Goal: Task Accomplishment & Management: Use online tool/utility

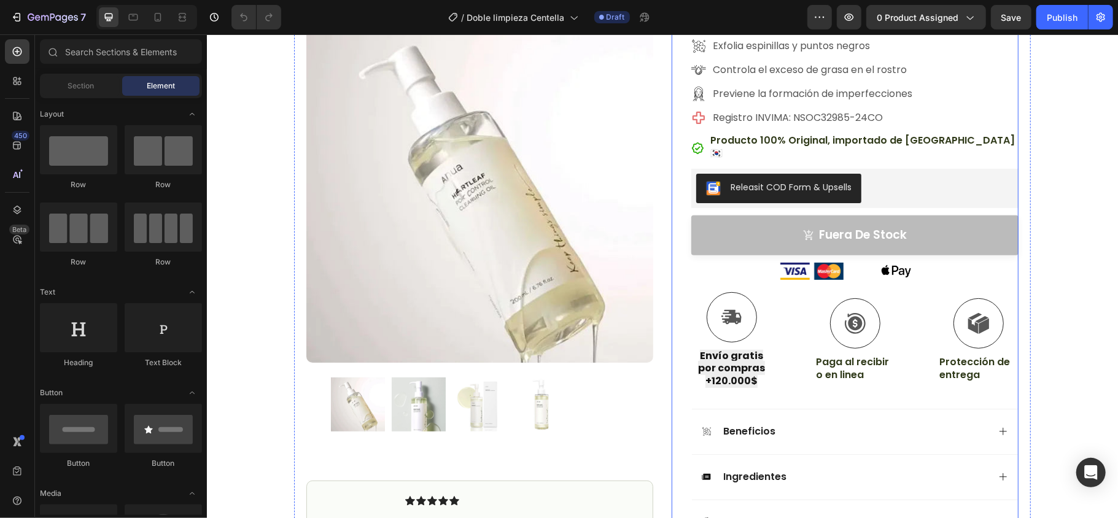
scroll to position [246, 0]
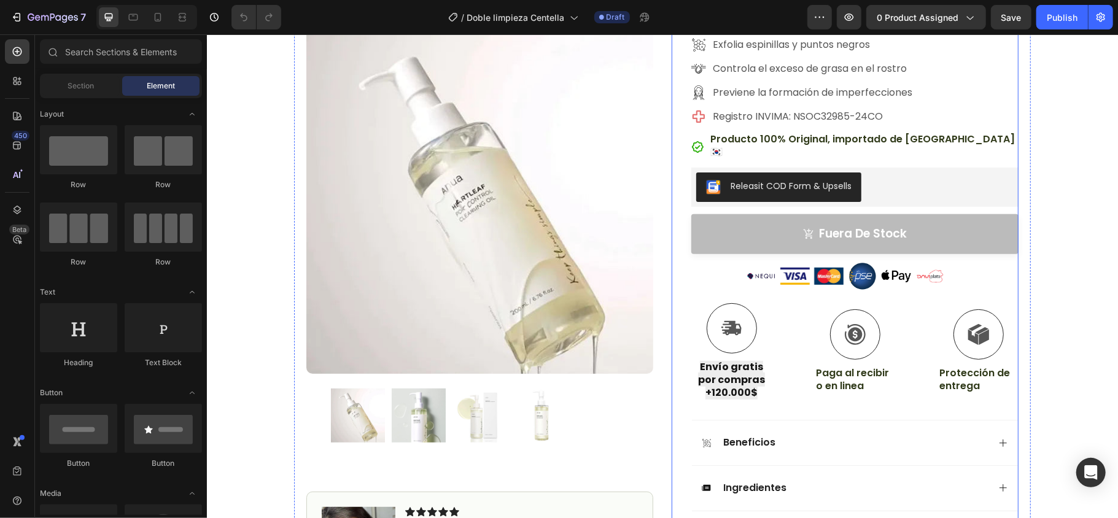
click at [740, 380] on strong "Envío gratis por compras +120.000$" at bounding box center [731, 379] width 67 height 40
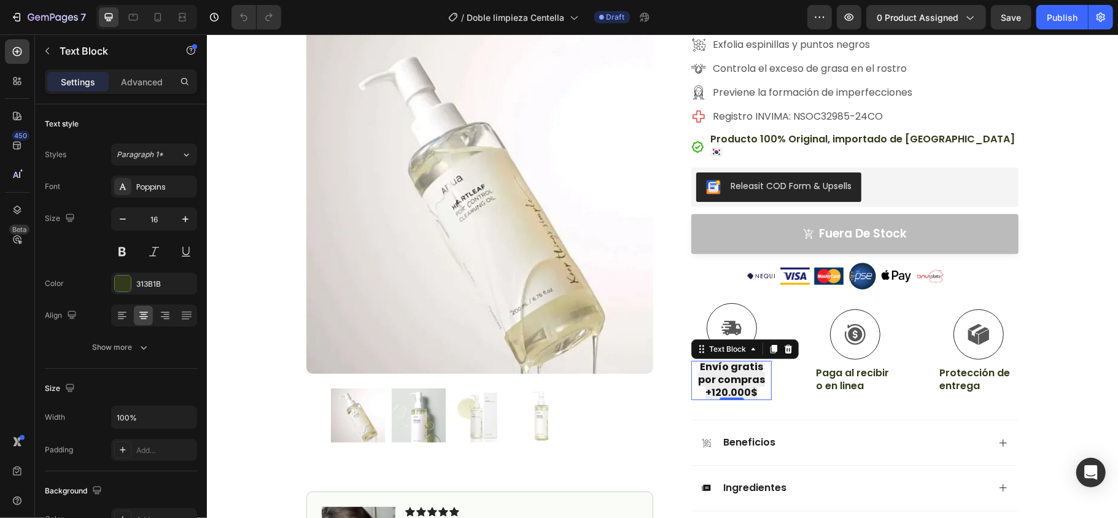
click at [749, 374] on strong "Envío gratis por compras +120.000$" at bounding box center [731, 379] width 67 height 40
click at [748, 374] on strong "Envío gratis por compras +120.000$" at bounding box center [731, 379] width 67 height 40
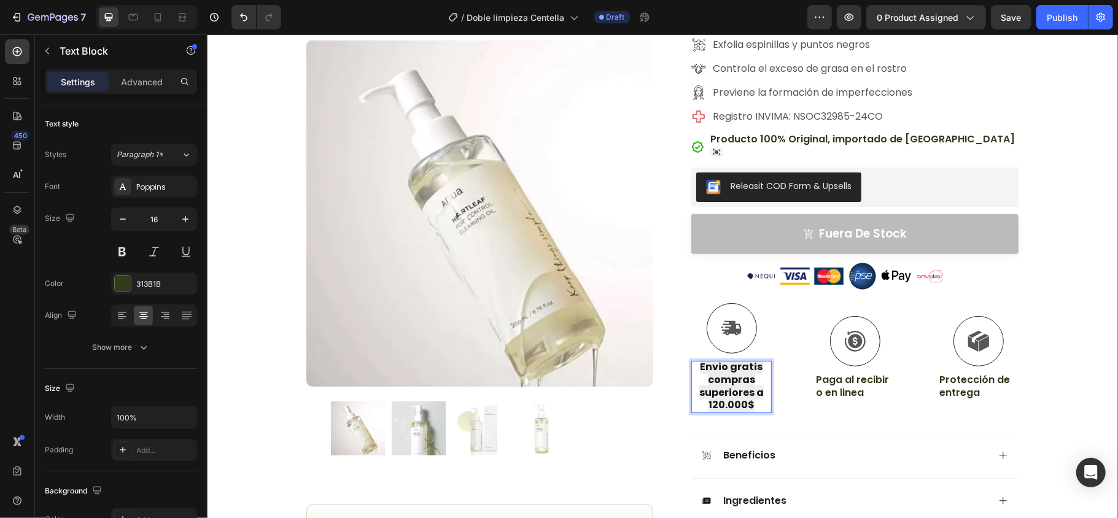
click at [838, 290] on div "Icon Envío gratuito, pago contraentrega Text Block Row Icon Confirmaremos tu pe…" at bounding box center [661, 216] width 911 height 806
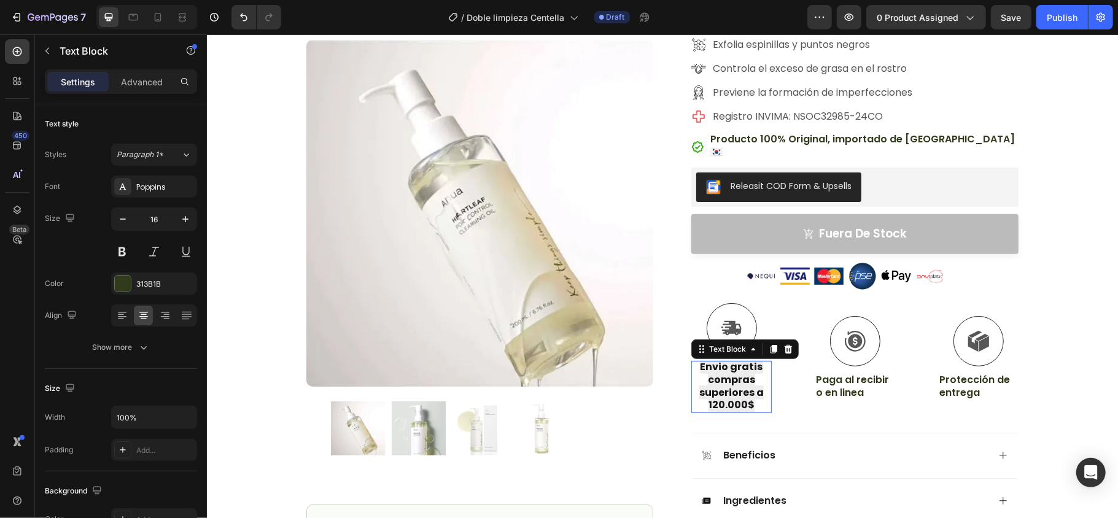
click at [730, 369] on strong "Envio gratis compras superiores a 120.000$" at bounding box center [731, 385] width 64 height 52
click at [787, 341] on div at bounding box center [788, 348] width 15 height 15
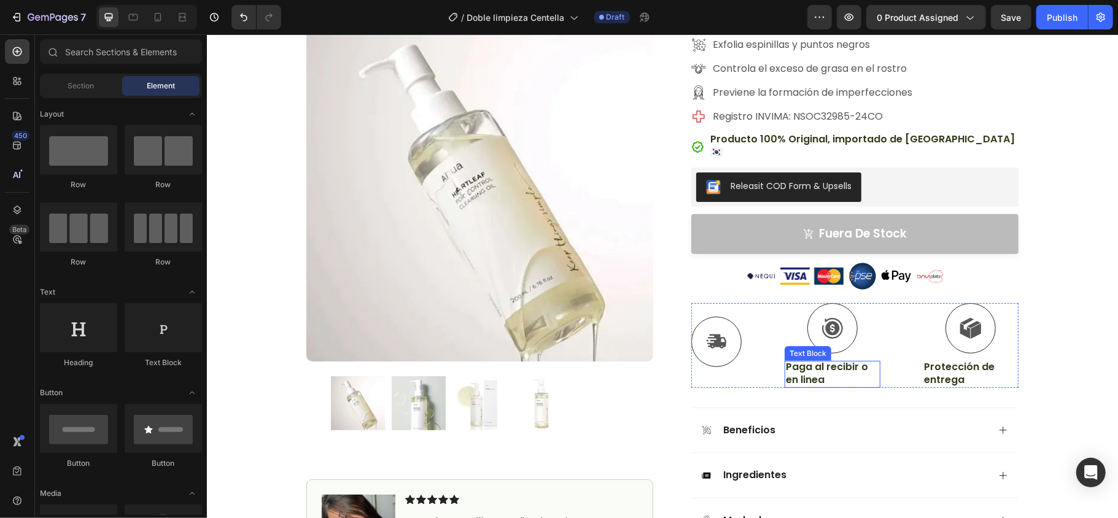
click at [829, 369] on p "Paga al recibir o en linea" at bounding box center [832, 374] width 93 height 26
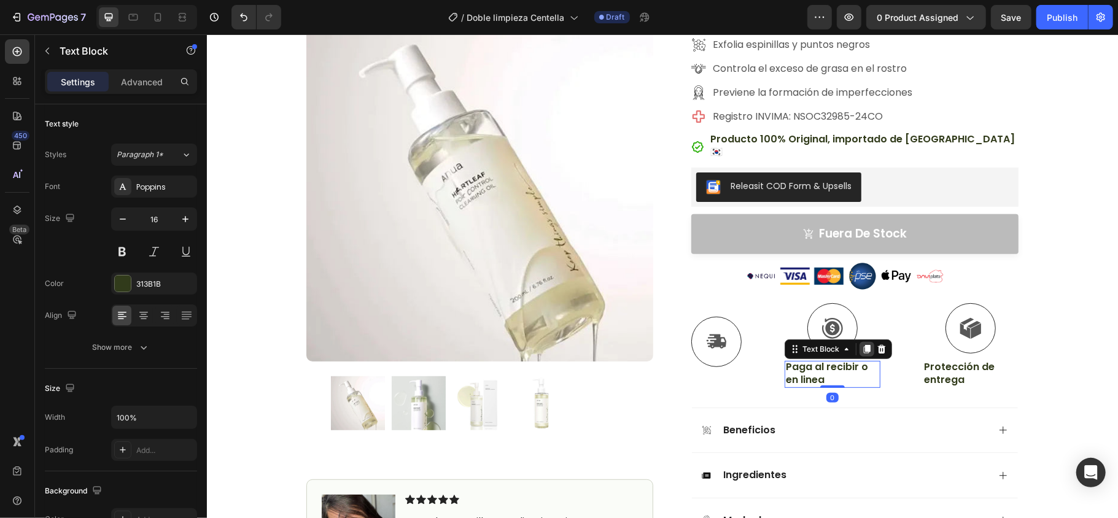
click at [838, 344] on icon at bounding box center [867, 349] width 10 height 10
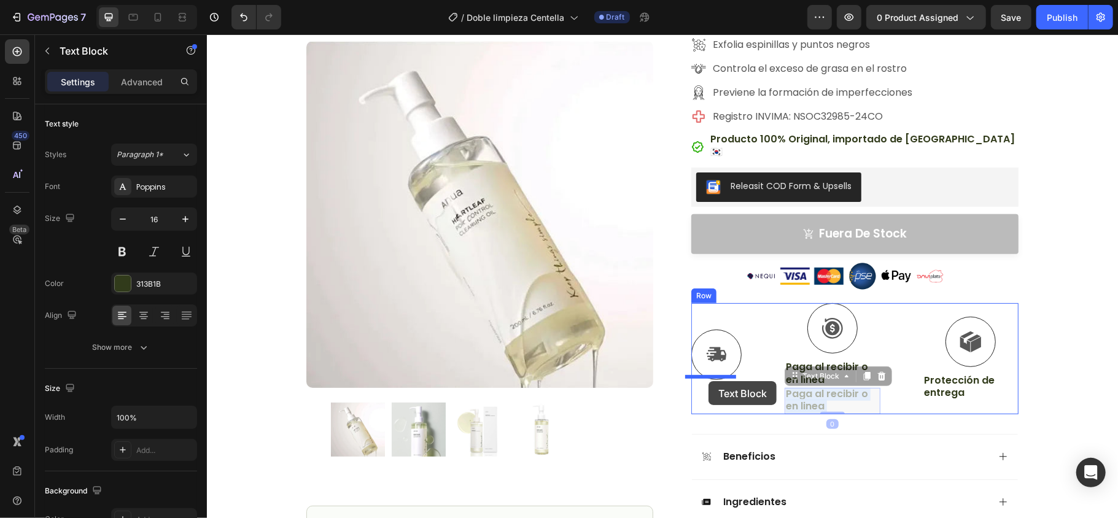
drag, startPoint x: 828, startPoint y: 392, endPoint x: 706, endPoint y: 378, distance: 122.4
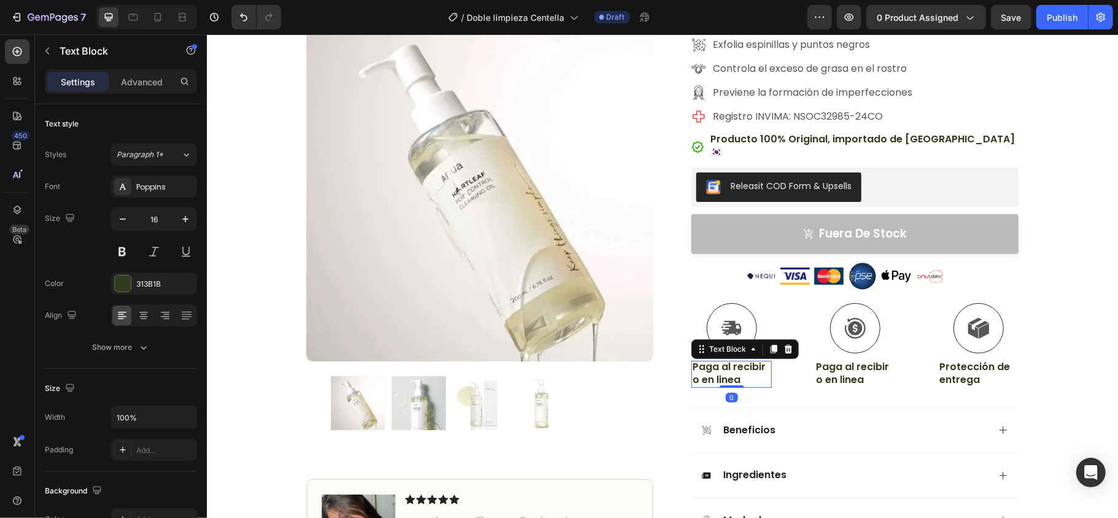
click at [725, 362] on p "Paga al recibir o en linea" at bounding box center [731, 374] width 78 height 26
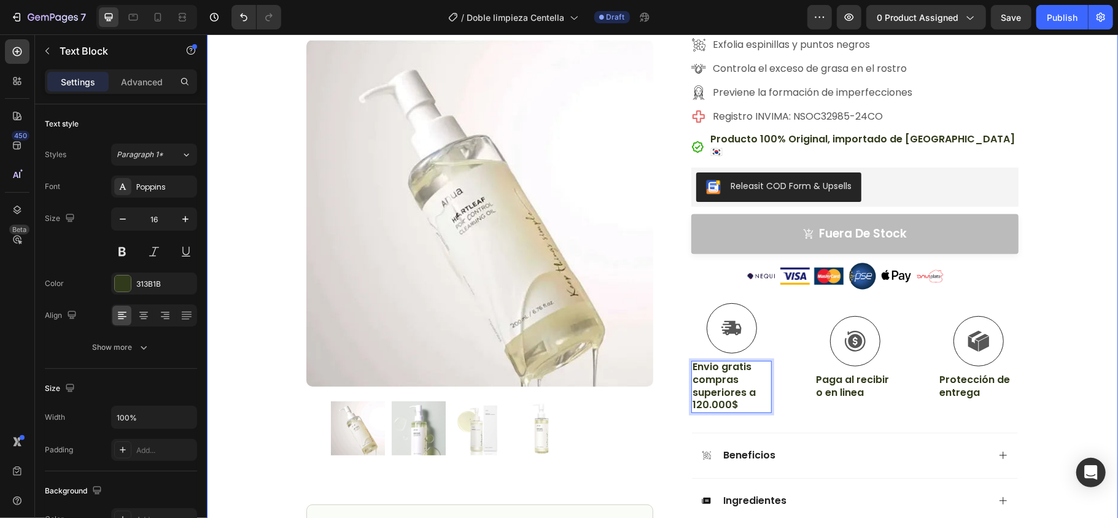
click at [838, 348] on div "Icon Envío gratuito, pago contraentrega Text Block Row Icon Confirmaremos tu pe…" at bounding box center [661, 216] width 911 height 806
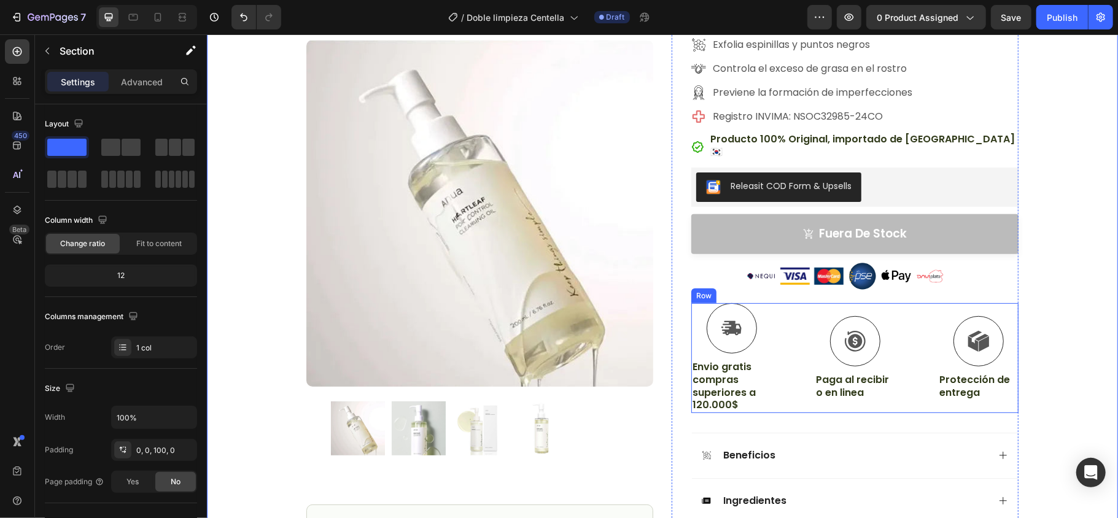
click at [733, 369] on p "Envio gratis compras superiores a 120.000$" at bounding box center [731, 386] width 78 height 51
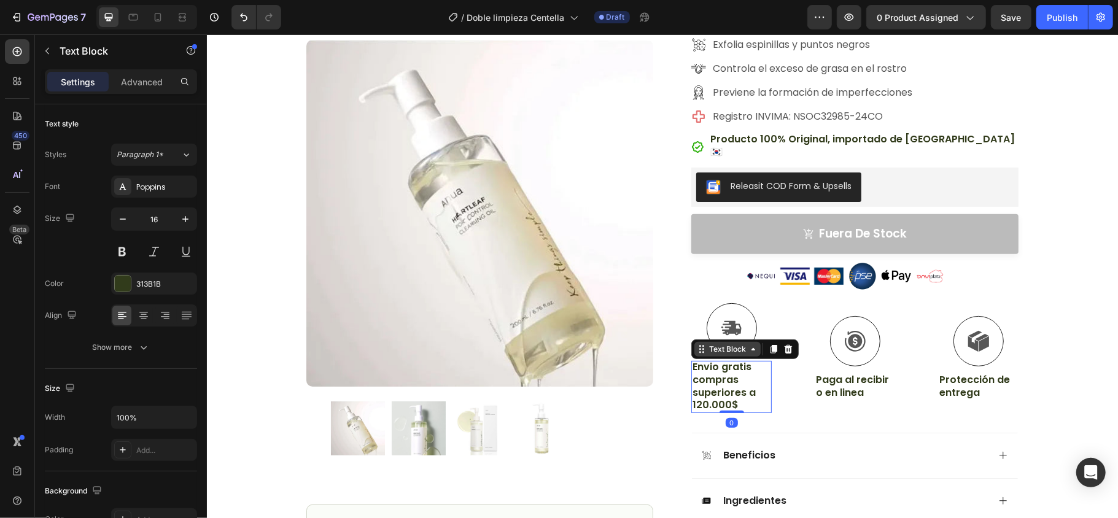
click at [695, 343] on div "Text Block" at bounding box center [727, 348] width 66 height 15
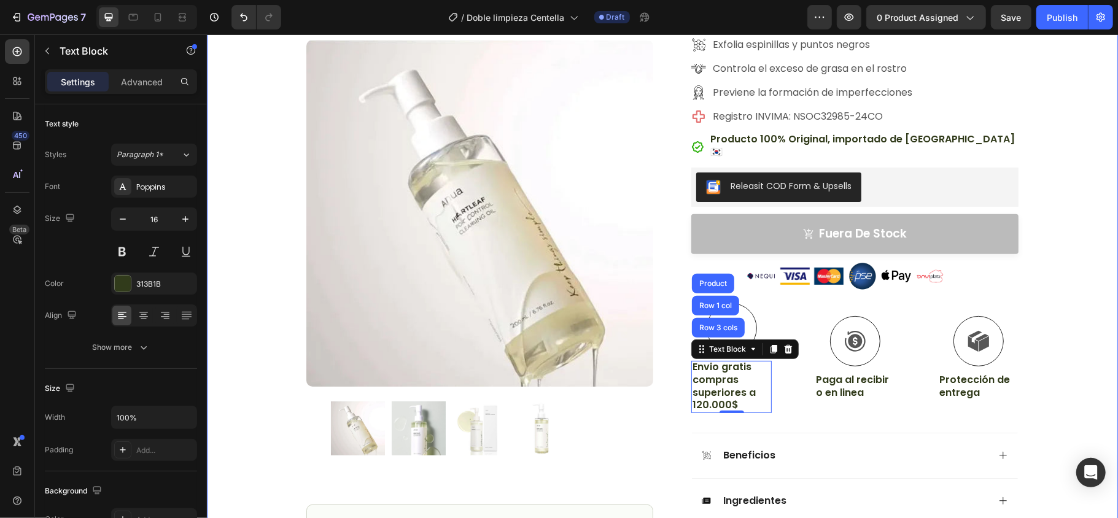
click at [838, 332] on div "Icon Envío gratuito, pago contraentrega Text Block Row Icon Confirmaremos tu pe…" at bounding box center [661, 216] width 911 height 806
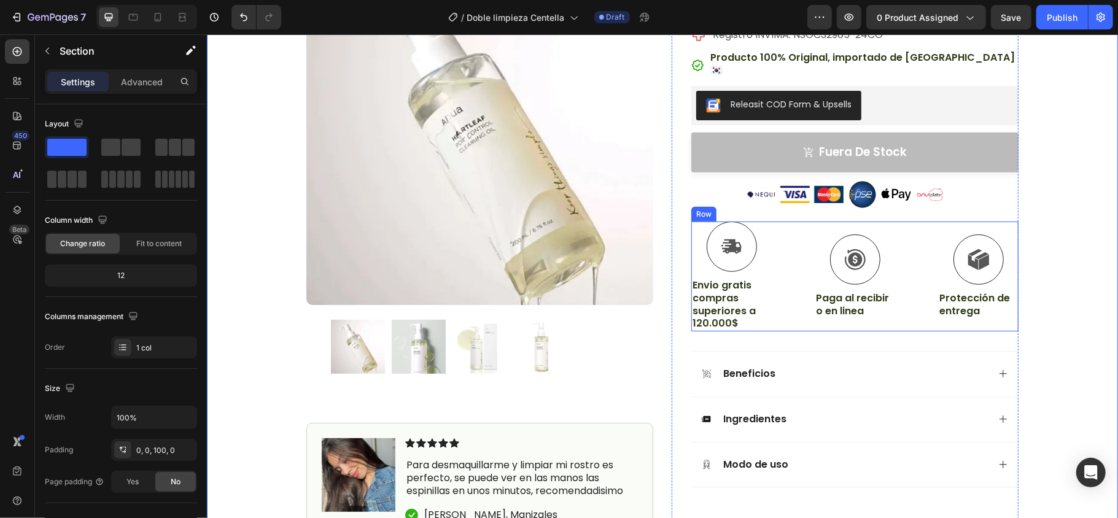
scroll to position [0, 0]
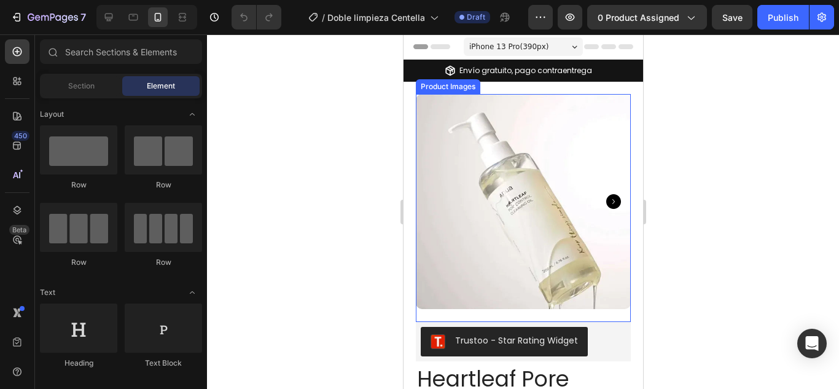
click at [514, 167] on img at bounding box center [522, 201] width 215 height 215
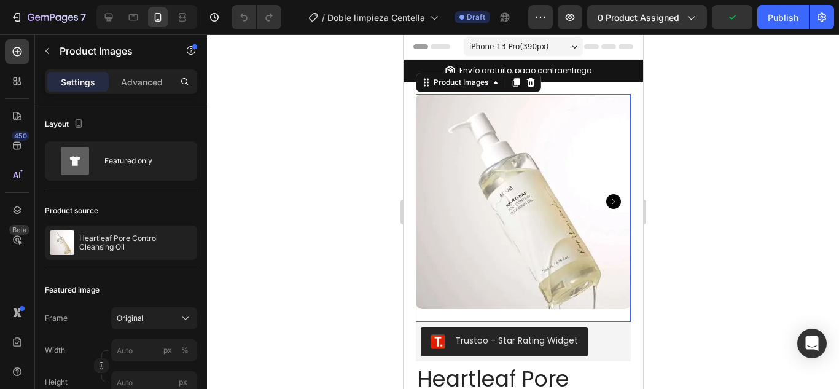
click at [536, 49] on span "iPhone 13 Pro ( 390 px)" at bounding box center [508, 47] width 79 height 12
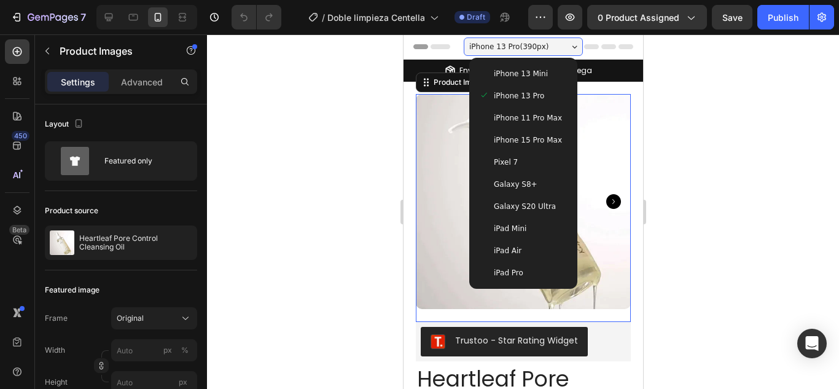
click at [364, 118] on div at bounding box center [523, 211] width 632 height 354
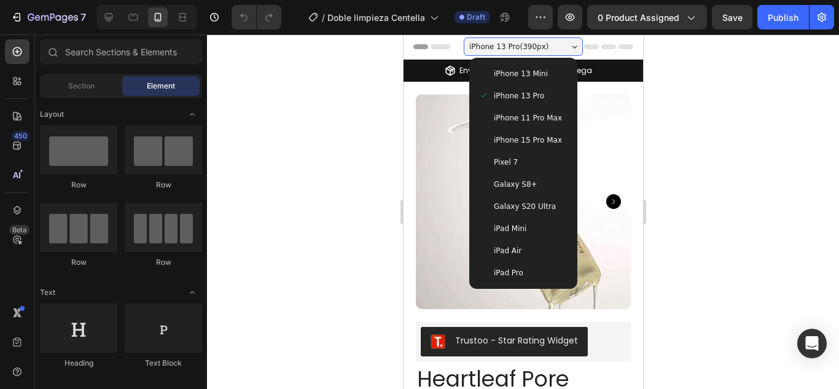
click at [816, 92] on div at bounding box center [523, 211] width 632 height 354
click at [385, 190] on div at bounding box center [523, 211] width 632 height 354
click at [512, 43] on span "iPhone 13 Pro ( 390 px)" at bounding box center [508, 47] width 79 height 12
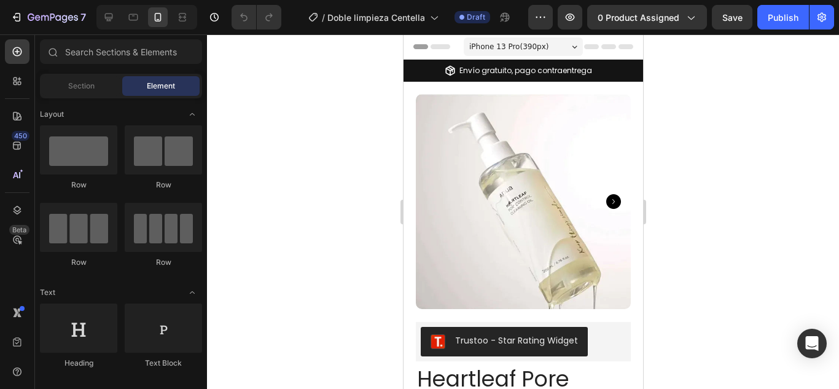
click at [512, 43] on span "iPhone 13 Pro ( 390 px)" at bounding box center [508, 47] width 79 height 12
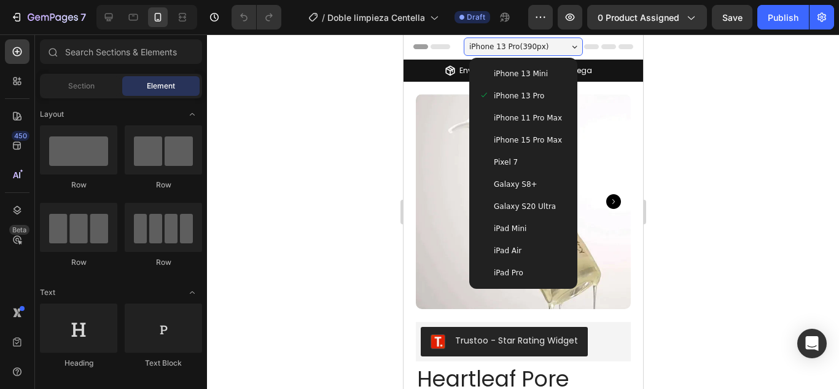
click at [512, 43] on span "iPhone 13 Pro ( 390 px)" at bounding box center [508, 47] width 79 height 12
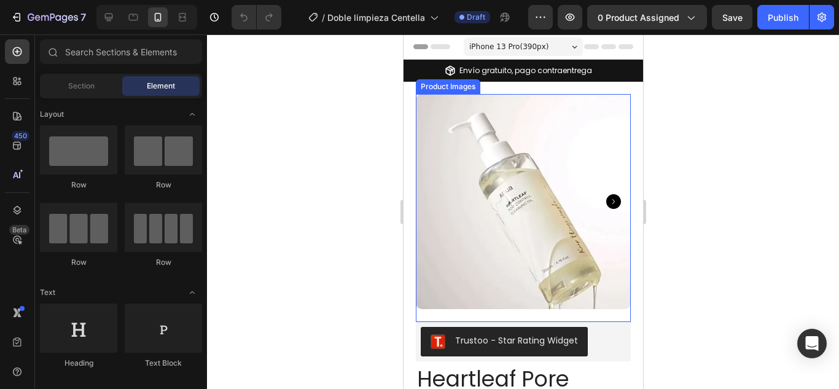
click at [453, 192] on img at bounding box center [522, 201] width 215 height 215
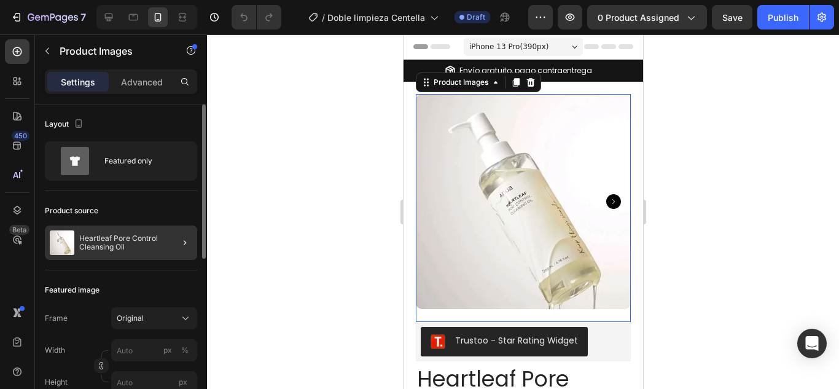
click at [171, 235] on div at bounding box center [180, 242] width 34 height 34
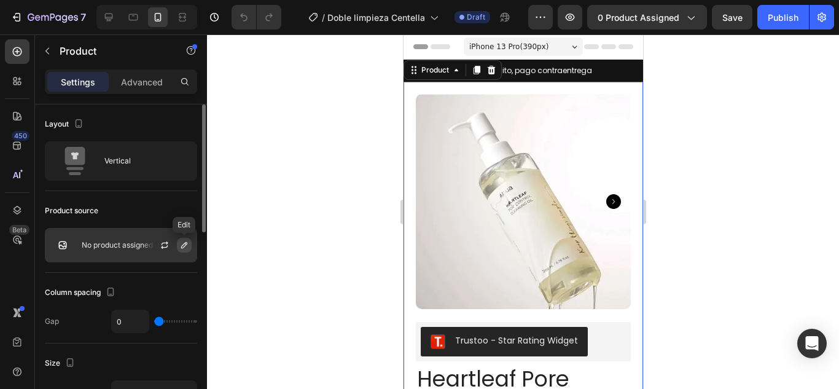
click at [185, 244] on icon "button" at bounding box center [184, 245] width 10 height 10
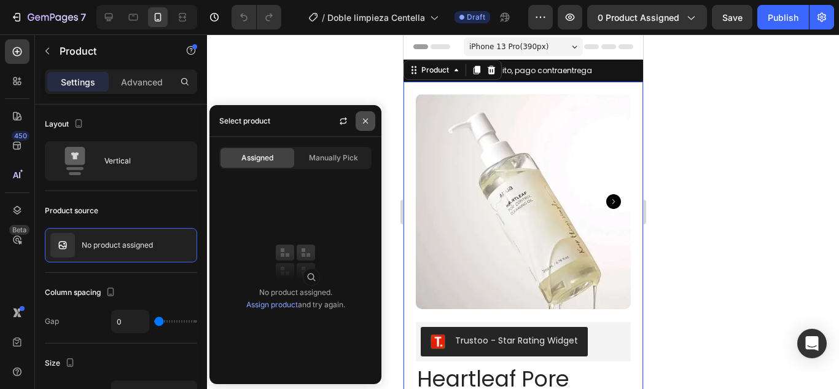
click at [369, 122] on icon "button" at bounding box center [366, 121] width 10 height 10
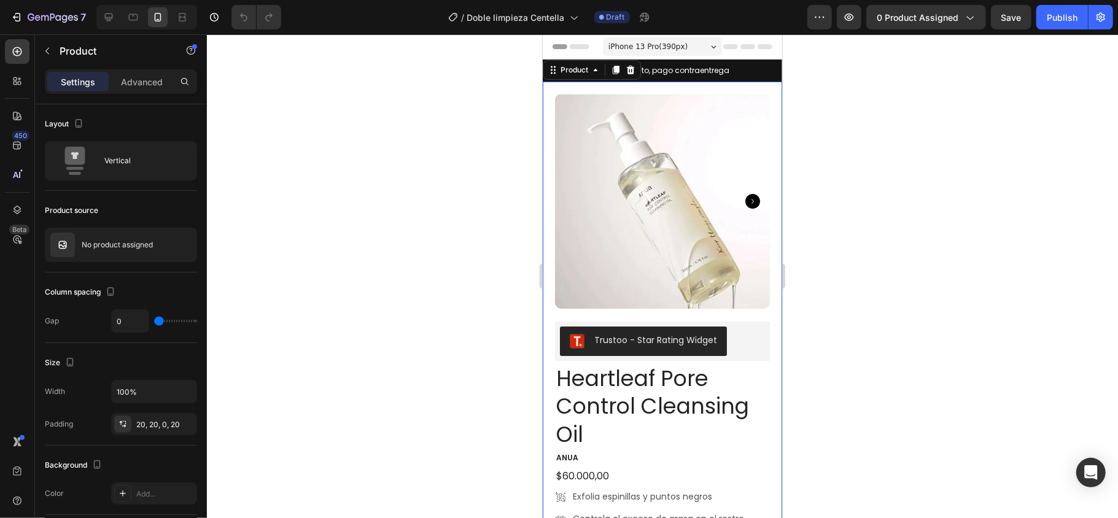
drag, startPoint x: 832, startPoint y: 1, endPoint x: 414, endPoint y: 287, distance: 506.3
click at [414, 287] on div at bounding box center [662, 276] width 911 height 484
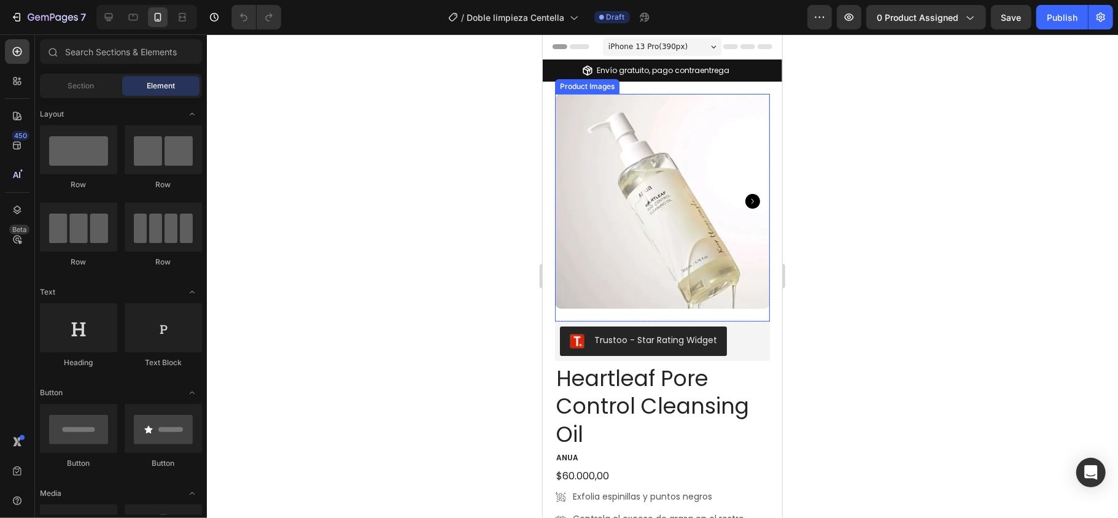
click at [633, 175] on img at bounding box center [662, 200] width 215 height 215
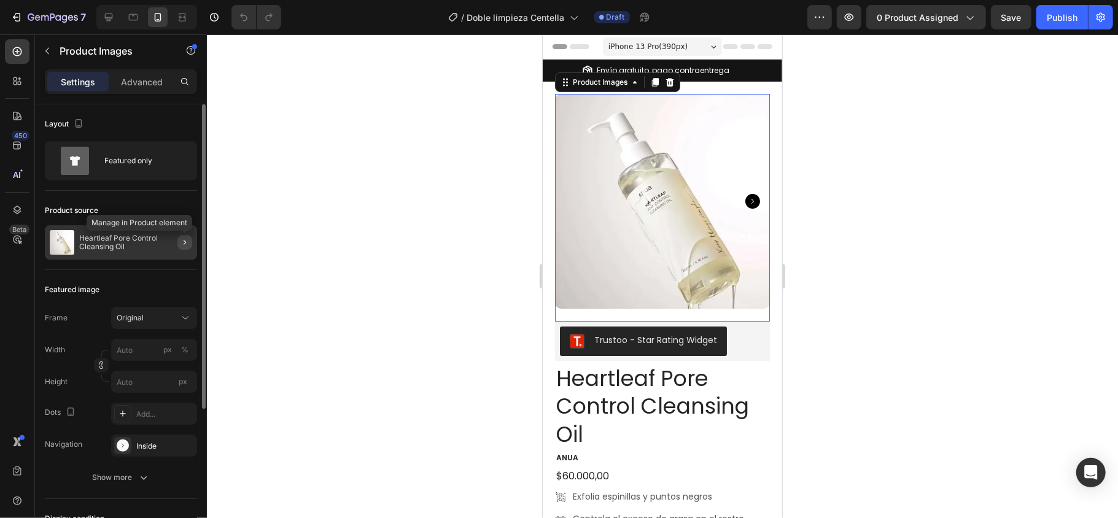
click at [184, 238] on icon "button" at bounding box center [185, 243] width 10 height 10
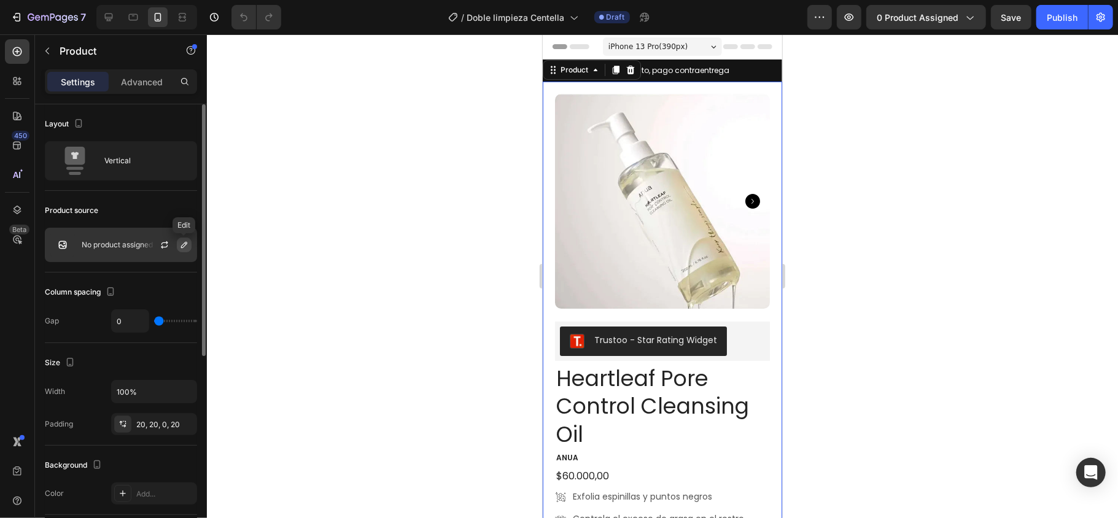
click at [183, 248] on icon "button" at bounding box center [184, 245] width 6 height 6
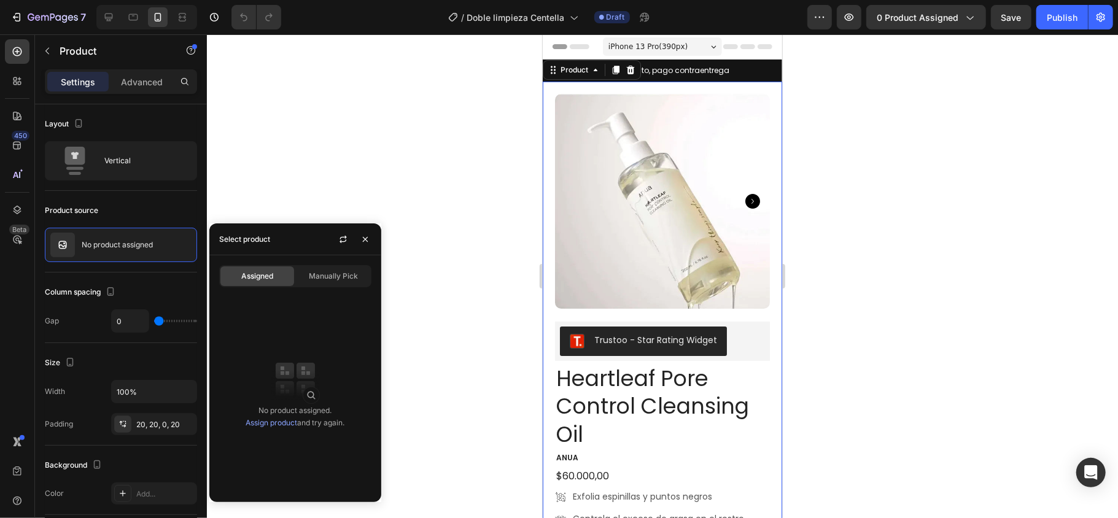
click at [249, 279] on span "Assigned" at bounding box center [257, 276] width 32 height 11
click at [263, 238] on div "Select product" at bounding box center [244, 239] width 51 height 11
click at [249, 237] on div "Select product" at bounding box center [244, 239] width 51 height 11
click at [311, 388] on div "No product assigned. Assign product and try again." at bounding box center [295, 417] width 99 height 25
click at [276, 388] on link "Assign product" at bounding box center [272, 422] width 52 height 9
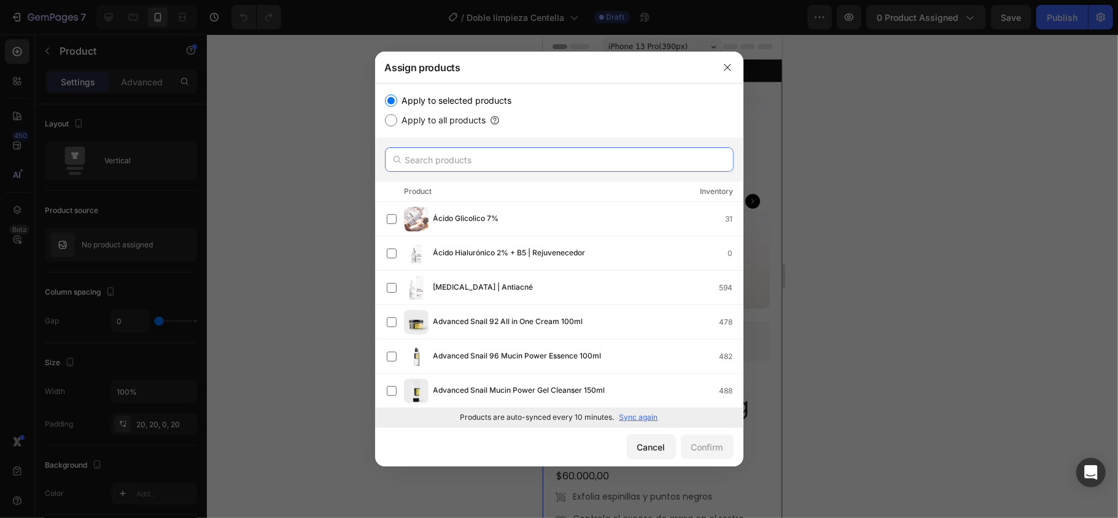
click at [485, 158] on input "text" at bounding box center [559, 159] width 349 height 25
drag, startPoint x: 728, startPoint y: 69, endPoint x: 90, endPoint y: 63, distance: 638.2
click at [728, 69] on icon "button" at bounding box center [728, 68] width 10 height 10
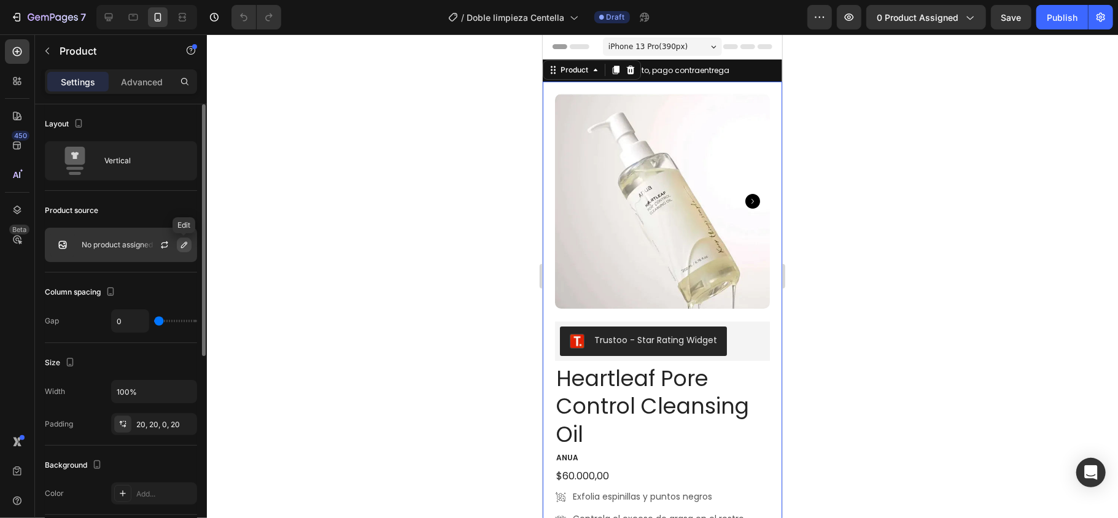
click at [180, 243] on icon "button" at bounding box center [184, 245] width 10 height 10
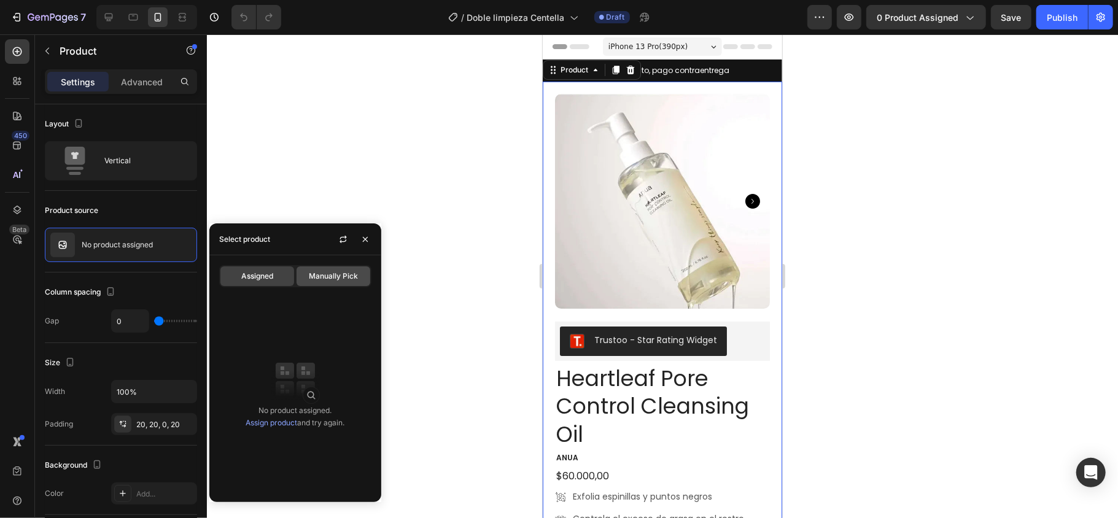
click at [318, 273] on span "Manually Pick" at bounding box center [333, 276] width 49 height 11
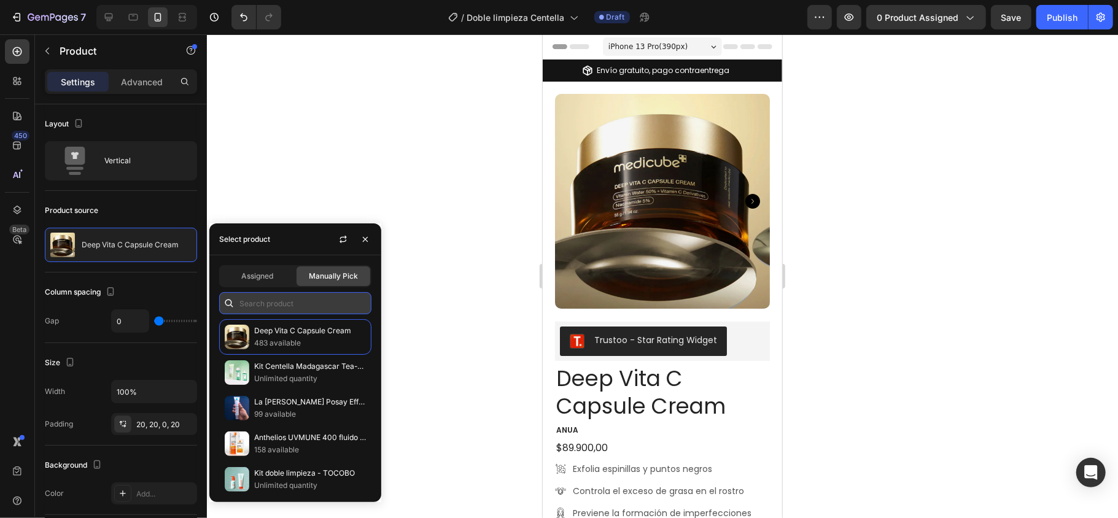
click at [295, 305] on input "text" at bounding box center [295, 303] width 152 height 22
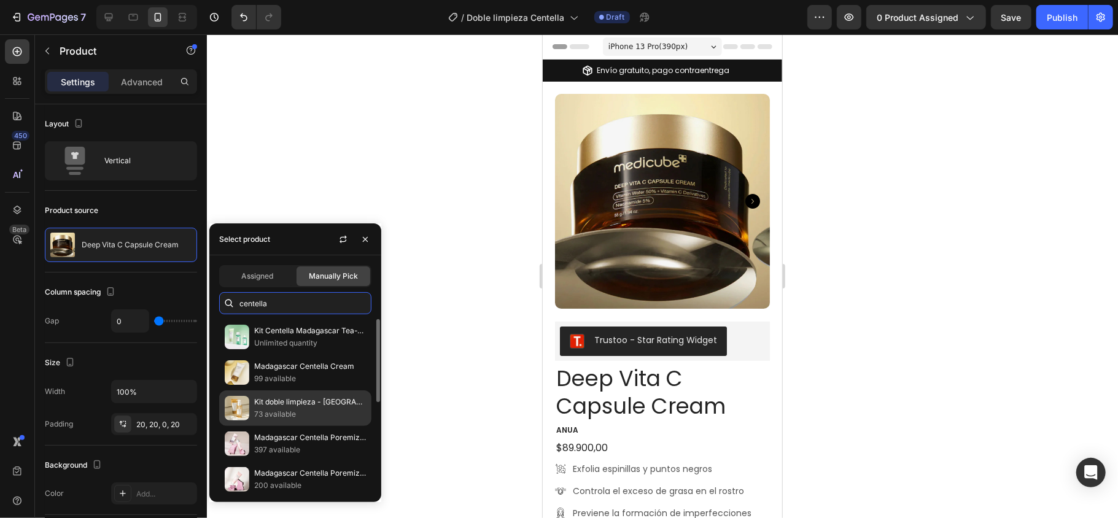
type input "centella"
click at [303, 388] on p "Kit doble limpieza - [GEOGRAPHIC_DATA] Centella" at bounding box center [310, 402] width 112 height 12
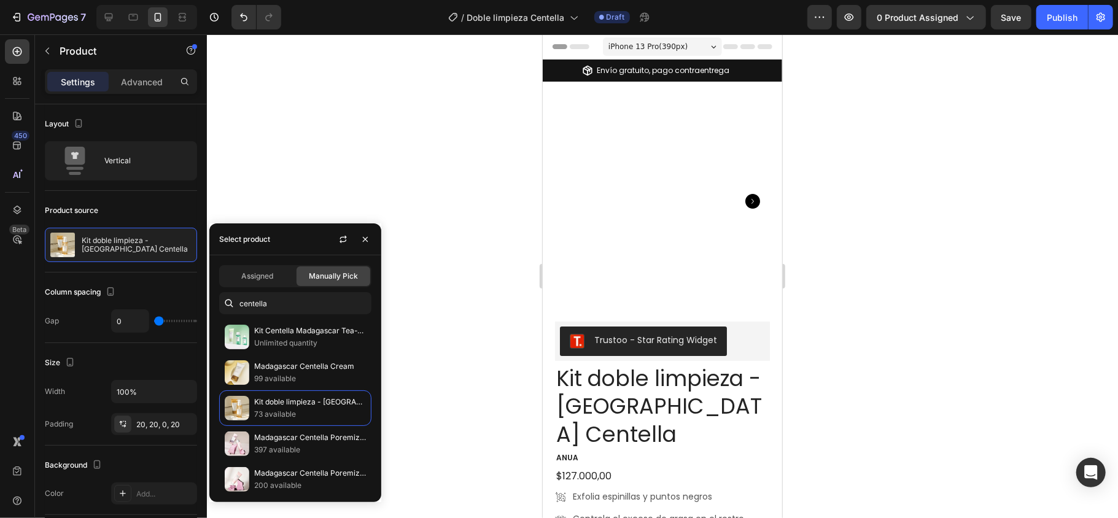
click at [462, 296] on div at bounding box center [662, 276] width 911 height 484
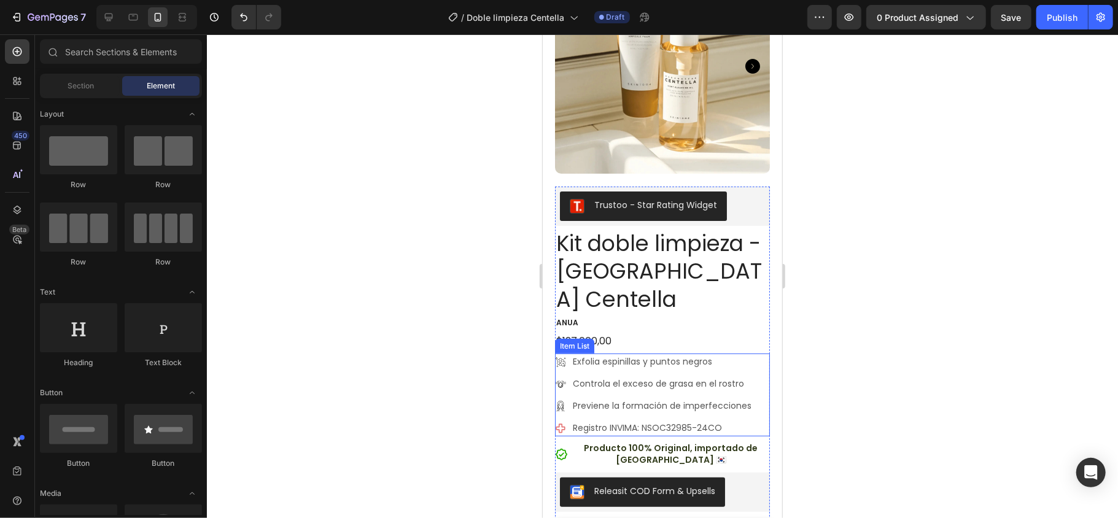
scroll to position [163, 0]
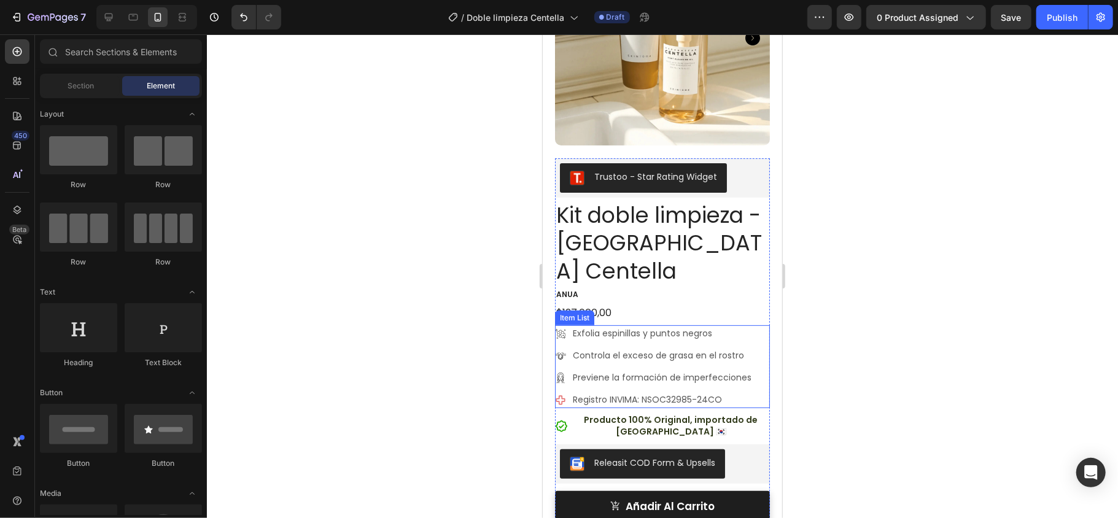
click at [685, 388] on p "Registro INVIMA: NSOC32985-24CO" at bounding box center [661, 399] width 179 height 13
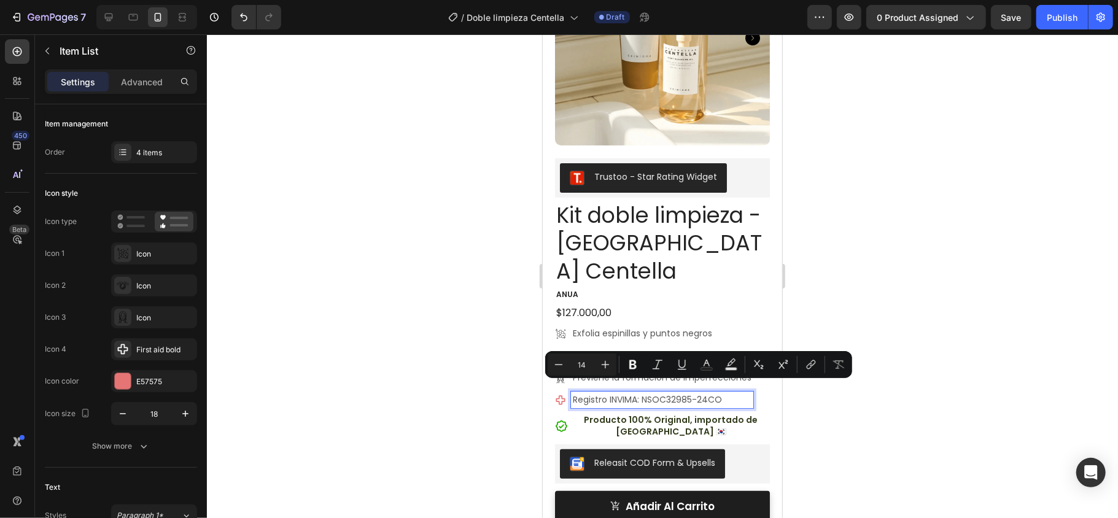
click at [712, 388] on p "Registro INVIMA: NSOC32985-24CO" at bounding box center [661, 399] width 179 height 13
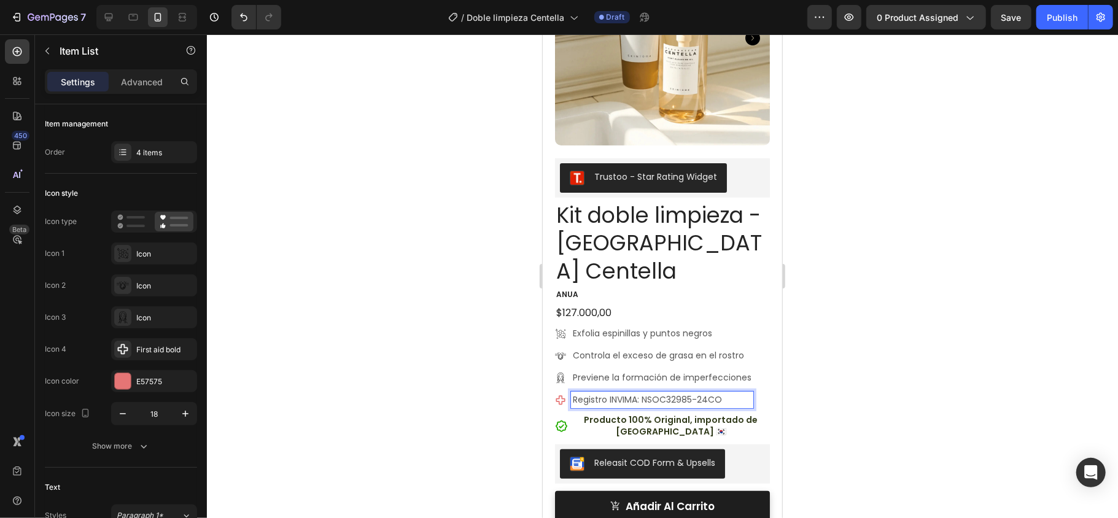
click at [727, 388] on p "Registro INVIMA: NSOC32985-24CO" at bounding box center [661, 399] width 179 height 13
click at [719, 388] on p "Registro INVIMA: NSOC32985-24CO" at bounding box center [661, 399] width 179 height 13
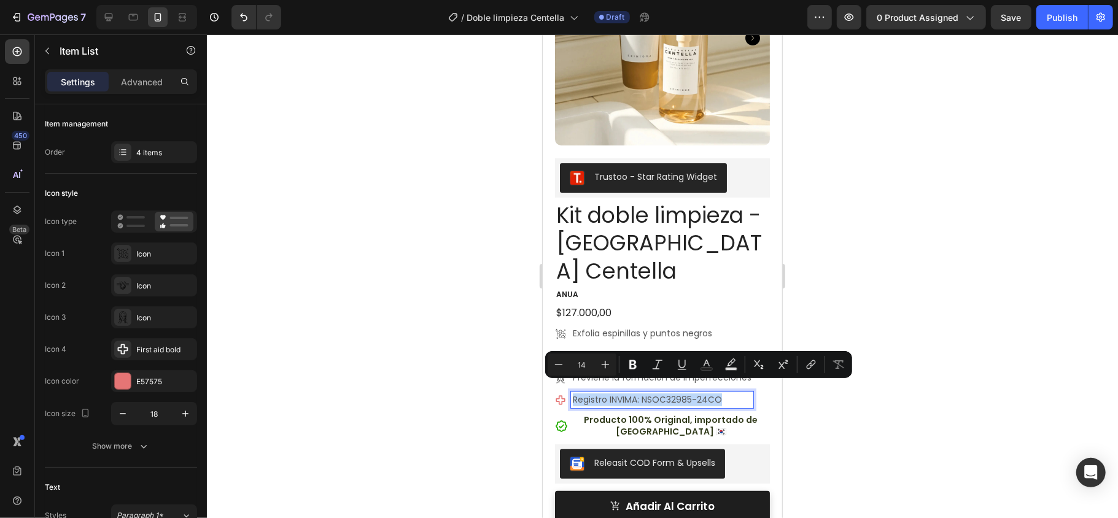
click at [721, 388] on p "Registro INVIMA: NSOC32985-24CO" at bounding box center [661, 399] width 179 height 13
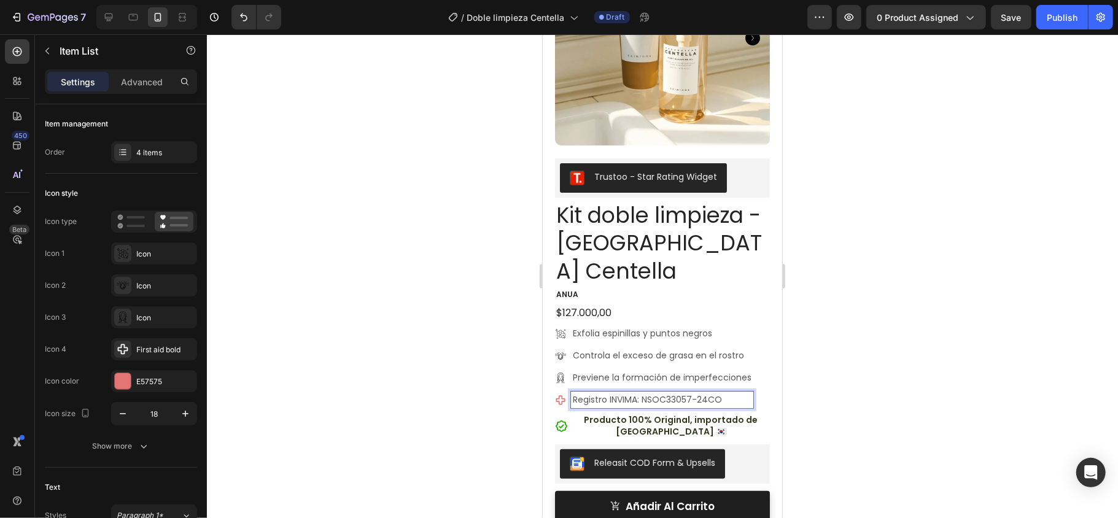
click at [838, 338] on div at bounding box center [662, 276] width 911 height 484
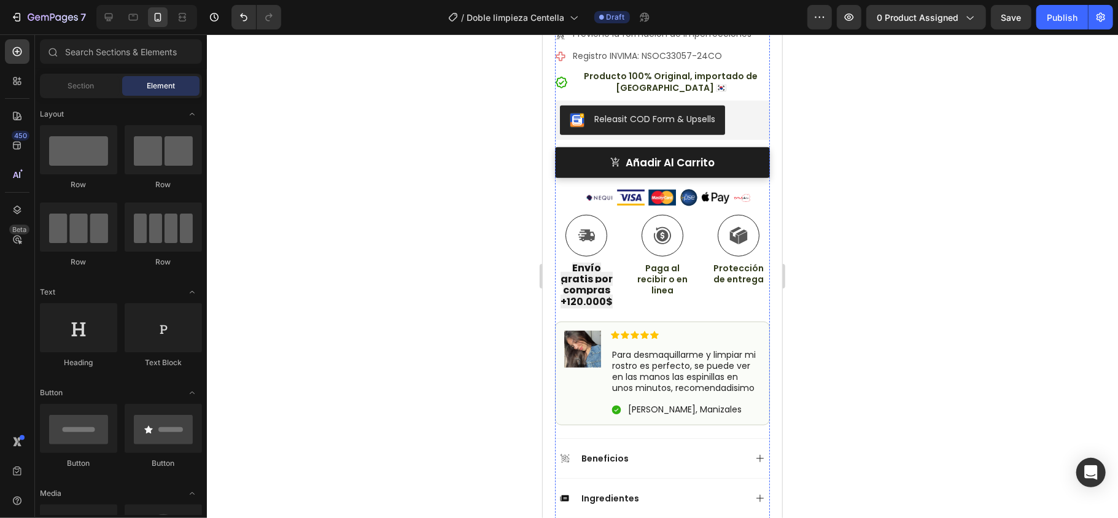
scroll to position [573, 0]
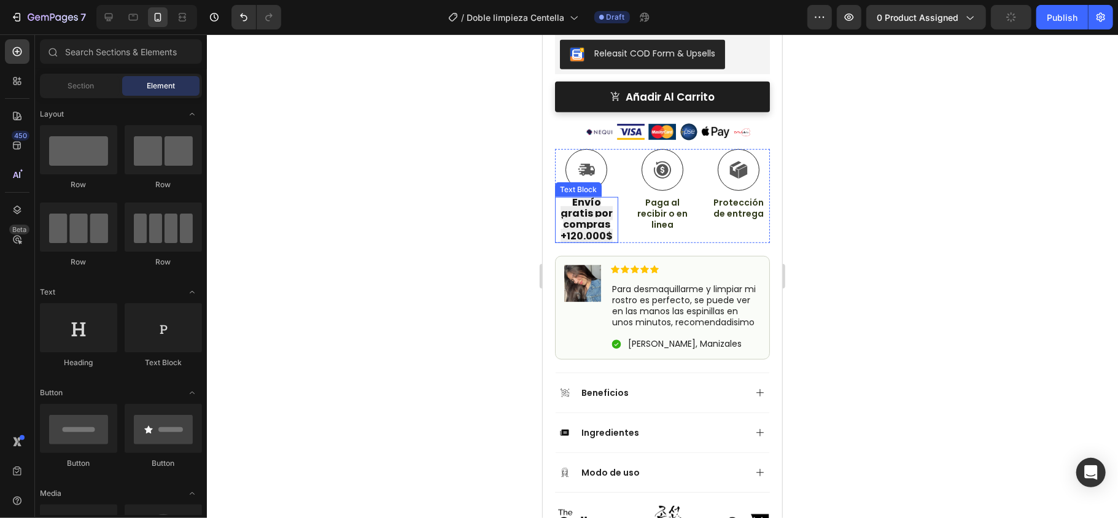
click at [585, 205] on strong "Envío gratis por compras +120.000$" at bounding box center [586, 219] width 52 height 48
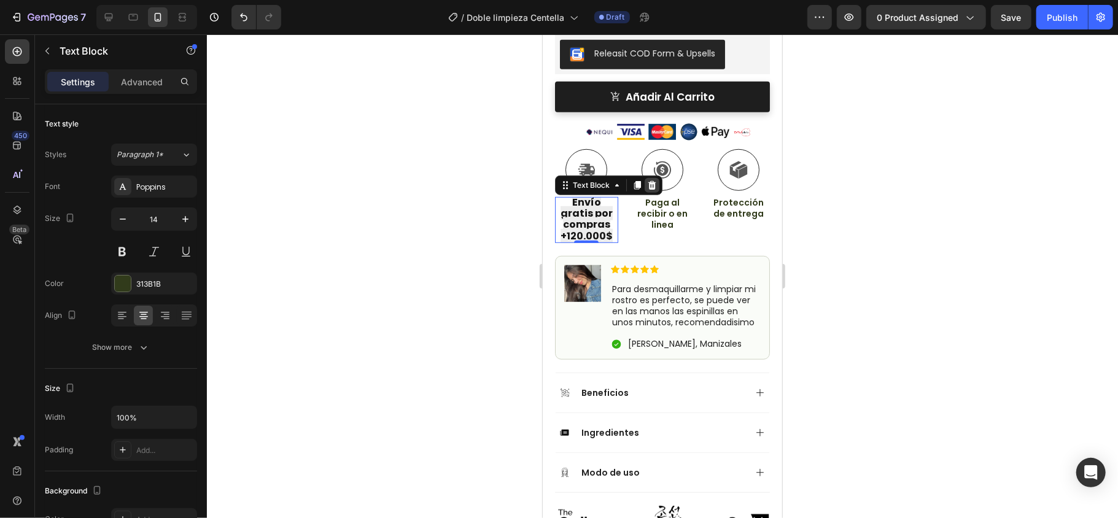
click at [654, 181] on icon at bounding box center [652, 185] width 8 height 9
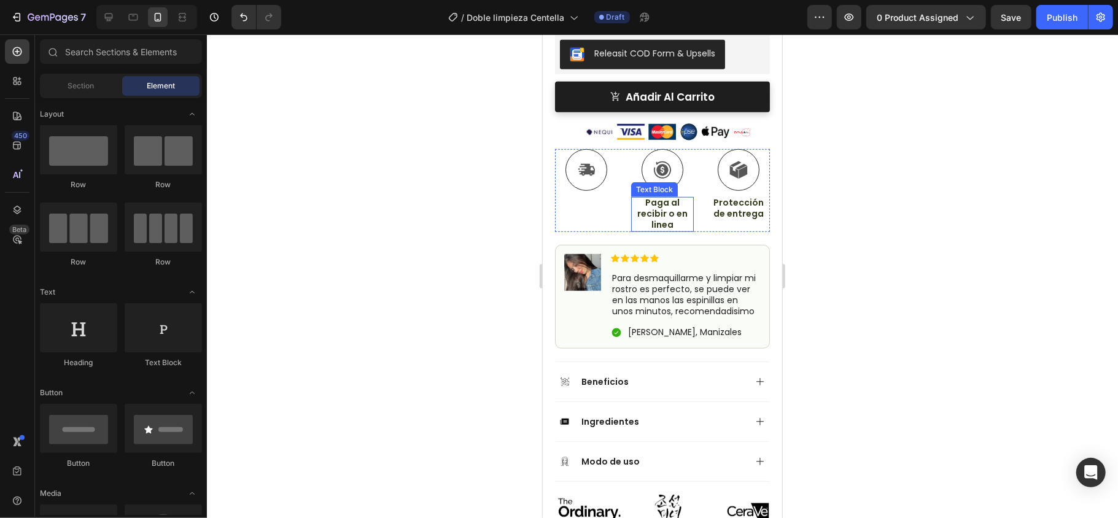
click at [649, 201] on p "Paga al recibir o en linea" at bounding box center [662, 214] width 61 height 34
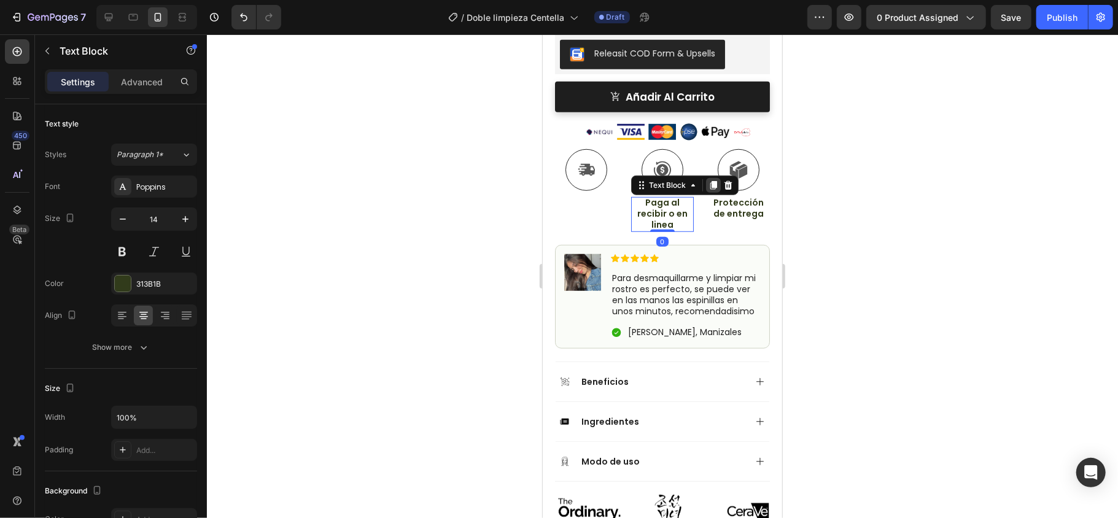
click at [708, 180] on div at bounding box center [713, 185] width 15 height 15
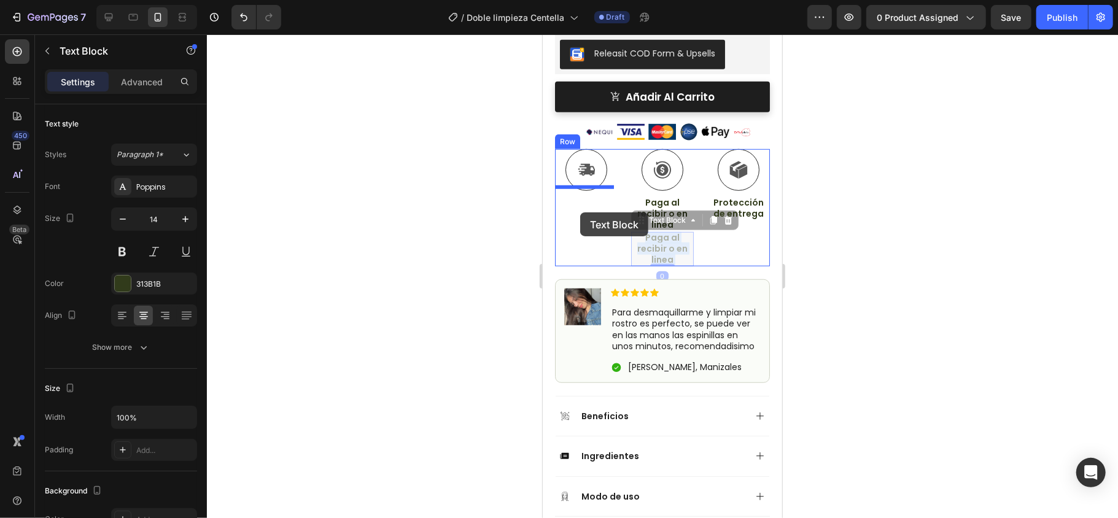
drag, startPoint x: 657, startPoint y: 239, endPoint x: 580, endPoint y: 212, distance: 81.4
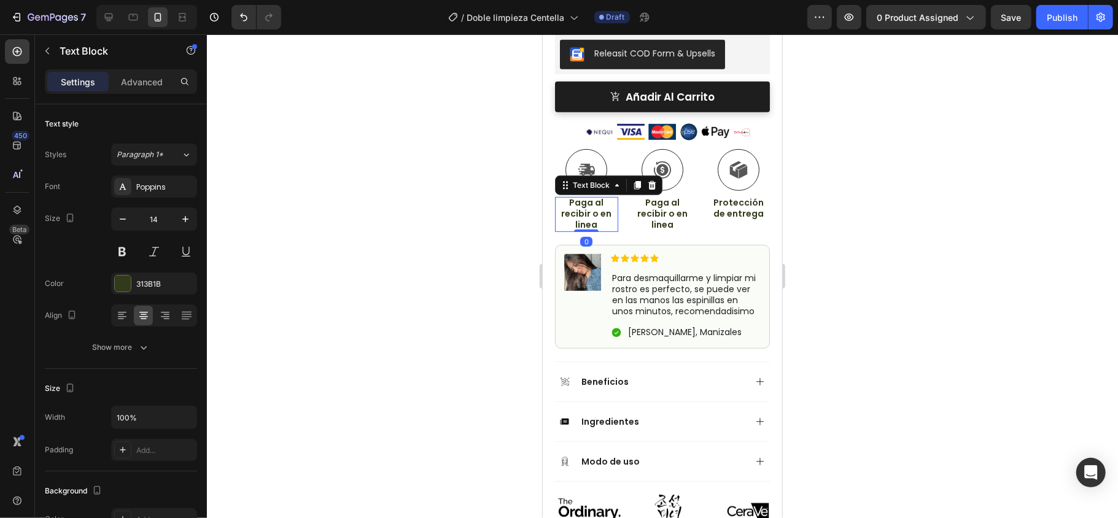
click at [580, 206] on p "Paga al recibir o en linea" at bounding box center [586, 214] width 61 height 34
drag, startPoint x: 597, startPoint y: 213, endPoint x: 563, endPoint y: 192, distance: 39.7
click at [563, 197] on p "Paga al recibir o en linea" at bounding box center [586, 214] width 61 height 34
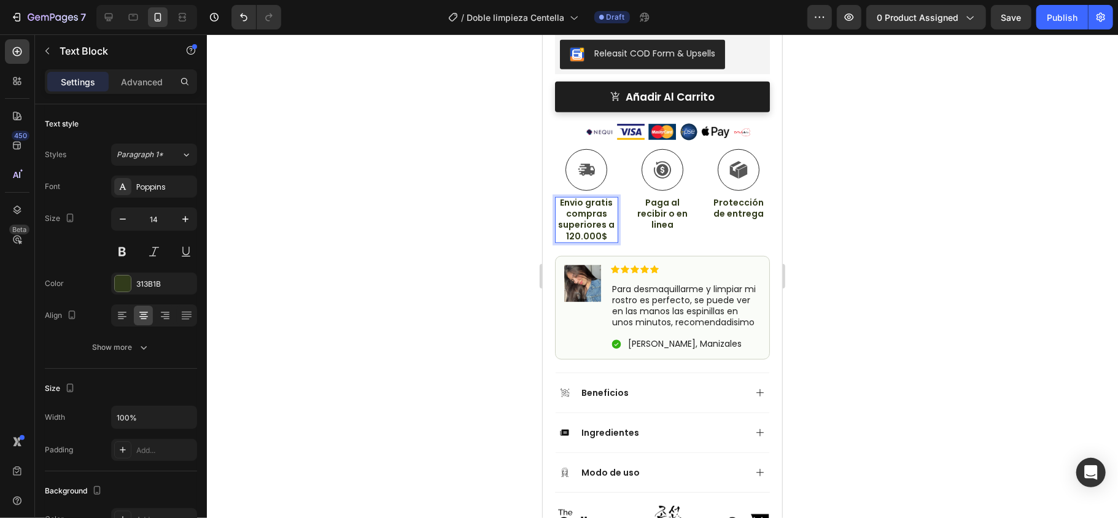
click at [838, 270] on div at bounding box center [662, 276] width 911 height 484
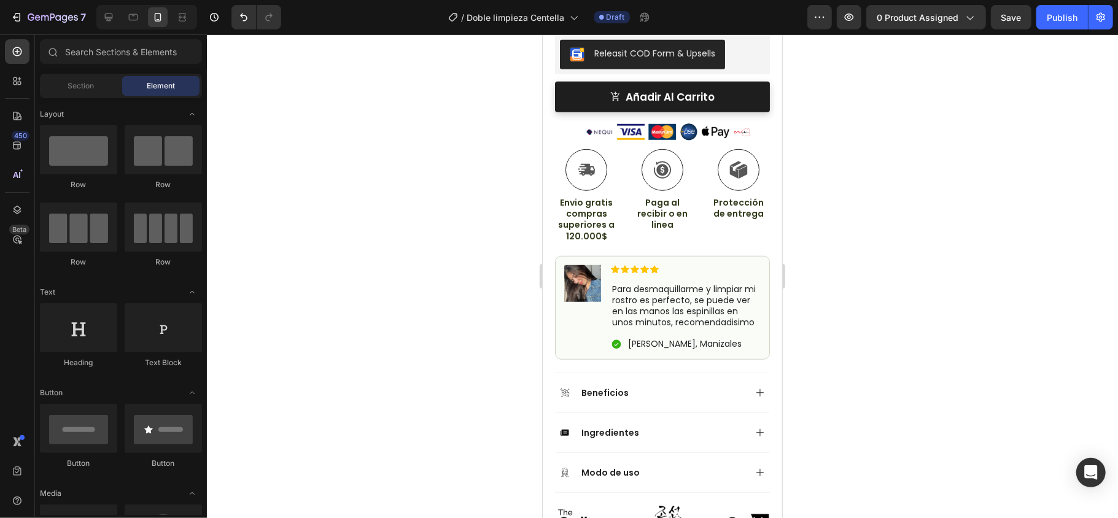
click at [838, 256] on div at bounding box center [662, 276] width 911 height 484
click at [595, 201] on p "Envio gratis compras superiores a 120.000$" at bounding box center [586, 219] width 61 height 45
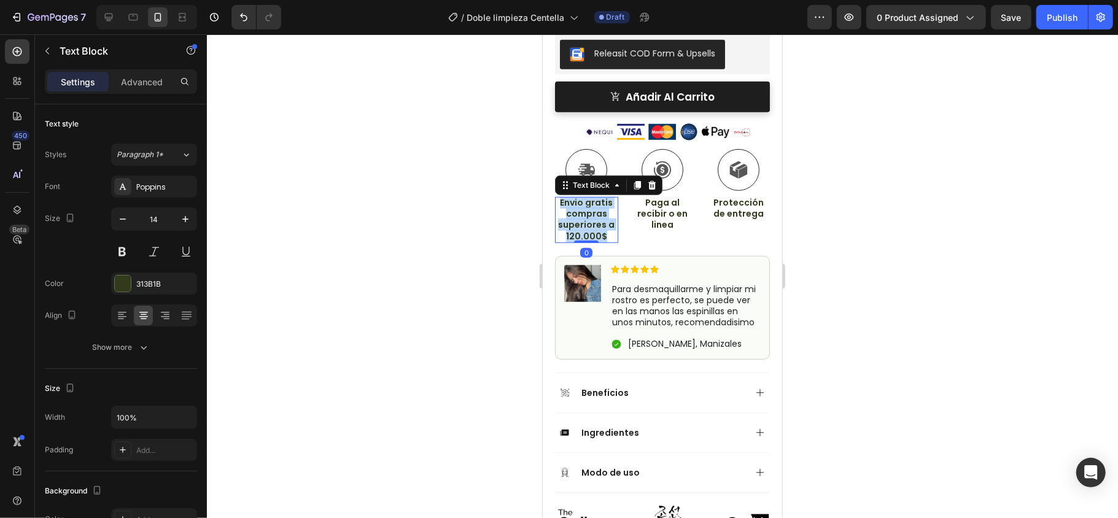
click at [595, 201] on p "Envio gratis compras superiores a 120.000$" at bounding box center [586, 219] width 61 height 45
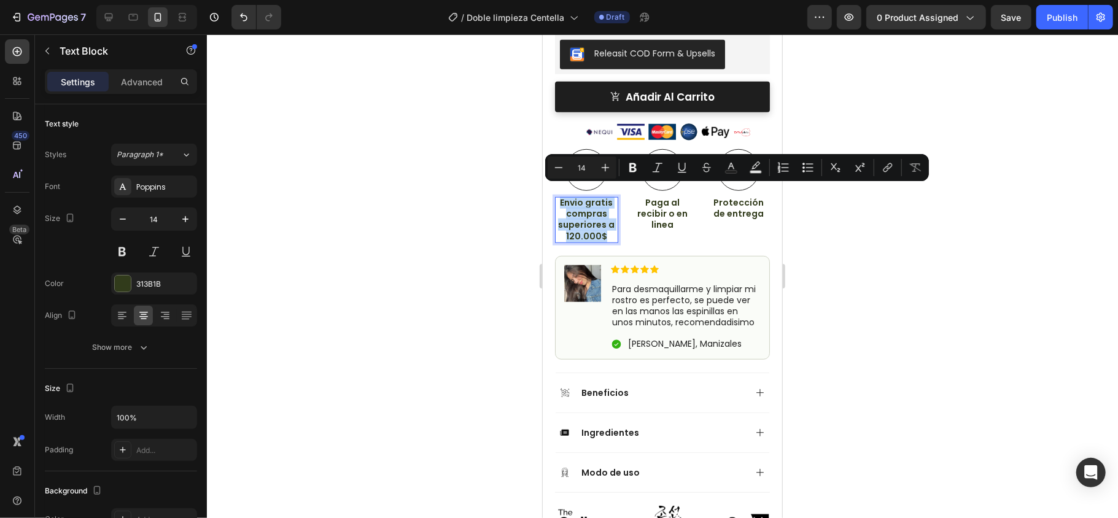
copy p "Envio gratis compras superiores a 120.000$"
click at [462, 254] on div at bounding box center [662, 276] width 911 height 484
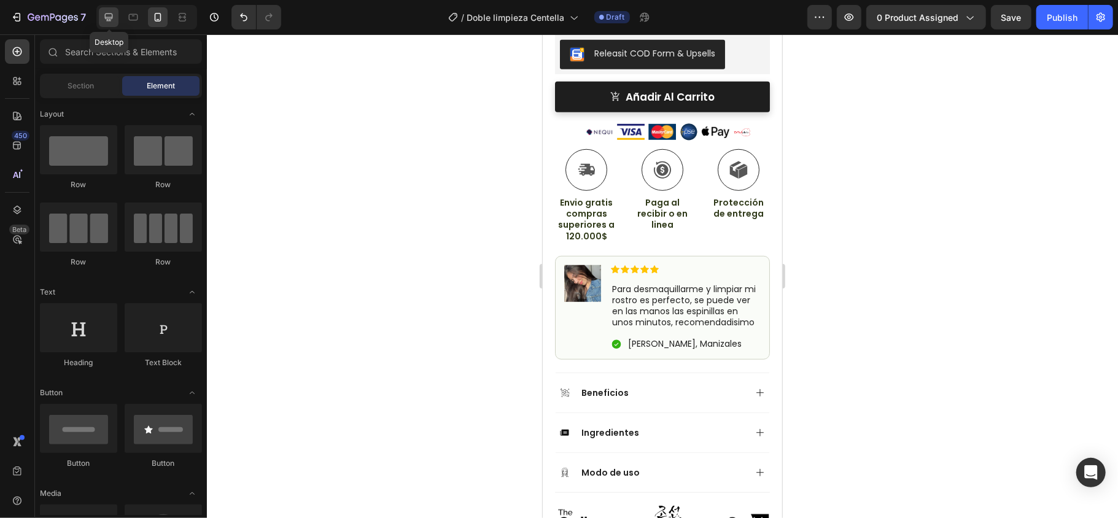
click at [115, 11] on div at bounding box center [109, 17] width 20 height 20
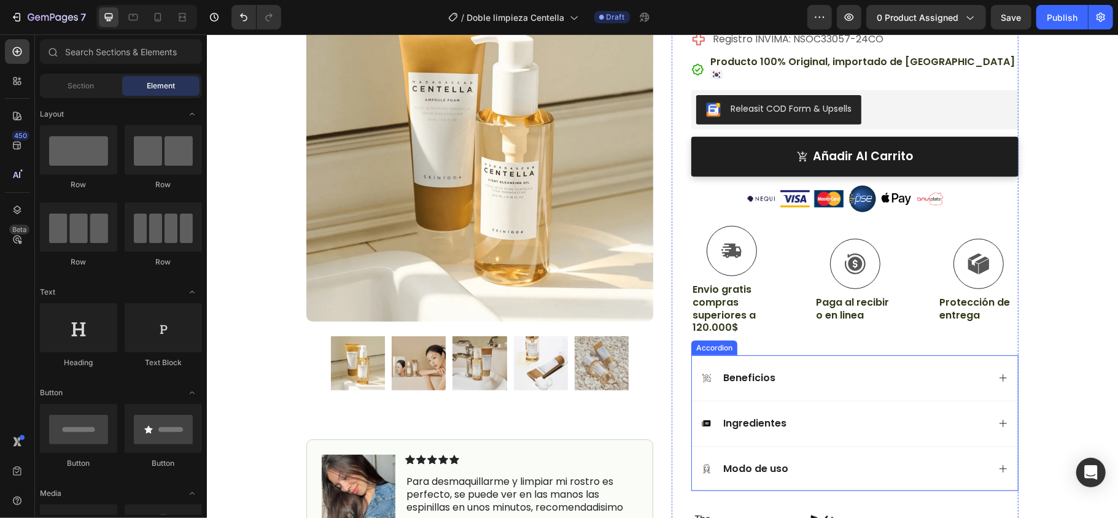
scroll to position [347, 0]
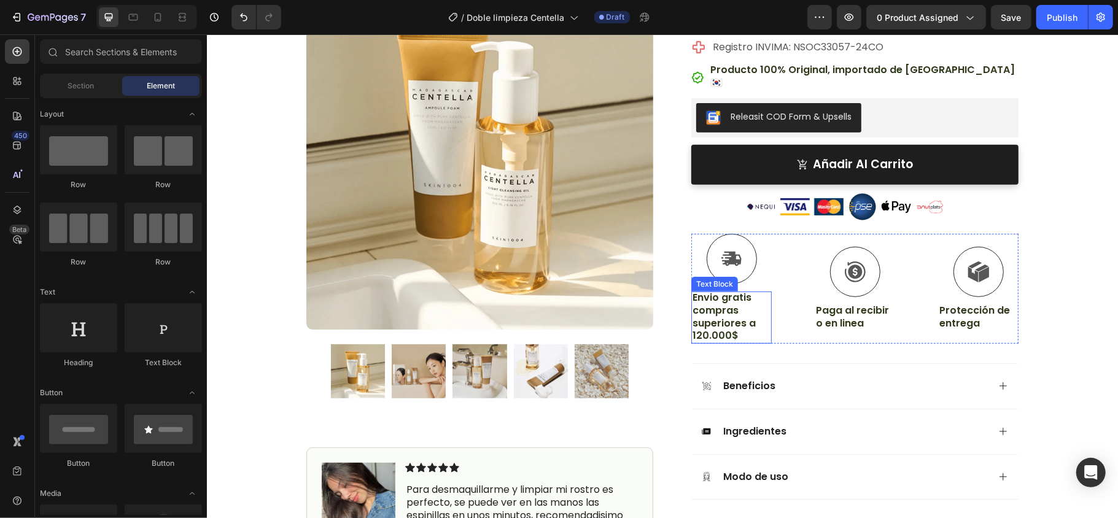
click at [709, 291] on p "Envio gratis compras superiores a 120.000$" at bounding box center [731, 316] width 78 height 51
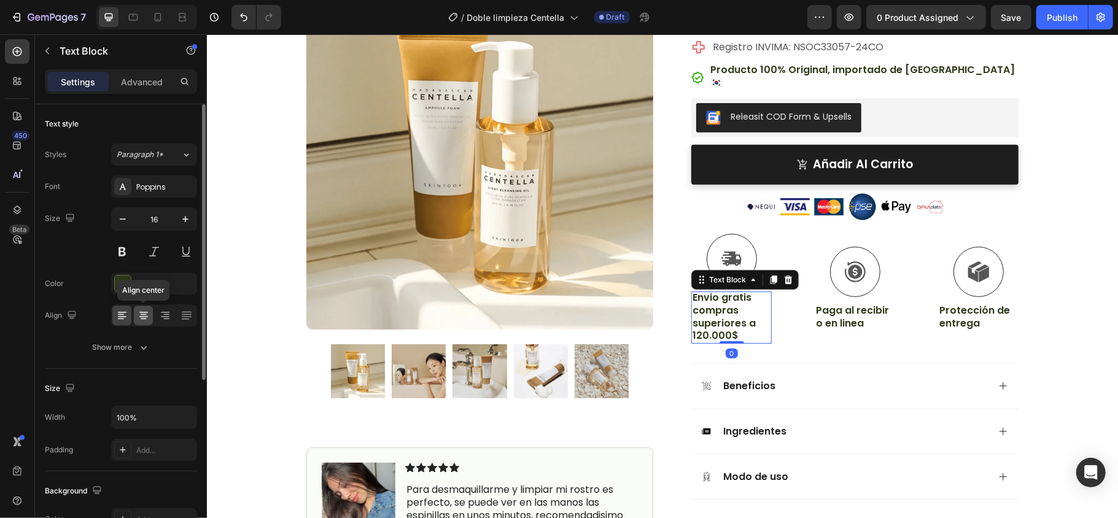
click at [141, 312] on icon at bounding box center [144, 316] width 12 height 12
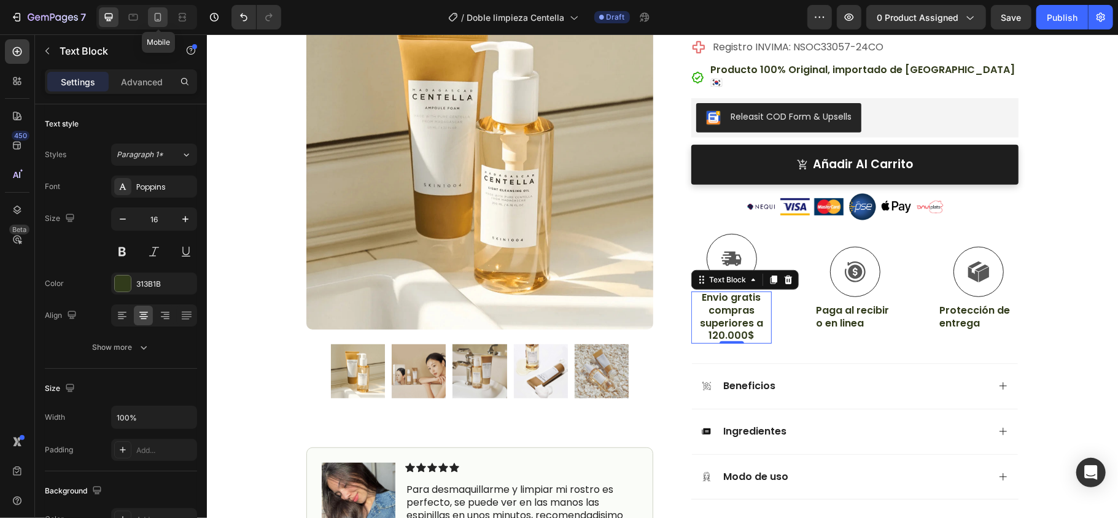
click at [161, 13] on icon at bounding box center [158, 17] width 12 height 12
type input "14"
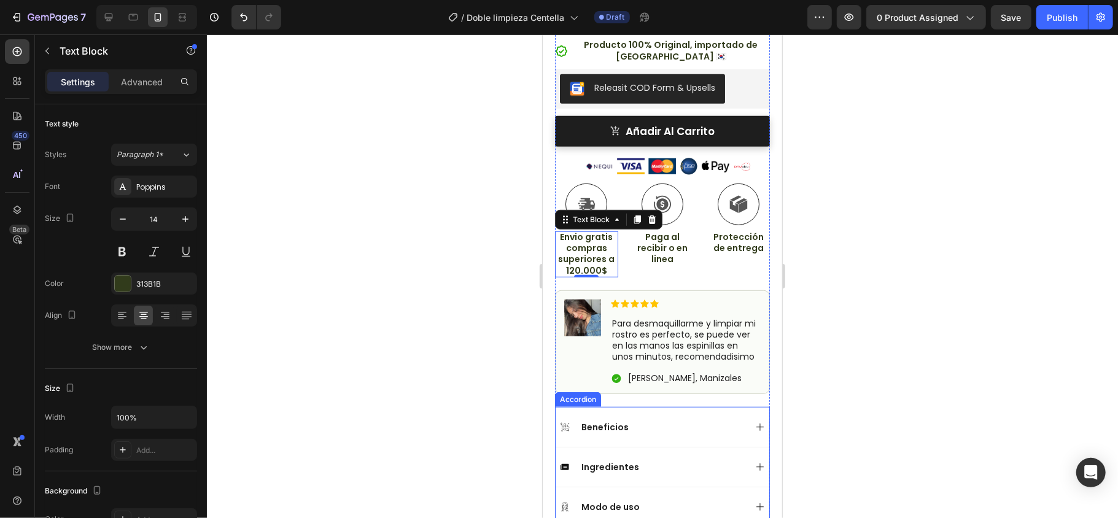
scroll to position [514, 0]
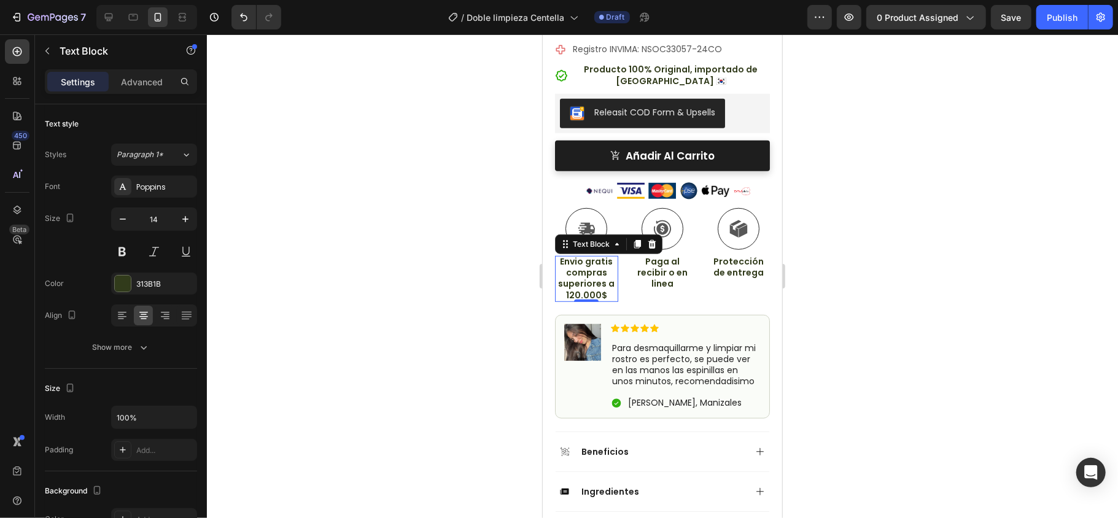
click at [838, 308] on div at bounding box center [662, 276] width 911 height 484
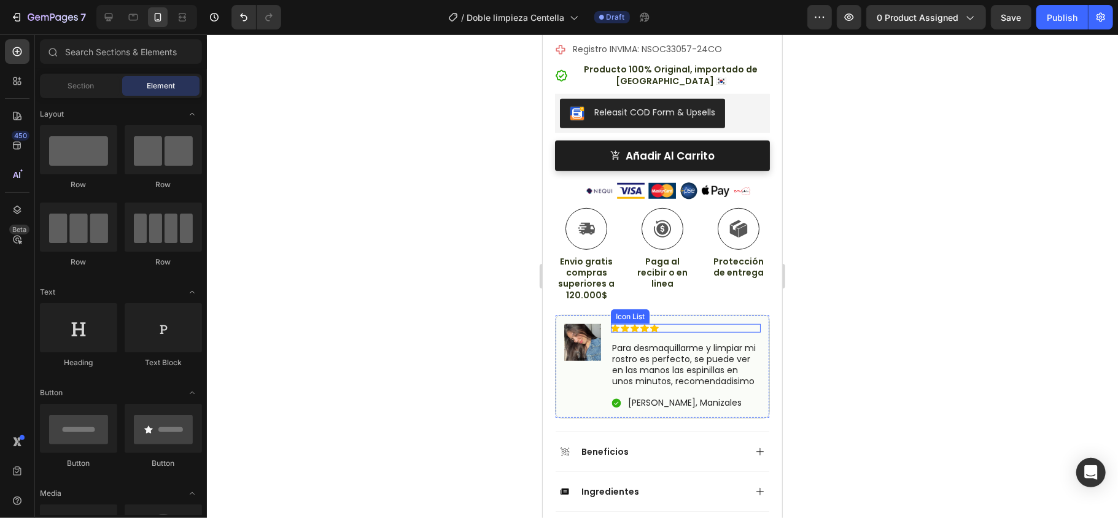
scroll to position [596, 0]
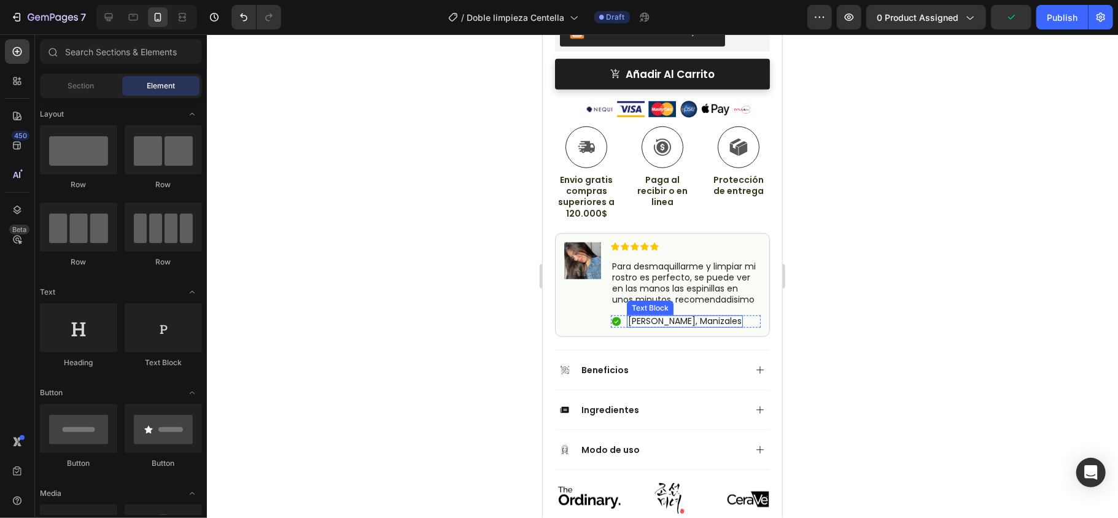
click at [673, 326] on p "[PERSON_NAME], Manizales" at bounding box center [685, 320] width 114 height 11
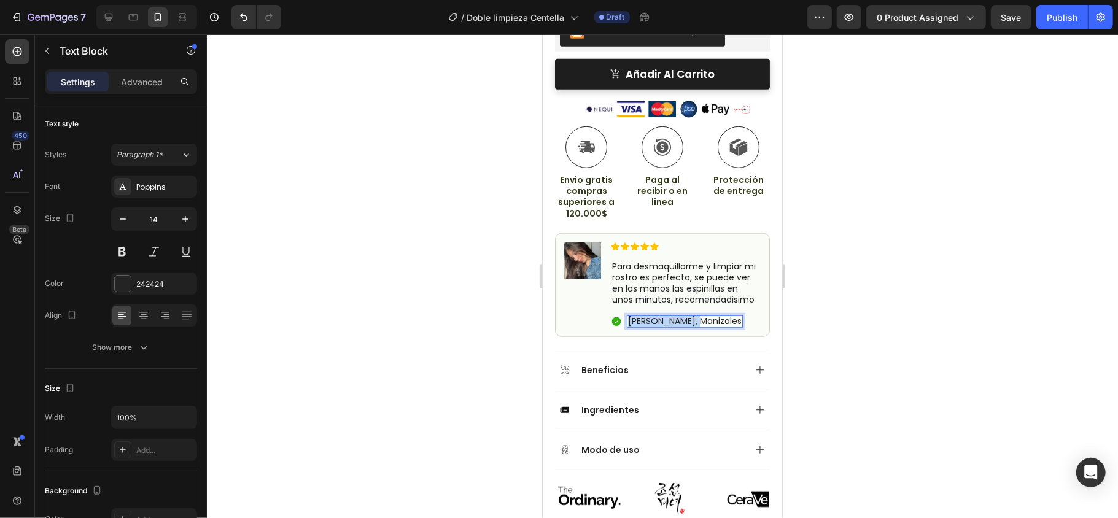
drag, startPoint x: 706, startPoint y: 321, endPoint x: 629, endPoint y: 324, distance: 76.8
click at [629, 324] on p "[PERSON_NAME], Manizales" at bounding box center [685, 320] width 114 height 11
click at [709, 320] on p "[PERSON_NAME], Manizales" at bounding box center [685, 320] width 114 height 11
drag, startPoint x: 681, startPoint y: 321, endPoint x: 723, endPoint y: 319, distance: 41.8
click at [723, 319] on p "[PERSON_NAME], Manizales" at bounding box center [685, 320] width 114 height 11
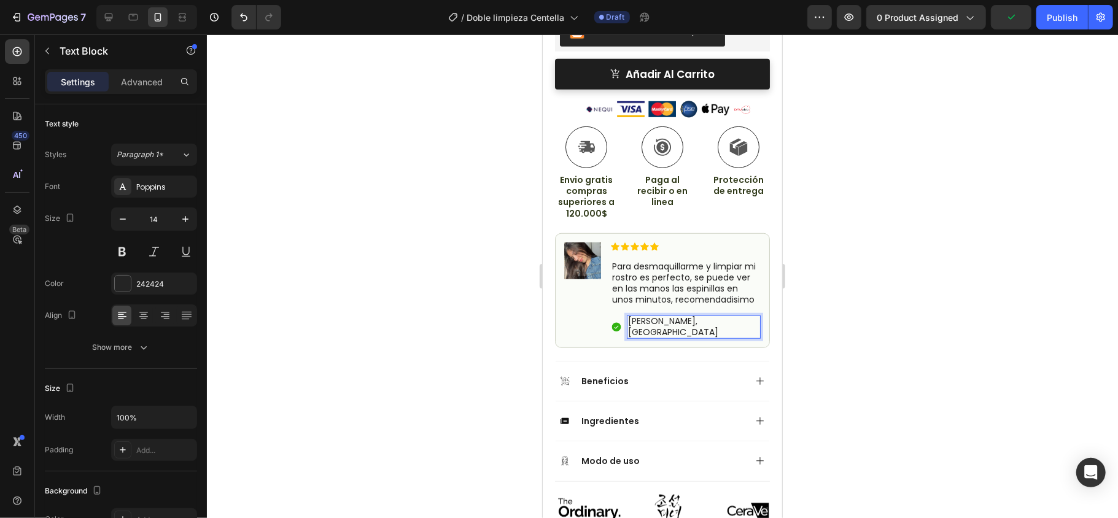
click at [838, 310] on div at bounding box center [662, 276] width 911 height 484
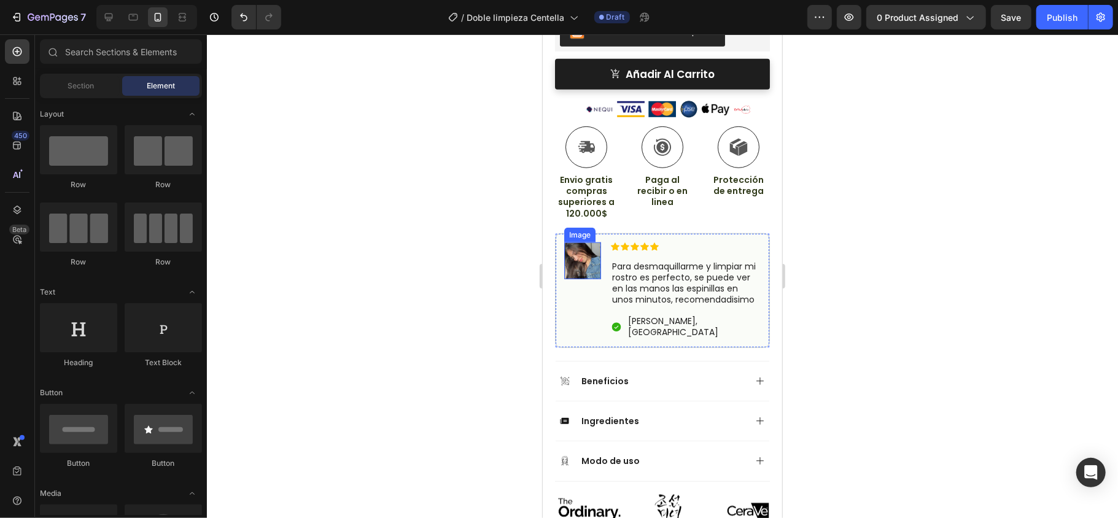
click at [574, 251] on img at bounding box center [582, 260] width 37 height 37
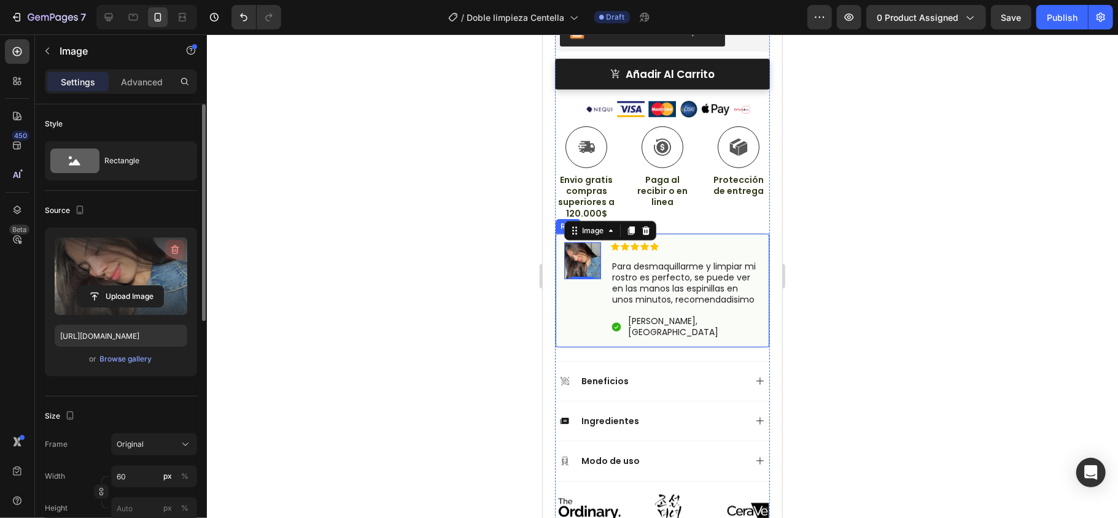
click at [174, 249] on icon "button" at bounding box center [174, 251] width 1 height 4
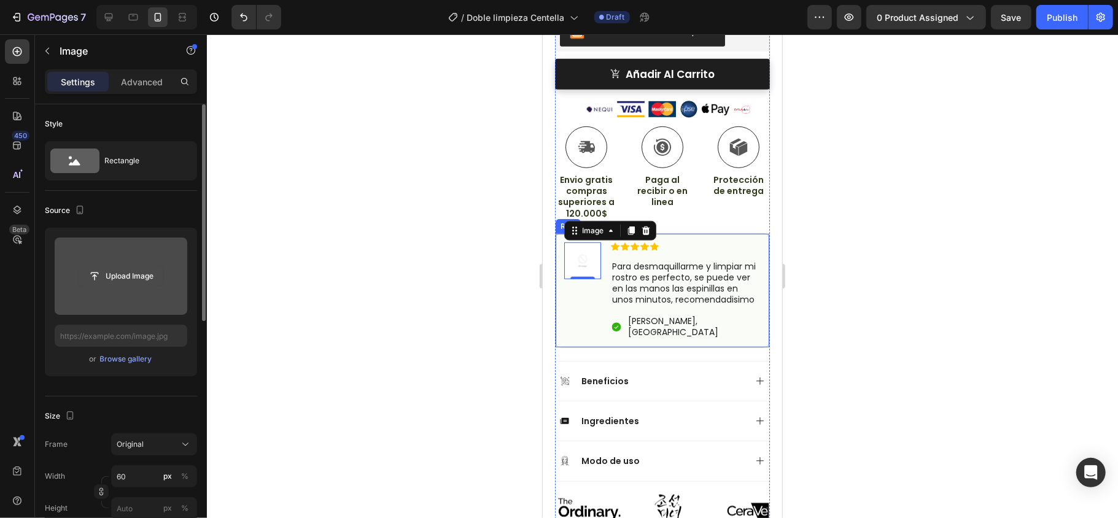
click at [124, 276] on input "file" at bounding box center [121, 276] width 85 height 21
click at [69, 274] on div "Upload Image" at bounding box center [121, 276] width 133 height 22
click at [98, 285] on input "file" at bounding box center [121, 276] width 85 height 21
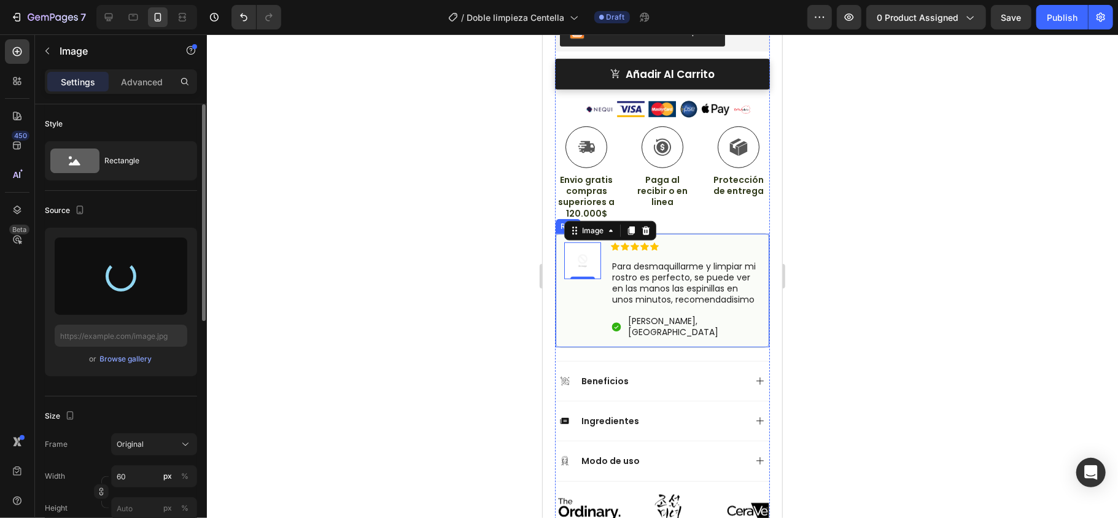
type input "[URL][DOMAIN_NAME]"
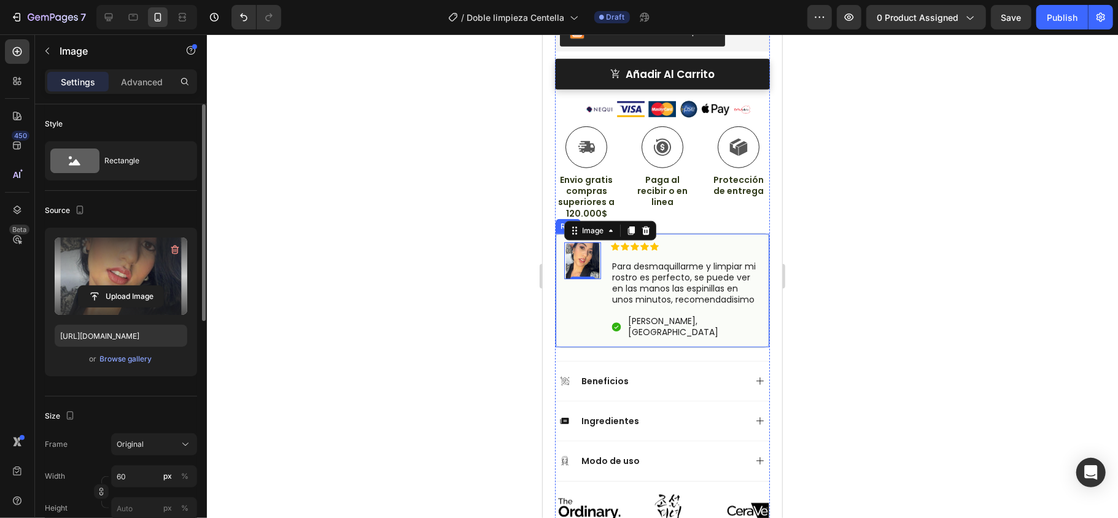
click at [838, 222] on div at bounding box center [662, 276] width 911 height 484
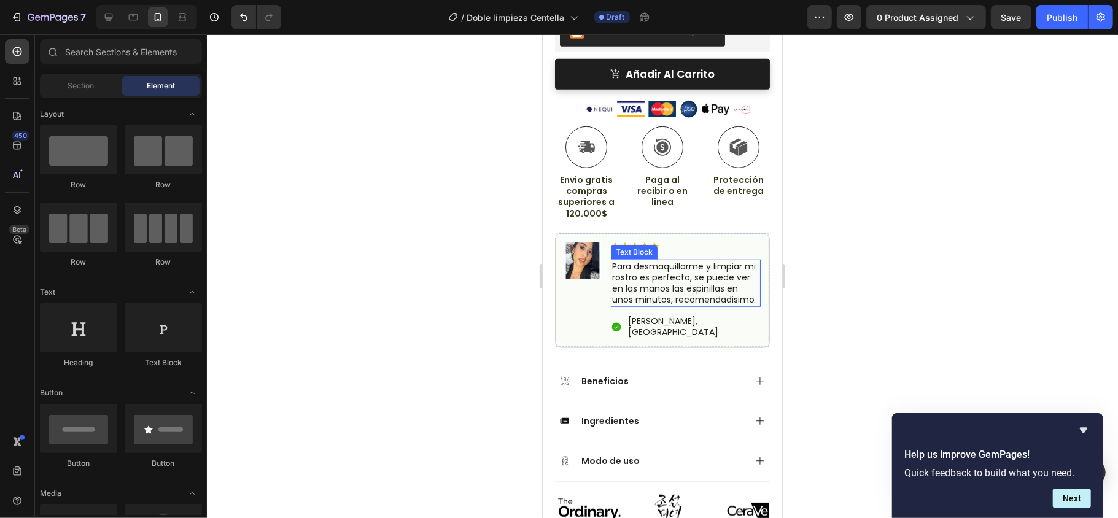
click at [662, 295] on p "Para desmaquillarme y limpiar mi rostro es perfecto, se puede ver en las manos …" at bounding box center [685, 282] width 147 height 45
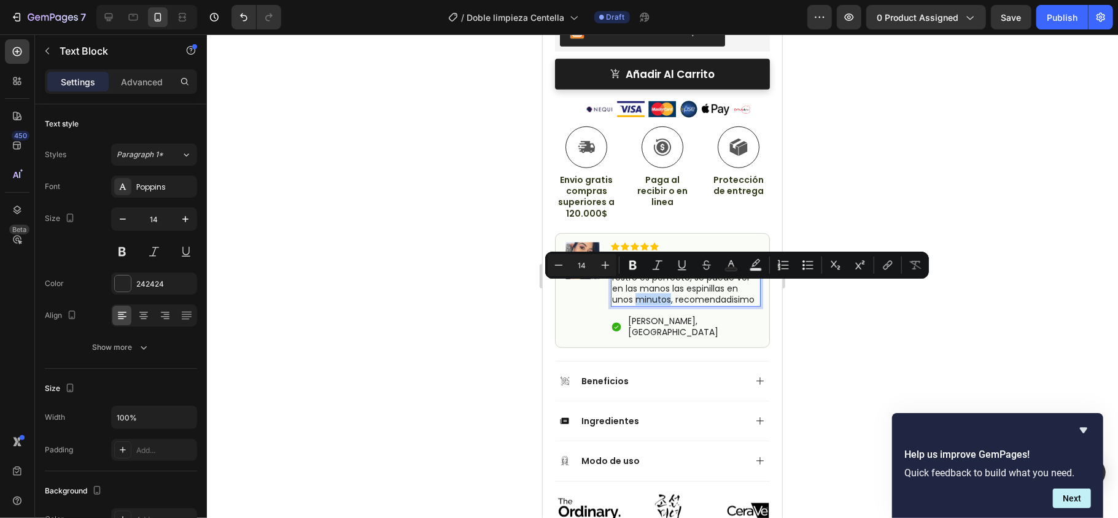
click at [661, 294] on p "Para desmaquillarme y limpiar mi rostro es perfecto, se puede ver en las manos …" at bounding box center [685, 282] width 147 height 45
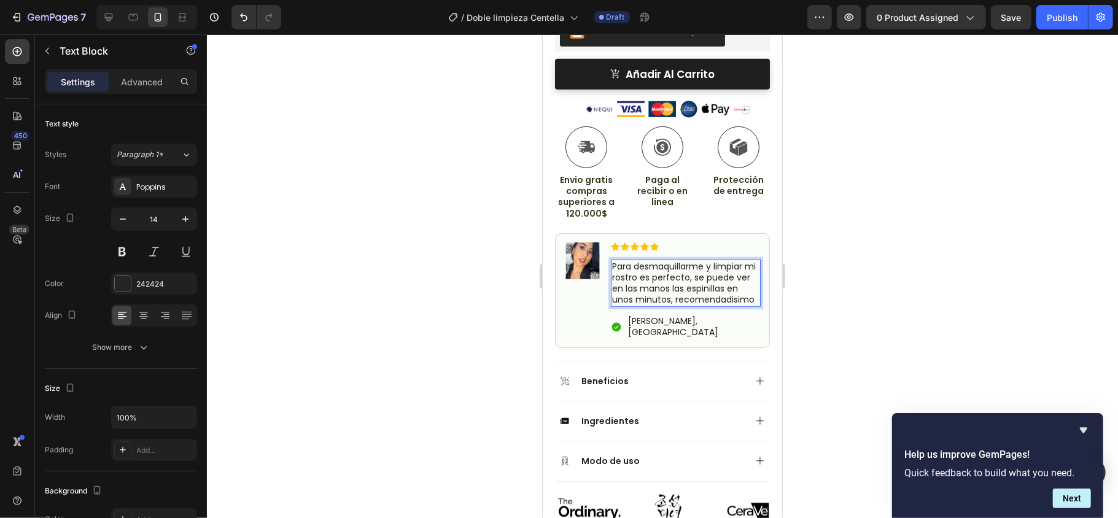
click at [633, 286] on p "Para desmaquillarme y limpiar mi rostro es perfecto, se puede ver en las manos …" at bounding box center [685, 282] width 147 height 45
drag, startPoint x: 698, startPoint y: 303, endPoint x: 614, endPoint y: 255, distance: 96.8
click at [614, 260] on p "Para desmaquillarme y limpiar mi rostro es perfecto, se puede ver en las manos …" at bounding box center [685, 282] width 147 height 45
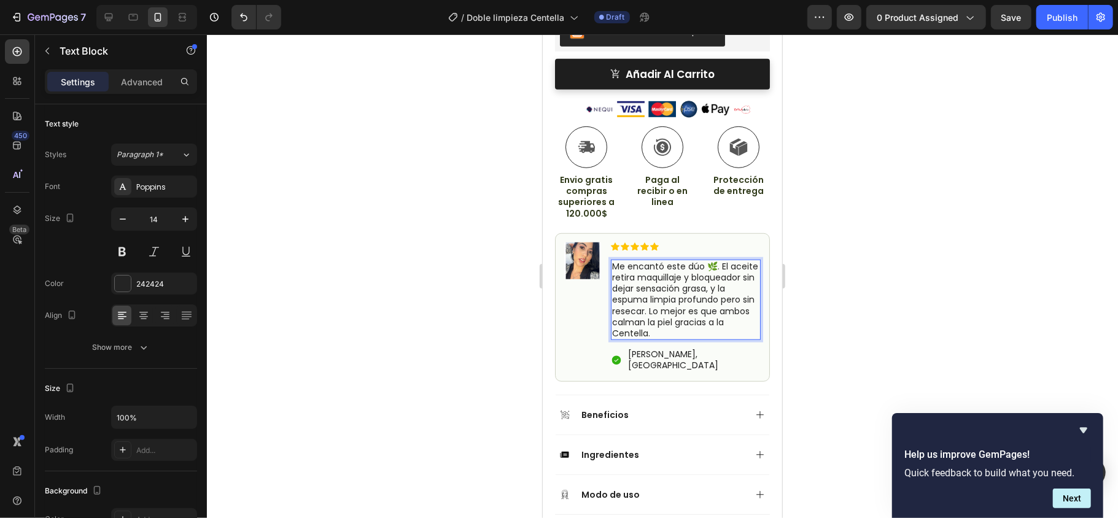
click at [714, 260] on p "Me encantó este dúo 🌿. El aceite retira maquillaje y bloqueador sin dejar sensa…" at bounding box center [685, 299] width 147 height 78
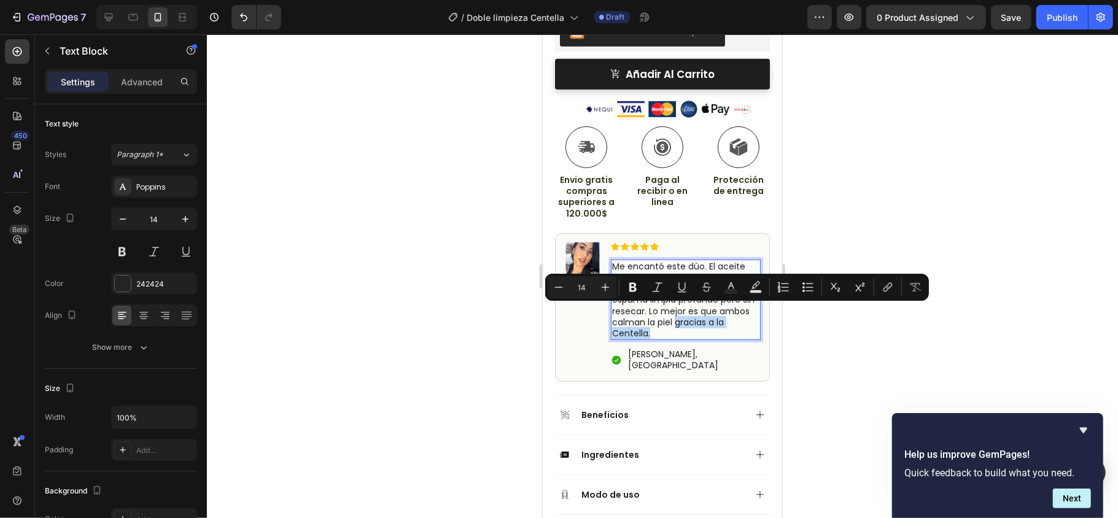
drag, startPoint x: 678, startPoint y: 325, endPoint x: 708, endPoint y: 313, distance: 31.9
click at [708, 313] on p "Me encantó este dúo. El aceite retira maquillaje y bloqueador sin dejar sensaci…" at bounding box center [685, 299] width 147 height 78
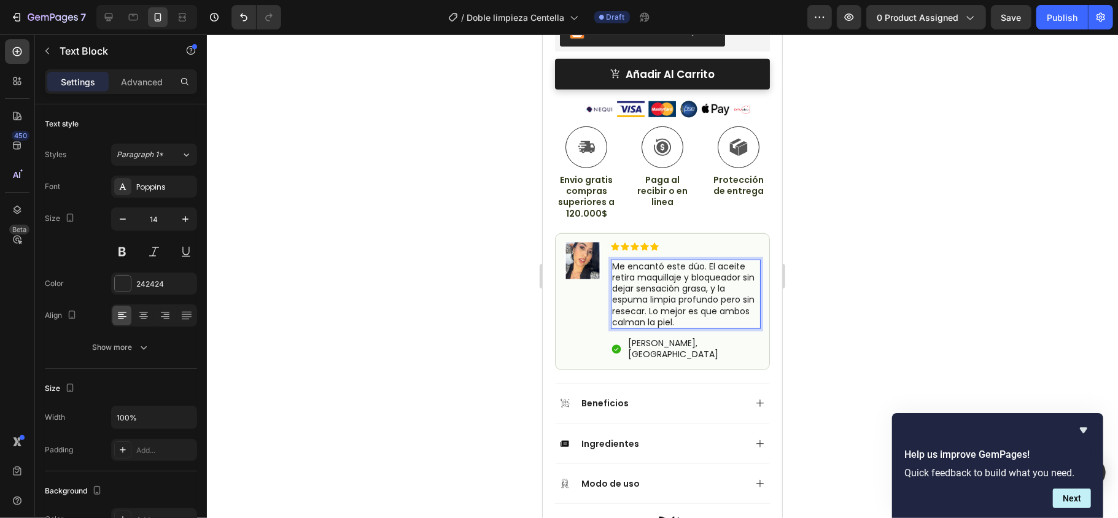
click at [838, 316] on div at bounding box center [662, 276] width 911 height 484
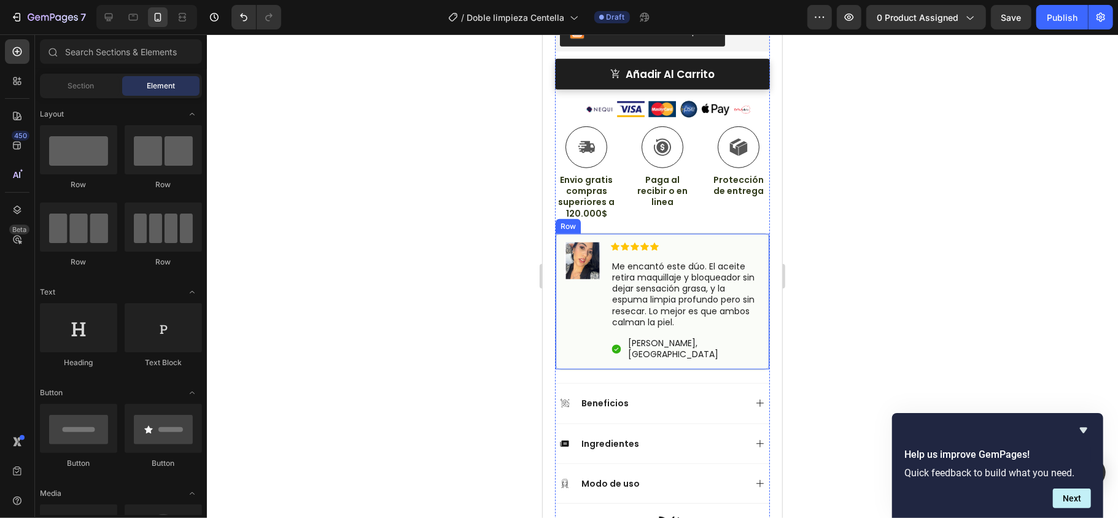
click at [686, 281] on p "Me encantó este dúo. El aceite retira maquillaje y bloqueador sin dejar sensaci…" at bounding box center [685, 293] width 147 height 67
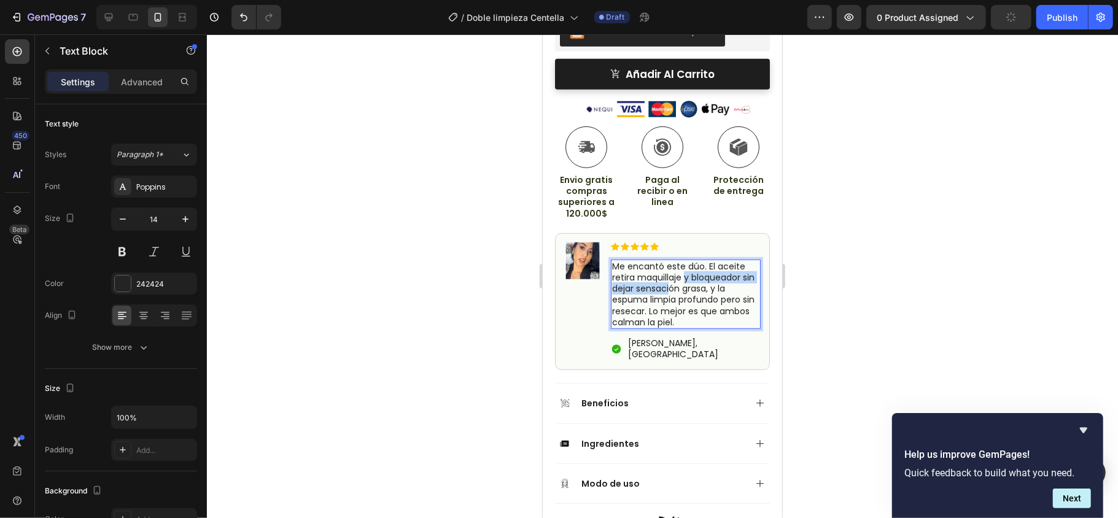
drag, startPoint x: 686, startPoint y: 281, endPoint x: 686, endPoint y: 270, distance: 11.1
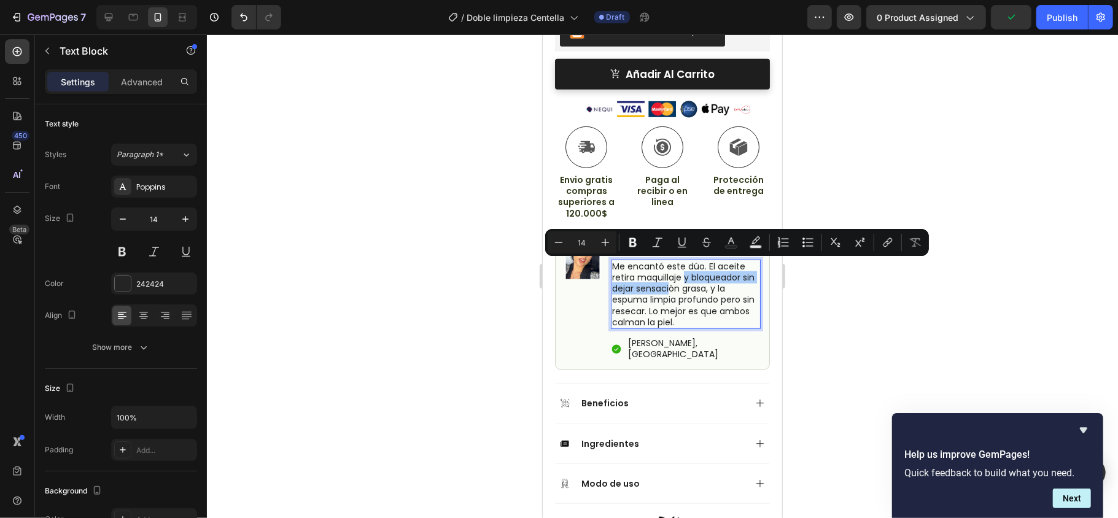
click at [838, 287] on div at bounding box center [662, 276] width 911 height 484
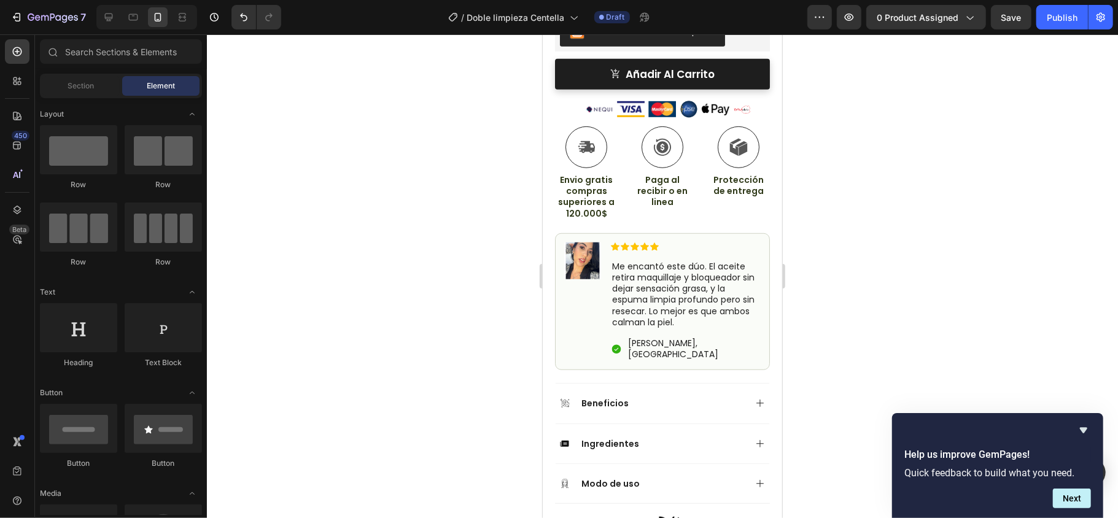
click at [838, 259] on div at bounding box center [662, 276] width 911 height 484
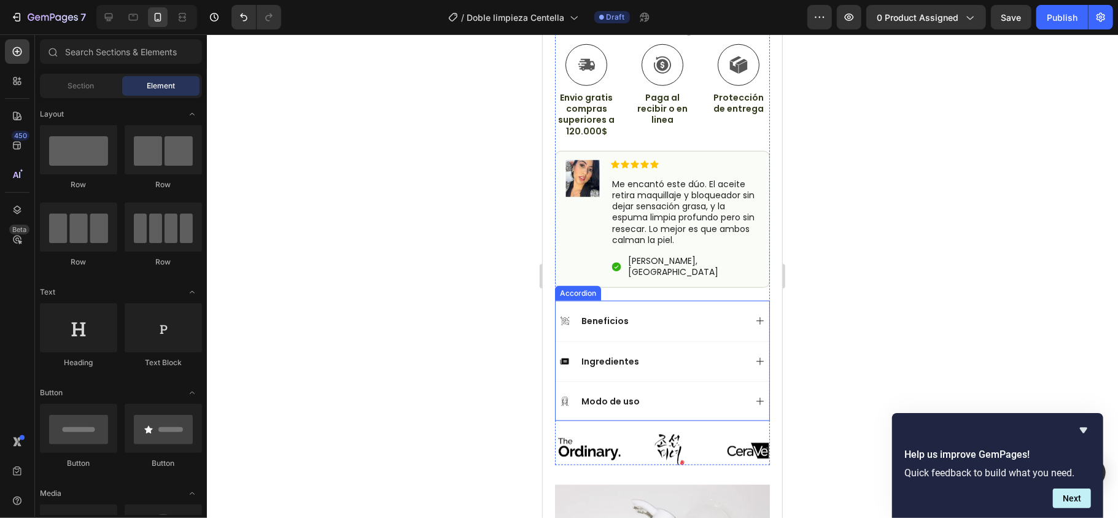
click at [756, 317] on icon at bounding box center [759, 320] width 7 height 7
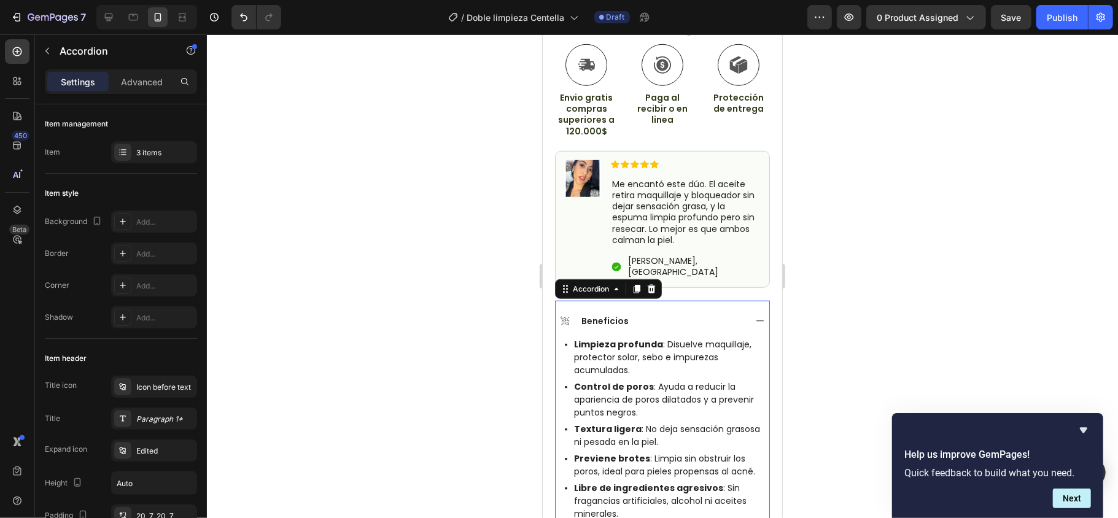
click at [838, 212] on div at bounding box center [662, 276] width 911 height 484
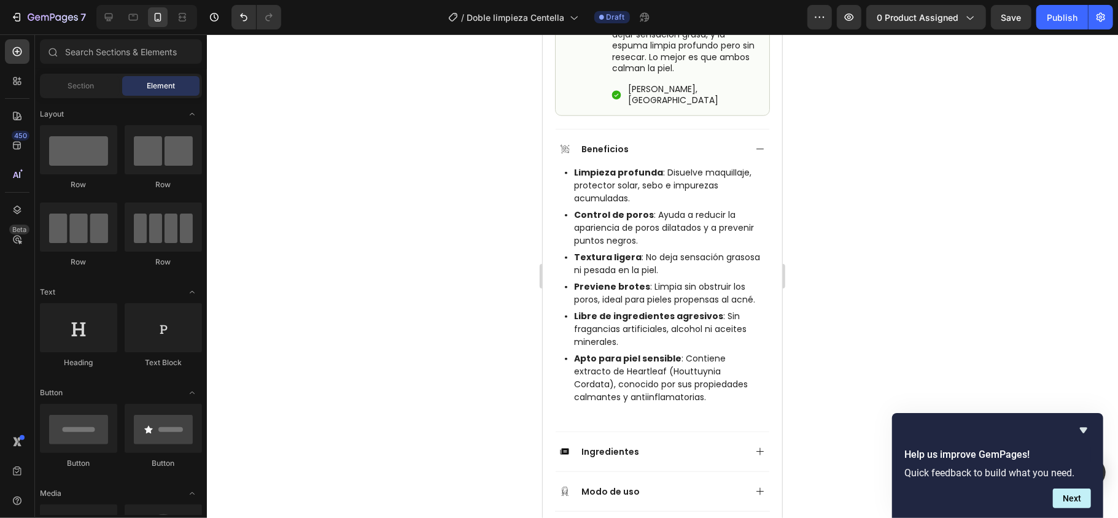
scroll to position [829, 0]
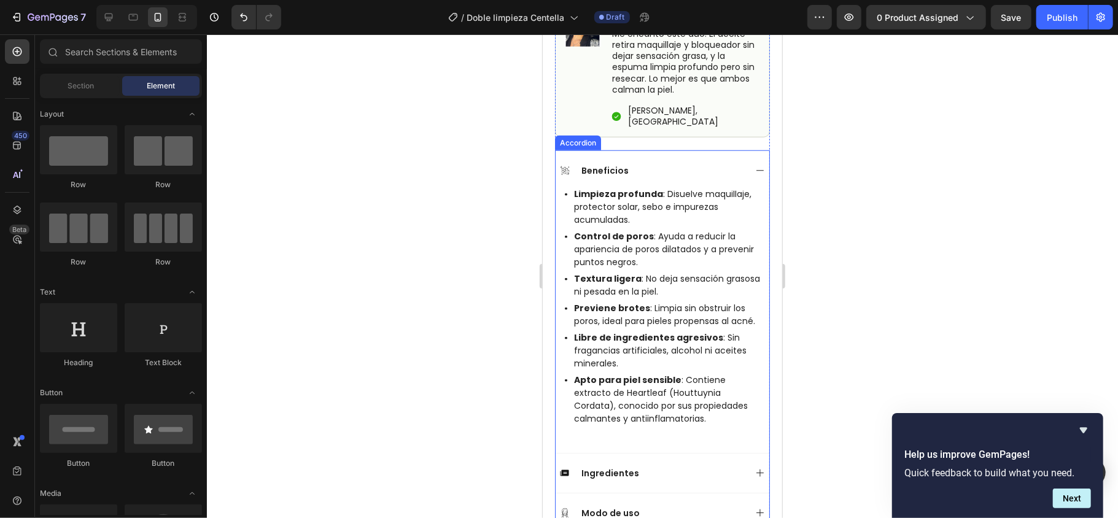
click at [755, 165] on icon at bounding box center [760, 170] width 10 height 10
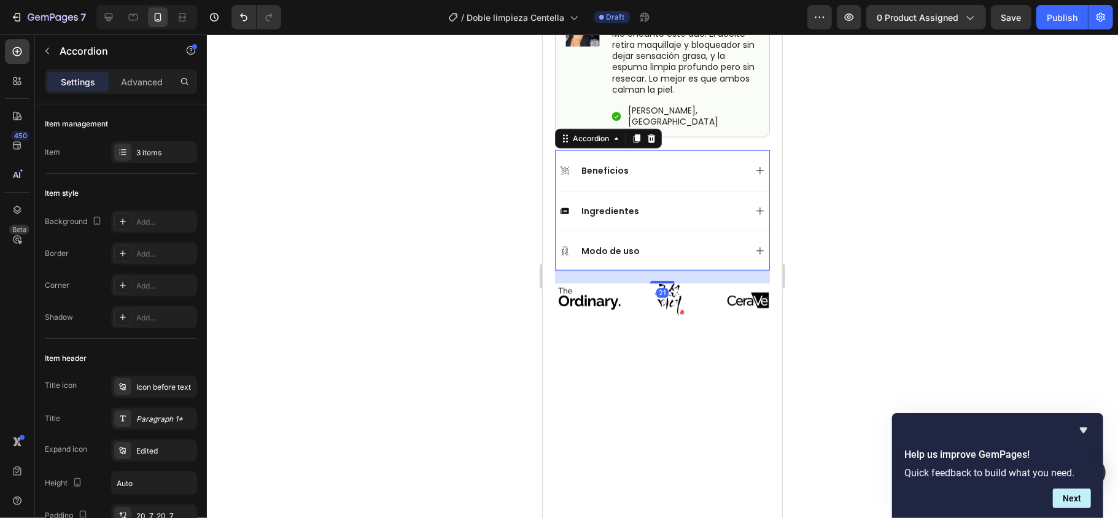
click at [739, 152] on div "Beneficios" at bounding box center [662, 170] width 214 height 40
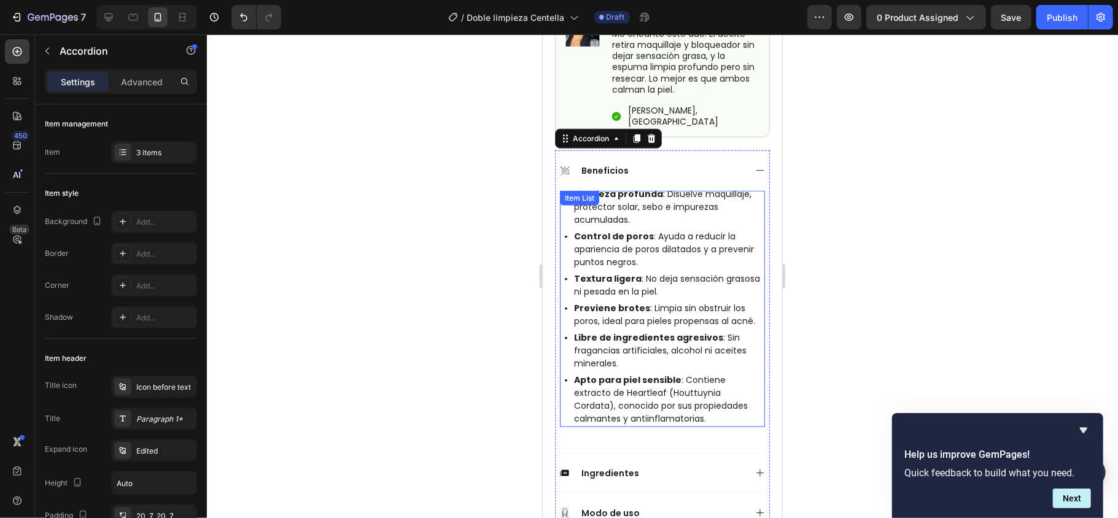
click at [640, 386] on p "Apto para piel sensible : Contiene extracto de Heartleaf (Houttuynia Cordata), …" at bounding box center [668, 399] width 189 height 52
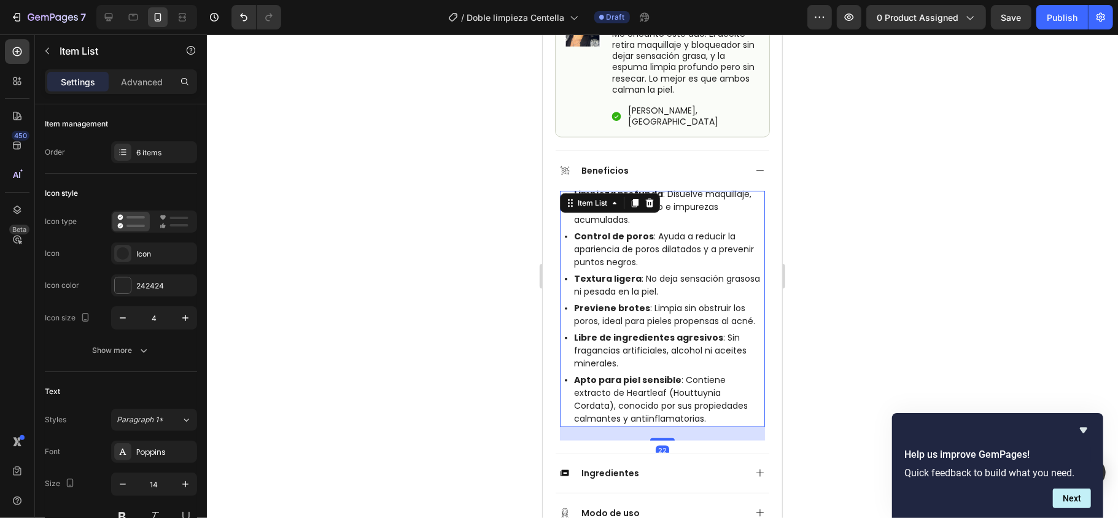
click at [711, 388] on p "Apto para piel sensible : Contiene extracto de Heartleaf (Houttuynia Cordata), …" at bounding box center [668, 399] width 189 height 52
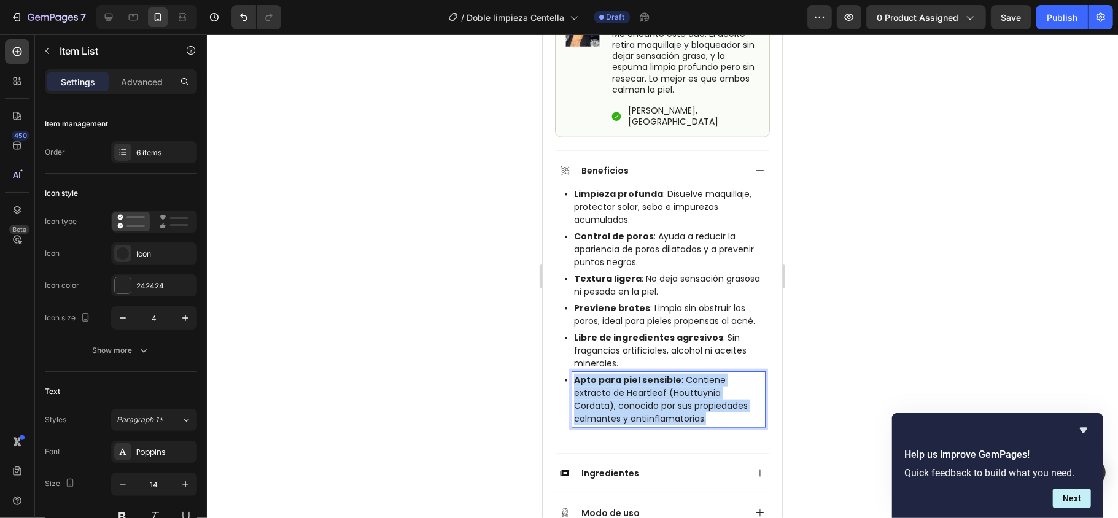
drag, startPoint x: 708, startPoint y: 413, endPoint x: 576, endPoint y: 378, distance: 137.4
click at [576, 378] on p "Apto para piel sensible : Contiene extracto de Heartleaf (Houttuynia Cordata), …" at bounding box center [668, 399] width 189 height 52
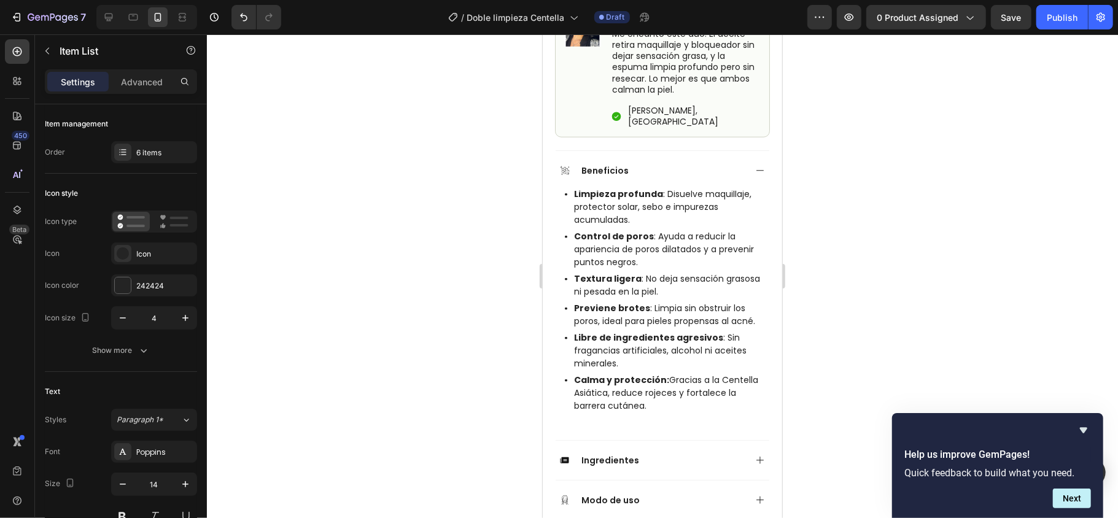
click at [837, 362] on div at bounding box center [662, 276] width 911 height 484
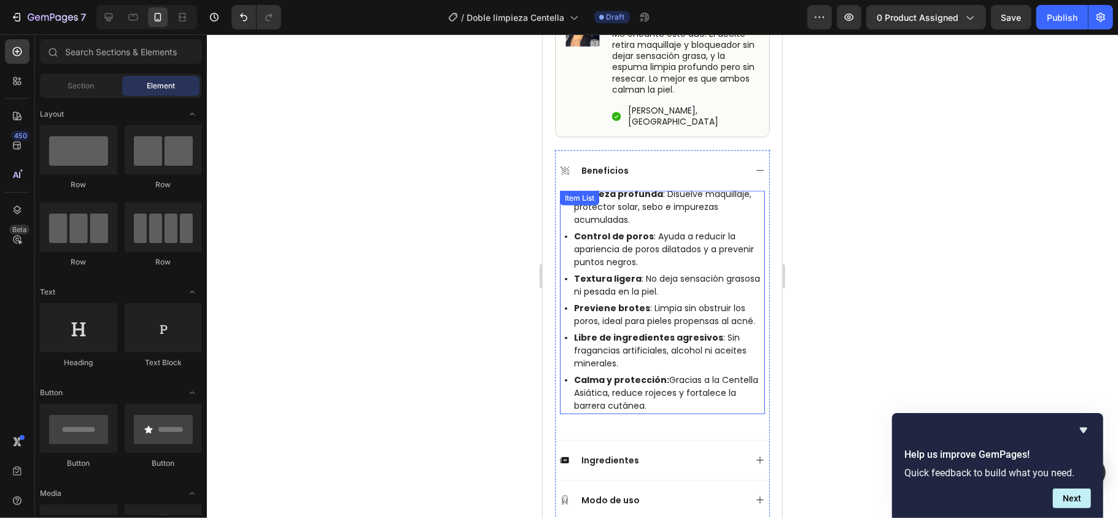
click at [607, 190] on div "Limpieza profunda : Disuelve maquillaje, protector solar, sebo e impurezas acum…" at bounding box center [662, 302] width 205 height 224
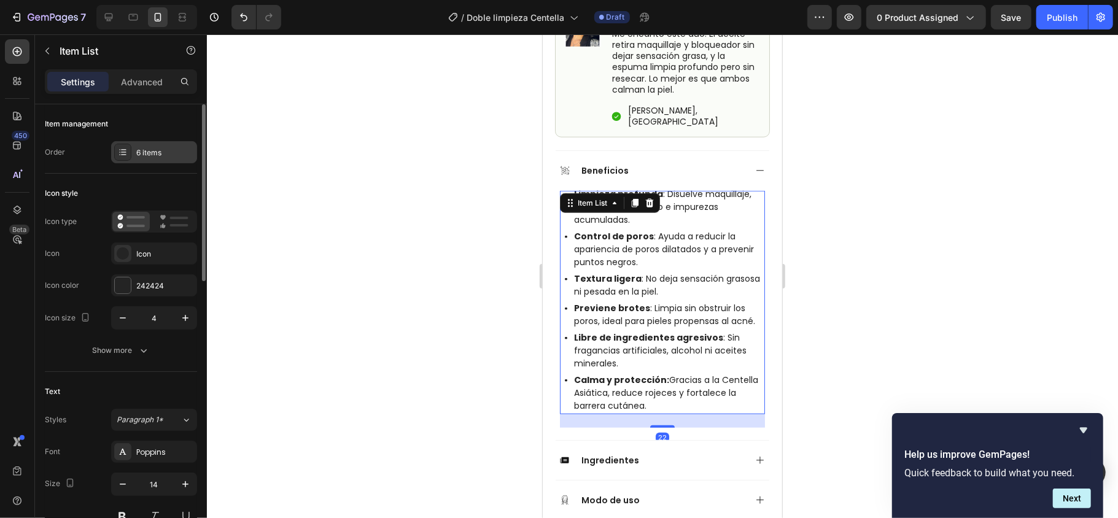
click at [126, 155] on icon at bounding box center [123, 152] width 10 height 10
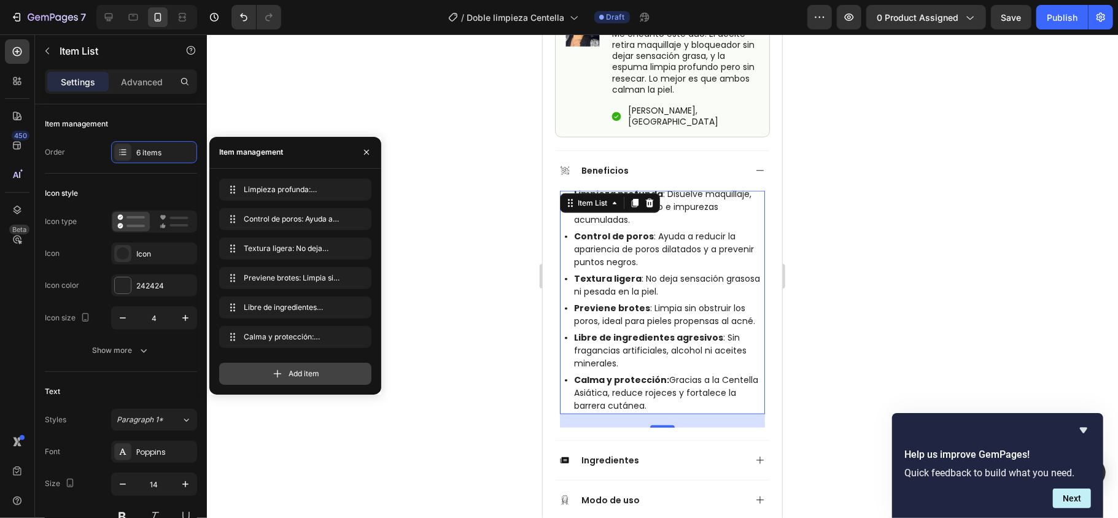
click at [290, 376] on span "Add item" at bounding box center [304, 374] width 31 height 11
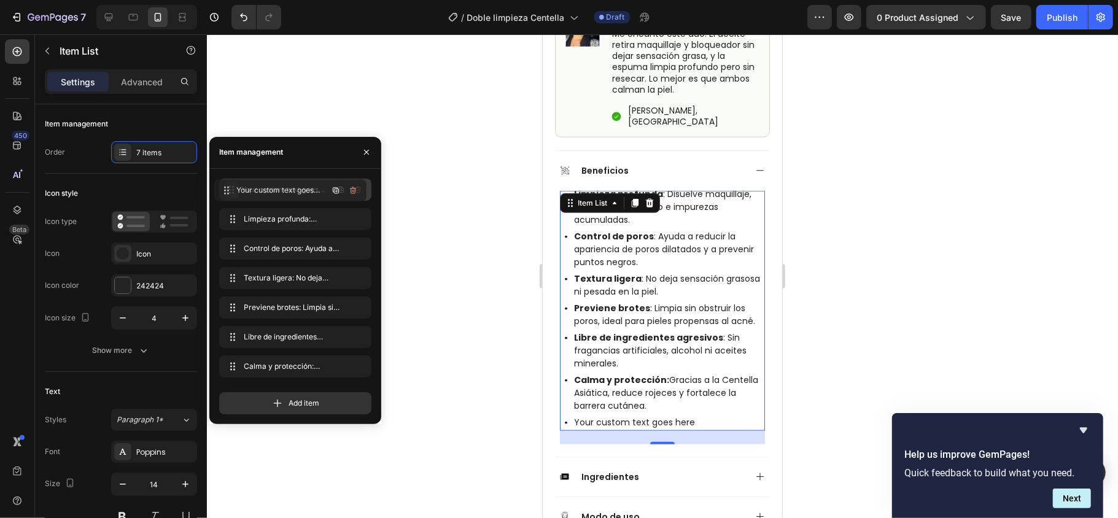
drag, startPoint x: 231, startPoint y: 367, endPoint x: 226, endPoint y: 190, distance: 176.3
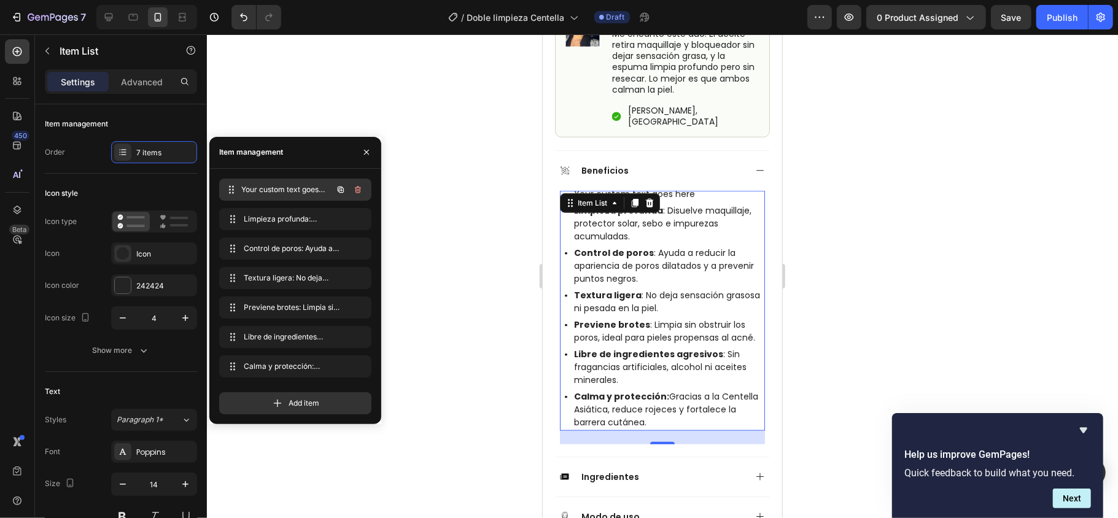
click at [269, 190] on span "Your custom text goes here" at bounding box center [286, 189] width 91 height 11
drag, startPoint x: 977, startPoint y: 291, endPoint x: 943, endPoint y: 291, distance: 33.2
click at [838, 291] on div at bounding box center [662, 276] width 911 height 484
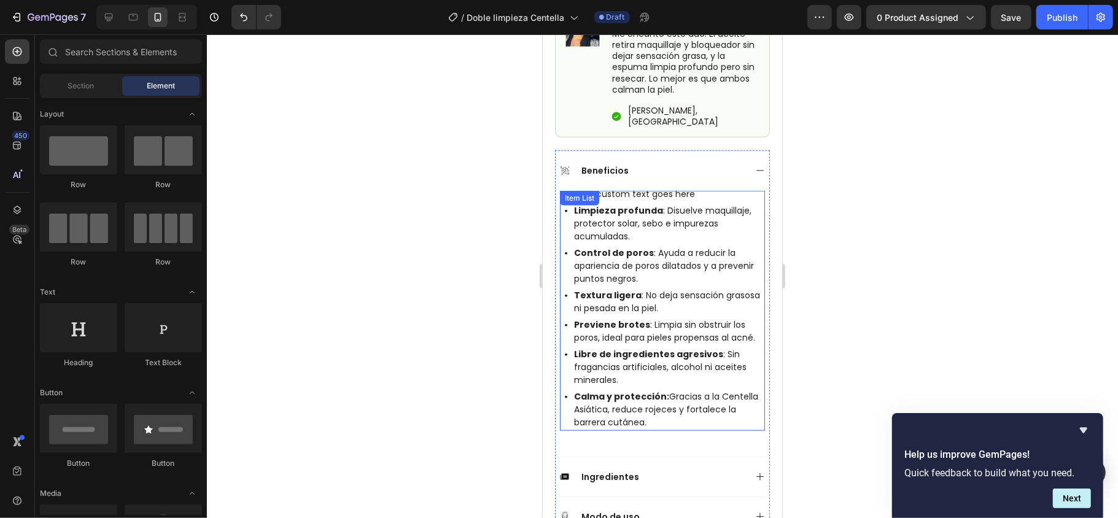
click at [672, 185] on div "Your custom text goes here" at bounding box center [668, 193] width 193 height 17
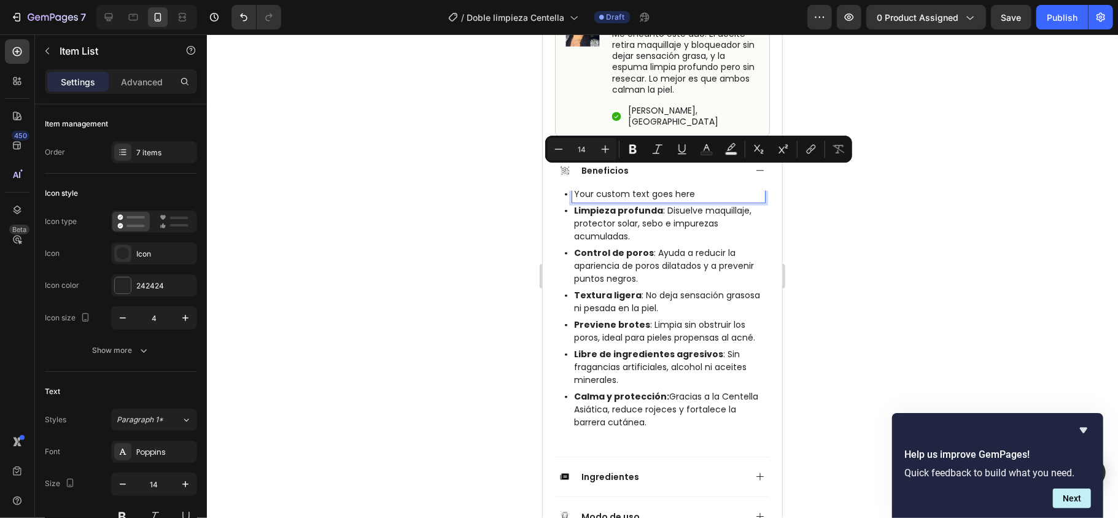
click at [701, 187] on p "Your custom text goes here" at bounding box center [668, 193] width 189 height 13
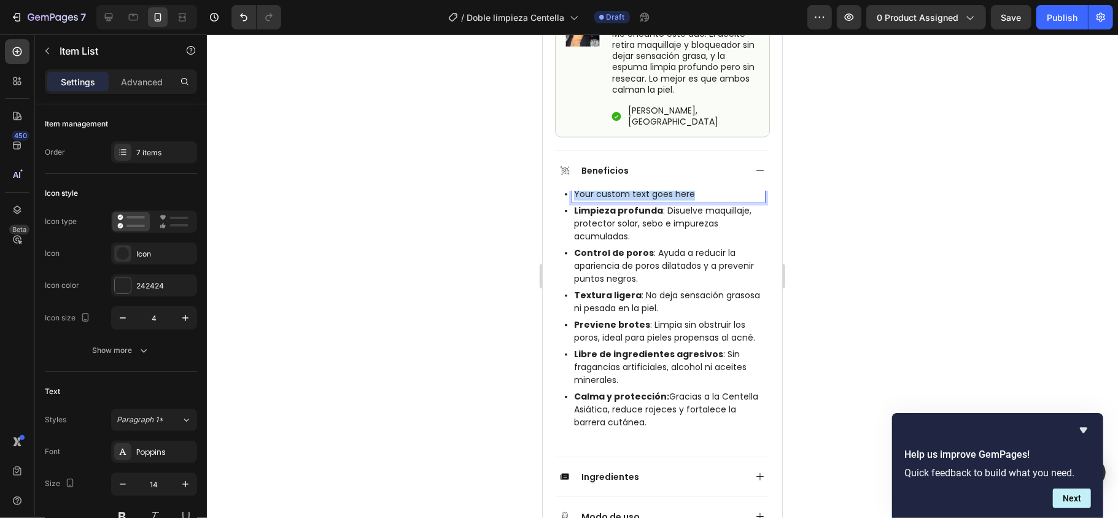
drag, startPoint x: 701, startPoint y: 176, endPoint x: 568, endPoint y: 180, distance: 133.3
click at [568, 185] on div "Your custom text goes here" at bounding box center [664, 193] width 200 height 17
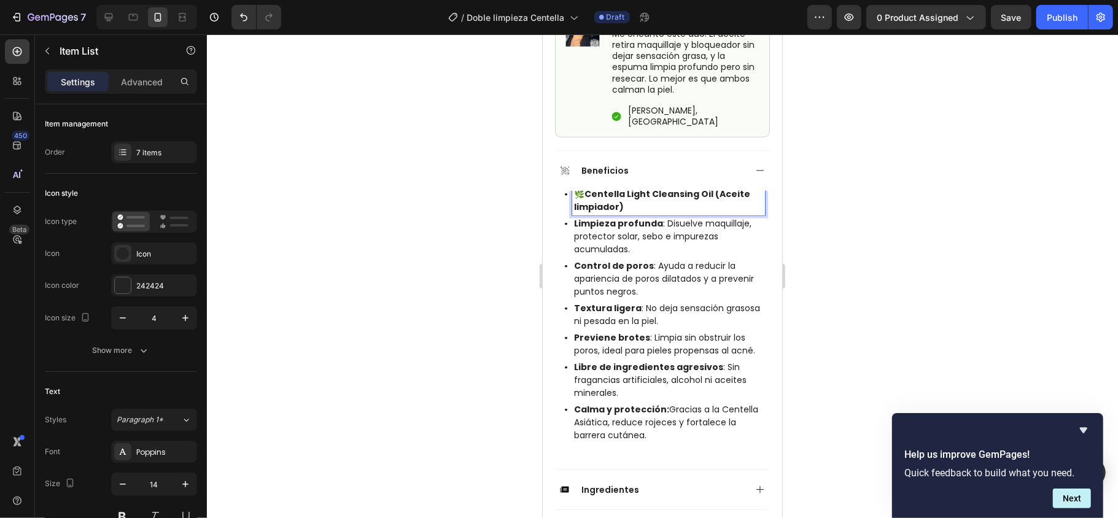
click at [607, 217] on p "Limpieza profunda : Disuelve maquillaje, protector solar, sebo e impurezas acum…" at bounding box center [668, 236] width 189 height 39
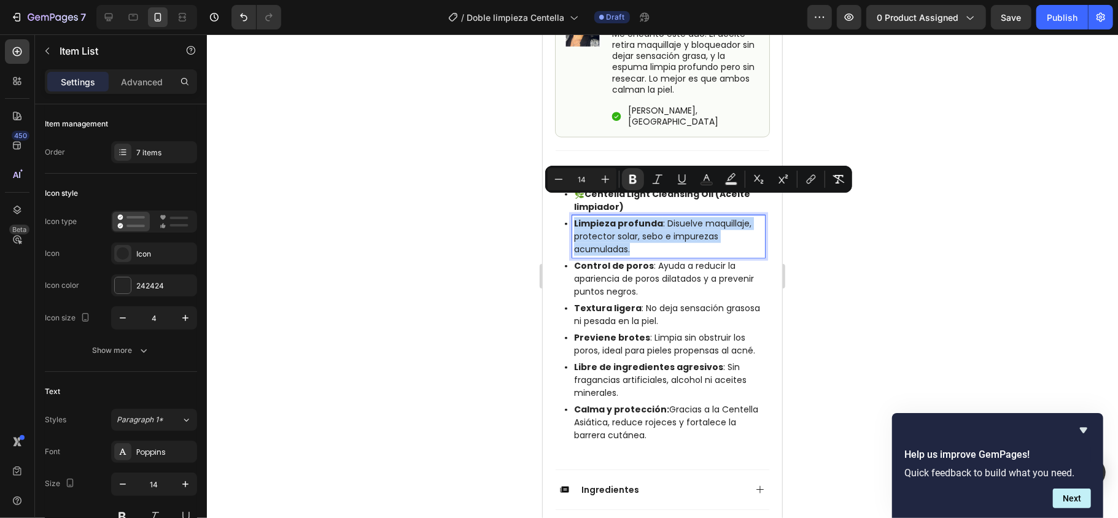
drag, startPoint x: 633, startPoint y: 229, endPoint x: 561, endPoint y: 204, distance: 76.1
click at [561, 204] on div "🌿 Centella Light Cleansing Oil (Aceite limpiador) Limpieza profunda : Disuelve …" at bounding box center [662, 314] width 205 height 258
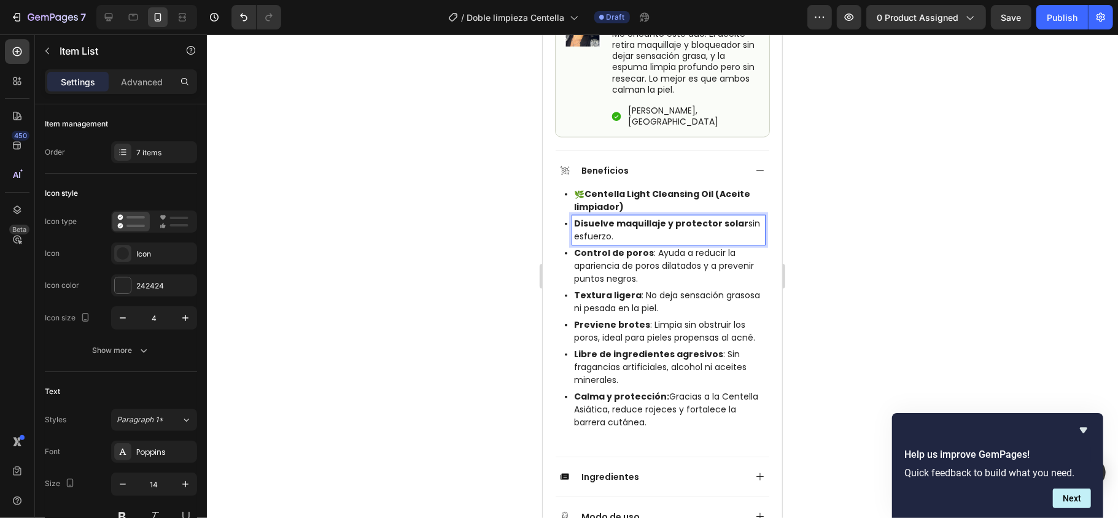
click at [706, 187] on strong "Centella Light Cleansing Oil (Aceite limpiador)" at bounding box center [662, 199] width 176 height 25
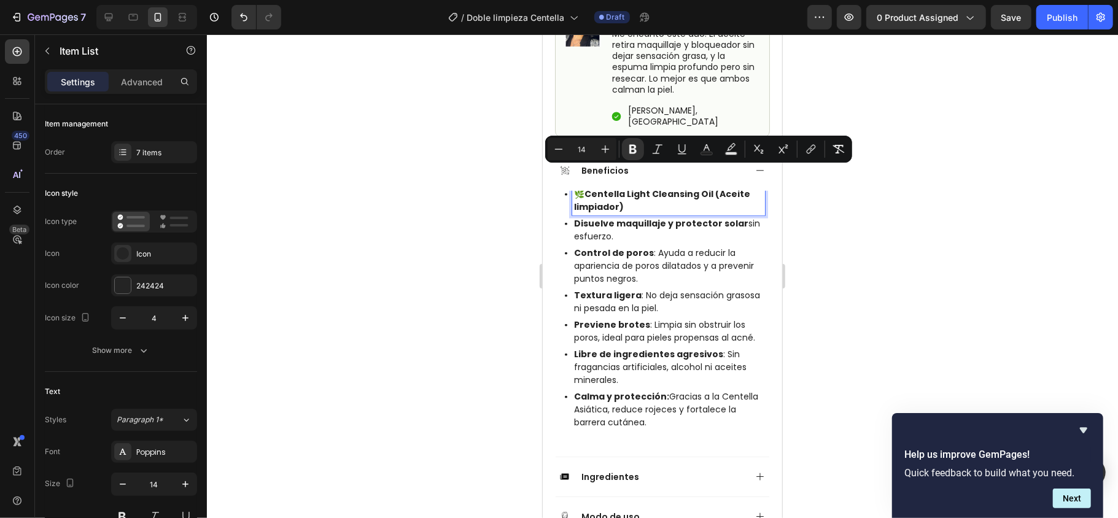
click at [714, 187] on strong "Centella Light Cleansing Oil (Aceite limpiador)" at bounding box center [662, 199] width 176 height 25
drag, startPoint x: 711, startPoint y: 176, endPoint x: 719, endPoint y: 189, distance: 14.9
click at [719, 189] on p "🌿 Centella Light Cleansing Oil (Aceite limpiador)" at bounding box center [668, 200] width 189 height 26
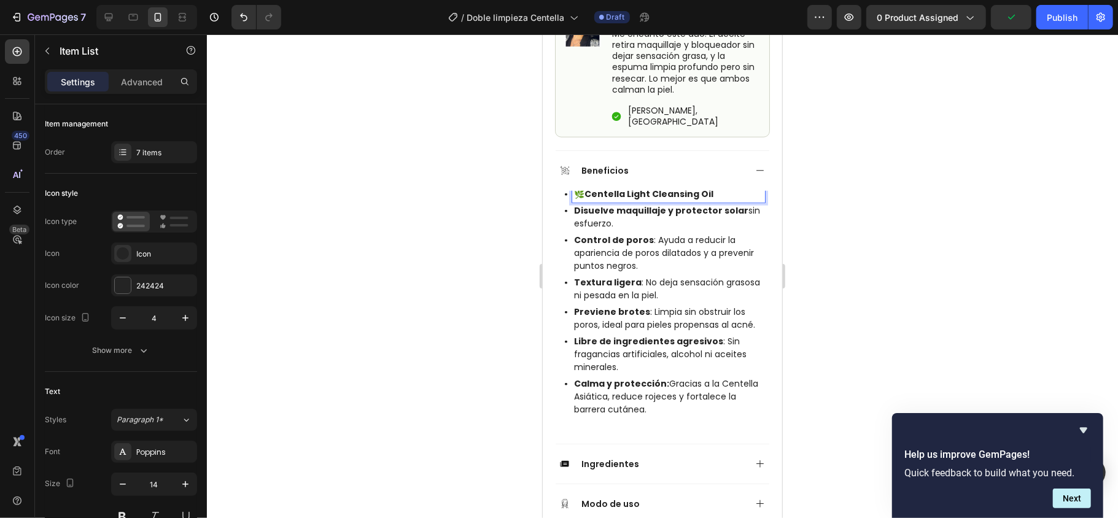
click at [617, 233] on p "Control de poros : Ayuda a reducir la apariencia de poros dilatados y a preveni…" at bounding box center [668, 252] width 189 height 39
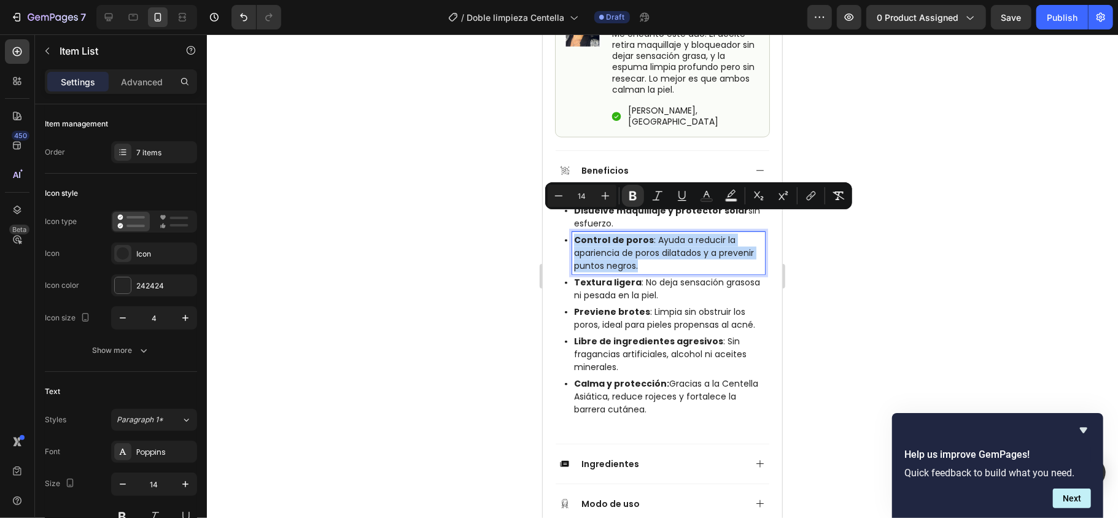
drag, startPoint x: 681, startPoint y: 248, endPoint x: 570, endPoint y: 223, distance: 114.0
click at [570, 232] on div "Control de poros : Ayuda a reducir la apariencia de poros dilatados y a preveni…" at bounding box center [664, 253] width 200 height 42
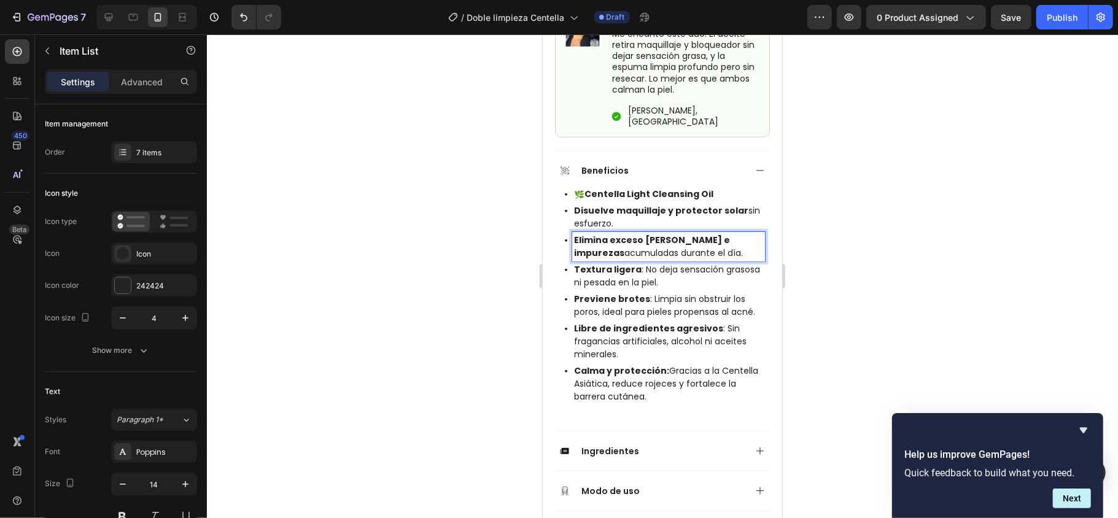
click at [679, 263] on p "Textura ligera : No deja sensación grasosa ni pesada en la piel." at bounding box center [668, 276] width 189 height 26
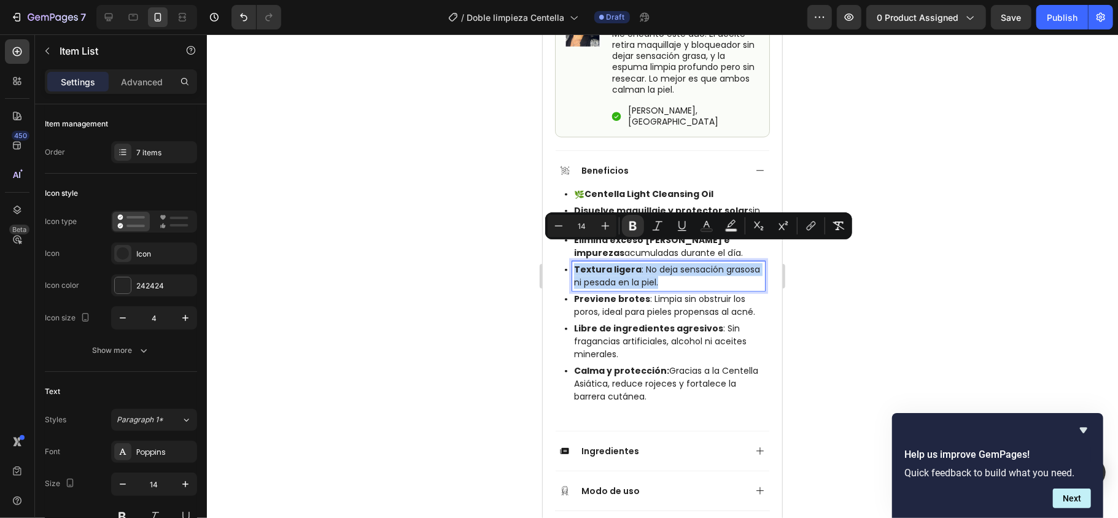
drag, startPoint x: 711, startPoint y: 260, endPoint x: 572, endPoint y: 246, distance: 138.9
click at [572, 261] on div "Textura ligera : No deja sensación grasosa ni pesada en la piel." at bounding box center [668, 275] width 193 height 29
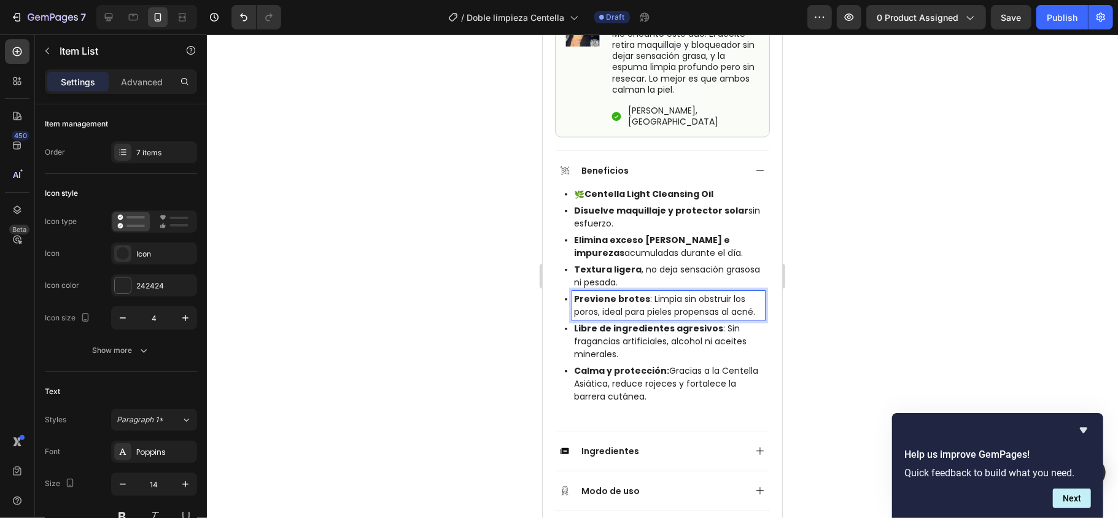
drag, startPoint x: 641, startPoint y: 305, endPoint x: 613, endPoint y: 300, distance: 28.8
click at [613, 300] on p "Previene brotes : Limpia sin obstruir los poros, ideal para pieles propensas al…" at bounding box center [668, 305] width 189 height 26
drag, startPoint x: 598, startPoint y: 306, endPoint x: 572, endPoint y: 282, distance: 35.6
click at [572, 291] on div "Previene brotes : Limpia sin obstruir los poros, ideal para pieles propensas al…" at bounding box center [668, 305] width 193 height 29
click at [638, 322] on p "Libre de ingredientes agresivos : Sin fragancias artificiales, alcohol ni aceit…" at bounding box center [668, 341] width 189 height 39
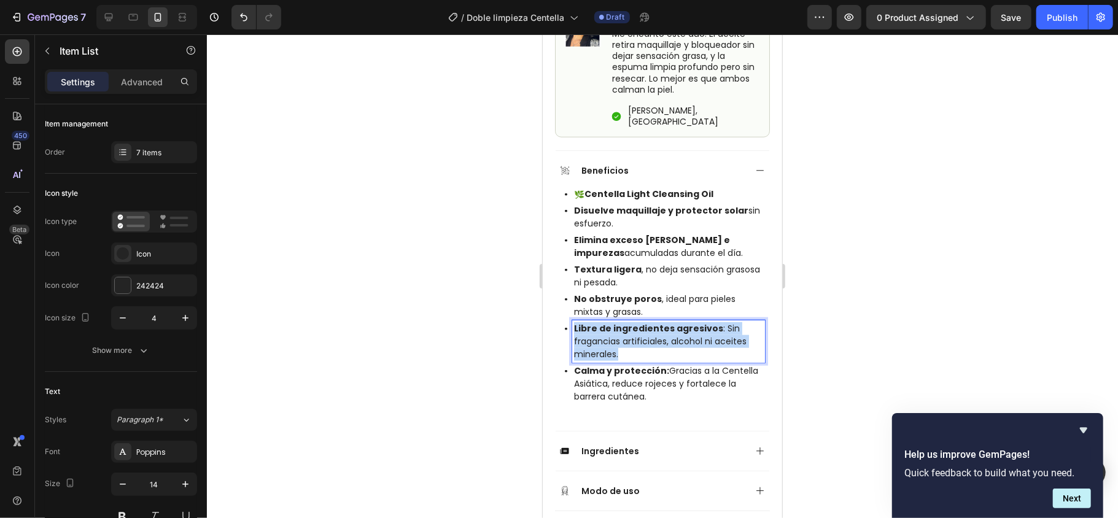
drag, startPoint x: 628, startPoint y: 342, endPoint x: 565, endPoint y: 306, distance: 72.1
click at [565, 320] on div "Libre de ingredientes agresivos : Sin fragancias artificiales, alcohol ni aceit…" at bounding box center [664, 341] width 200 height 42
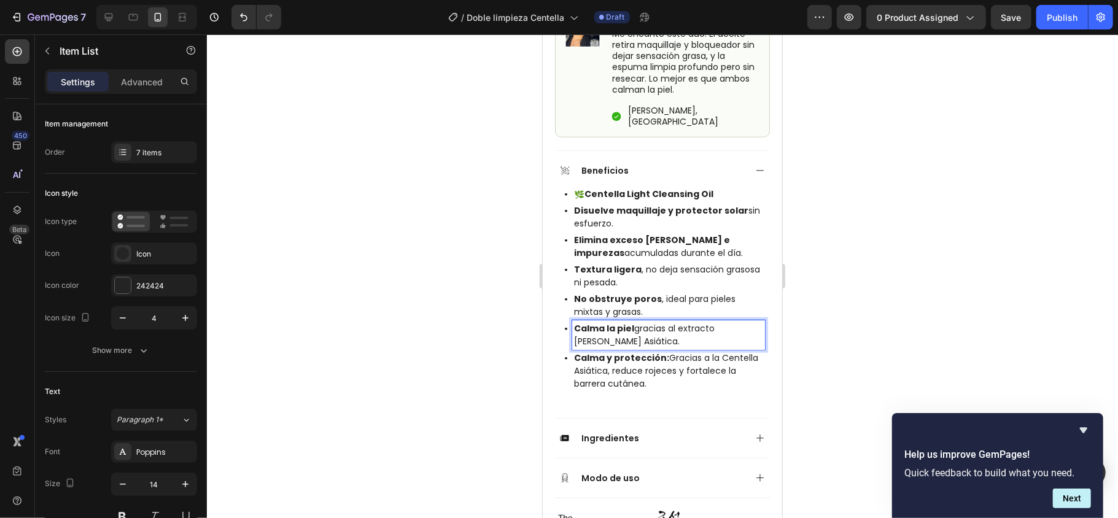
click at [564, 185] on div "🌿 Centella Light Cleansing Oil" at bounding box center [664, 193] width 200 height 17
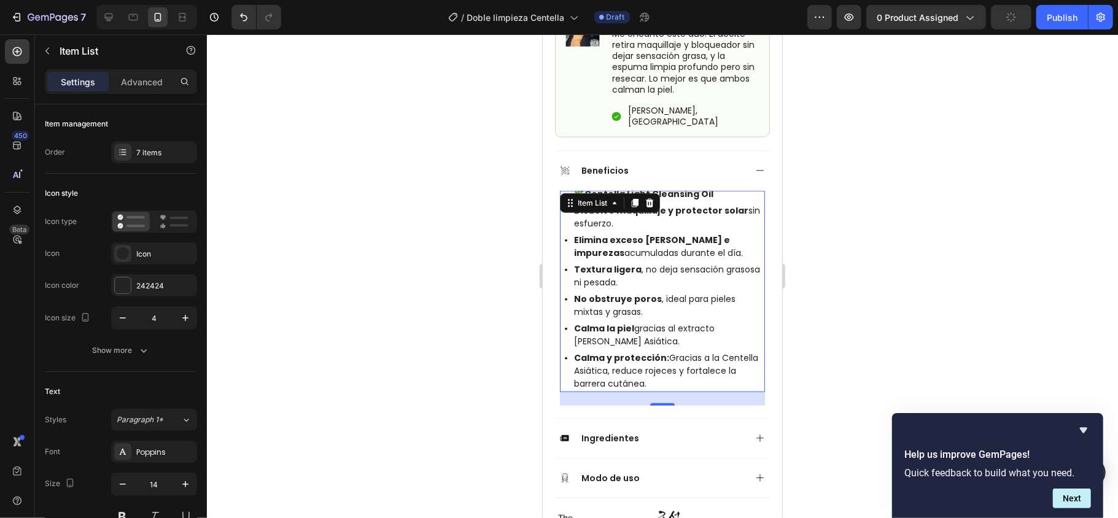
click at [717, 187] on p "🌿 Centella Light Cleansing Oil" at bounding box center [668, 193] width 189 height 13
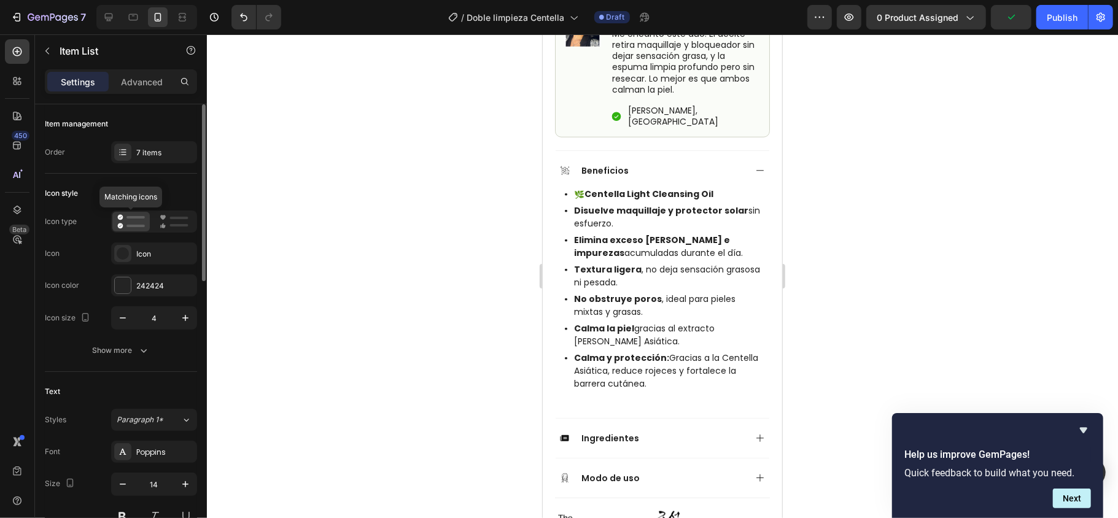
click at [133, 217] on rect at bounding box center [136, 217] width 18 height 2
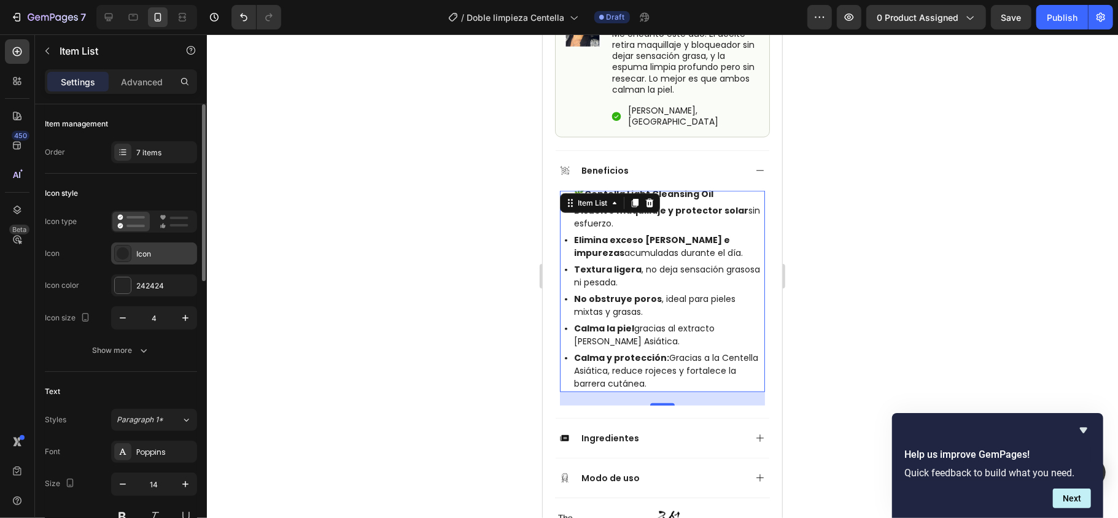
click at [161, 259] on div "Icon" at bounding box center [165, 254] width 58 height 11
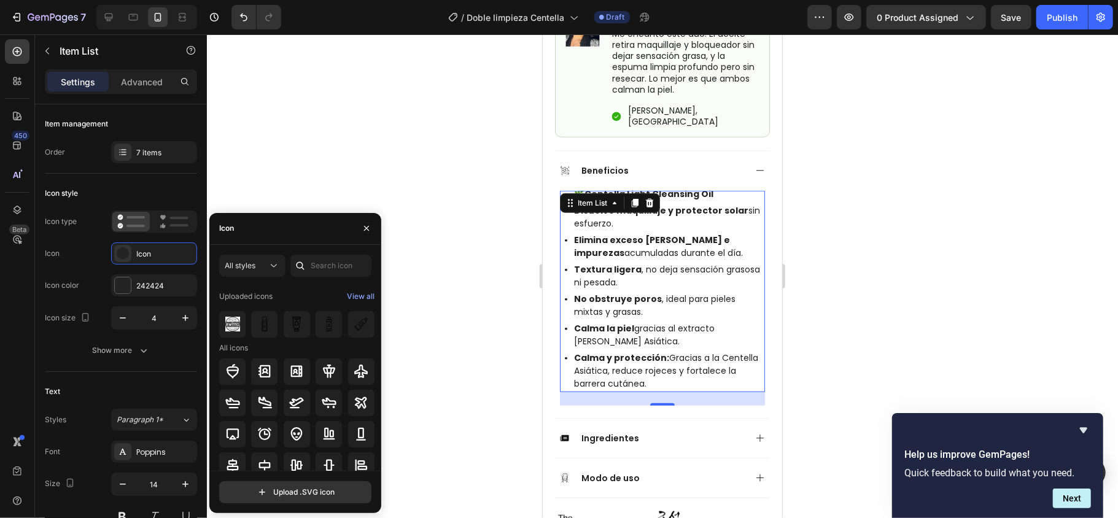
click at [446, 256] on div at bounding box center [662, 276] width 911 height 484
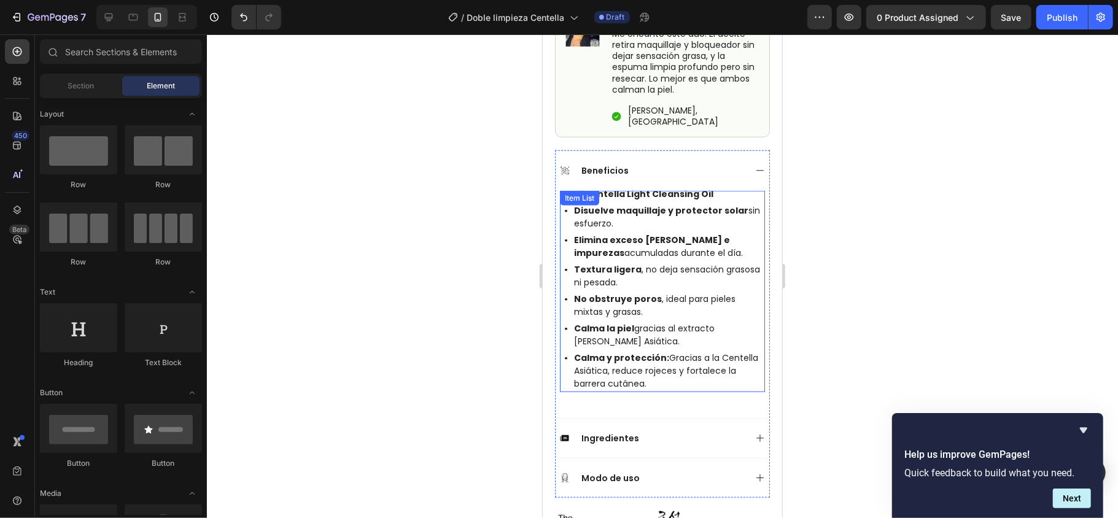
click at [566, 192] on div "Item List" at bounding box center [579, 197] width 34 height 11
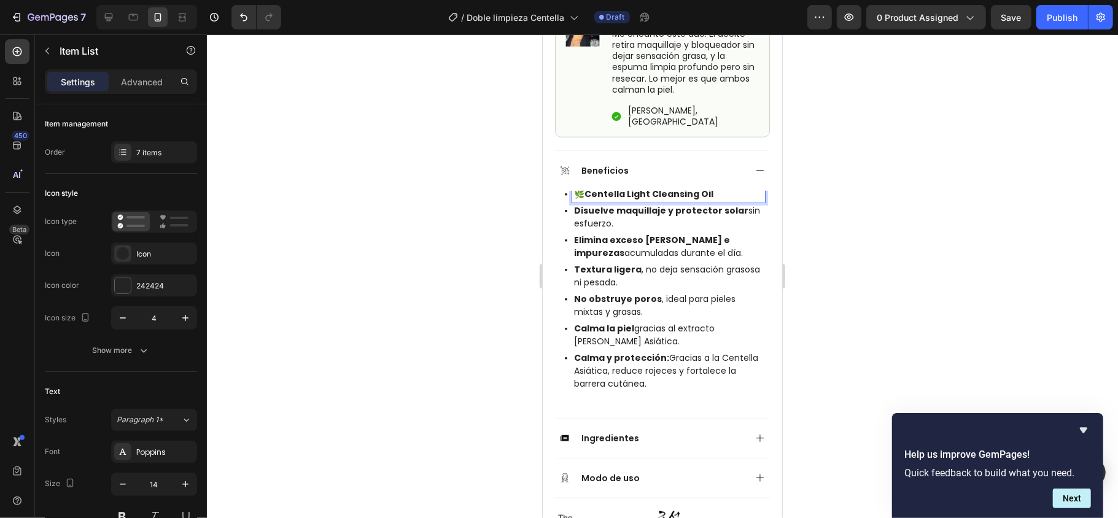
click at [667, 351] on p "Calma y protección: Gracias a la Centella Asiática, reduce rojeces y fortalece …" at bounding box center [668, 370] width 189 height 39
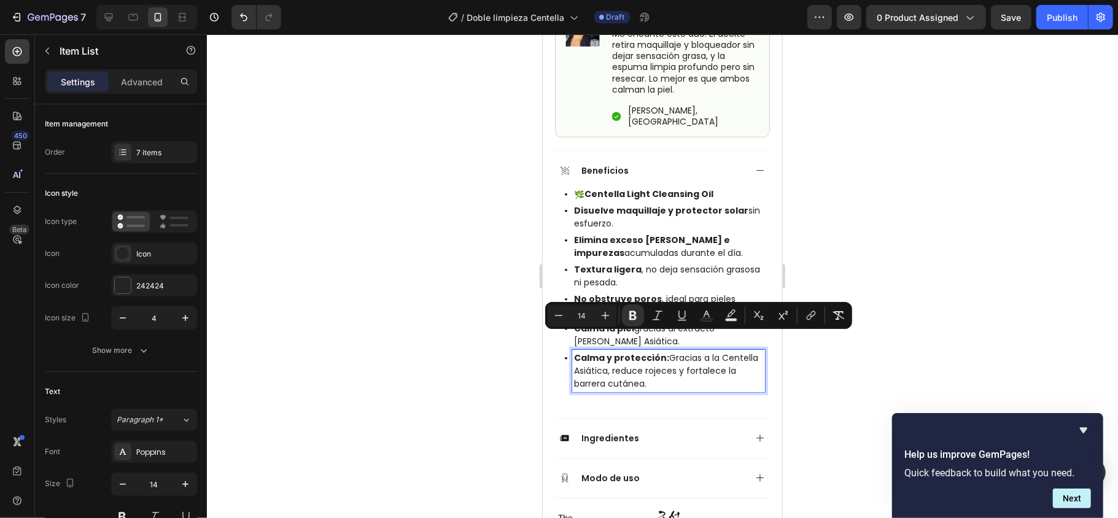
drag, startPoint x: 725, startPoint y: 369, endPoint x: 558, endPoint y: 343, distance: 168.9
click at [558, 343] on div "🌿 Centella Light Cleansing Oil Disuelve maquillaje y protector solar sin esfuer…" at bounding box center [662, 303] width 214 height 227
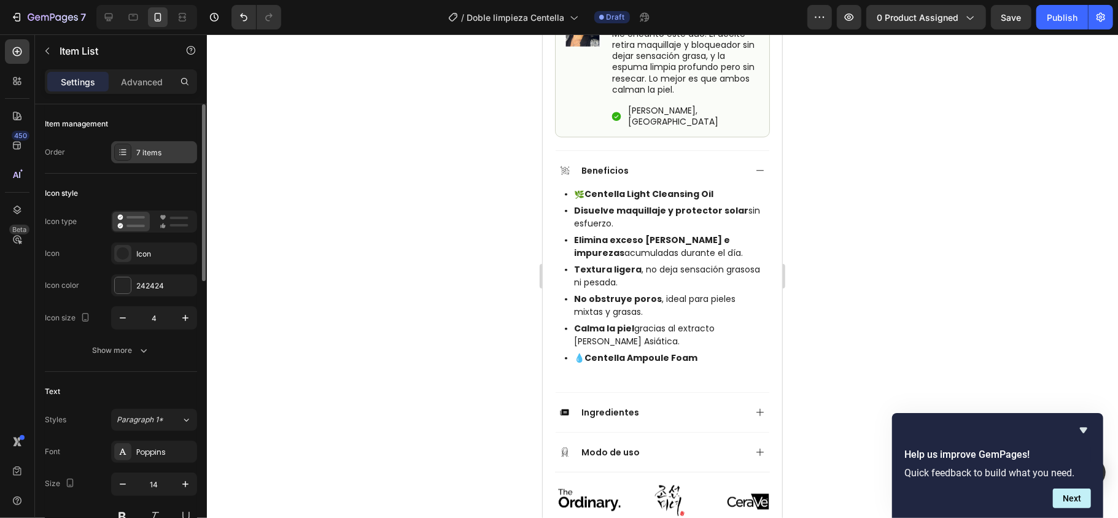
click at [145, 149] on div "7 items" at bounding box center [165, 152] width 58 height 11
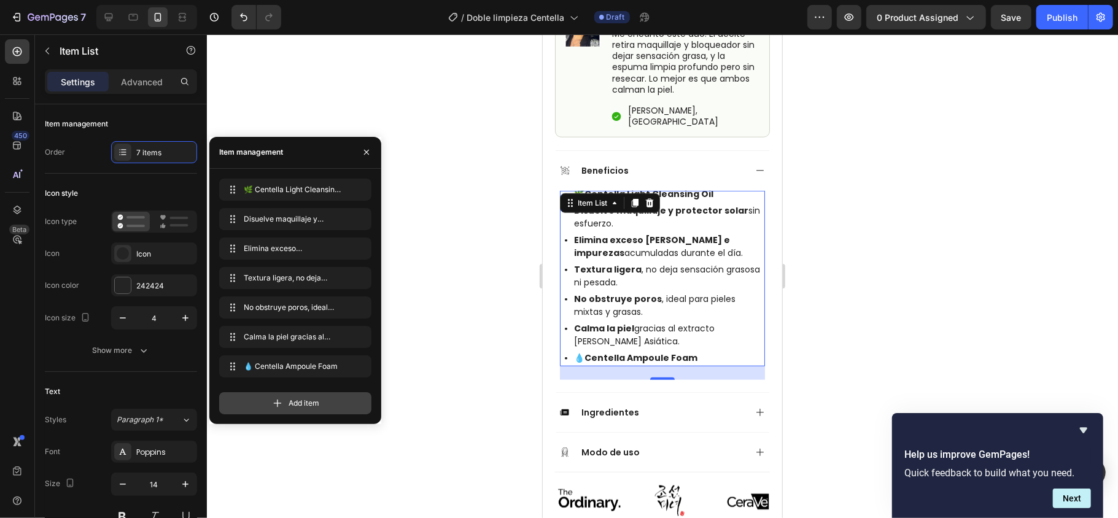
click at [311, 388] on div "Add item" at bounding box center [295, 403] width 152 height 22
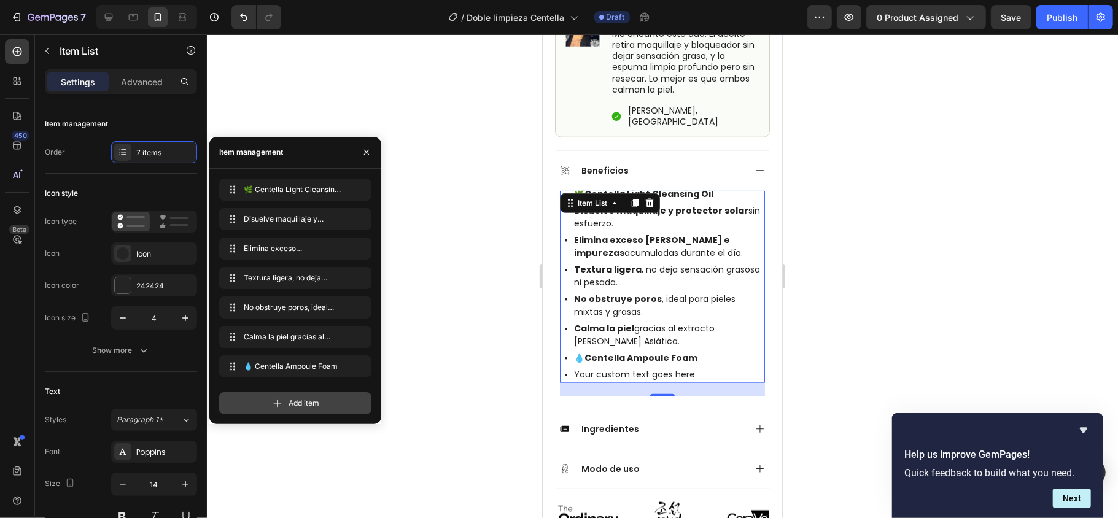
scroll to position [17, 0]
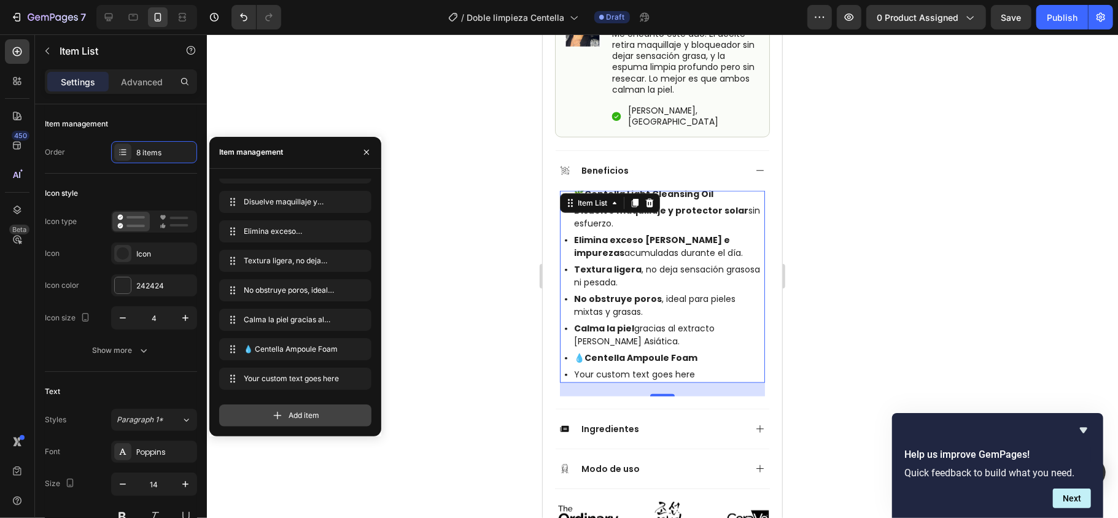
click at [306, 388] on span "Add item" at bounding box center [304, 415] width 31 height 11
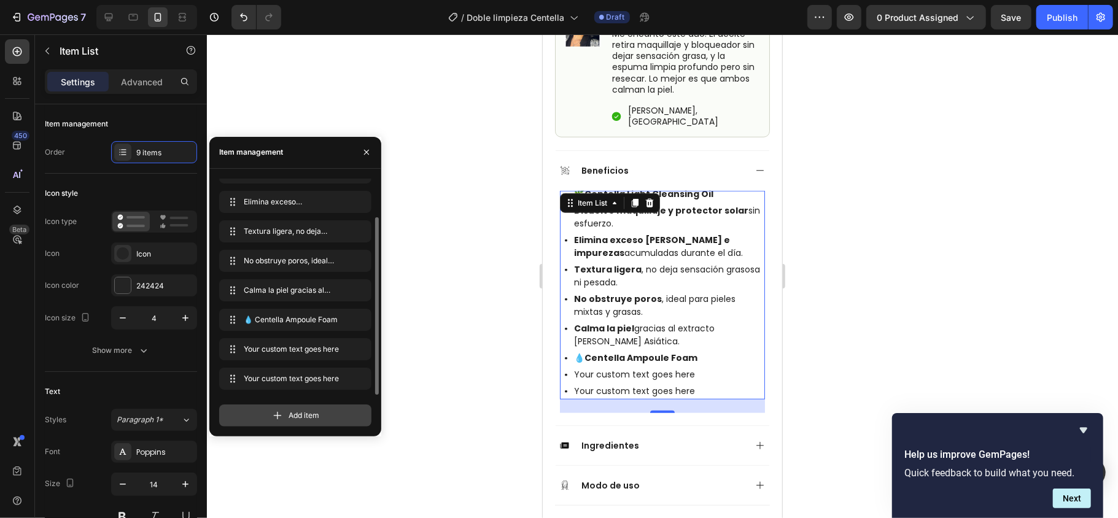
click at [306, 388] on span "Add item" at bounding box center [304, 415] width 31 height 11
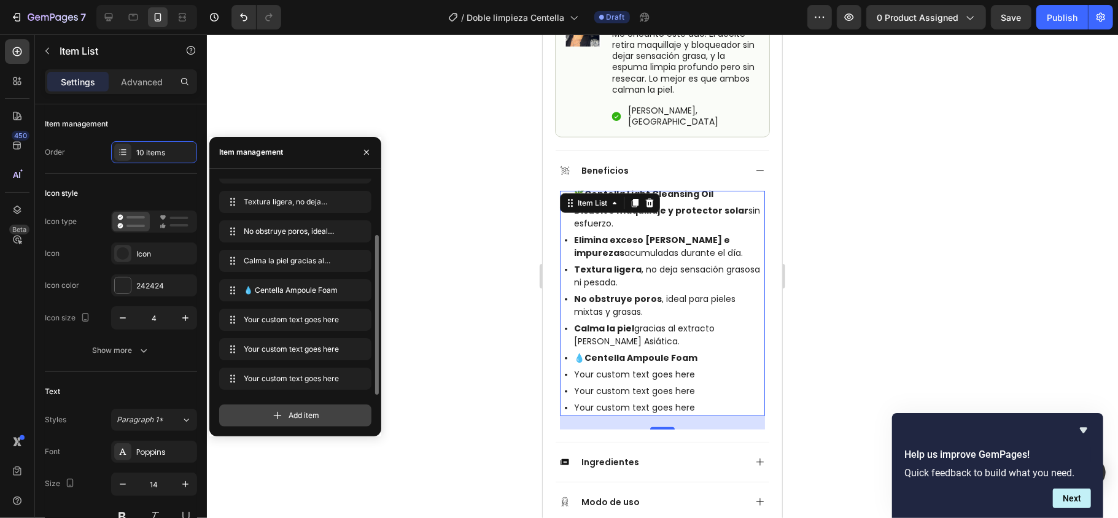
click at [306, 388] on span "Add item" at bounding box center [304, 415] width 31 height 11
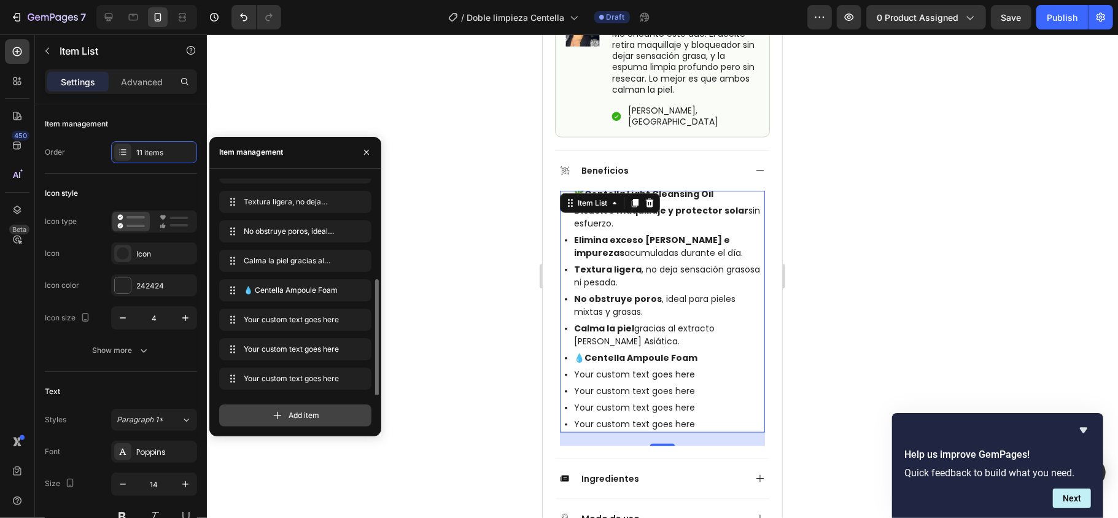
scroll to position [106, 0]
click at [293, 388] on div "Add item" at bounding box center [295, 416] width 152 height 22
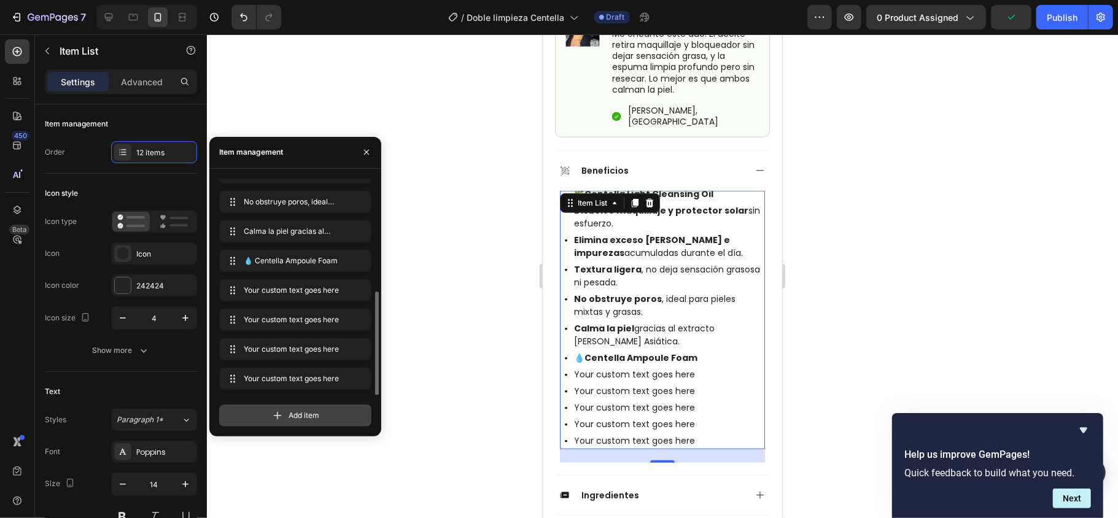
scroll to position [135, 0]
click at [614, 366] on div "Your custom text goes here" at bounding box center [668, 374] width 193 height 17
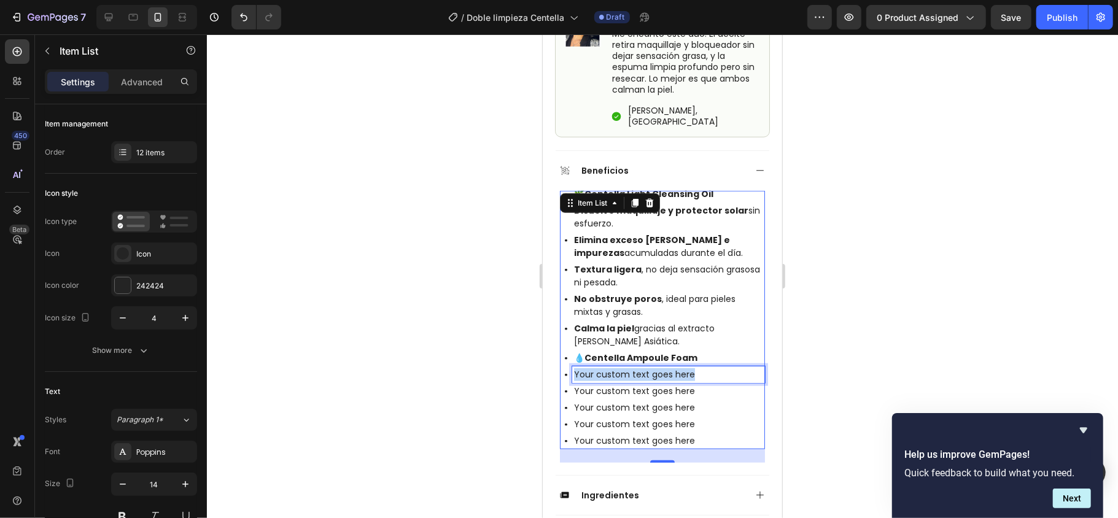
click at [614, 368] on p "Your custom text goes here" at bounding box center [668, 374] width 189 height 13
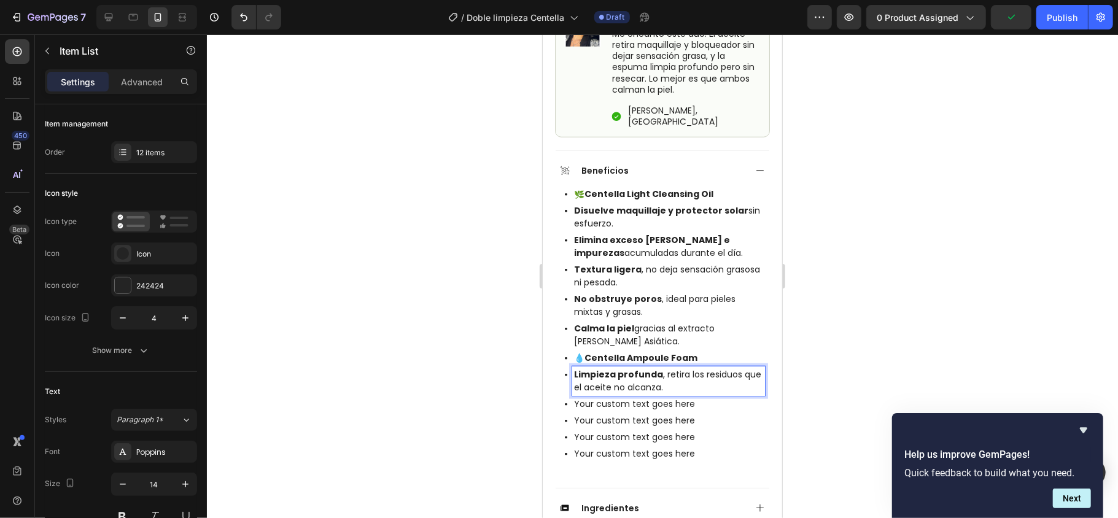
click at [631, 388] on p "Your custom text goes here" at bounding box center [668, 403] width 189 height 13
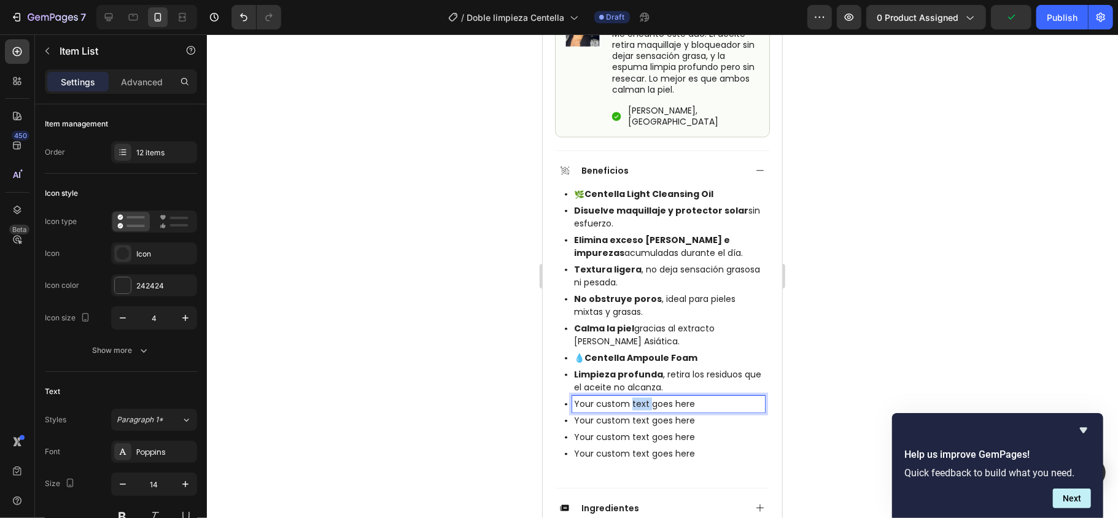
click at [631, 388] on p "Your custom text goes here" at bounding box center [668, 403] width 189 height 13
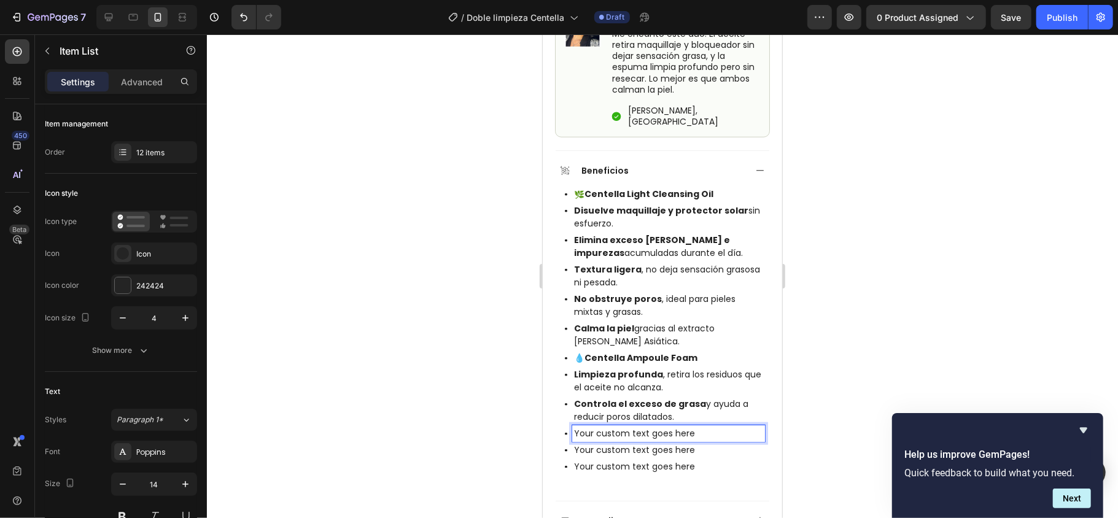
click at [649, 388] on p "Your custom text goes here" at bounding box center [668, 433] width 189 height 13
click at [625, 388] on p "Your custom text goes here" at bounding box center [668, 462] width 189 height 13
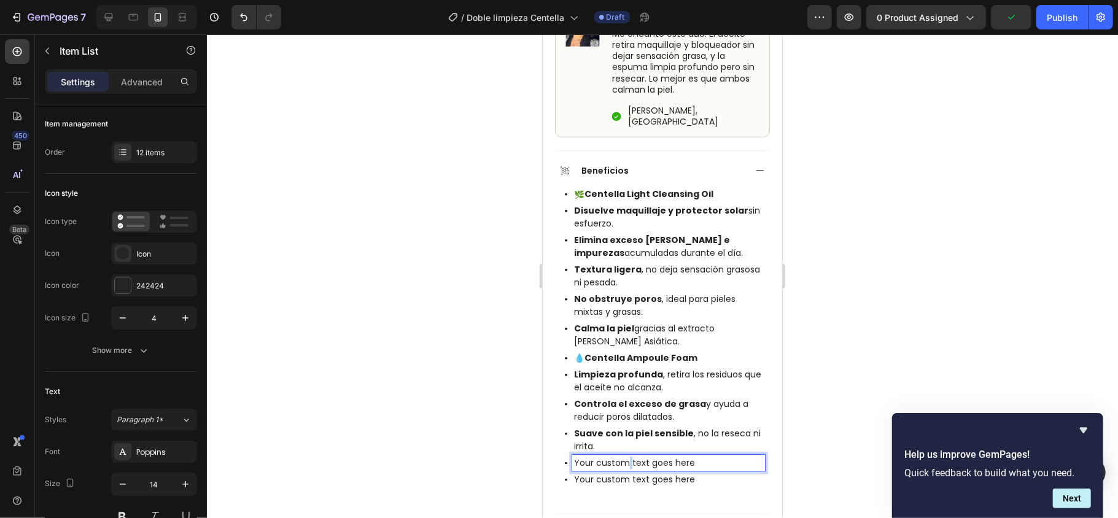
click at [625, 388] on p "Your custom text goes here" at bounding box center [668, 462] width 189 height 13
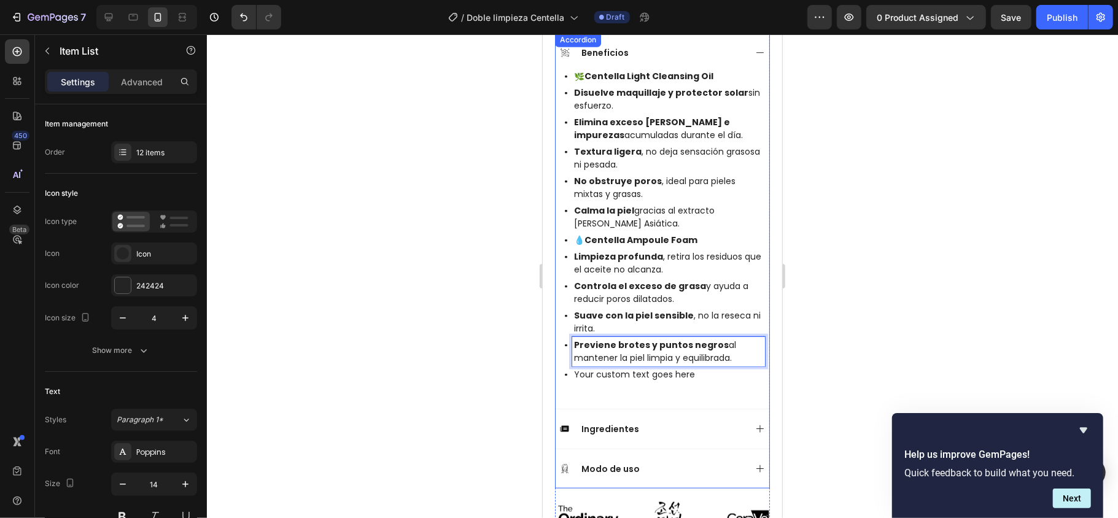
scroll to position [993, 0]
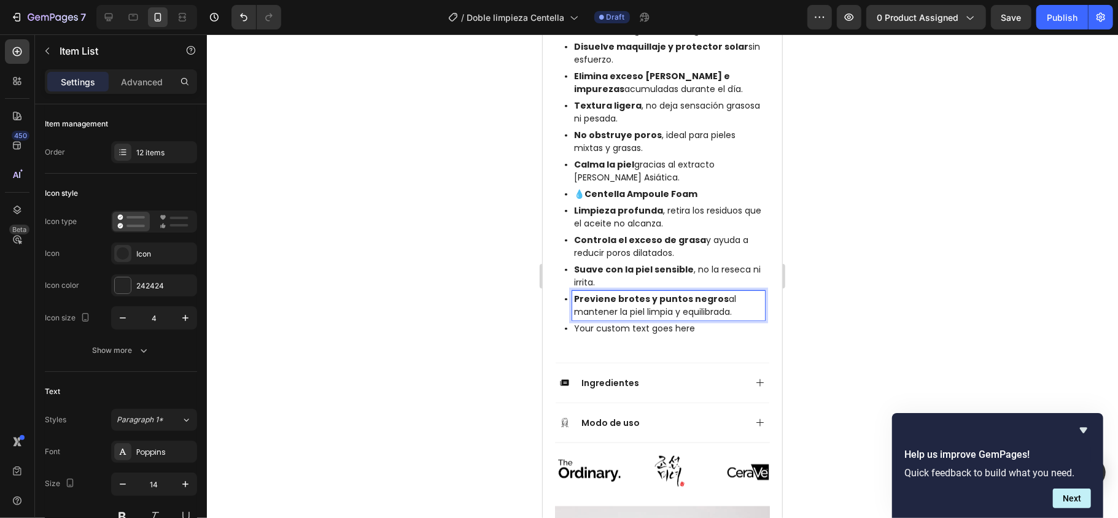
click at [684, 322] on p "Your custom text goes here" at bounding box center [668, 328] width 189 height 13
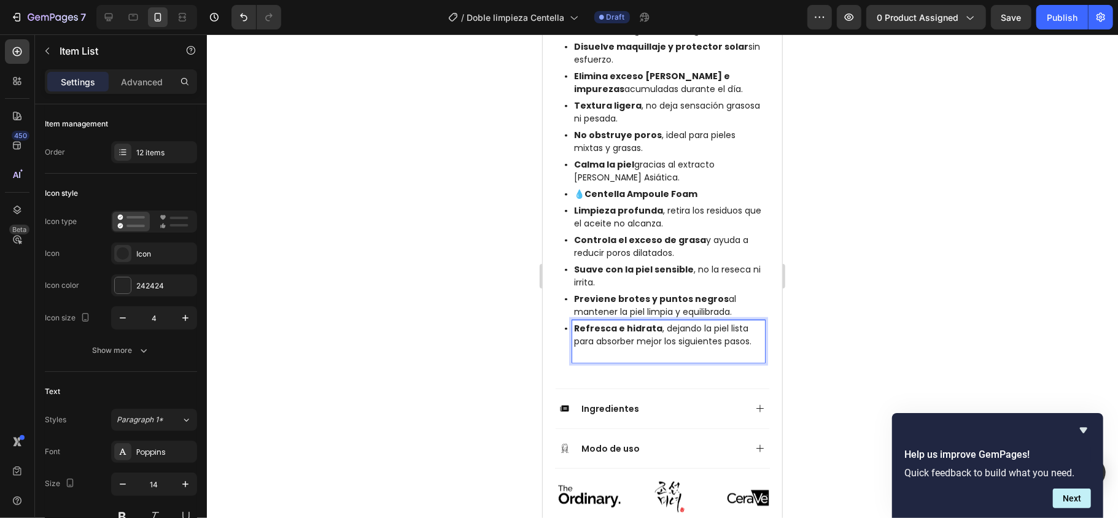
click at [838, 303] on div at bounding box center [662, 276] width 911 height 484
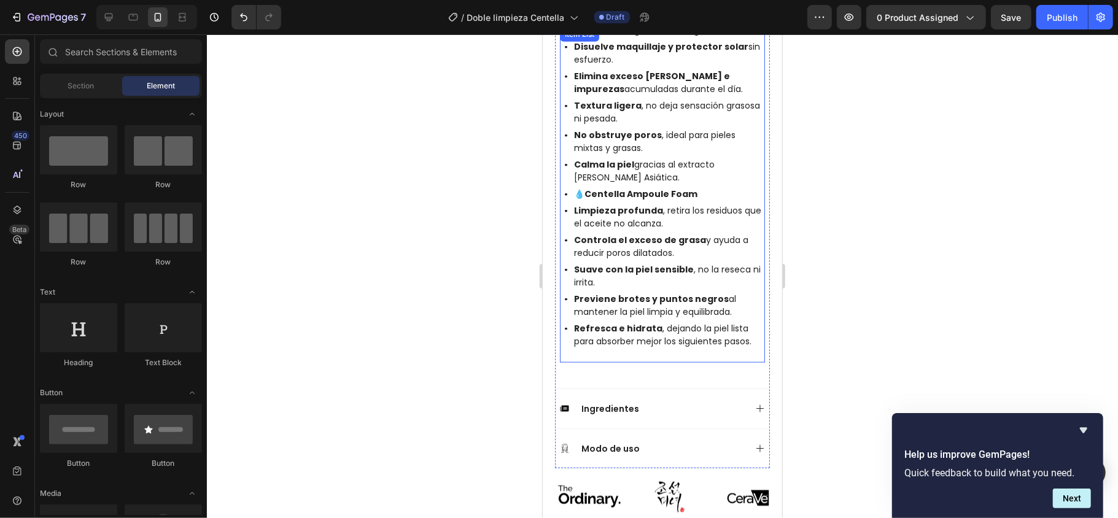
click at [664, 332] on p "Refresca e hidrata , dejando la piel lista para absorber mejor los siguientes p…" at bounding box center [668, 335] width 189 height 26
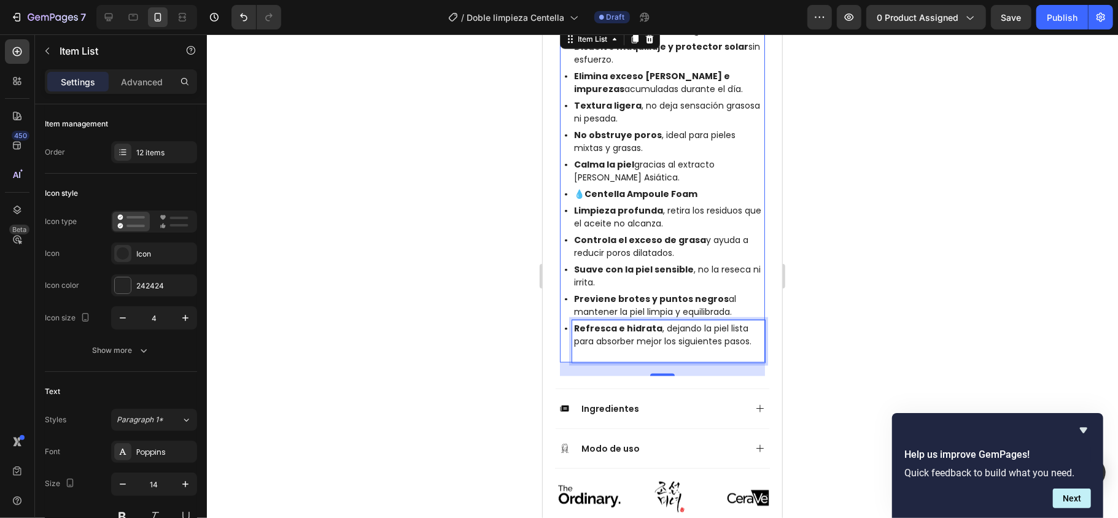
click at [603, 349] on p "Rich Text Editor. Editing area: main" at bounding box center [668, 354] width 189 height 13
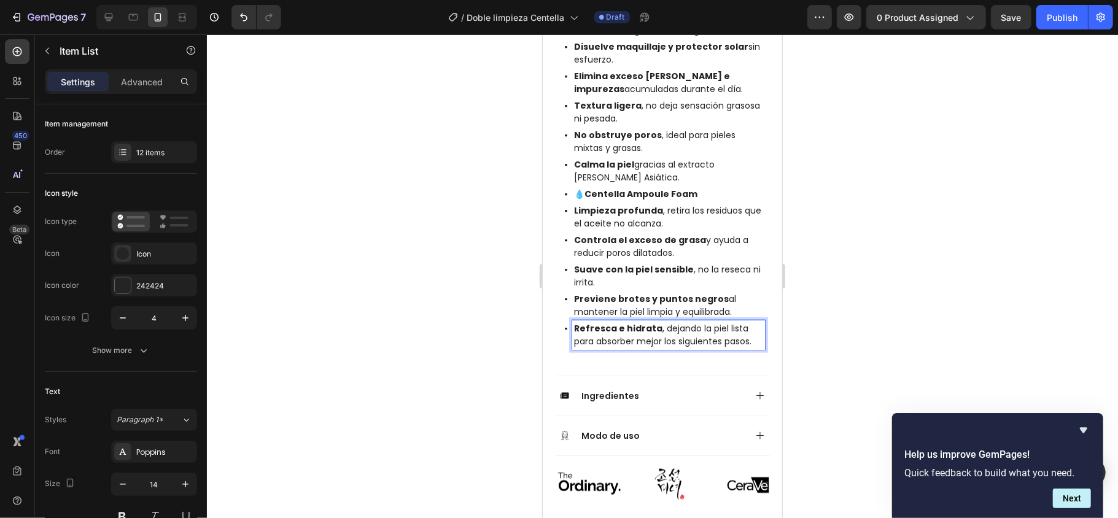
click at [838, 319] on div at bounding box center [662, 276] width 911 height 484
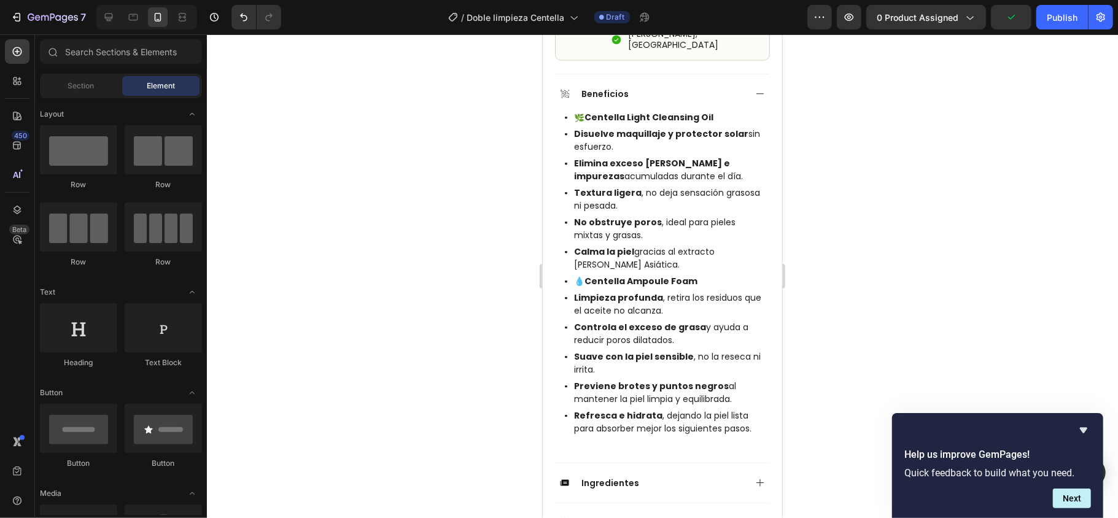
scroll to position [829, 0]
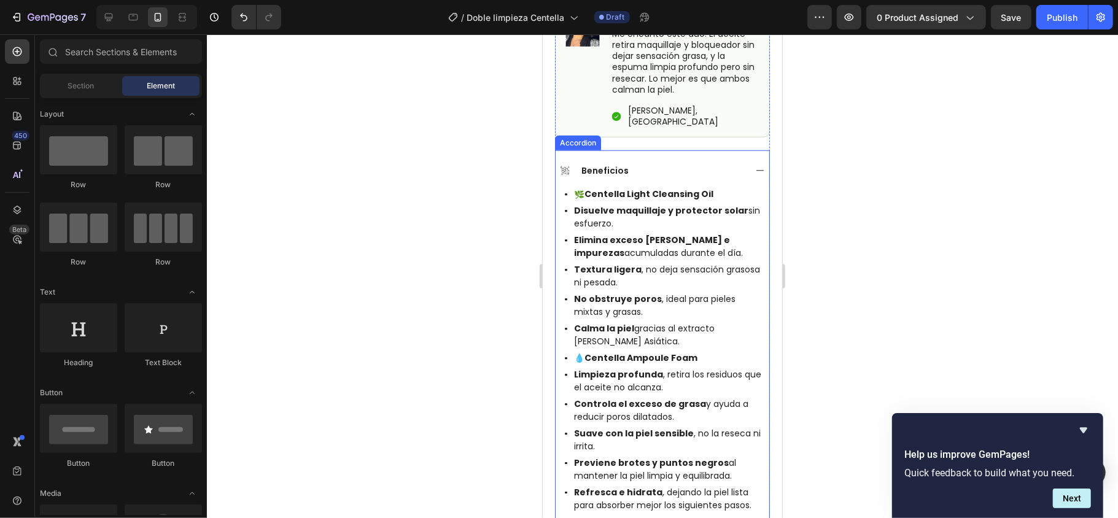
click at [755, 165] on icon at bounding box center [760, 170] width 10 height 10
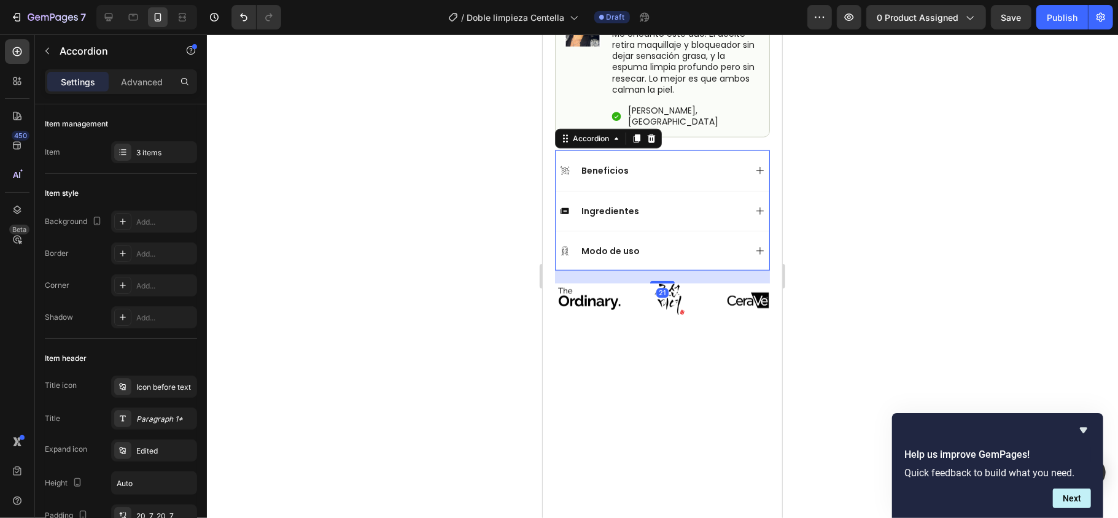
click at [755, 206] on icon at bounding box center [760, 211] width 10 height 10
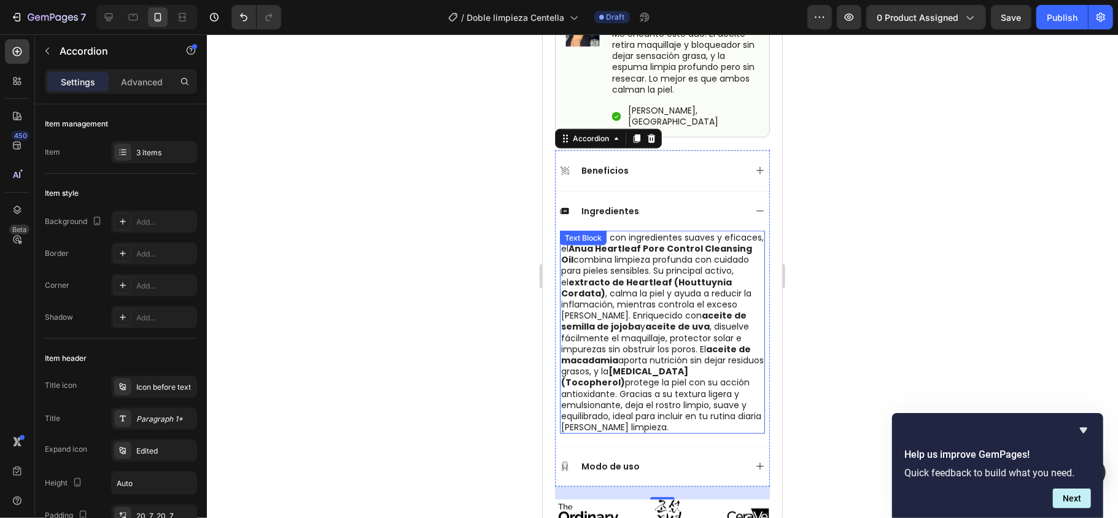
click at [575, 265] on p "Formulado con ingredientes suaves y eficaces, el Anua Heartleaf Pore Control Cl…" at bounding box center [662, 332] width 203 height 201
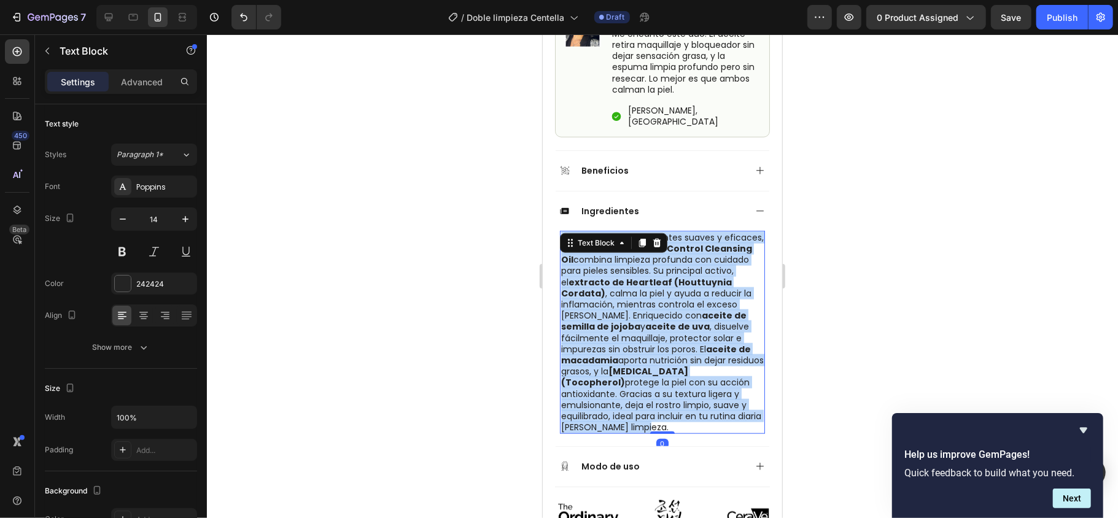
click at [575, 265] on p "Formulado con ingredientes suaves y eficaces, el Anua Heartleaf Pore Control Cl…" at bounding box center [662, 332] width 203 height 201
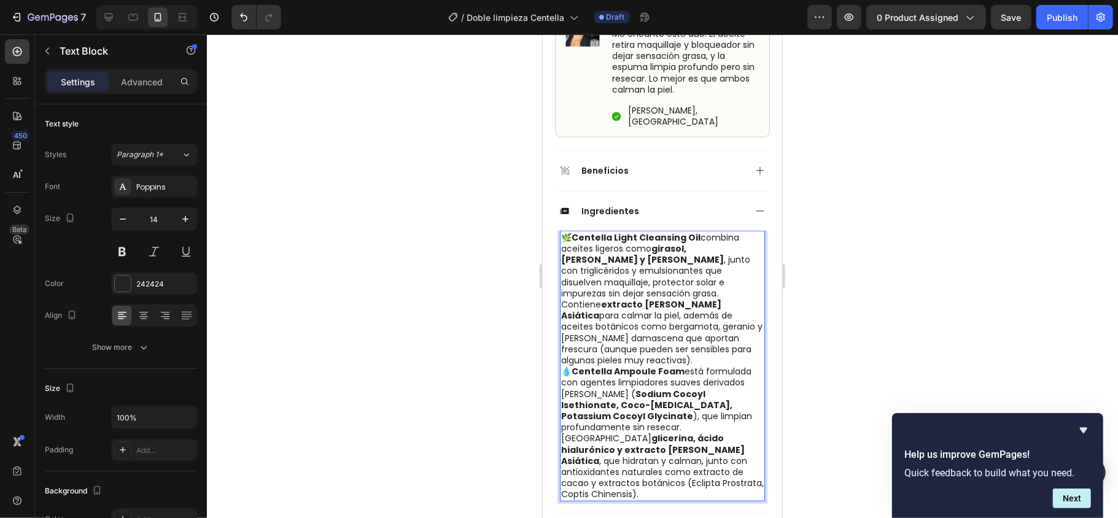
click at [575, 231] on strong "Centella Light Cleansing Oil" at bounding box center [635, 237] width 129 height 12
click at [575, 365] on strong "Centella Ampoule Foam" at bounding box center [627, 371] width 113 height 12
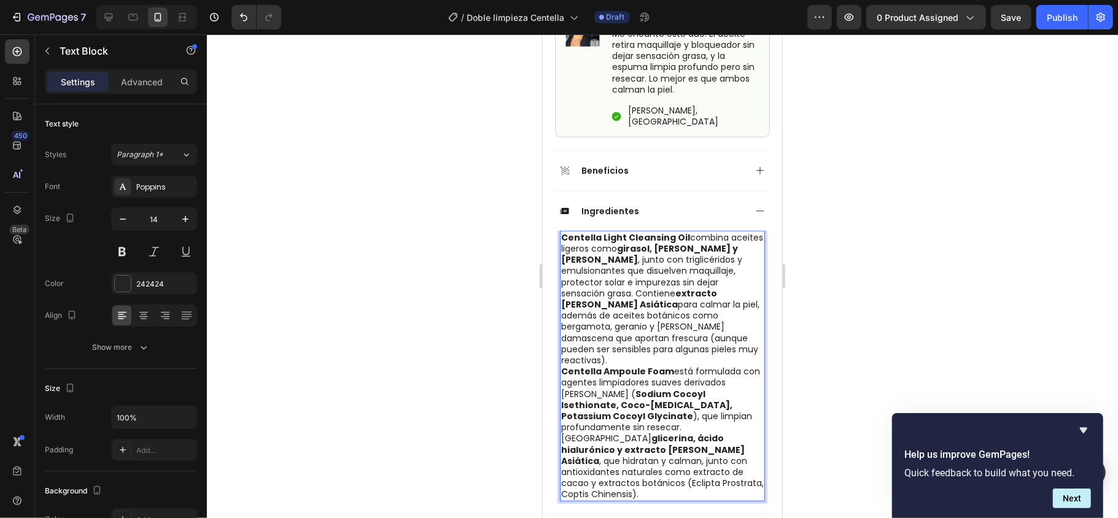
click at [642, 325] on p "Centella Light Cleansing Oil combina aceites ligeros como girasol, oliva y jojo…" at bounding box center [662, 299] width 203 height 134
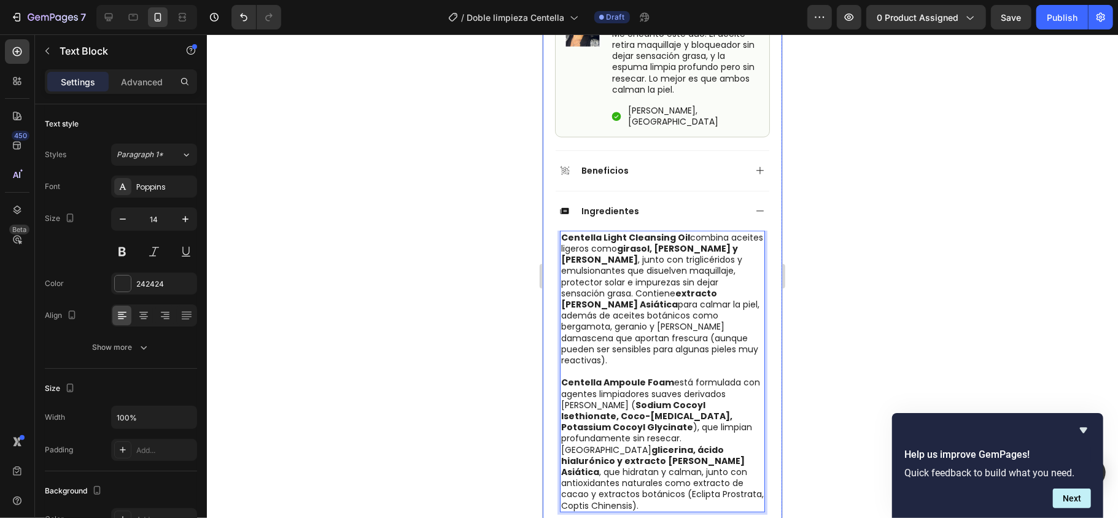
click at [838, 296] on div at bounding box center [662, 276] width 911 height 484
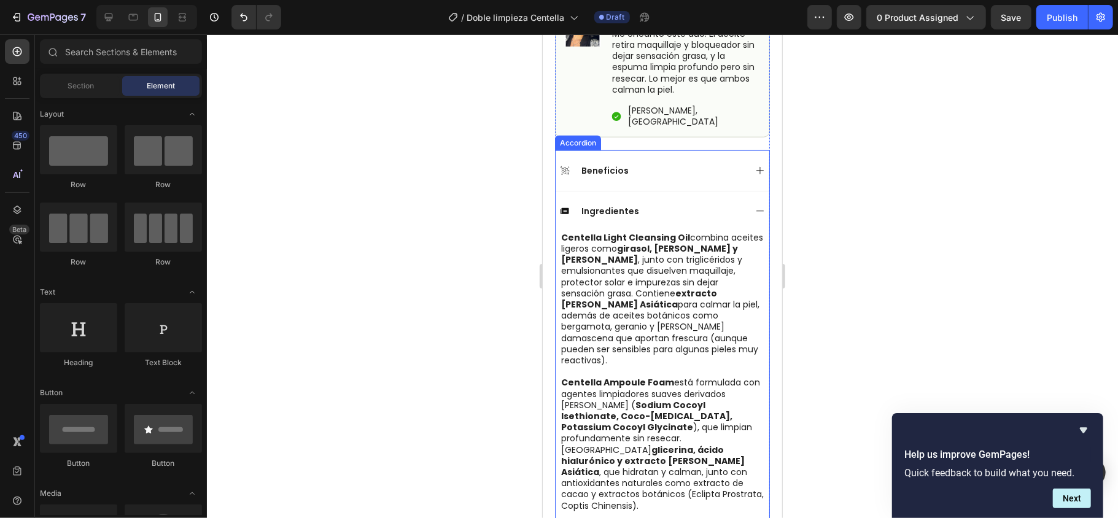
click at [756, 210] on icon at bounding box center [759, 210] width 7 height 1
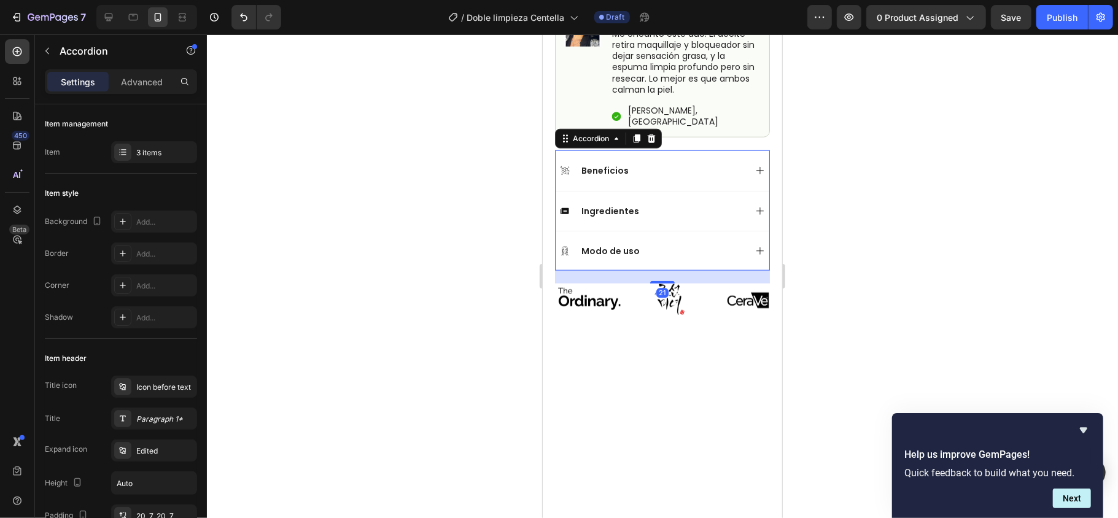
click at [738, 230] on div "Modo de uso" at bounding box center [662, 250] width 214 height 40
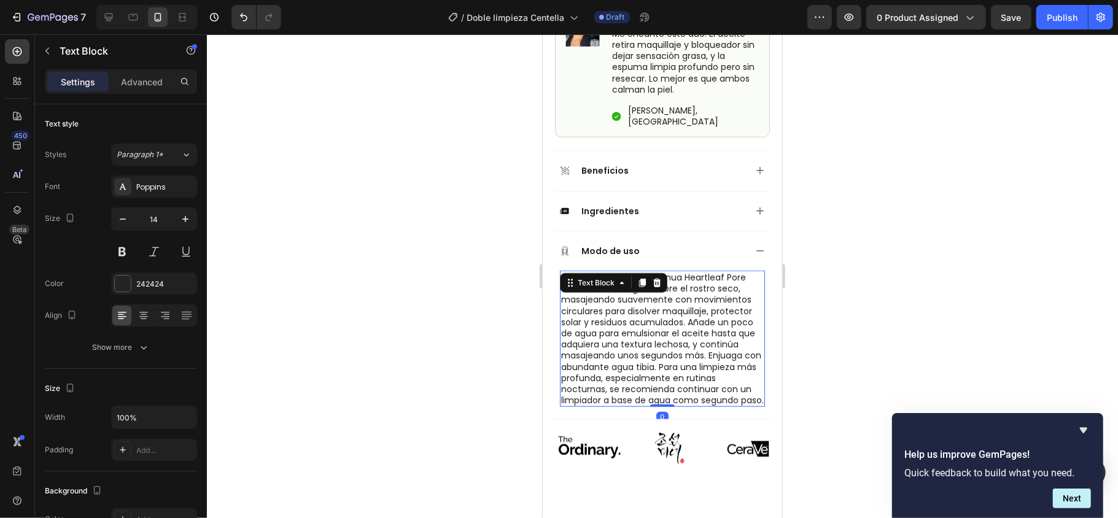
click at [610, 381] on p "Aplica 2 a 3 pumps del Anua Heartleaf Pore Control Cleansing Oil sobre el rostr…" at bounding box center [662, 338] width 203 height 134
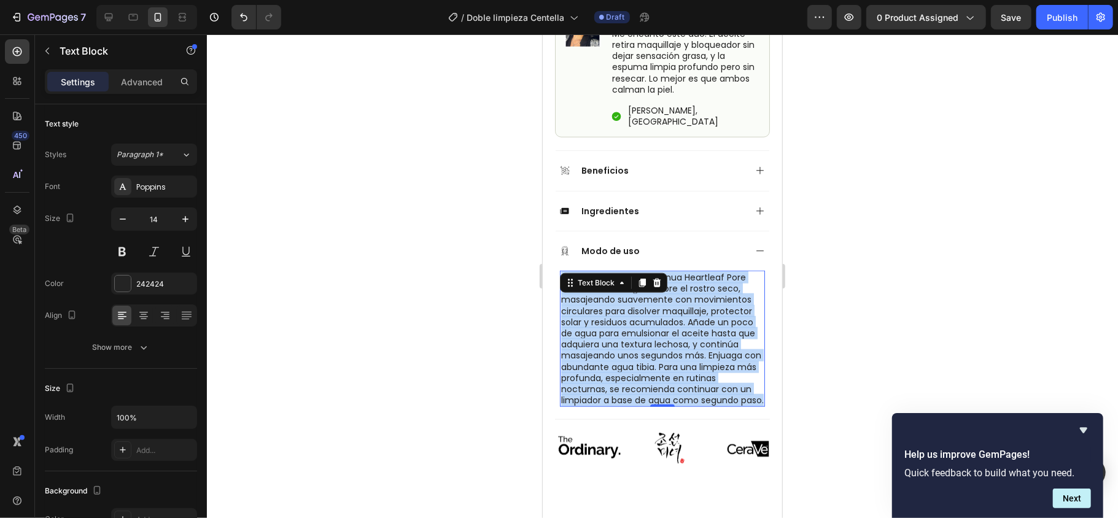
click at [610, 381] on p "Aplica 2 a 3 pumps del Anua Heartleaf Pore Control Cleansing Oil sobre el rostr…" at bounding box center [662, 338] width 203 height 134
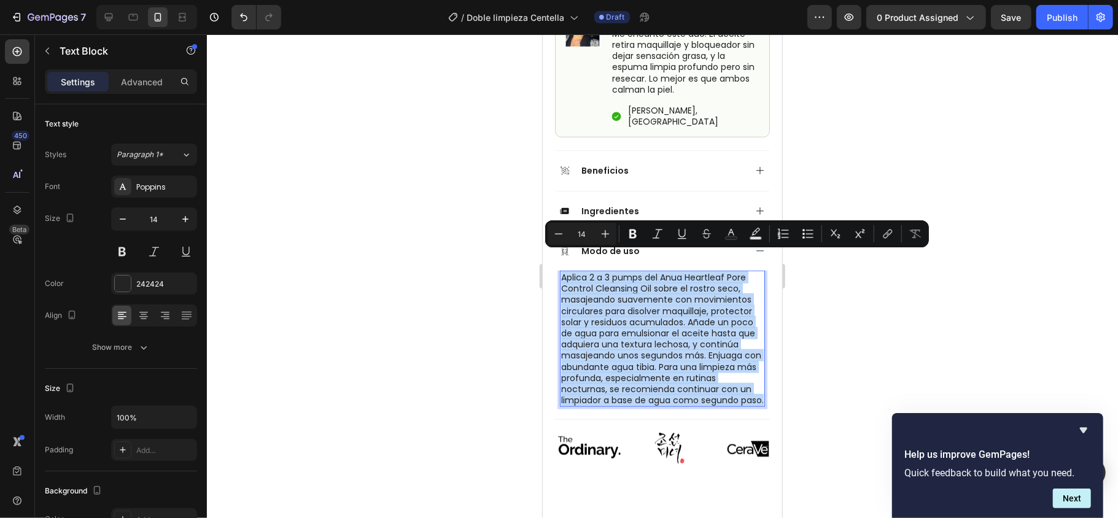
copy p "Aplica 2 a 3 pumps del Anua Heartleaf Pore Control Cleansing Oil sobre el rostr…"
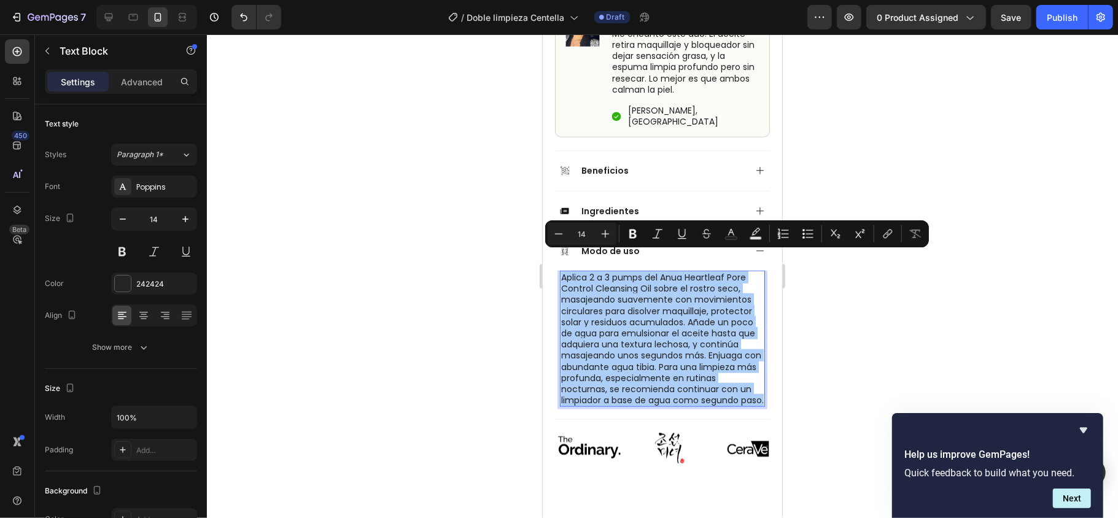
click at [838, 388] on div "Help us improve GemPages! Quick feedback to build what you need. Next" at bounding box center [997, 465] width 211 height 105
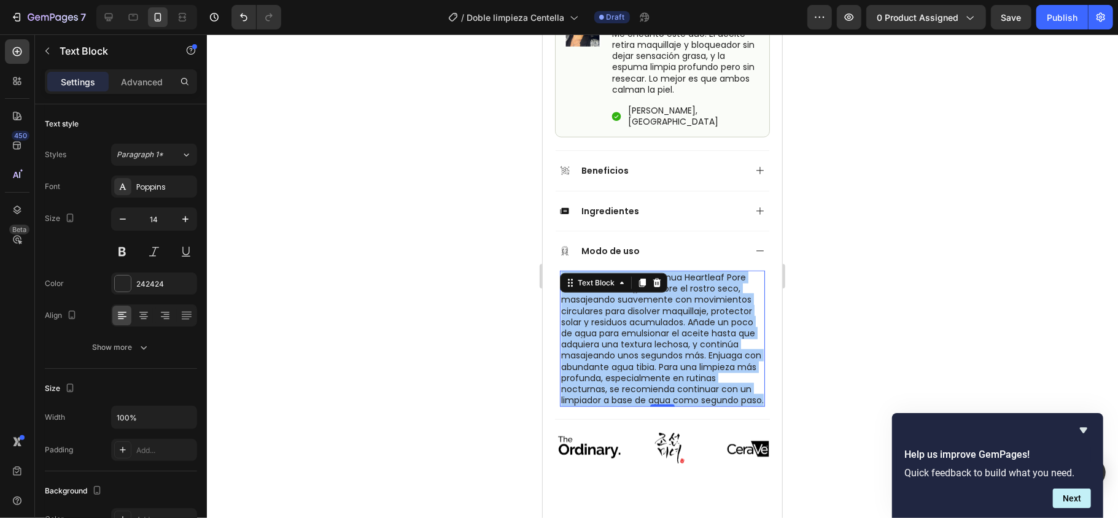
click at [838, 388] on div at bounding box center [662, 276] width 911 height 484
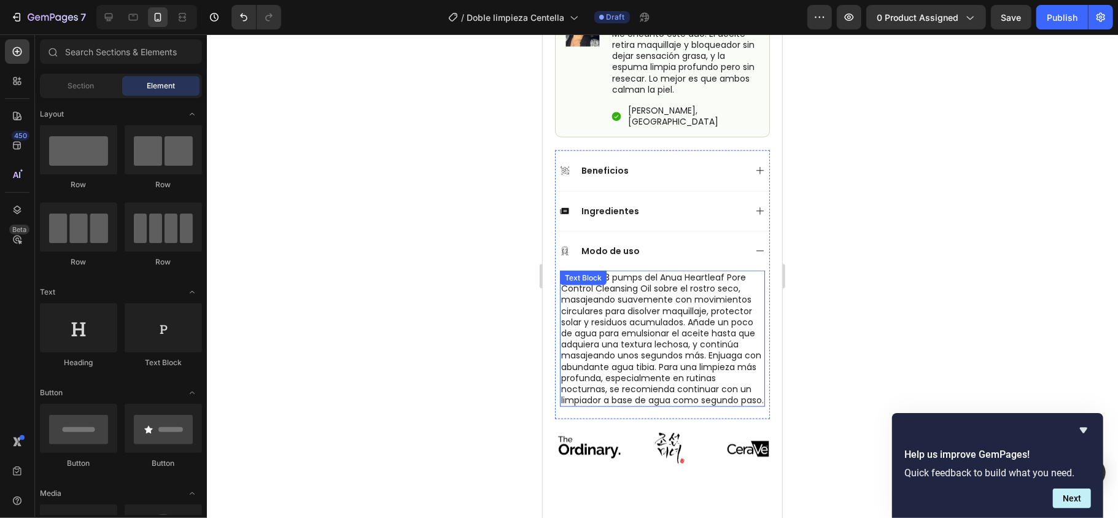
click at [676, 386] on p "Aplica 2 a 3 pumps del Anua Heartleaf Pore Control Cleansing Oil sobre el rostr…" at bounding box center [662, 338] width 203 height 134
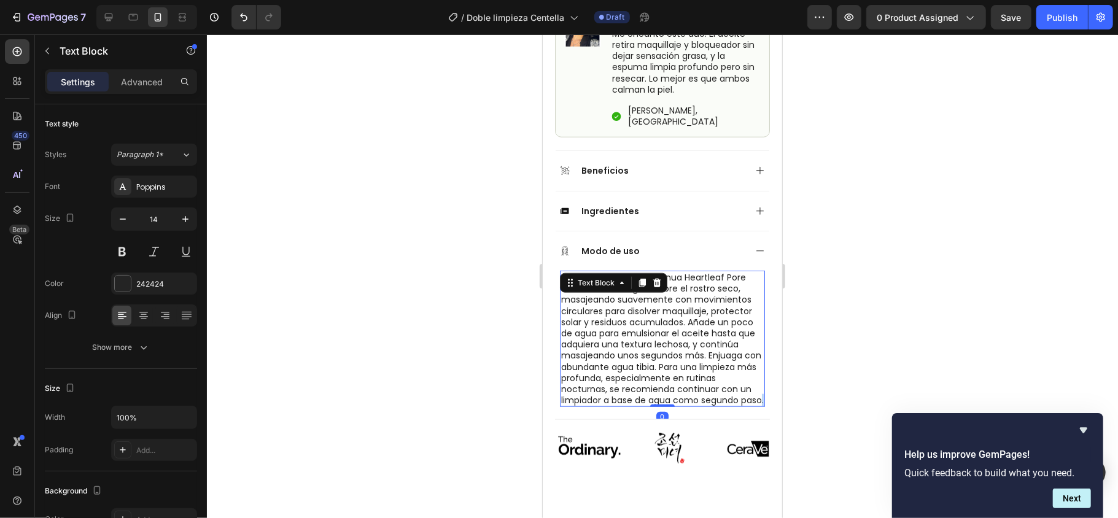
click at [583, 388] on p "Aplica 2 a 3 pumps del Anua Heartleaf Pore Control Cleansing Oil sobre el rostr…" at bounding box center [662, 338] width 203 height 134
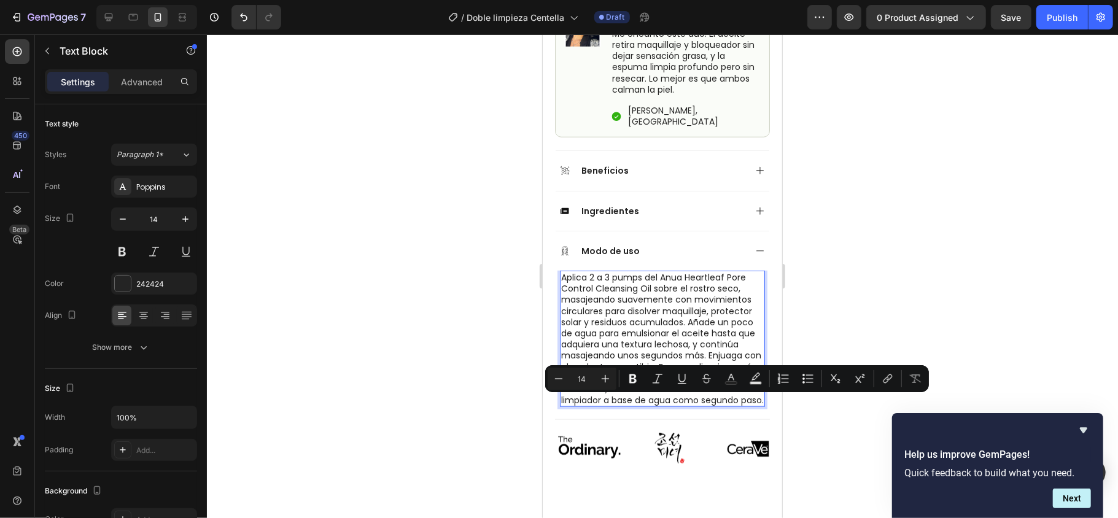
click at [595, 362] on p "Aplica 2 a 3 pumps del Anua Heartleaf Pore Control Cleansing Oil sobre el rostr…" at bounding box center [662, 338] width 203 height 134
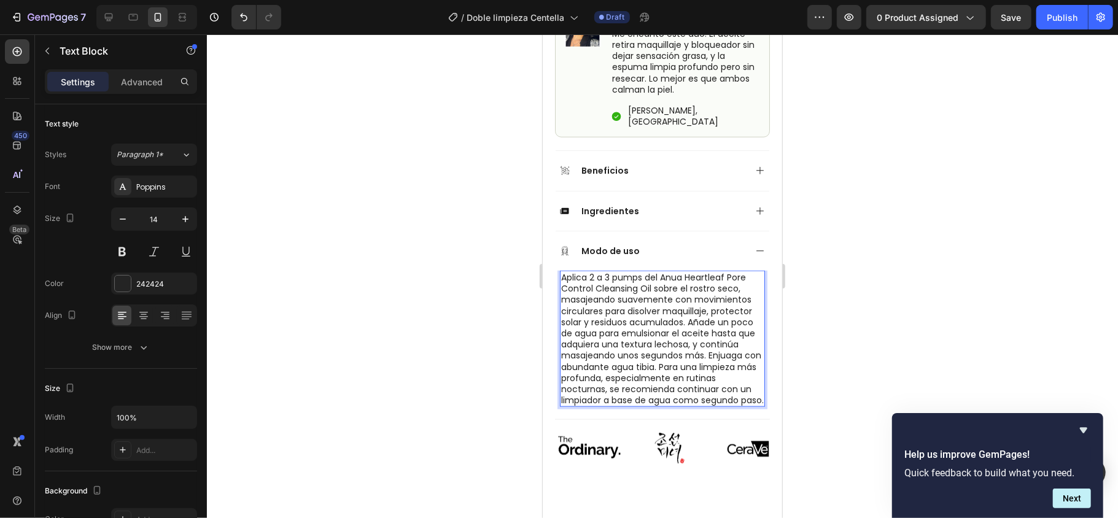
click at [599, 337] on p "Aplica 2 a 3 pumps del Anua Heartleaf Pore Control Cleansing Oil sobre el rostr…" at bounding box center [662, 338] width 203 height 134
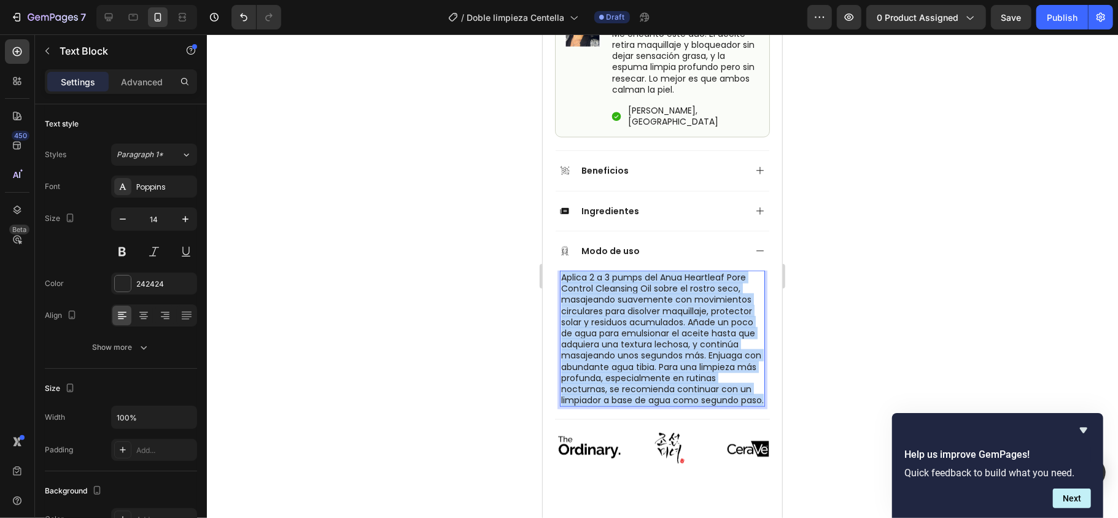
click at [599, 337] on p "Aplica 2 a 3 pumps del Anua Heartleaf Pore Control Cleansing Oil sobre el rostr…" at bounding box center [662, 338] width 203 height 134
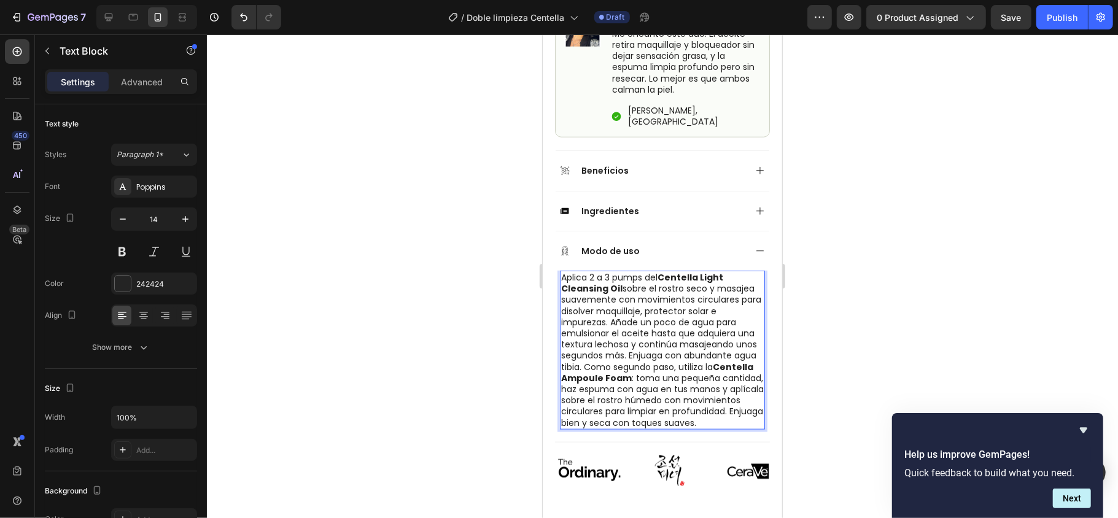
click at [838, 305] on div at bounding box center [662, 276] width 911 height 484
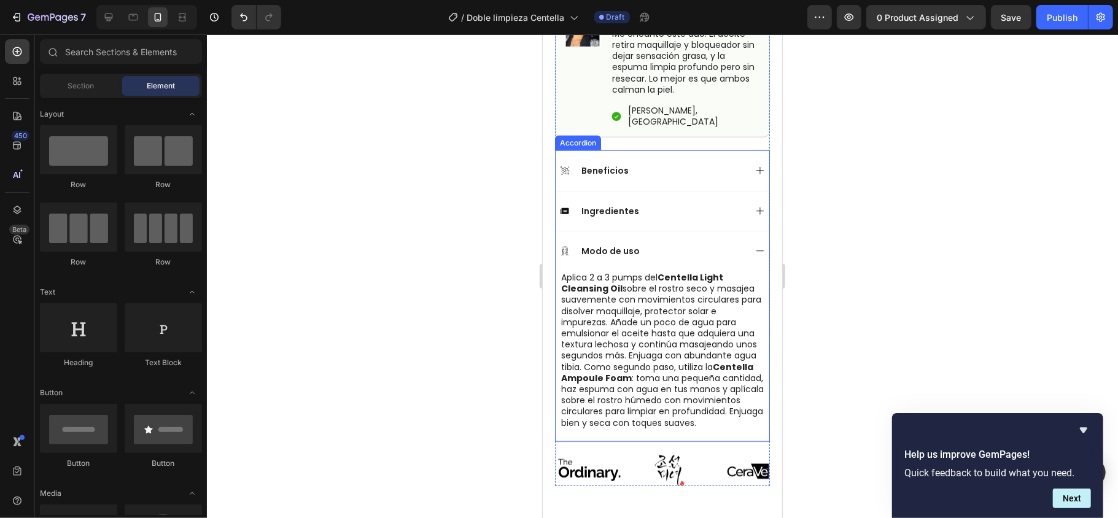
click at [755, 246] on icon at bounding box center [760, 251] width 10 height 10
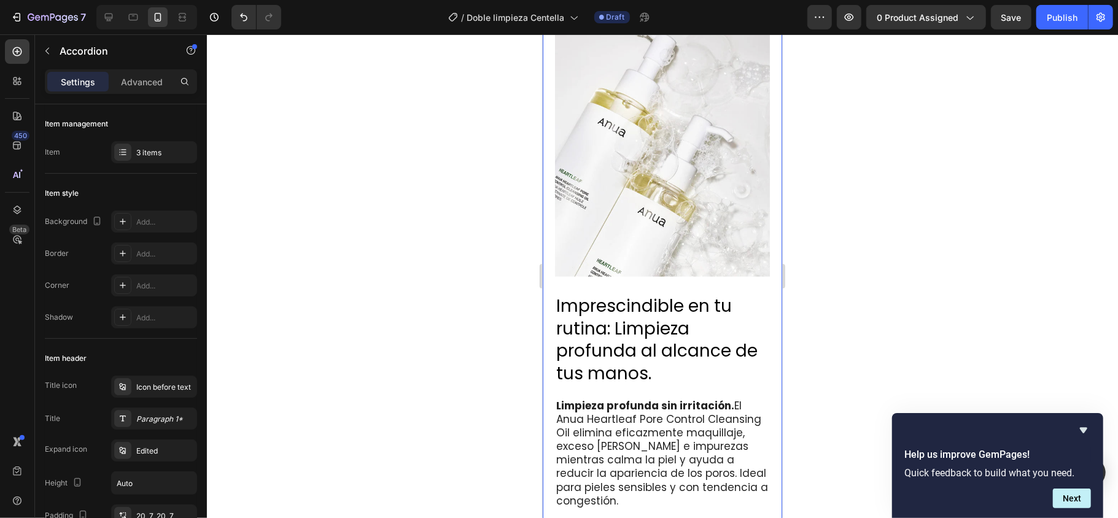
scroll to position [910, 0]
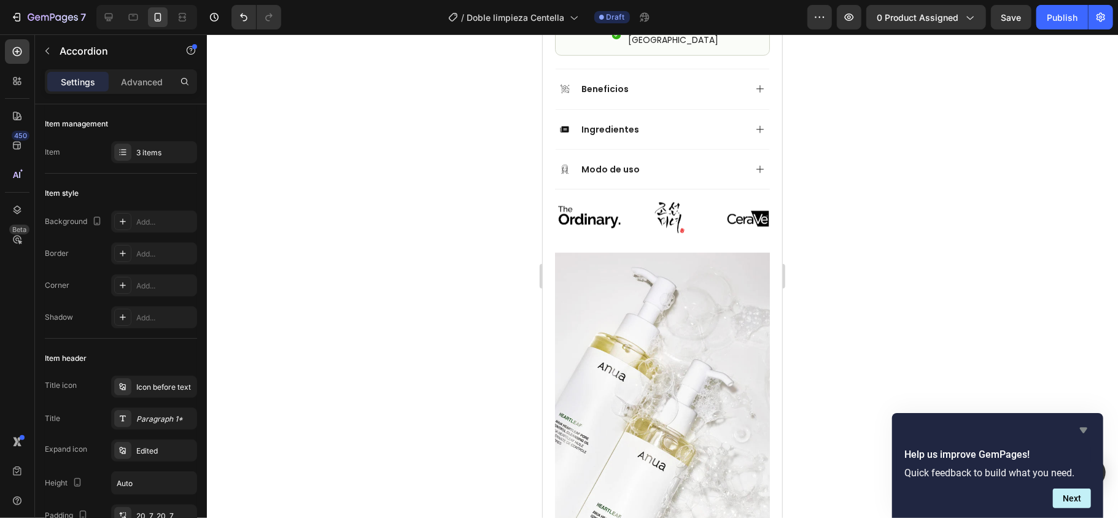
click at [838, 388] on icon "Hide survey" at bounding box center [1083, 431] width 7 height 6
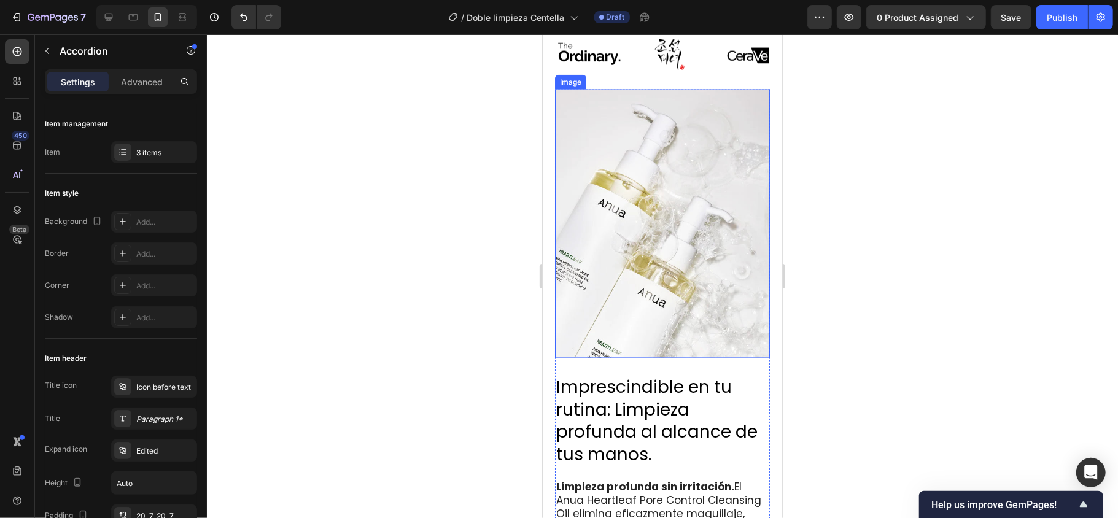
scroll to position [1074, 0]
click at [657, 228] on img at bounding box center [662, 222] width 215 height 269
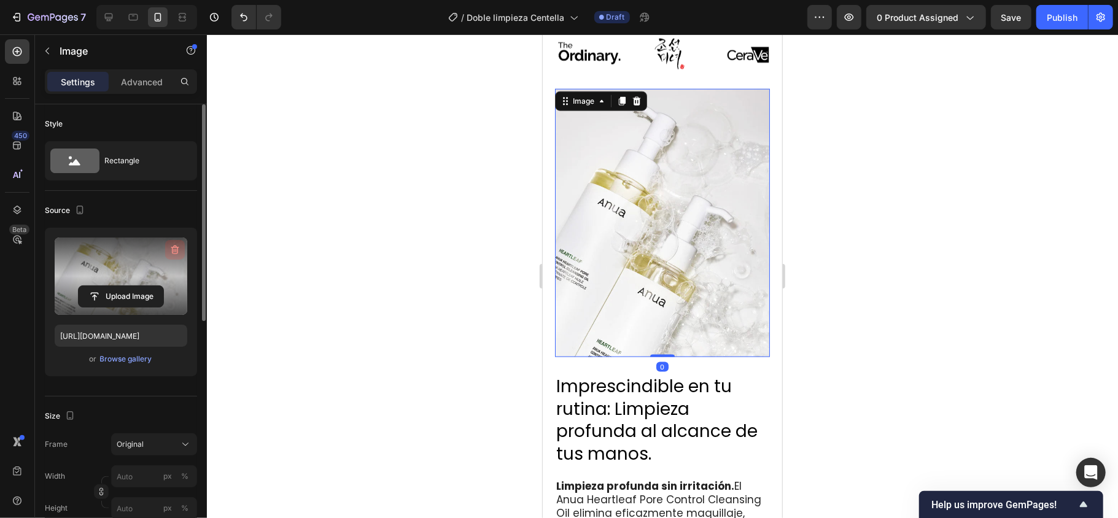
click at [170, 247] on icon "button" at bounding box center [175, 250] width 12 height 12
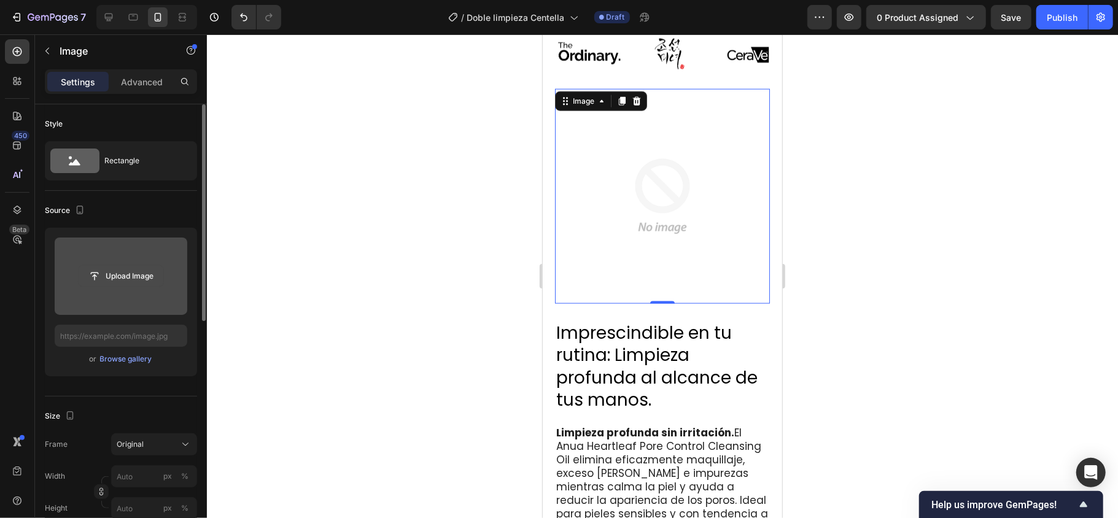
click at [141, 276] on input "file" at bounding box center [121, 276] width 85 height 21
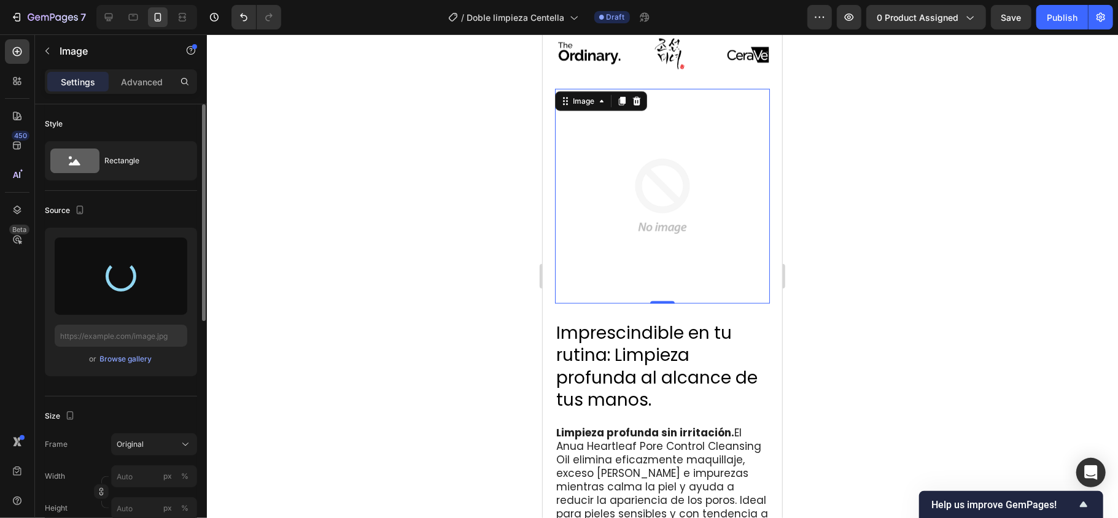
type input "[URL][DOMAIN_NAME]"
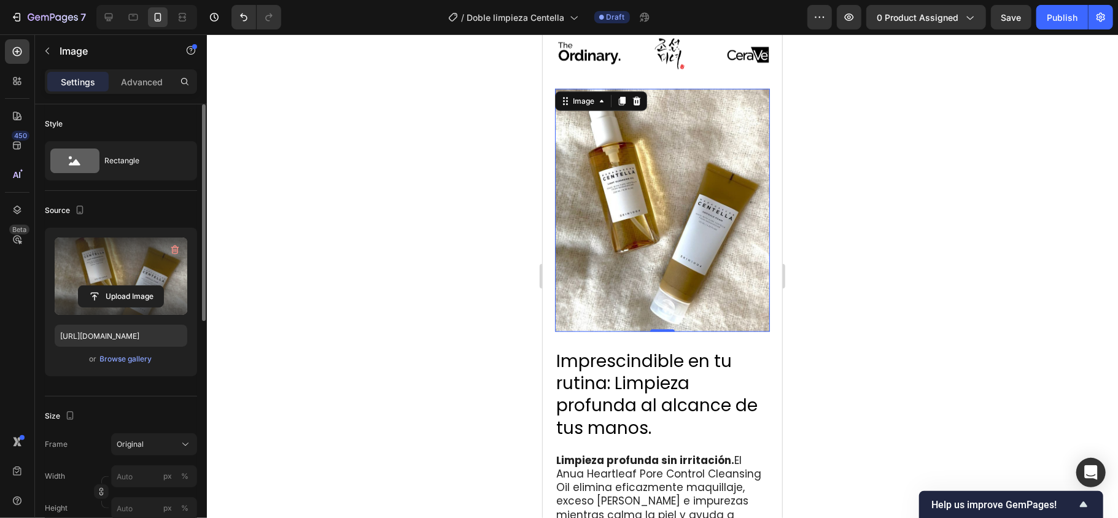
click at [838, 197] on div at bounding box center [662, 276] width 911 height 484
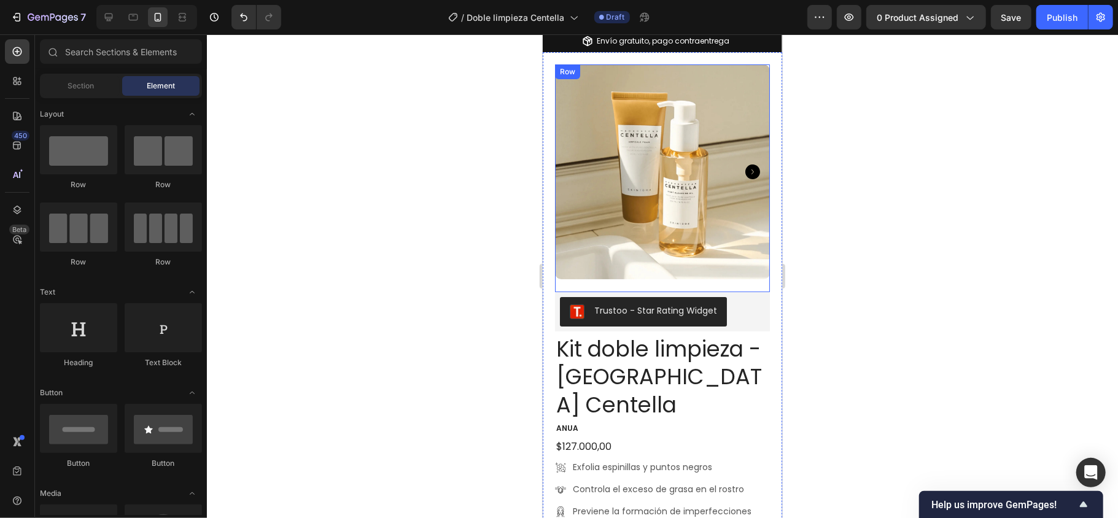
scroll to position [0, 0]
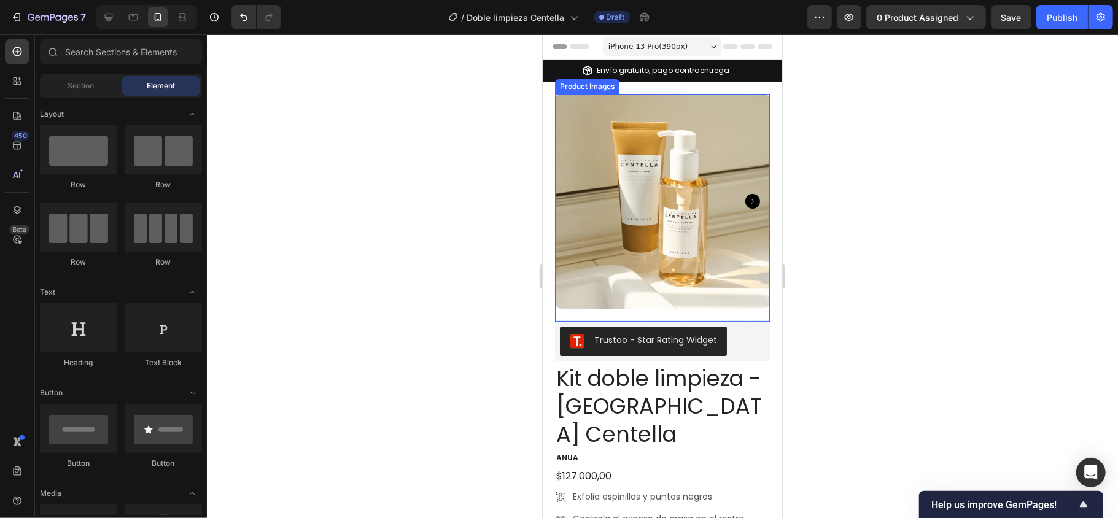
click at [745, 195] on icon "Carousel Next Arrow" at bounding box center [752, 200] width 15 height 15
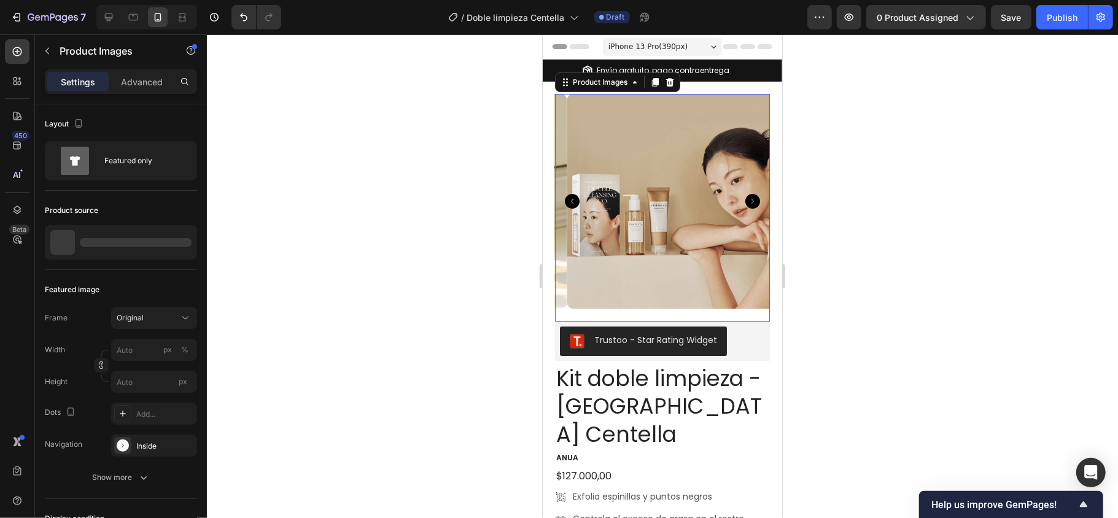
click at [745, 195] on icon "Carousel Next Arrow" at bounding box center [752, 200] width 15 height 15
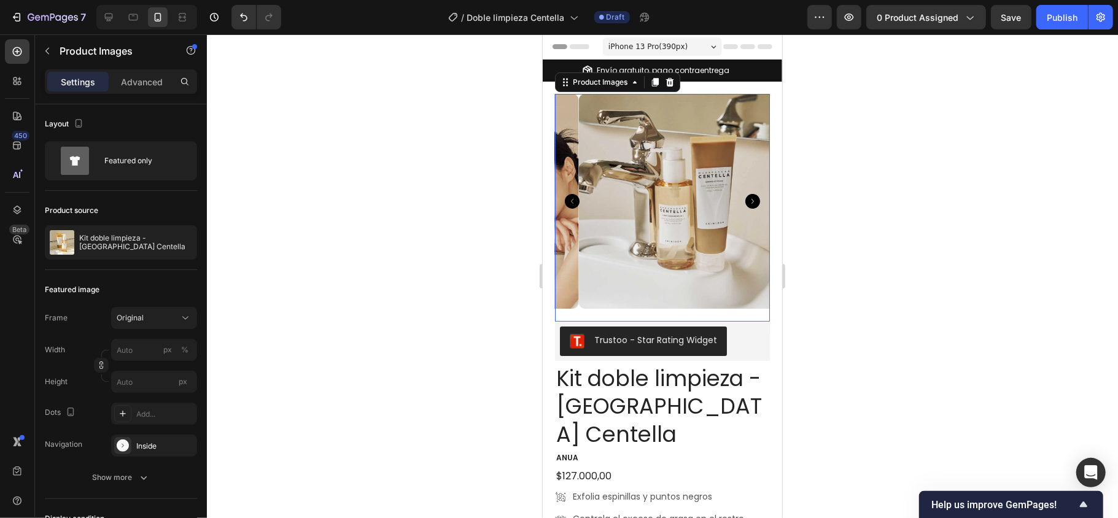
click at [745, 195] on icon "Carousel Next Arrow" at bounding box center [752, 200] width 15 height 15
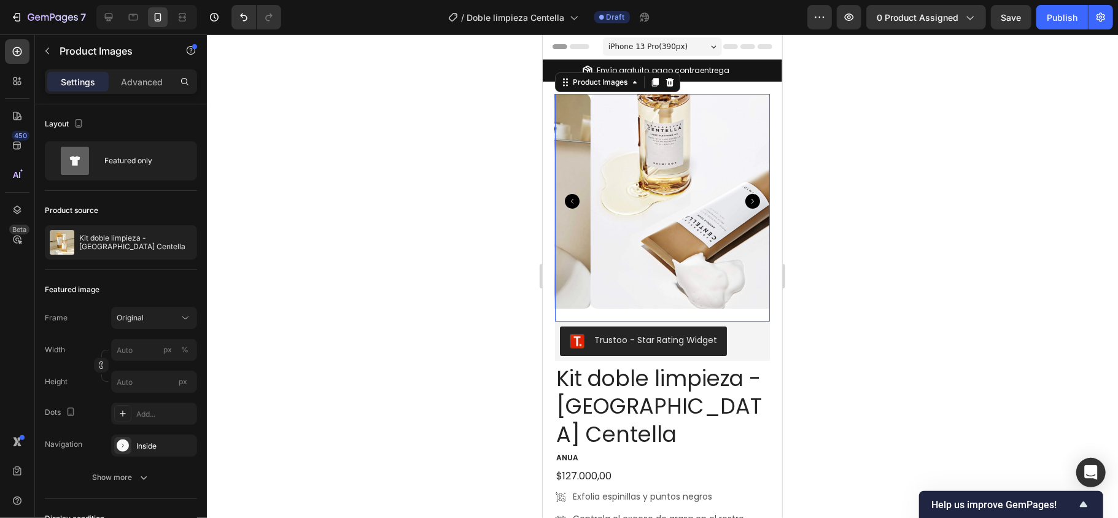
click at [835, 230] on div at bounding box center [662, 276] width 911 height 484
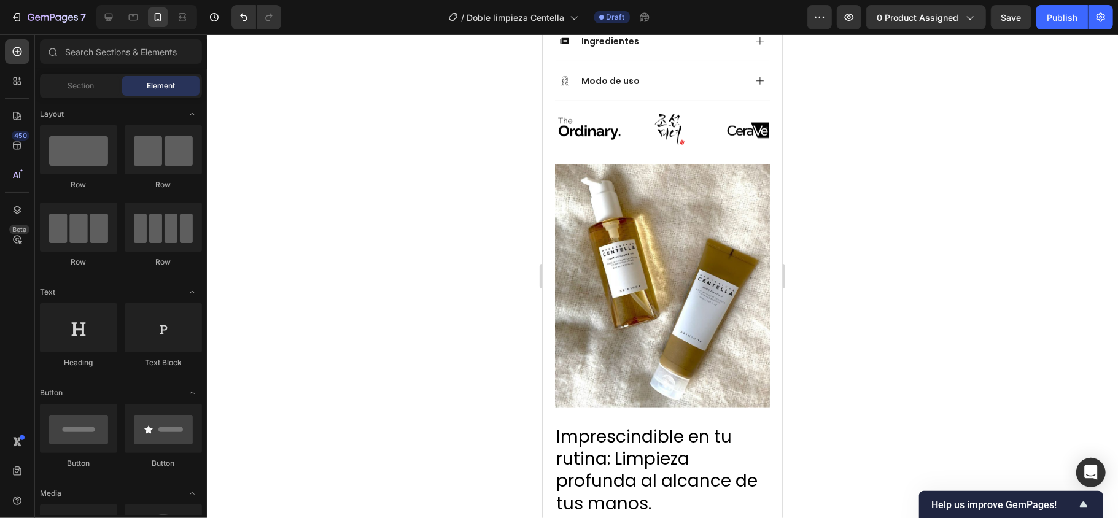
scroll to position [1064, 0]
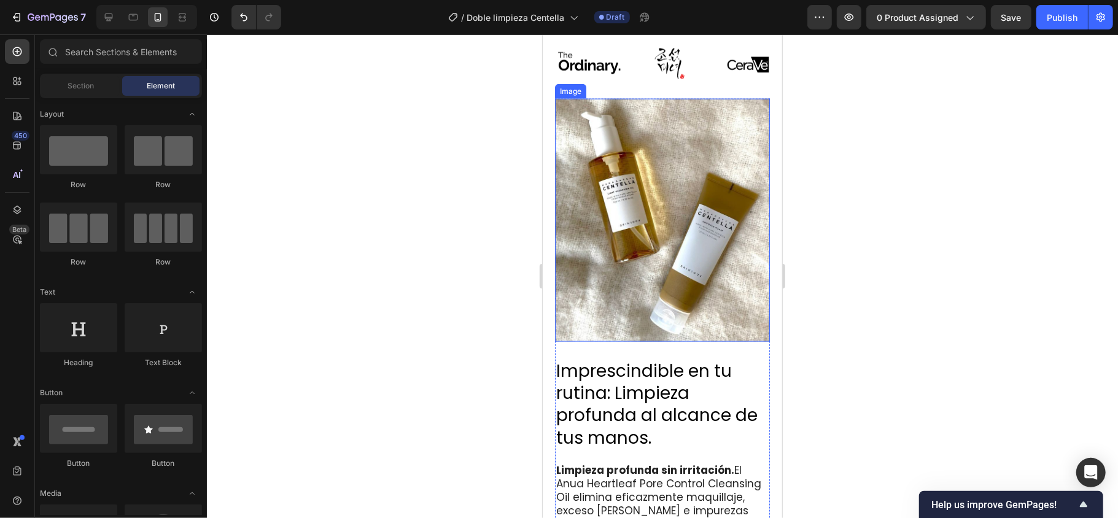
click at [687, 195] on img at bounding box center [662, 219] width 215 height 243
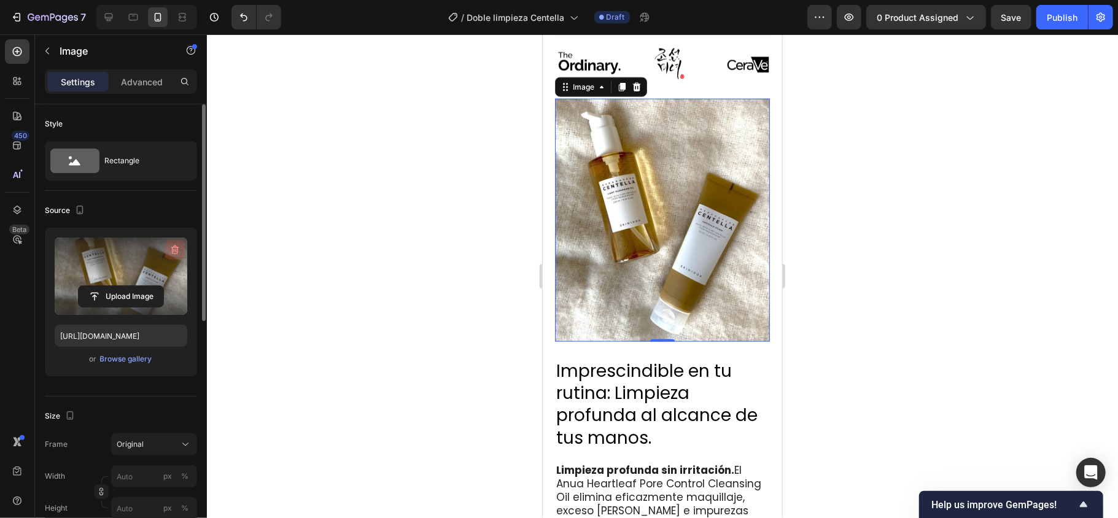
click at [174, 249] on icon "button" at bounding box center [174, 251] width 1 height 4
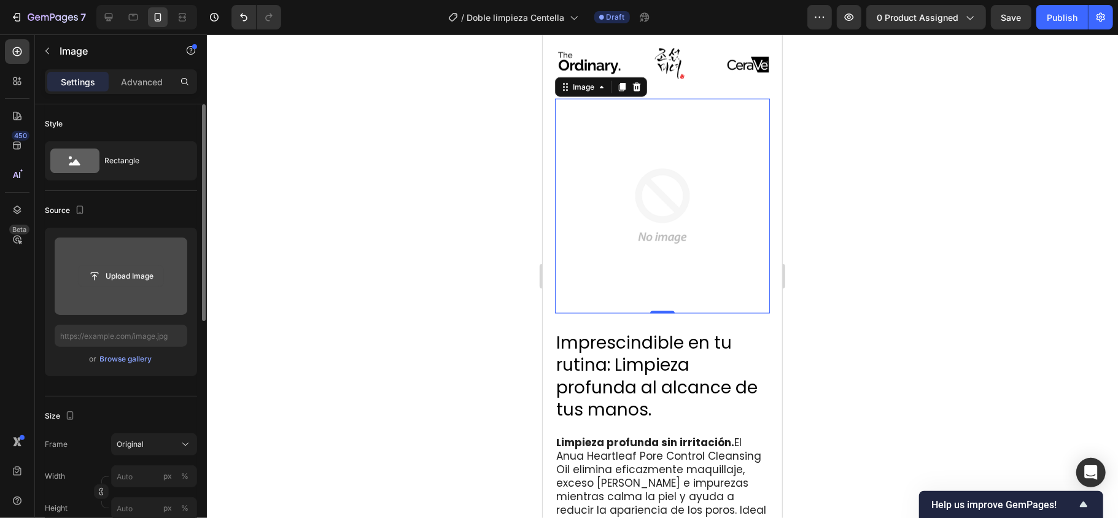
click at [133, 278] on input "file" at bounding box center [121, 276] width 85 height 21
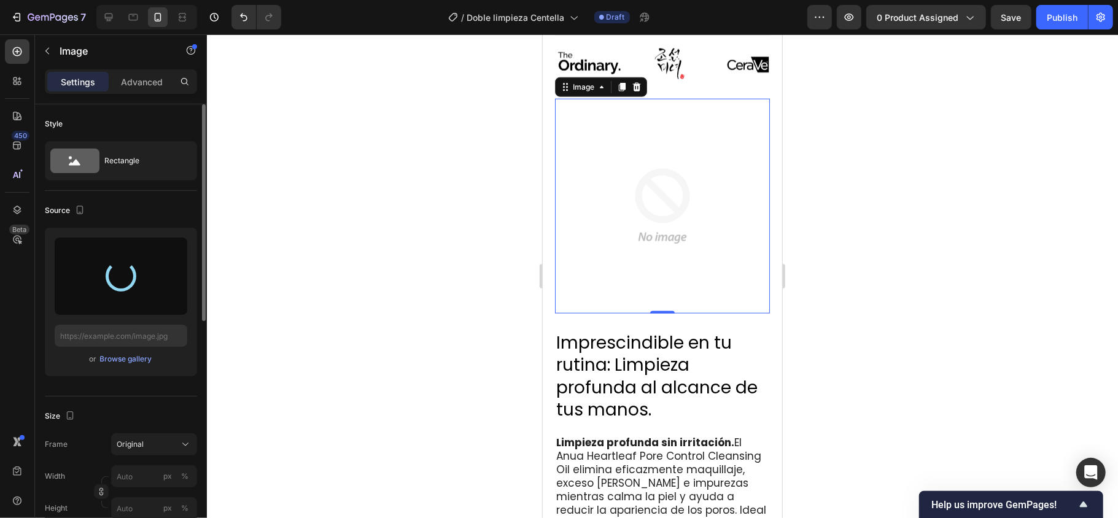
type input "[URL][DOMAIN_NAME]"
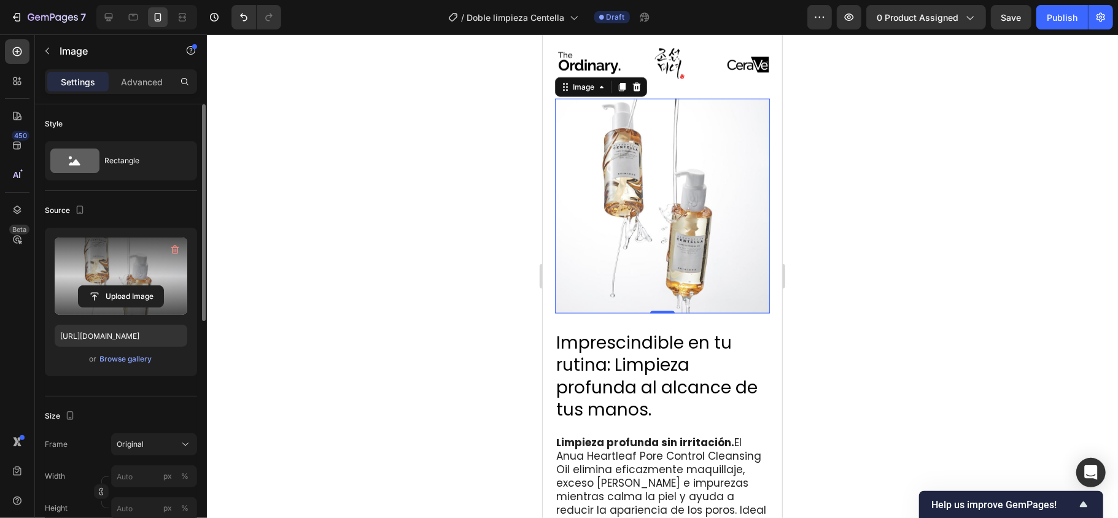
click at [838, 290] on div at bounding box center [662, 276] width 911 height 484
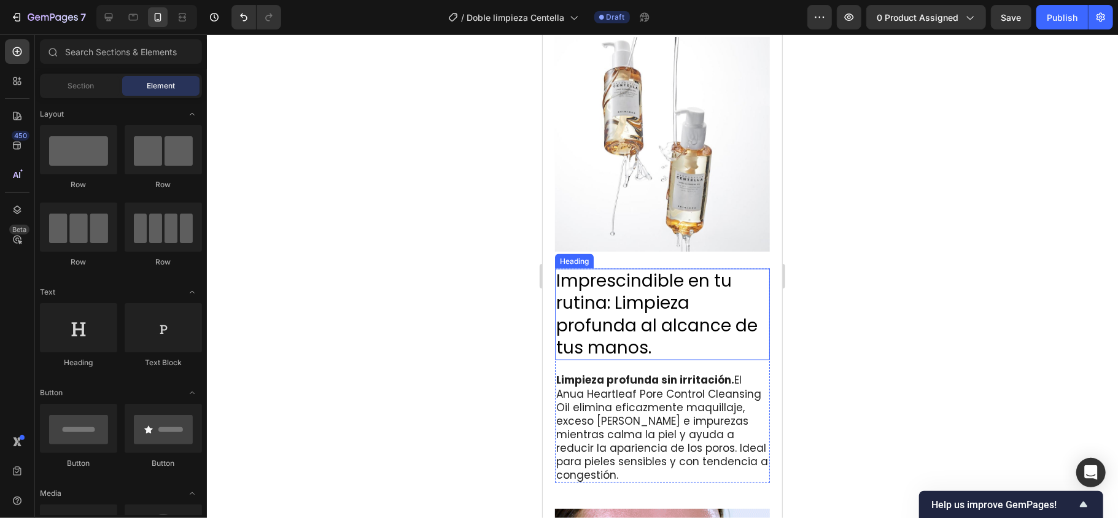
scroll to position [1146, 0]
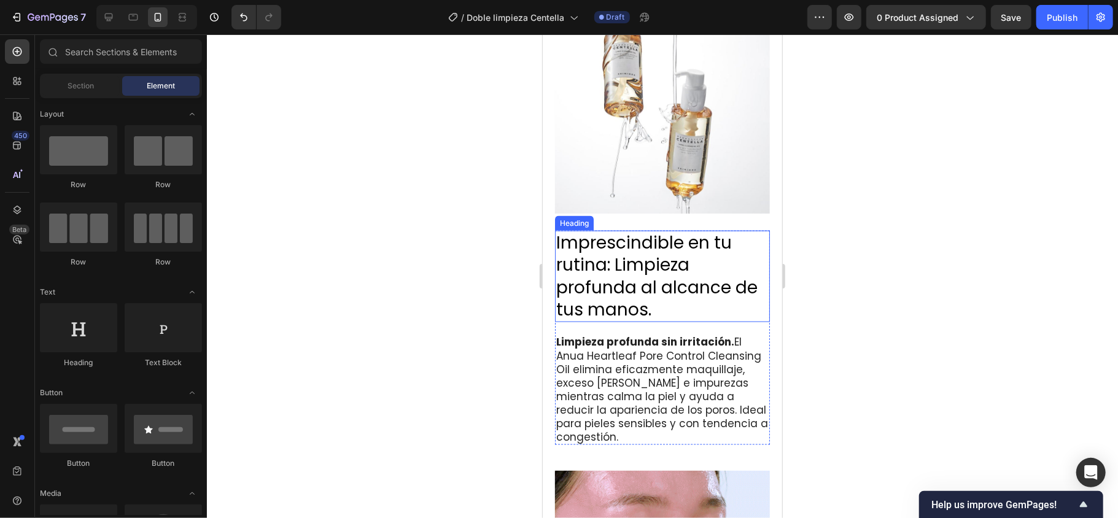
click at [665, 290] on h2 "Imprescindible en tu rutina: Limpieza profunda al alcance de tus manos." at bounding box center [662, 276] width 215 height 92
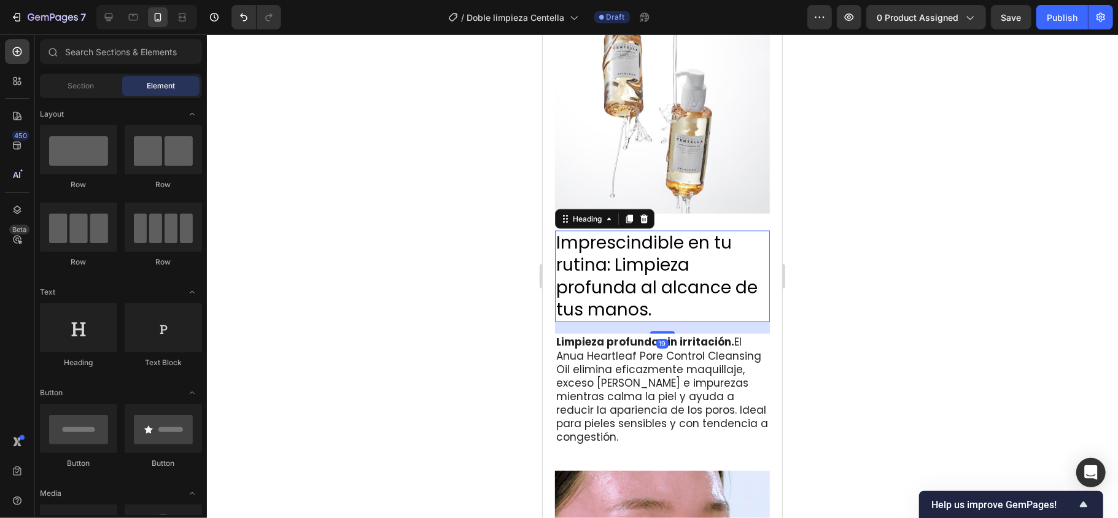
click at [665, 290] on h2 "Imprescindible en tu rutina: Limpieza profunda al alcance de tus manos." at bounding box center [662, 276] width 215 height 92
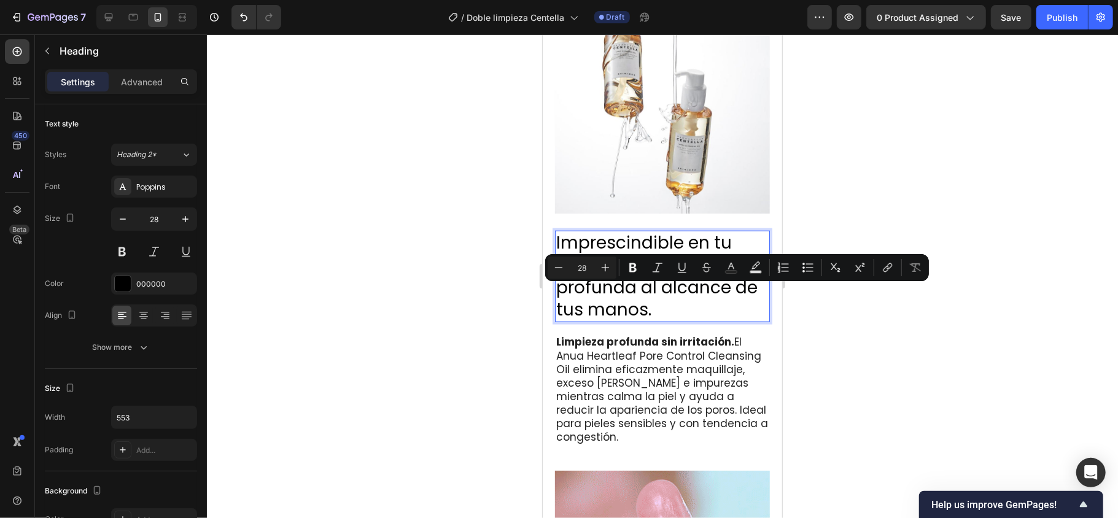
click at [684, 302] on p "Imprescindible en tu rutina: Limpieza profunda al alcance de tus manos." at bounding box center [662, 277] width 213 height 90
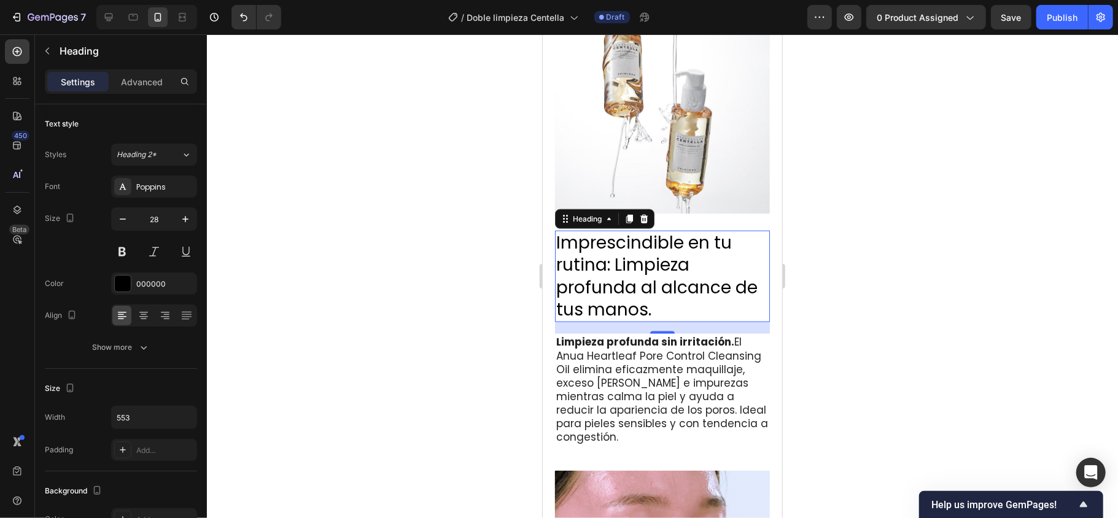
click at [838, 324] on div at bounding box center [662, 276] width 911 height 484
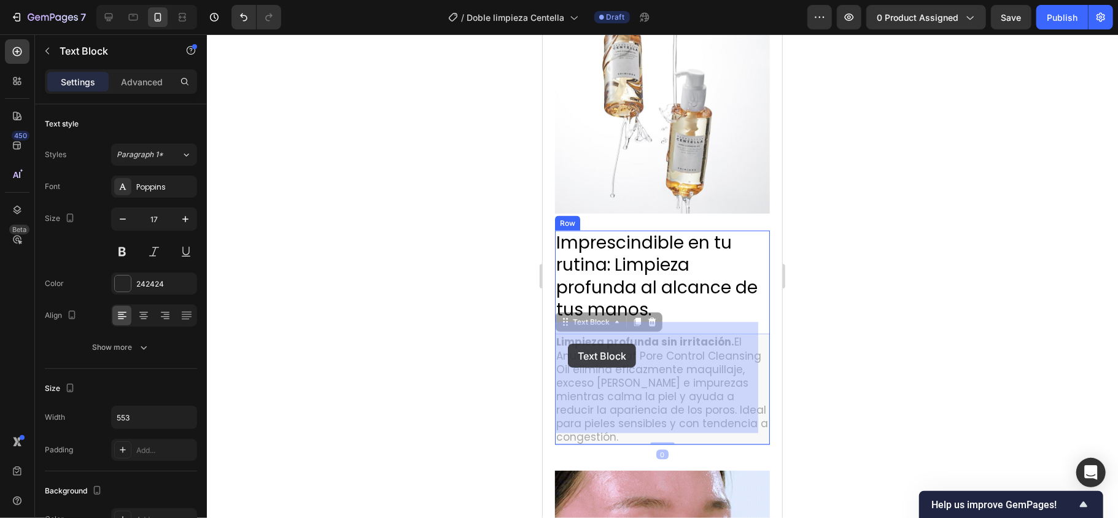
drag, startPoint x: 710, startPoint y: 422, endPoint x: 568, endPoint y: 343, distance: 162.7
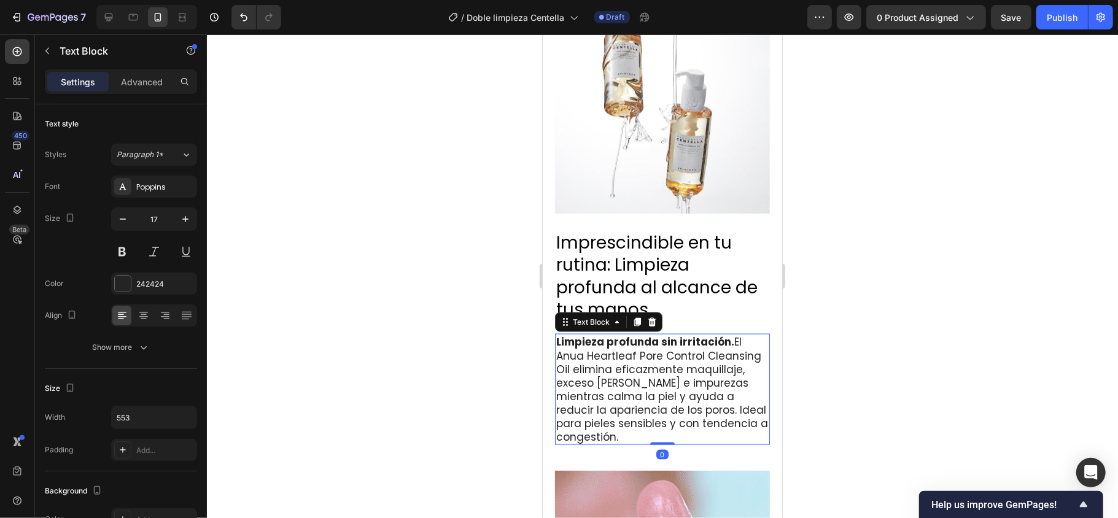
click at [641, 375] on p "Limpieza profunda sin irritación. El Anua Heartleaf Pore Control Cleansing Oil …" at bounding box center [662, 389] width 213 height 109
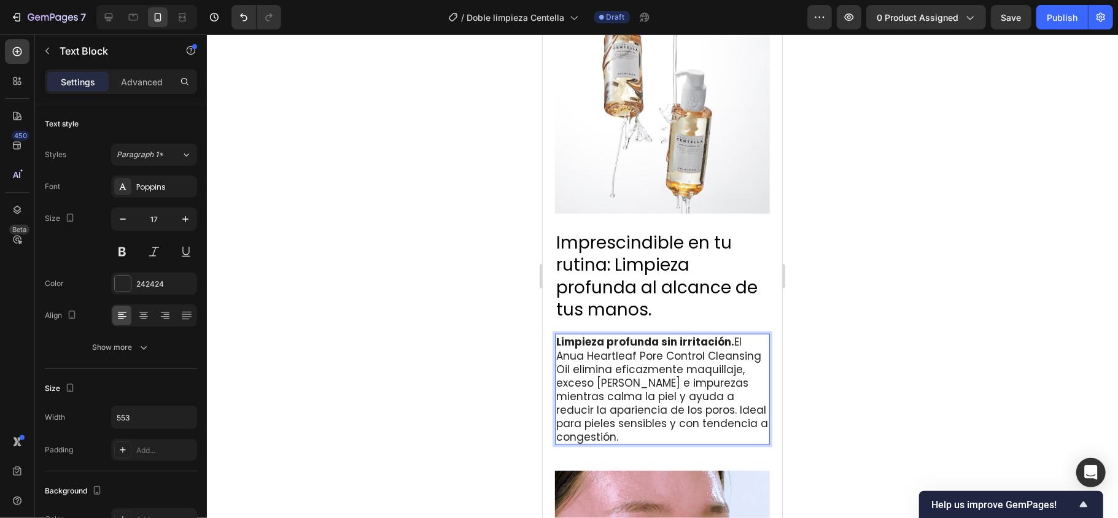
click at [711, 388] on p "Limpieza profunda sin irritación. El Anua Heartleaf Pore Control Cleansing Oil …" at bounding box center [662, 389] width 213 height 109
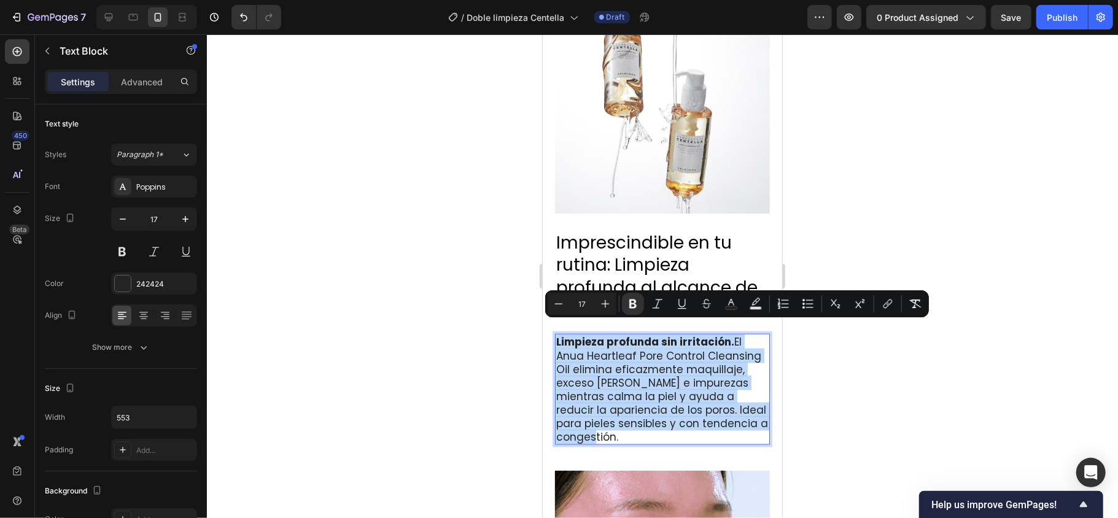
drag, startPoint x: 706, startPoint y: 420, endPoint x: 554, endPoint y: 329, distance: 177.2
click at [555, 334] on div "Limpieza profunda sin irritación. El Anua Heartleaf Pore Control Cleansing Oil …" at bounding box center [662, 389] width 215 height 111
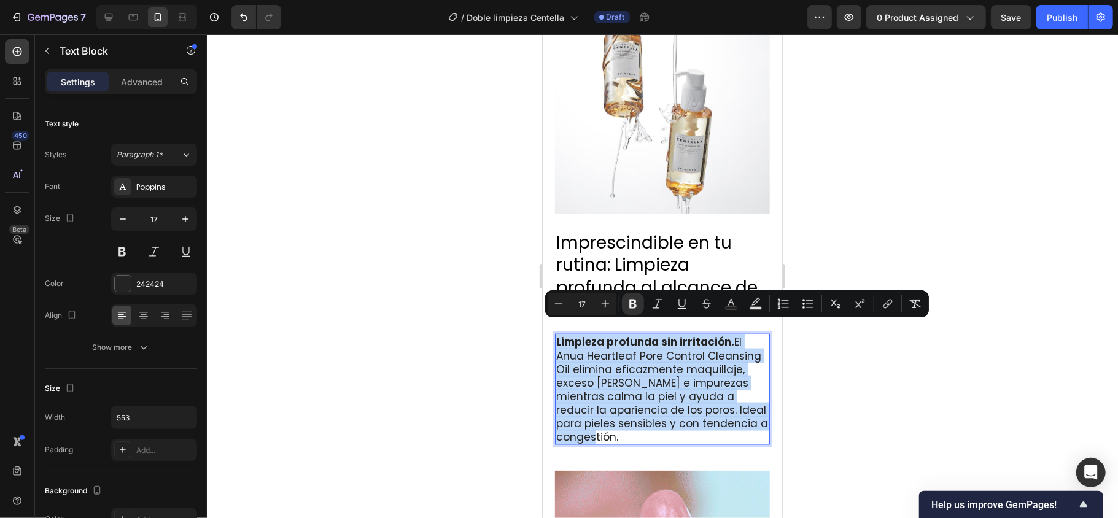
copy p "Limpieza profunda sin irritación. El Anua Heartleaf Pore Control Cleansing Oil …"
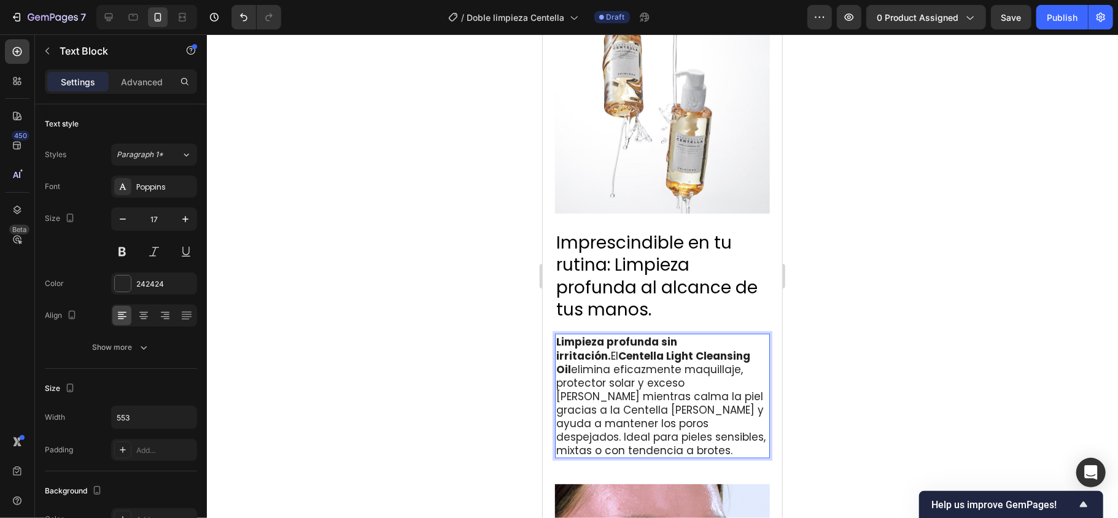
click at [838, 388] on div at bounding box center [662, 276] width 911 height 484
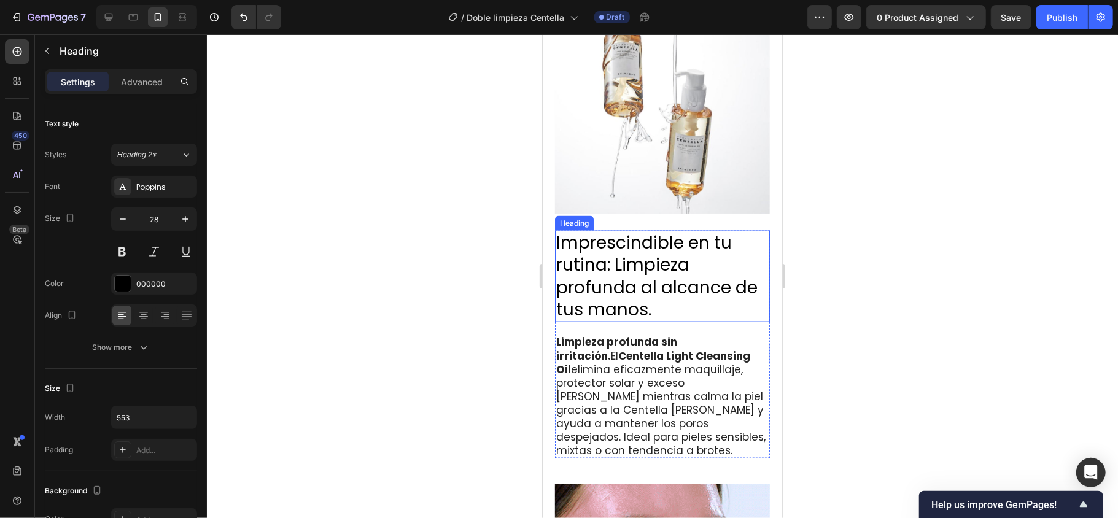
click at [731, 295] on p "Imprescindible en tu rutina: Limpieza profunda al alcance de tus manos." at bounding box center [662, 277] width 213 height 90
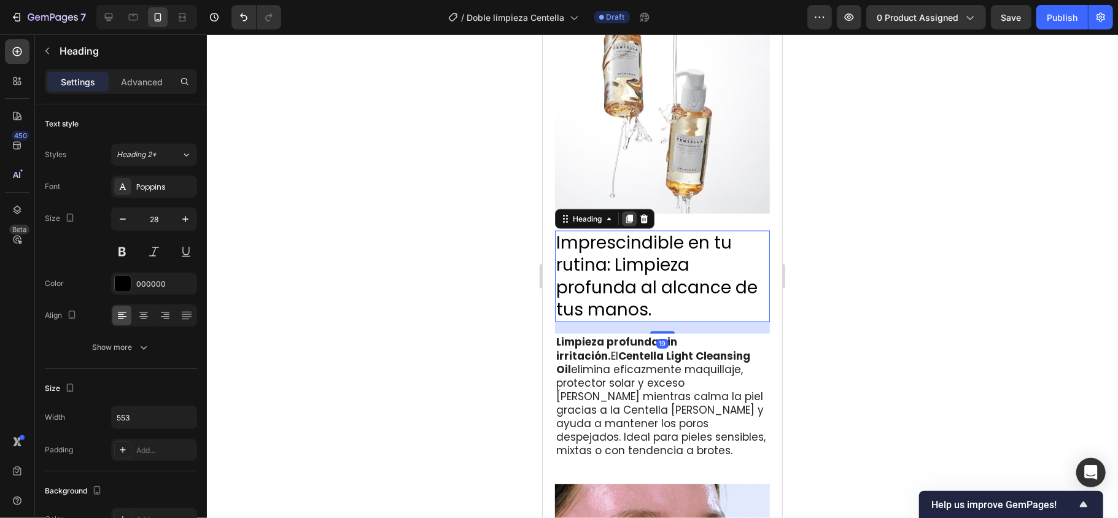
click at [630, 214] on icon at bounding box center [629, 219] width 10 height 10
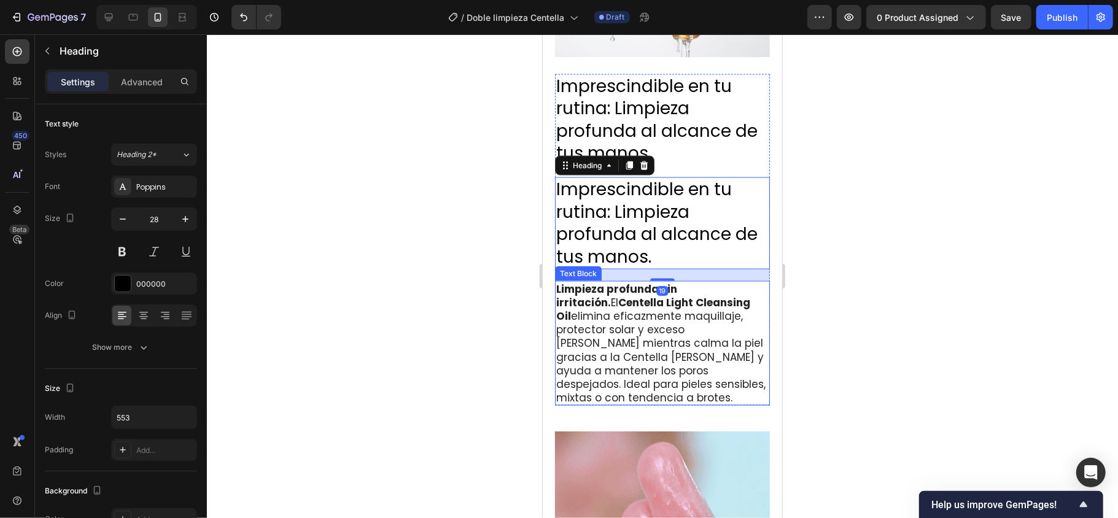
scroll to position [1310, 0]
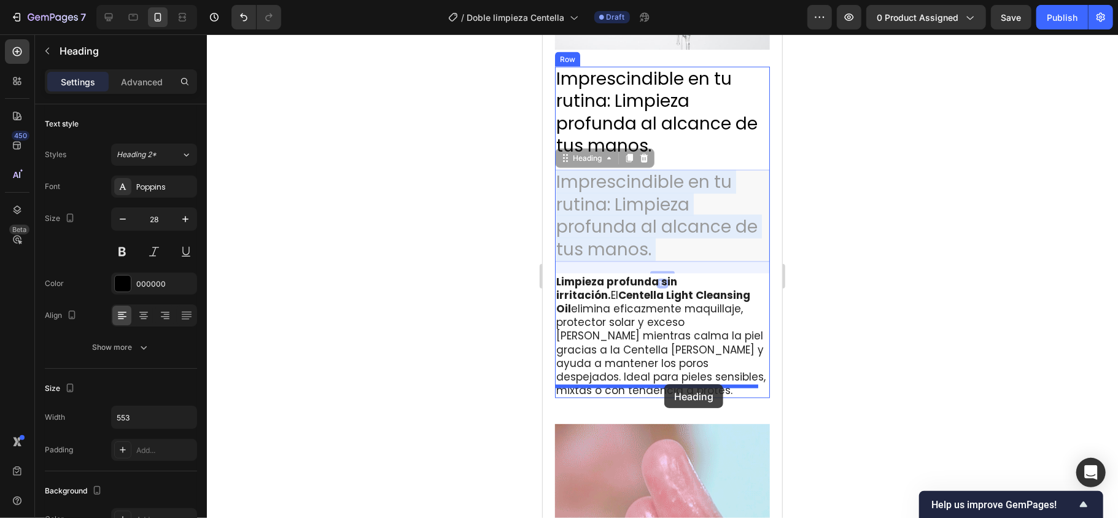
drag, startPoint x: 677, startPoint y: 221, endPoint x: 664, endPoint y: 384, distance: 163.3
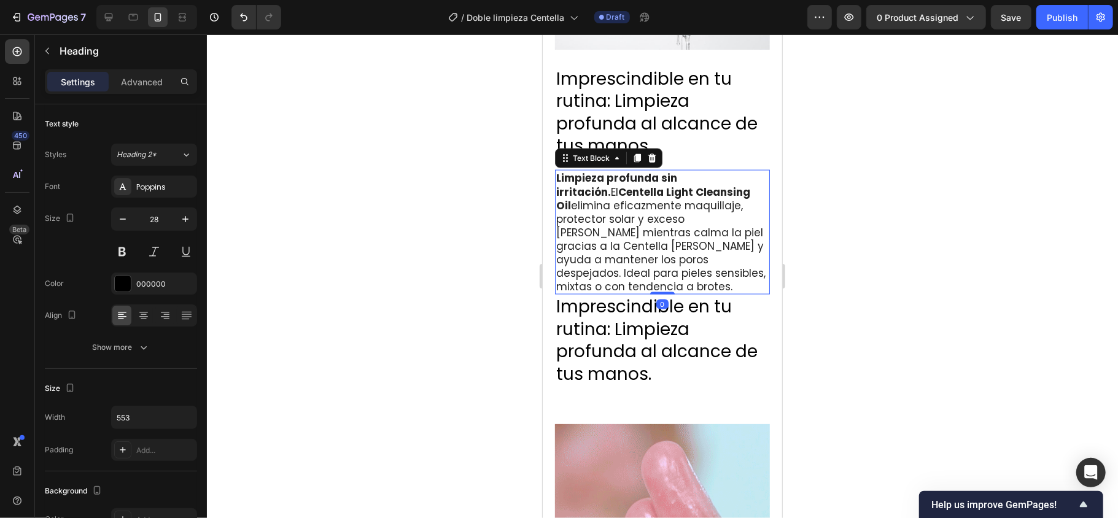
click at [694, 230] on p "Limpieza profunda sin irritación. El Centella Light Cleansing Oil elimina efica…" at bounding box center [662, 232] width 213 height 122
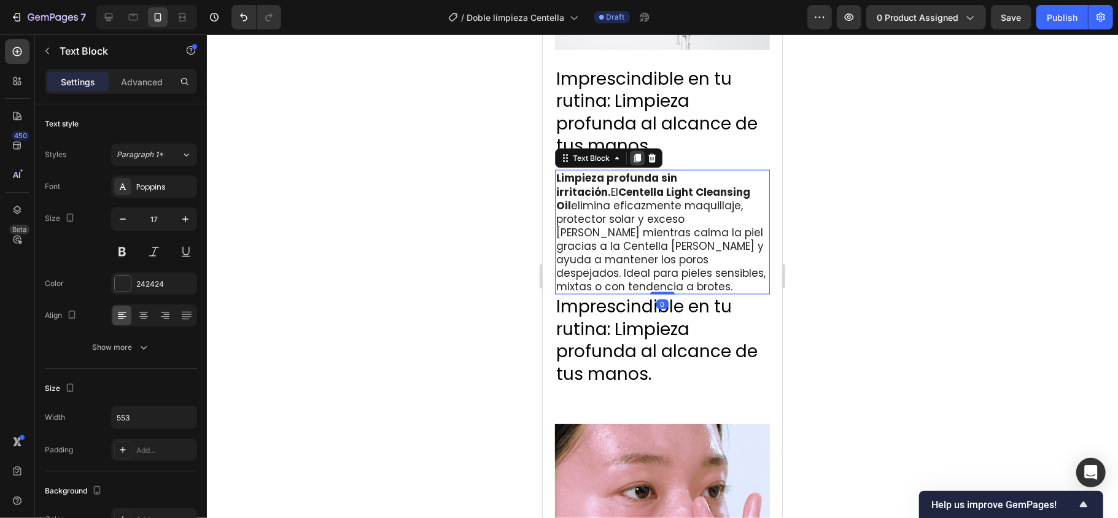
click at [637, 154] on icon at bounding box center [637, 158] width 7 height 9
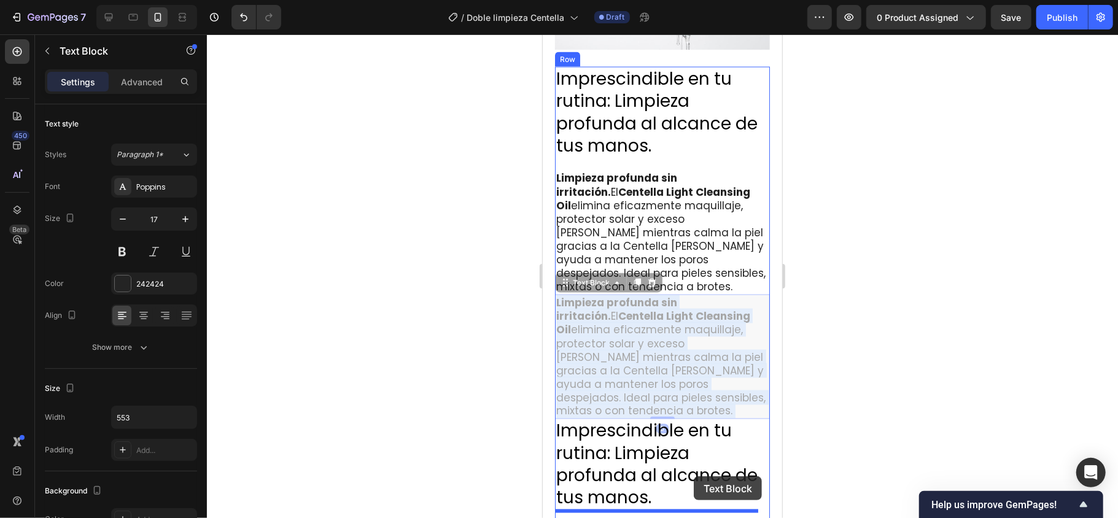
drag, startPoint x: 681, startPoint y: 336, endPoint x: 693, endPoint y: 476, distance: 140.6
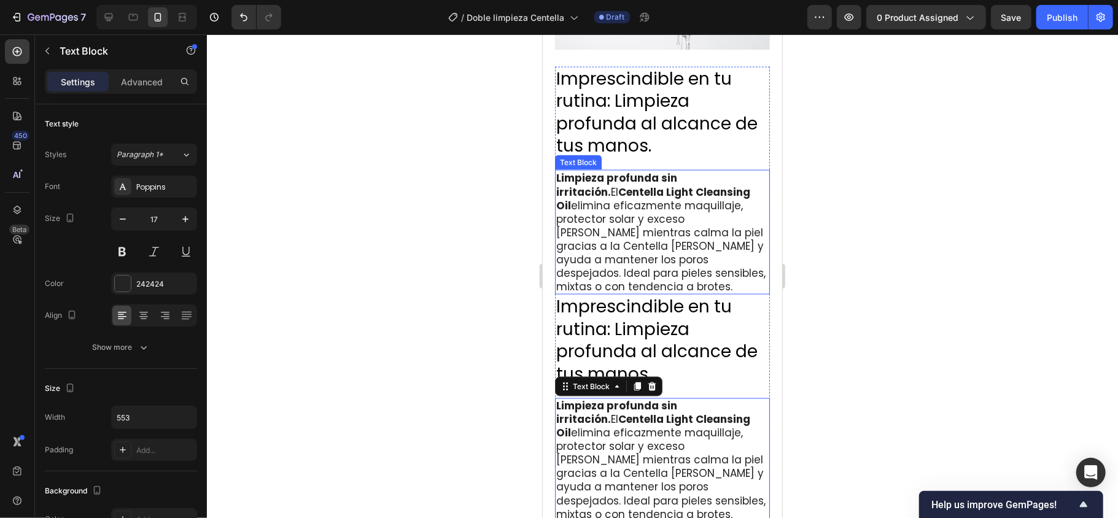
scroll to position [1146, 0]
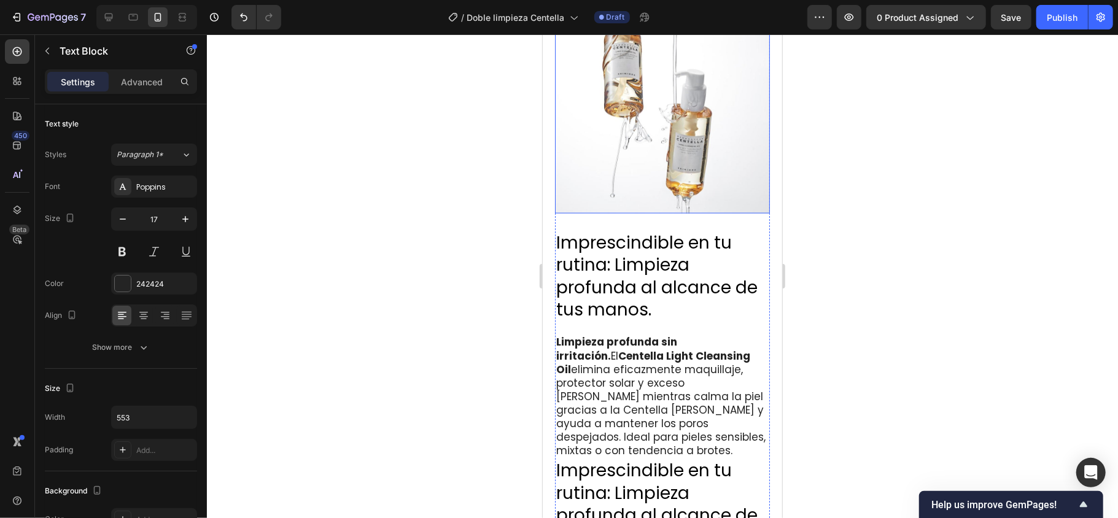
click at [652, 170] on img at bounding box center [662, 105] width 215 height 215
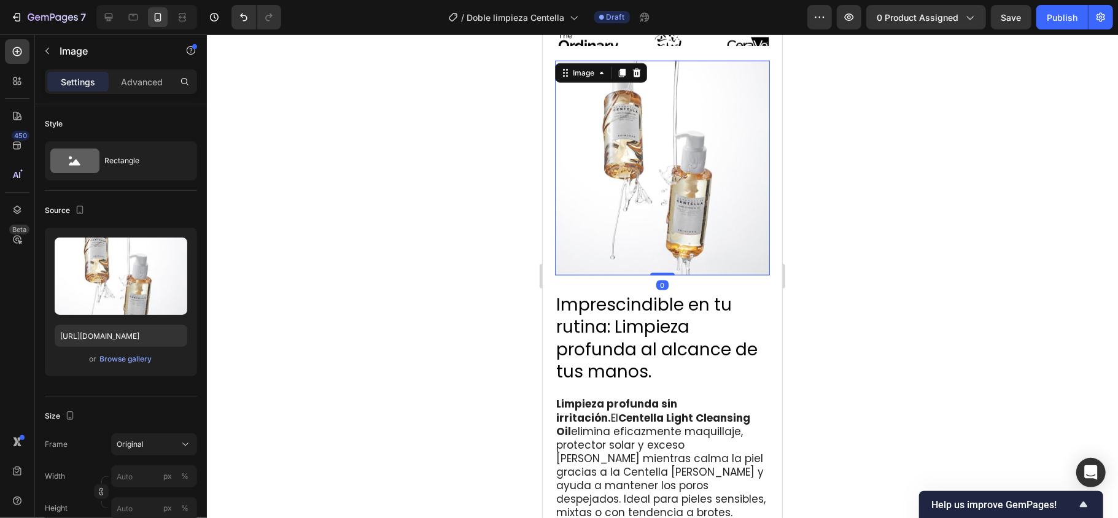
scroll to position [1010, 0]
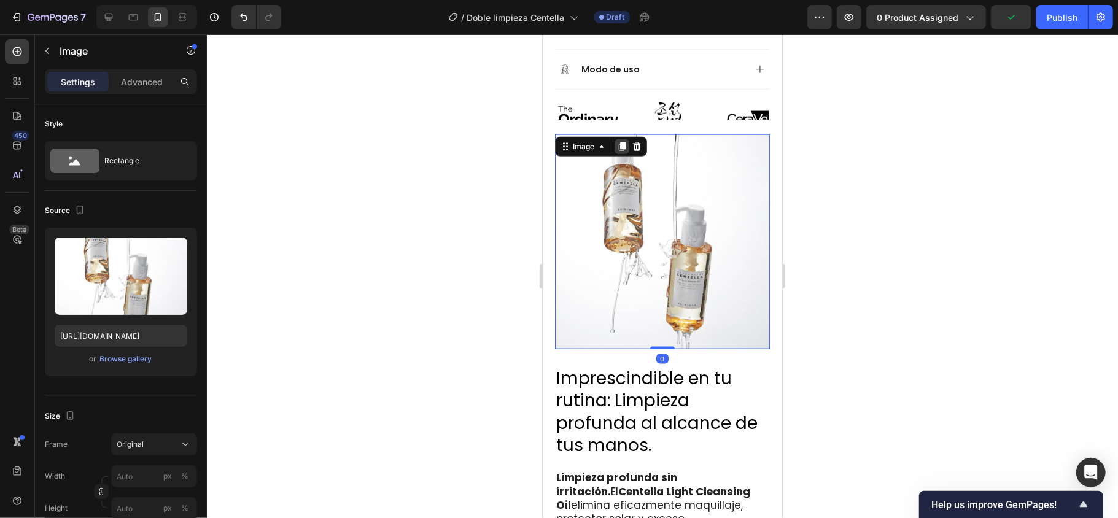
click at [620, 146] on icon at bounding box center [621, 146] width 7 height 9
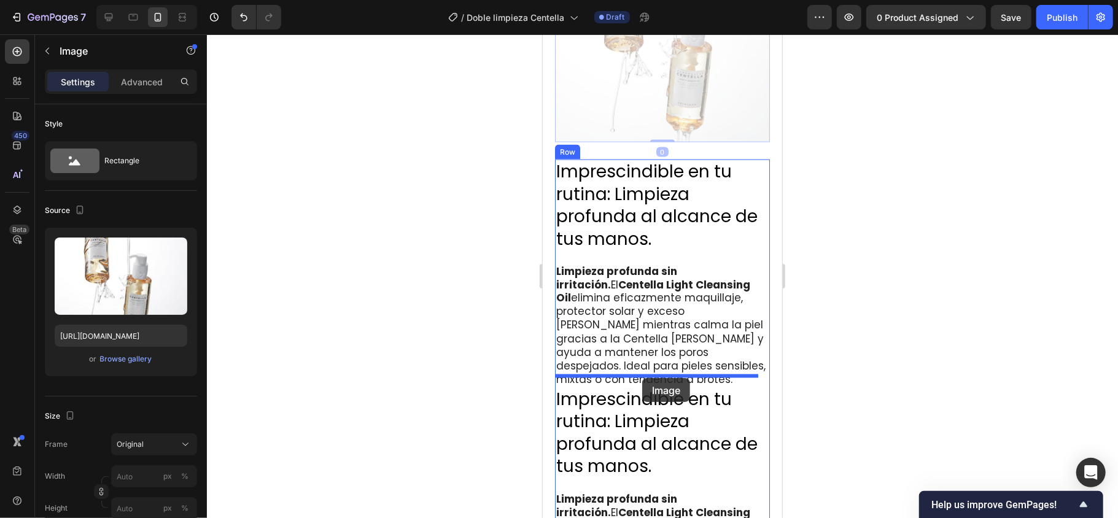
drag, startPoint x: 651, startPoint y: 230, endPoint x: 642, endPoint y: 378, distance: 147.7
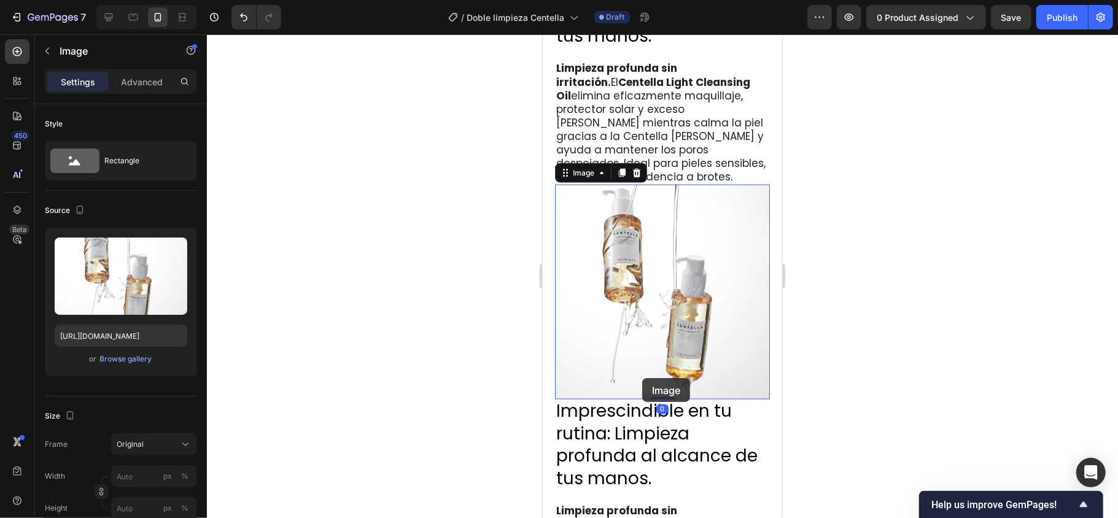
scroll to position [1217, 0]
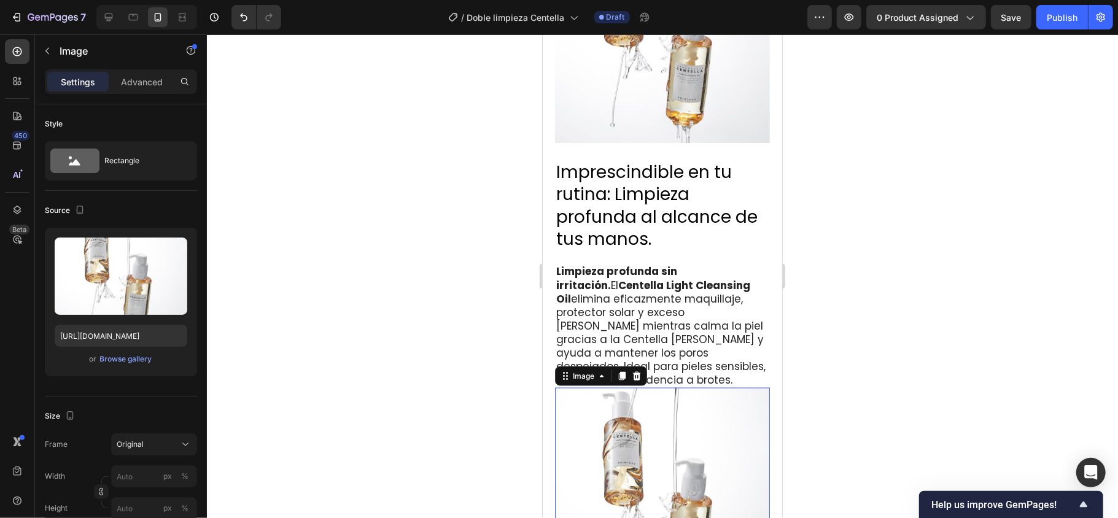
click at [838, 323] on div at bounding box center [662, 276] width 911 height 484
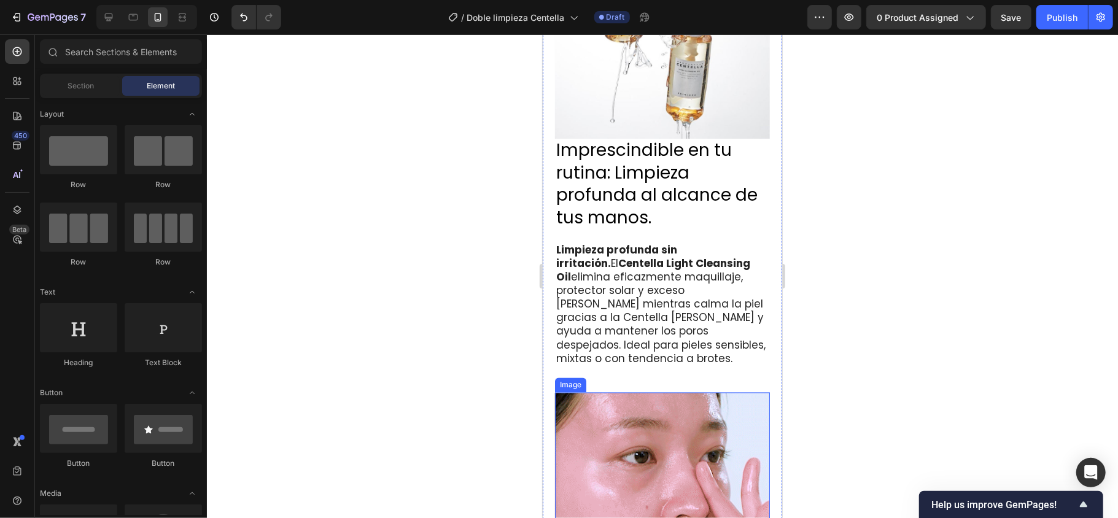
scroll to position [1462, 0]
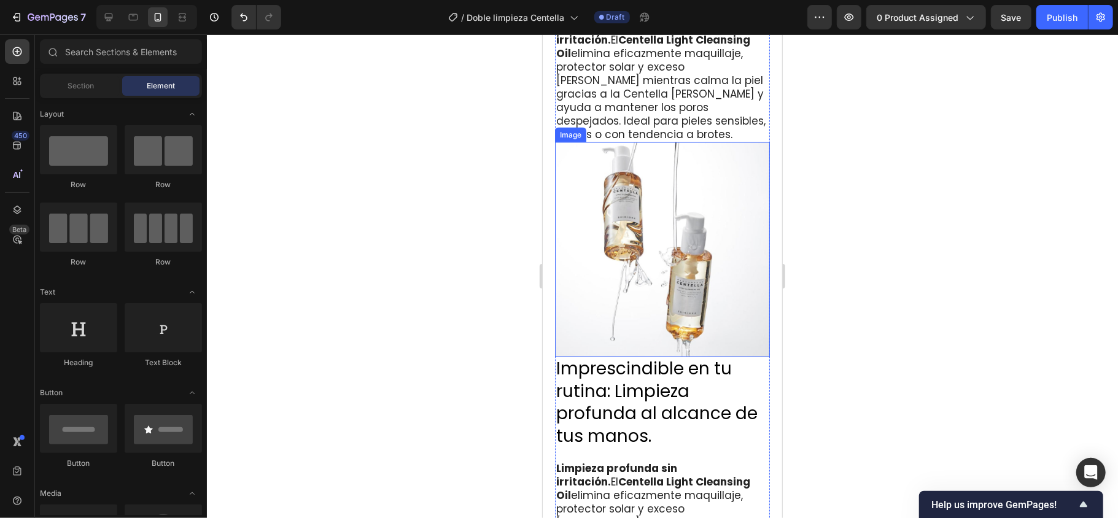
click at [640, 290] on img at bounding box center [662, 249] width 215 height 215
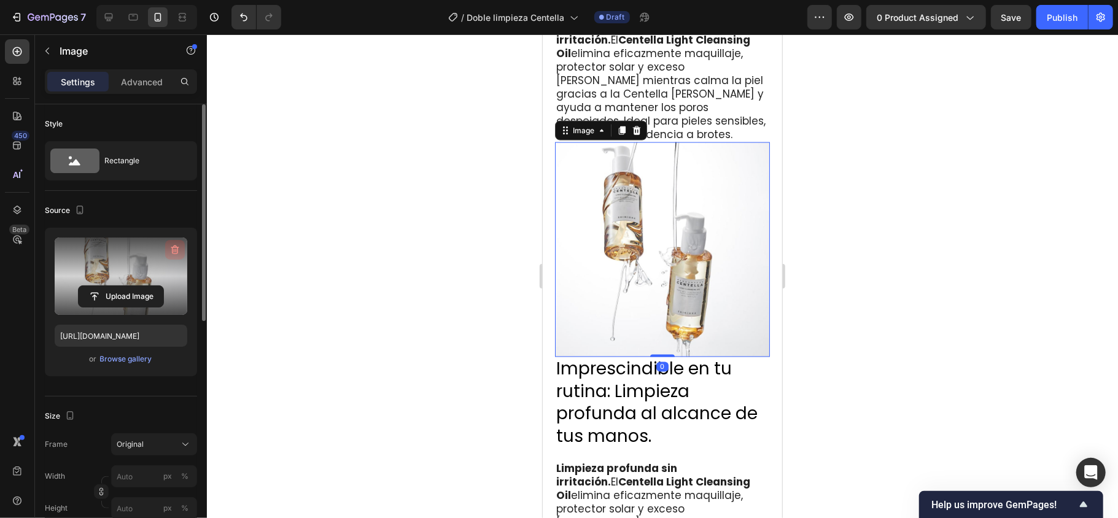
click at [171, 251] on icon "button" at bounding box center [175, 250] width 12 height 12
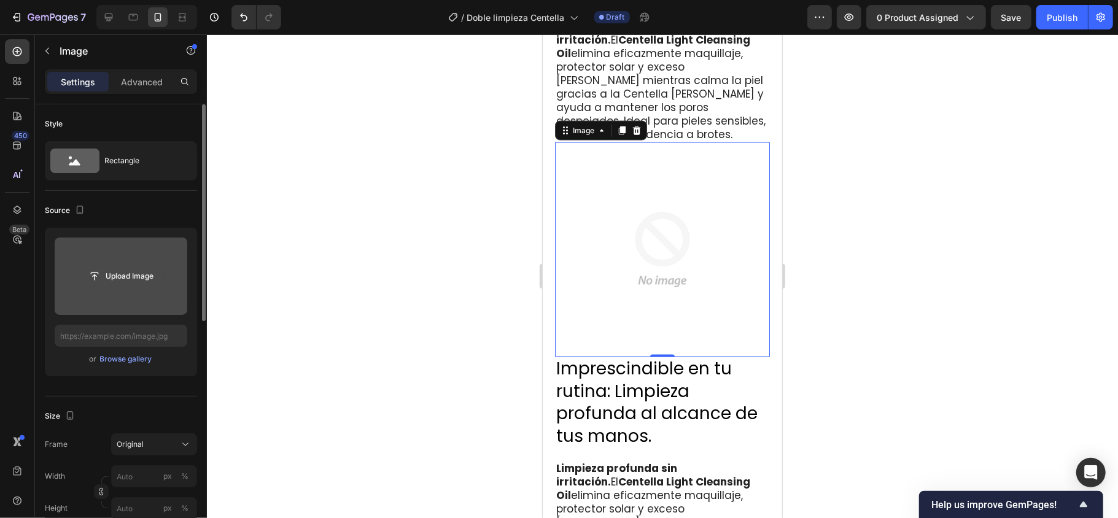
click at [152, 276] on input "file" at bounding box center [121, 276] width 85 height 21
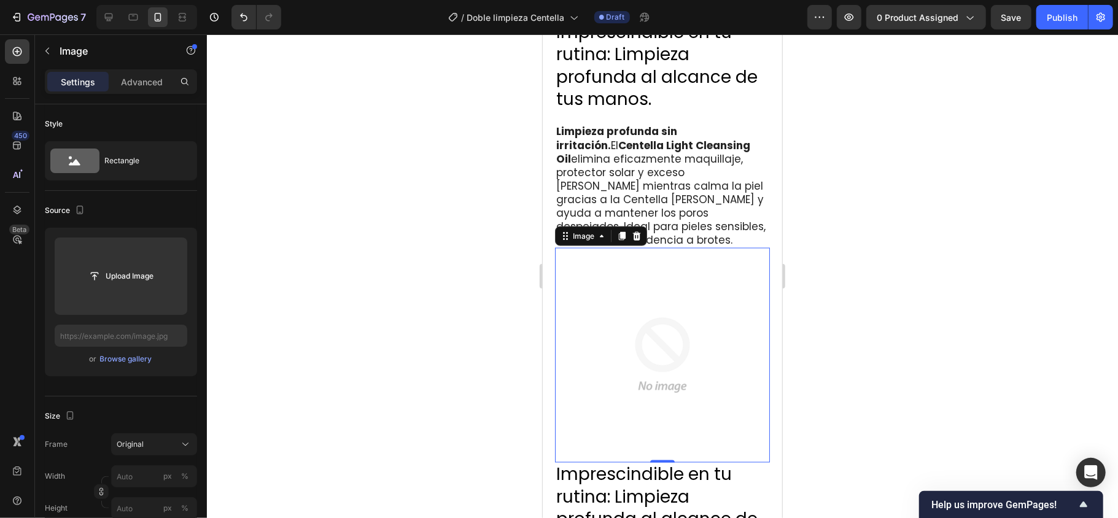
scroll to position [1081, 0]
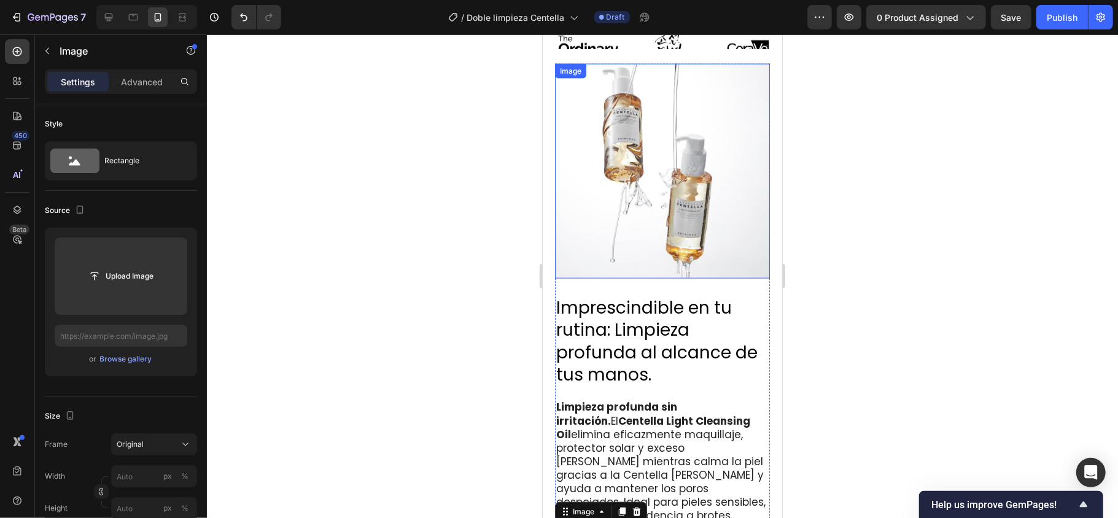
click at [617, 201] on img at bounding box center [662, 170] width 215 height 215
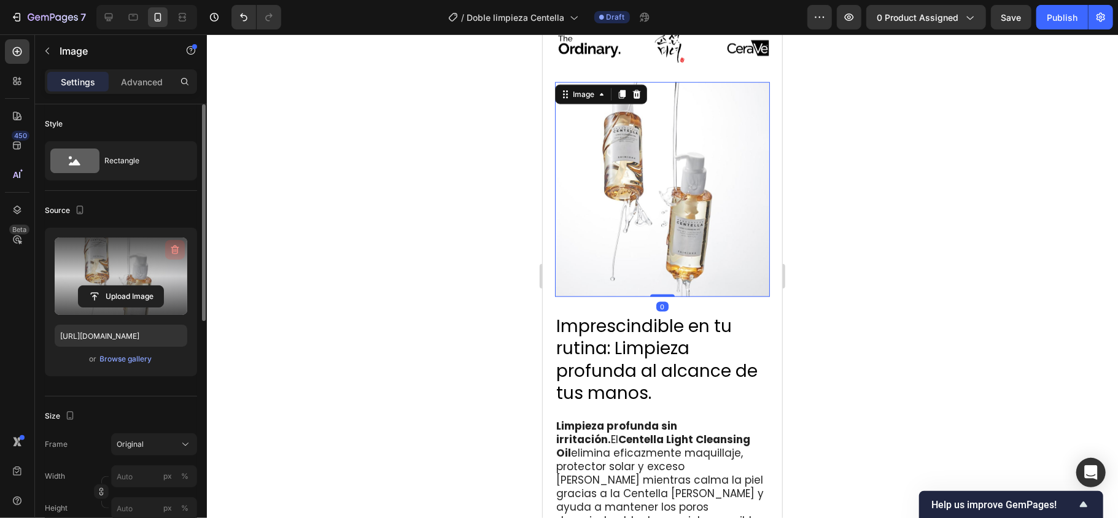
click at [168, 251] on button "button" at bounding box center [175, 250] width 20 height 20
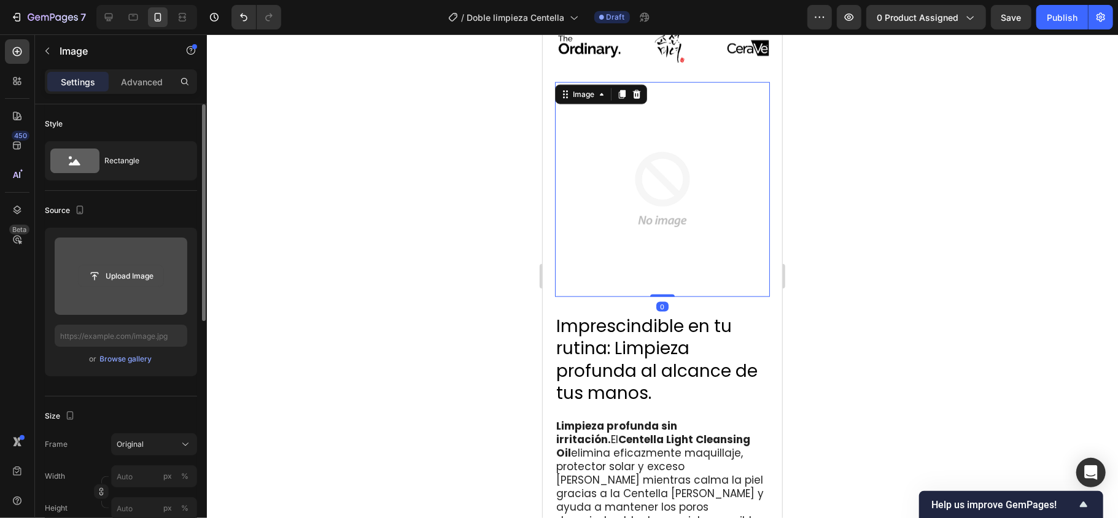
click at [131, 278] on input "file" at bounding box center [121, 276] width 85 height 21
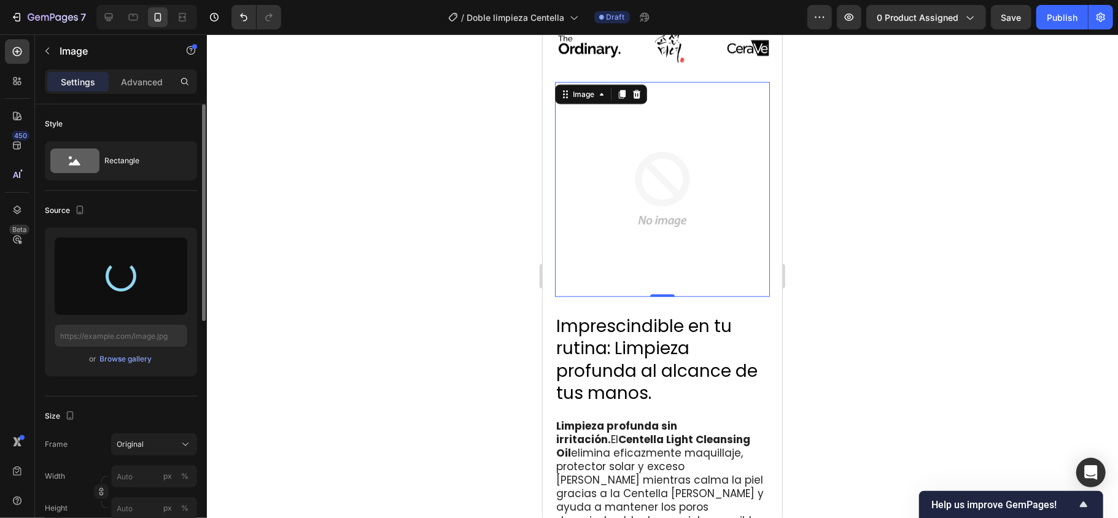
type input "[URL][DOMAIN_NAME]"
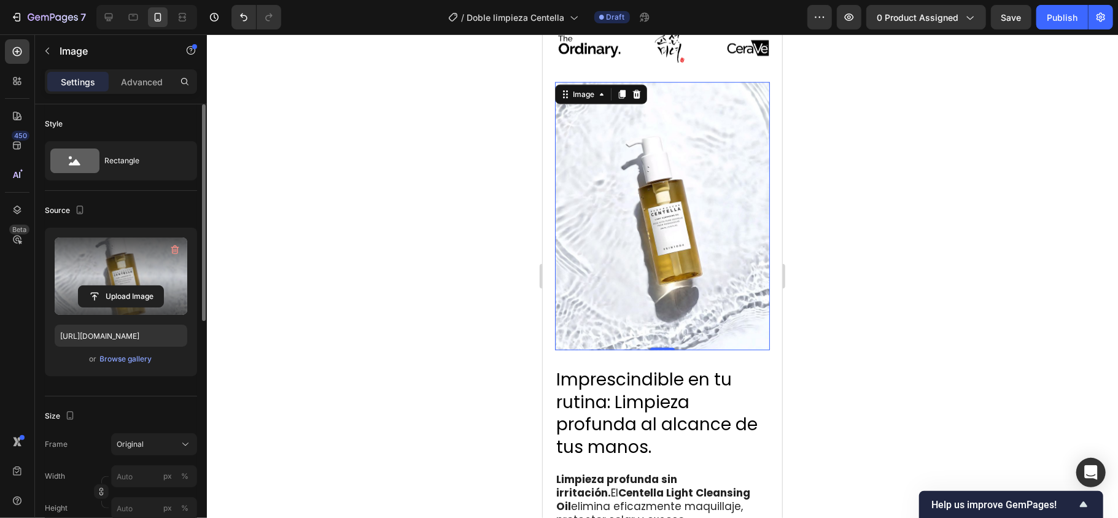
click at [838, 254] on div at bounding box center [662, 276] width 911 height 484
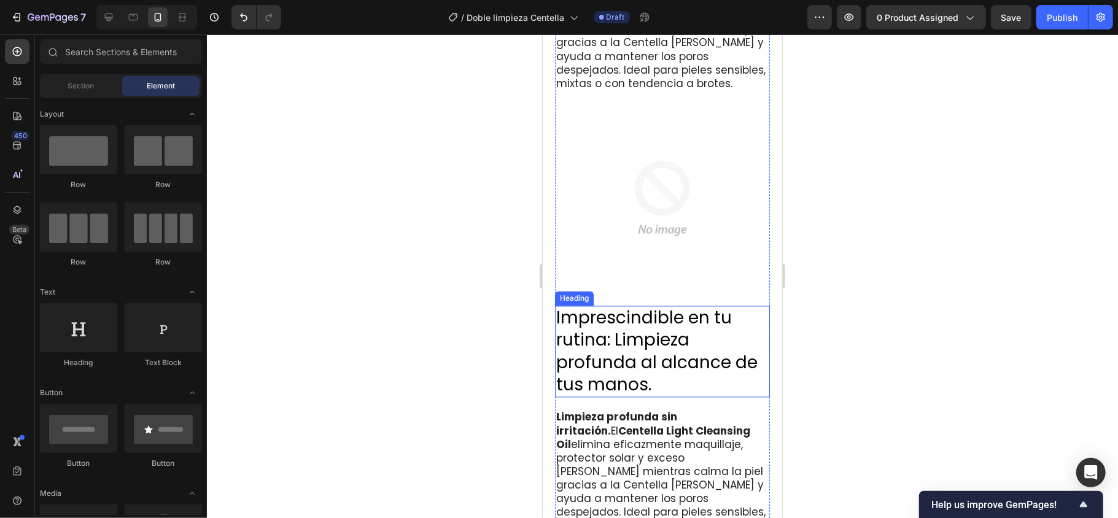
scroll to position [1572, 0]
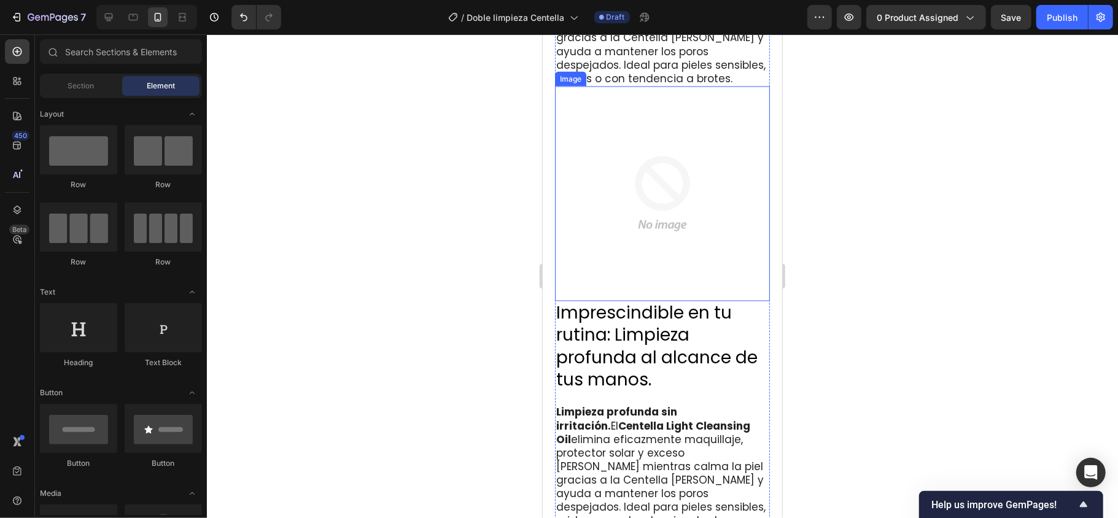
click at [659, 200] on img at bounding box center [662, 193] width 215 height 215
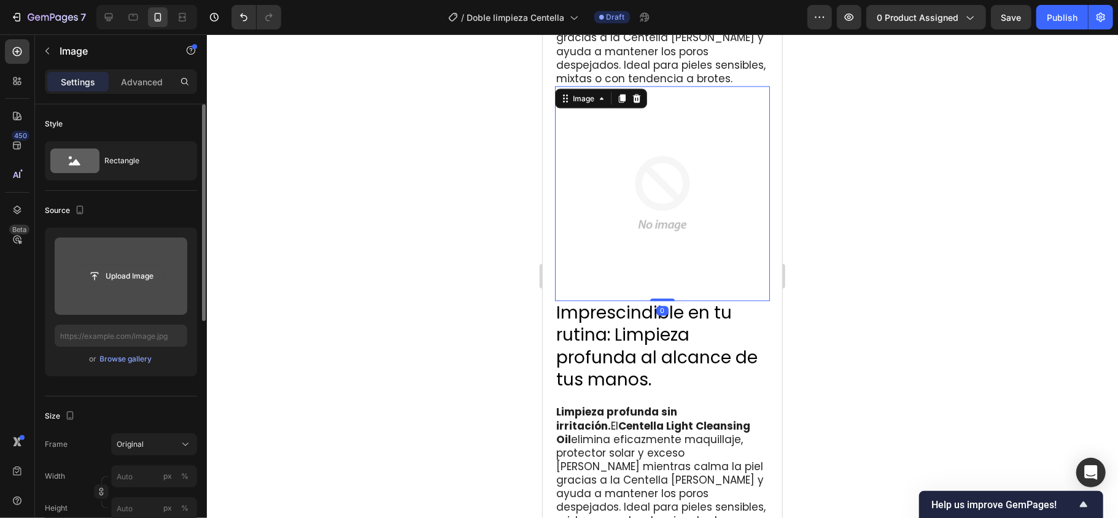
click at [141, 267] on input "file" at bounding box center [121, 276] width 85 height 21
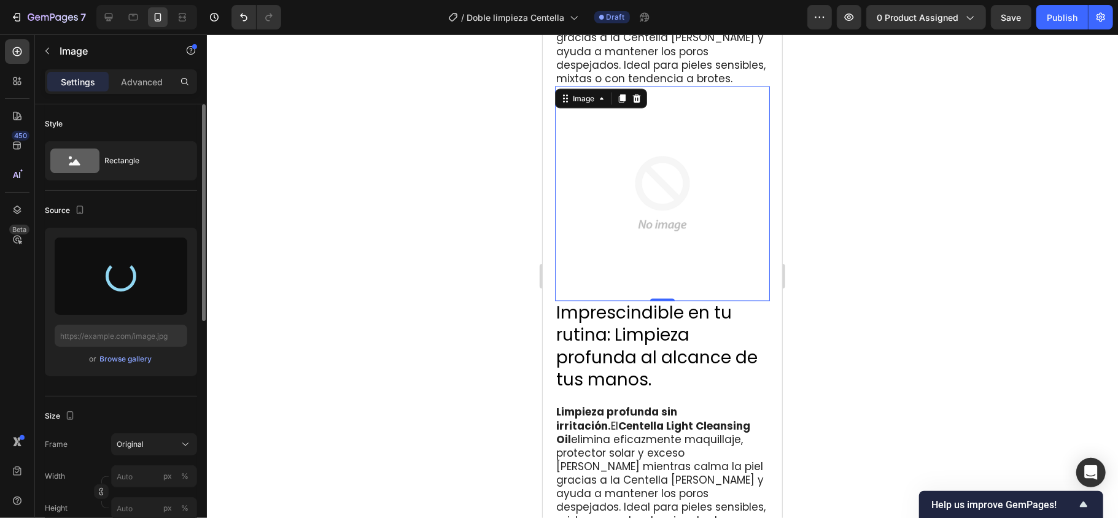
type input "[URL][DOMAIN_NAME]"
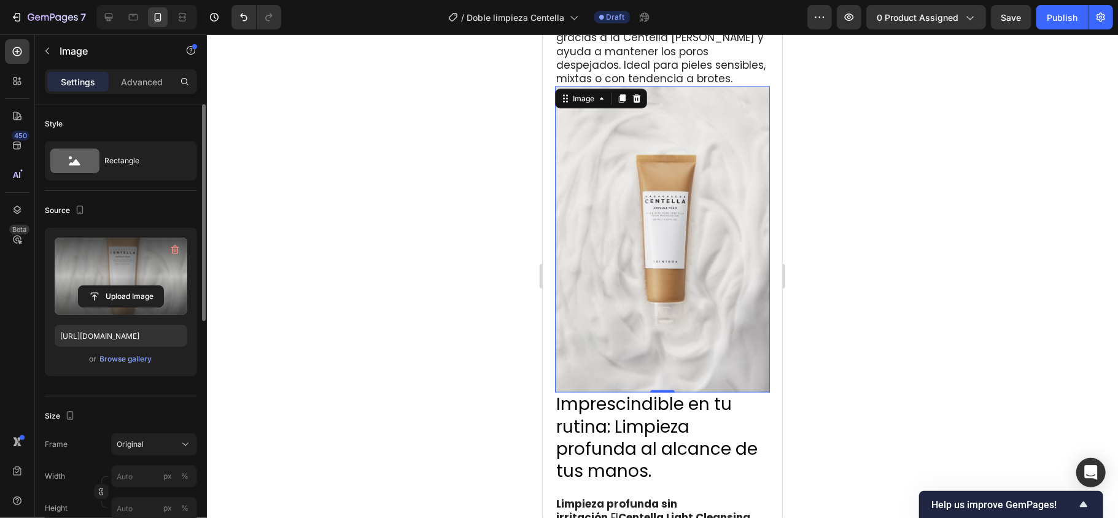
click at [838, 244] on div at bounding box center [662, 276] width 911 height 484
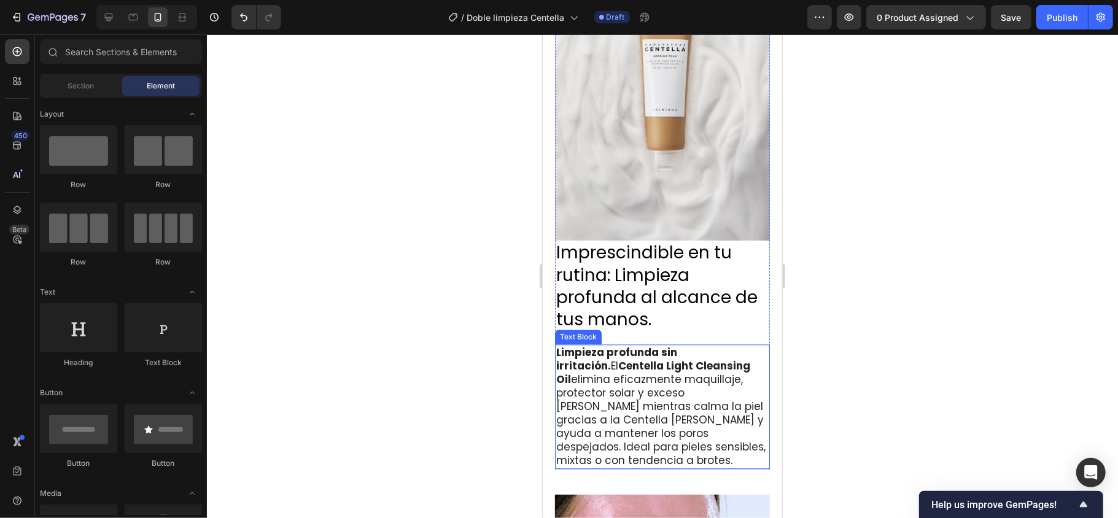
scroll to position [1736, 0]
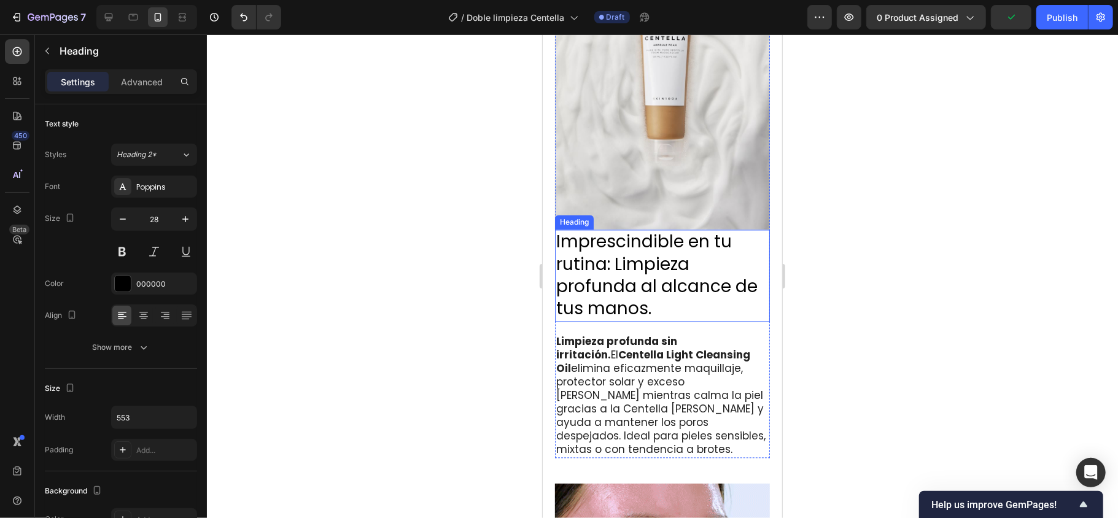
click at [657, 262] on h2 "Imprescindible en tu rutina: Limpieza profunda al alcance de tus manos." at bounding box center [662, 275] width 215 height 92
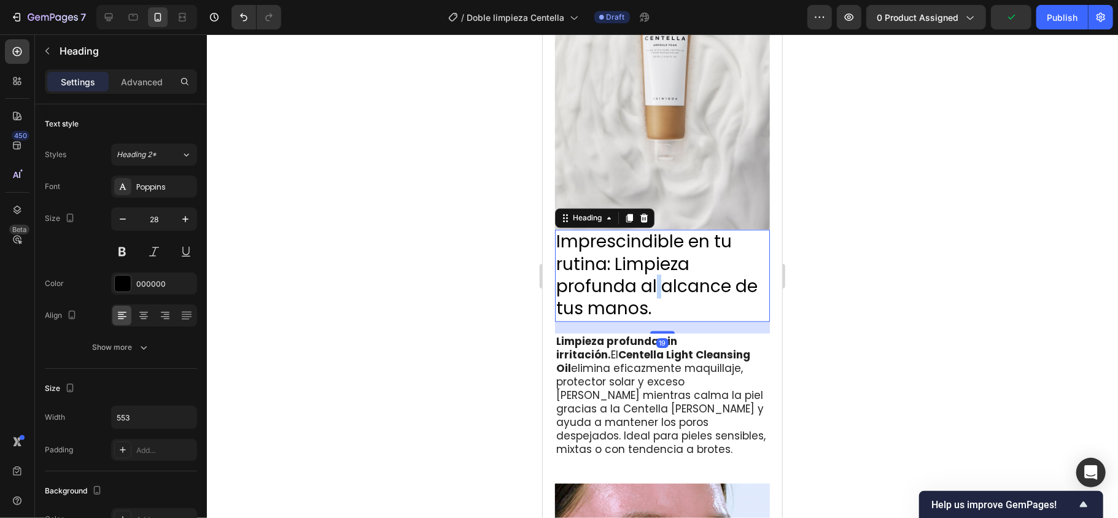
click at [657, 262] on h2 "Imprescindible en tu rutina: Limpieza profunda al alcance de tus manos." at bounding box center [662, 275] width 215 height 92
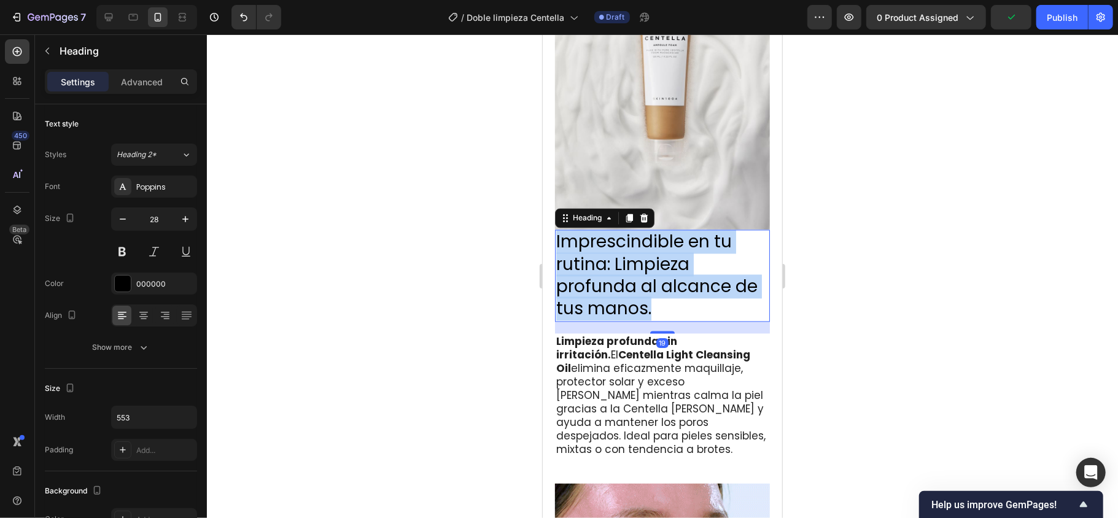
click at [657, 262] on p "Imprescindible en tu rutina: Limpieza profunda al alcance de tus manos." at bounding box center [662, 275] width 213 height 90
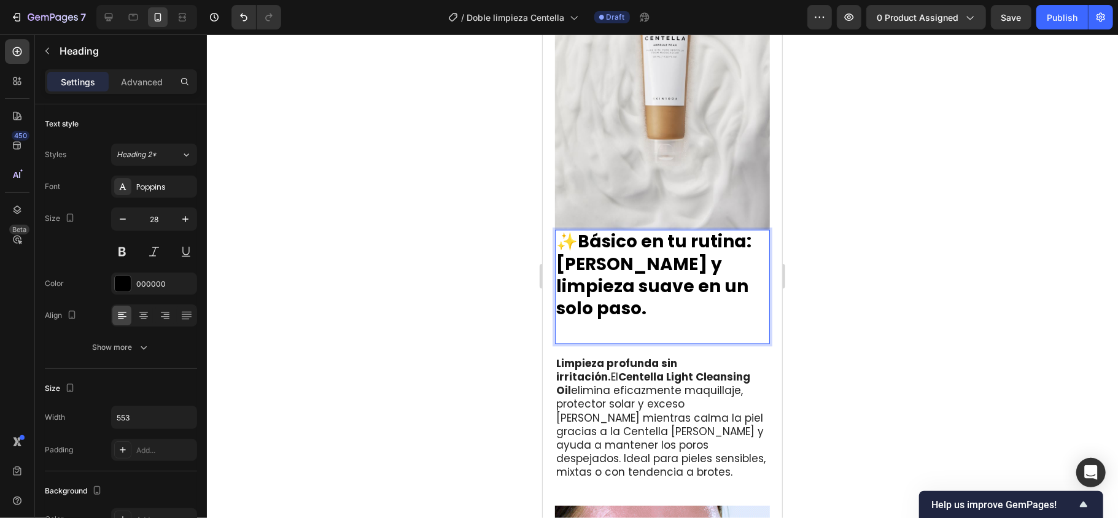
click at [583, 229] on strong "Básico en tu rutina: [PERSON_NAME] y limpieza suave en un solo paso." at bounding box center [653, 274] width 195 height 91
click at [838, 241] on div at bounding box center [662, 276] width 911 height 484
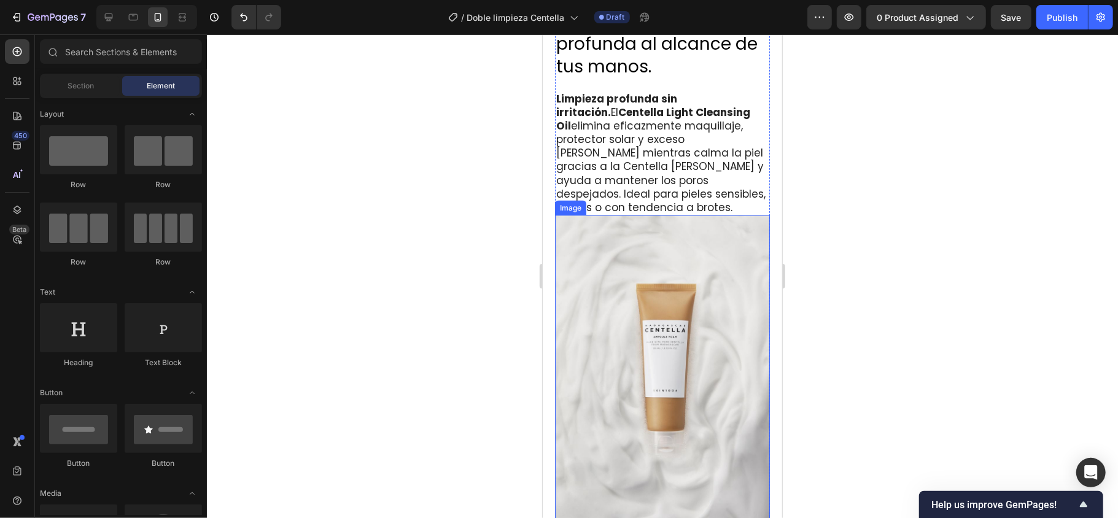
scroll to position [1572, 0]
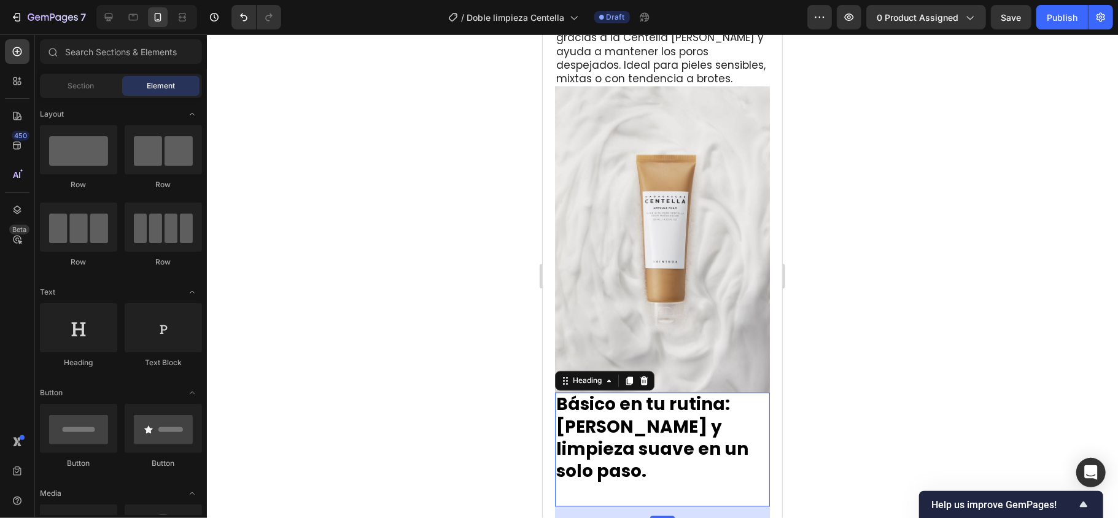
click at [683, 388] on strong "Básico en tu rutina: [PERSON_NAME] y limpieza suave en un solo paso." at bounding box center [652, 437] width 192 height 91
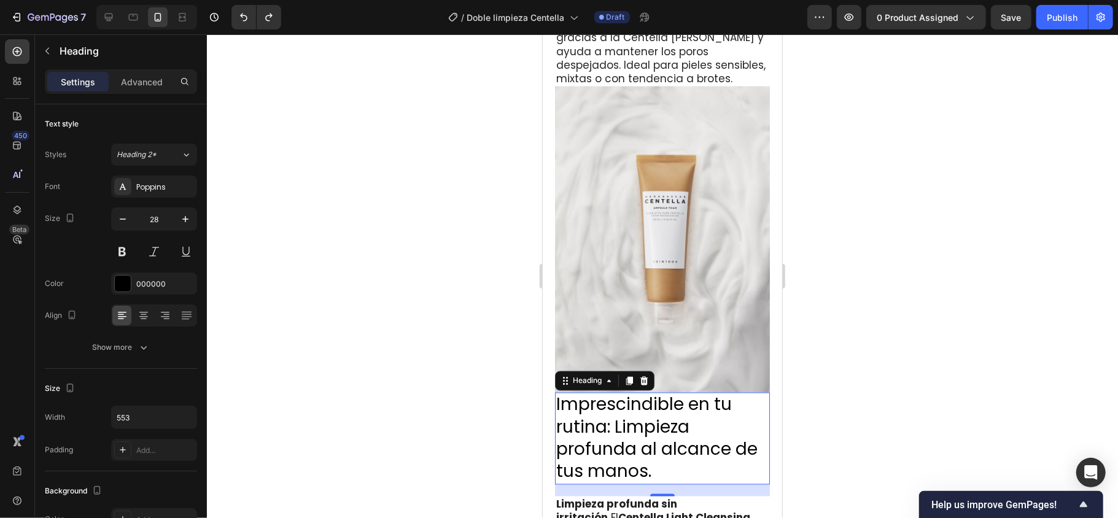
click at [679, 388] on h2 "Imprescindible en tu rutina: Limpieza profunda al alcance de tus manos." at bounding box center [662, 438] width 215 height 92
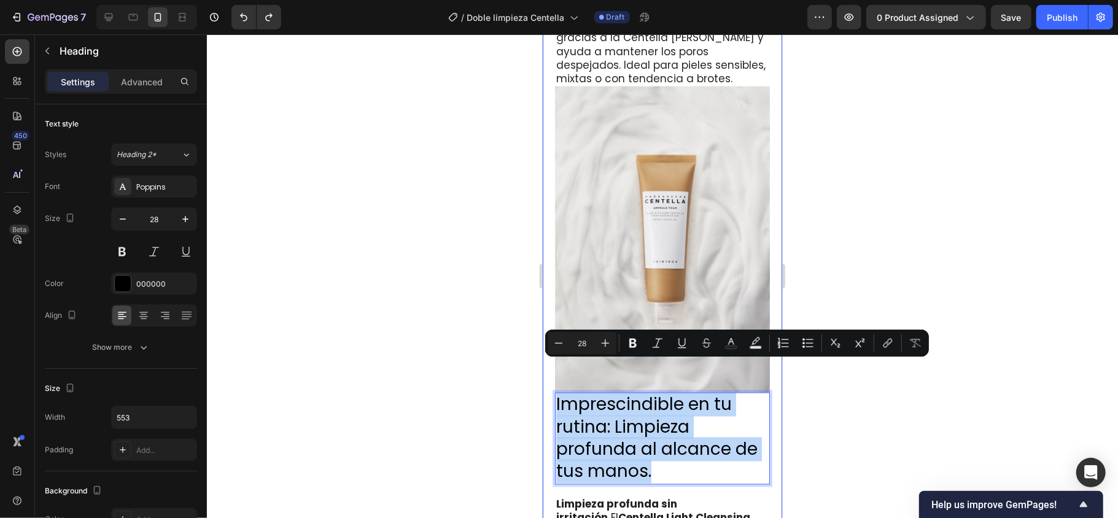
drag, startPoint x: 679, startPoint y: 438, endPoint x: 547, endPoint y: 368, distance: 150.0
click at [547, 368] on div "Imprescindible en tu rutina: Limpieza profunda al alcance de tus manos. Heading…" at bounding box center [662, 271] width 240 height 1428
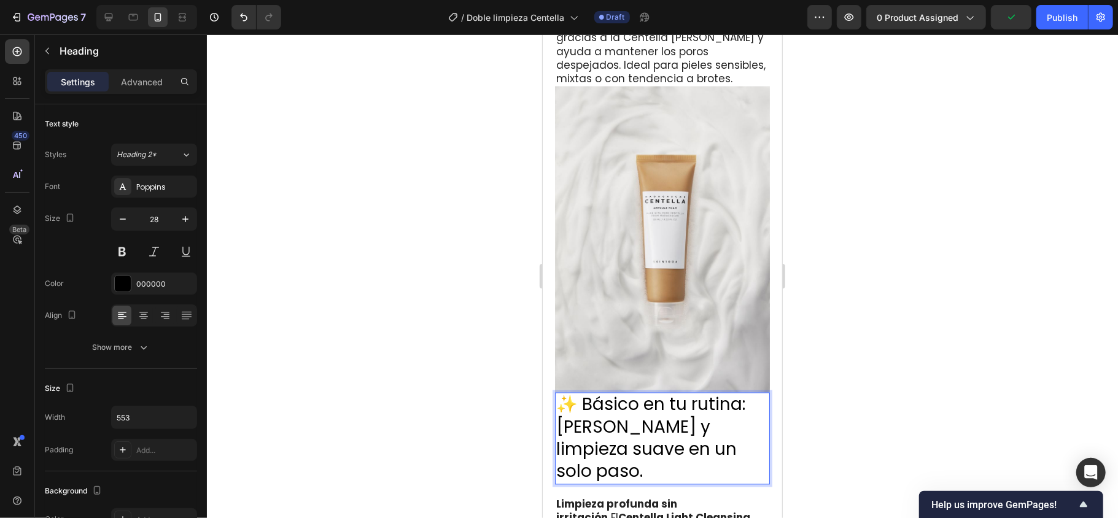
click at [586, 388] on p "✨ Básico en tu rutina: [PERSON_NAME] y limpieza suave en un solo paso." at bounding box center [662, 439] width 213 height 90
click at [831, 364] on div at bounding box center [662, 276] width 911 height 484
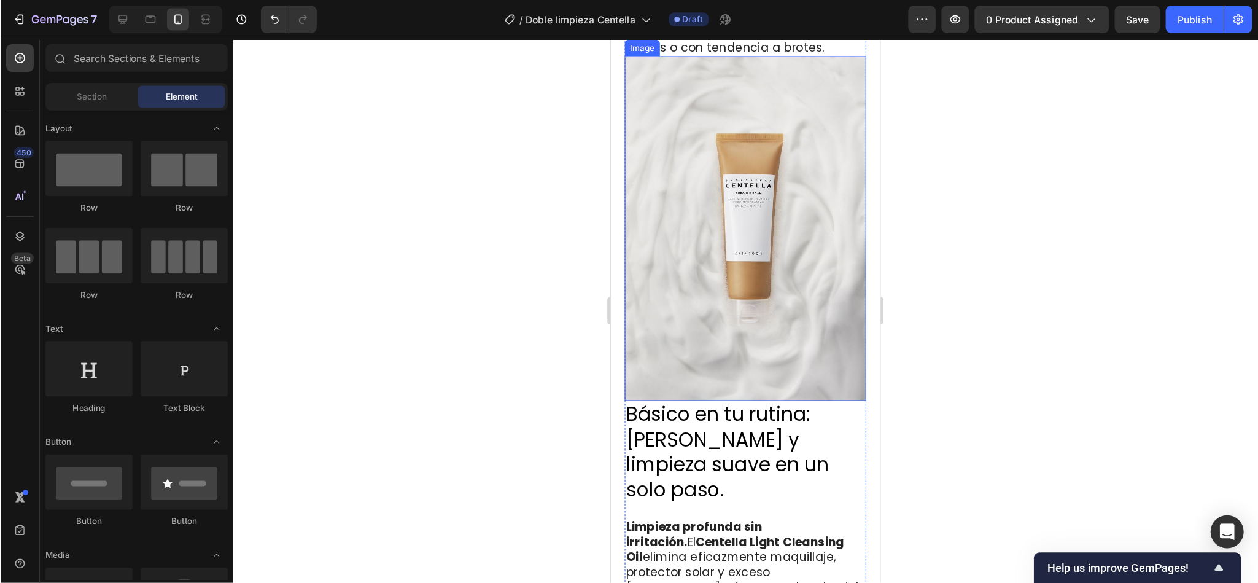
scroll to position [1736, 0]
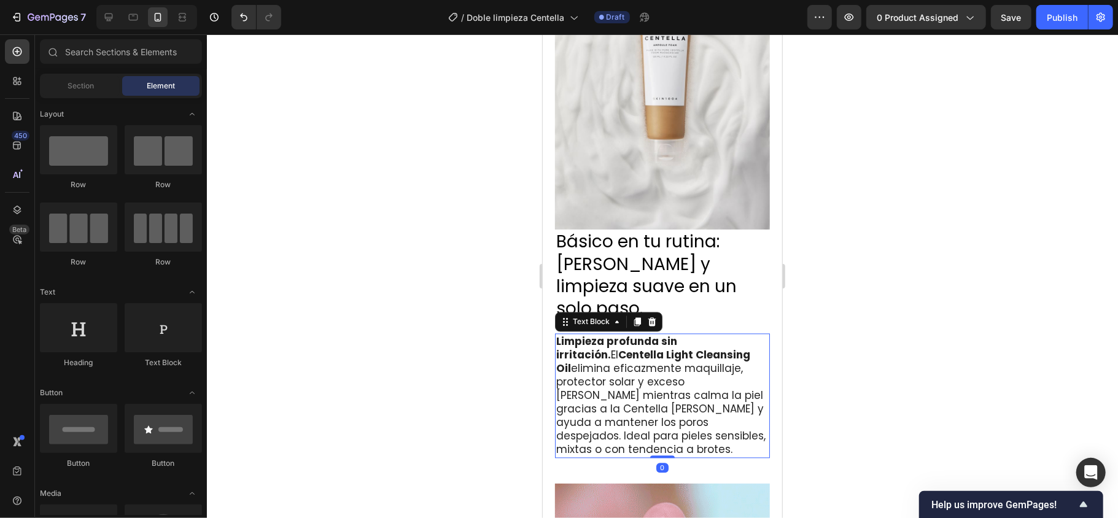
click at [630, 352] on p "Limpieza profunda sin irritación. El Centella Light Cleansing Oil elimina efica…" at bounding box center [662, 395] width 213 height 122
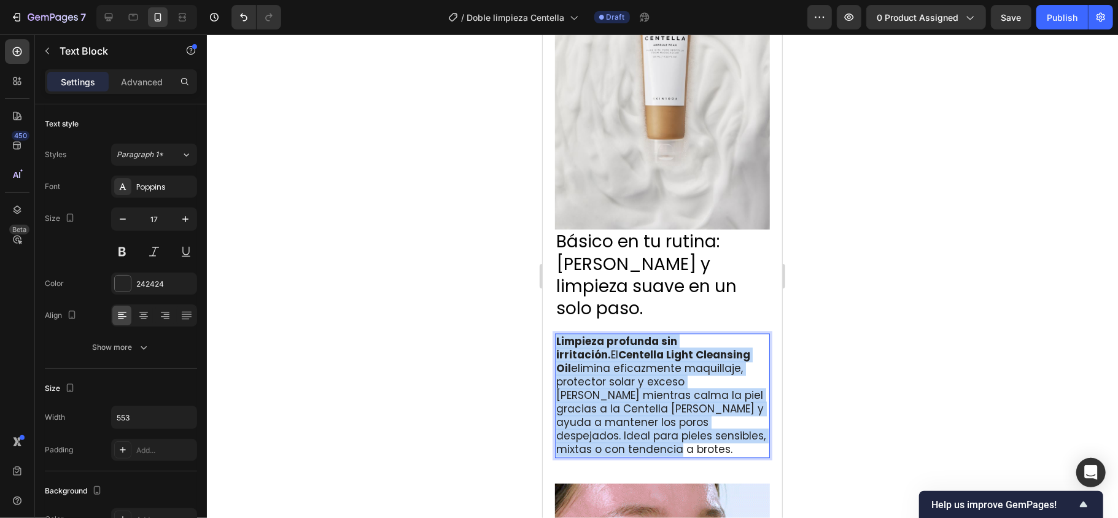
drag, startPoint x: 604, startPoint y: 391, endPoint x: 555, endPoint y: 286, distance: 116.5
click at [556, 334] on p "Limpieza profunda sin irritación. El Centella Light Cleansing Oil elimina efica…" at bounding box center [662, 395] width 213 height 122
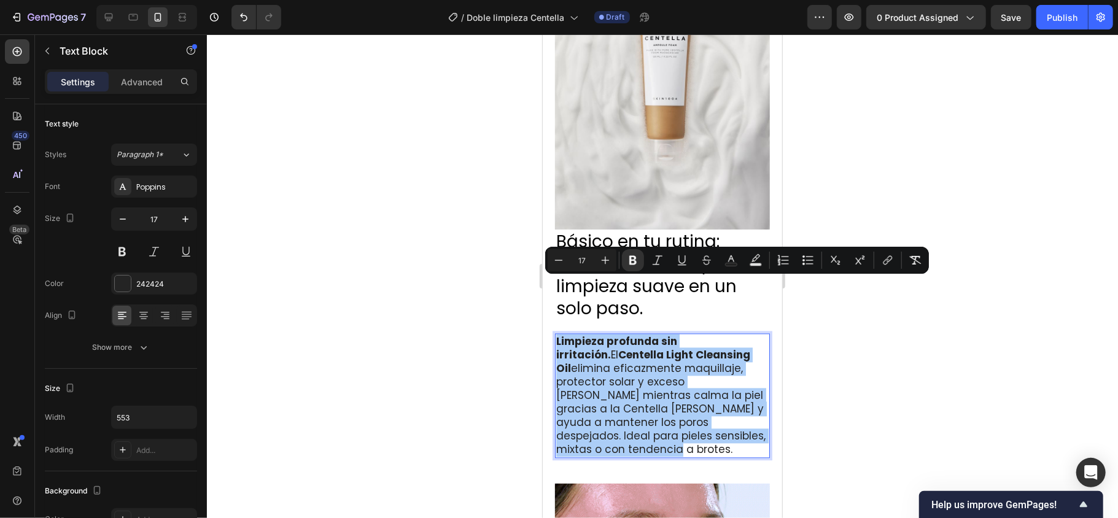
click at [838, 387] on div at bounding box center [662, 276] width 911 height 484
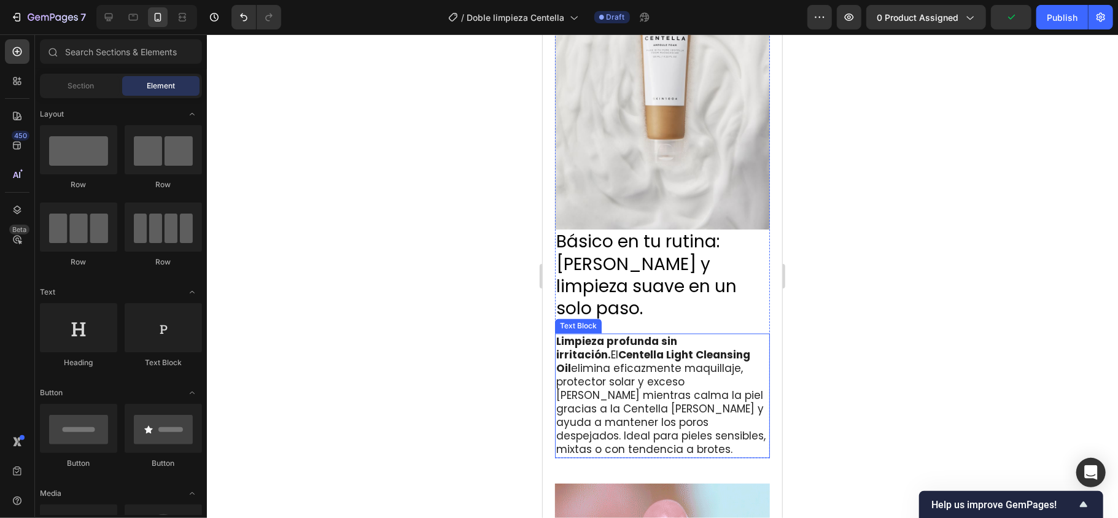
click at [612, 341] on p "Limpieza profunda sin irritación. El Centella Light Cleansing Oil elimina efica…" at bounding box center [662, 395] width 213 height 122
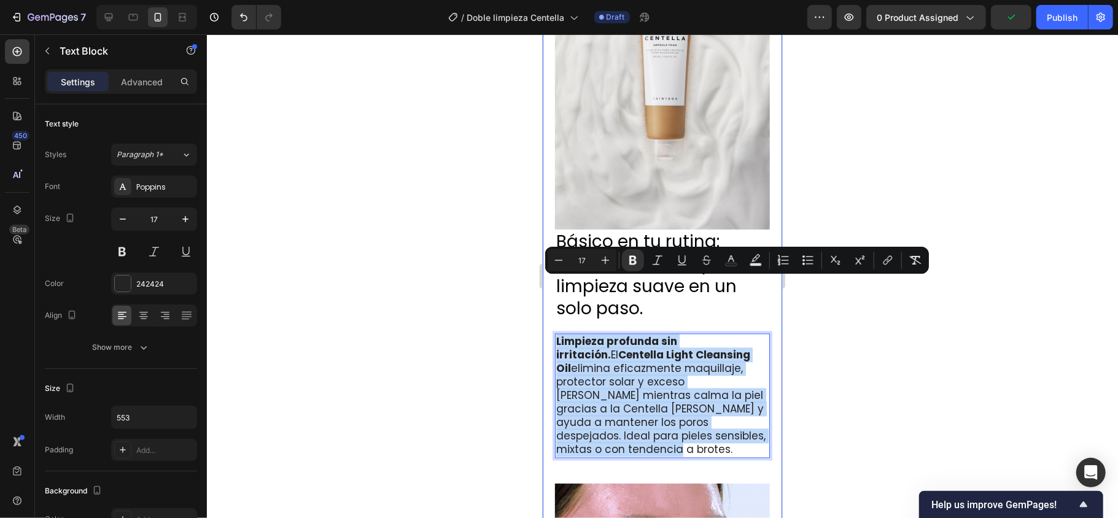
drag, startPoint x: 612, startPoint y: 392, endPoint x: 548, endPoint y: 276, distance: 132.7
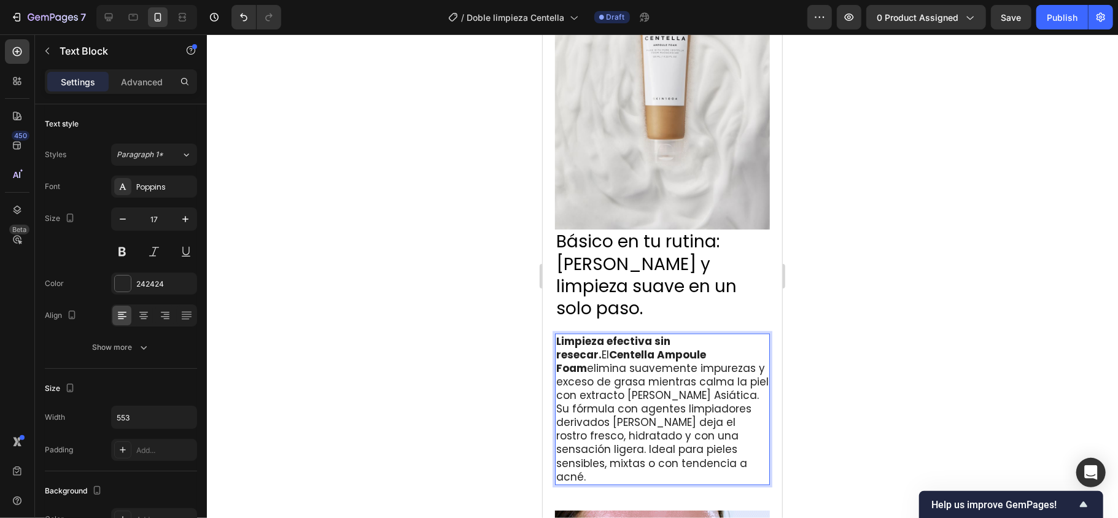
click at [838, 312] on div at bounding box center [662, 276] width 911 height 484
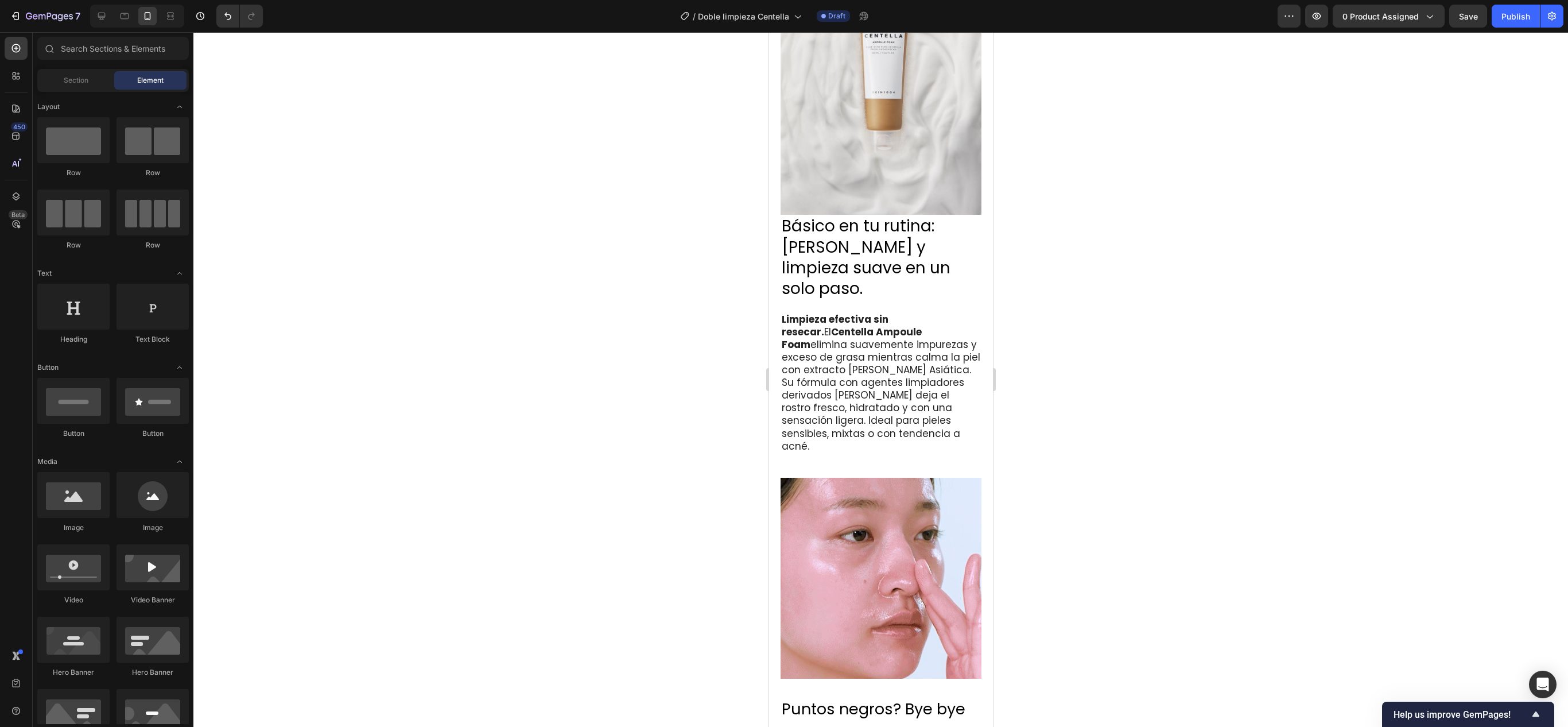
drag, startPoint x: 1032, startPoint y: 0, endPoint x: 649, endPoint y: 376, distance: 536.7
click at [649, 363] on div at bounding box center [880, 378] width 1375 height 694
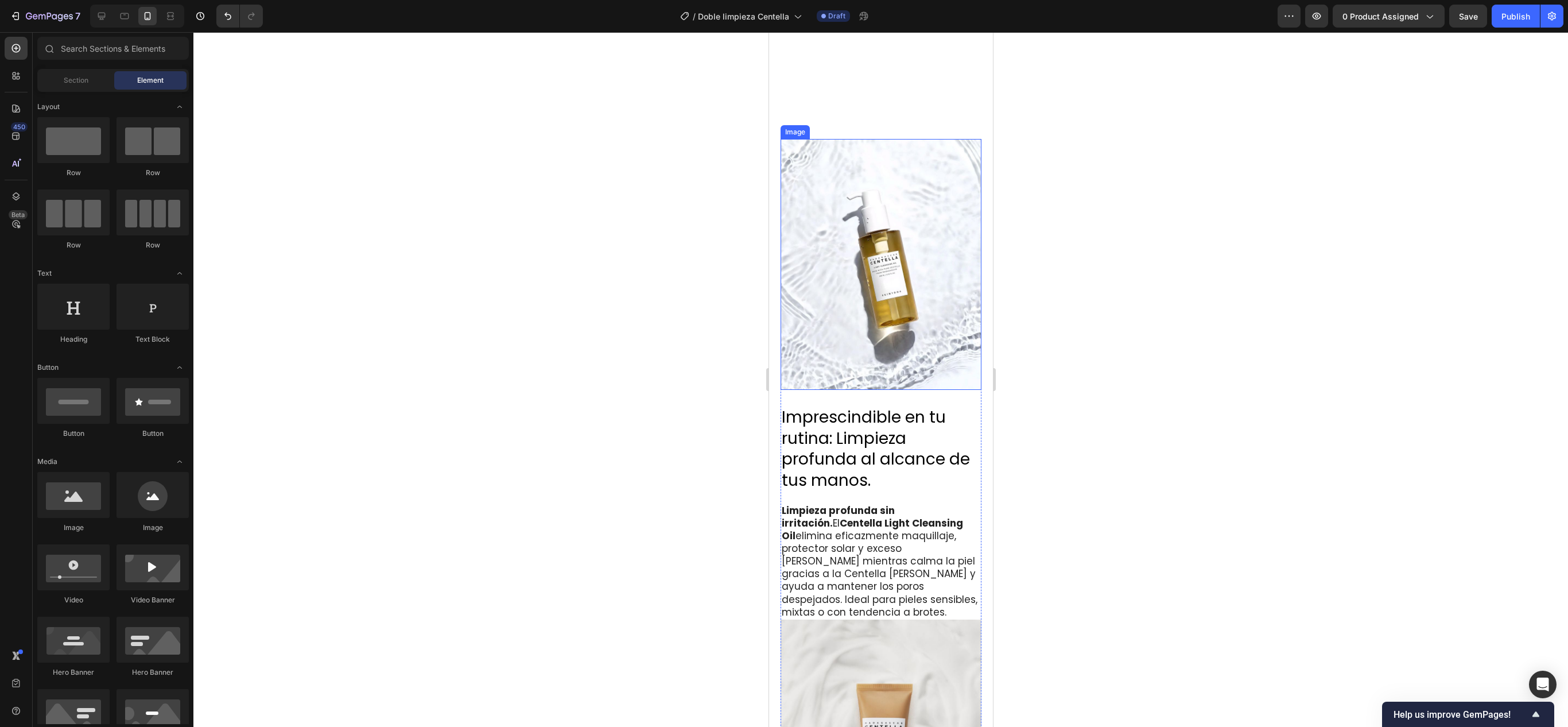
scroll to position [1076, 0]
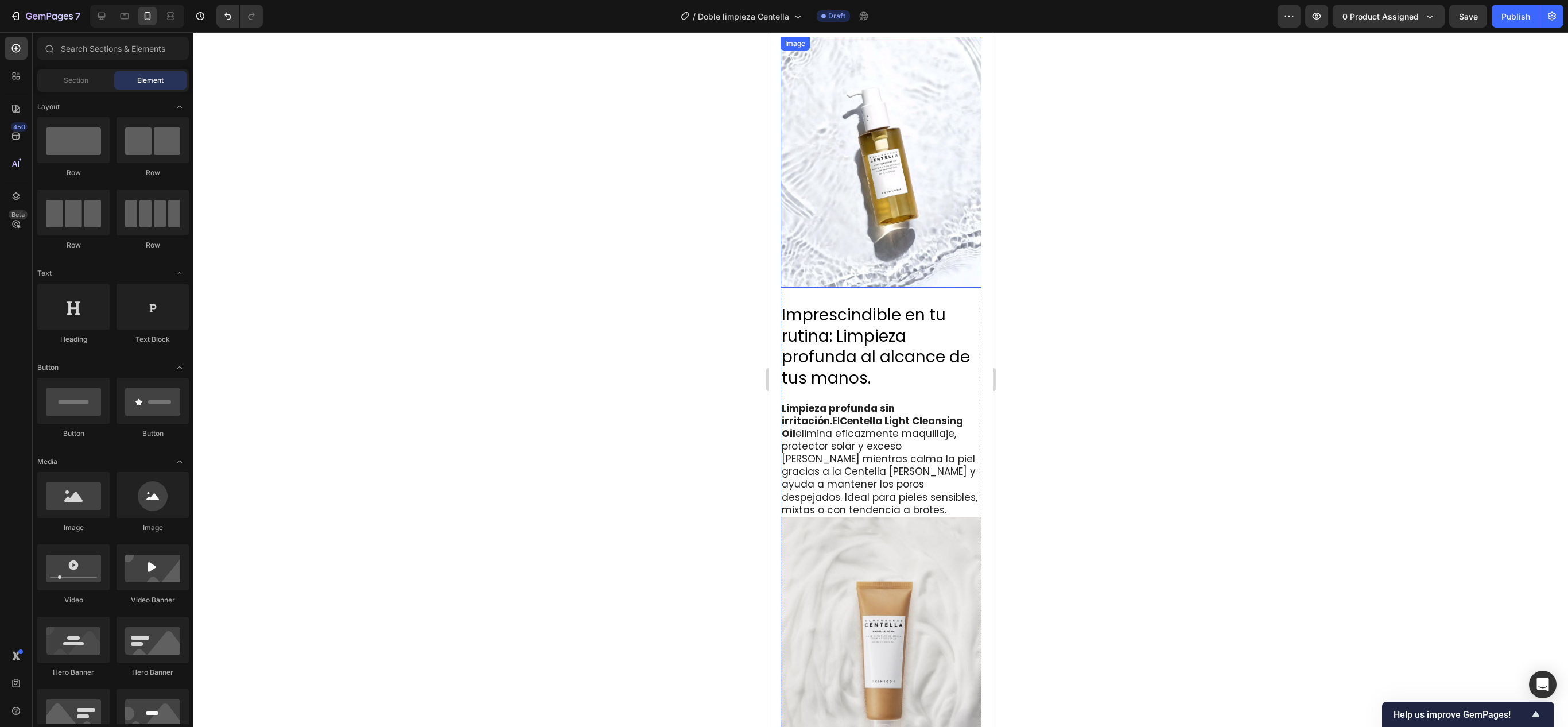
click at [783, 201] on img at bounding box center [880, 162] width 201 height 251
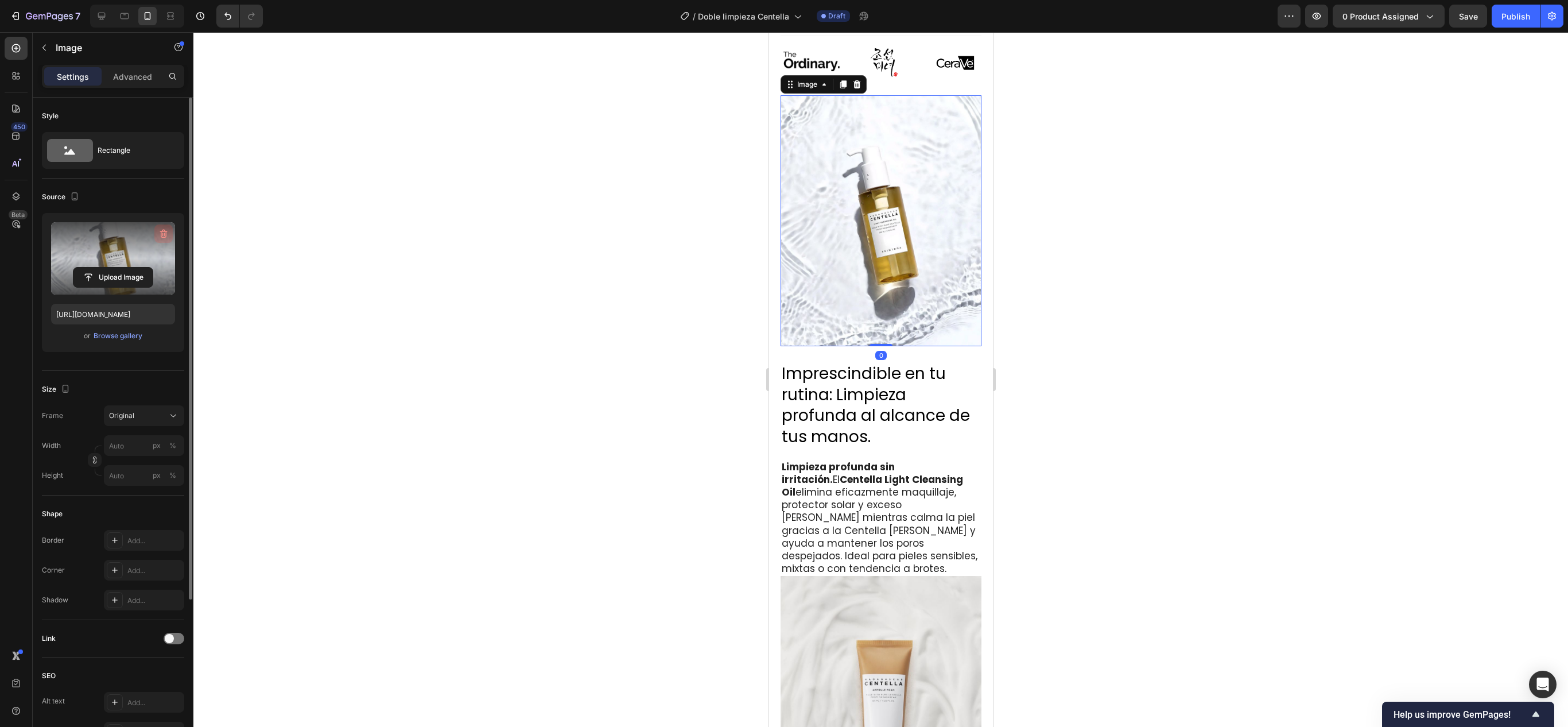
click at [159, 228] on button "button" at bounding box center [164, 234] width 19 height 19
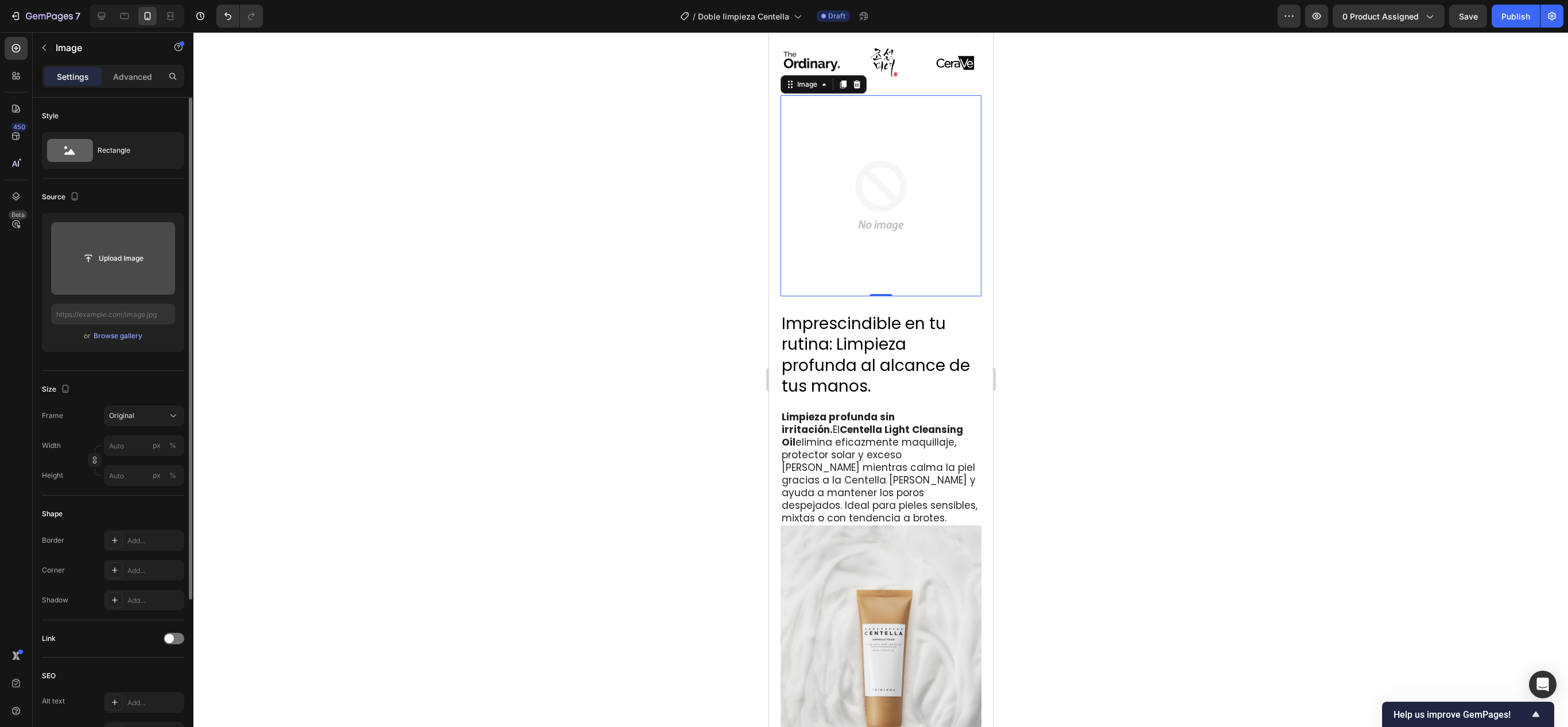
click at [132, 261] on input "file" at bounding box center [113, 258] width 79 height 20
type input "[URL][DOMAIN_NAME]"
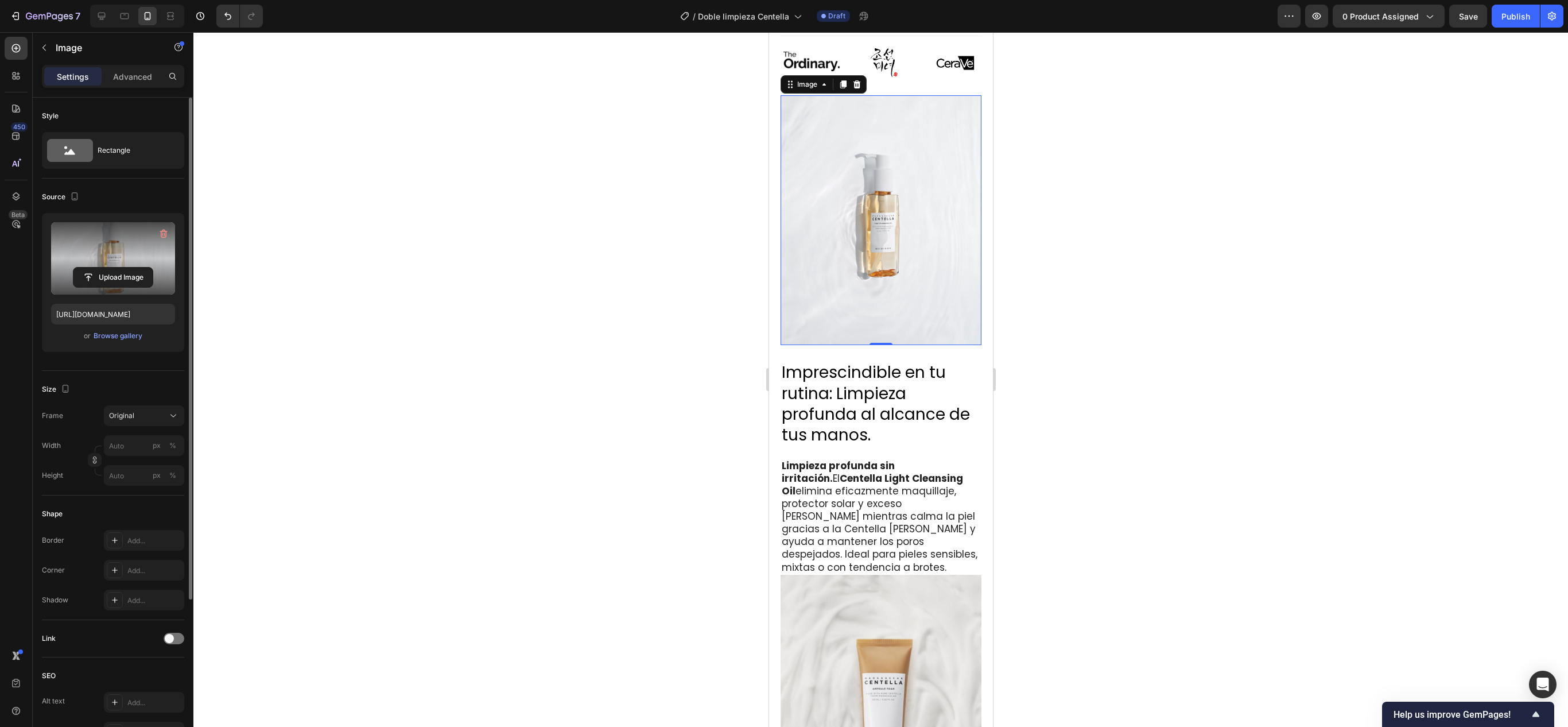
click at [783, 363] on div at bounding box center [880, 378] width 1375 height 694
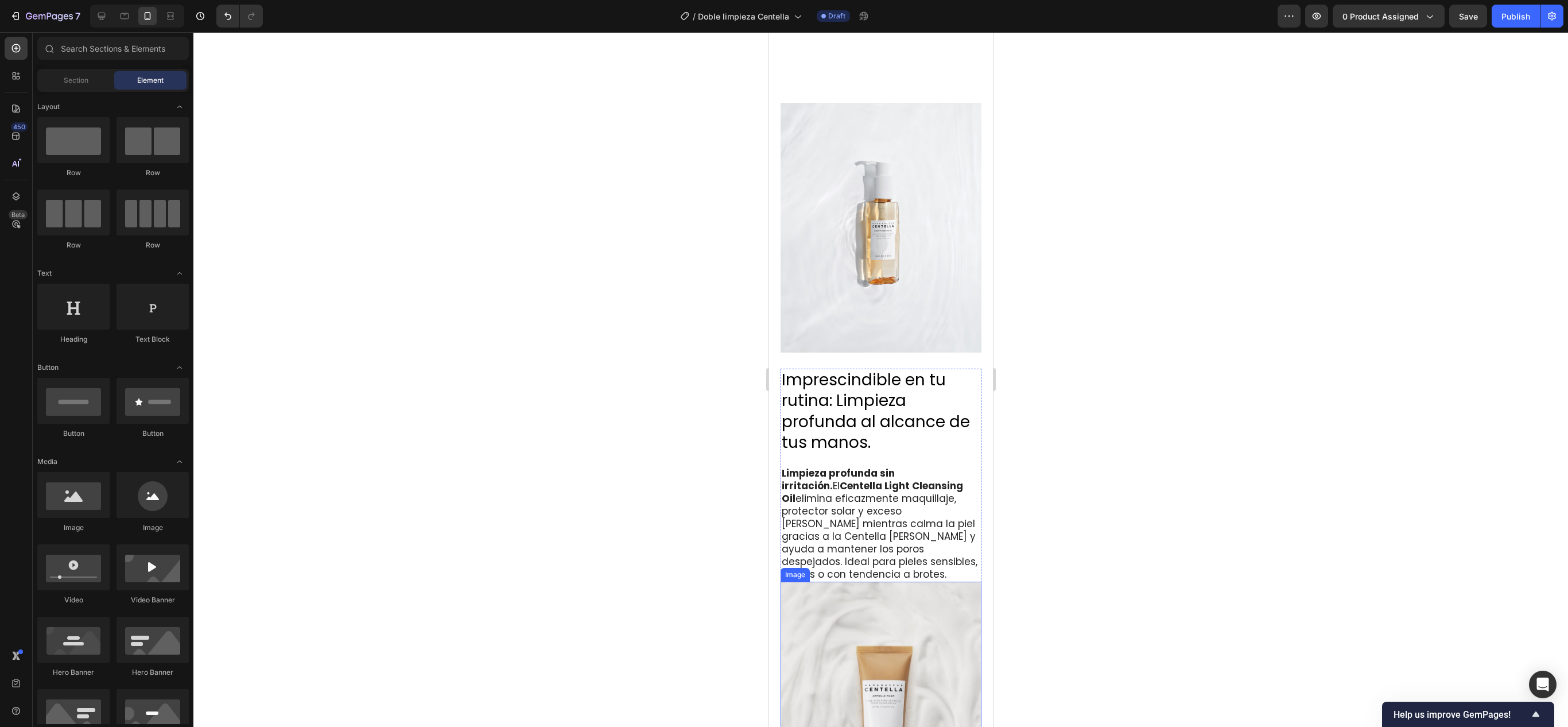
scroll to position [1336, 0]
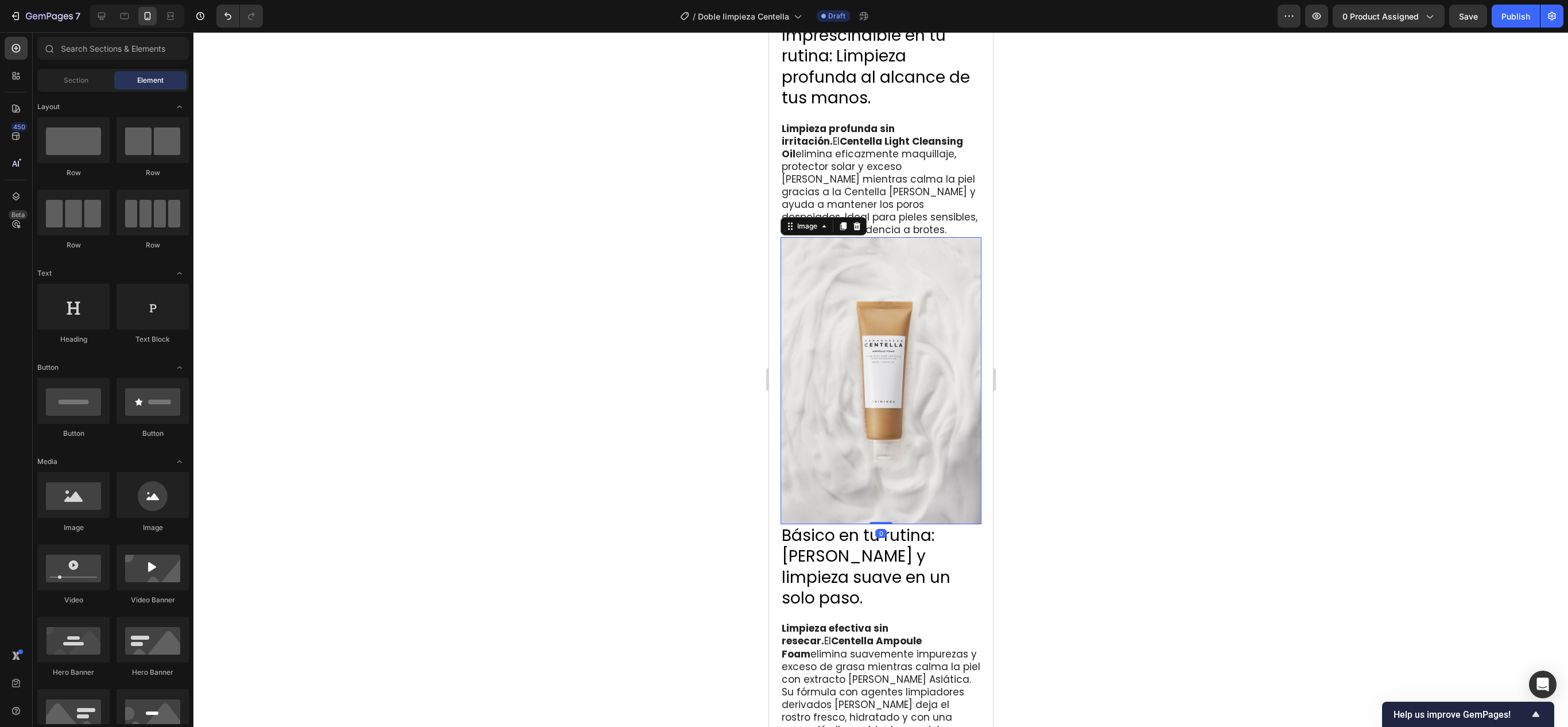
click at [783, 350] on img at bounding box center [880, 380] width 201 height 286
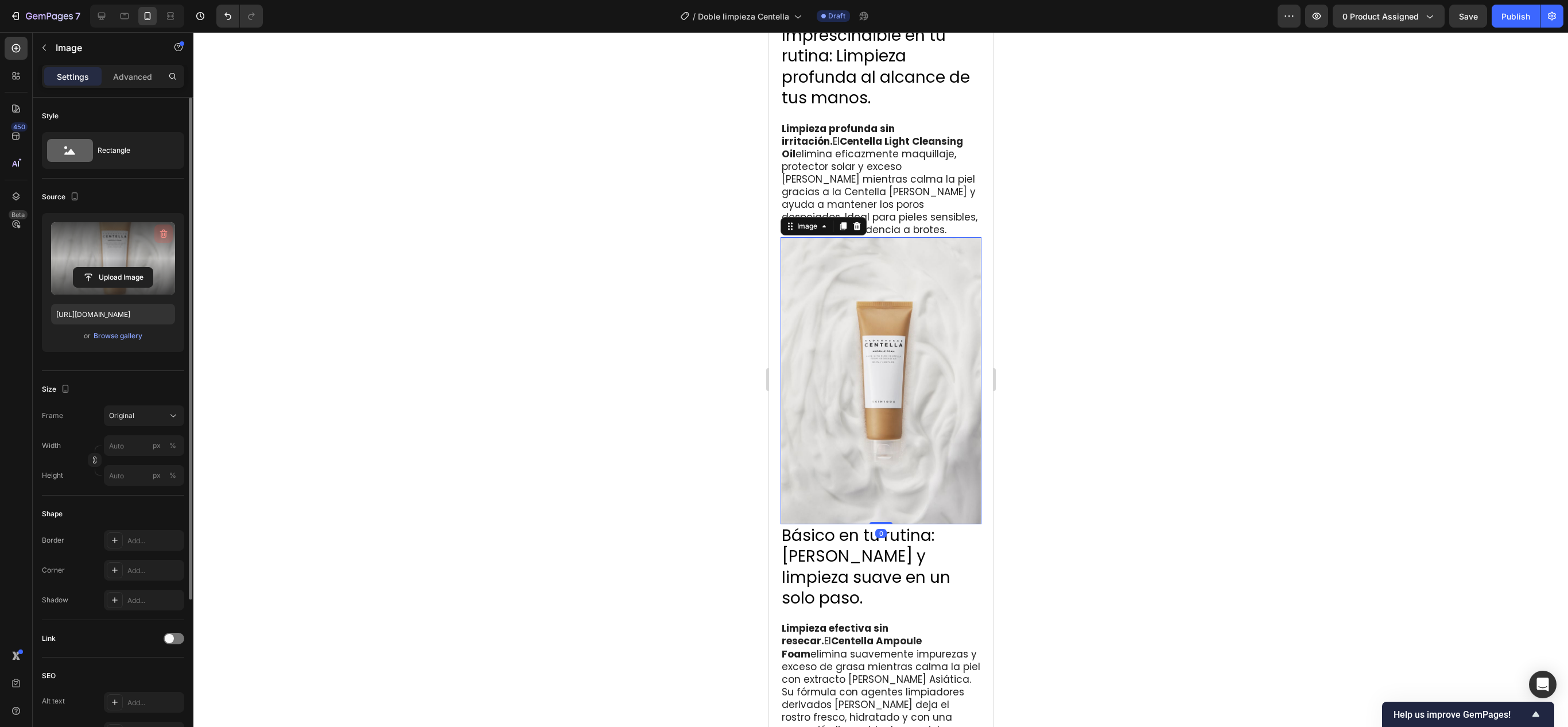
click at [164, 239] on icon "button" at bounding box center [164, 234] width 11 height 11
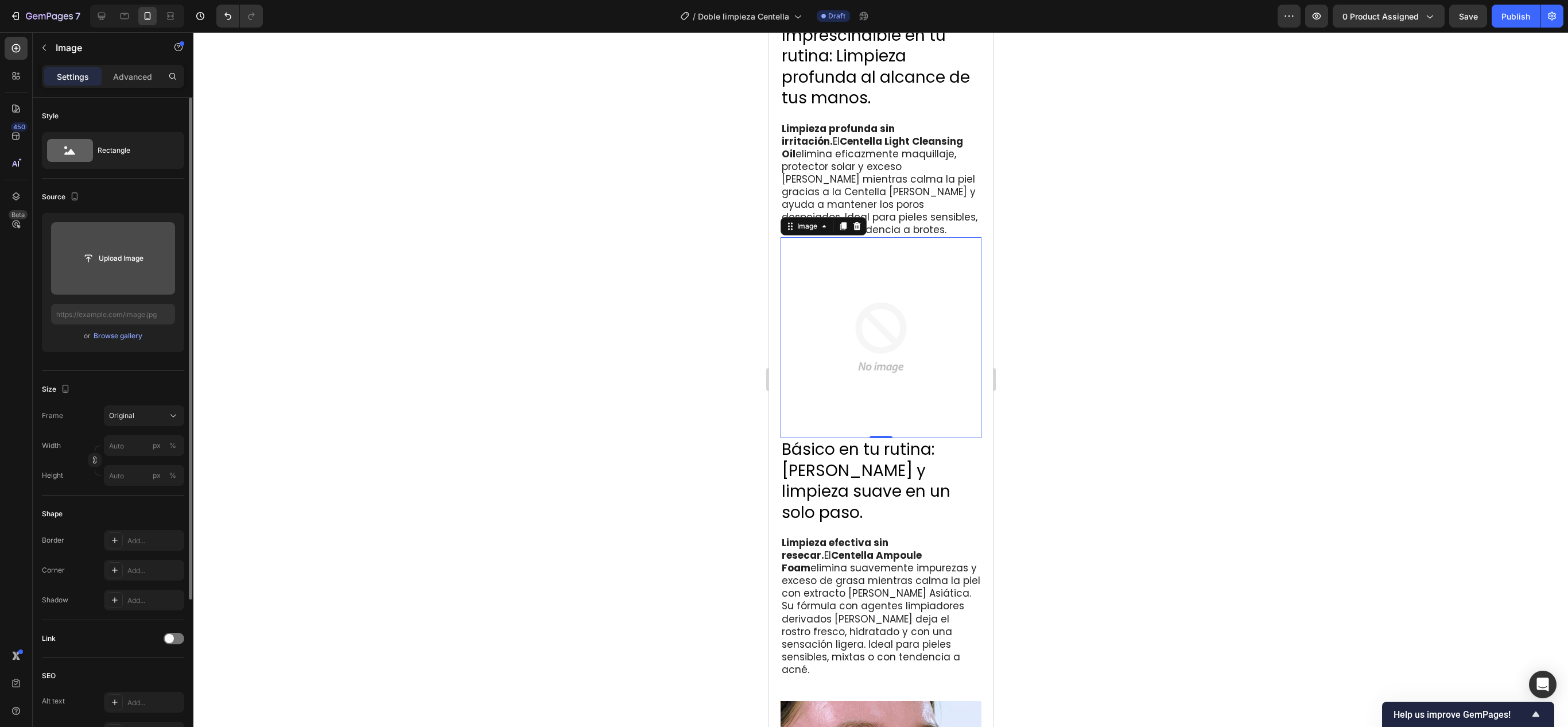
click at [115, 260] on input "file" at bounding box center [113, 258] width 79 height 20
type input "[URL][DOMAIN_NAME]"
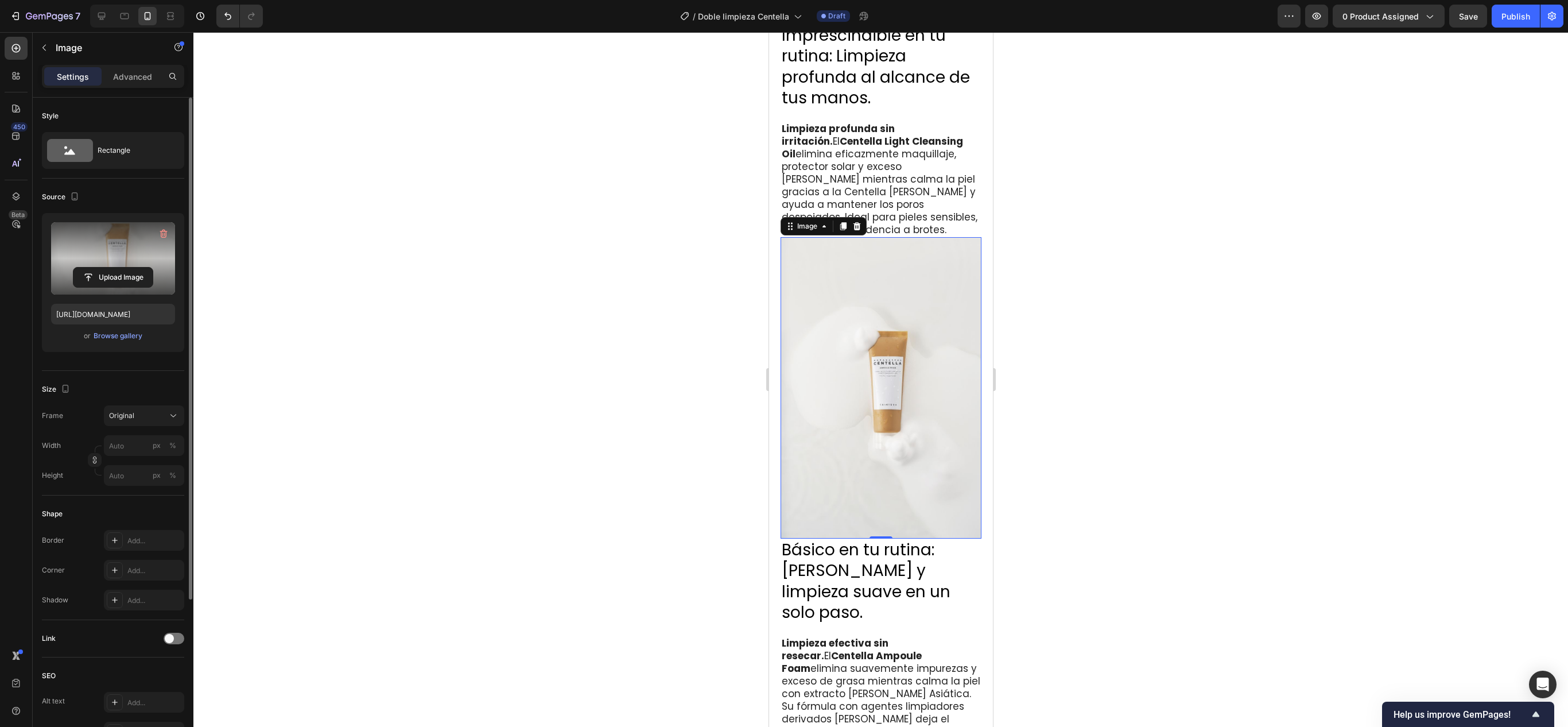
click at [783, 363] on div at bounding box center [880, 378] width 1375 height 694
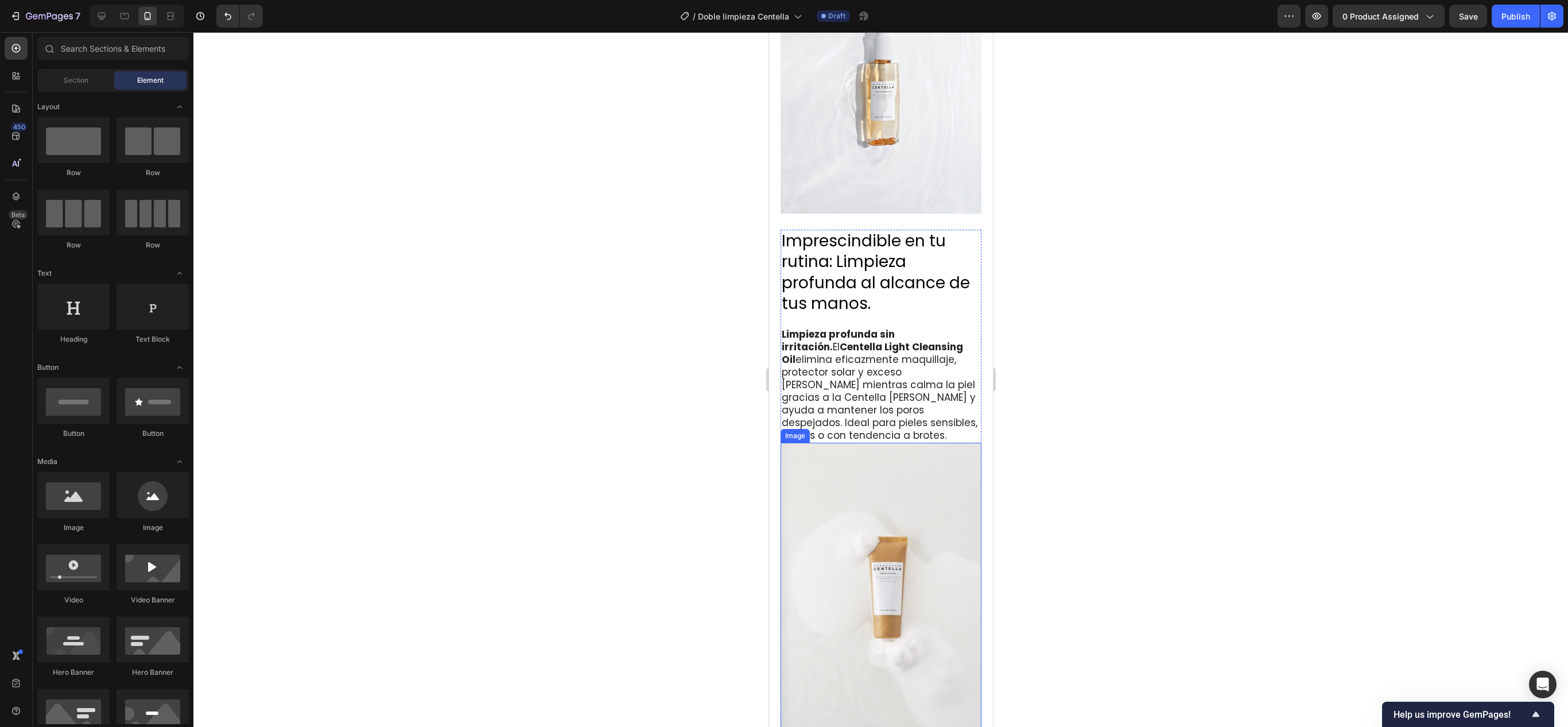
scroll to position [1132, 0]
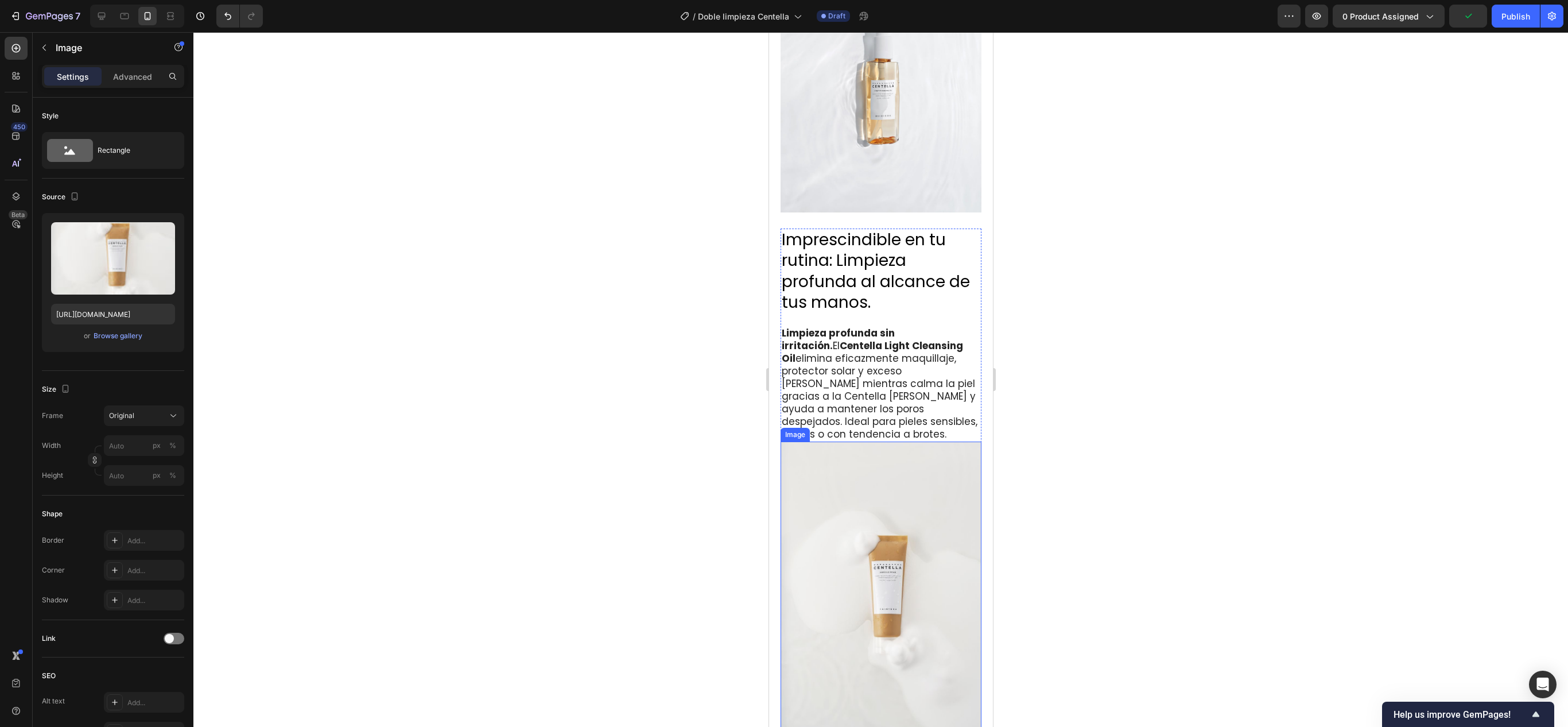
click at [783, 363] on img at bounding box center [880, 592] width 201 height 301
click at [169, 363] on button "Original" at bounding box center [144, 416] width 80 height 21
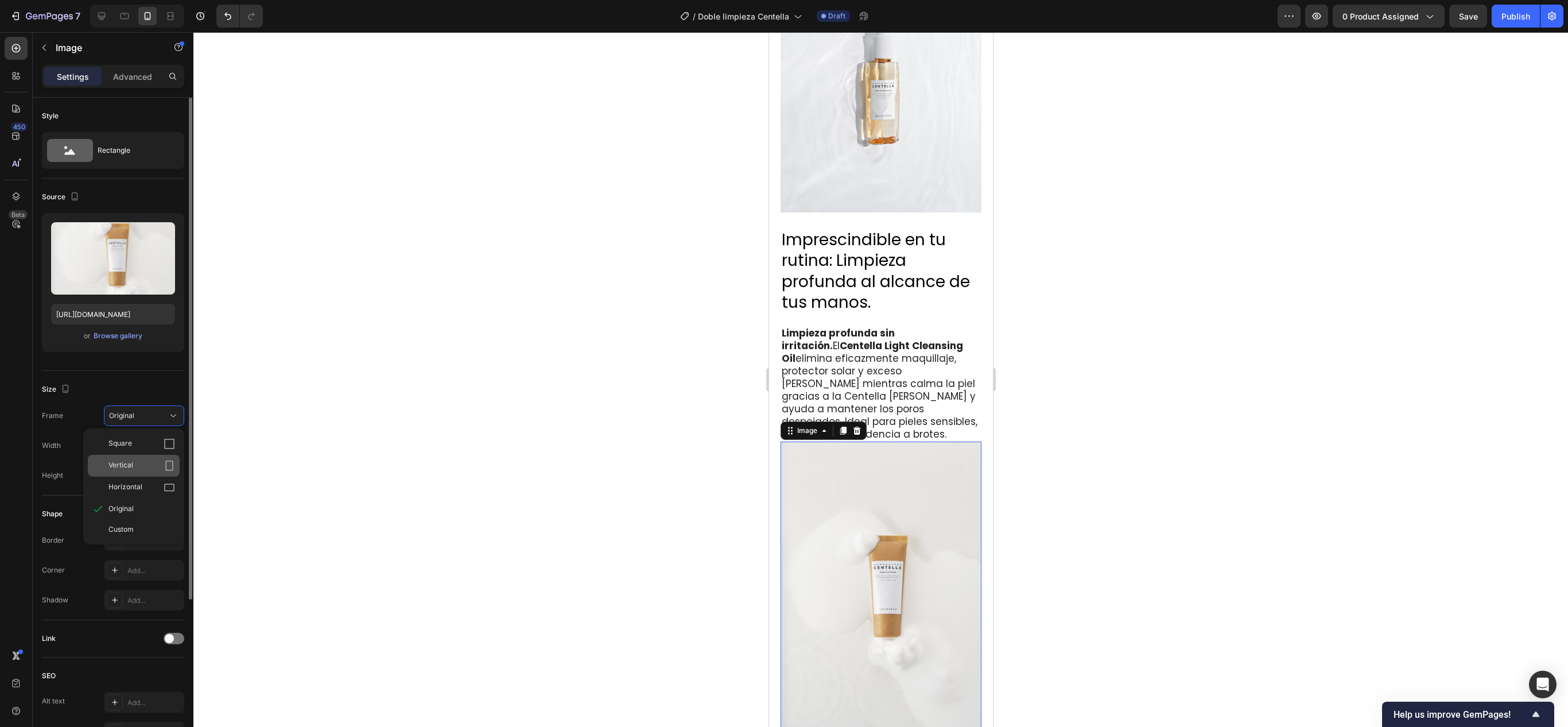
click at [165, 363] on icon at bounding box center [169, 465] width 11 height 11
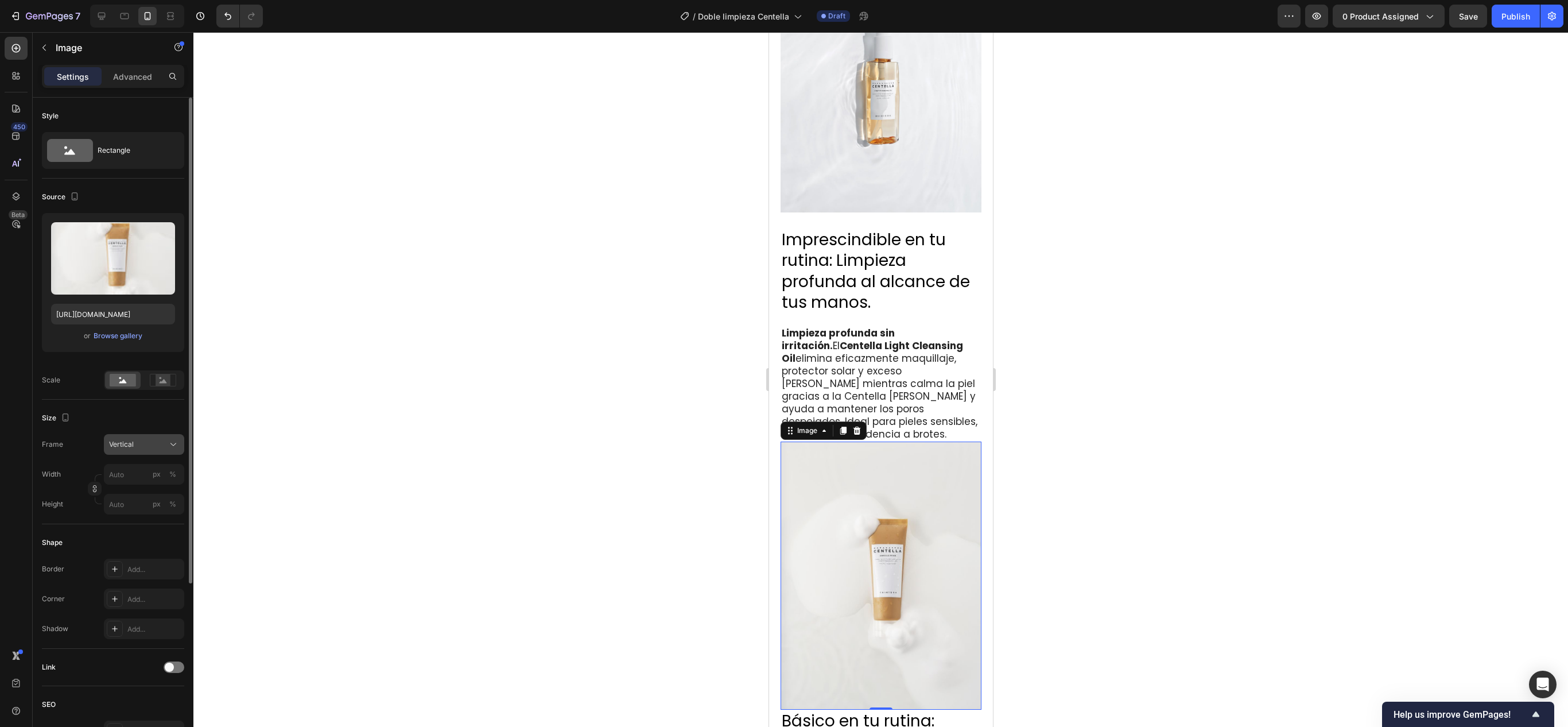
click at [172, 363] on icon at bounding box center [173, 444] width 11 height 11
click at [156, 363] on div "Square" at bounding box center [141, 472] width 66 height 11
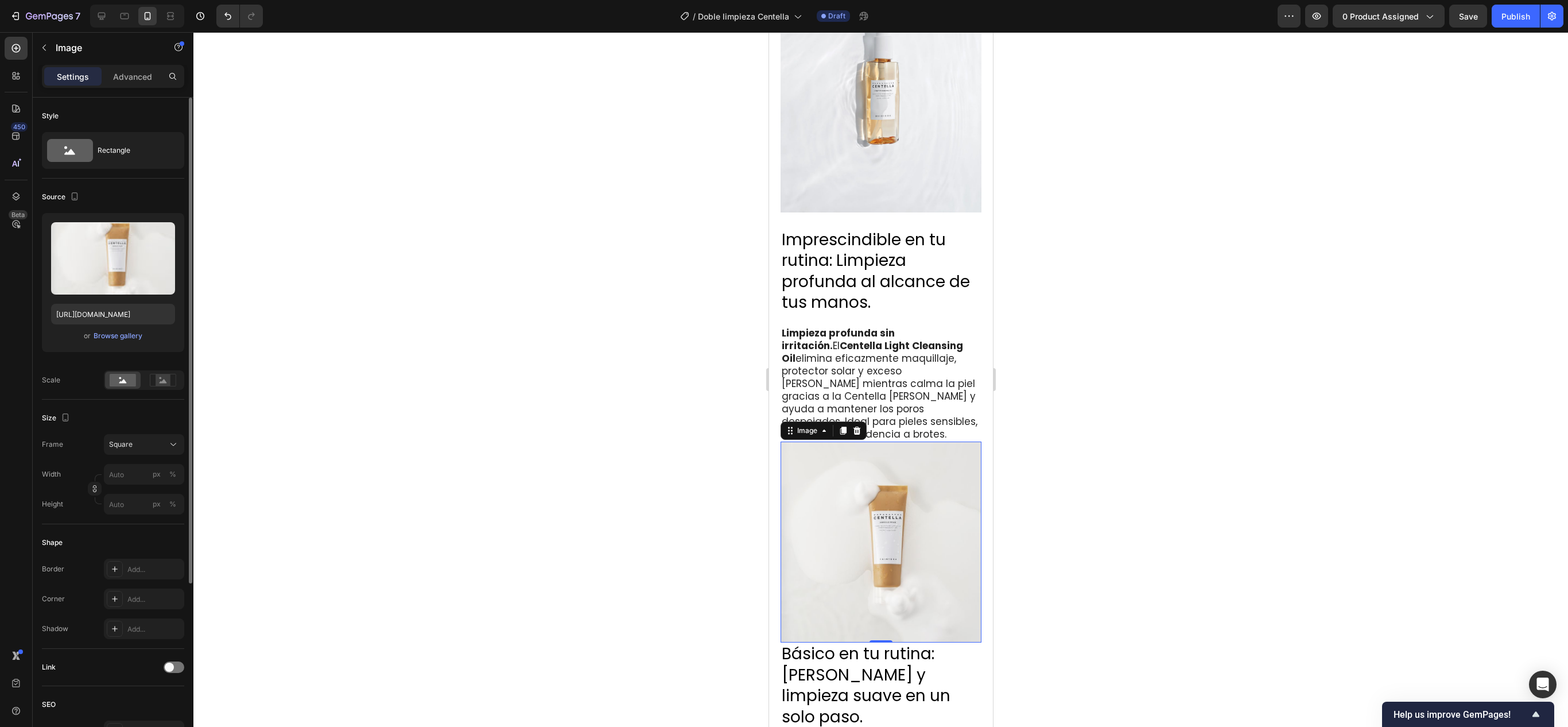
click at [447, 363] on div at bounding box center [880, 378] width 1375 height 694
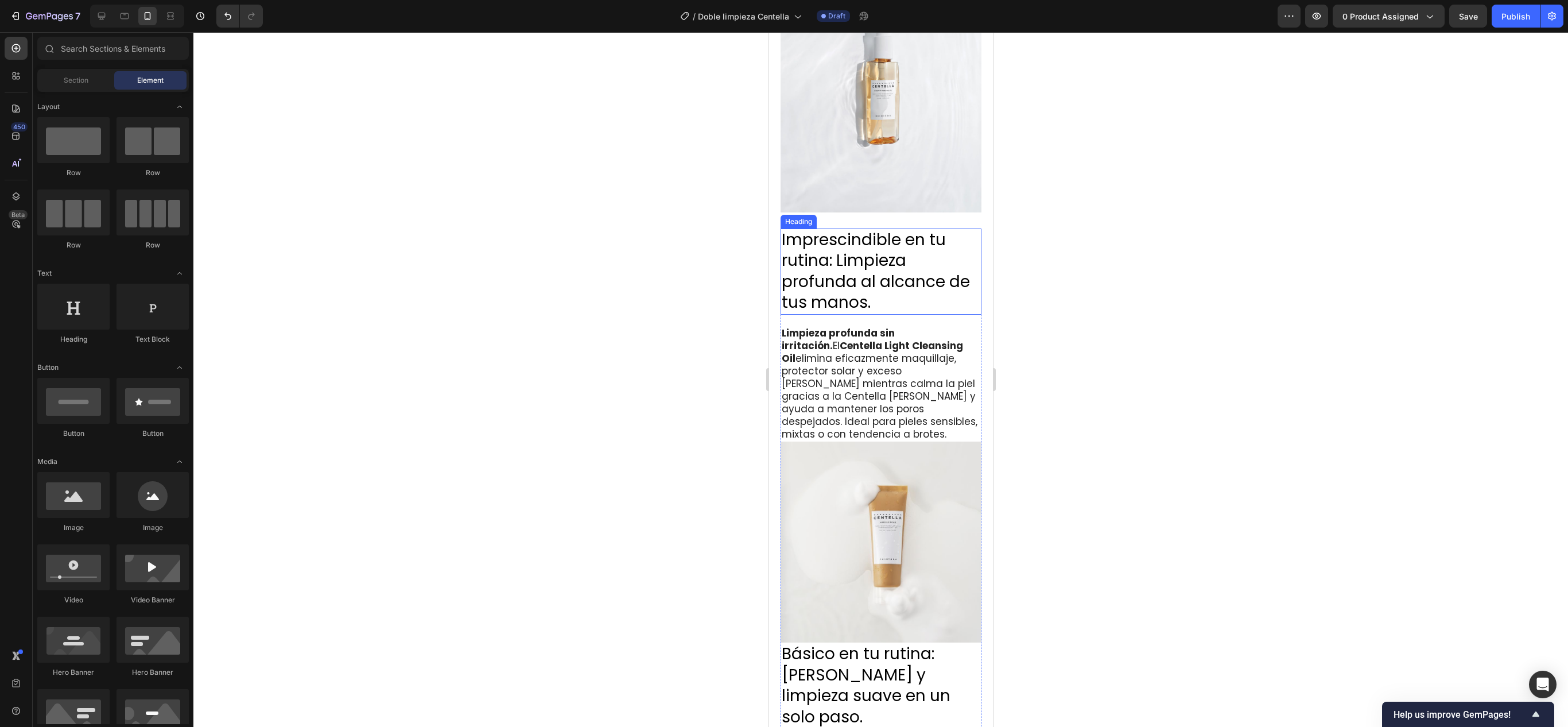
click at [783, 130] on img at bounding box center [880, 87] width 201 height 249
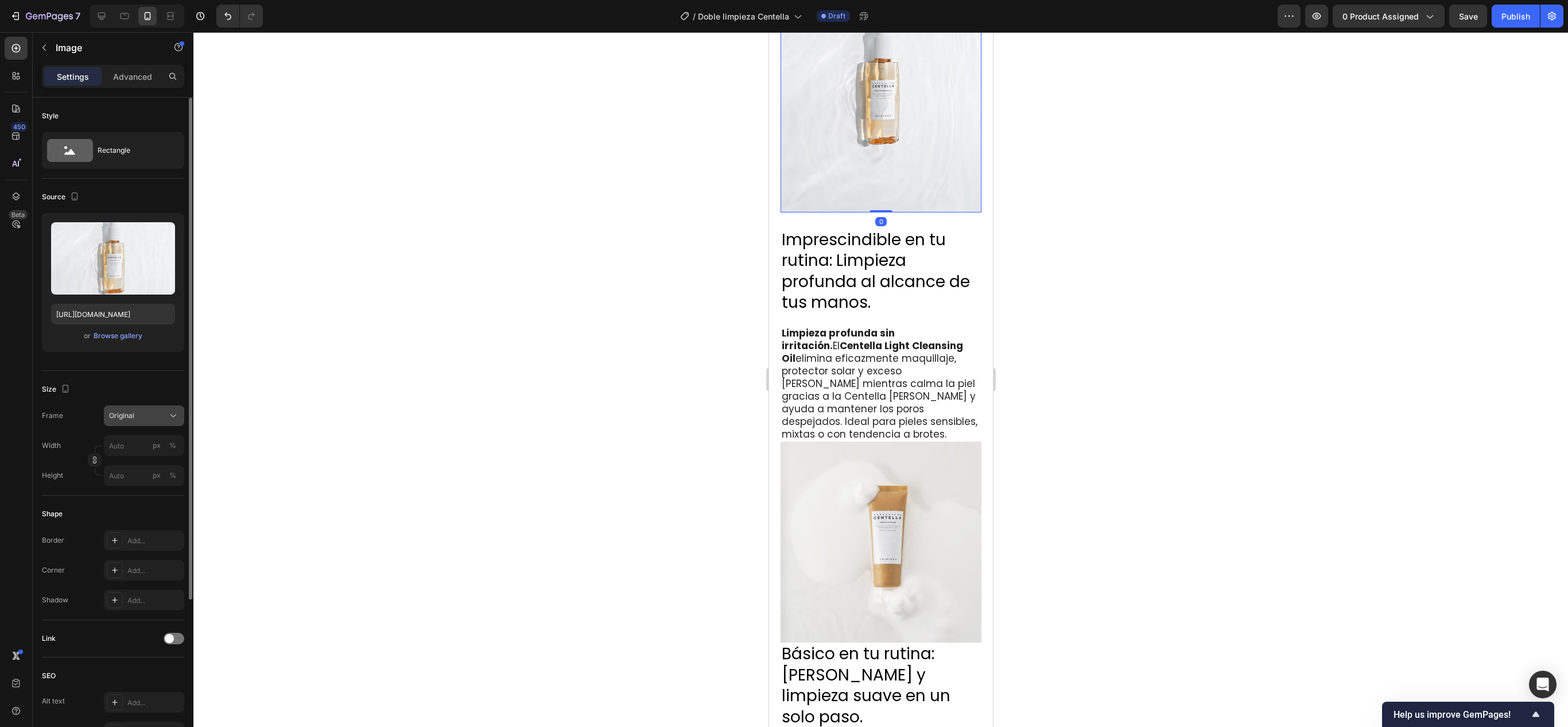
click at [167, 363] on icon at bounding box center [173, 416] width 11 height 11
click at [152, 363] on div "Square" at bounding box center [141, 444] width 66 height 11
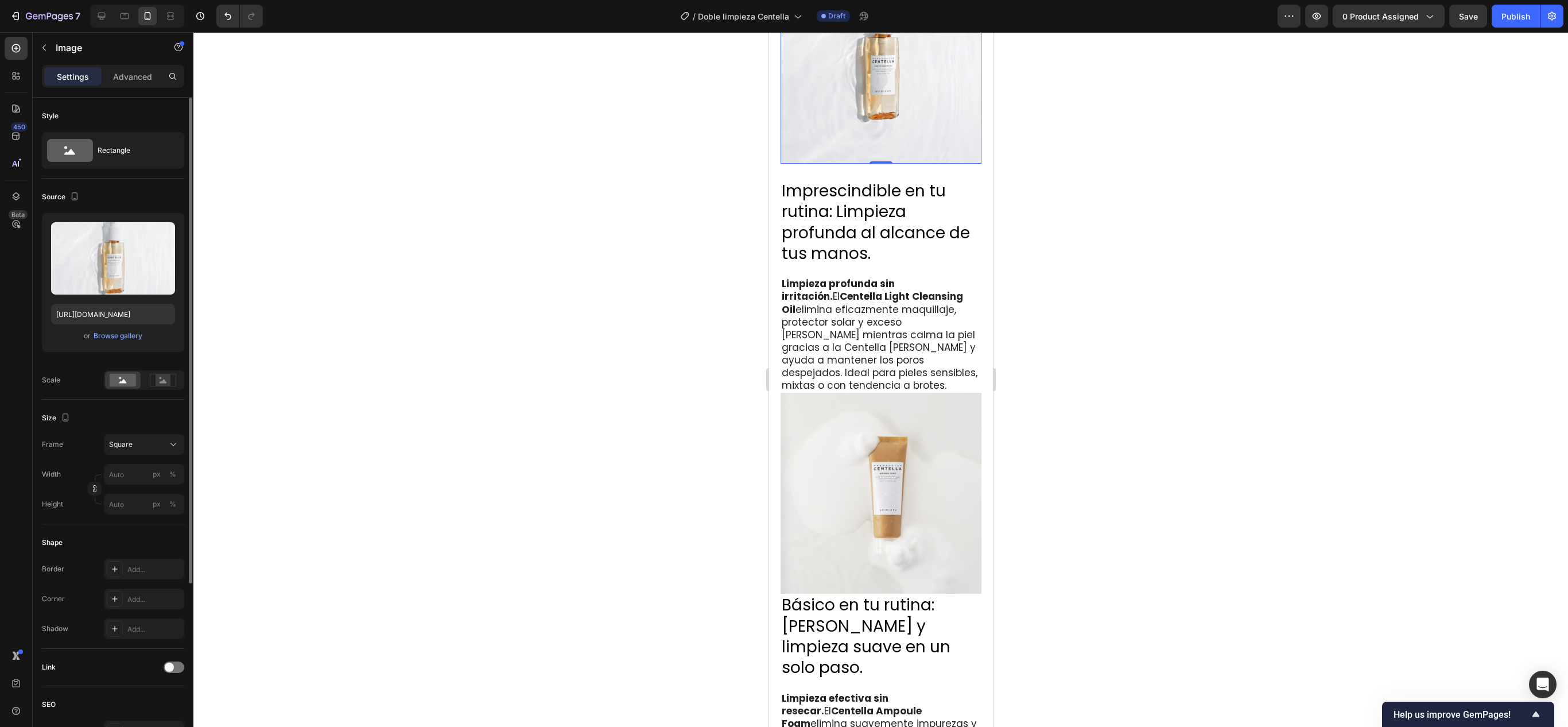
scroll to position [1087, 0]
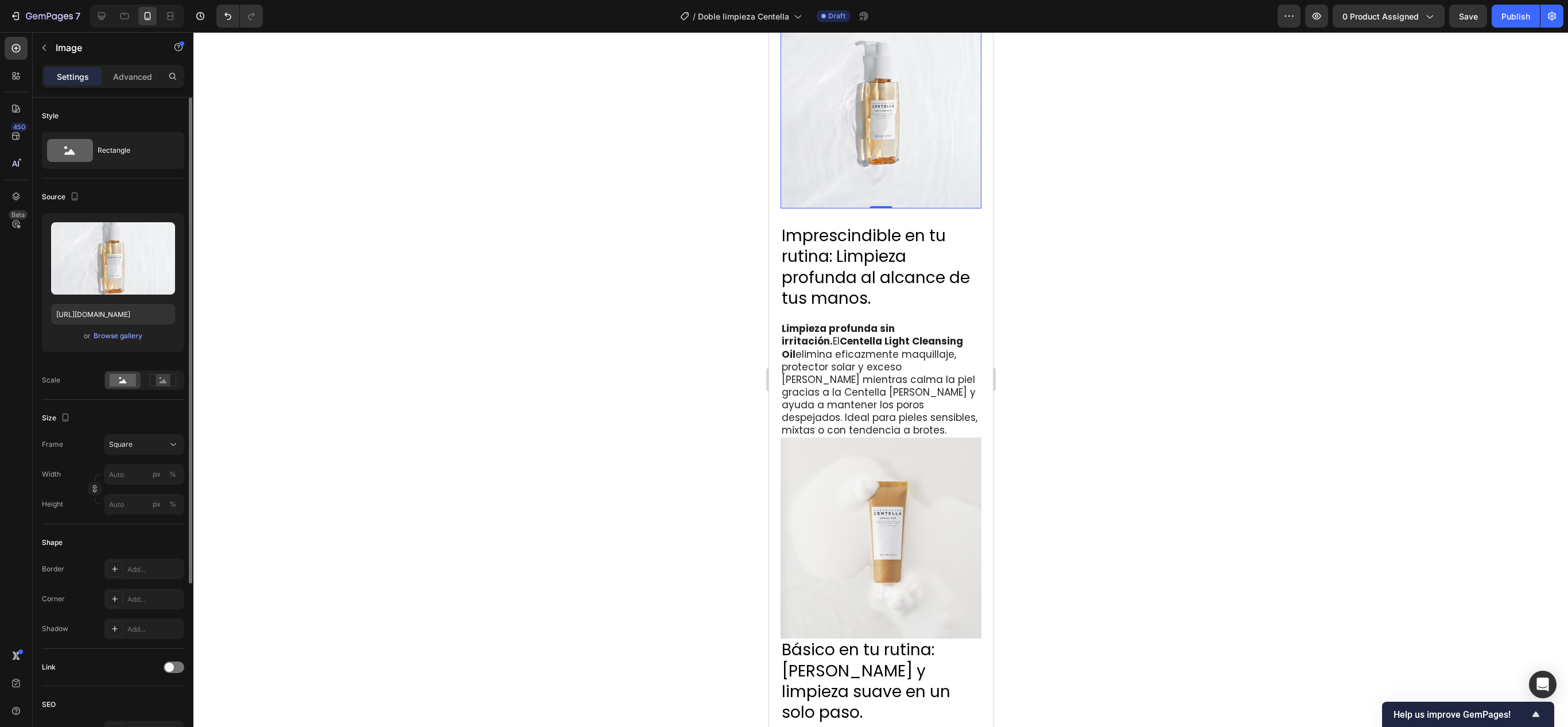
click at [436, 363] on div at bounding box center [880, 378] width 1375 height 694
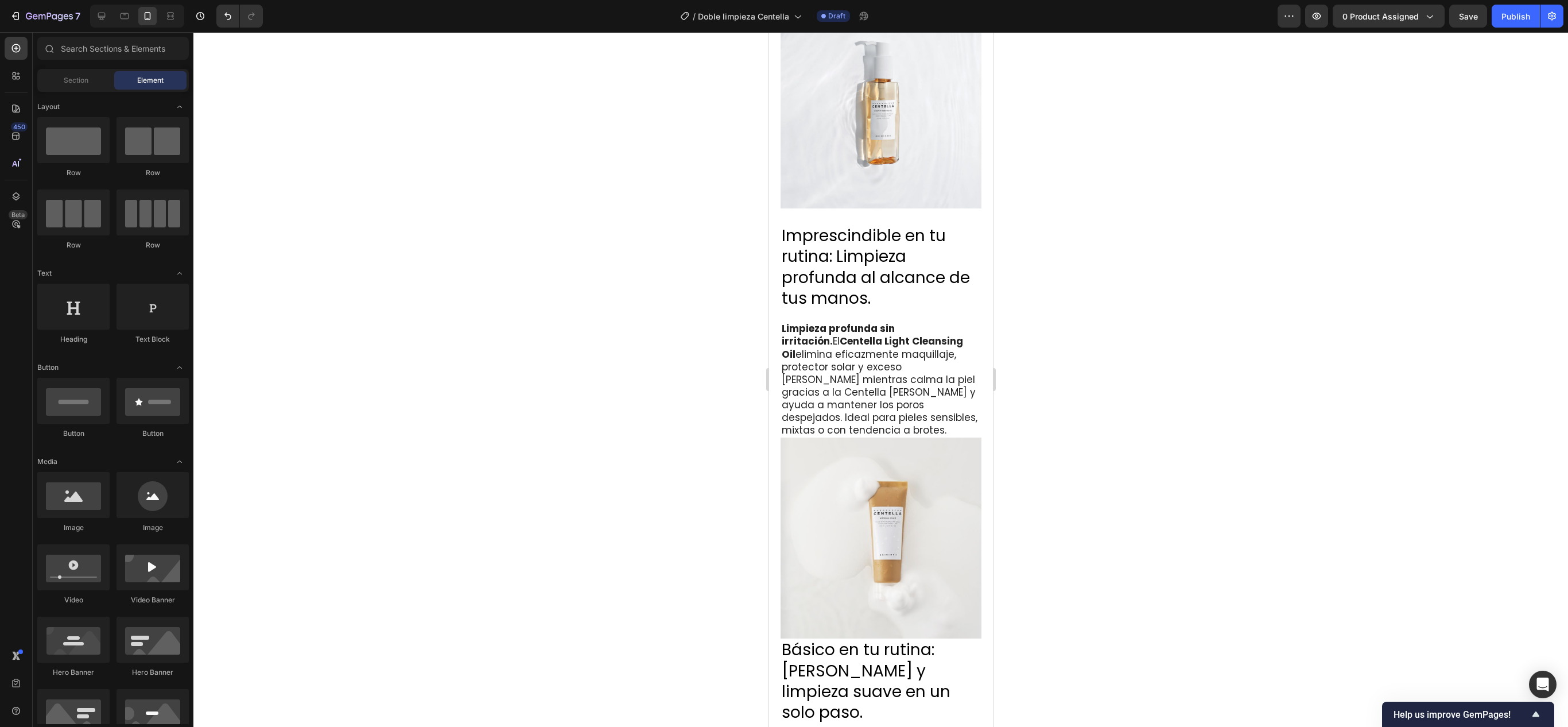
click at [436, 363] on div at bounding box center [880, 378] width 1375 height 694
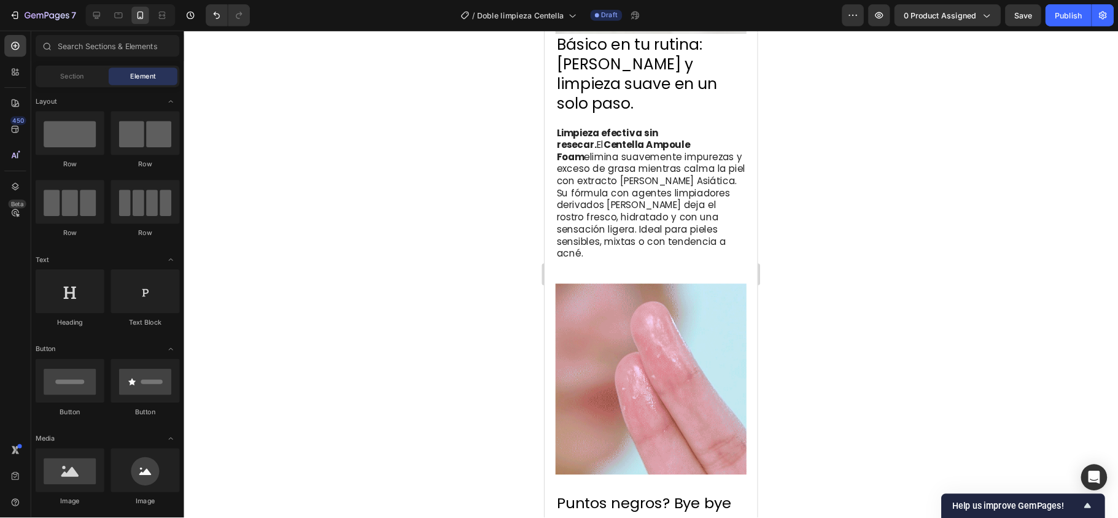
scroll to position [1808, 0]
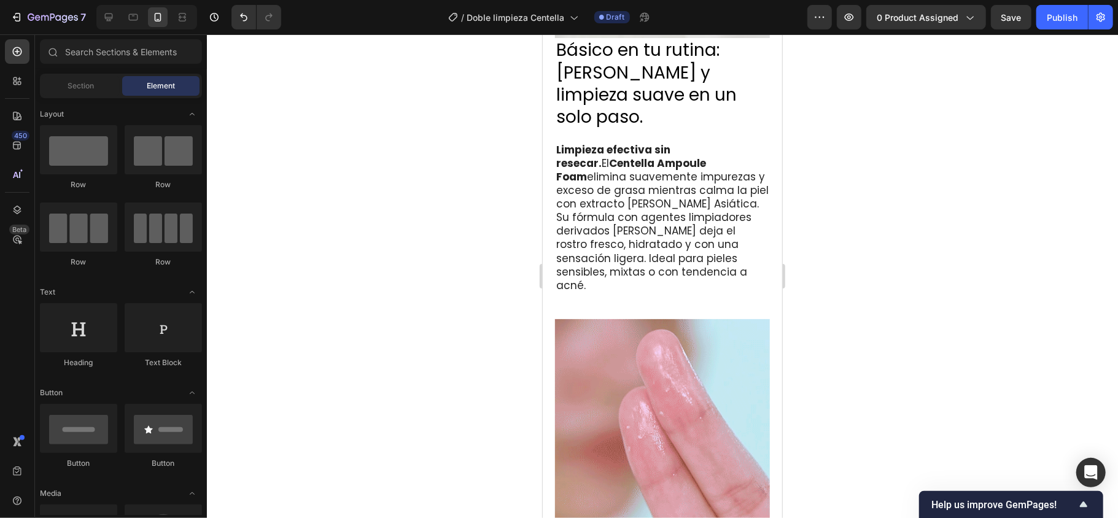
drag, startPoint x: 1613, startPoint y: 1, endPoint x: 373, endPoint y: 315, distance: 1278.6
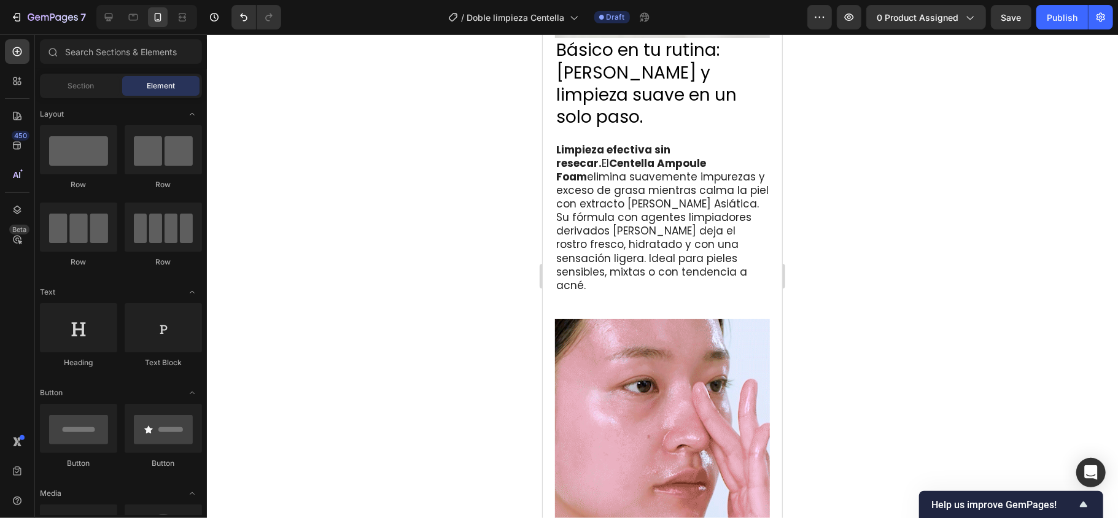
click at [373, 315] on div at bounding box center [662, 276] width 911 height 484
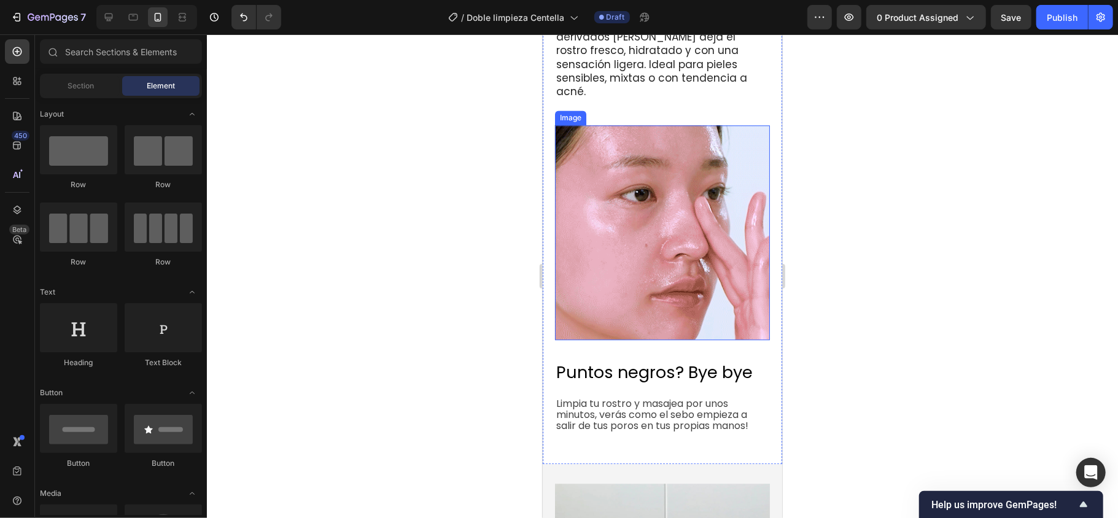
scroll to position [2054, 0]
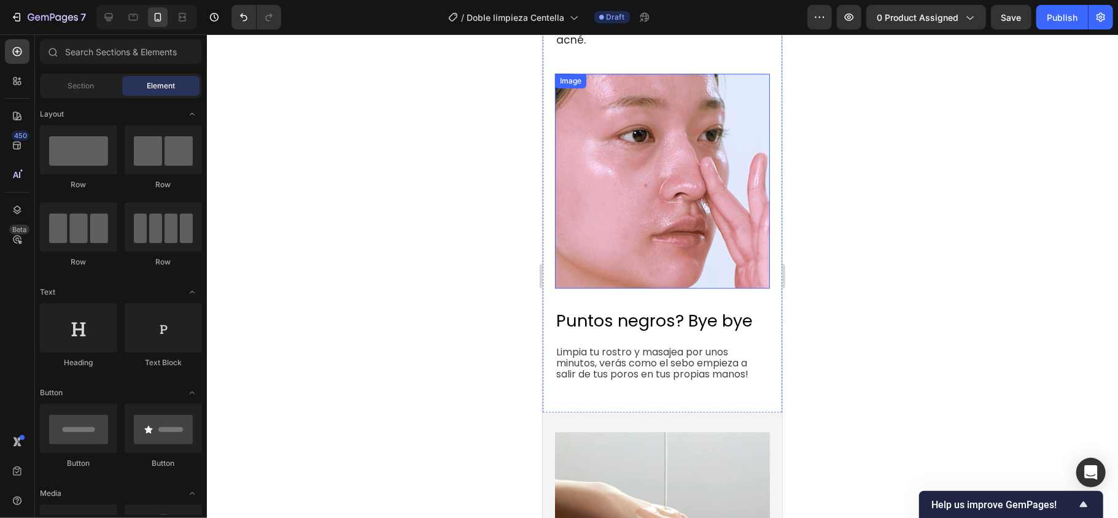
click at [660, 135] on img at bounding box center [662, 180] width 215 height 215
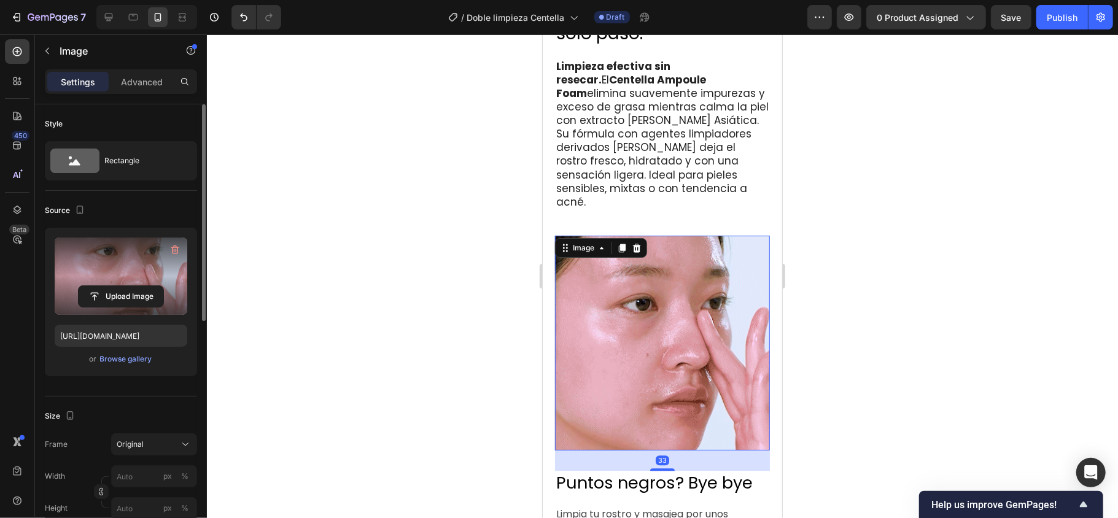
scroll to position [1890, 0]
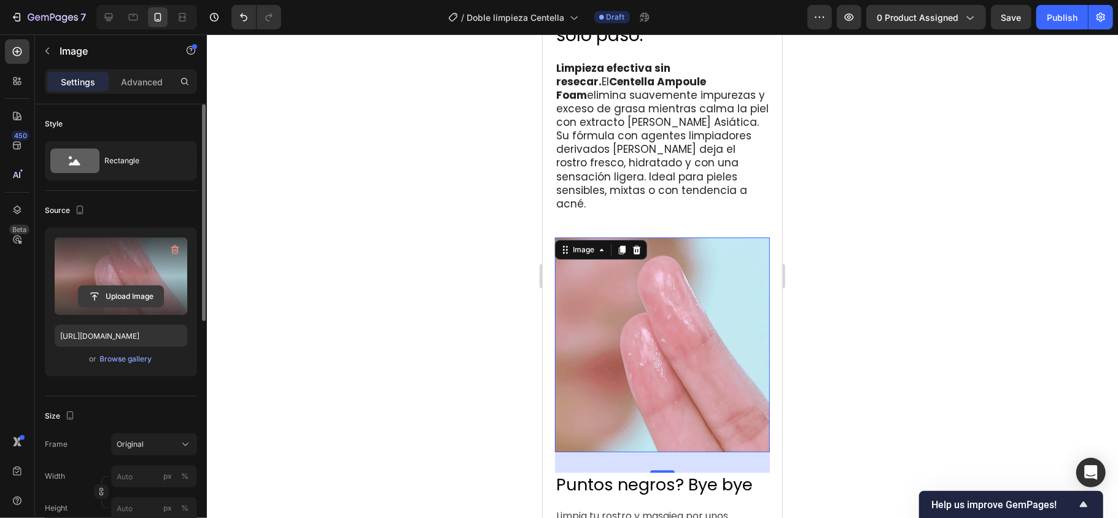
click at [133, 303] on input "file" at bounding box center [121, 296] width 85 height 21
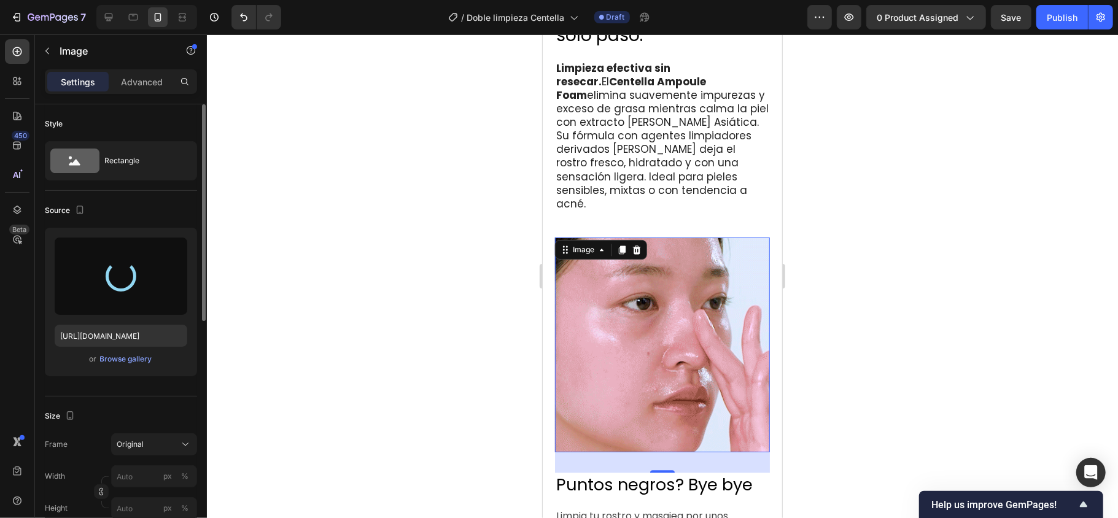
type input "[URL][DOMAIN_NAME]"
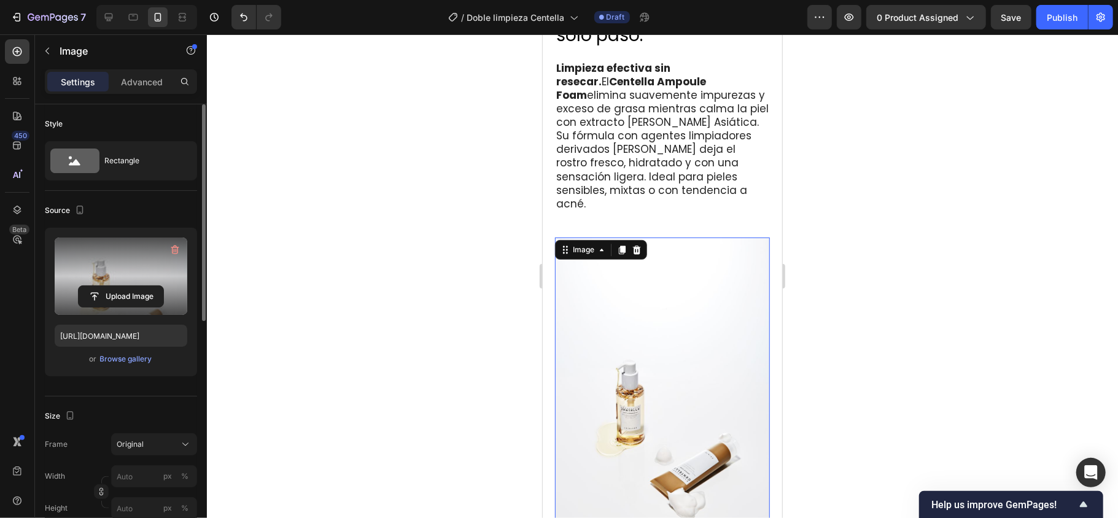
click at [441, 288] on div at bounding box center [662, 276] width 911 height 484
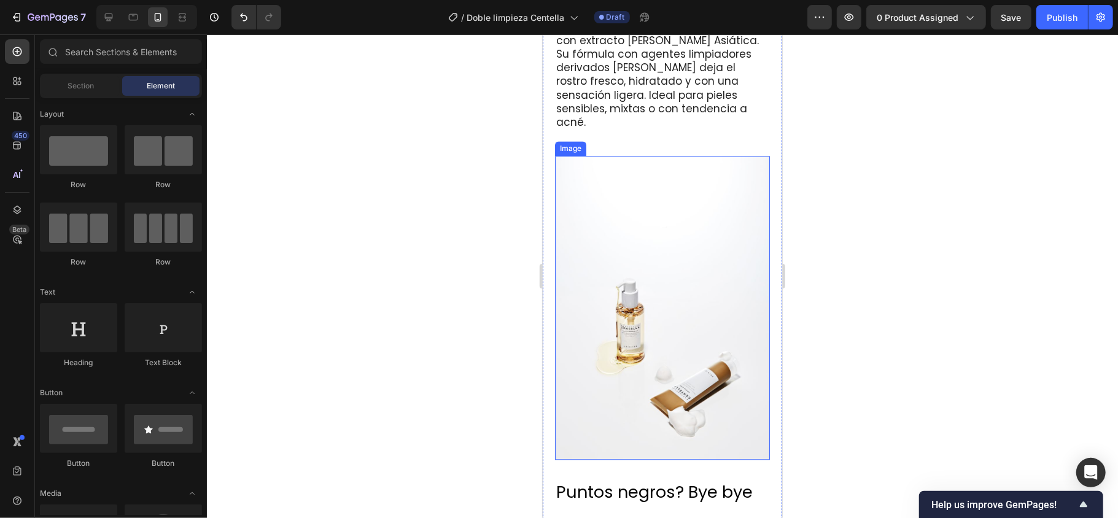
scroll to position [2054, 0]
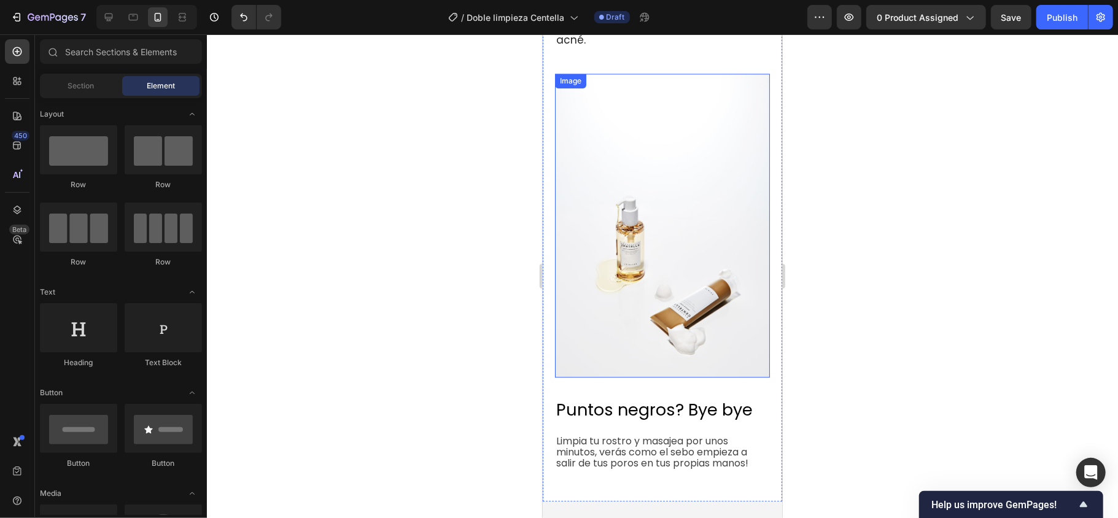
click at [699, 277] on img at bounding box center [662, 225] width 215 height 304
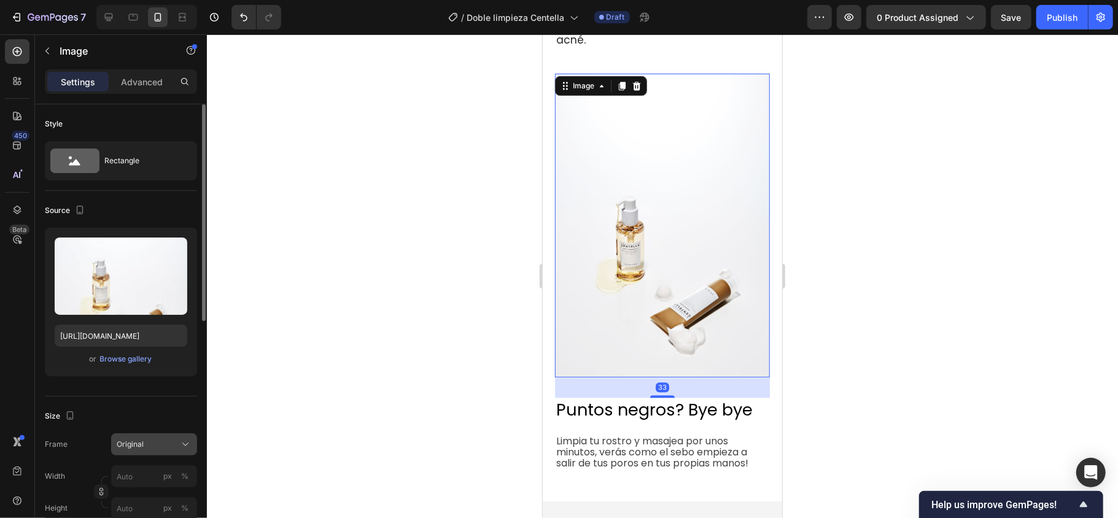
click at [166, 388] on div "Original" at bounding box center [147, 444] width 60 height 11
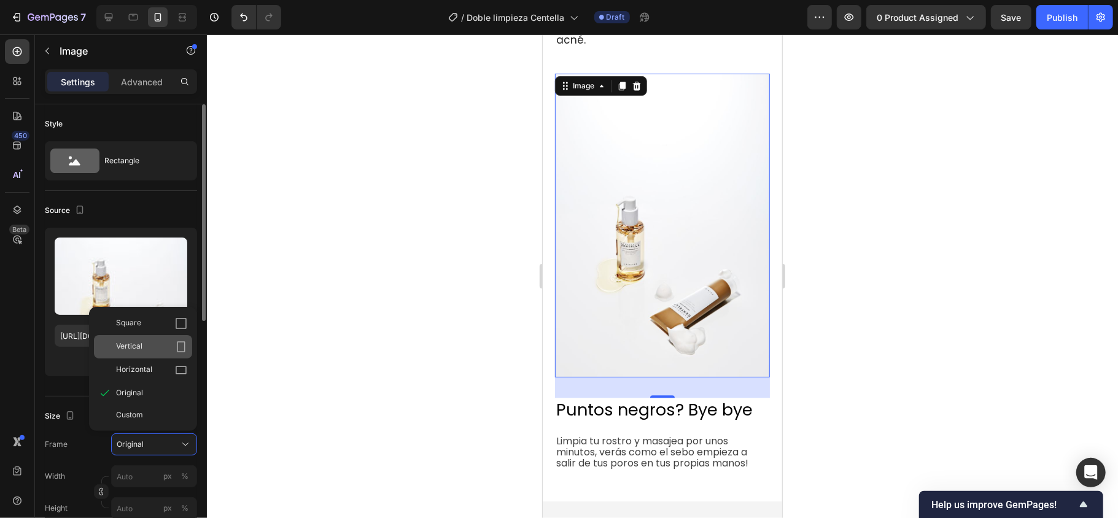
click at [161, 348] on div "Vertical" at bounding box center [151, 347] width 71 height 12
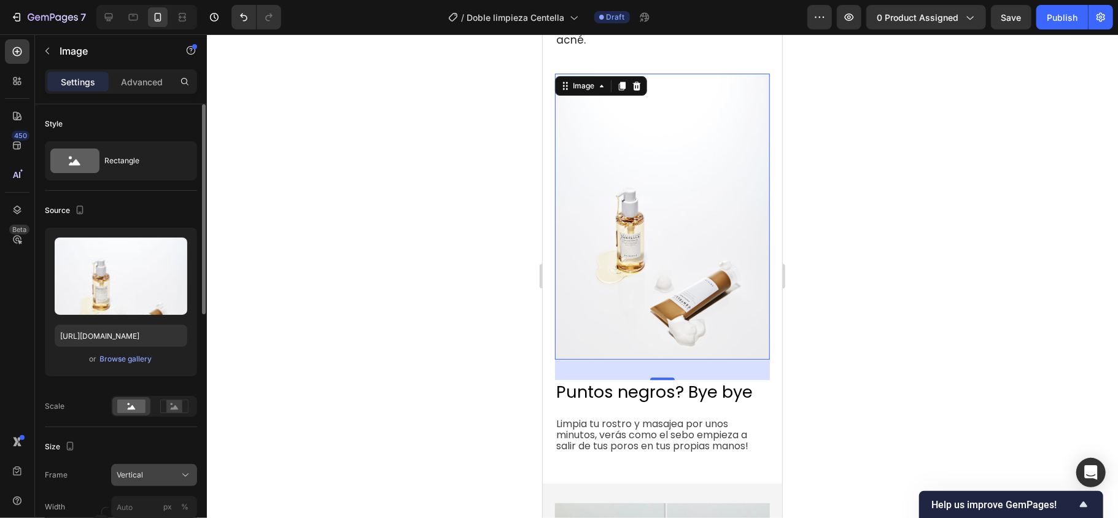
click at [170, 388] on button "Vertical" at bounding box center [154, 475] width 86 height 22
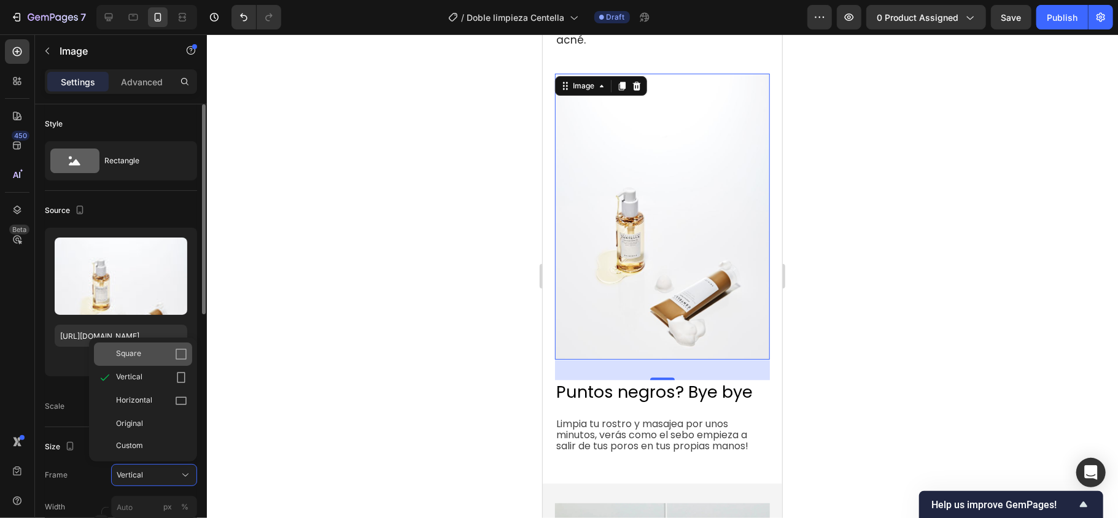
click at [158, 359] on div "Square" at bounding box center [151, 354] width 71 height 12
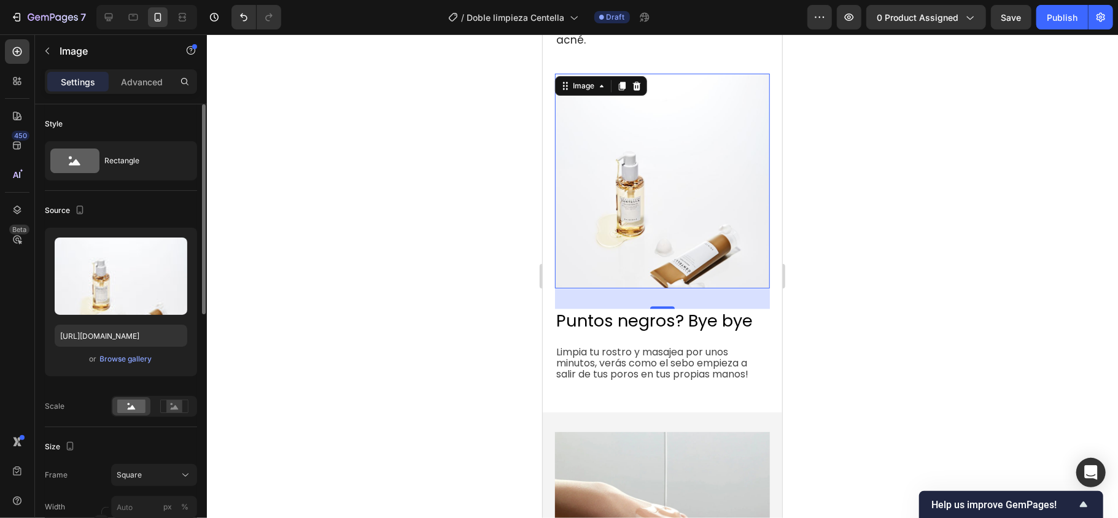
click at [421, 337] on div at bounding box center [662, 276] width 911 height 484
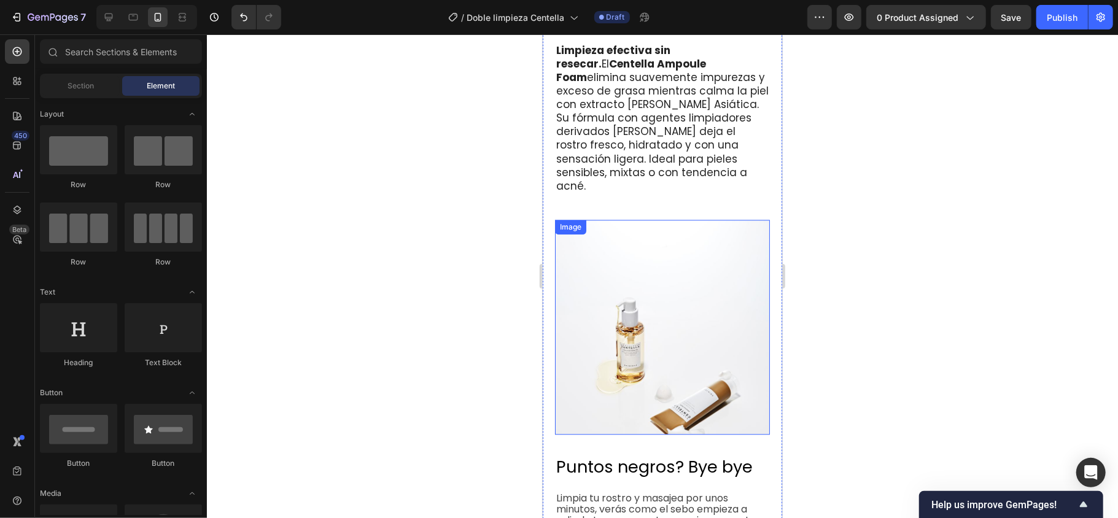
scroll to position [1890, 0]
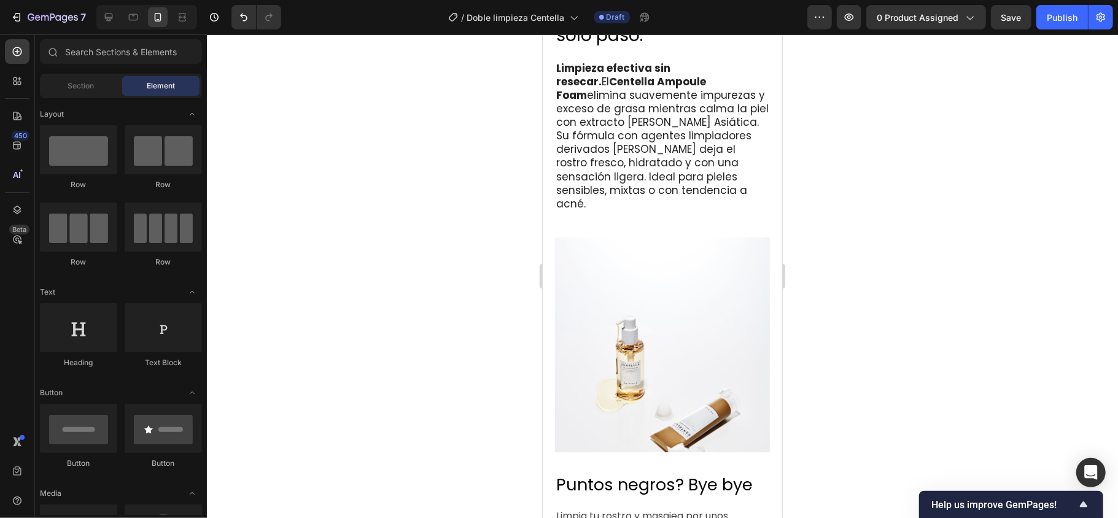
click at [838, 263] on div at bounding box center [662, 276] width 911 height 484
click at [644, 277] on img at bounding box center [662, 344] width 215 height 215
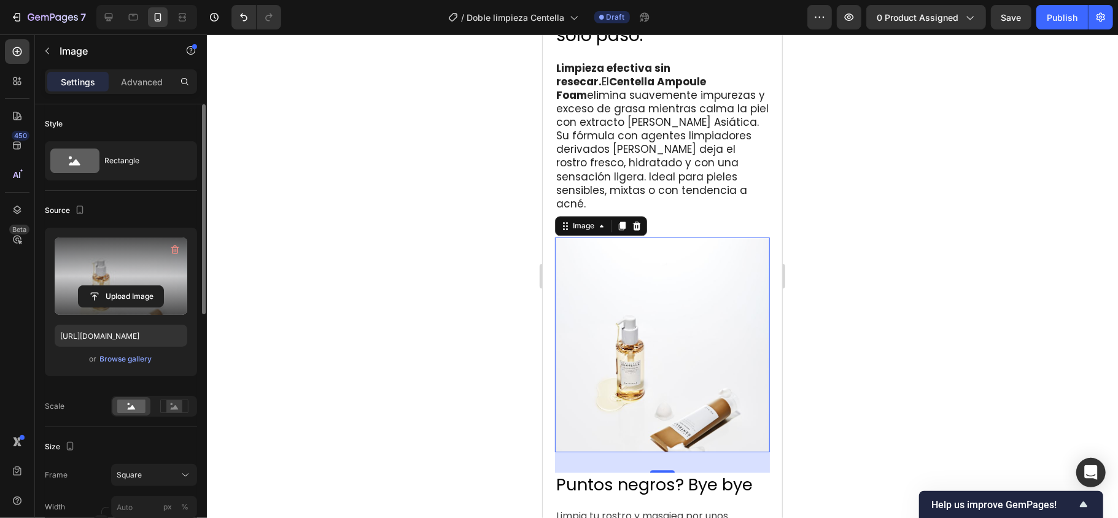
scroll to position [163, 0]
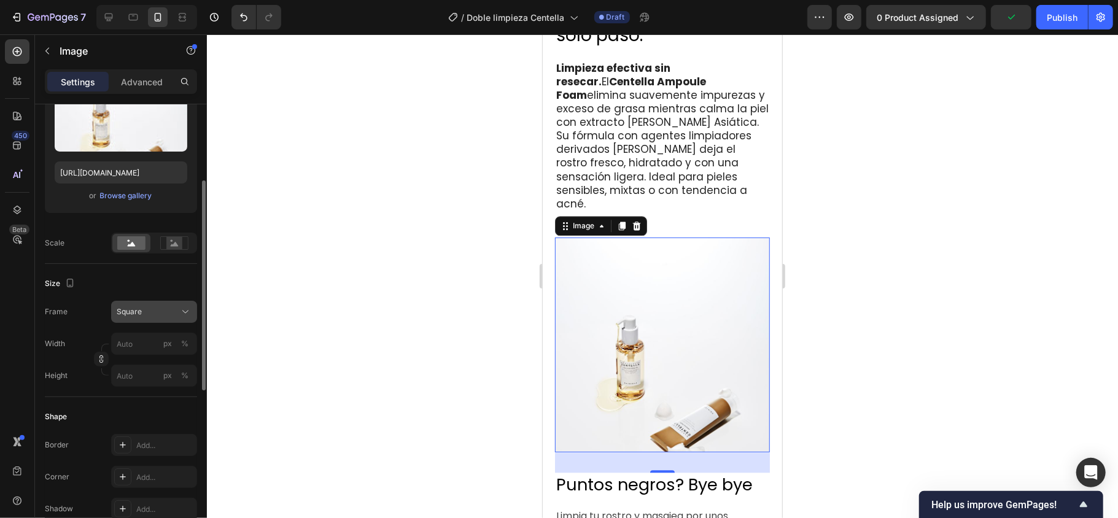
click at [158, 313] on div "Square" at bounding box center [147, 311] width 60 height 11
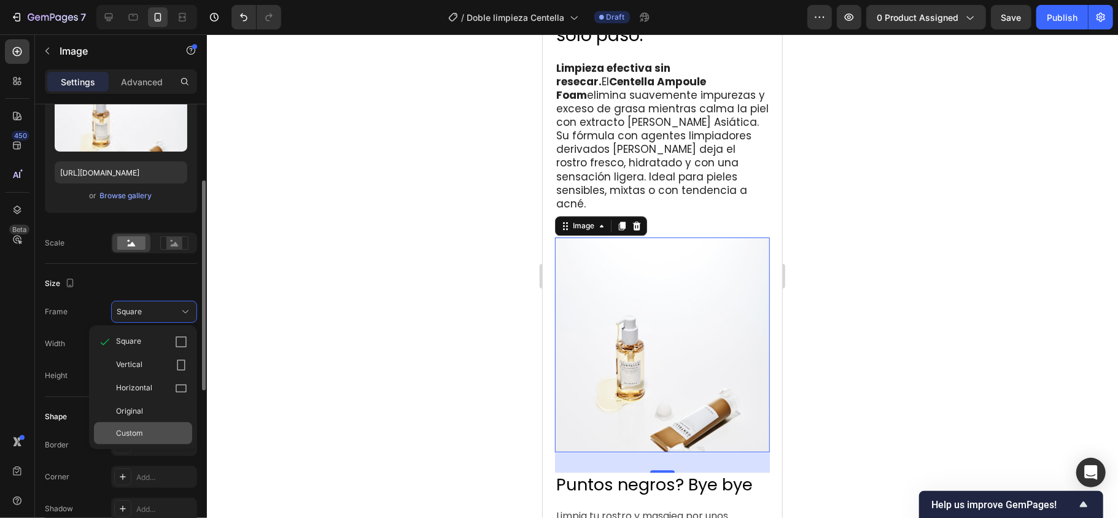
click at [143, 388] on div "Custom" at bounding box center [151, 433] width 71 height 11
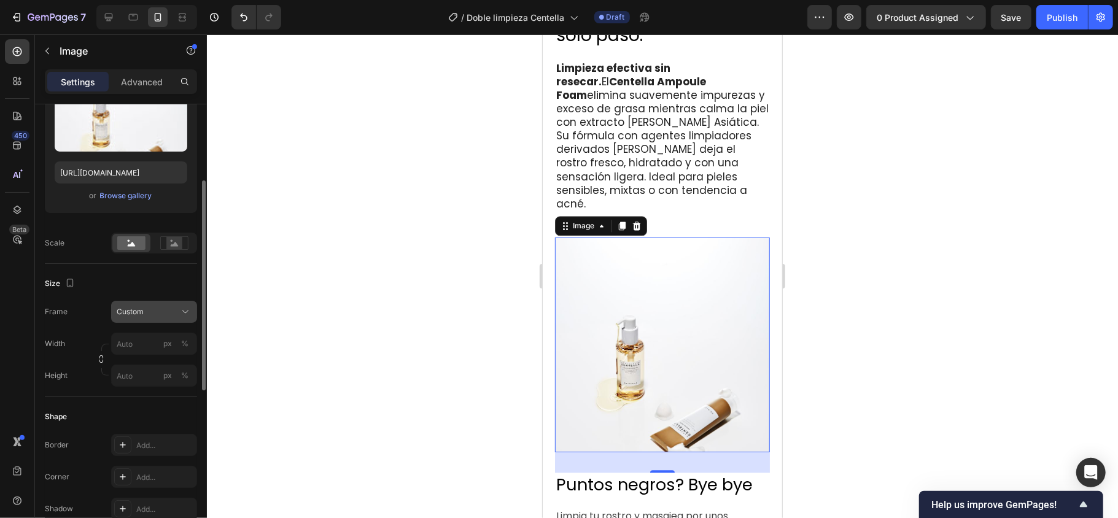
click at [182, 313] on icon at bounding box center [185, 312] width 12 height 12
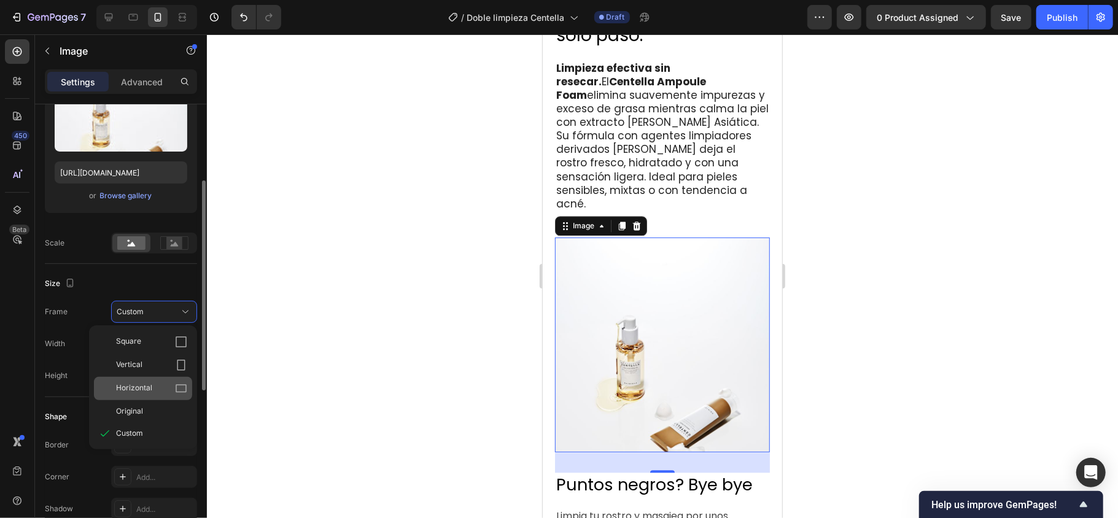
click at [150, 383] on span "Horizontal" at bounding box center [134, 389] width 36 height 12
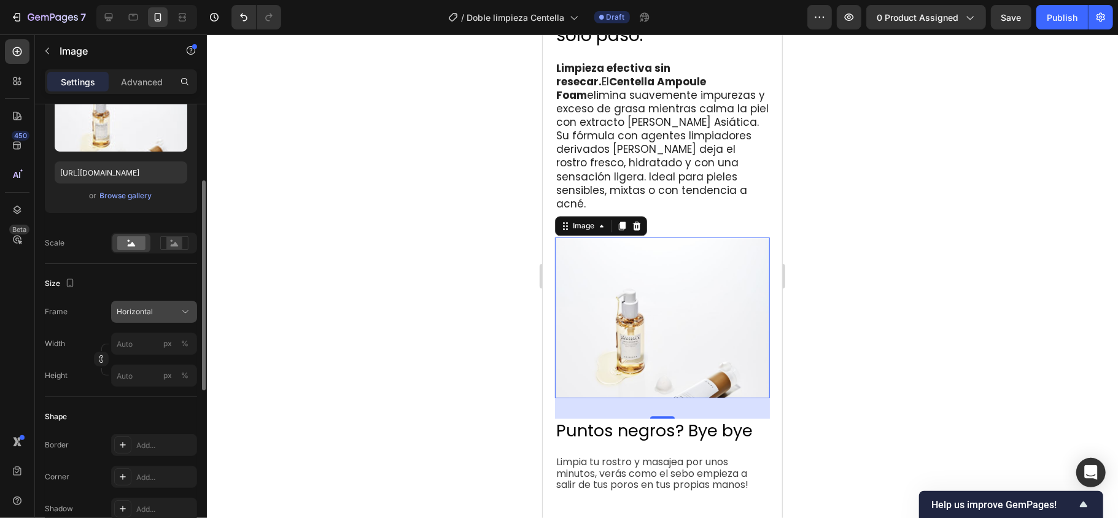
click at [179, 302] on button "Horizontal" at bounding box center [154, 312] width 86 height 22
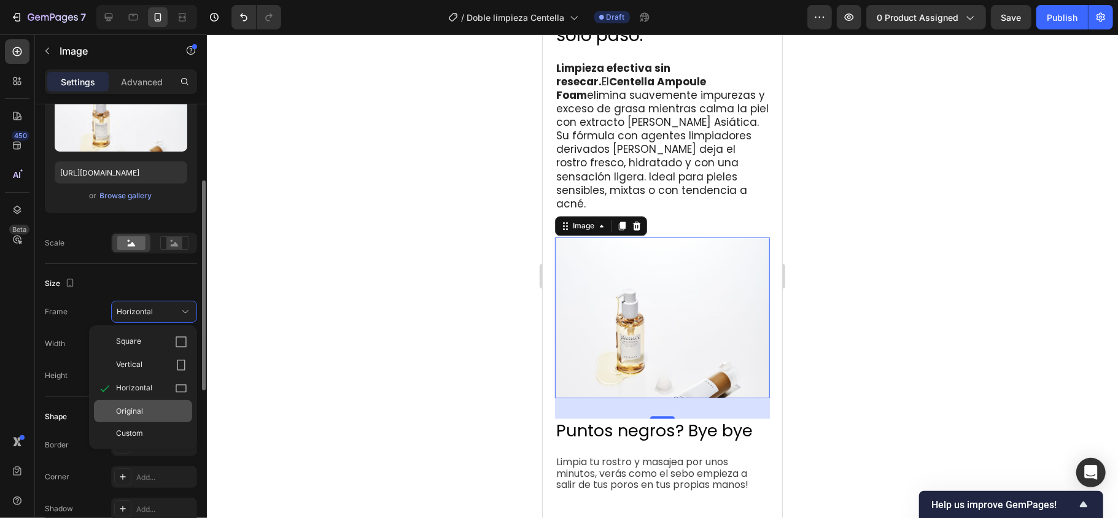
click at [150, 388] on div "Original" at bounding box center [151, 411] width 71 height 11
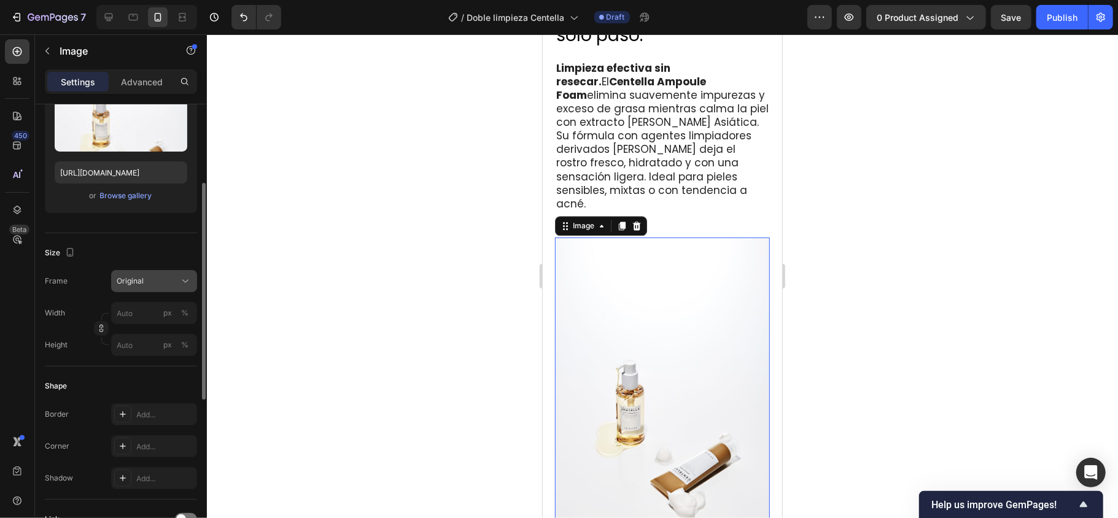
click at [172, 283] on div "Original" at bounding box center [147, 281] width 60 height 11
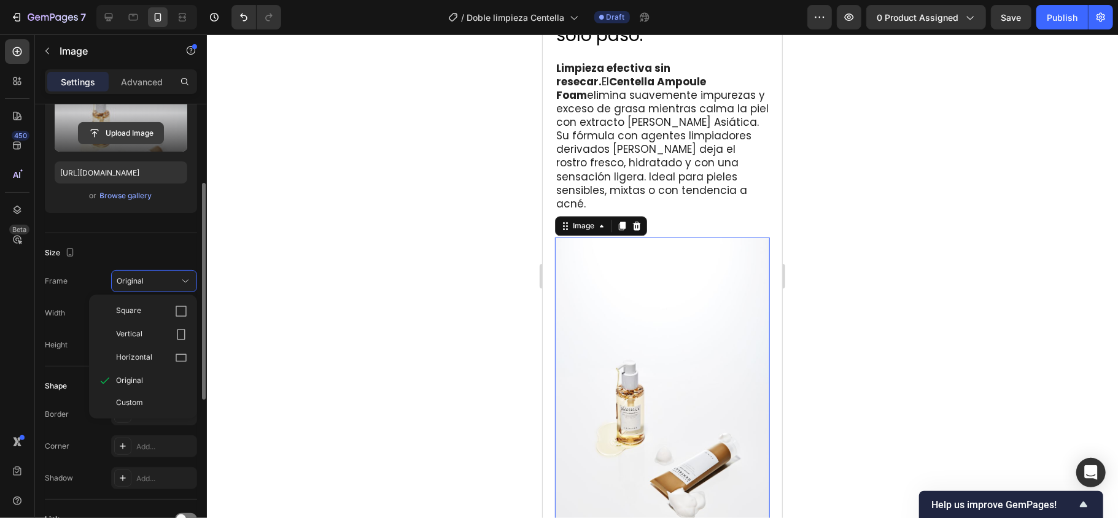
click at [134, 135] on input "file" at bounding box center [121, 133] width 85 height 21
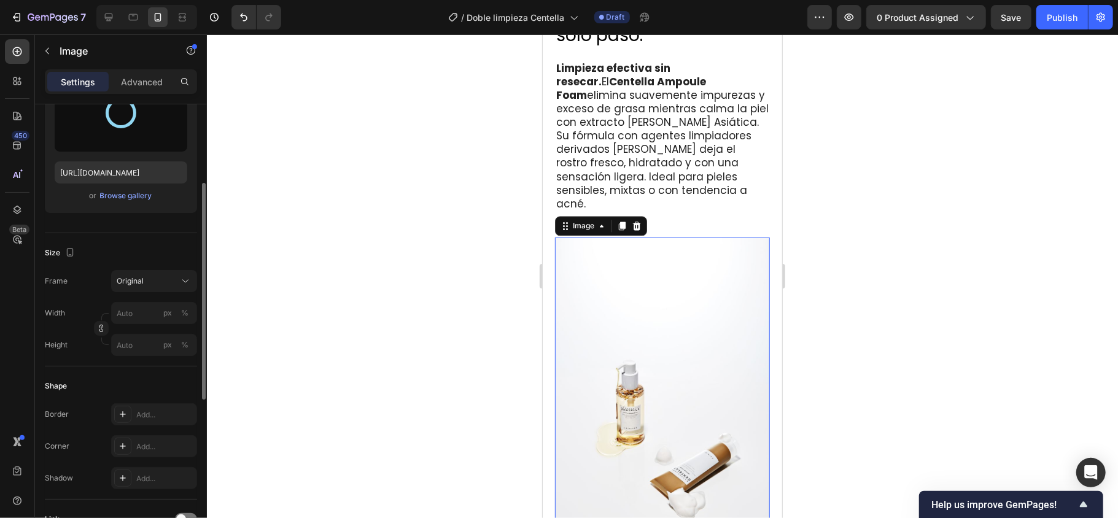
type input "[URL][DOMAIN_NAME]"
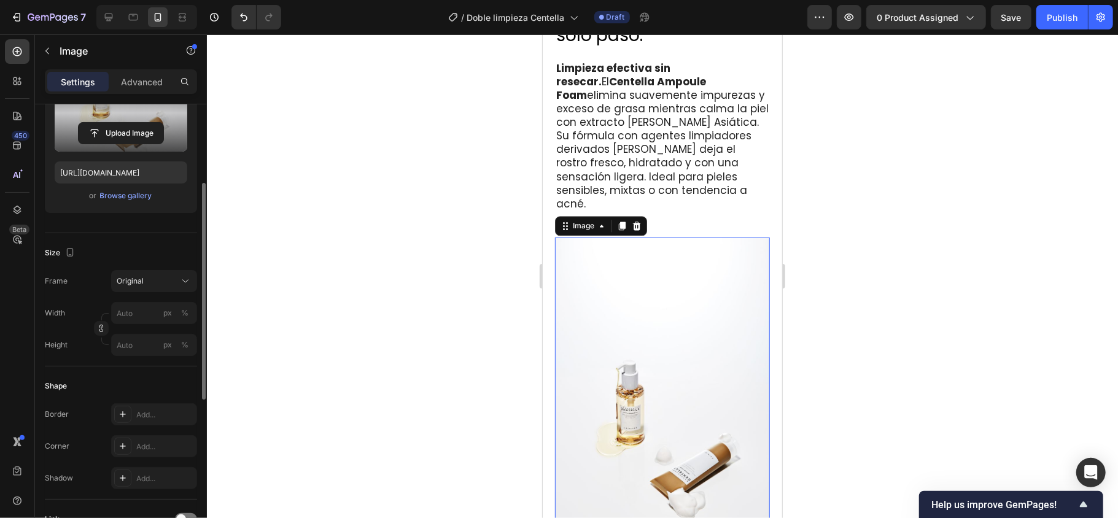
click at [424, 261] on div at bounding box center [662, 276] width 911 height 484
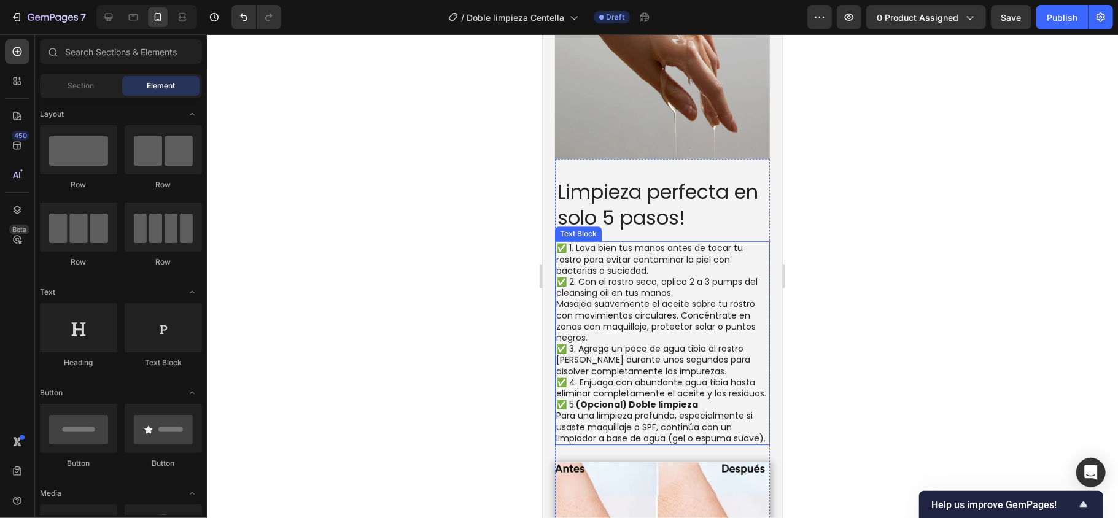
scroll to position [2491, 0]
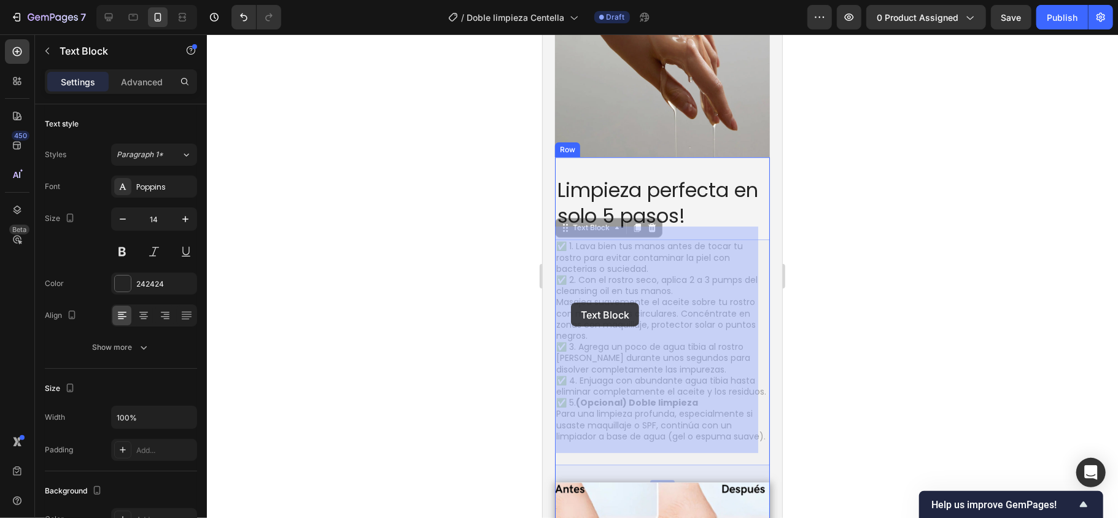
drag, startPoint x: 583, startPoint y: 418, endPoint x: 570, endPoint y: 332, distance: 86.3
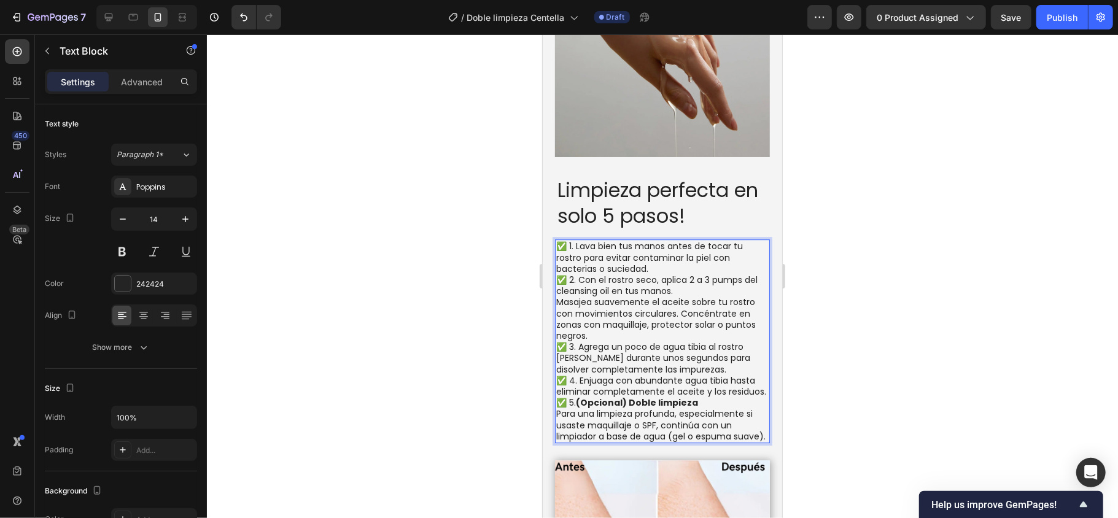
click at [590, 388] on p "Para una limpieza profunda, especialmente si usaste maquillaje o SPF, continúa …" at bounding box center [662, 425] width 213 height 34
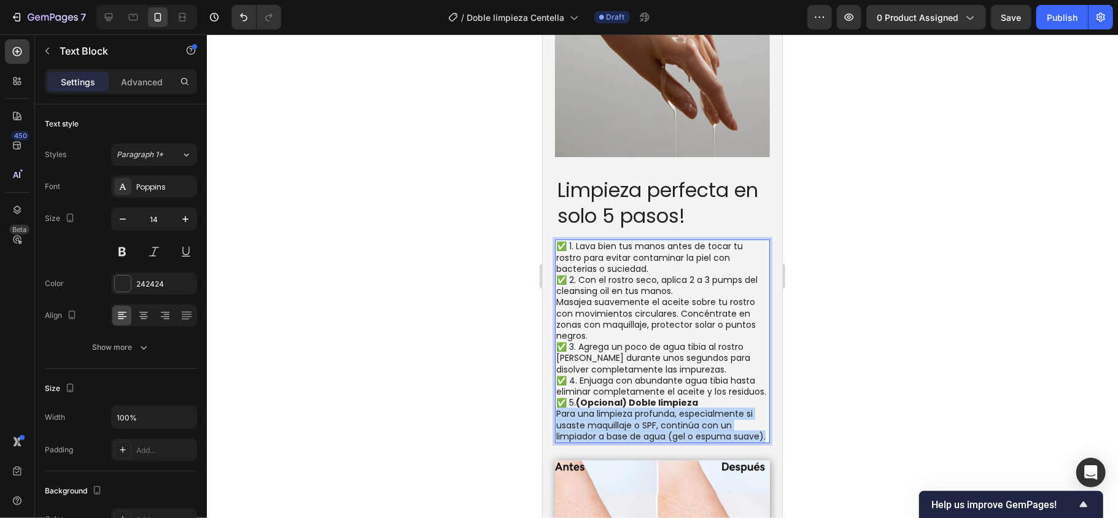
click at [590, 388] on p "Para una limpieza profunda, especialmente si usaste maquillaje o SPF, continúa …" at bounding box center [662, 425] width 213 height 34
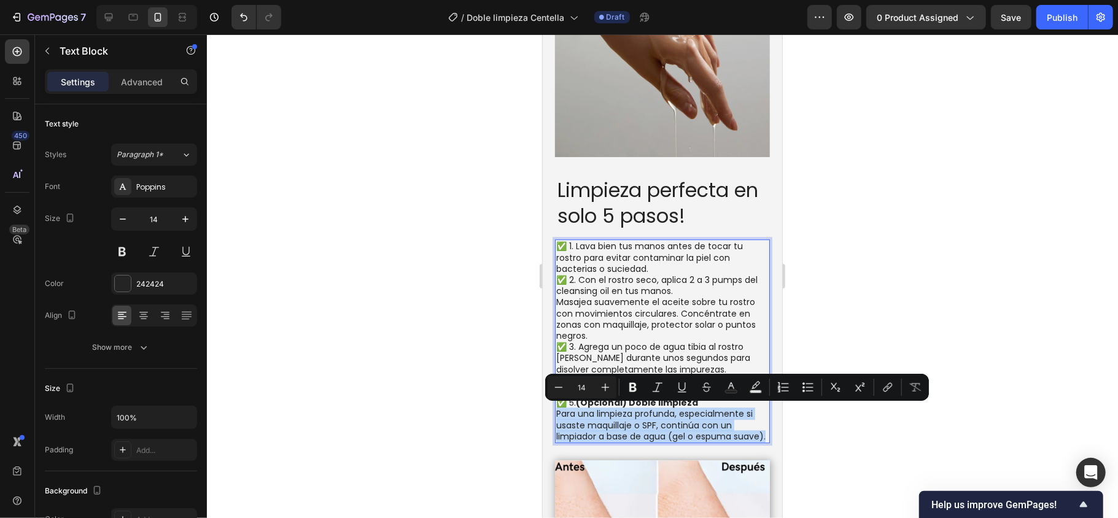
click at [592, 388] on p "Para una limpieza profunda, especialmente si usaste maquillaje o SPF, continúa …" at bounding box center [662, 425] width 213 height 34
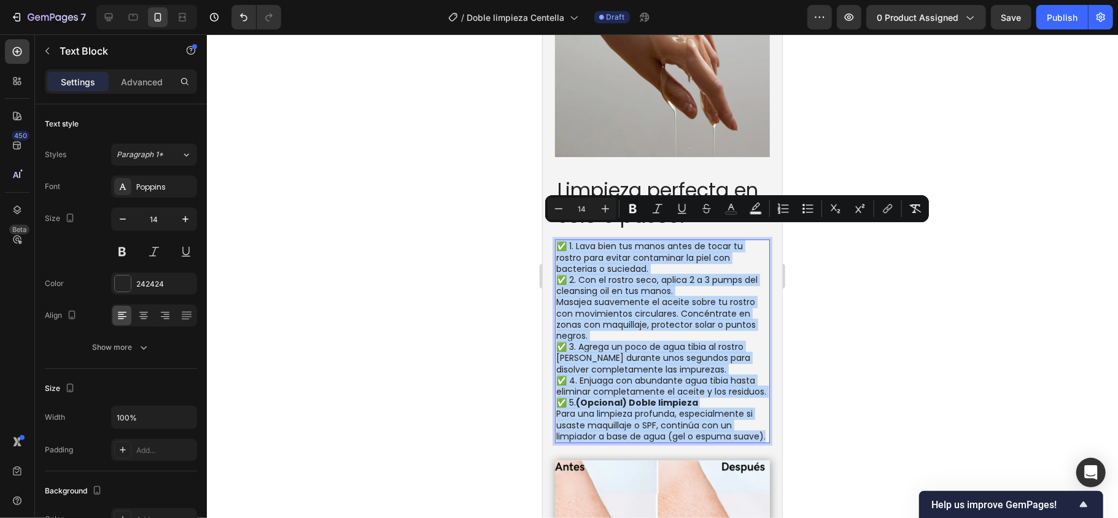
drag, startPoint x: 591, startPoint y: 447, endPoint x: 556, endPoint y: 233, distance: 216.6
click at [556, 239] on div "✅ 1. Lava bien tus manos antes de tocar tu rostro para evitar contaminar la pie…" at bounding box center [662, 341] width 215 height 204
copy div "✅ 1. Lava bien tus manos antes de tocar tu rostro para evitar contaminar la pie…"
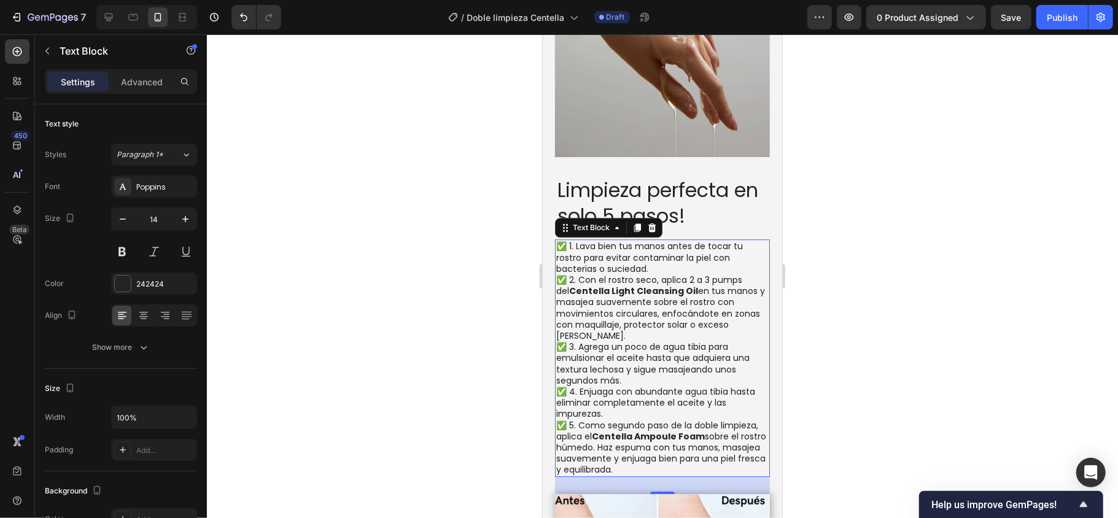
click at [838, 388] on div at bounding box center [662, 276] width 911 height 484
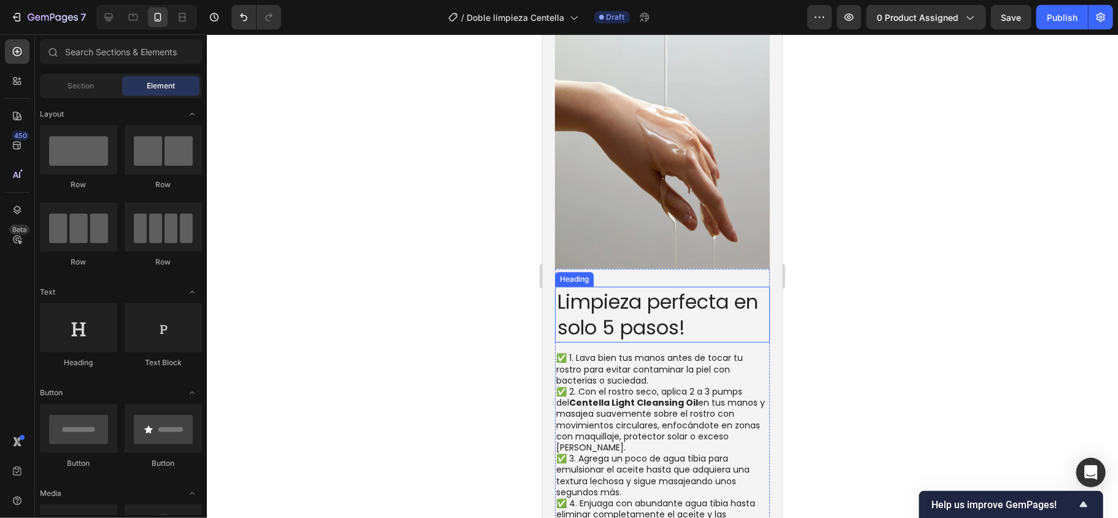
scroll to position [2327, 0]
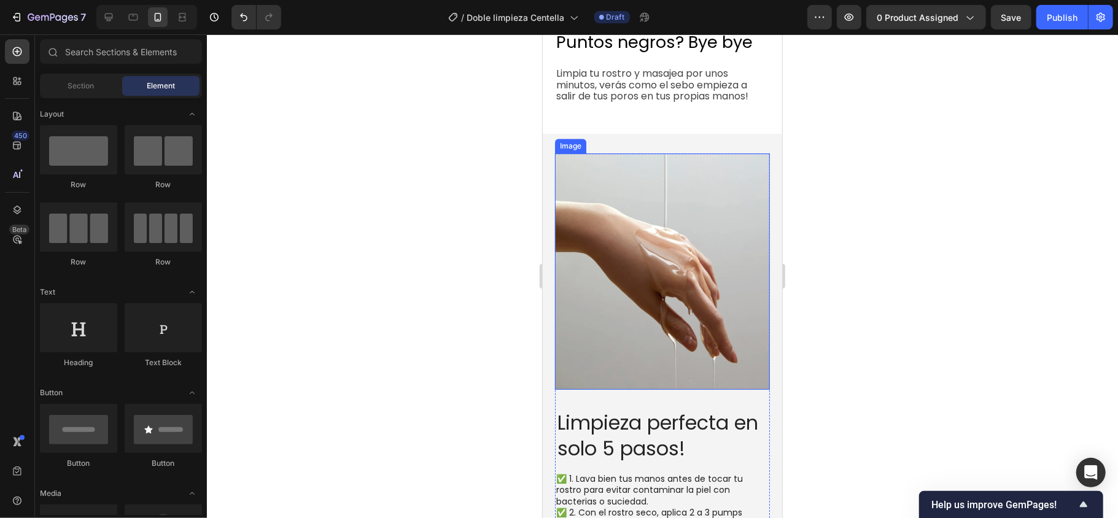
click at [635, 193] on img at bounding box center [662, 271] width 215 height 236
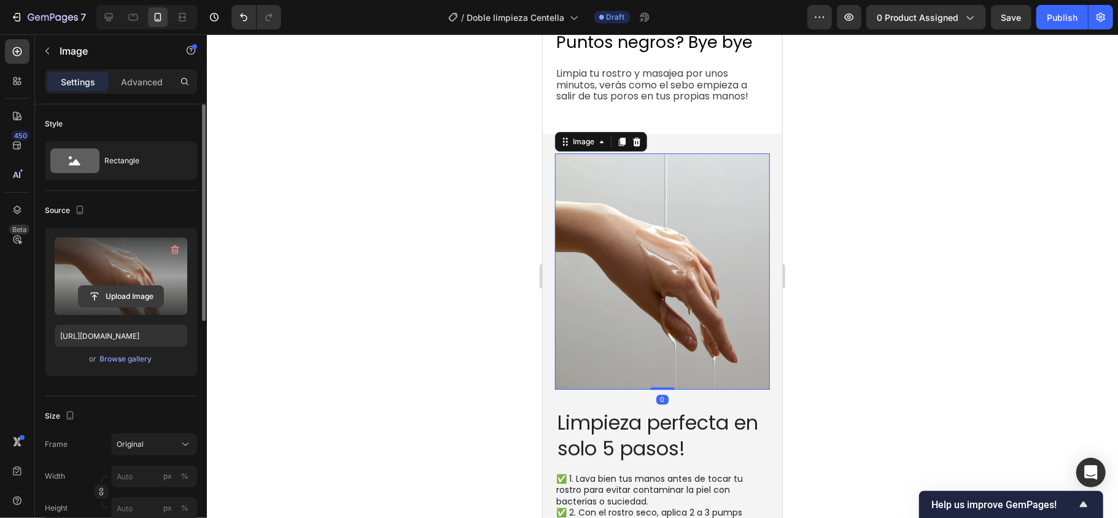
click at [130, 302] on input "file" at bounding box center [121, 296] width 85 height 21
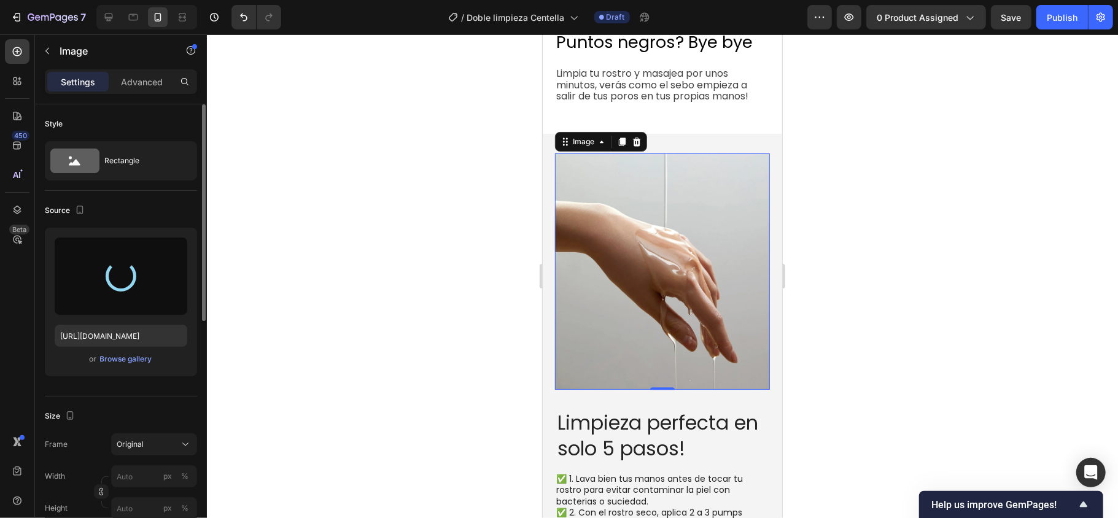
type input "[URL][DOMAIN_NAME]"
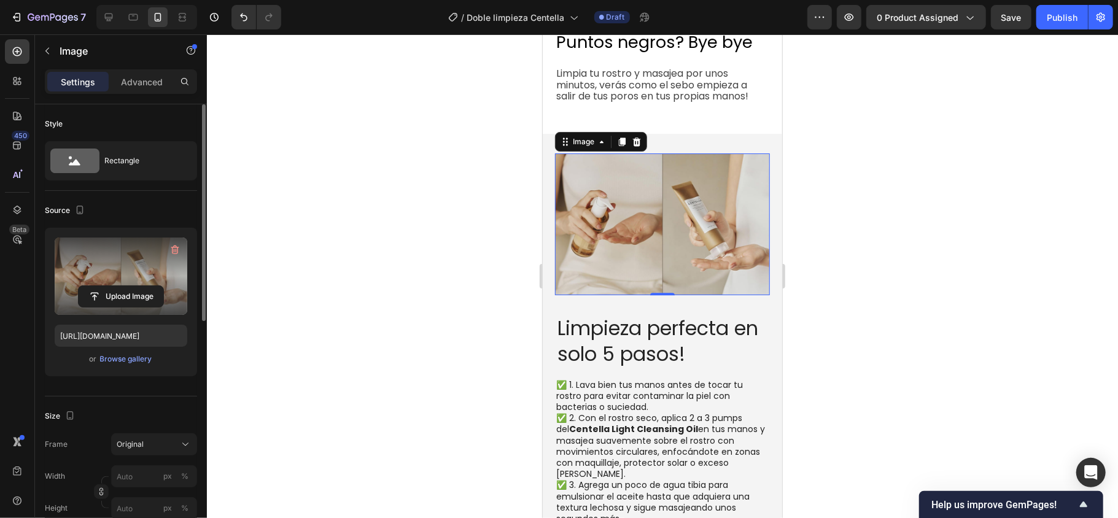
click at [480, 308] on div at bounding box center [662, 276] width 911 height 484
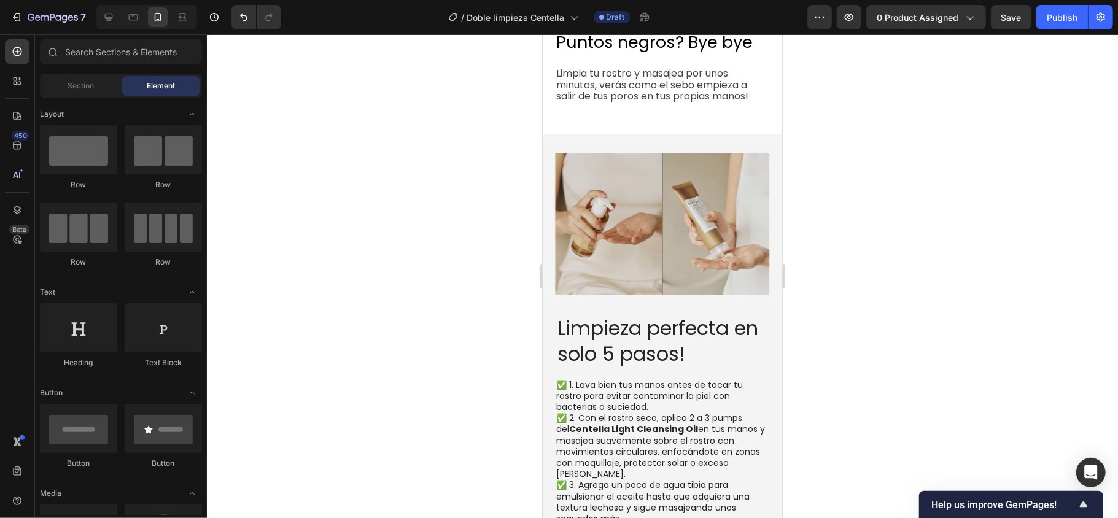
click at [838, 208] on div at bounding box center [662, 276] width 911 height 484
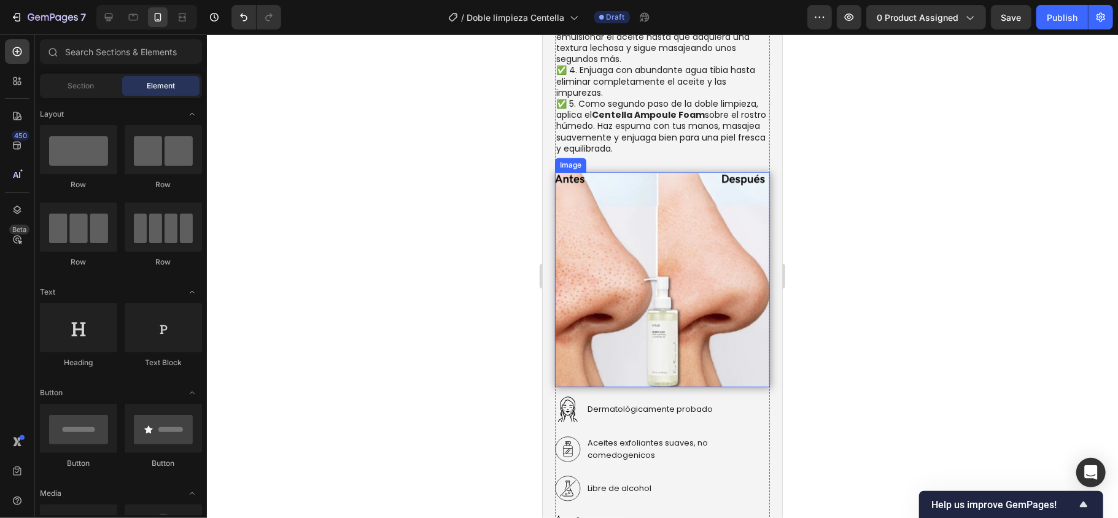
scroll to position [2819, 0]
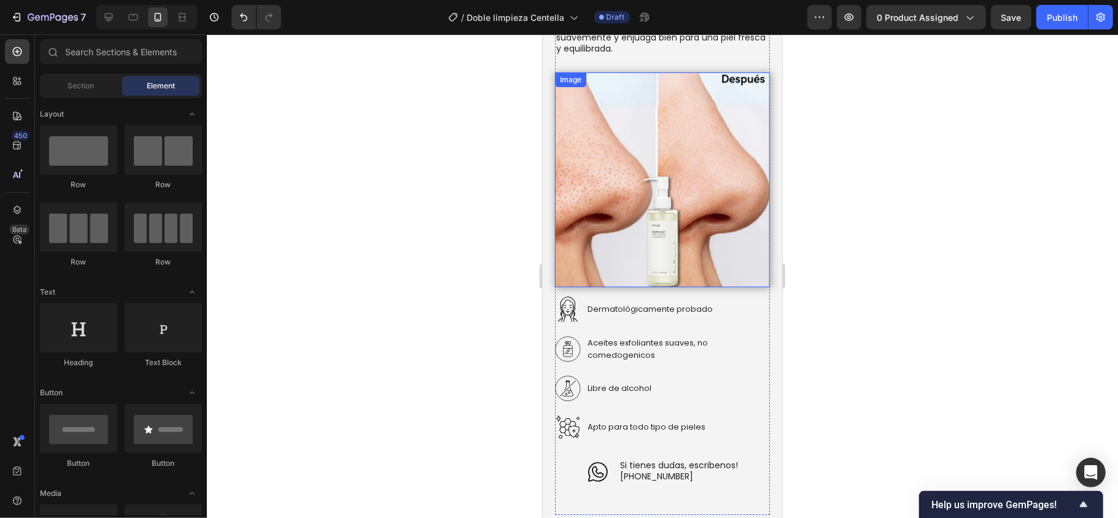
scroll to position [2737, 0]
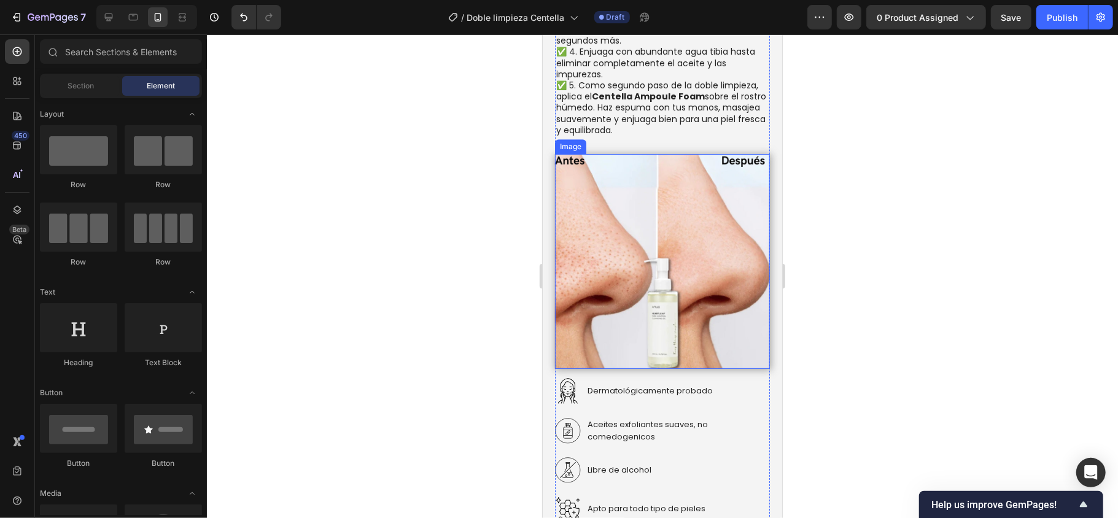
click at [659, 292] on img at bounding box center [662, 261] width 215 height 215
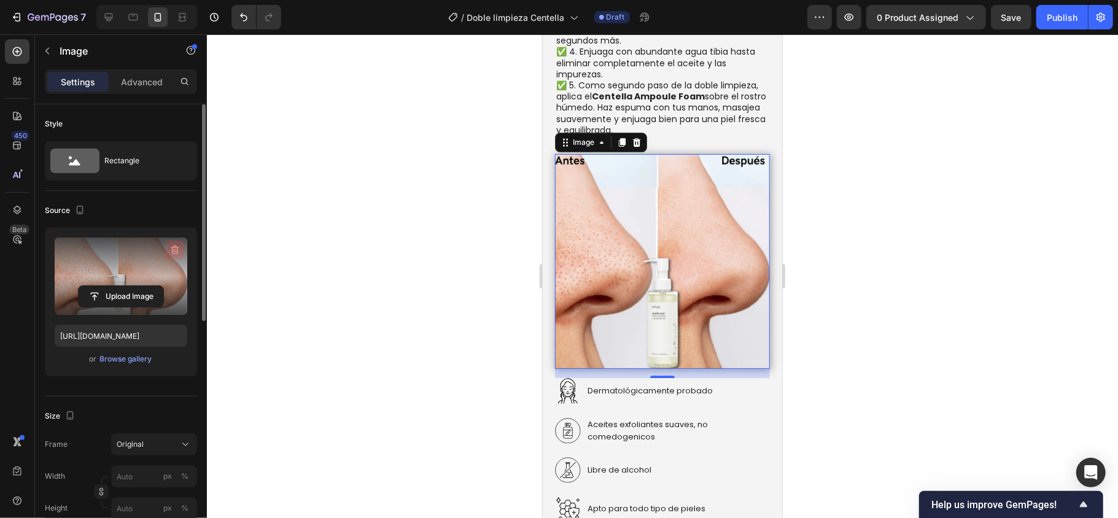
click at [178, 254] on icon "button" at bounding box center [175, 250] width 12 height 12
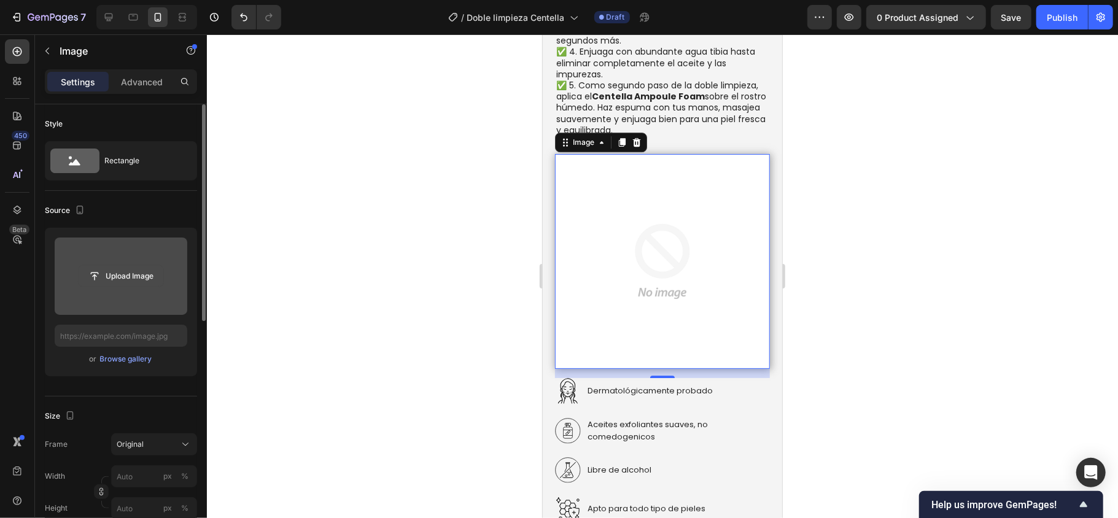
click at [123, 276] on input "file" at bounding box center [121, 276] width 85 height 21
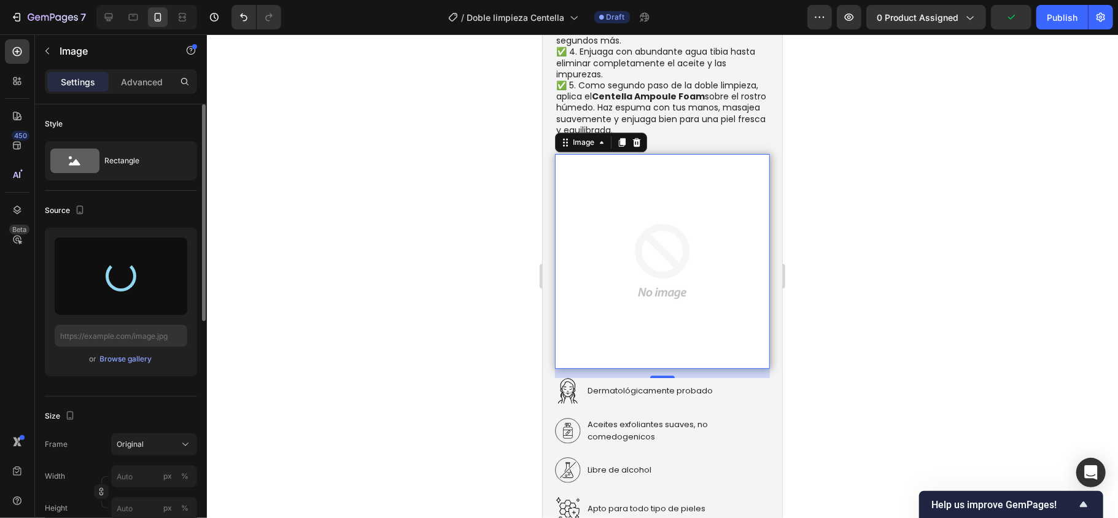
type input "https://cdn.shopify.com/s/files/1/0921/8310/1735/files/gempages_562482587914732…"
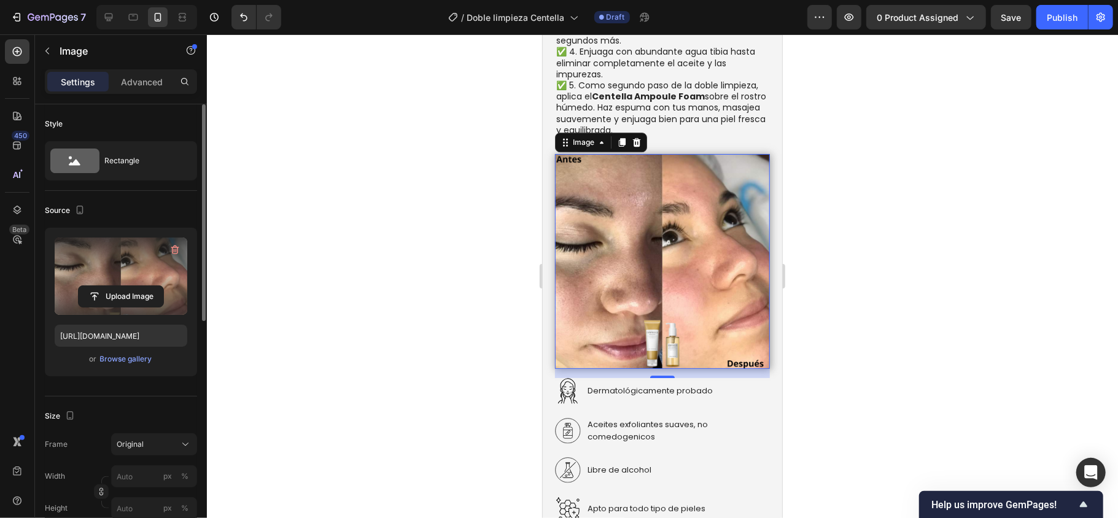
click at [862, 278] on div at bounding box center [662, 276] width 911 height 484
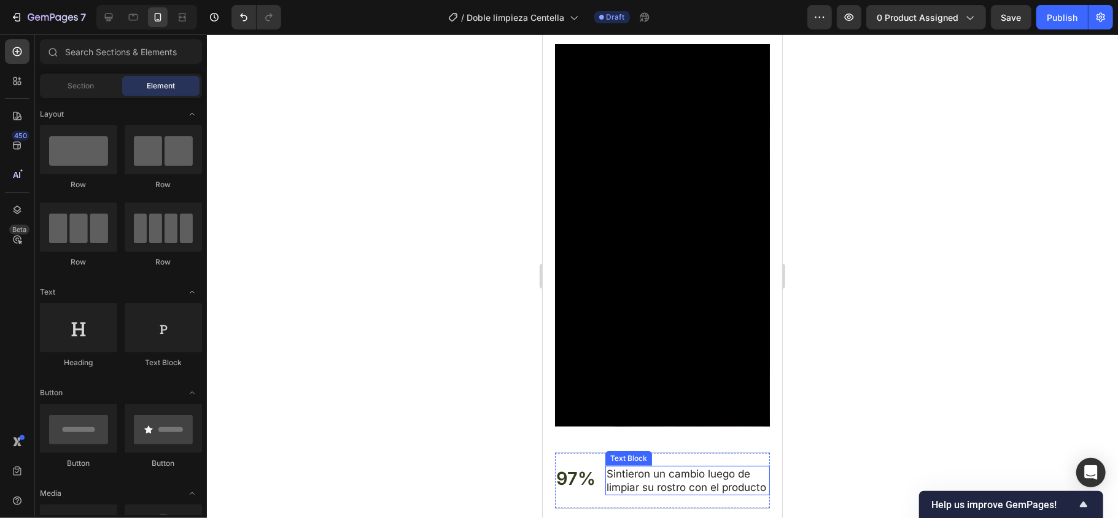
scroll to position [3487, 0]
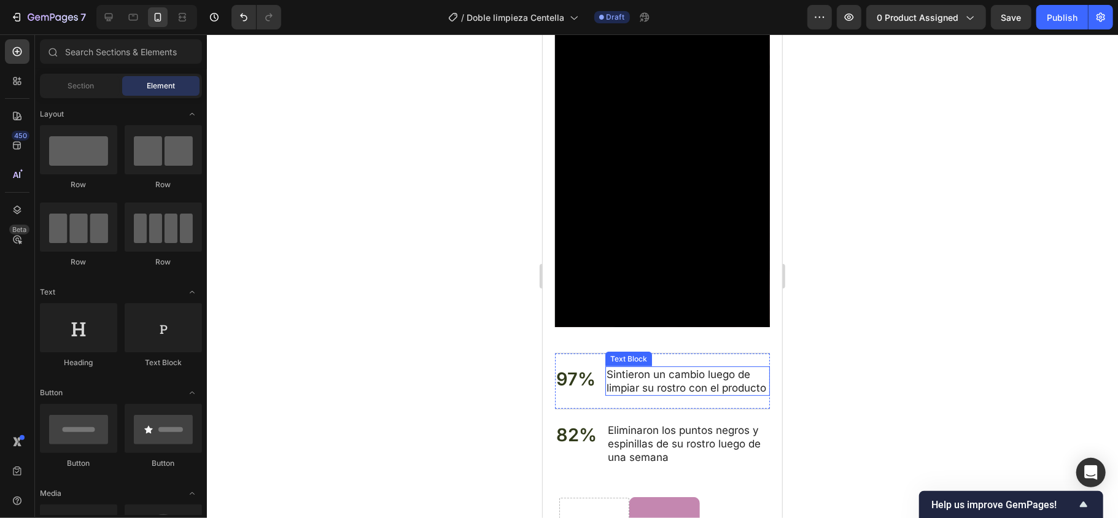
click at [853, 362] on div at bounding box center [662, 276] width 911 height 484
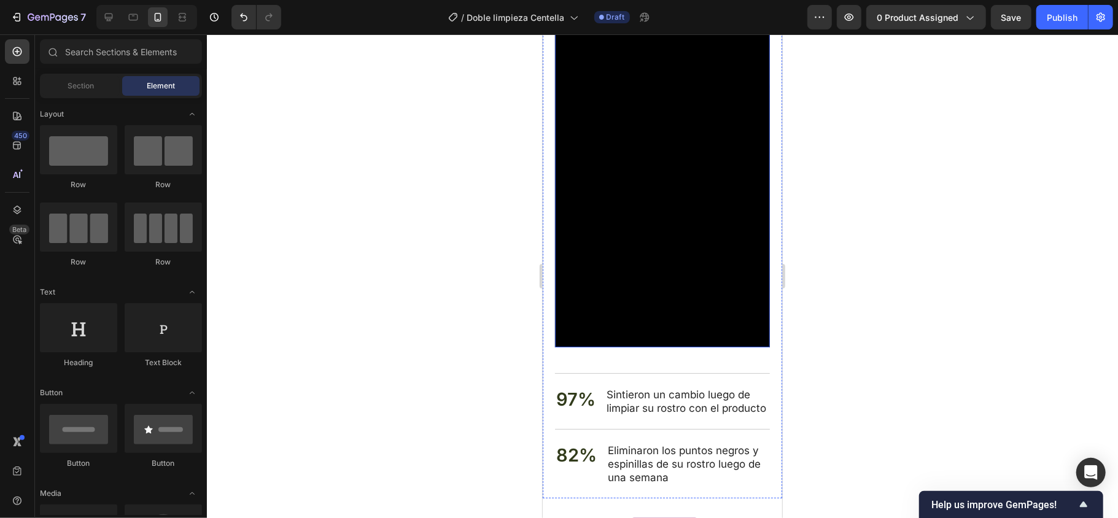
scroll to position [3324, 0]
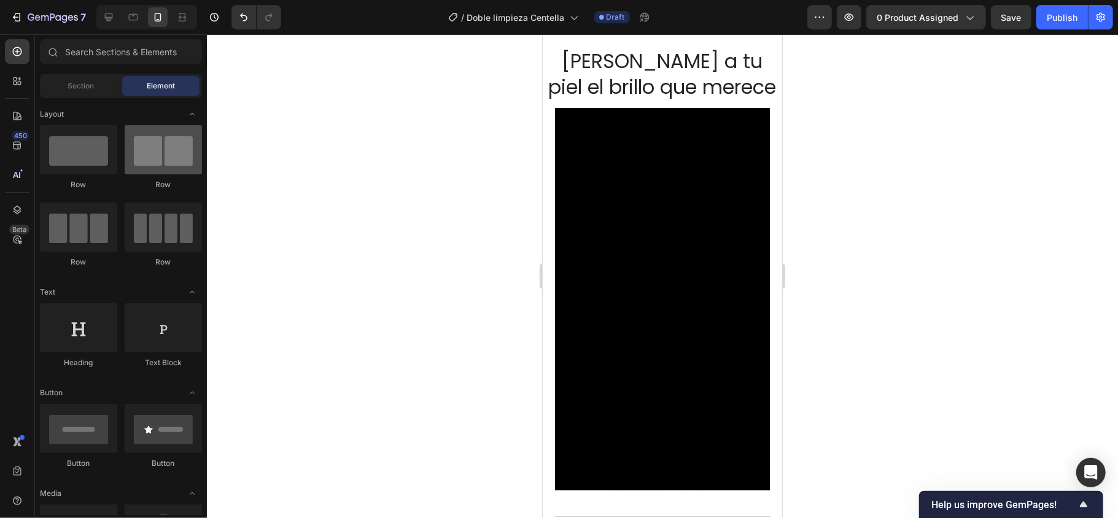
click at [167, 155] on div at bounding box center [163, 149] width 77 height 49
click at [84, 77] on div "Section" at bounding box center [80, 86] width 77 height 20
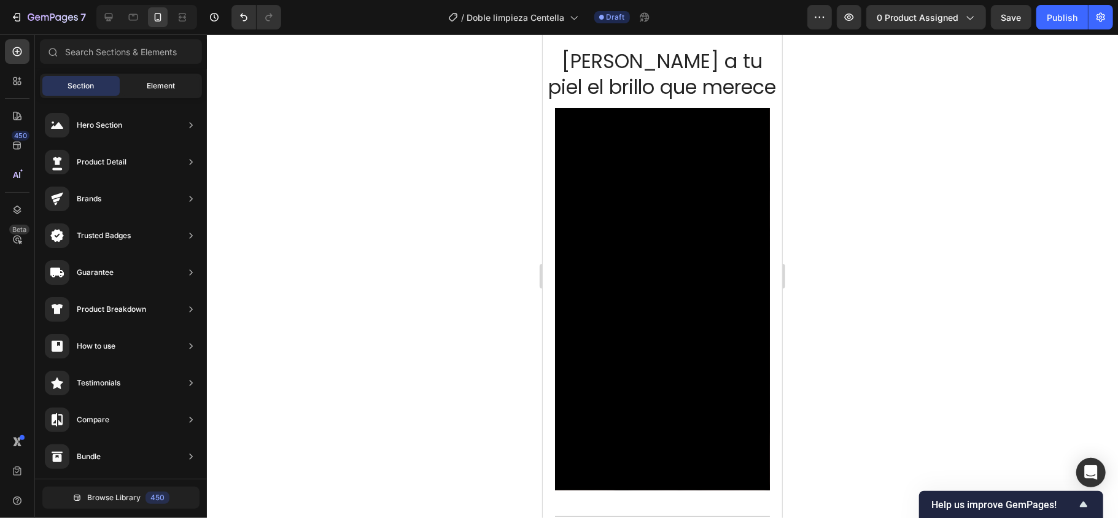
click at [151, 84] on span "Element" at bounding box center [161, 85] width 28 height 11
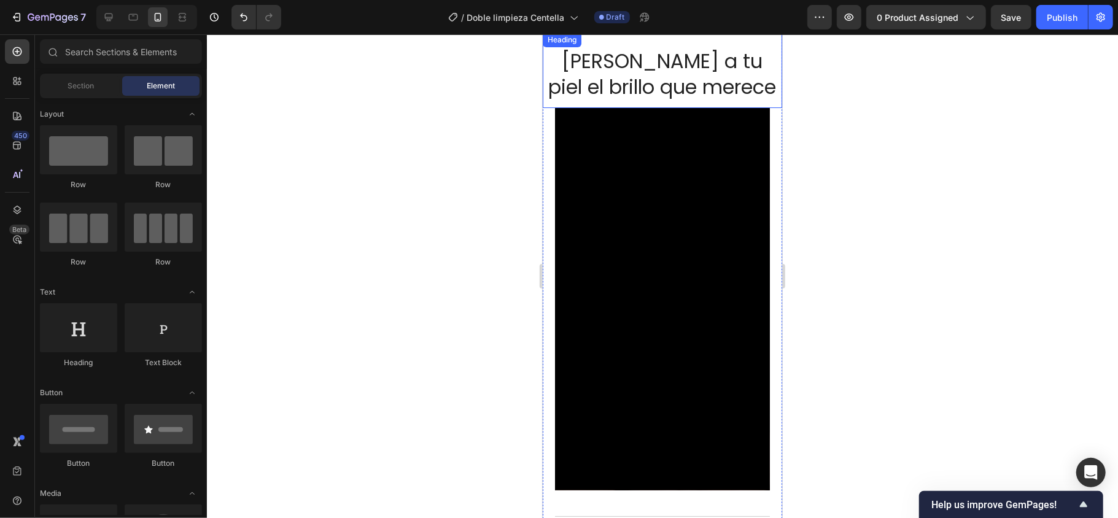
click at [715, 92] on h2 "Dale a tu piel el brillo que merece" at bounding box center [662, 73] width 240 height 53
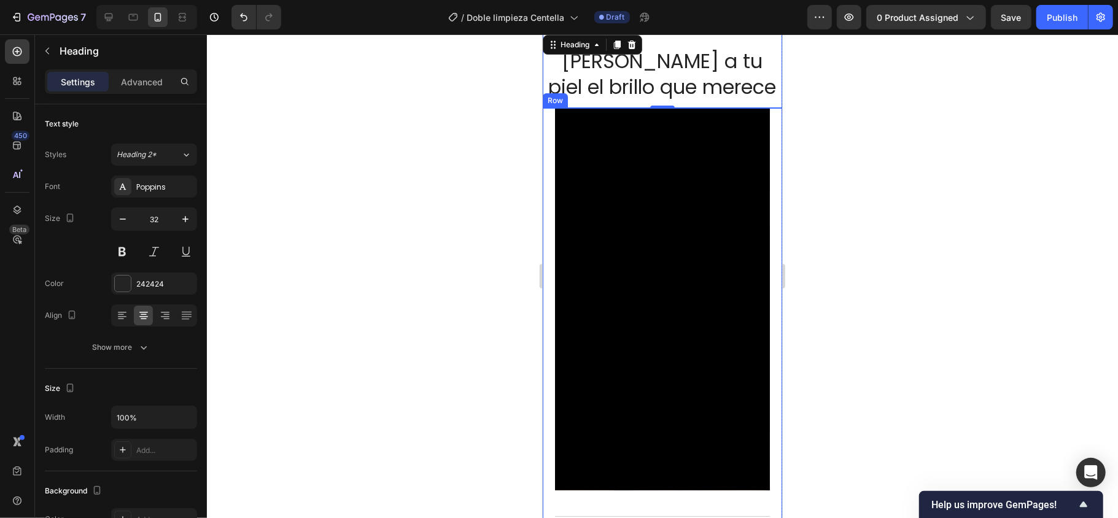
click at [762, 246] on div "Video 97% Text Block Sintieron un cambio luego de limpiar su rostro con el prod…" at bounding box center [662, 374] width 240 height 534
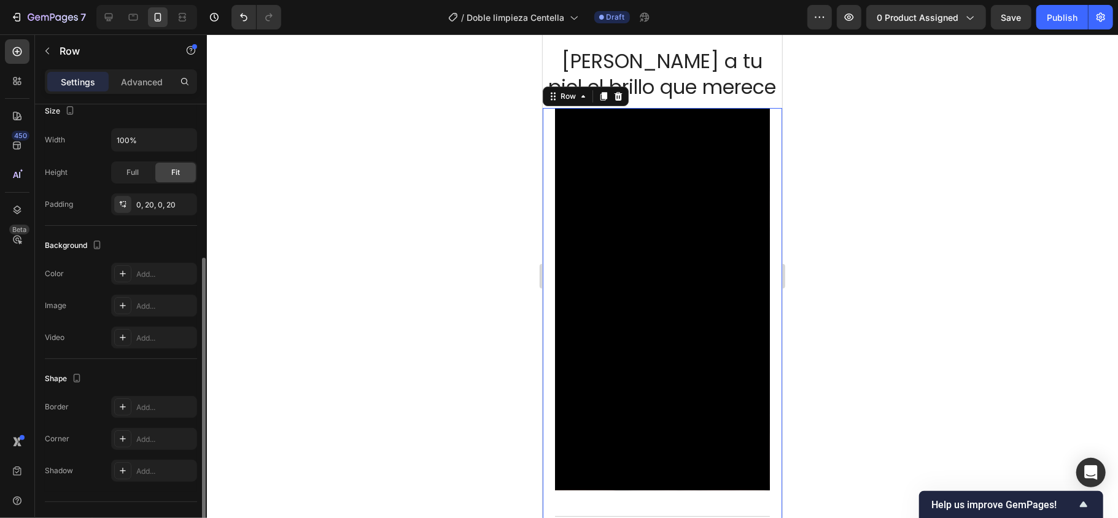
scroll to position [270, 0]
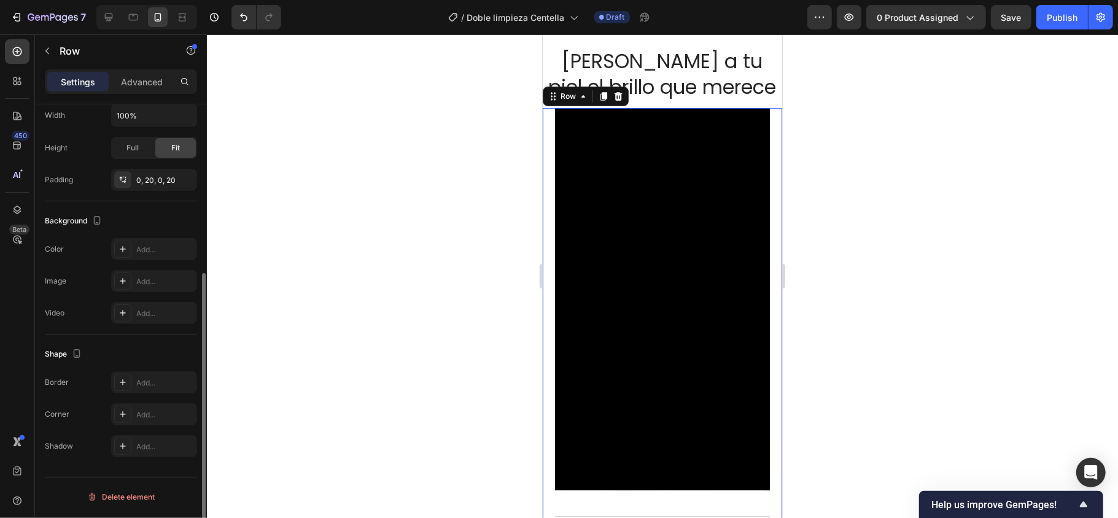
click at [988, 353] on div at bounding box center [662, 276] width 911 height 484
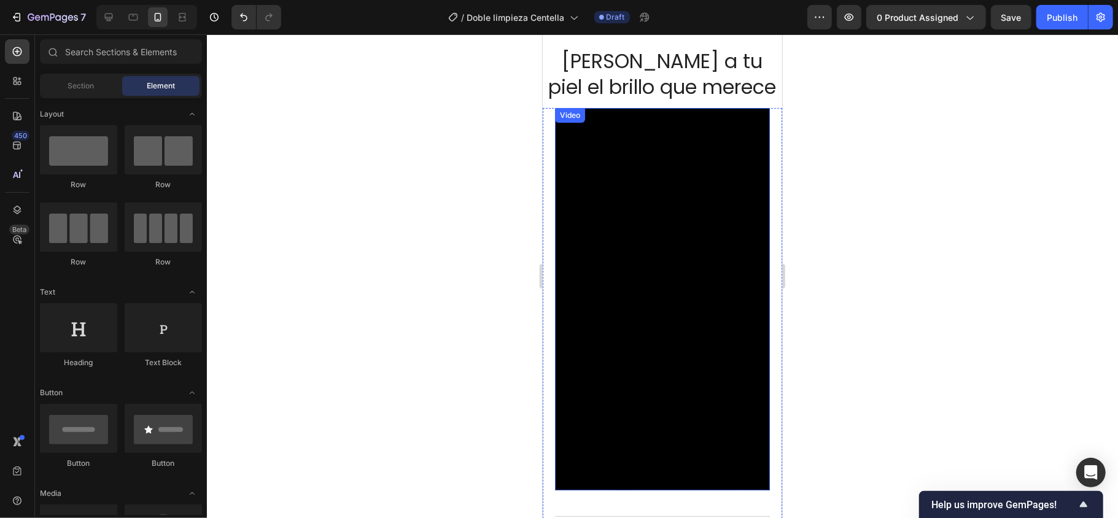
click at [570, 114] on div "Video" at bounding box center [569, 114] width 25 height 11
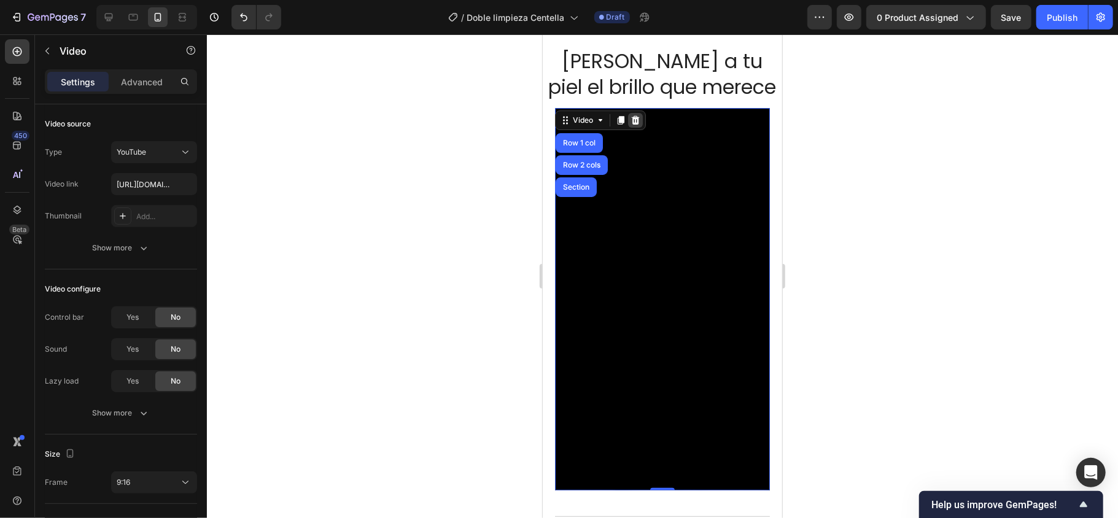
click at [632, 120] on icon at bounding box center [635, 120] width 10 height 10
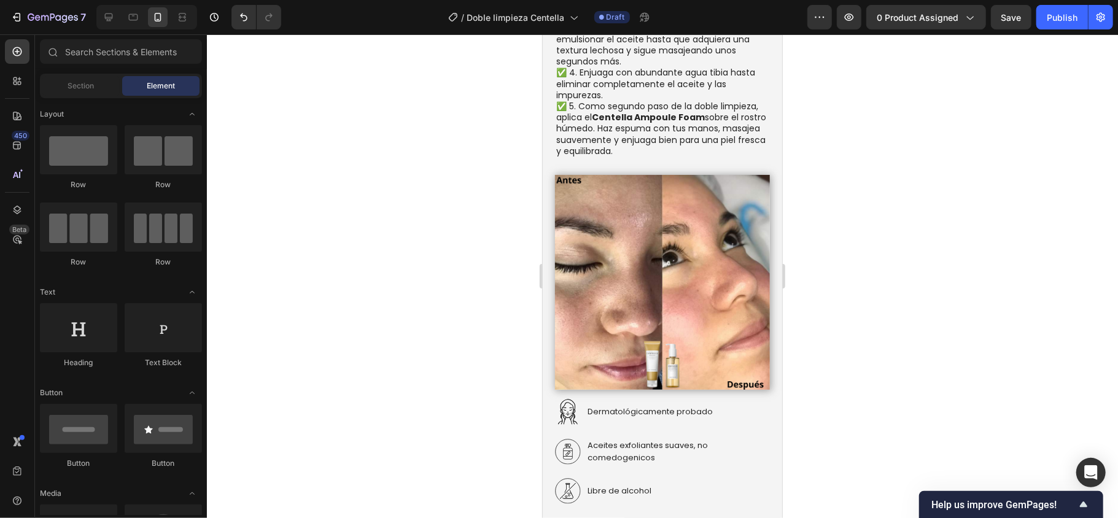
scroll to position [2717, 0]
click at [242, 18] on icon "Undo/Redo" at bounding box center [244, 17] width 12 height 12
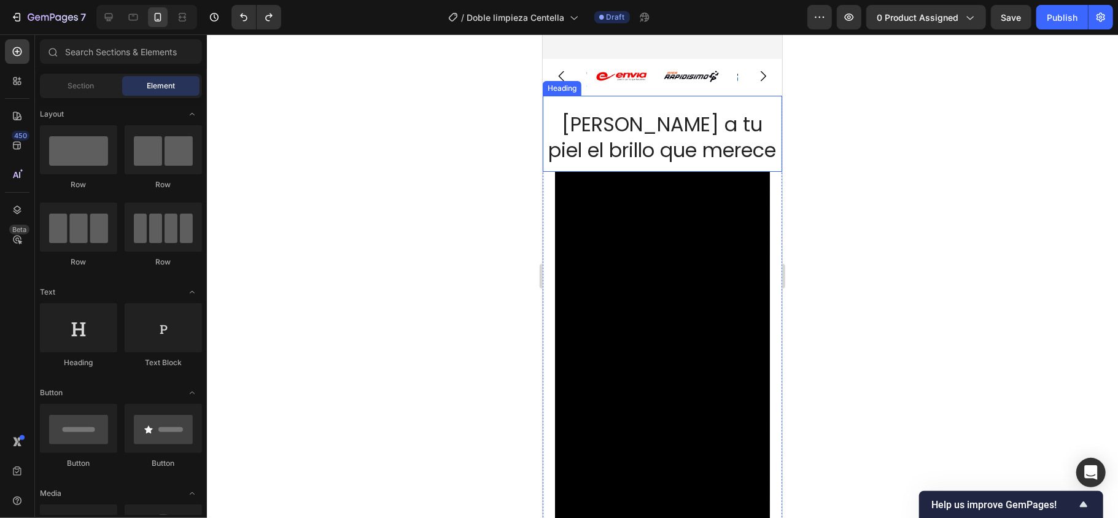
scroll to position [3290, 0]
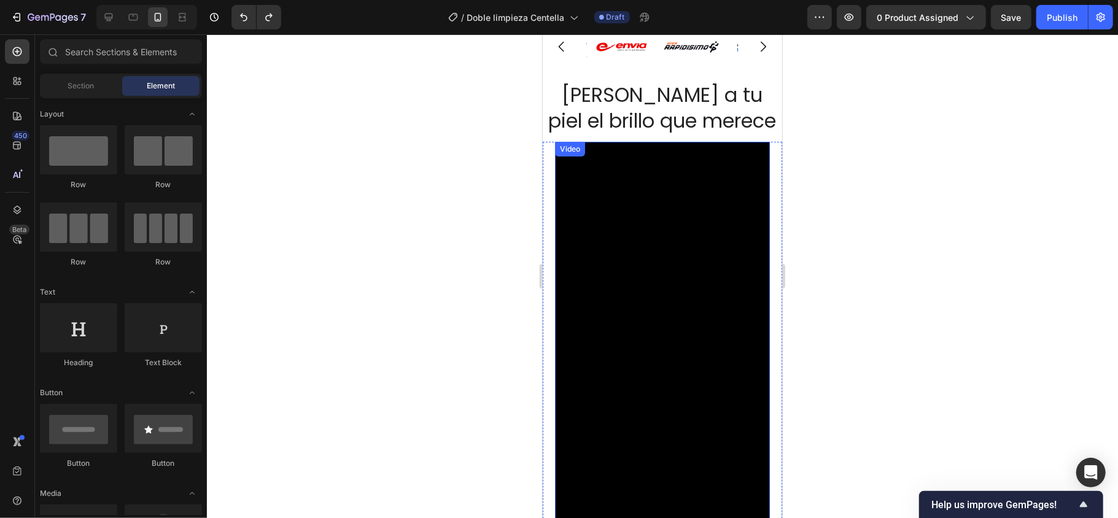
click at [572, 143] on div "Video" at bounding box center [570, 148] width 30 height 15
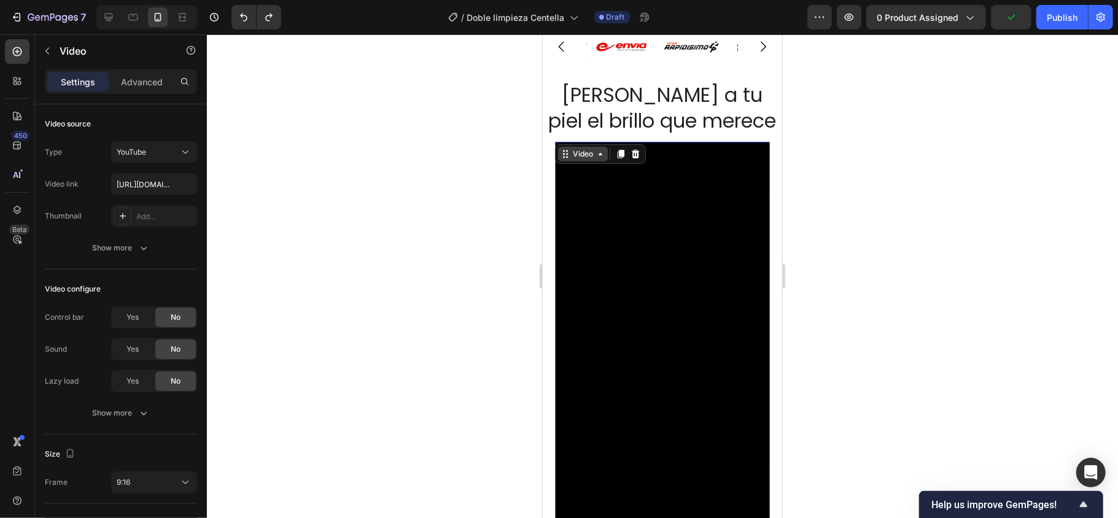
click at [583, 152] on div "Video" at bounding box center [582, 153] width 25 height 11
click at [566, 155] on icon at bounding box center [565, 154] width 10 height 10
click at [165, 150] on div "YouTube" at bounding box center [148, 152] width 63 height 11
click at [163, 233] on span "Video hosting" at bounding box center [140, 229] width 47 height 11
type input "https://media.w3.org/2010/05/sintel/trailer.mp4"
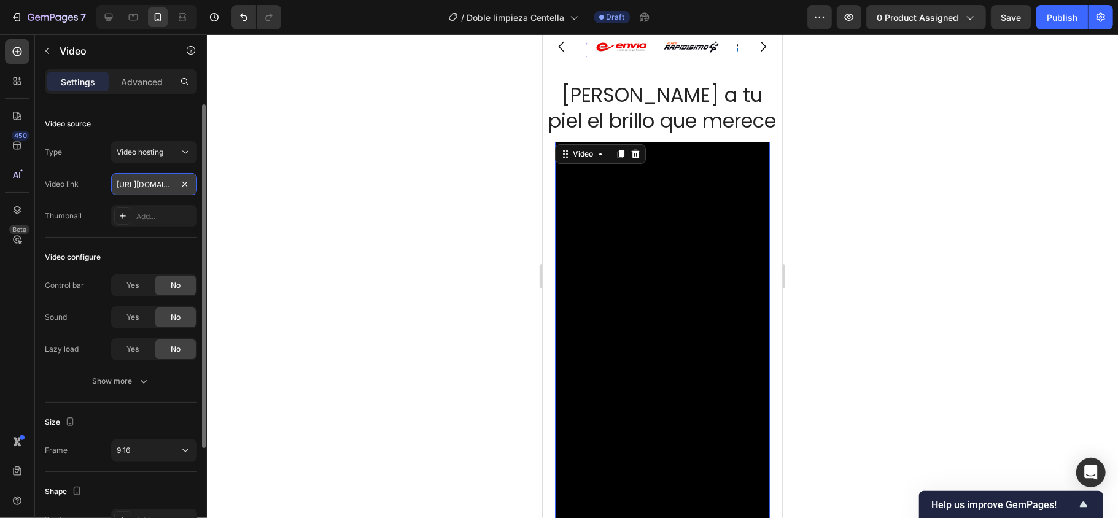
click at [146, 185] on input "https://media.w3.org/2010/05/sintel/trailer.mp4" at bounding box center [154, 184] width 86 height 22
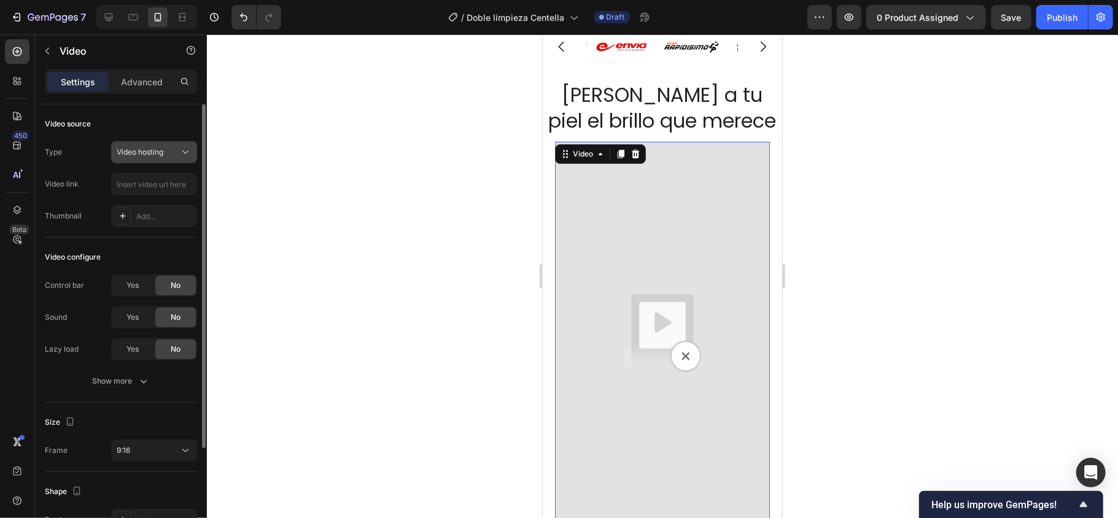
click at [185, 158] on icon at bounding box center [185, 152] width 12 height 12
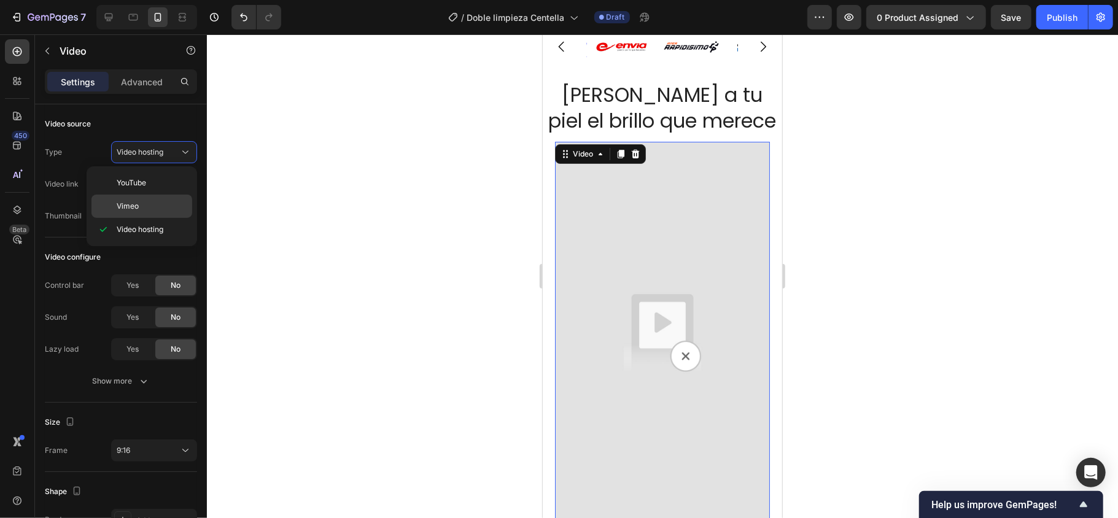
click at [175, 200] on div "Vimeo" at bounding box center [142, 206] width 101 height 23
type input "https://vimeo.com/347119375"
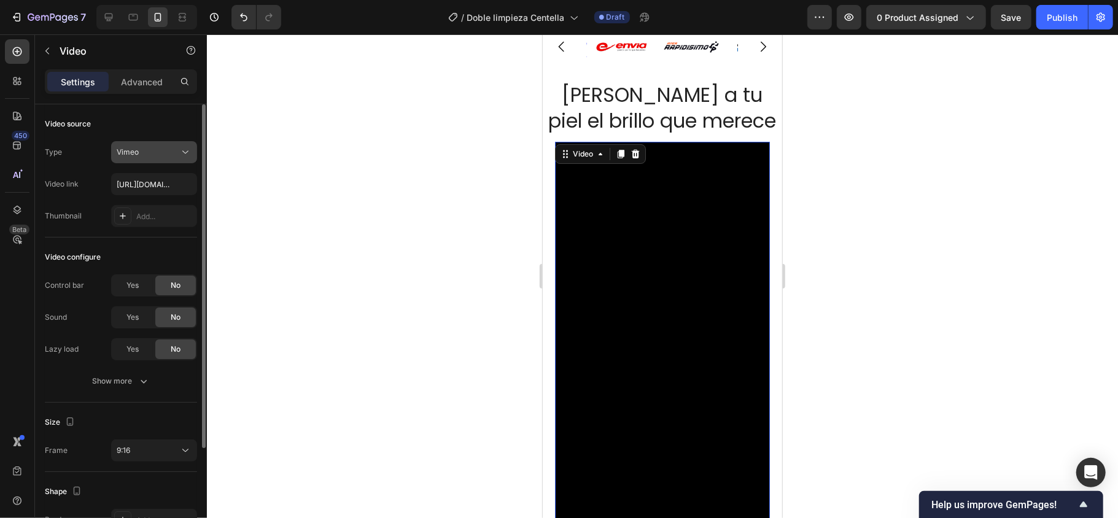
click at [179, 154] on icon at bounding box center [185, 152] width 12 height 12
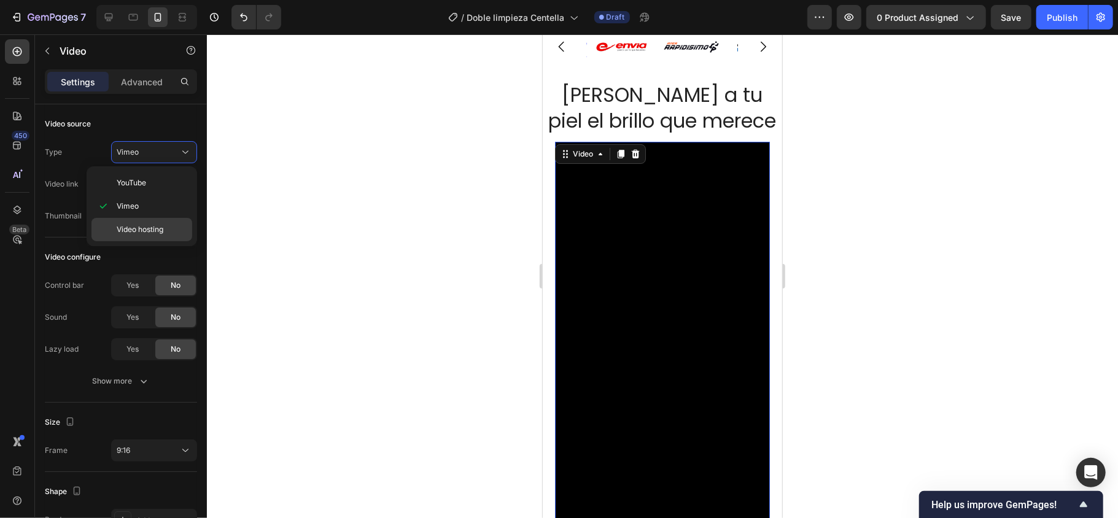
click at [160, 227] on span "Video hosting" at bounding box center [140, 229] width 47 height 11
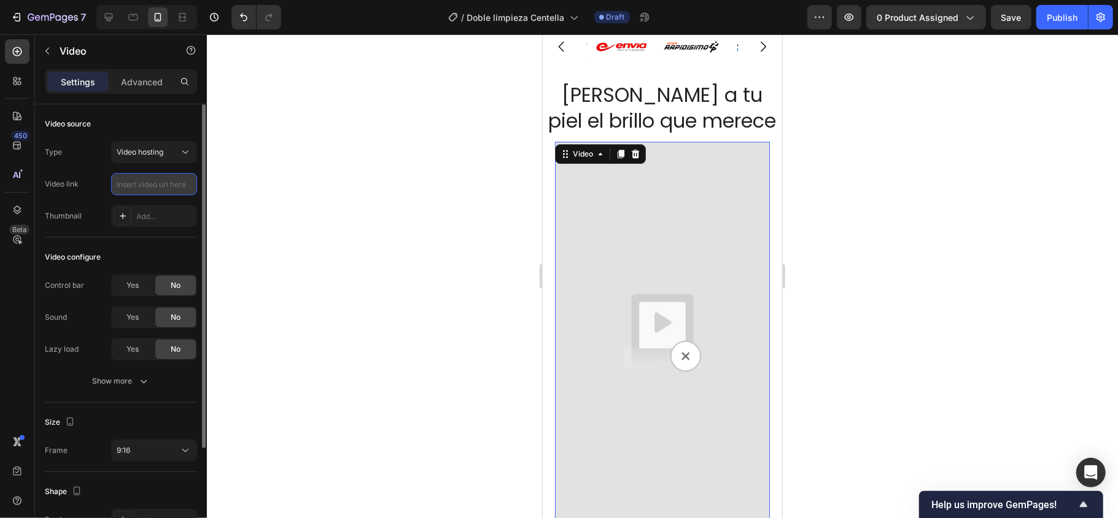
click at [136, 185] on input "text" at bounding box center [154, 184] width 86 height 22
paste input "https://cdn.shopify.com/videos/c/o/v/eefda54f6f6c4a5cb60866ec1af604d6.mp4"
type input "https://cdn.shopify.com/videos/c/o/v/eefda54f6f6c4a5cb60866ec1af604d6.mp4"
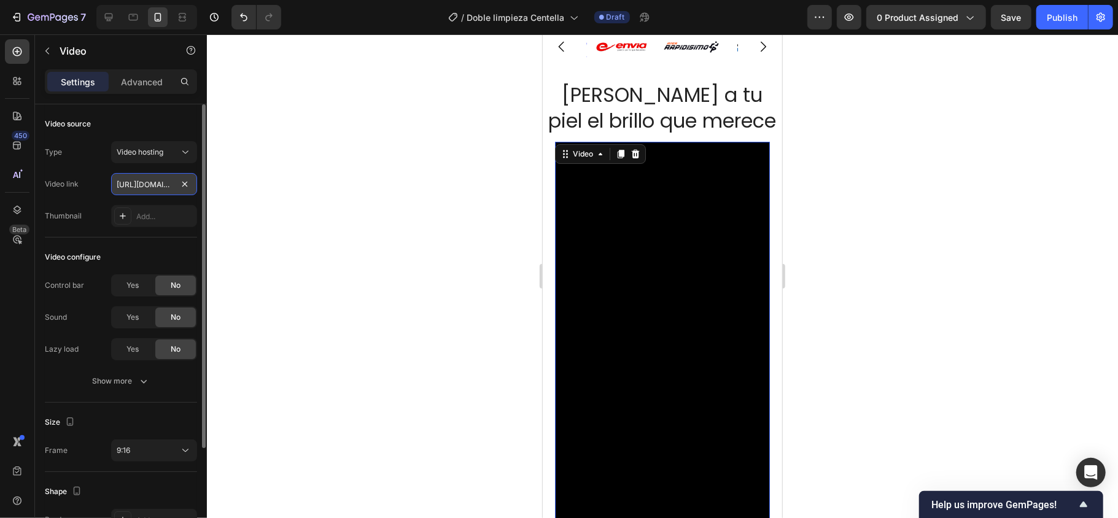
scroll to position [0, 227]
click at [268, 236] on div at bounding box center [662, 276] width 911 height 484
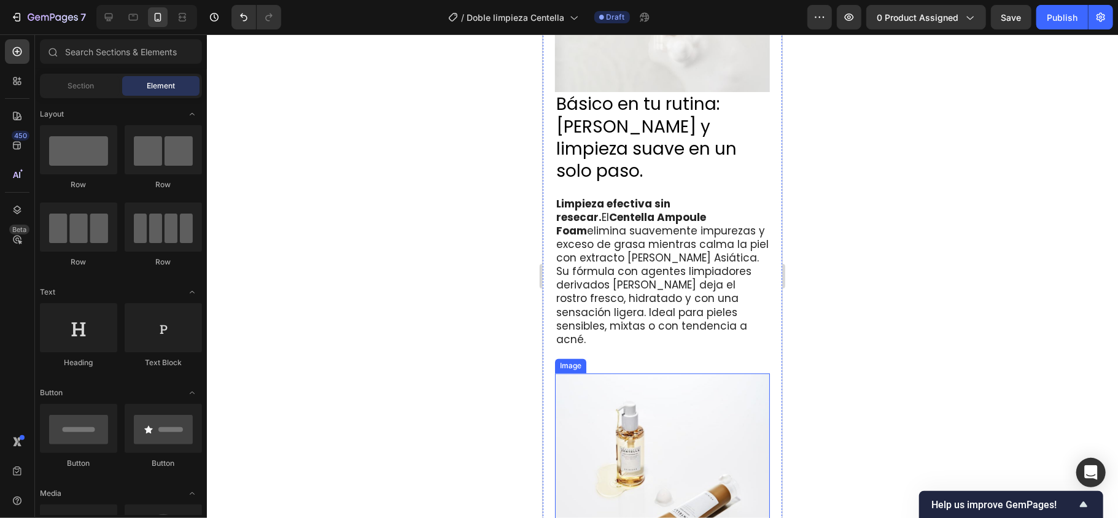
scroll to position [2010, 0]
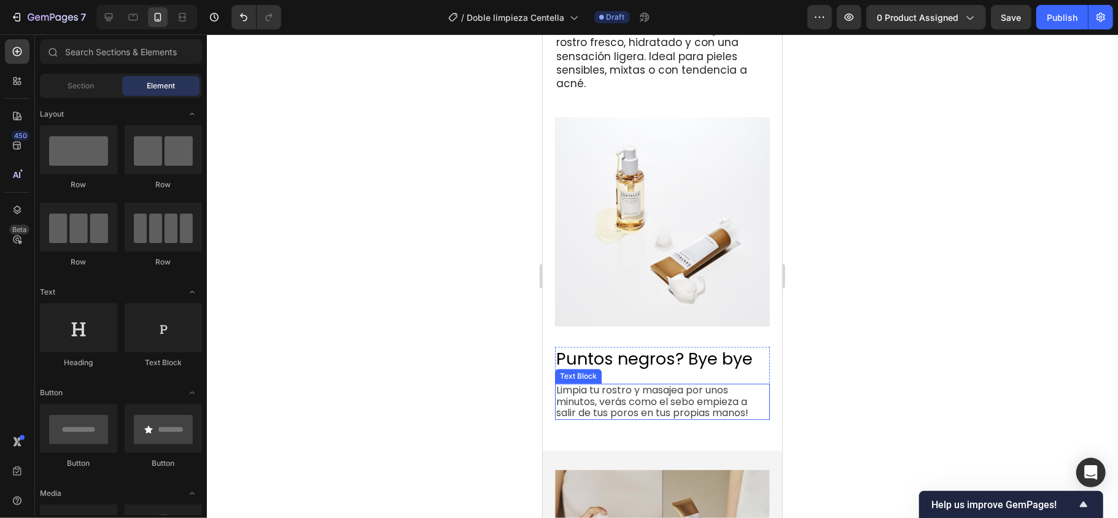
click at [709, 383] on span "Limpia tu rostro y masajea por unos minutos, verás como el sebo empieza a salir…" at bounding box center [652, 401] width 192 height 36
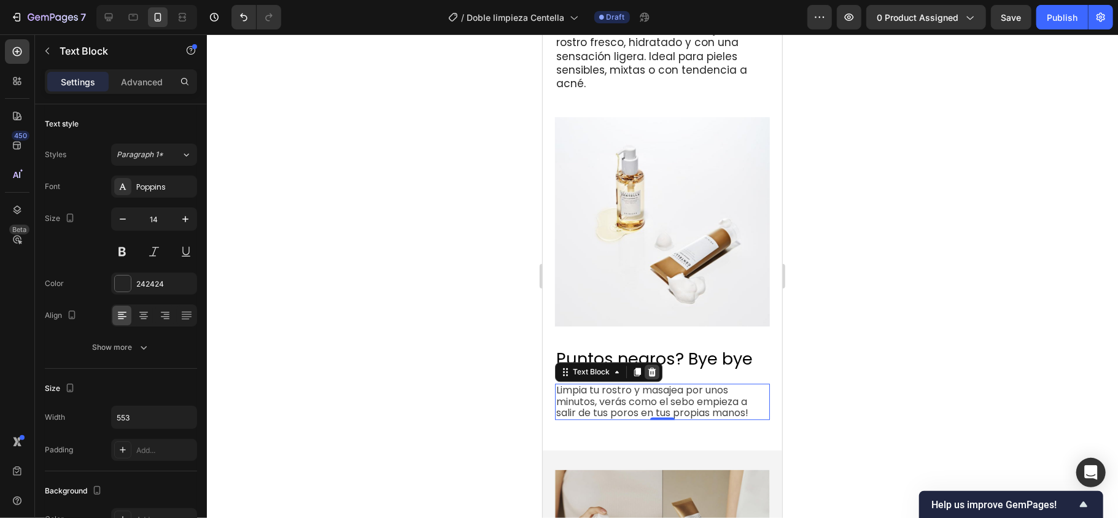
click at [651, 367] on icon at bounding box center [652, 372] width 10 height 10
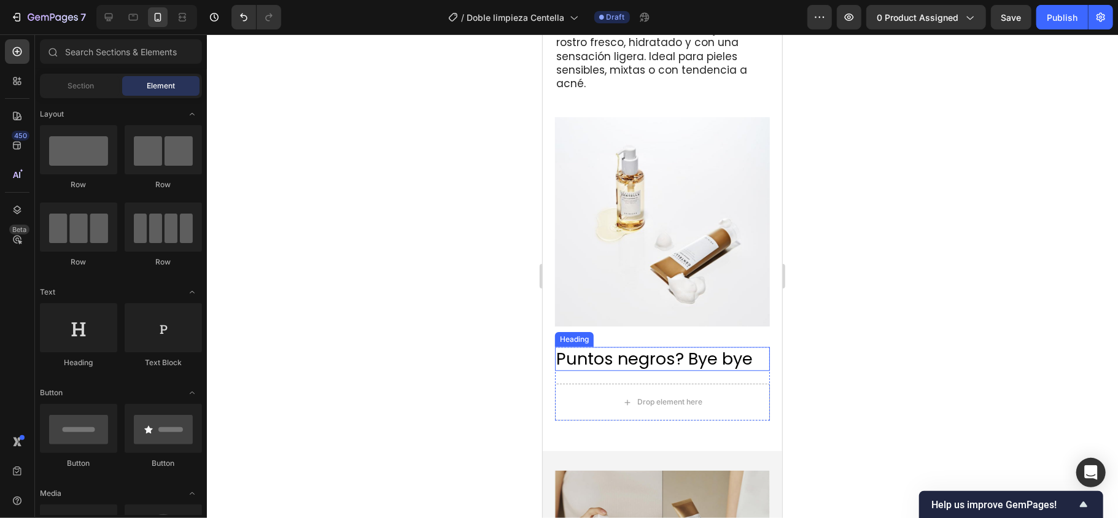
click at [658, 346] on h2 "Puntos negros? Bye bye" at bounding box center [662, 358] width 215 height 24
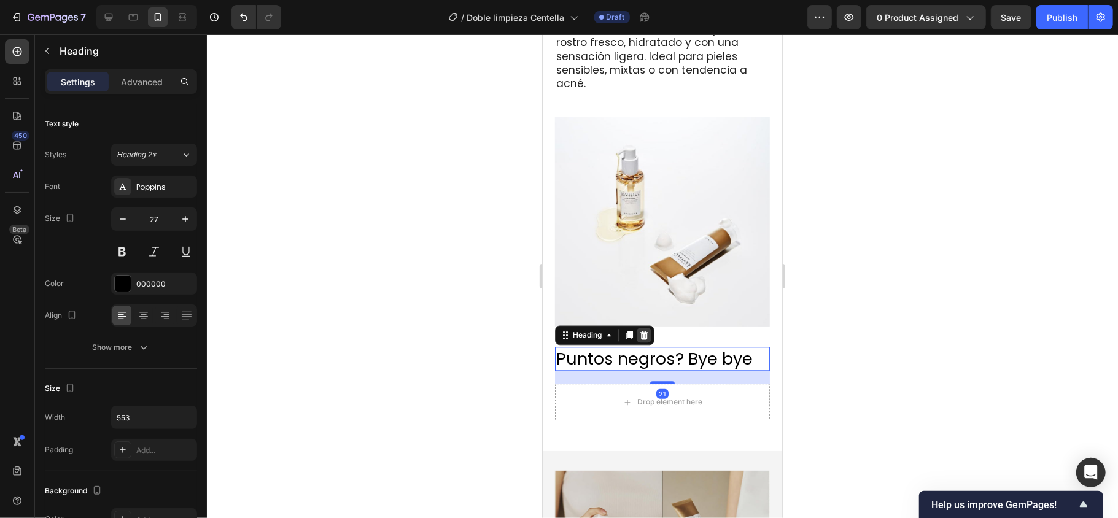
click at [644, 330] on icon at bounding box center [644, 334] width 8 height 9
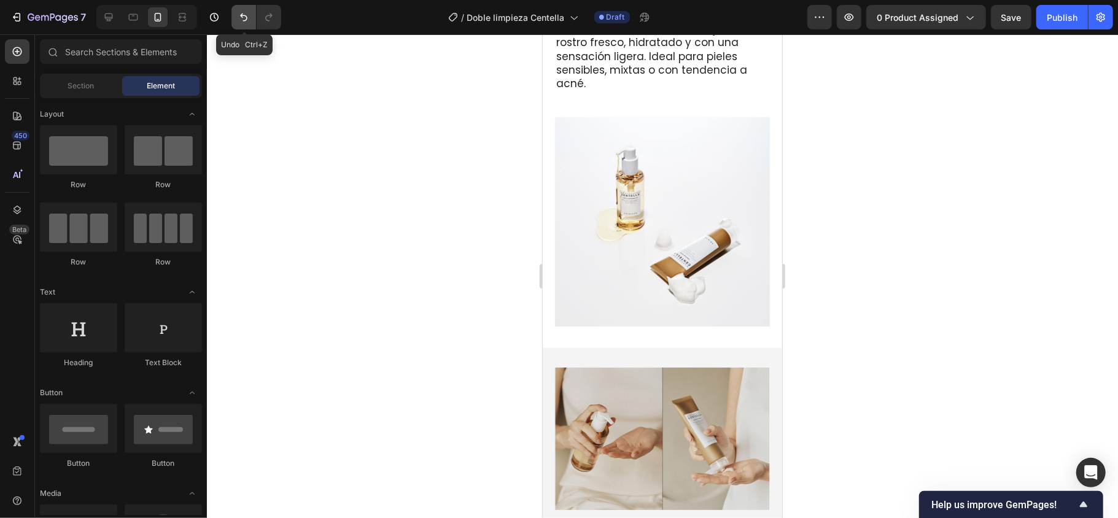
click at [244, 20] on icon "Undo/Redo" at bounding box center [244, 17] width 12 height 12
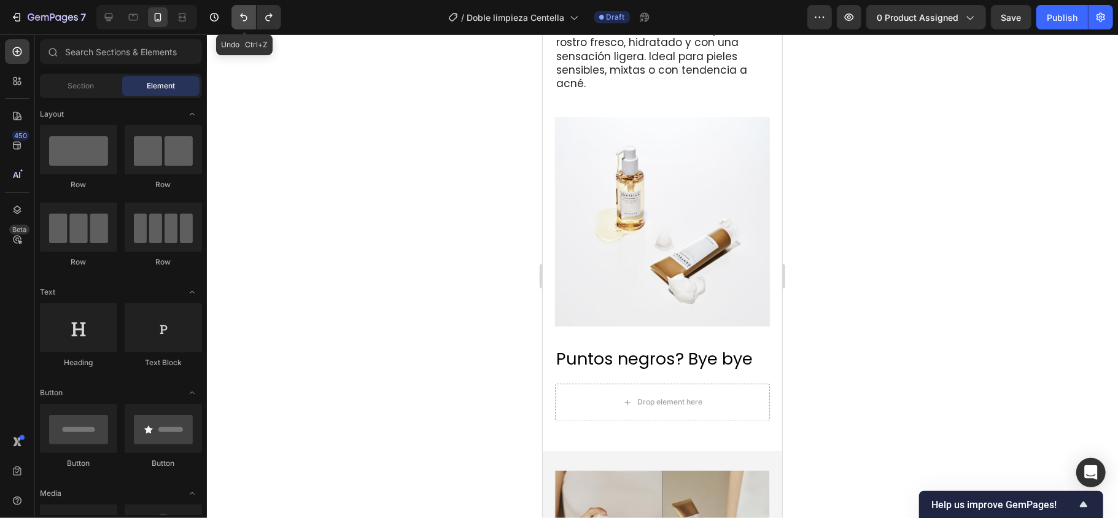
click at [244, 20] on icon "Undo/Redo" at bounding box center [244, 17] width 12 height 12
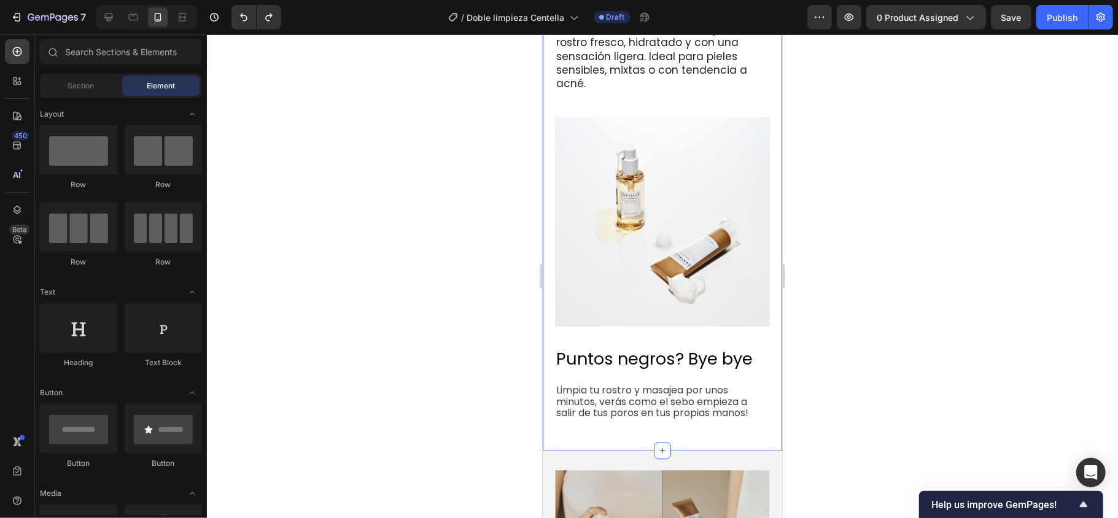
click at [708, 383] on span "Limpia tu rostro y masajea por unos minutos, verás como el sebo empieza a salir…" at bounding box center [652, 401] width 192 height 36
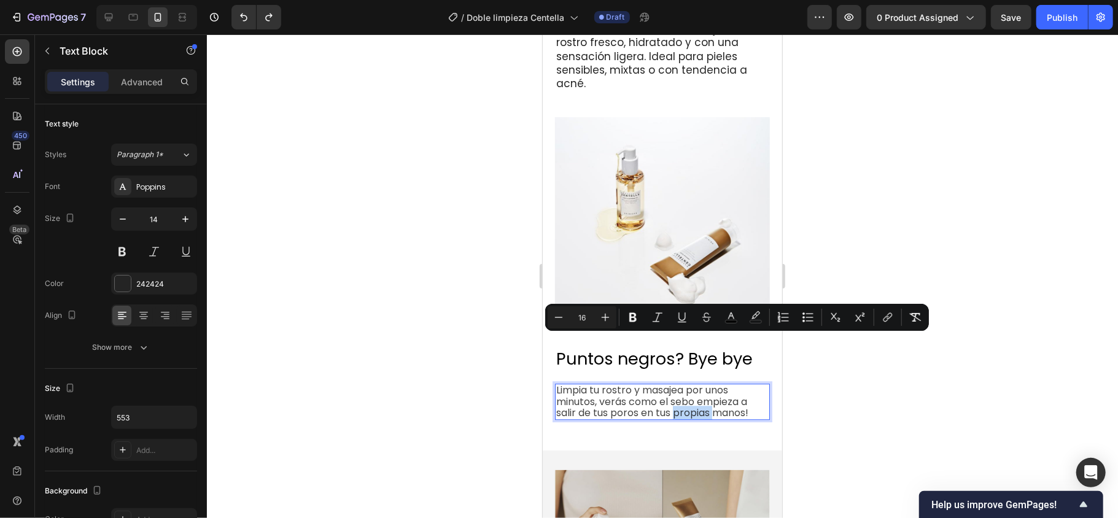
click at [752, 384] on p "Limpia tu rostro y masajea por unos minutos, verás como el sebo empieza a salir…" at bounding box center [662, 401] width 213 height 34
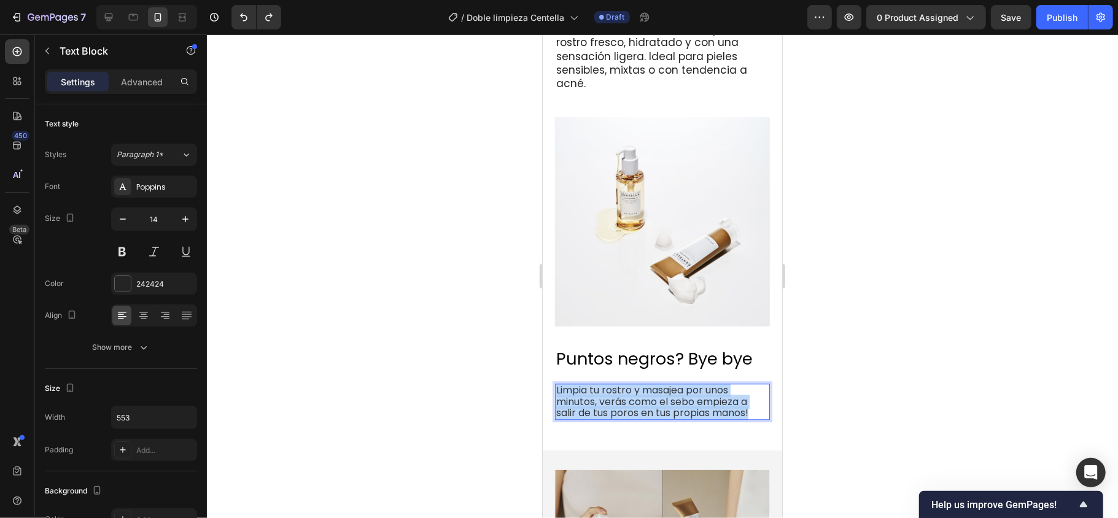
drag, startPoint x: 752, startPoint y: 343, endPoint x: 558, endPoint y: 319, distance: 196.2
click at [558, 384] on p "Limpia tu rostro y masajea por unos minutos, verás como el sebo empieza a salir…" at bounding box center [662, 401] width 213 height 34
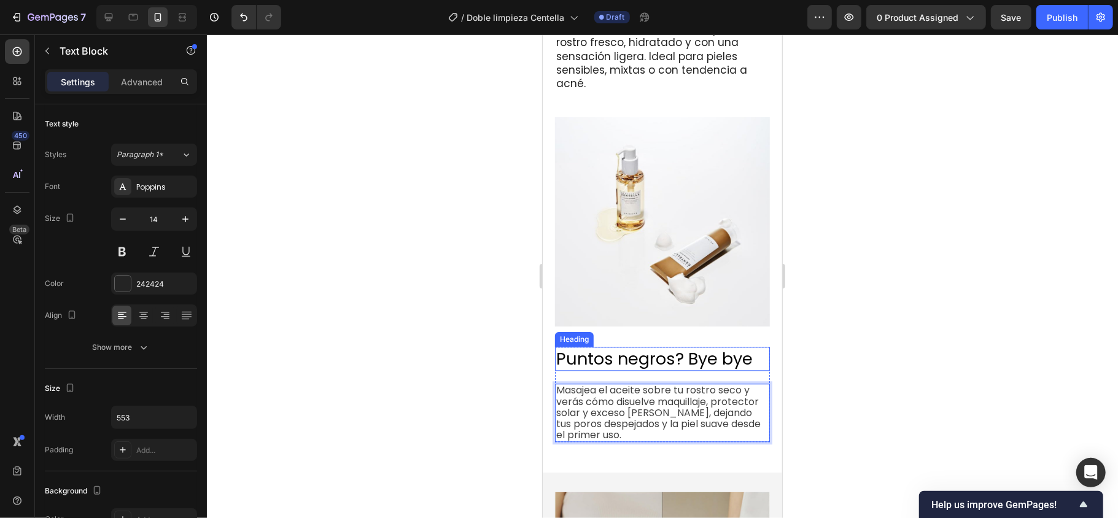
click at [632, 346] on h2 "Puntos negros? Bye bye" at bounding box center [662, 358] width 215 height 24
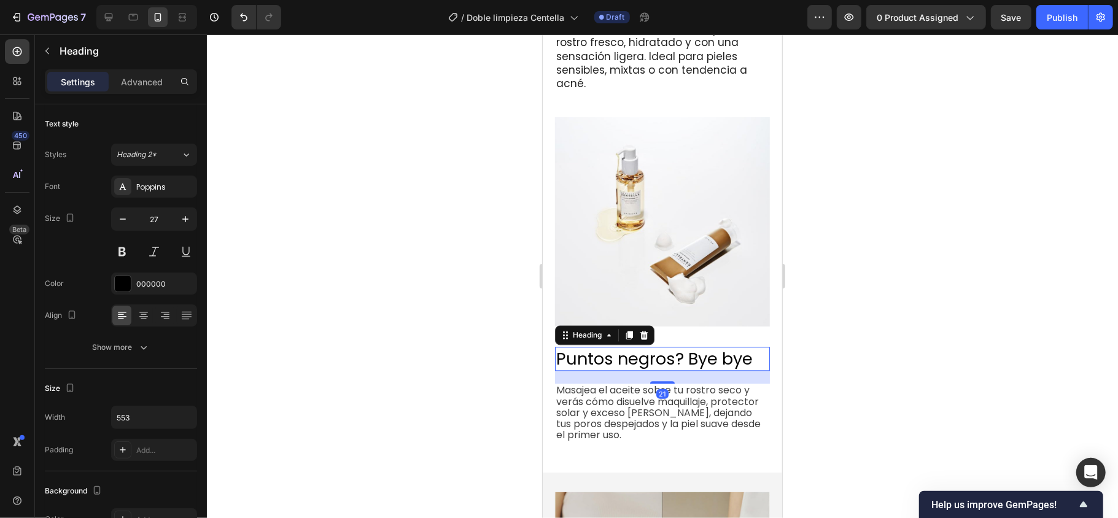
click at [632, 346] on h2 "Puntos negros? Bye bye" at bounding box center [662, 358] width 215 height 24
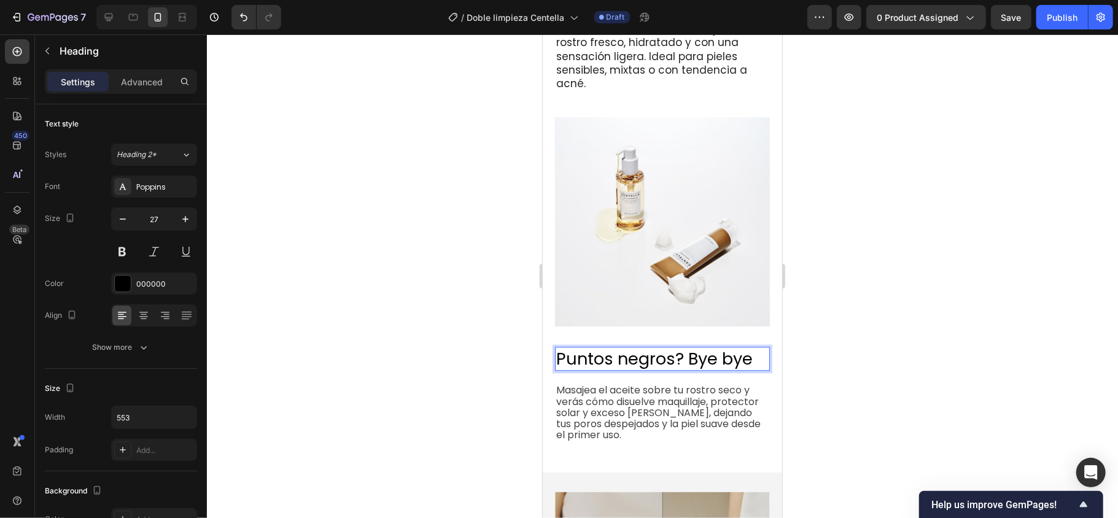
click at [632, 348] on p "Puntos negros? Bye bye" at bounding box center [662, 358] width 213 height 21
click at [902, 303] on div at bounding box center [662, 276] width 911 height 484
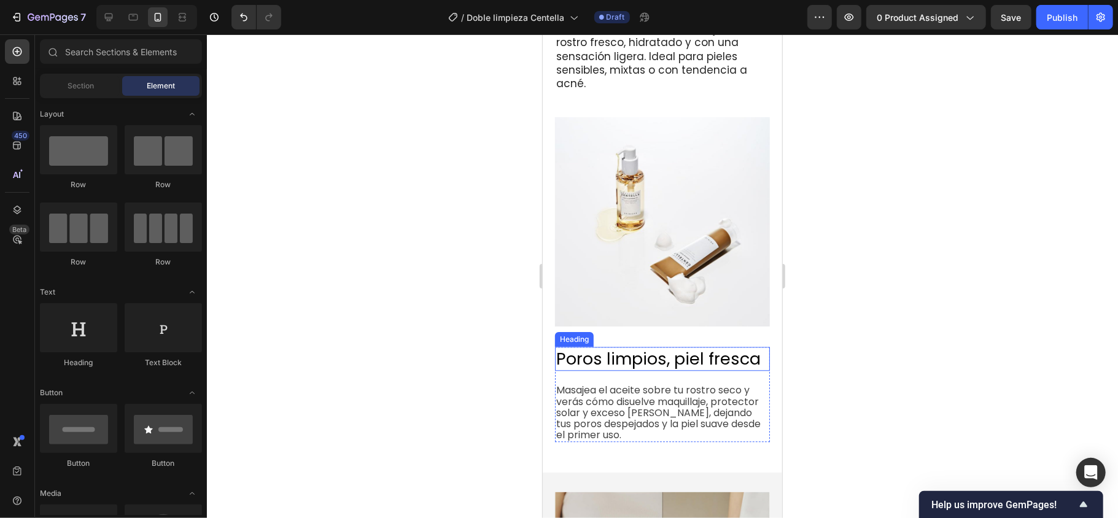
click at [597, 348] on p "Poros limpios, piel fresca" at bounding box center [662, 358] width 213 height 21
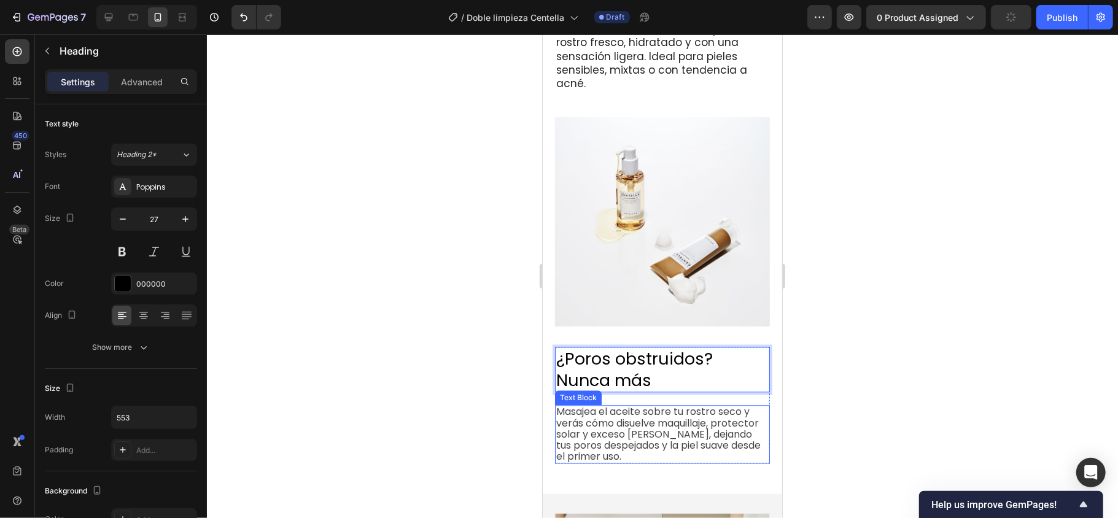
click at [666, 404] on span "Masajea el aceite sobre tu rostro seco y verás cómo disuelve maquillaje, protec…" at bounding box center [658, 433] width 205 height 59
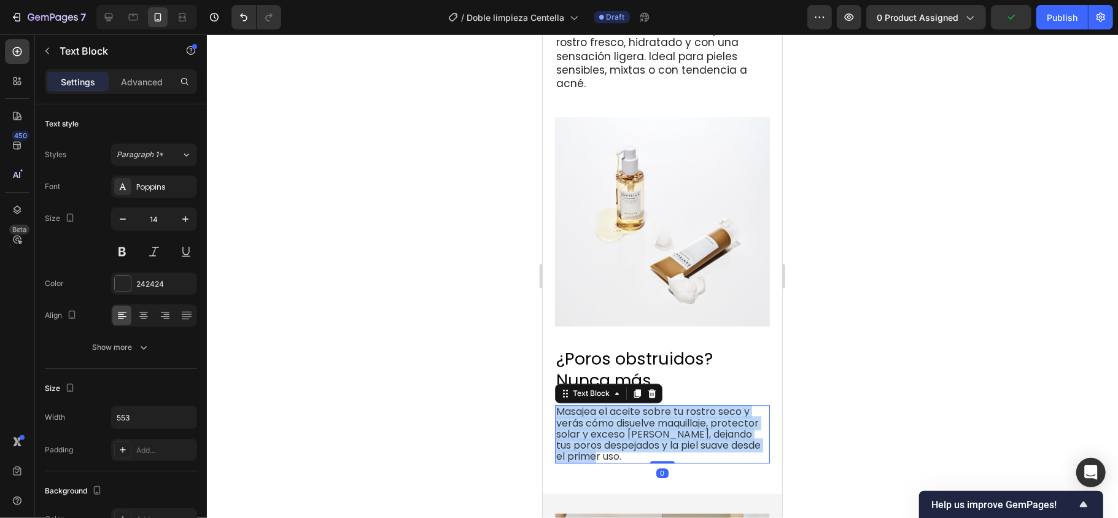
click at [666, 404] on span "Masajea el aceite sobre tu rostro seco y verás cómo disuelve maquillaje, protec…" at bounding box center [658, 433] width 205 height 59
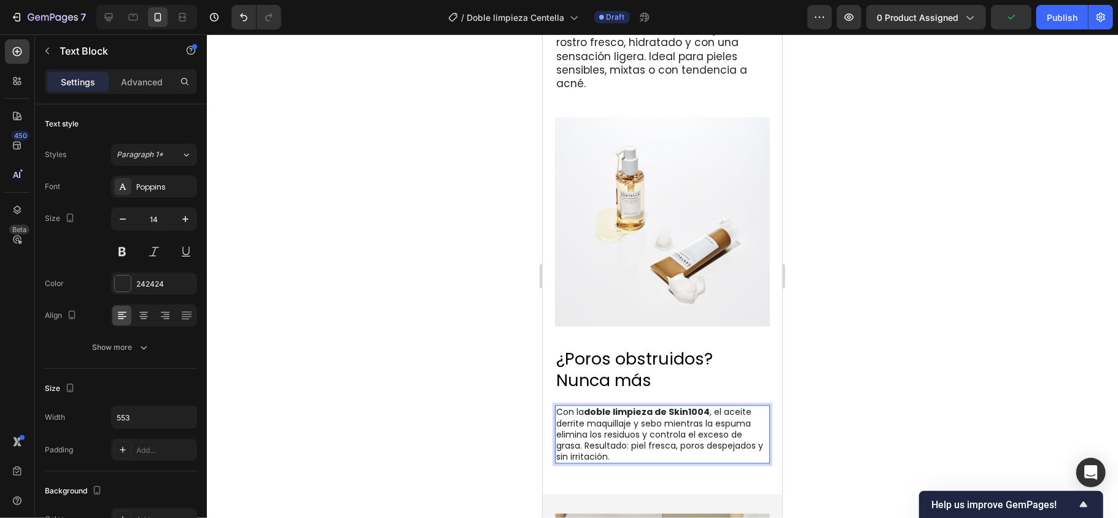
click at [916, 362] on div at bounding box center [662, 276] width 911 height 484
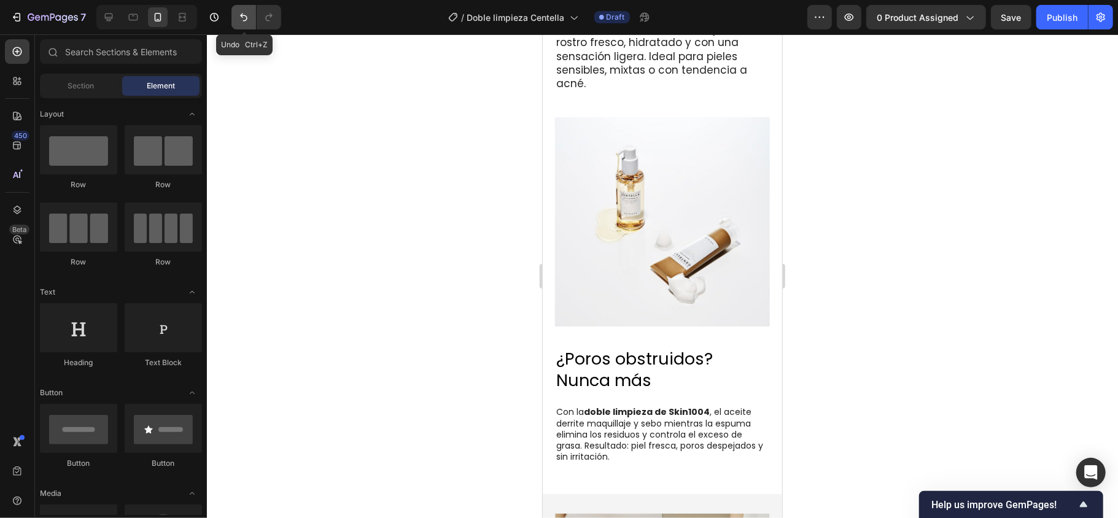
click at [244, 18] on icon "Undo/Redo" at bounding box center [244, 17] width 12 height 12
click at [657, 404] on span "Masajea el aceite sobre tu rostro seco y verás cómo disuelve maquillaje, protec…" at bounding box center [658, 433] width 205 height 59
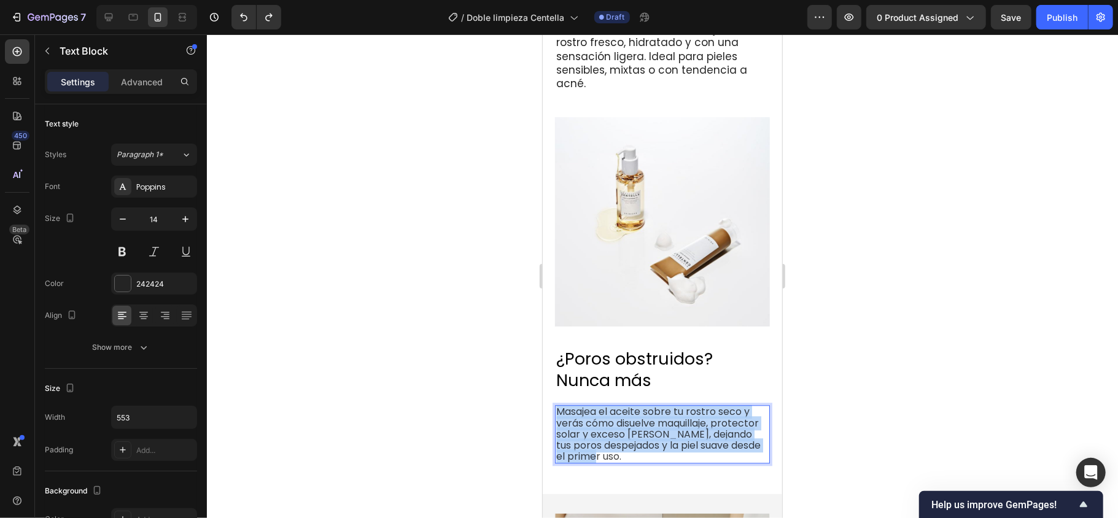
click at [657, 404] on span "Masajea el aceite sobre tu rostro seco y verás cómo disuelve maquillaje, protec…" at bounding box center [658, 433] width 205 height 59
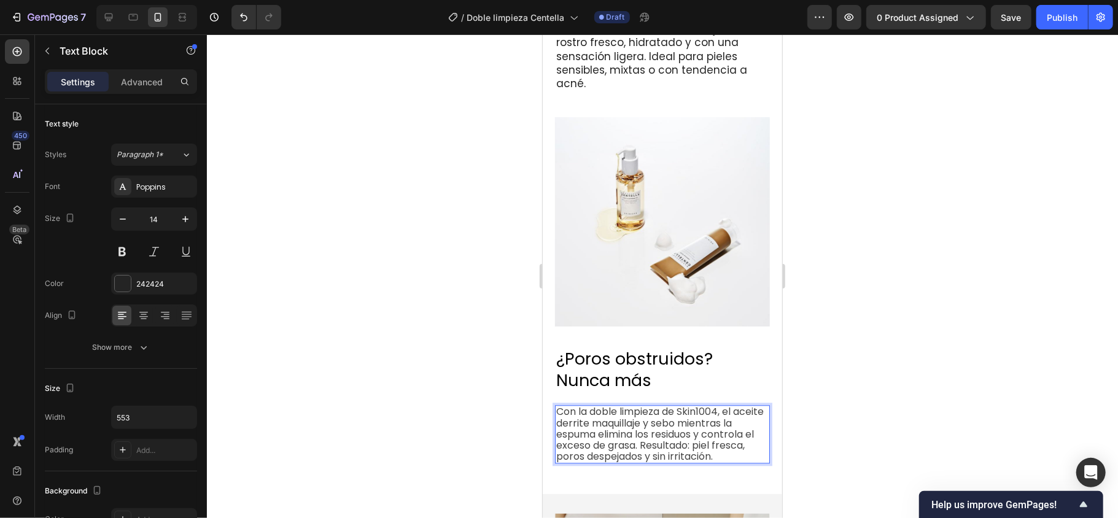
click at [970, 362] on div at bounding box center [662, 276] width 911 height 484
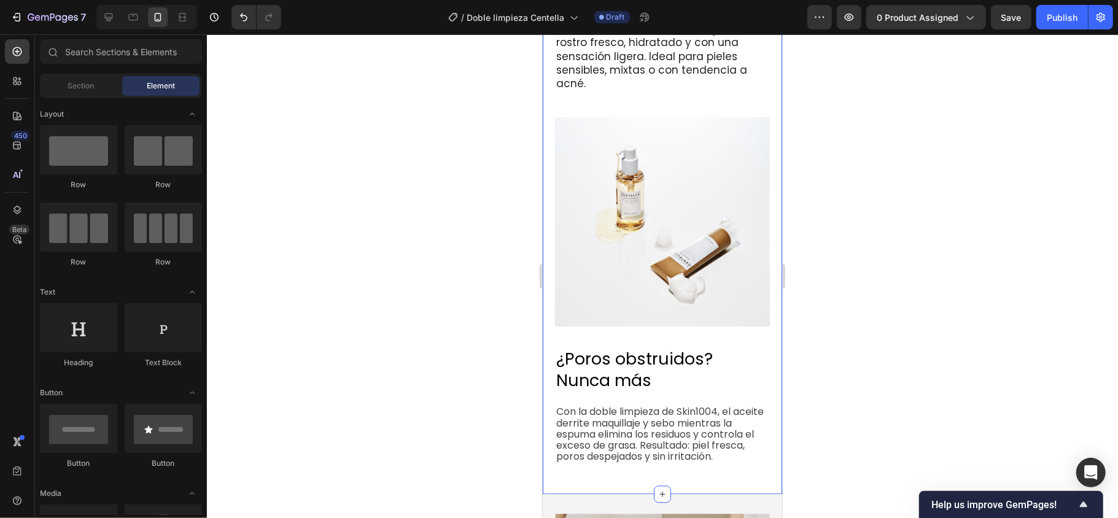
click at [865, 330] on div at bounding box center [662, 276] width 911 height 484
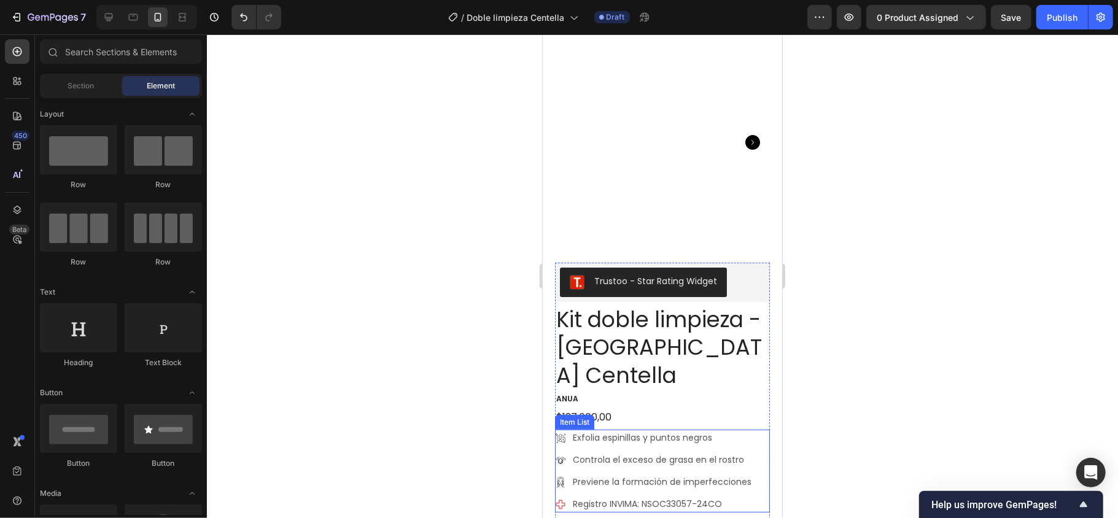
scroll to position [0, 0]
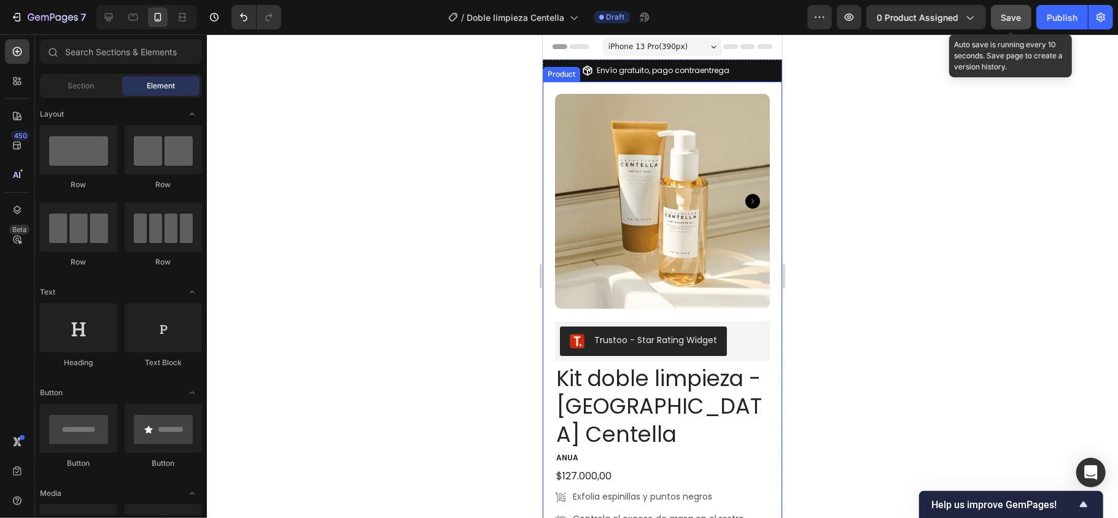
click at [1018, 9] on button "Save" at bounding box center [1011, 17] width 41 height 25
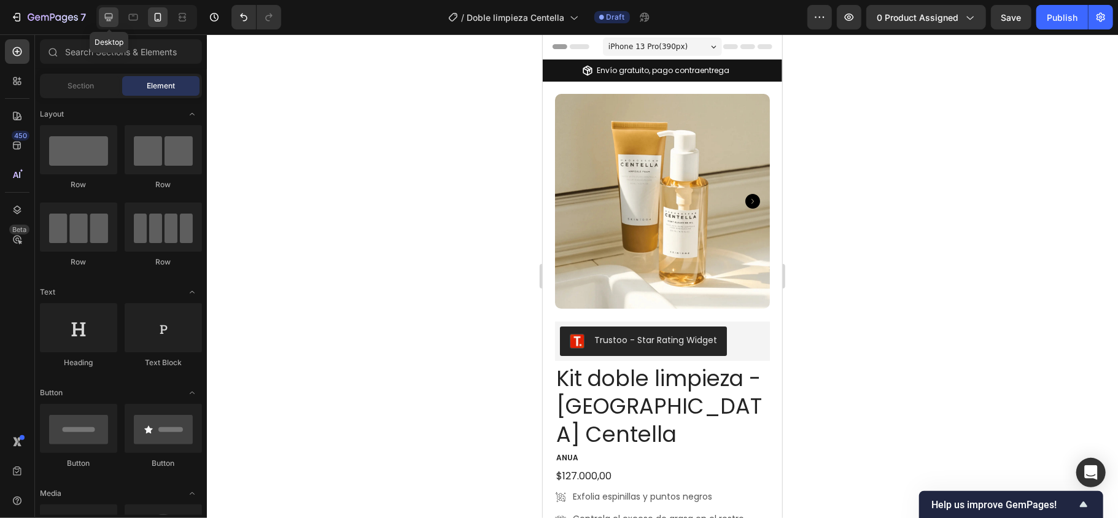
click at [104, 16] on icon at bounding box center [109, 17] width 12 height 12
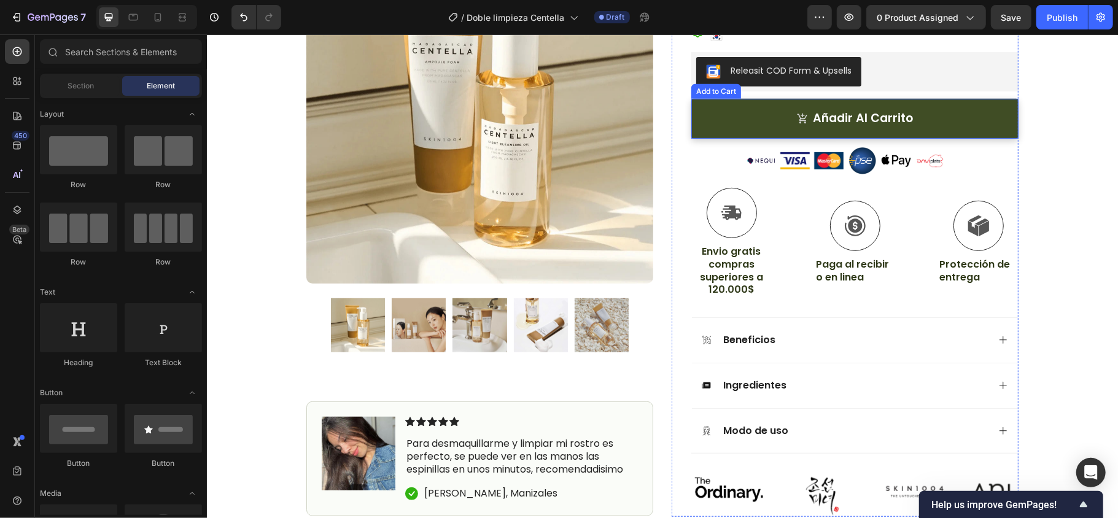
scroll to position [573, 0]
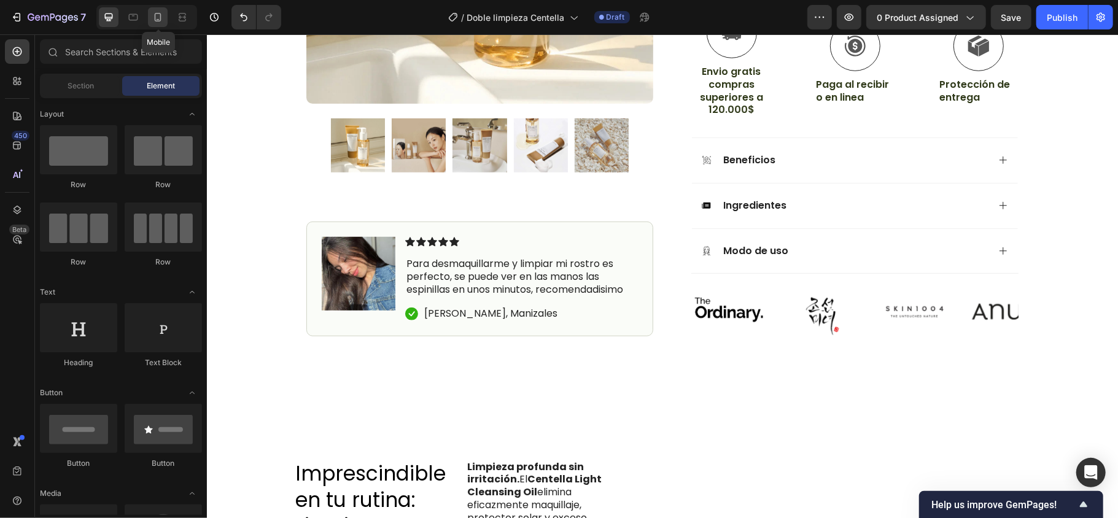
drag, startPoint x: 160, startPoint y: 14, endPoint x: 80, endPoint y: 219, distance: 220.7
click at [160, 14] on icon at bounding box center [158, 17] width 7 height 9
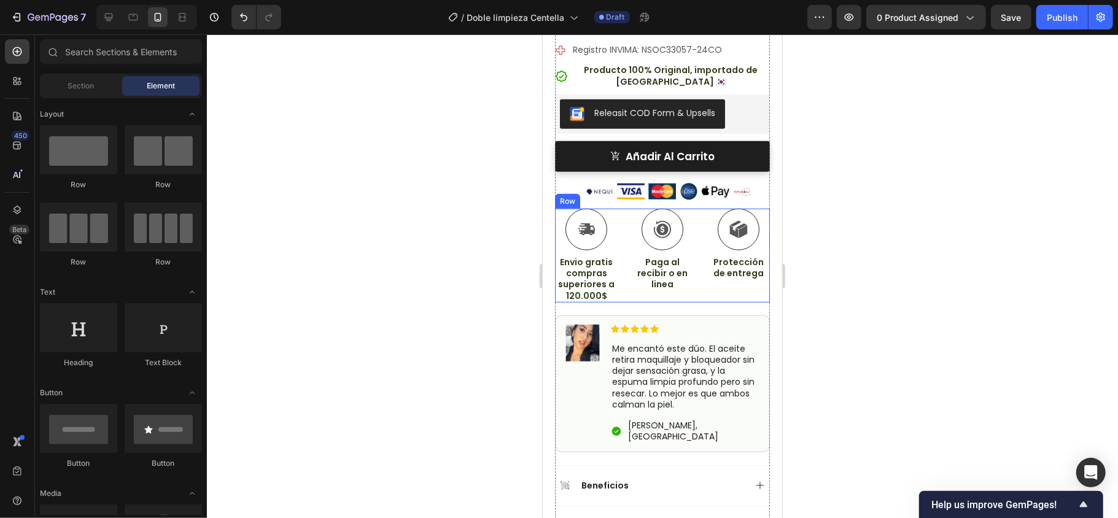
scroll to position [526, 0]
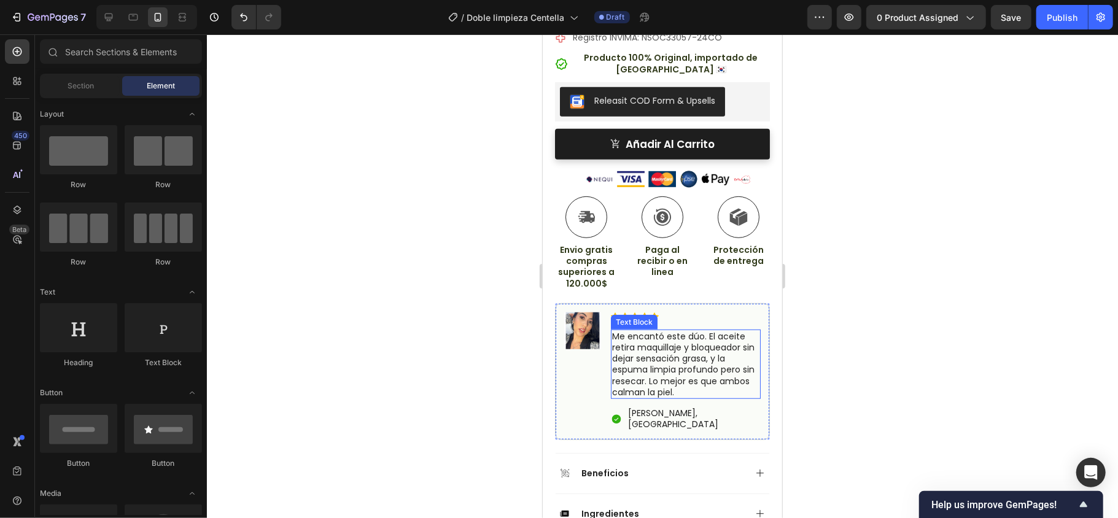
click at [637, 344] on p "Me encantó este dúo. El aceite retira maquillaje y bloqueador sin dejar sensaci…" at bounding box center [685, 363] width 147 height 67
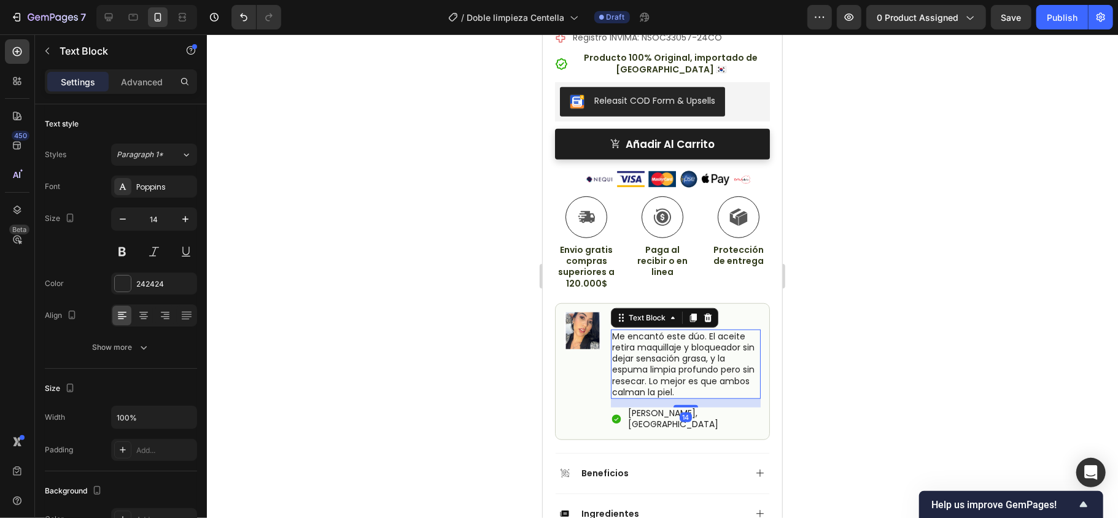
click at [637, 344] on p "Me encantó este dúo. El aceite retira maquillaje y bloqueador sin dejar sensaci…" at bounding box center [685, 363] width 147 height 67
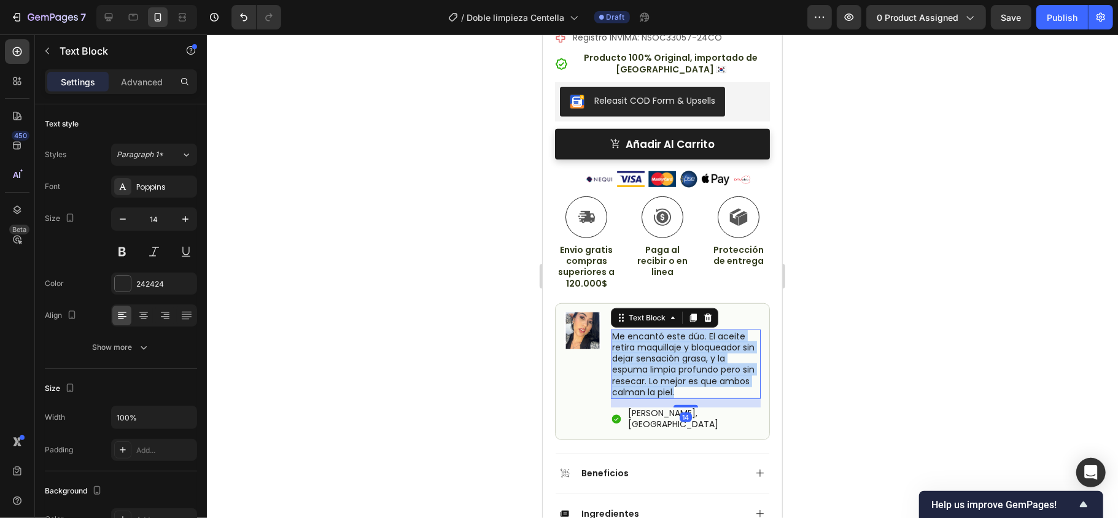
click at [637, 344] on p "Me encantó este dúo. El aceite retira maquillaje y bloqueador sin dejar sensaci…" at bounding box center [685, 363] width 147 height 67
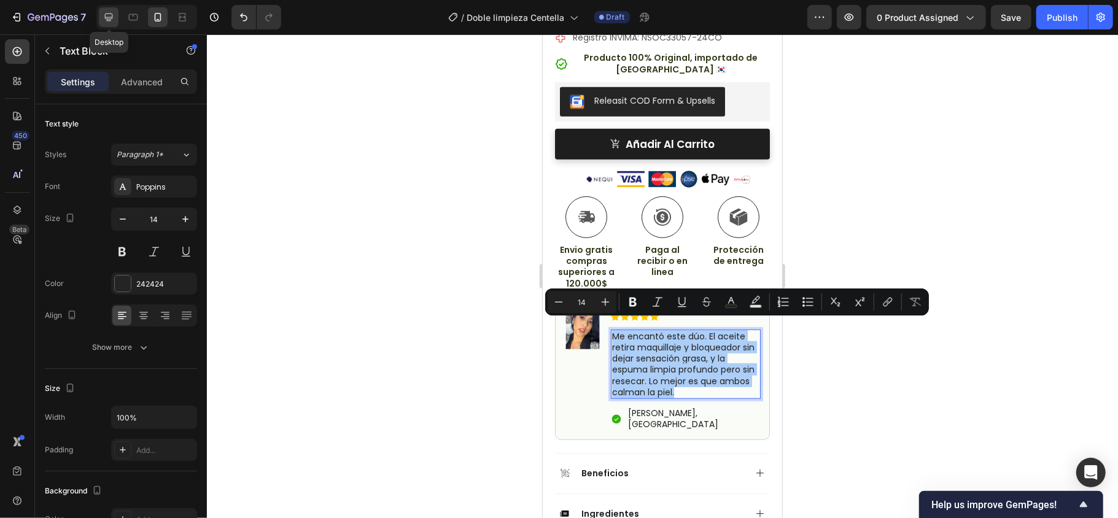
click at [111, 15] on icon at bounding box center [109, 17] width 12 height 12
type input "16"
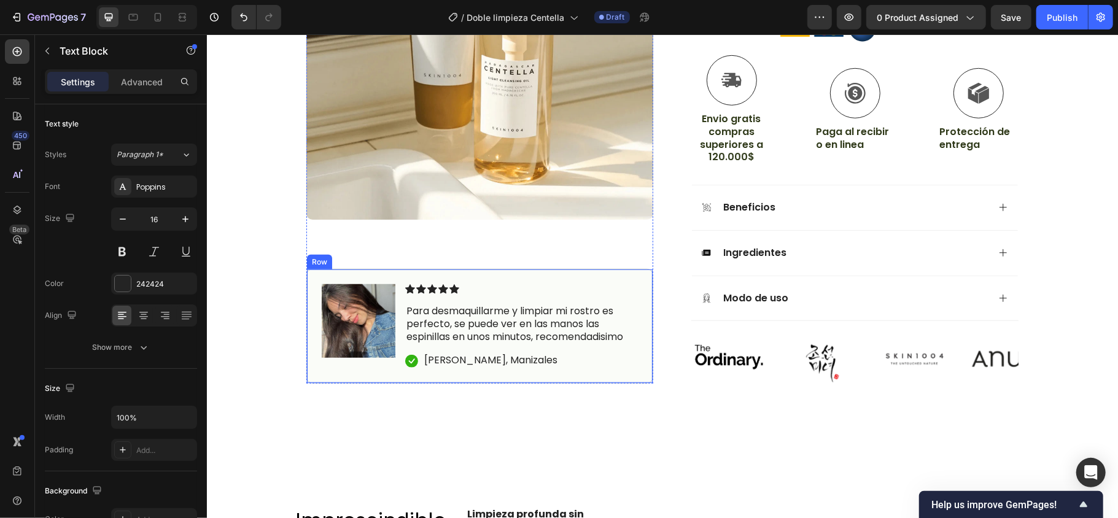
scroll to position [545, 0]
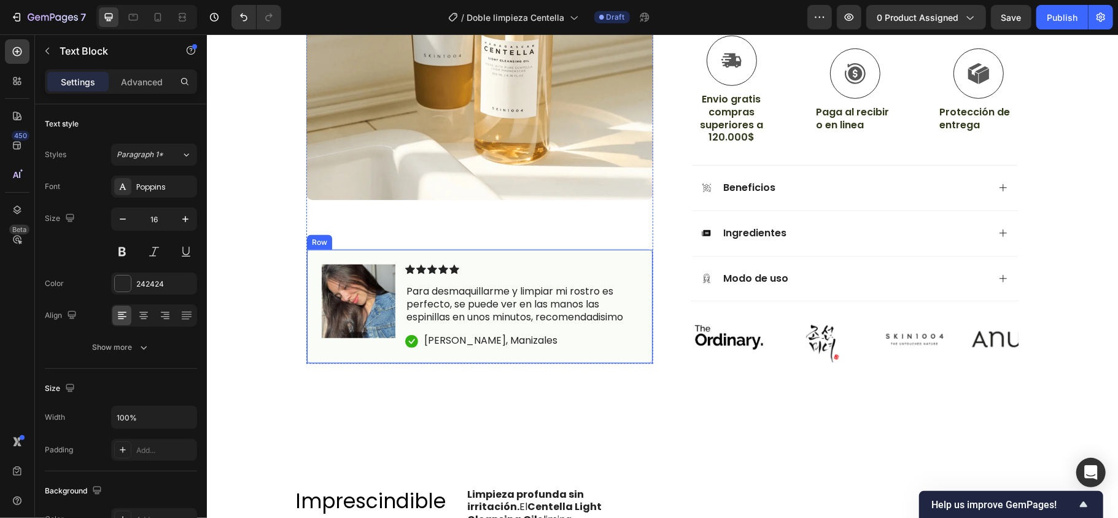
click at [480, 285] on p "Para desmaquillarme y limpiar mi rostro es perfecto, se puede ver en las manos …" at bounding box center [521, 304] width 230 height 38
click at [480, 277] on div "Icon Icon Icon Icon Icon Icon List Para desmaquillarme y limpiar mi rostro es p…" at bounding box center [521, 306] width 233 height 84
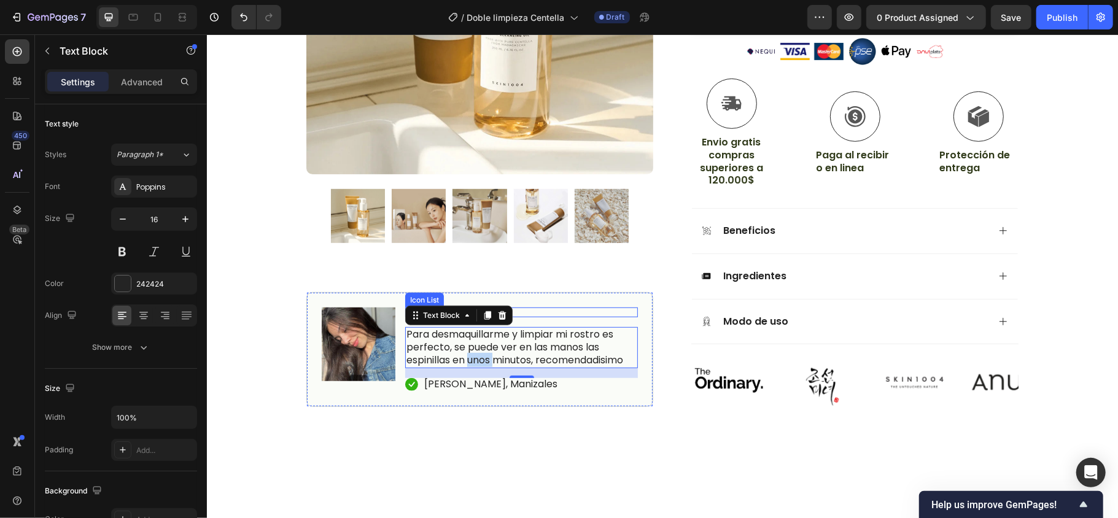
scroll to position [270, 0]
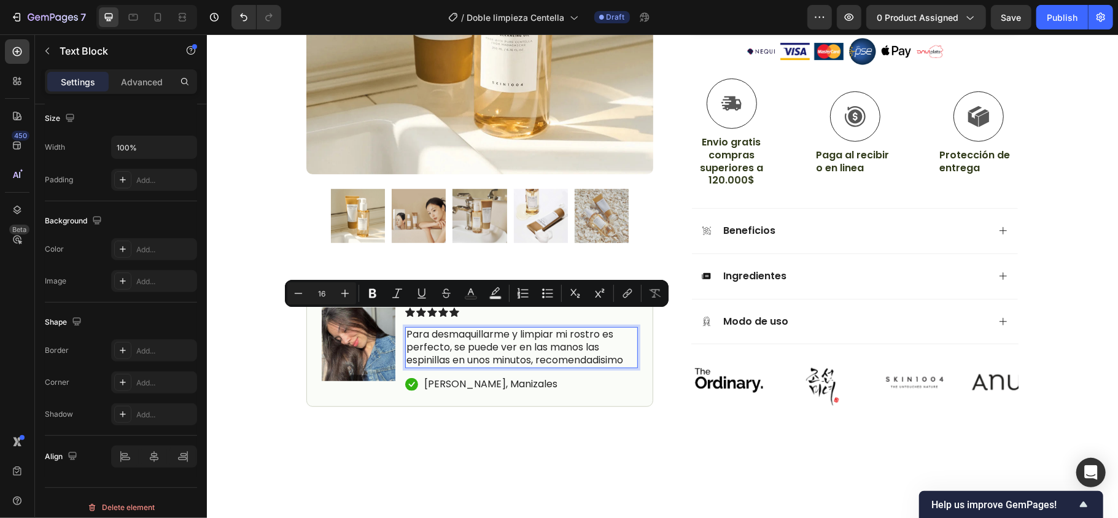
click at [566, 328] on p "Para desmaquillarme y limpiar mi rostro es perfecto, se puede ver en las manos …" at bounding box center [521, 347] width 230 height 38
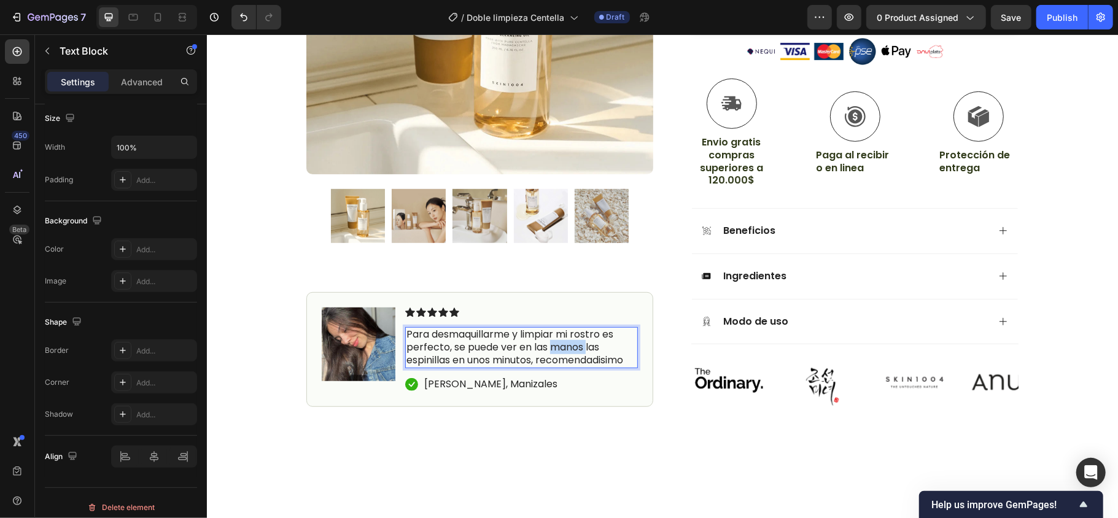
click at [566, 328] on p "Para desmaquillarme y limpiar mi rostro es perfecto, se puede ver en las manos …" at bounding box center [521, 347] width 230 height 38
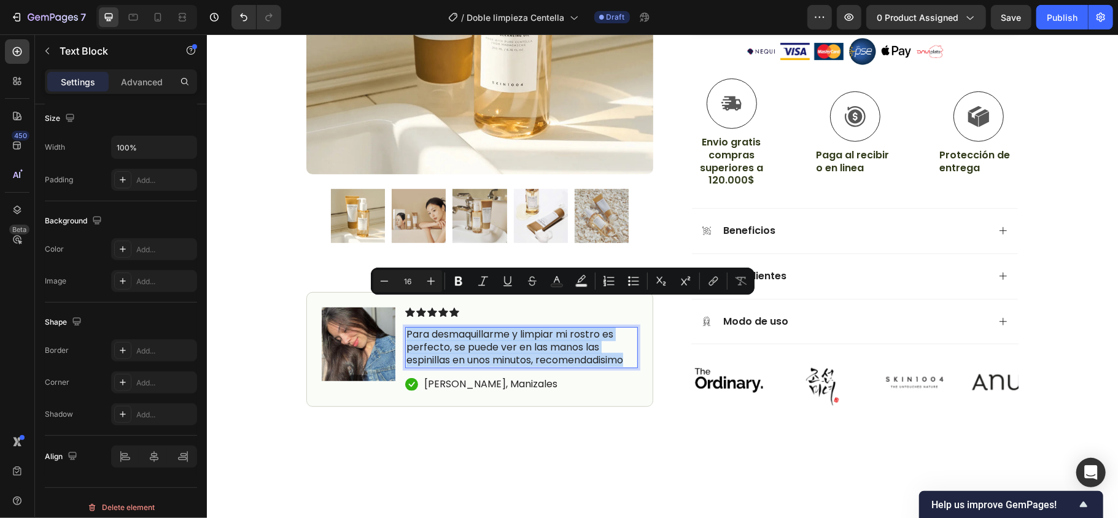
click at [566, 328] on p "Para desmaquillarme y limpiar mi rostro es perfecto, se puede ver en las manos …" at bounding box center [521, 347] width 230 height 38
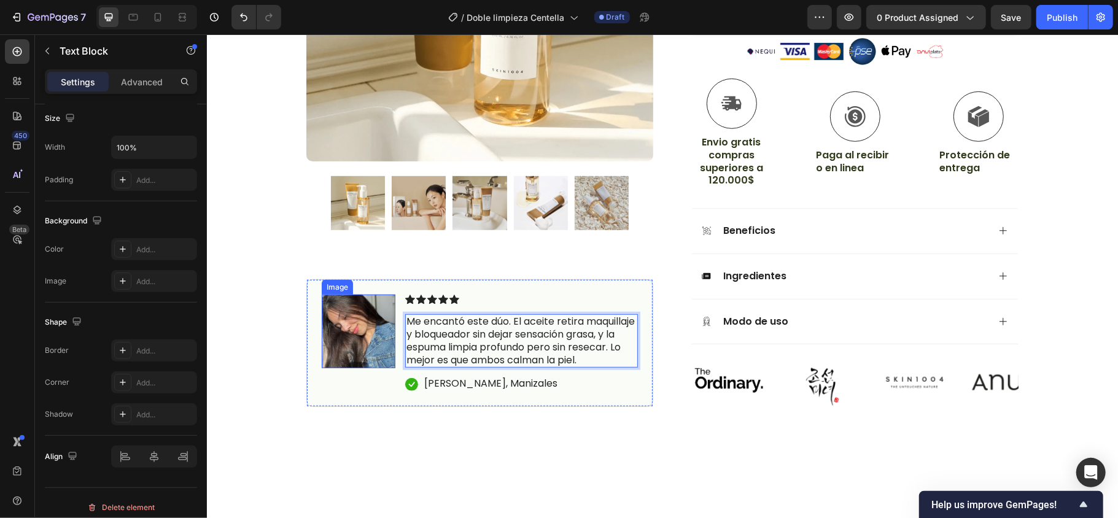
click at [346, 295] on img at bounding box center [358, 332] width 74 height 74
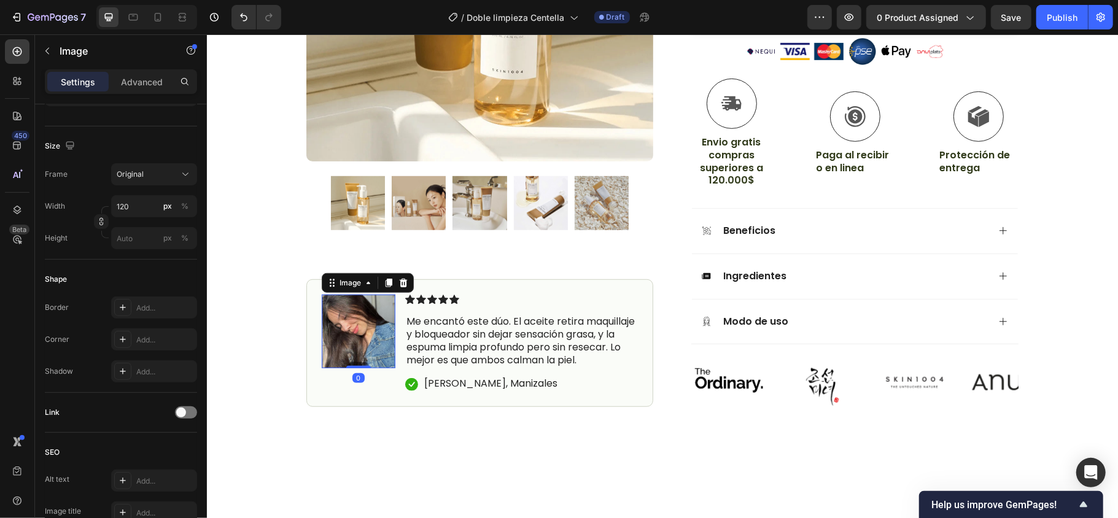
scroll to position [0, 0]
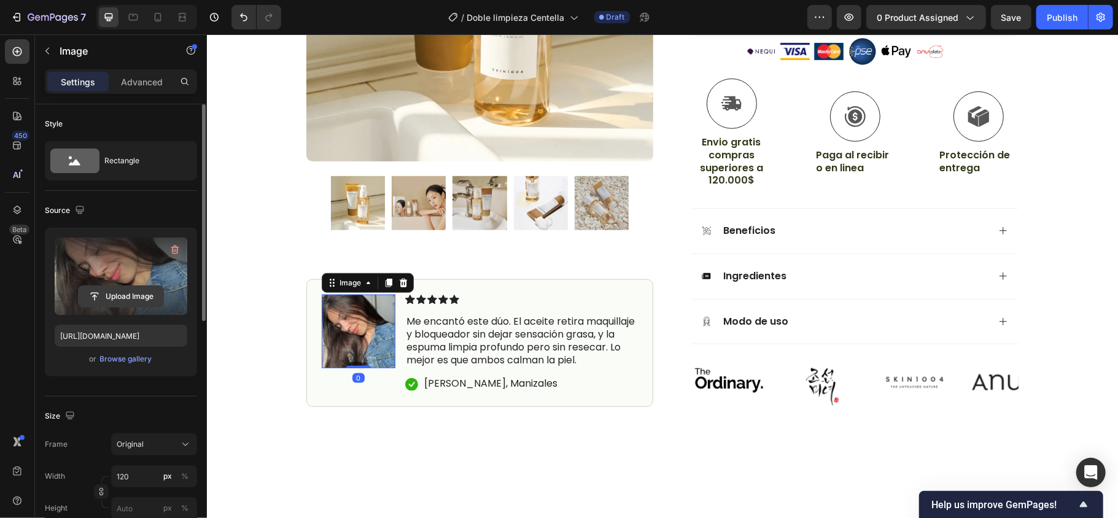
click at [107, 295] on input "file" at bounding box center [121, 296] width 85 height 21
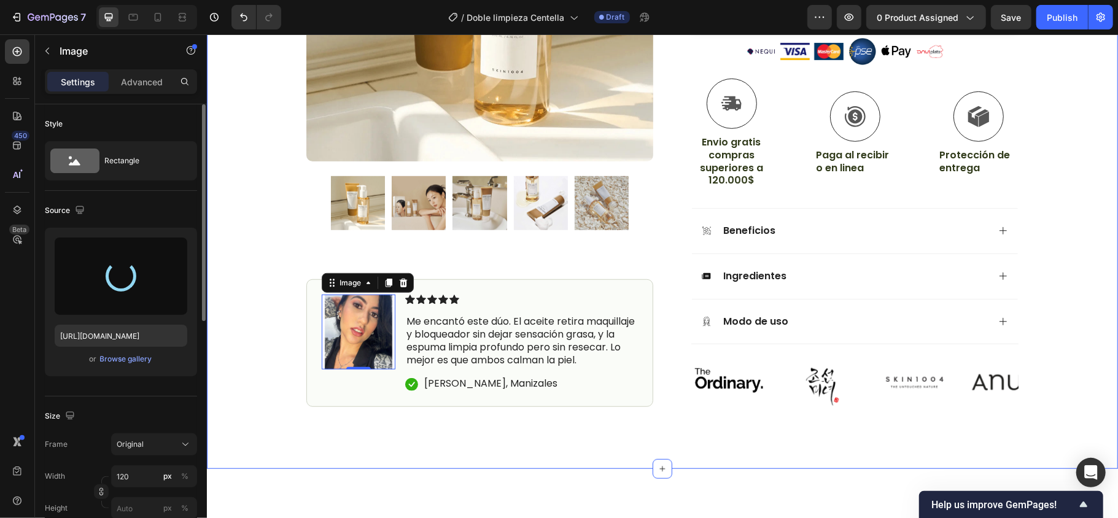
type input "[URL][DOMAIN_NAME]"
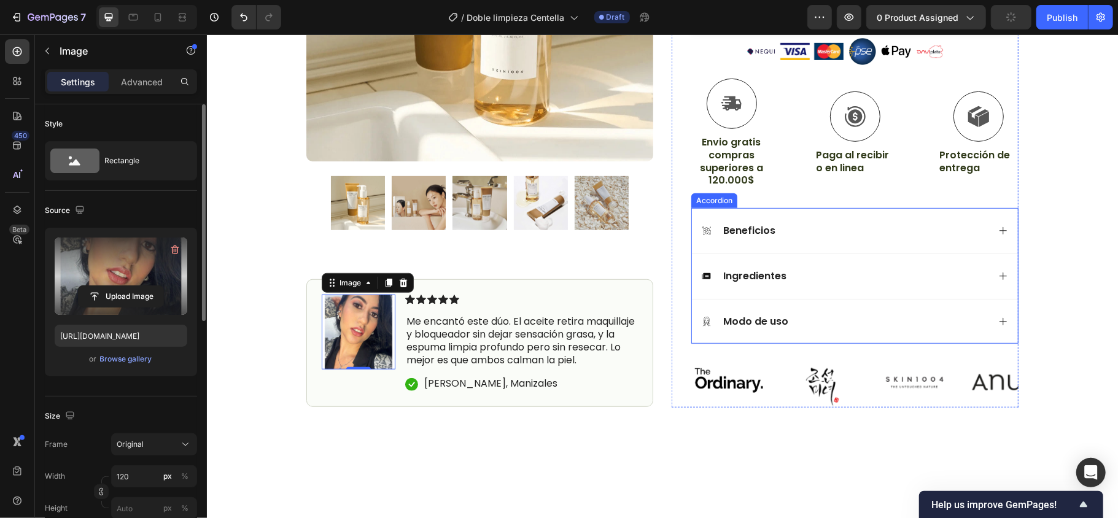
click at [998, 225] on icon at bounding box center [1003, 230] width 10 height 10
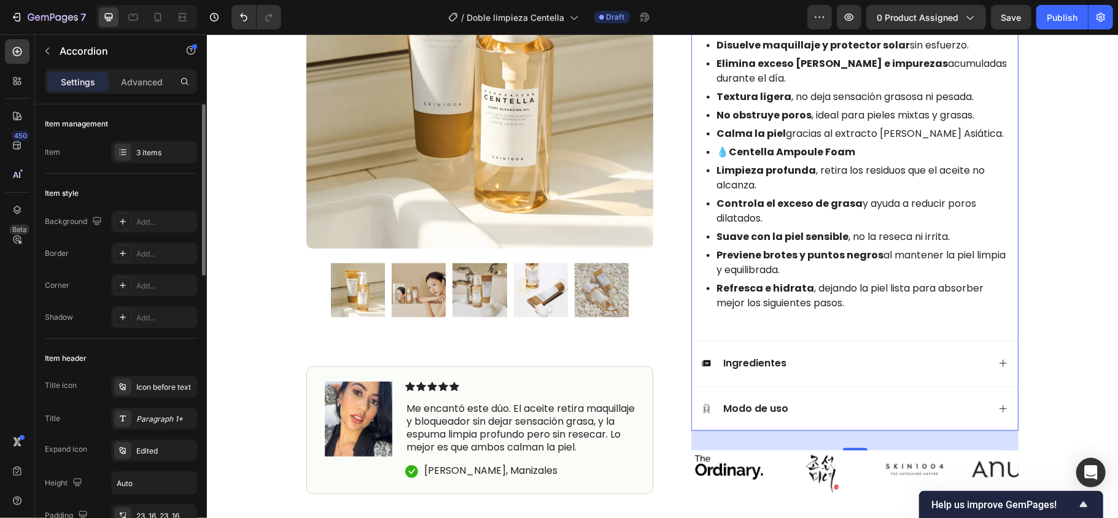
scroll to position [748, 0]
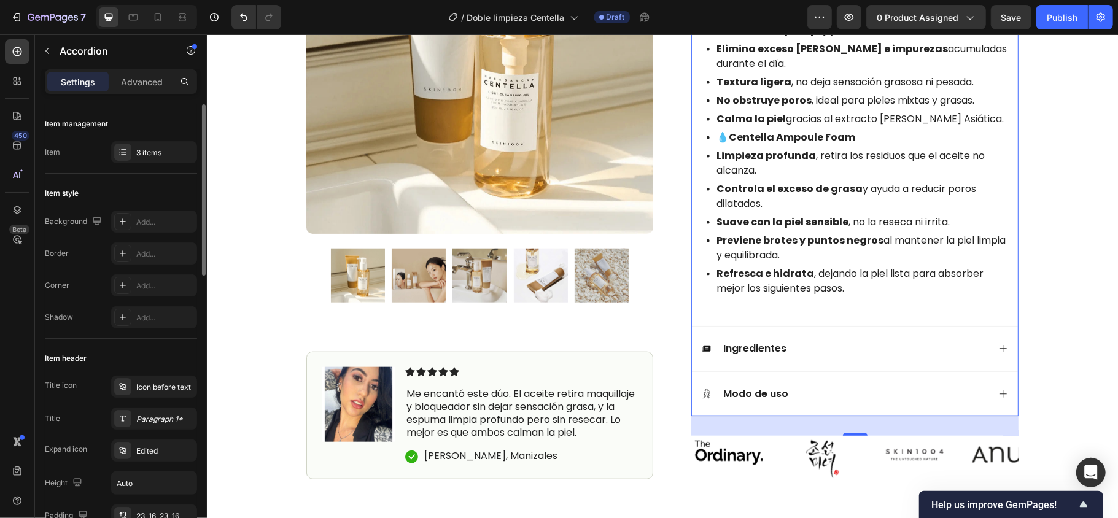
click at [999, 343] on icon at bounding box center [1003, 348] width 10 height 10
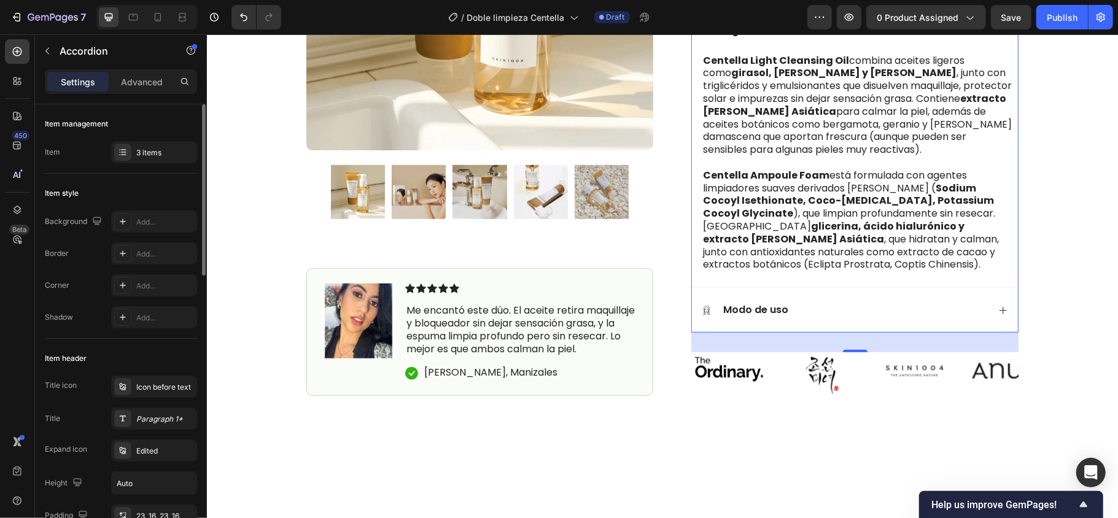
click at [998, 305] on icon at bounding box center [1003, 310] width 10 height 10
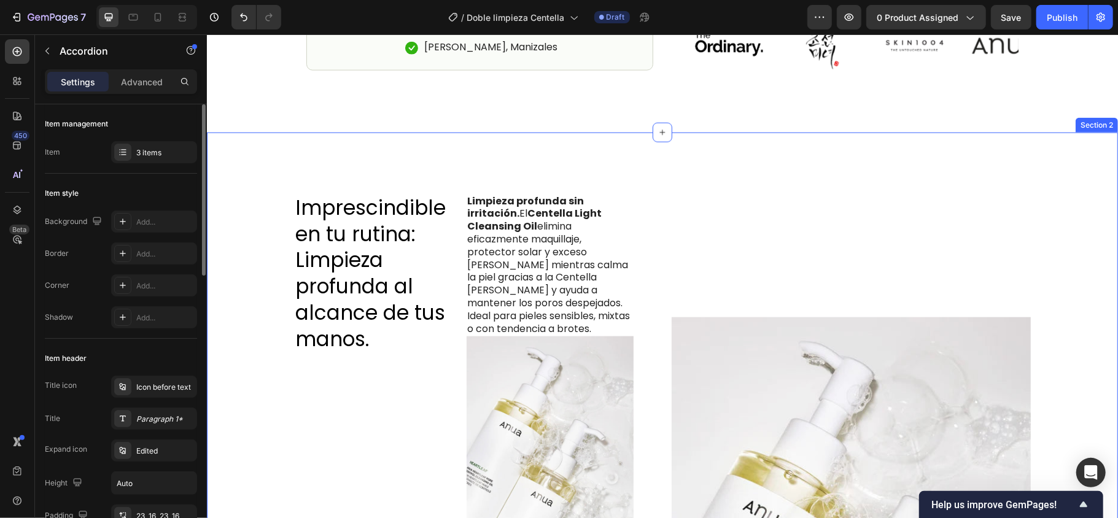
scroll to position [994, 0]
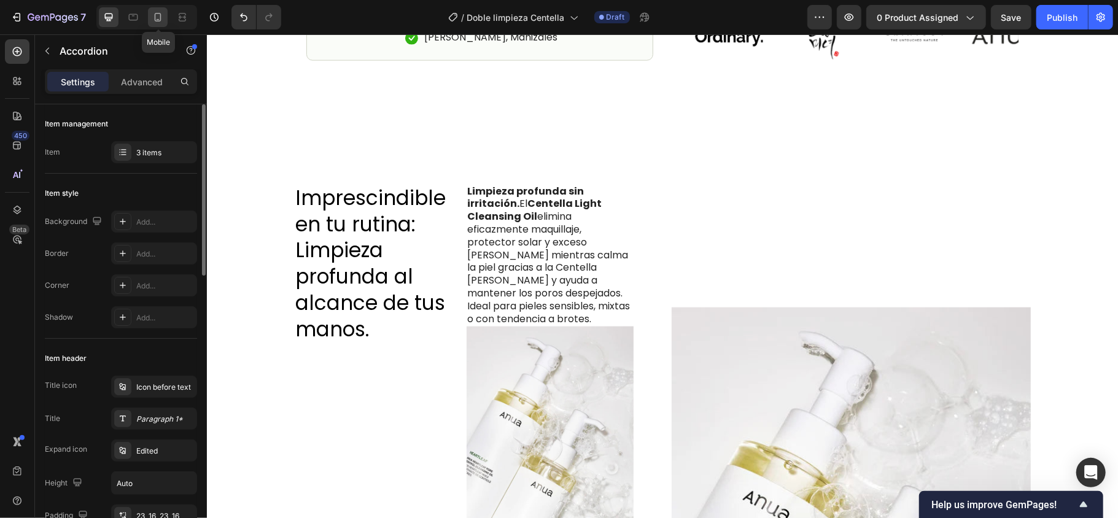
click at [161, 16] on icon at bounding box center [158, 17] width 7 height 9
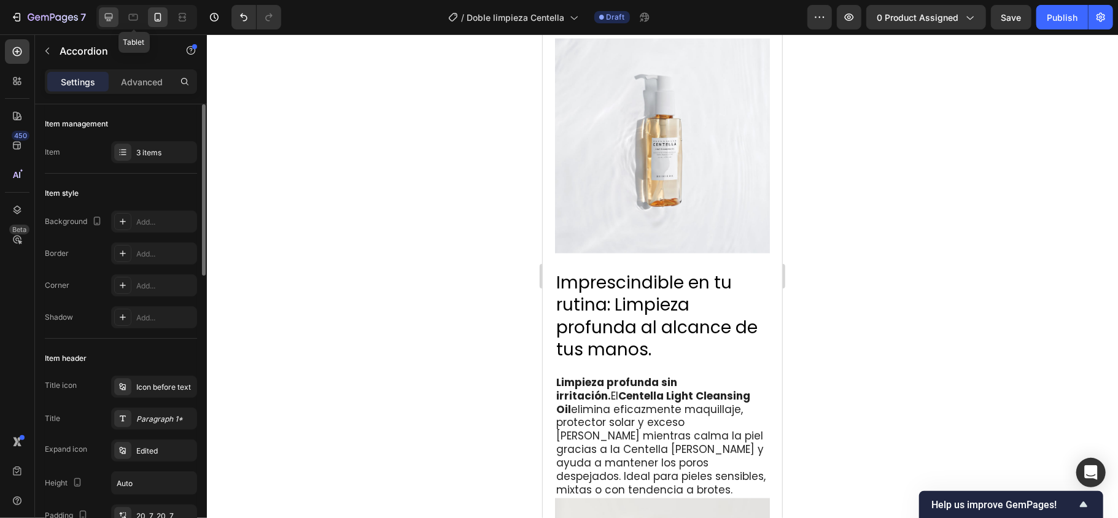
scroll to position [1239, 0]
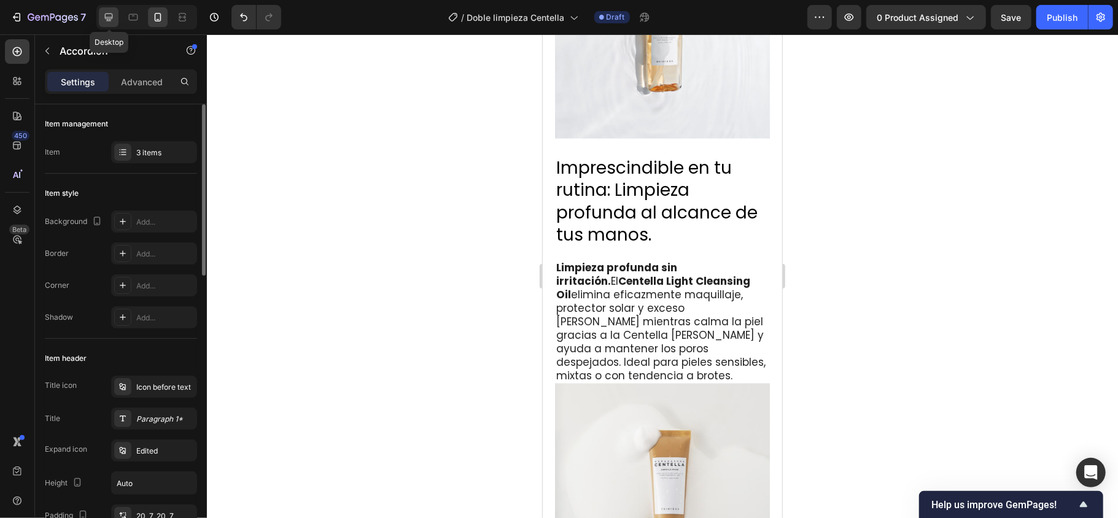
click at [111, 14] on icon at bounding box center [109, 18] width 8 height 8
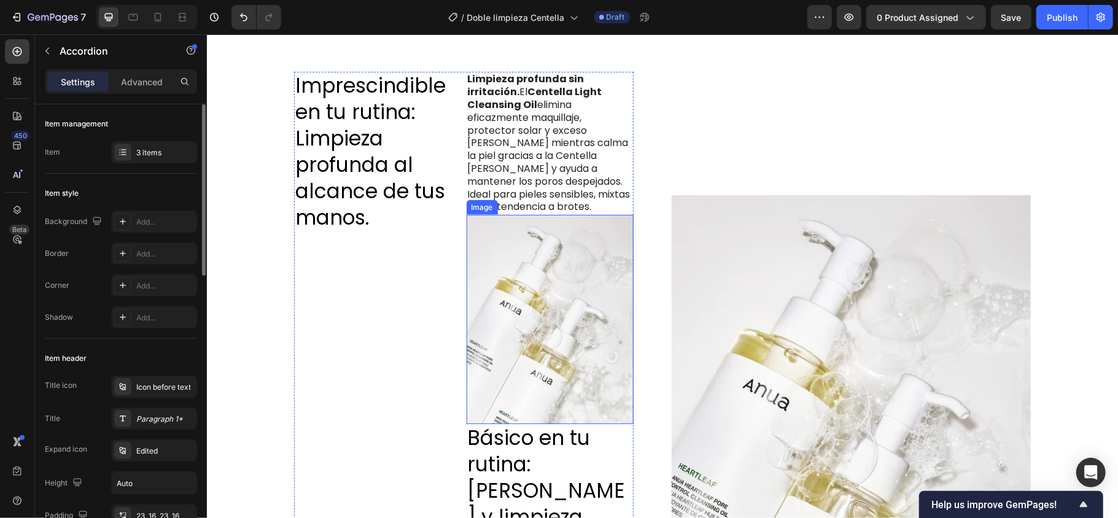
scroll to position [912, 0]
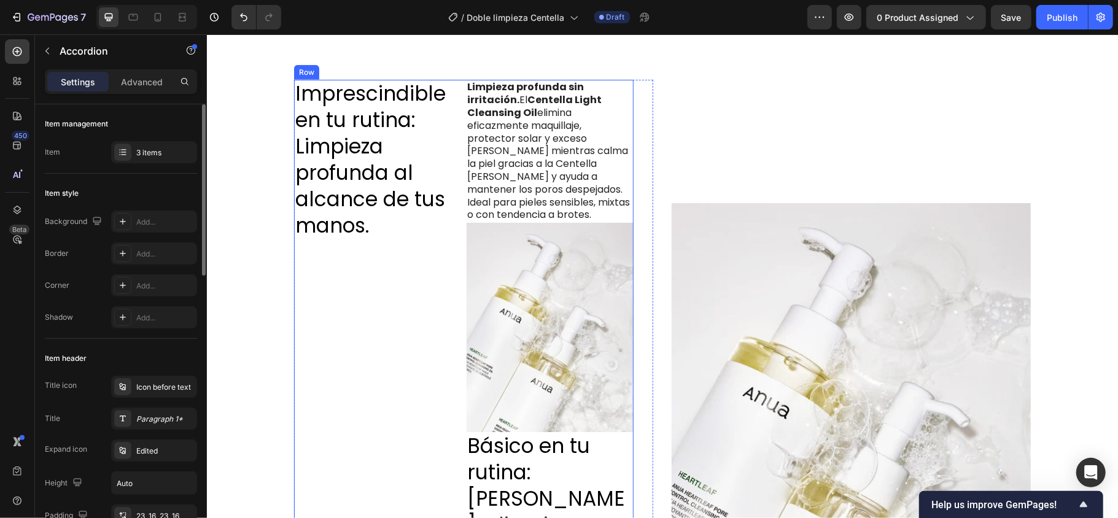
click at [437, 293] on div "Imprescindible en tu rutina: Limpieza profunda al alcance de tus manos. Heading" at bounding box center [378, 427] width 168 height 696
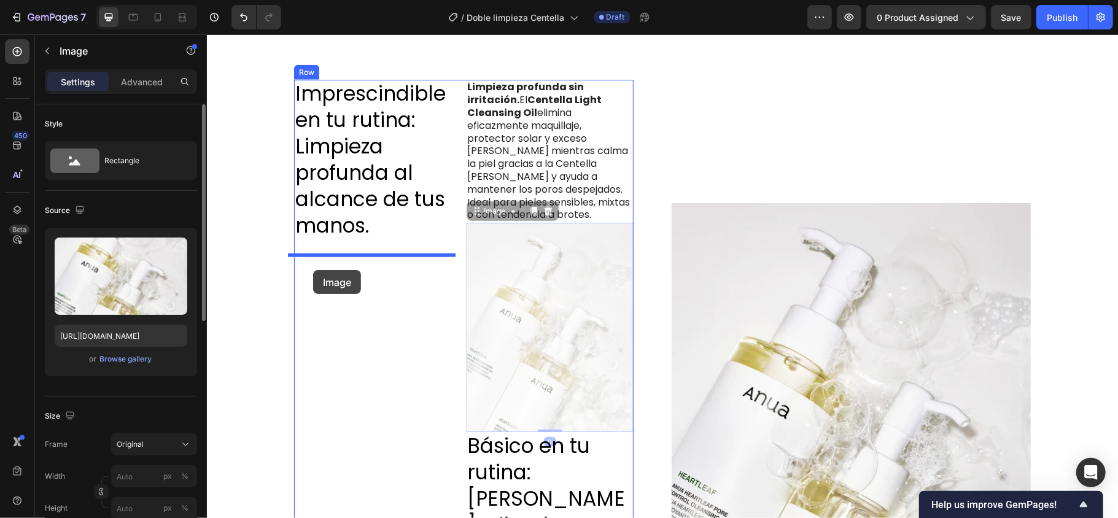
drag, startPoint x: 500, startPoint y: 260, endPoint x: 313, endPoint y: 270, distance: 187.6
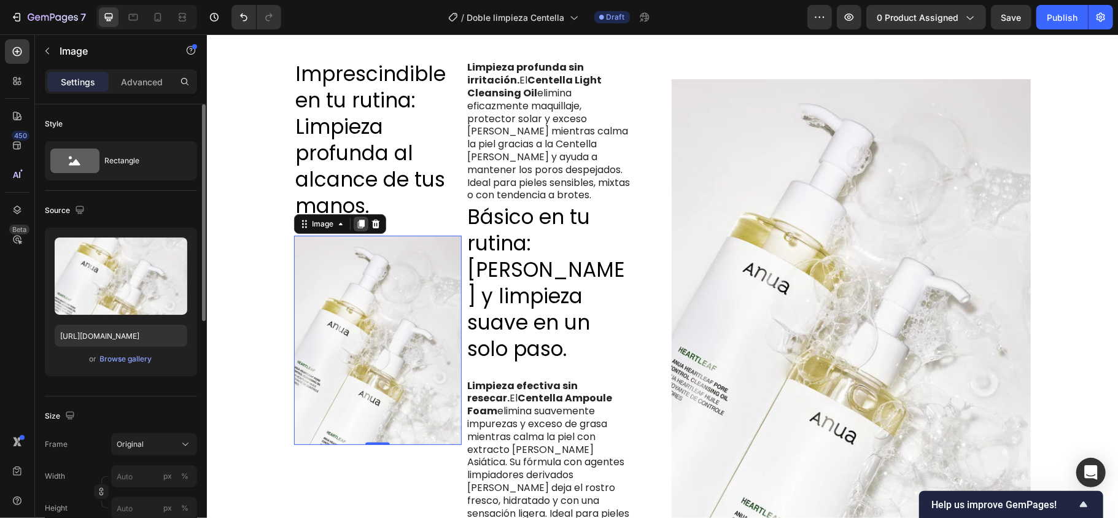
click at [356, 228] on icon at bounding box center [361, 224] width 10 height 10
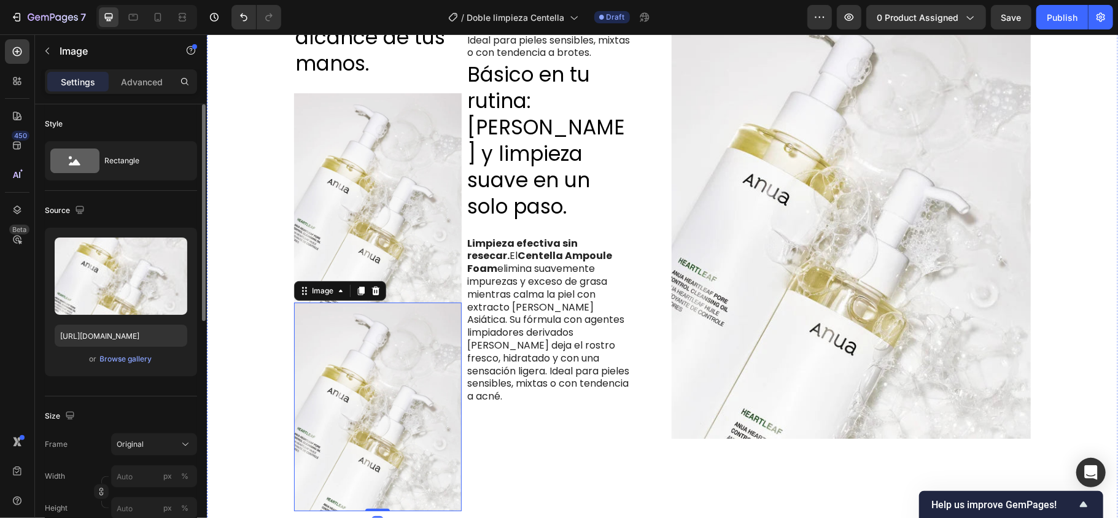
scroll to position [1054, 0]
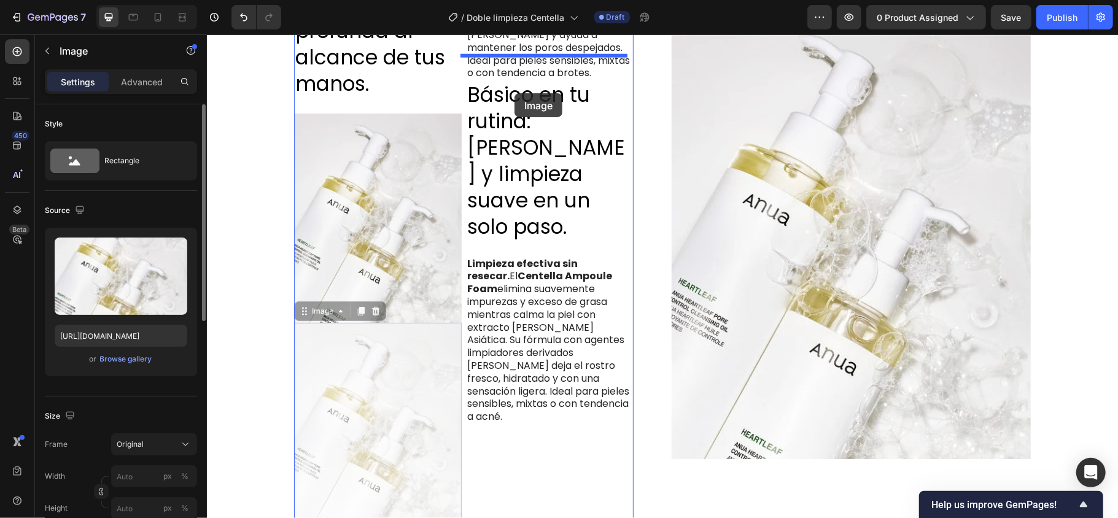
drag, startPoint x: 413, startPoint y: 356, endPoint x: 514, endPoint y: 93, distance: 282.1
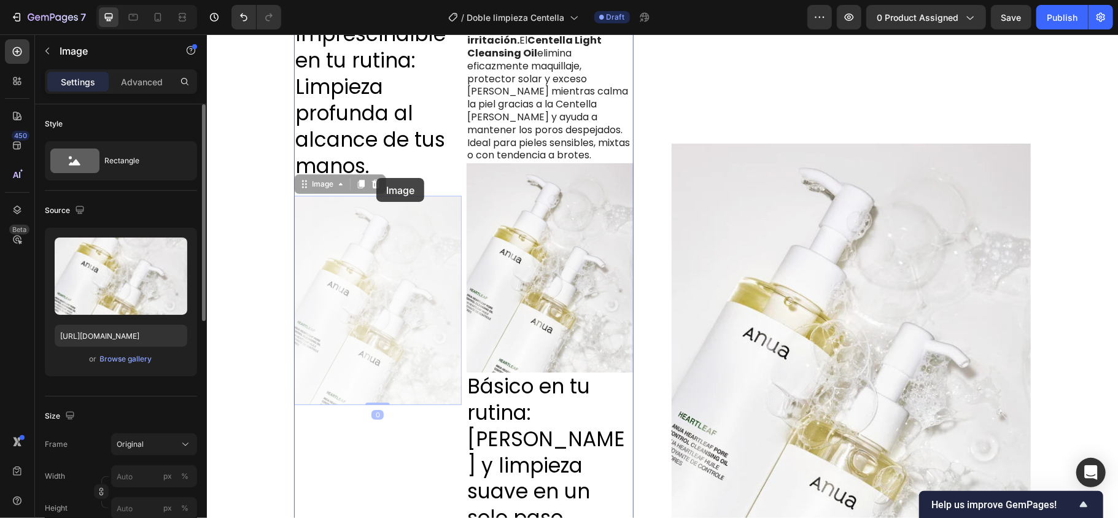
scroll to position [942, 0]
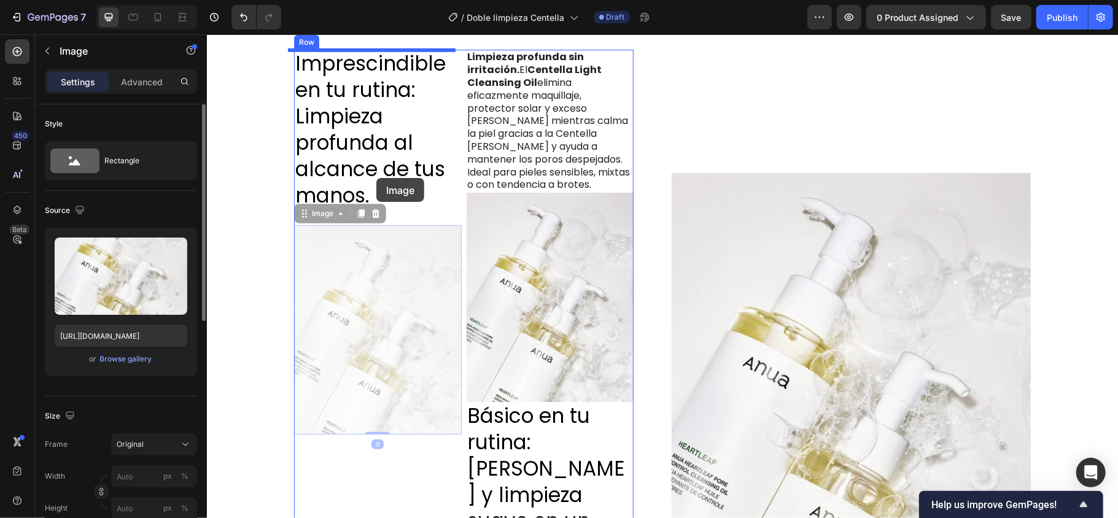
drag, startPoint x: 369, startPoint y: 204, endPoint x: 392, endPoint y: 381, distance: 179.0
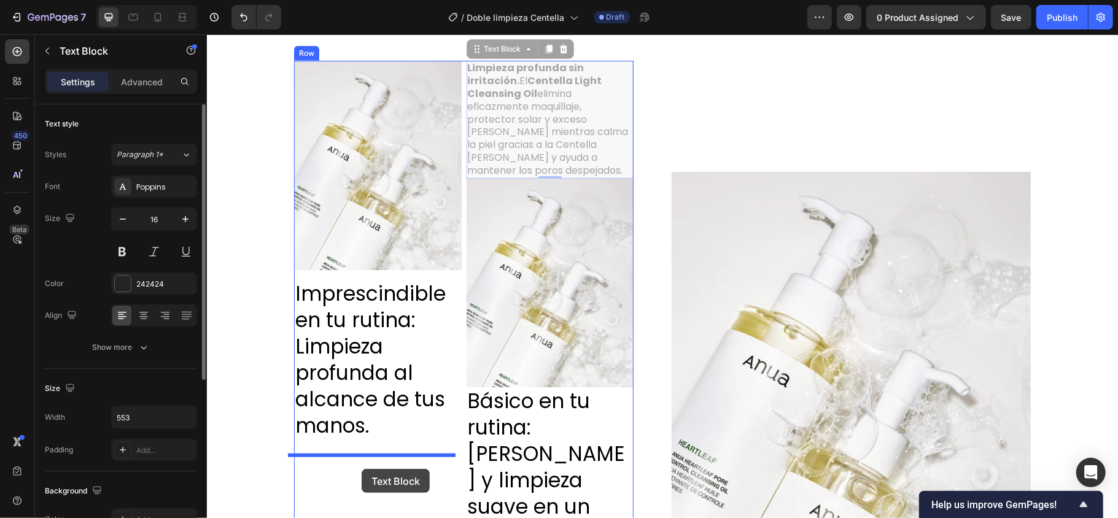
scroll to position [935, 0]
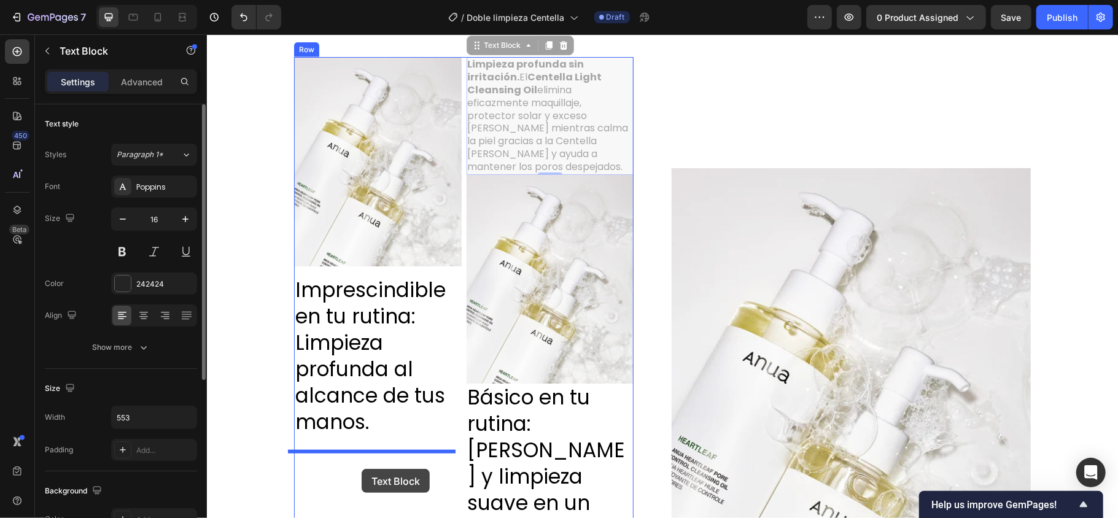
drag, startPoint x: 541, startPoint y: 162, endPoint x: 361, endPoint y: 467, distance: 354.9
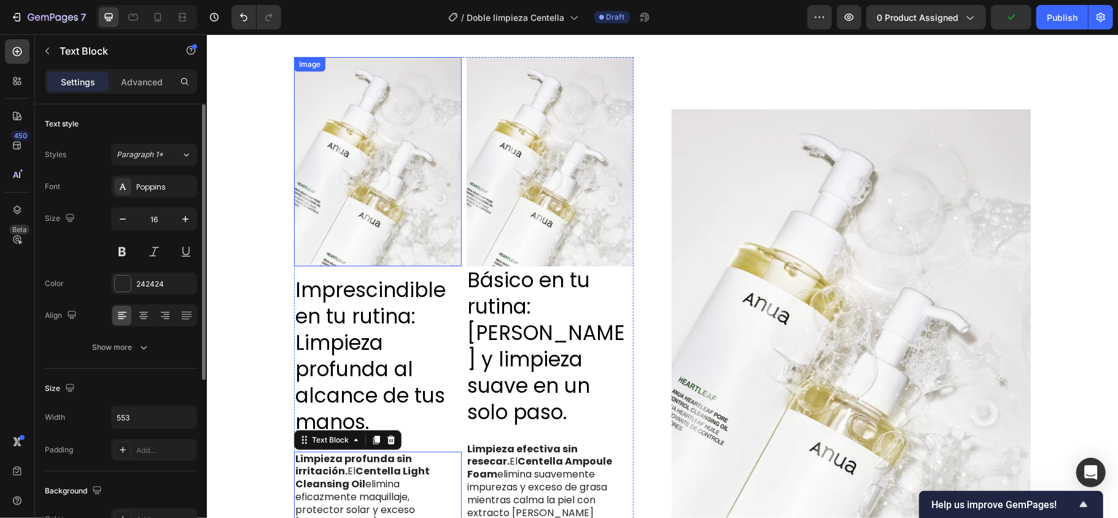
click at [414, 179] on img at bounding box center [378, 161] width 168 height 209
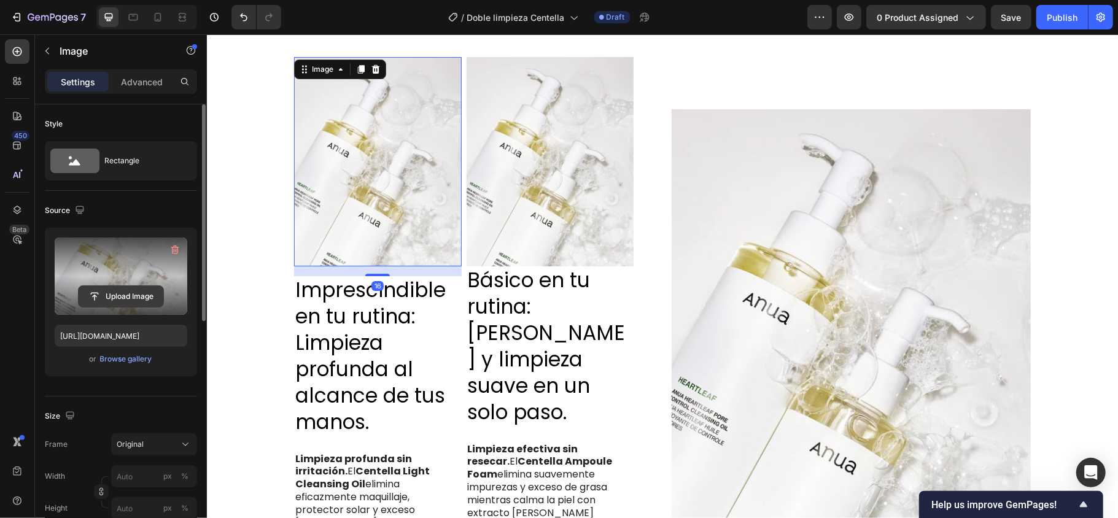
click at [85, 286] on input "file" at bounding box center [121, 296] width 85 height 21
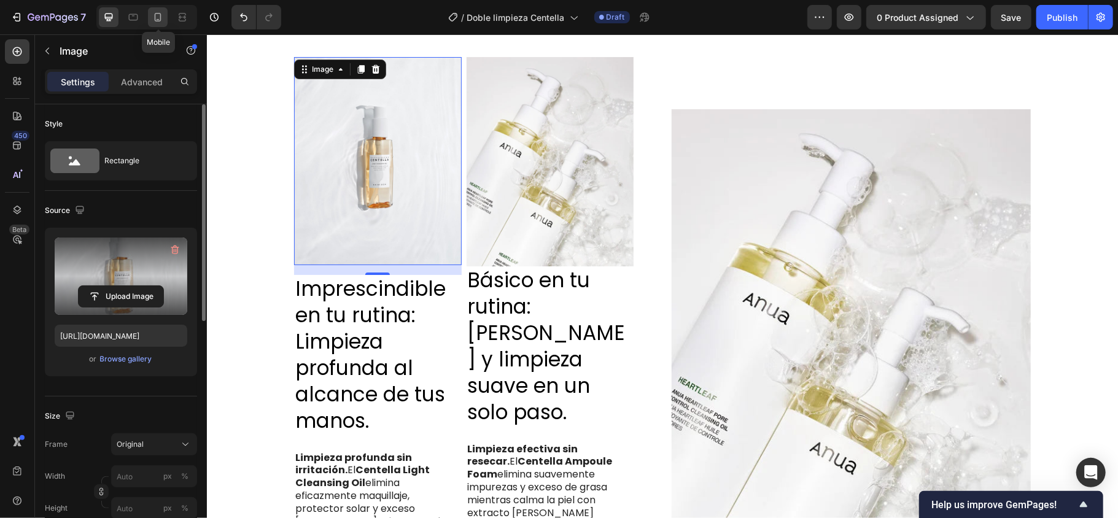
click at [158, 12] on icon at bounding box center [158, 17] width 12 height 12
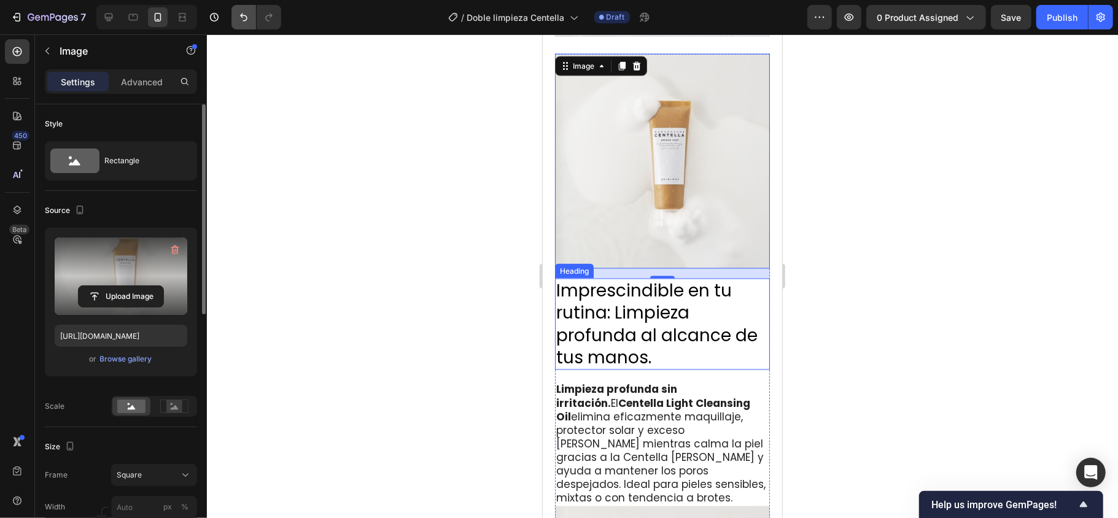
scroll to position [1128, 0]
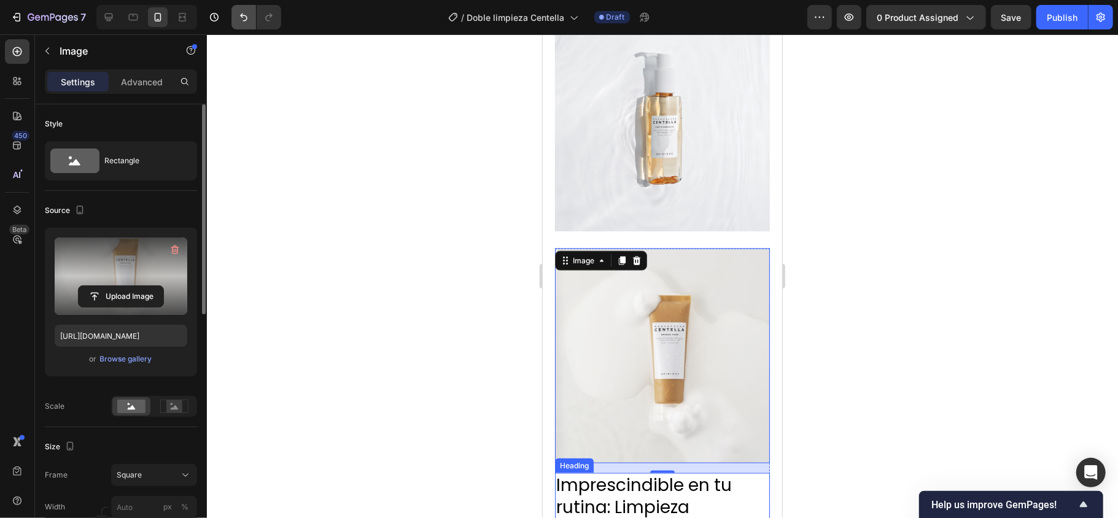
click at [247, 15] on icon "Undo/Redo" at bounding box center [244, 17] width 12 height 12
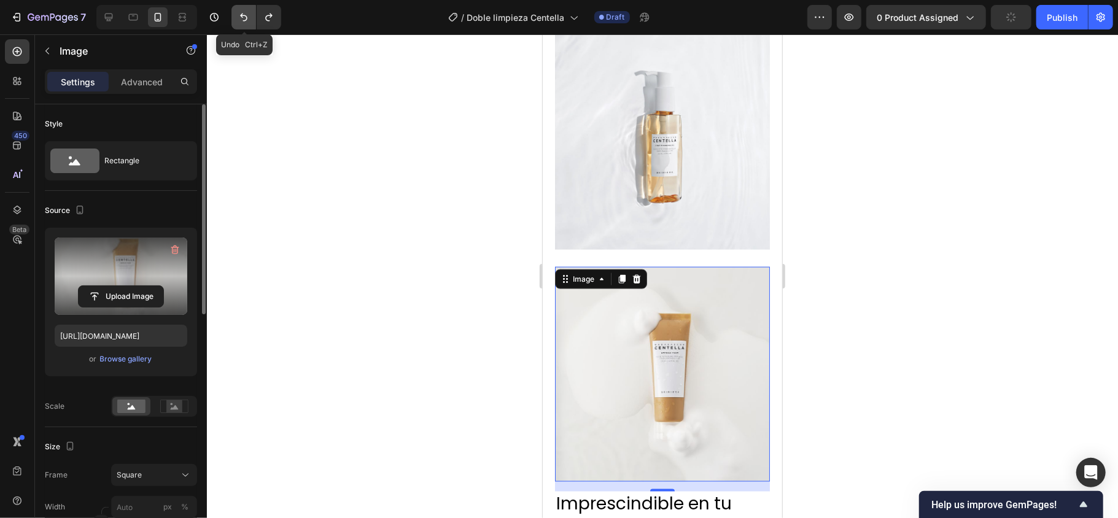
scroll to position [1091, 0]
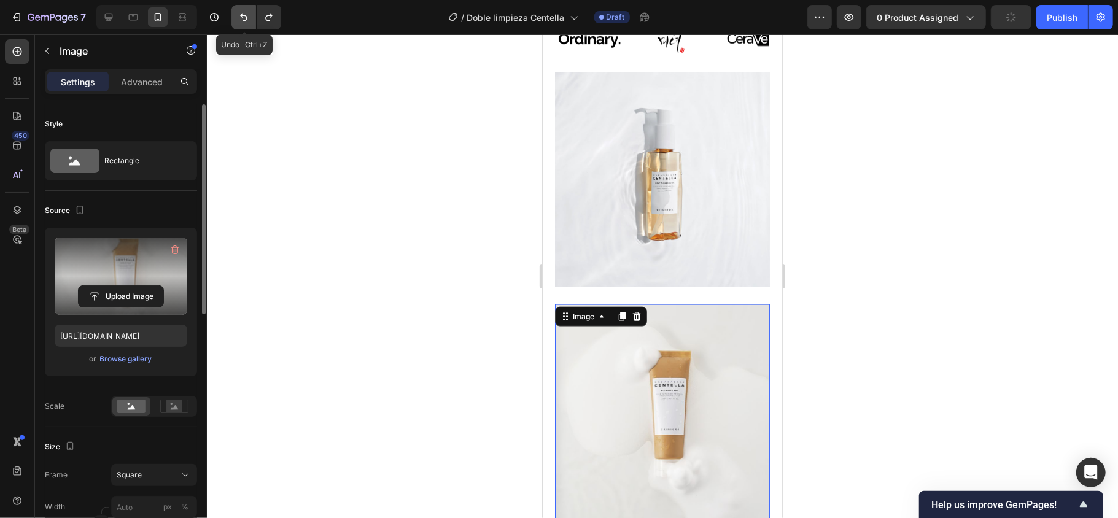
click at [246, 15] on icon "Undo/Redo" at bounding box center [244, 17] width 12 height 12
click at [109, 18] on icon at bounding box center [109, 17] width 12 height 12
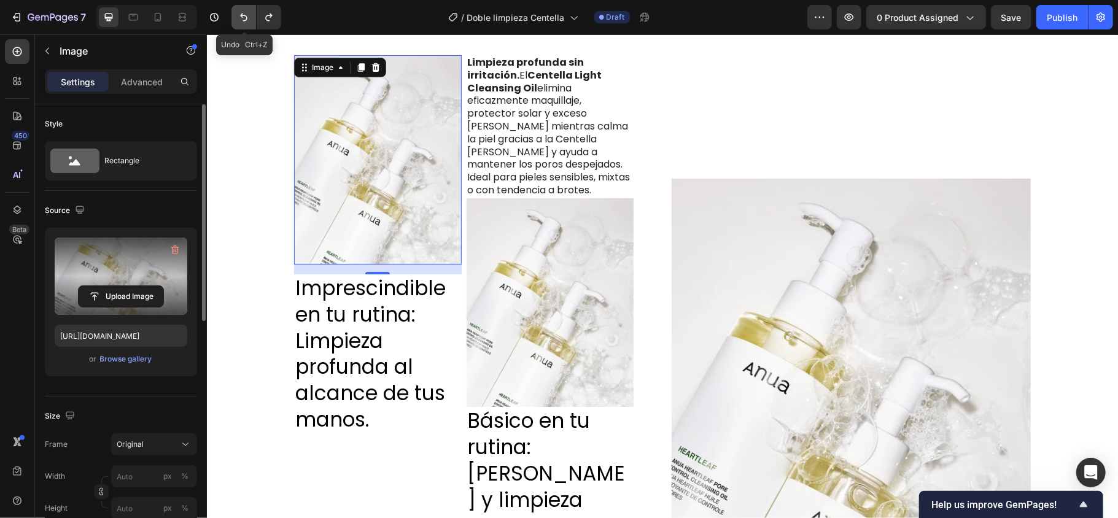
scroll to position [922, 0]
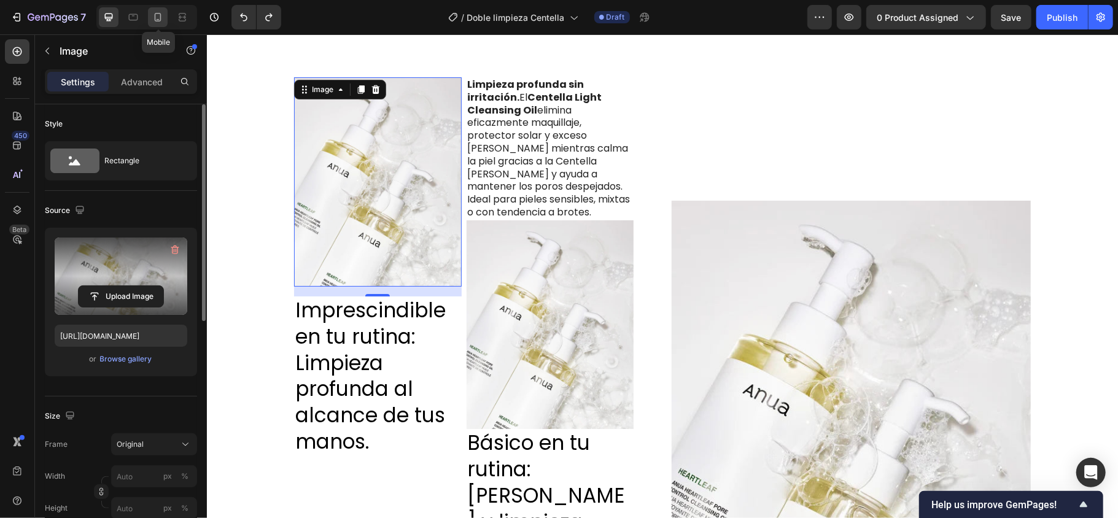
click at [162, 15] on icon at bounding box center [158, 17] width 12 height 12
type input "[URL][DOMAIN_NAME]"
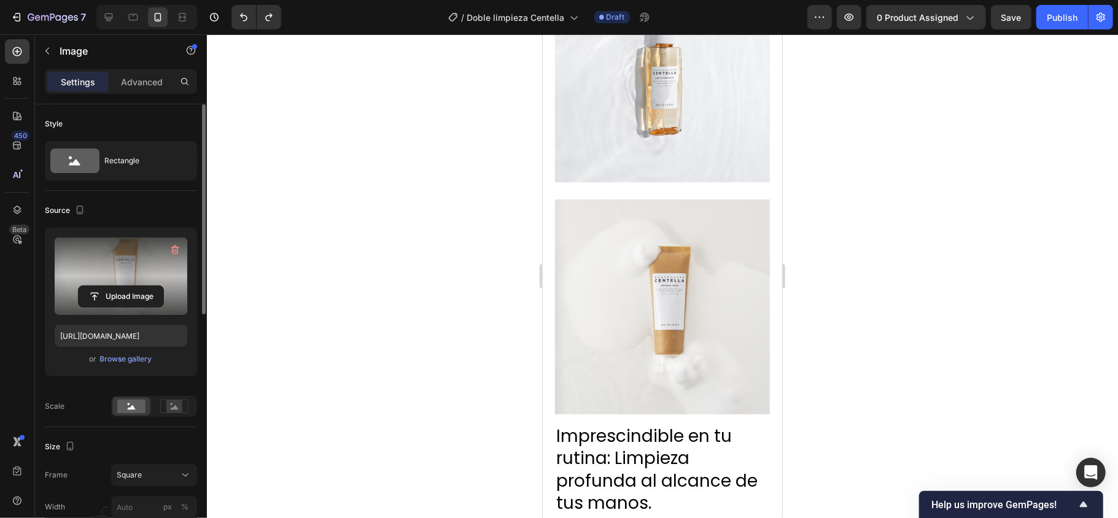
scroll to position [1259, 0]
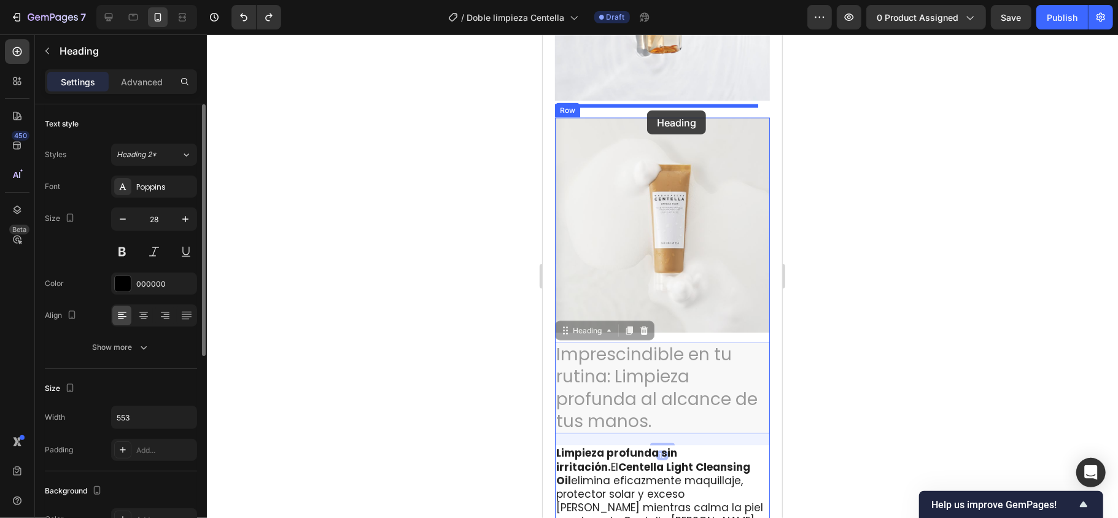
drag, startPoint x: 652, startPoint y: 336, endPoint x: 645, endPoint y: 110, distance: 226.1
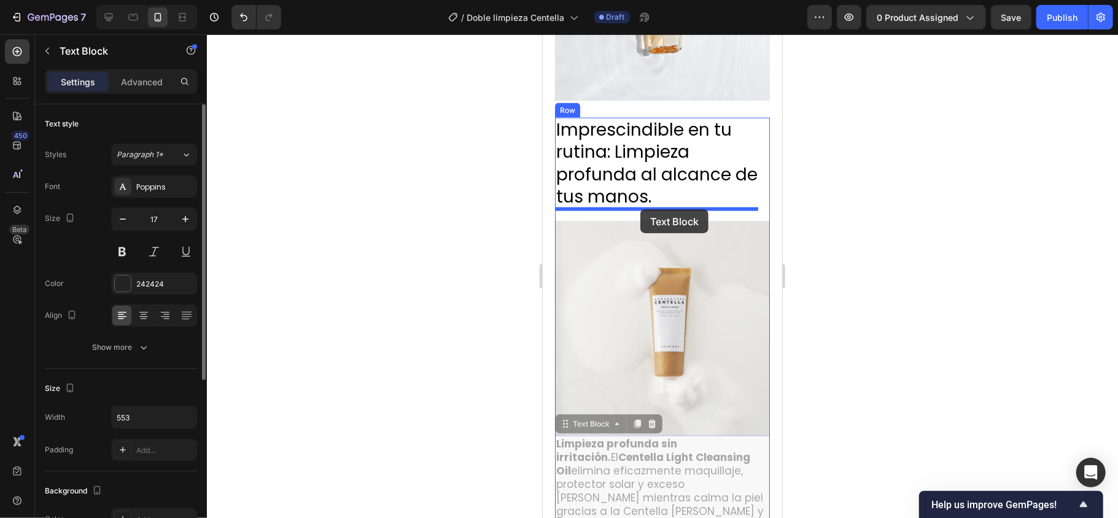
drag, startPoint x: 647, startPoint y: 349, endPoint x: 641, endPoint y: 211, distance: 137.7
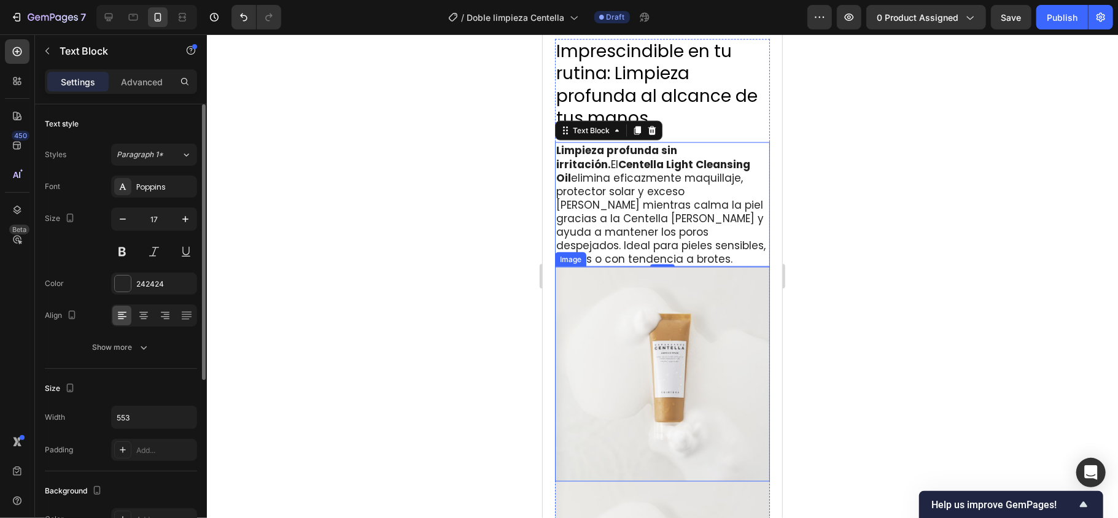
scroll to position [1341, 0]
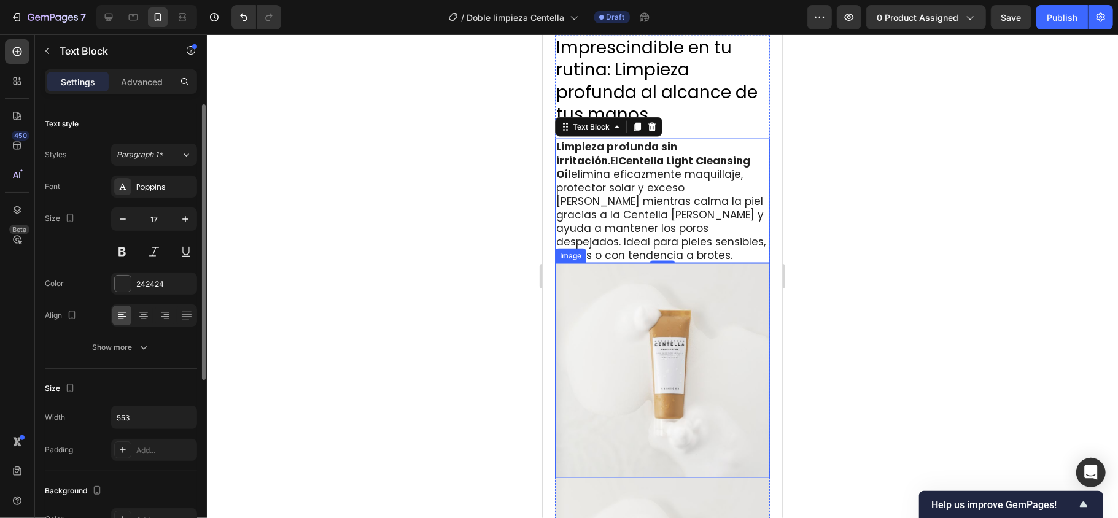
click at [684, 343] on img at bounding box center [662, 370] width 215 height 215
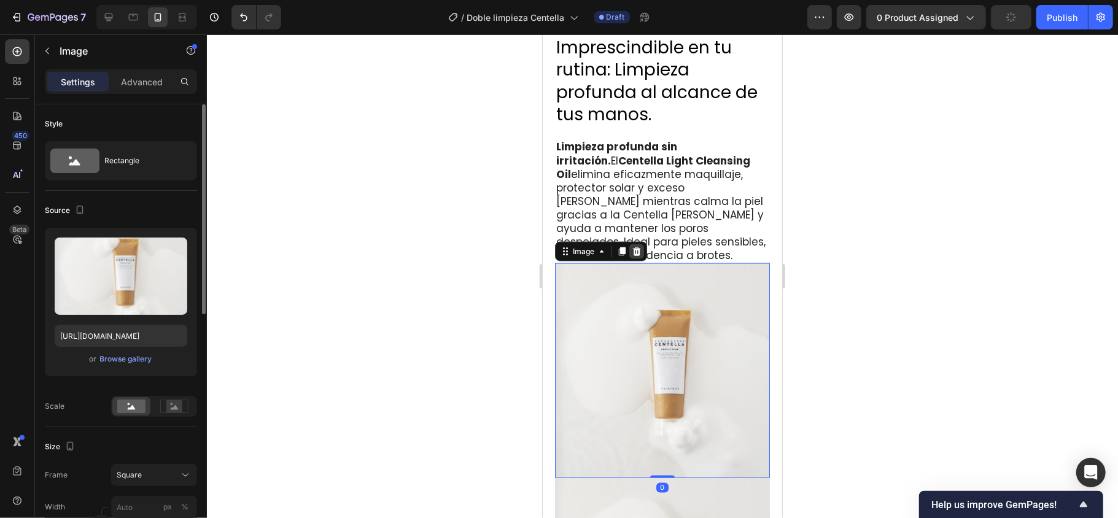
click at [636, 246] on icon at bounding box center [636, 251] width 10 height 10
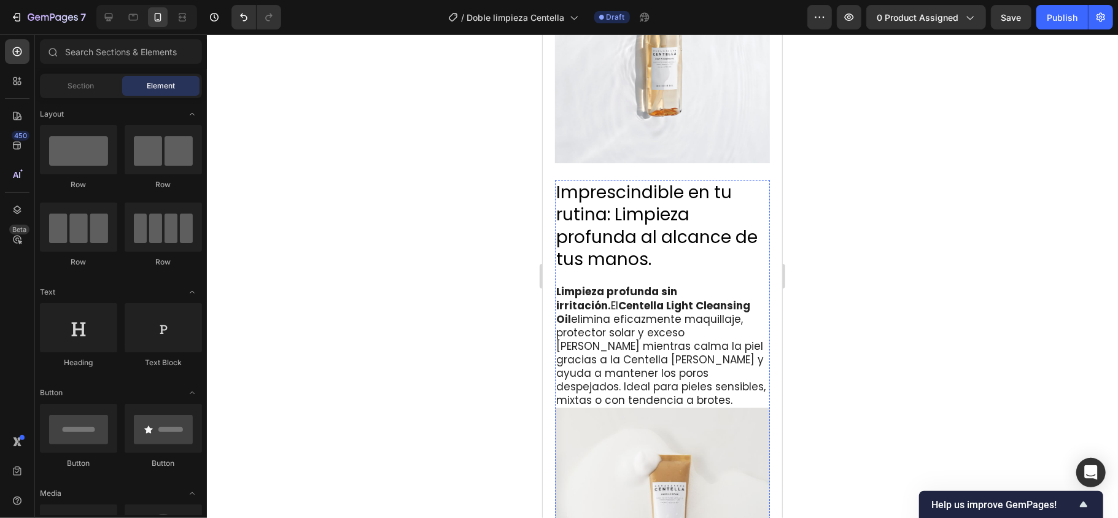
scroll to position [1096, 0]
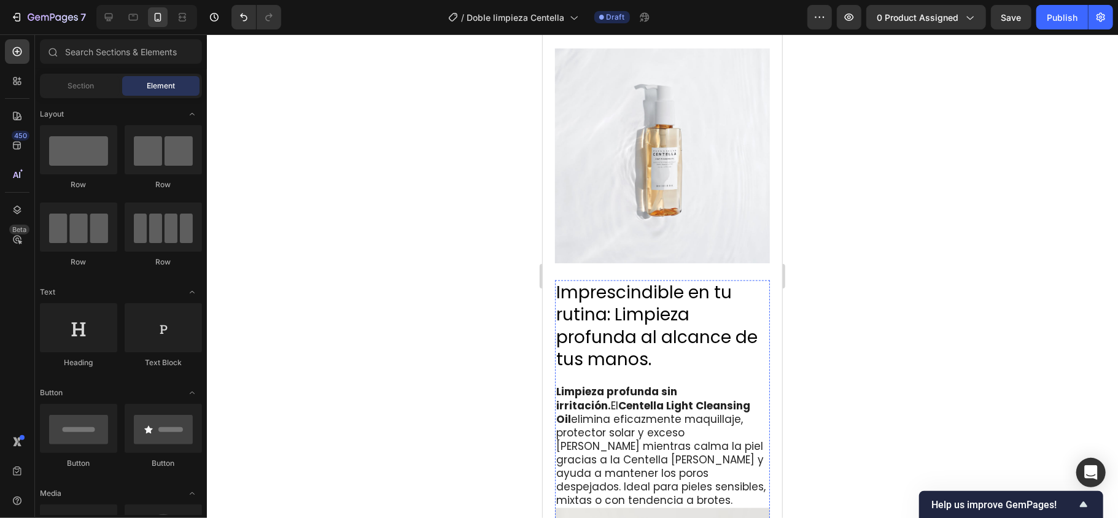
click at [516, 267] on div at bounding box center [662, 276] width 911 height 484
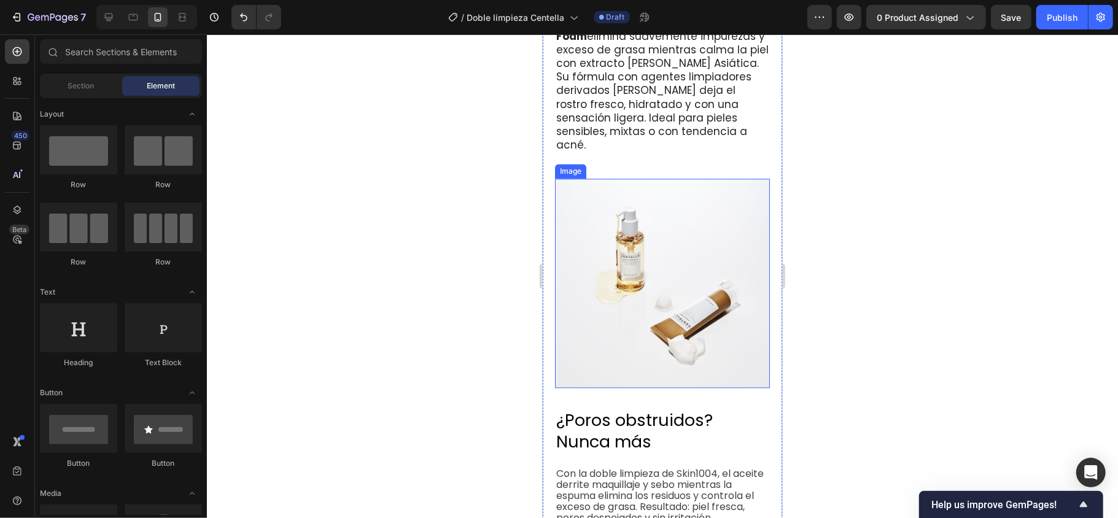
scroll to position [1833, 0]
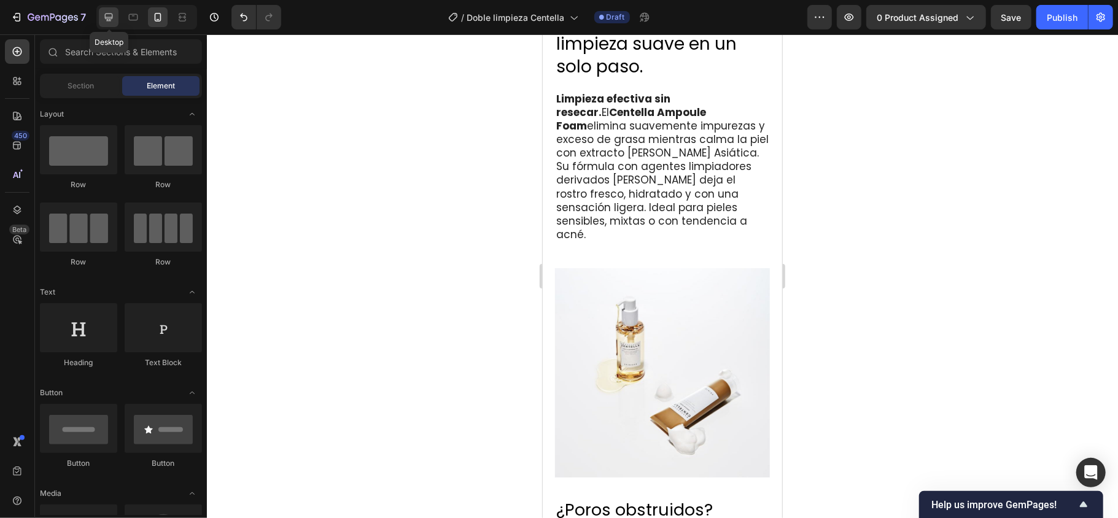
click at [114, 20] on icon at bounding box center [109, 17] width 12 height 12
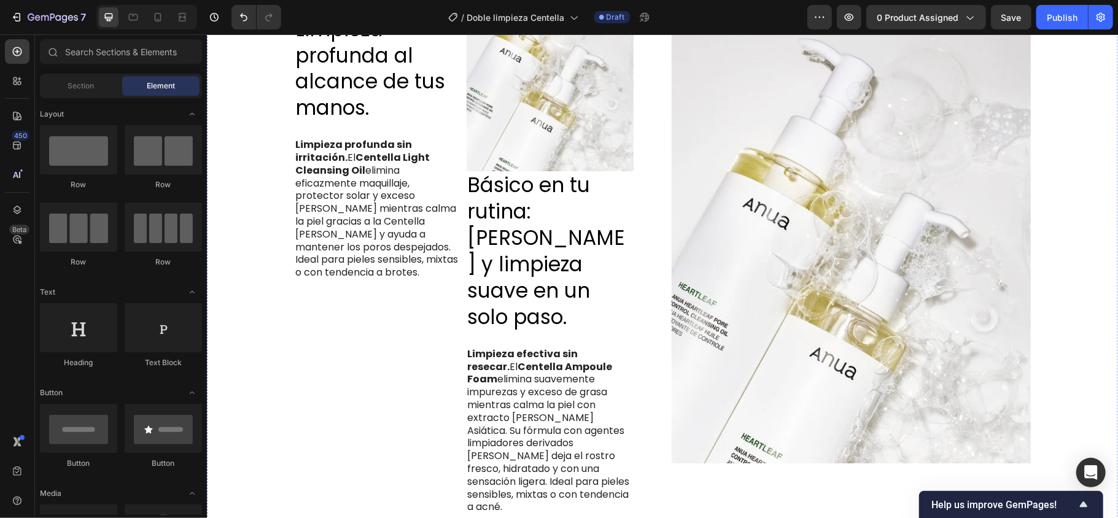
scroll to position [1187, 0]
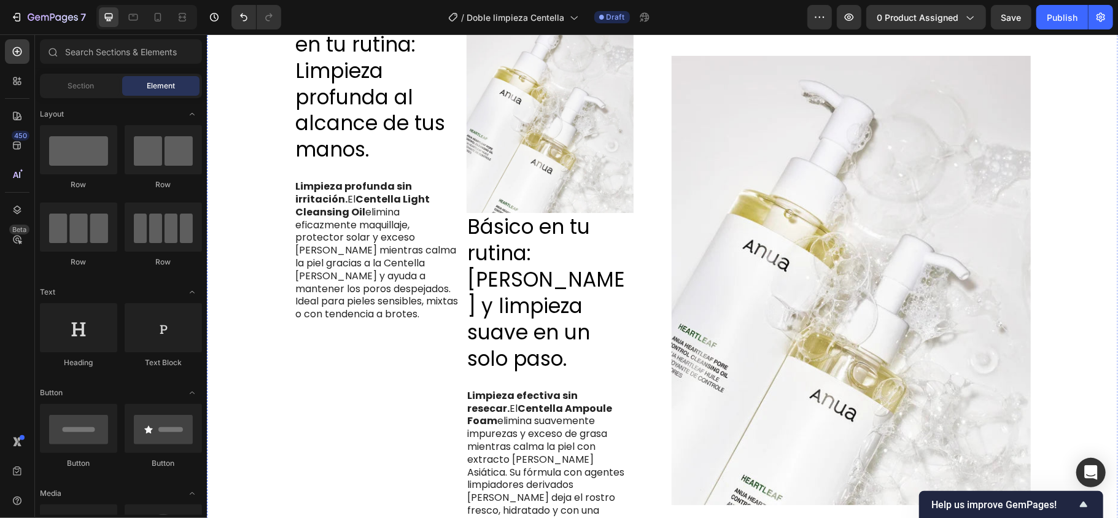
click at [559, 213] on img at bounding box center [550, 108] width 168 height 209
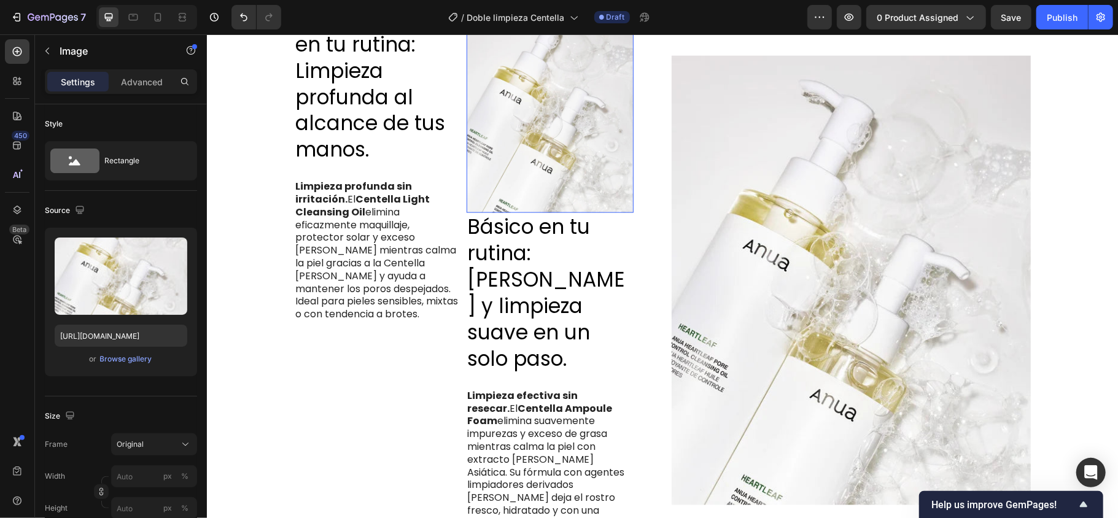
scroll to position [983, 0]
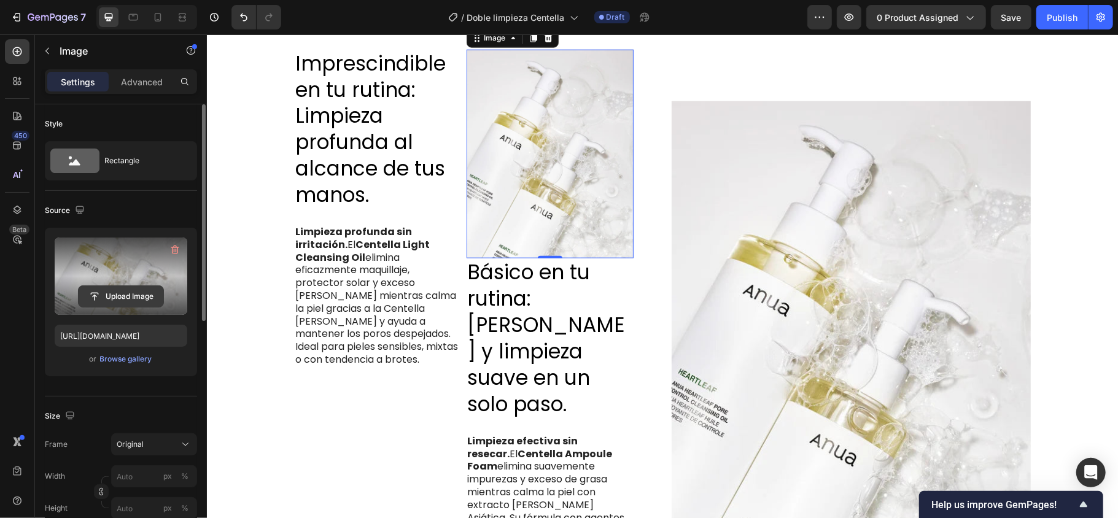
click at [120, 299] on input "file" at bounding box center [121, 296] width 85 height 21
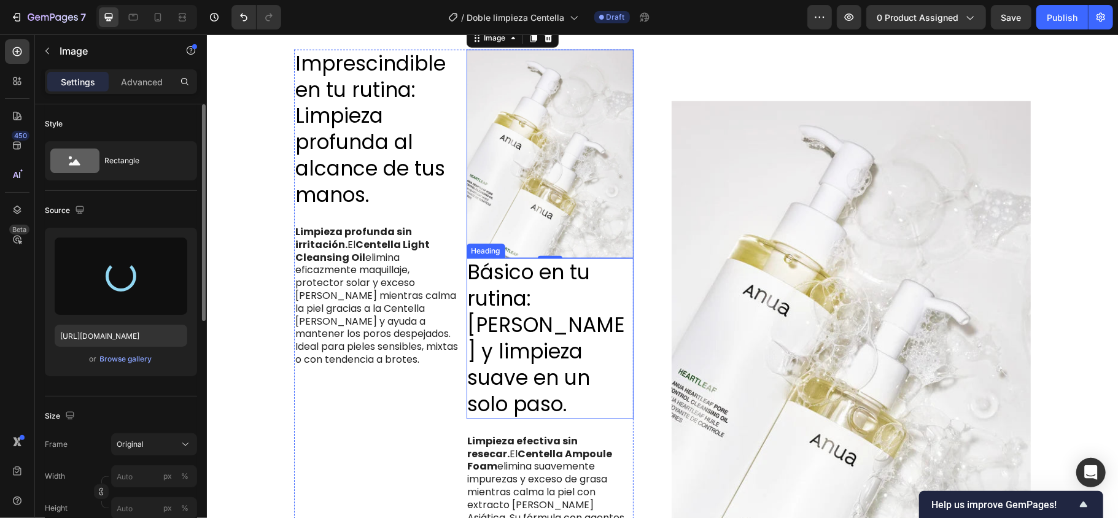
type input "[URL][DOMAIN_NAME]"
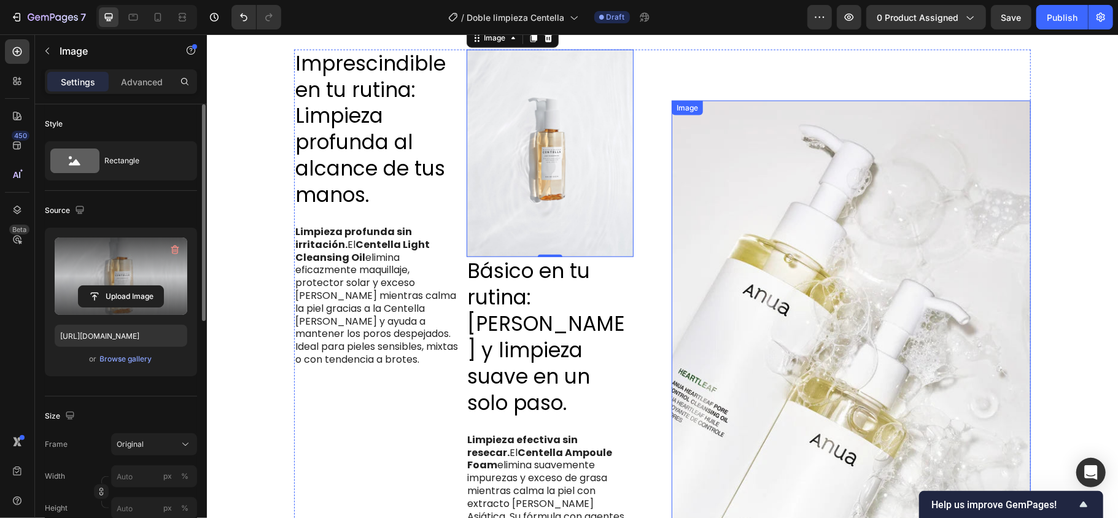
click at [838, 302] on img at bounding box center [850, 324] width 359 height 449
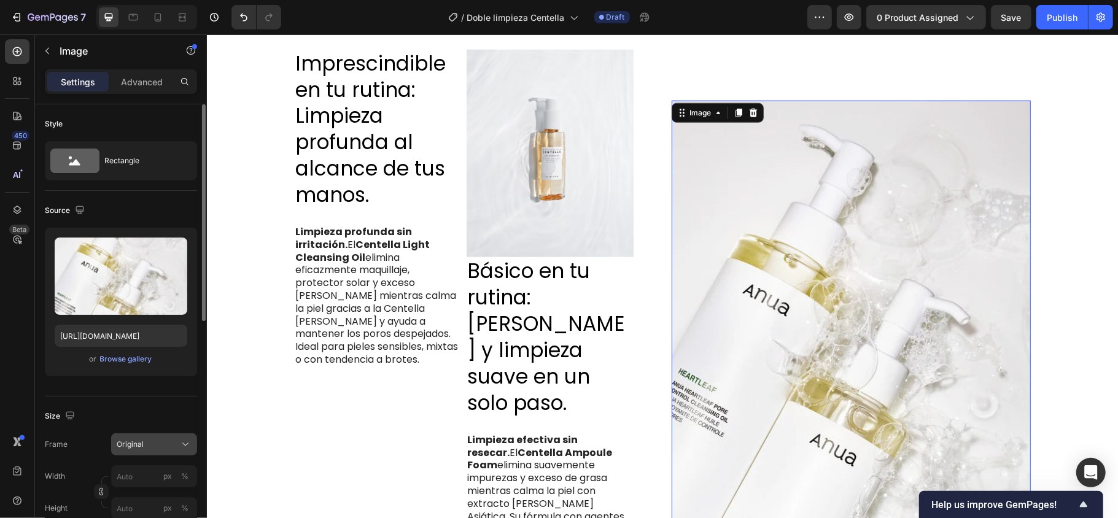
click at [179, 445] on icon at bounding box center [185, 445] width 12 height 12
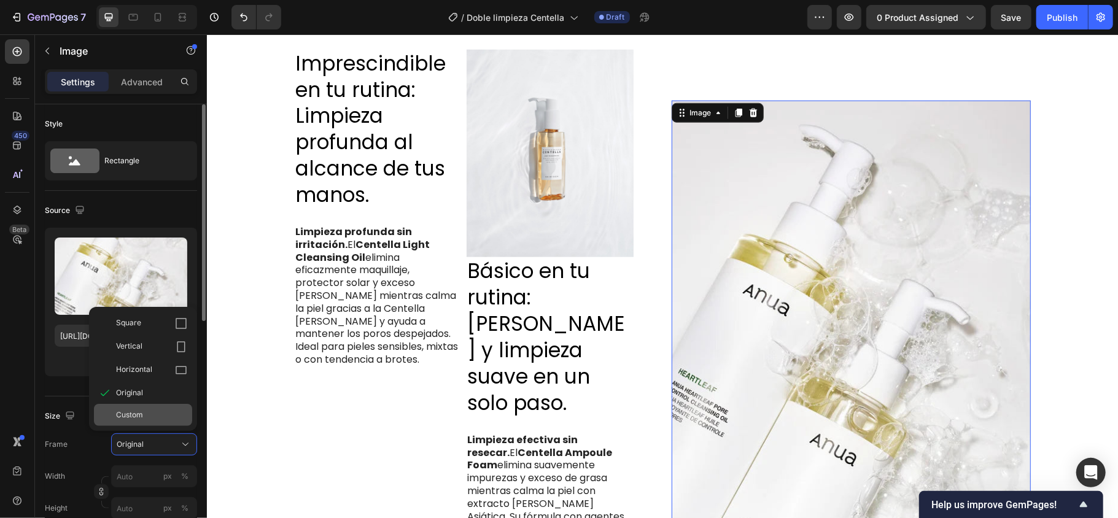
click at [166, 416] on div "Custom" at bounding box center [151, 415] width 71 height 11
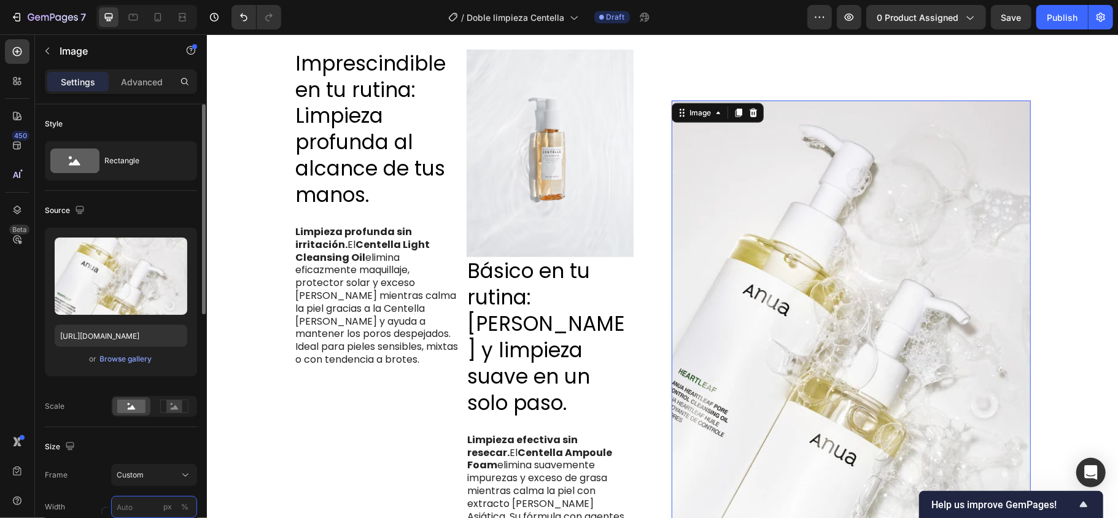
scroll to position [1, 0]
click at [173, 470] on div "Custom" at bounding box center [147, 474] width 60 height 11
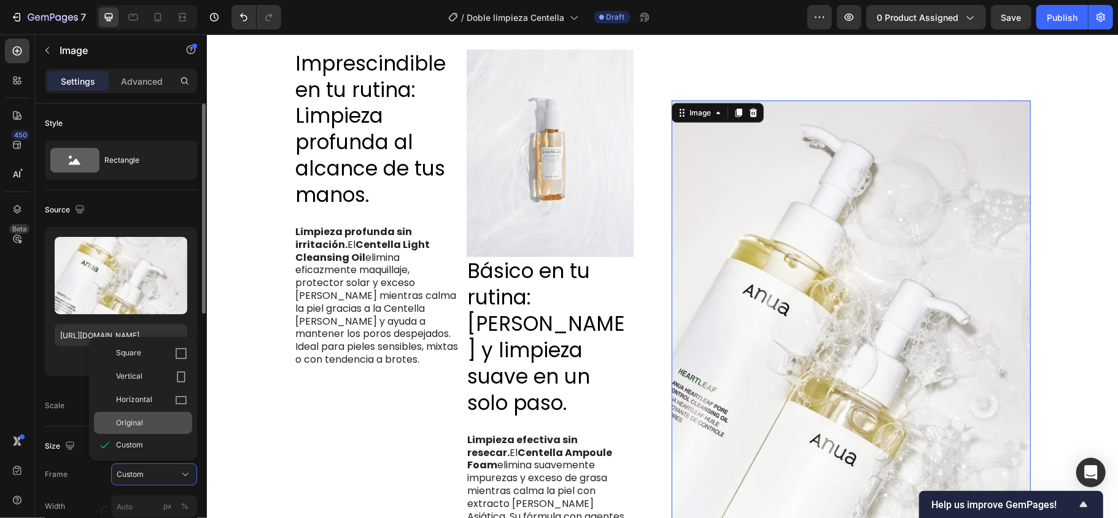
click at [138, 421] on span "Original" at bounding box center [129, 423] width 27 height 11
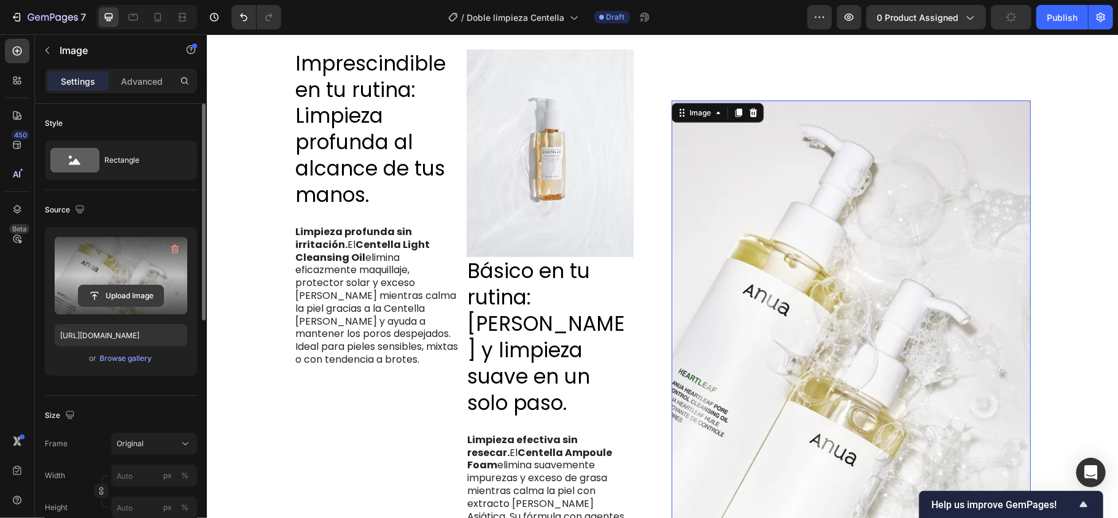
click at [119, 298] on input "file" at bounding box center [121, 296] width 85 height 21
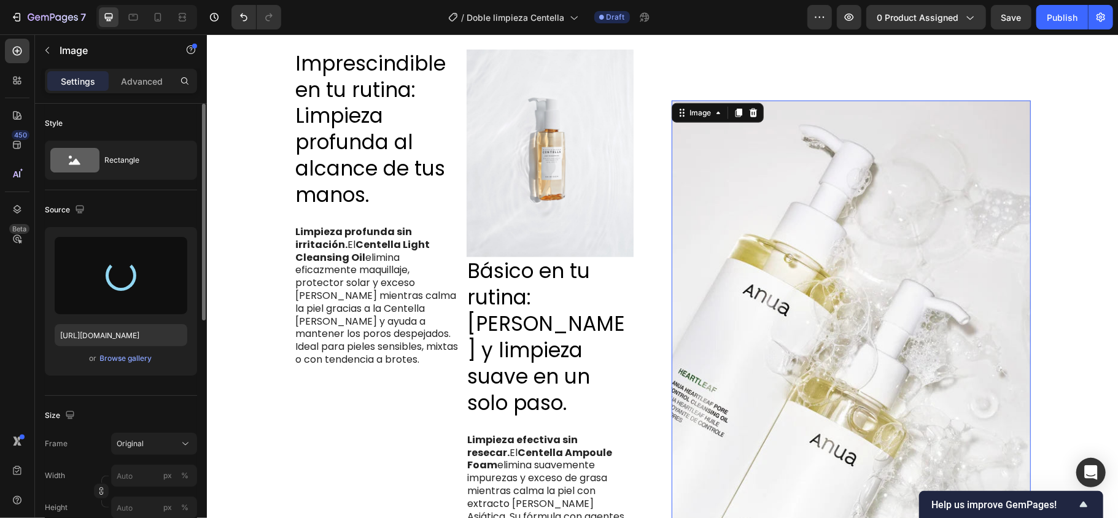
type input "[URL][DOMAIN_NAME]"
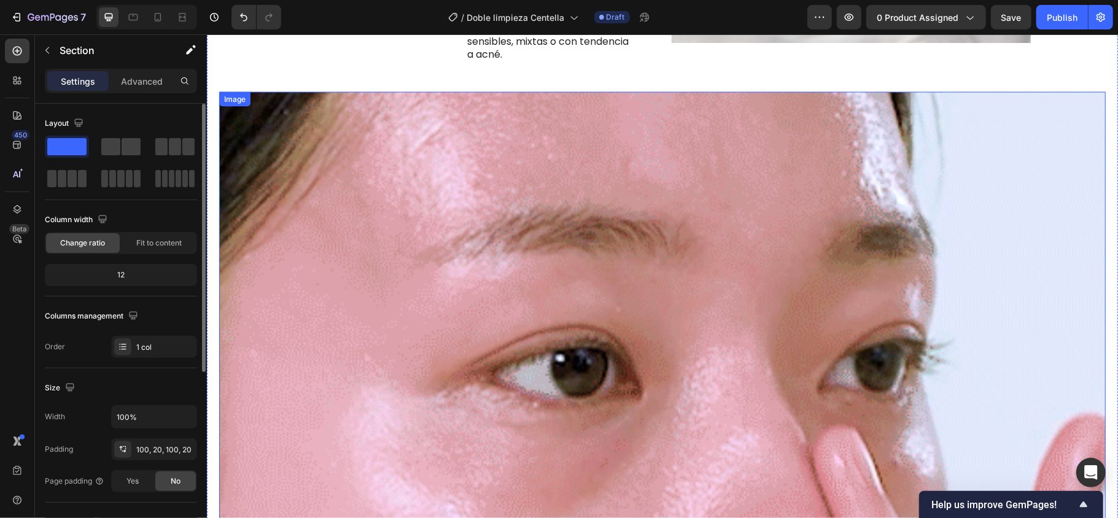
scroll to position [1475, 0]
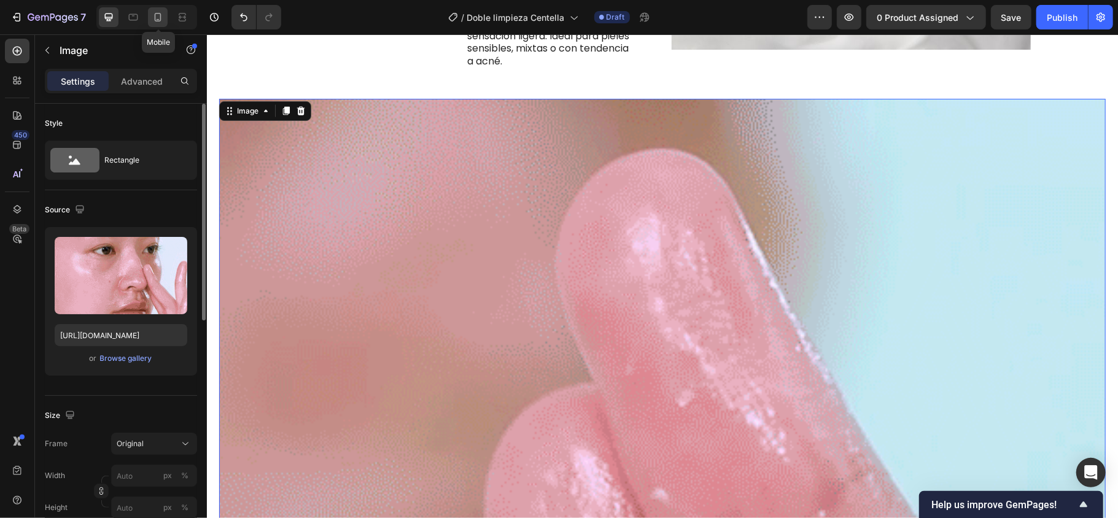
click at [158, 18] on icon at bounding box center [158, 17] width 12 height 12
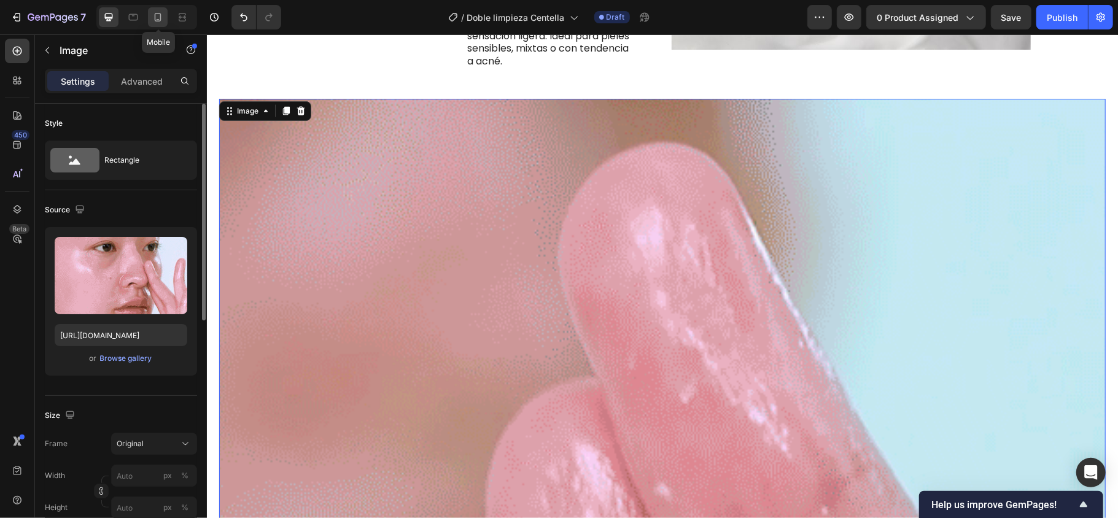
type input "[URL][DOMAIN_NAME]"
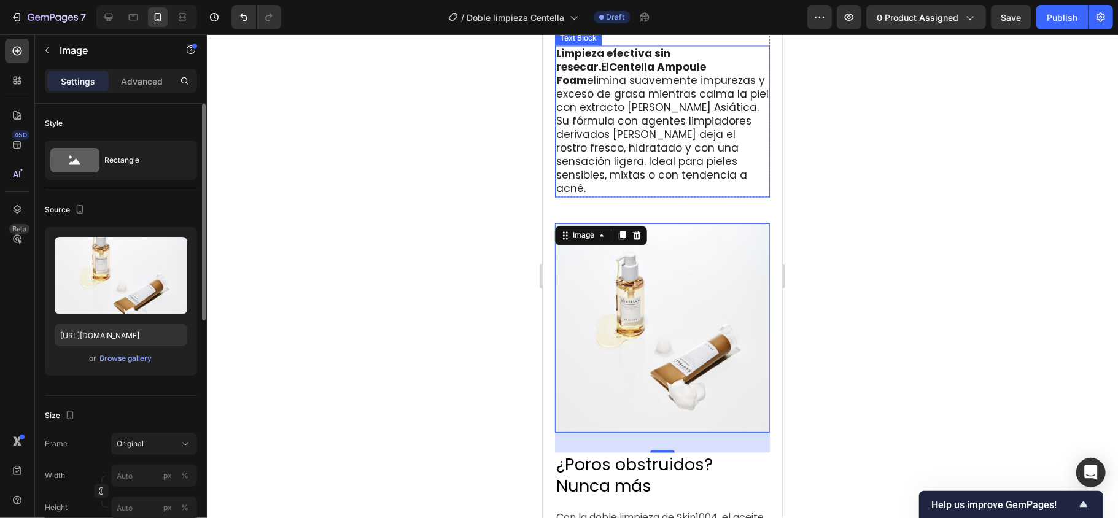
scroll to position [1683, 0]
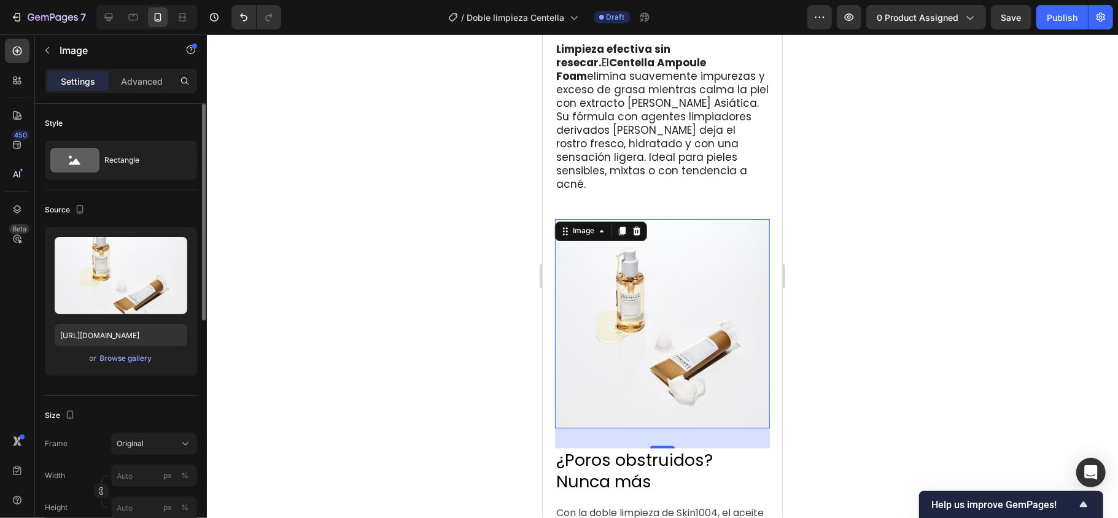
click at [294, 195] on div at bounding box center [662, 276] width 911 height 484
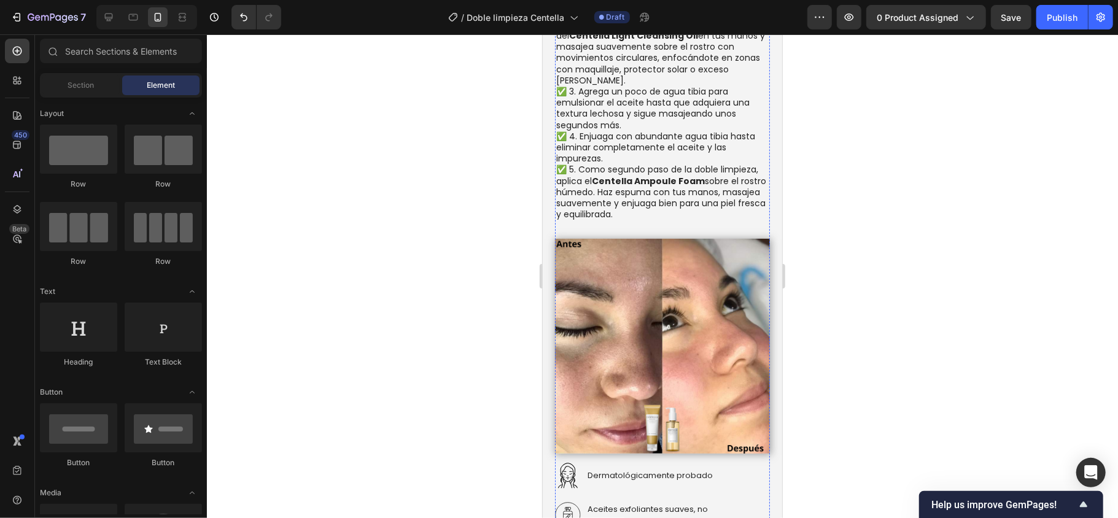
scroll to position [2502, 0]
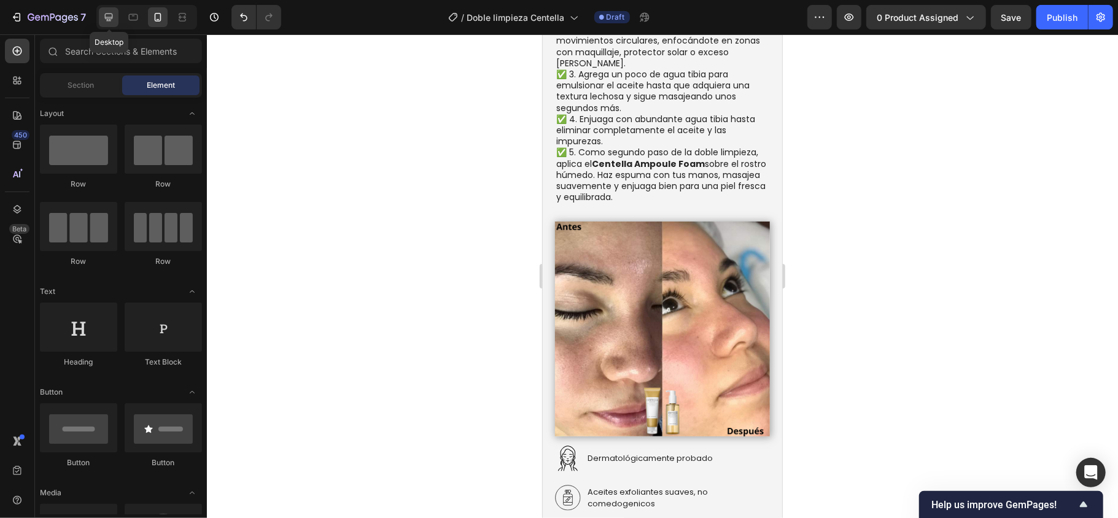
click at [109, 16] on icon at bounding box center [109, 17] width 12 height 12
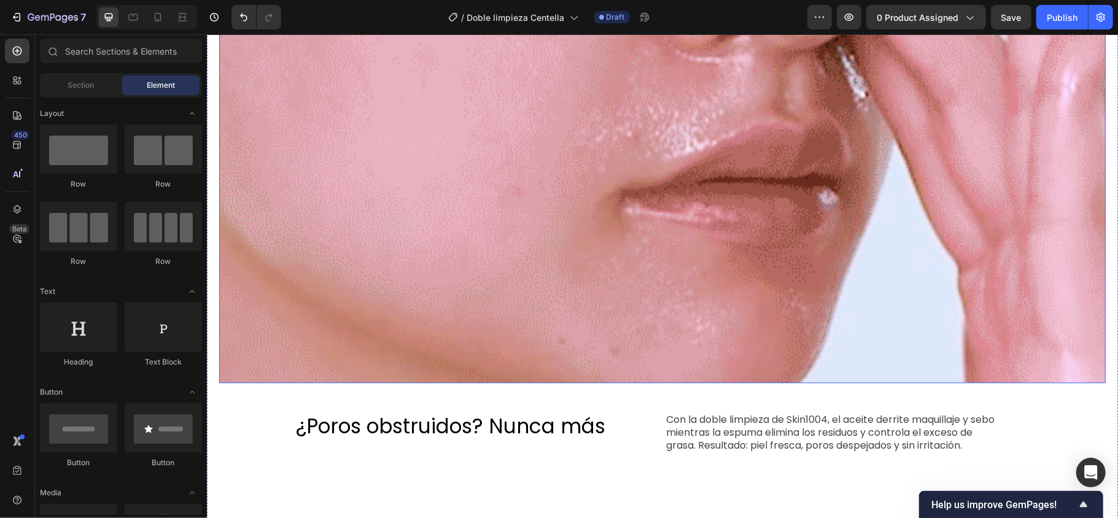
scroll to position [2024, 0]
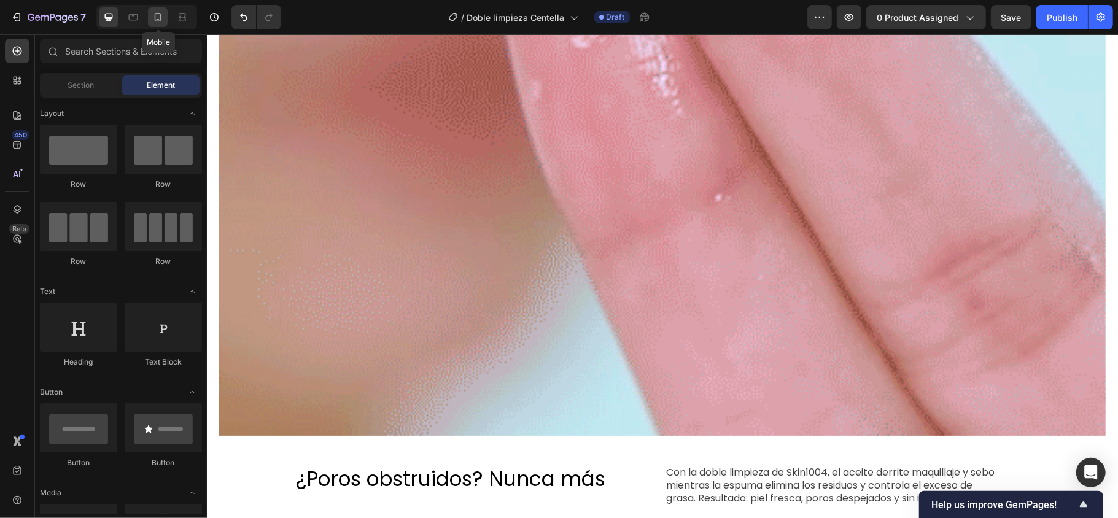
click at [158, 20] on icon at bounding box center [158, 17] width 7 height 9
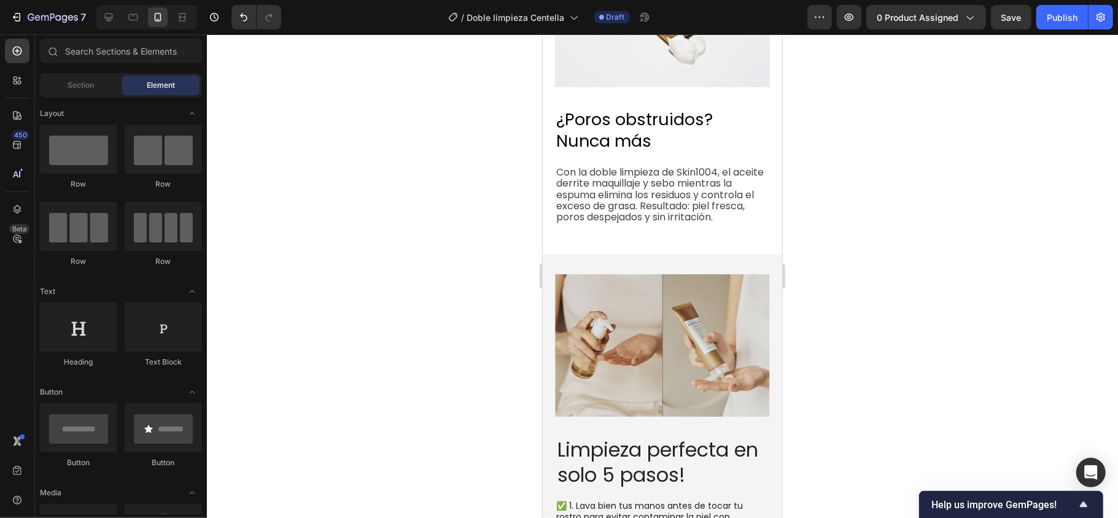
scroll to position [1828, 0]
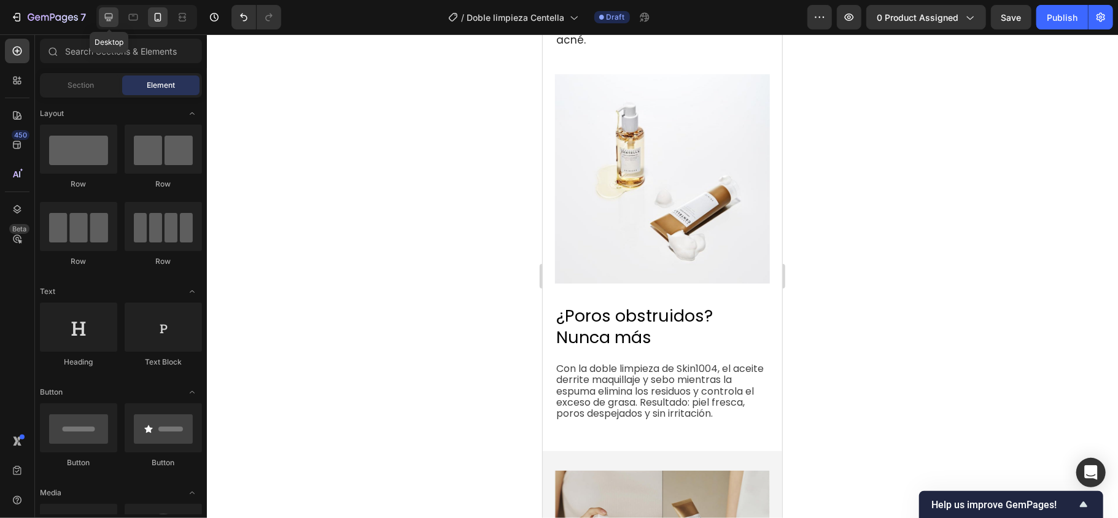
click at [103, 16] on icon at bounding box center [109, 17] width 12 height 12
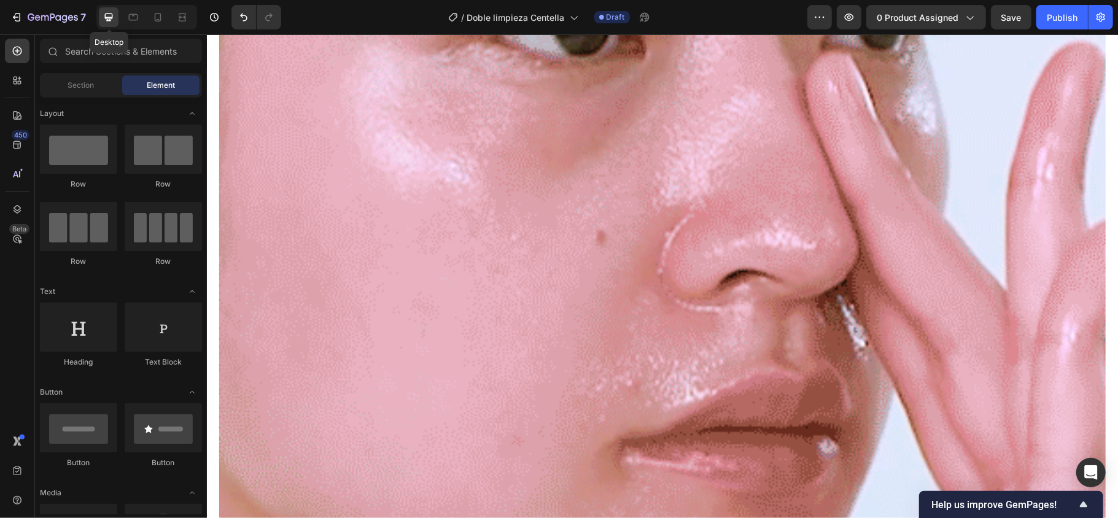
scroll to position [1918, 0]
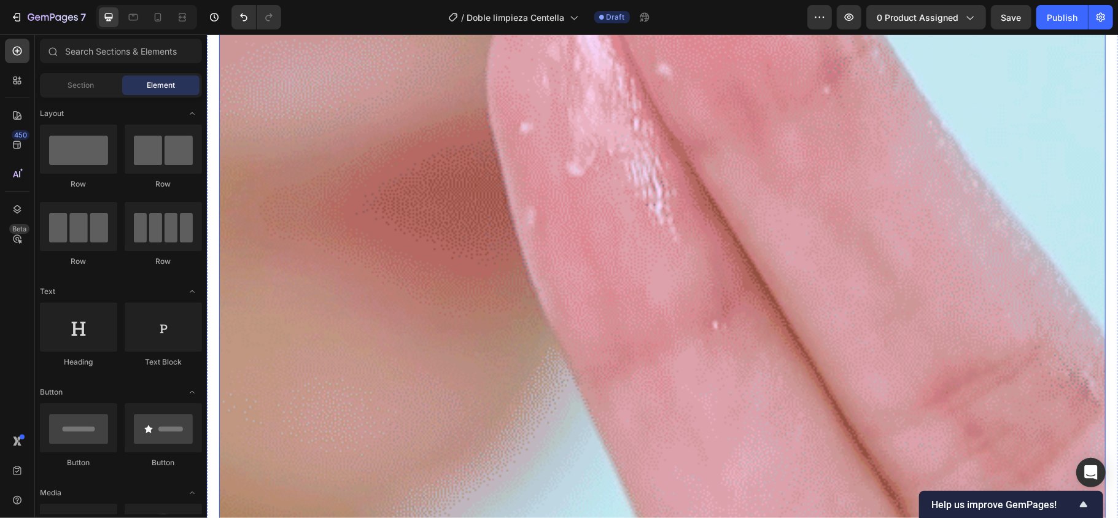
click at [493, 256] on img at bounding box center [662, 98] width 887 height 887
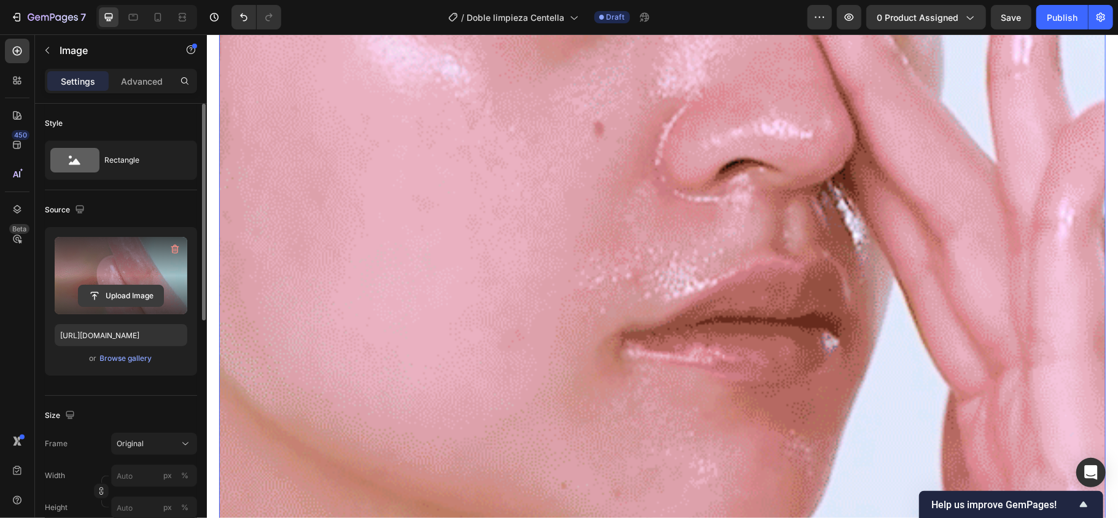
click at [125, 289] on input "file" at bounding box center [121, 296] width 85 height 21
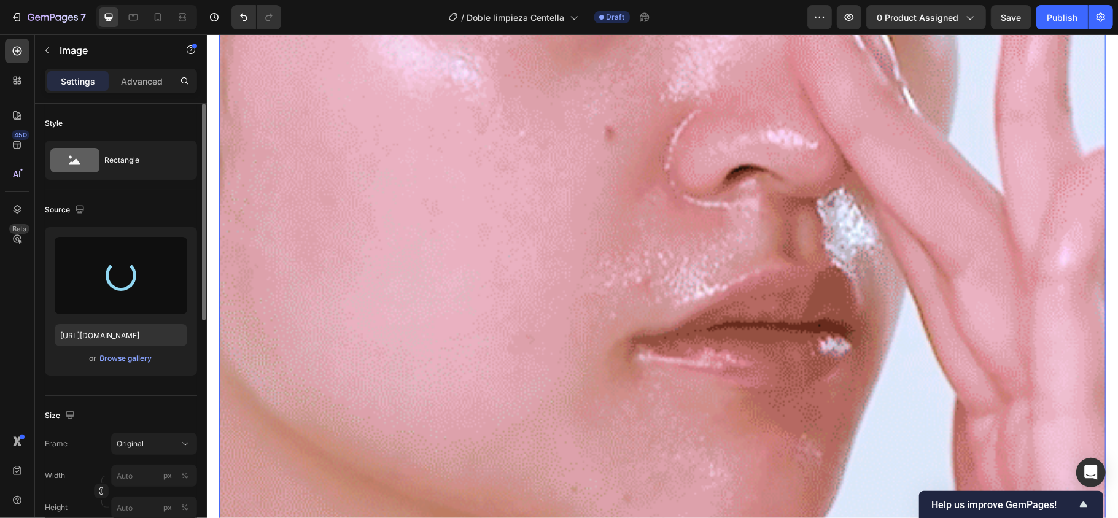
type input "[URL][DOMAIN_NAME]"
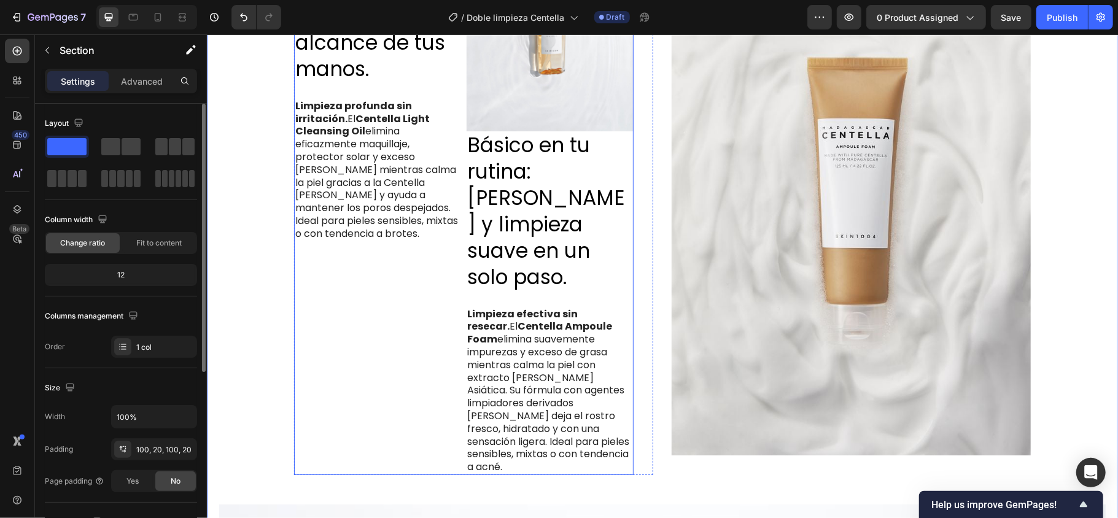
scroll to position [893, 0]
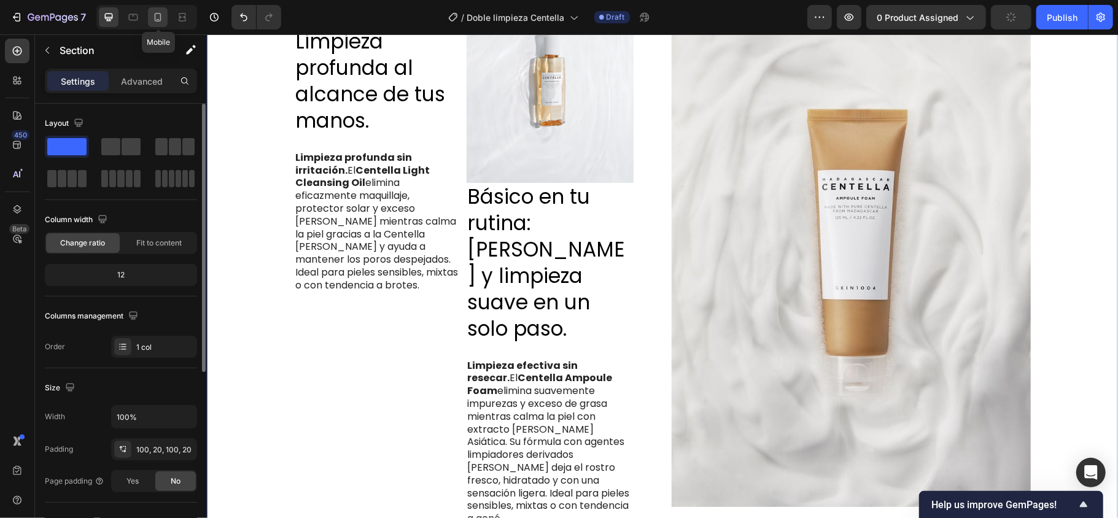
click at [155, 17] on icon at bounding box center [158, 17] width 7 height 9
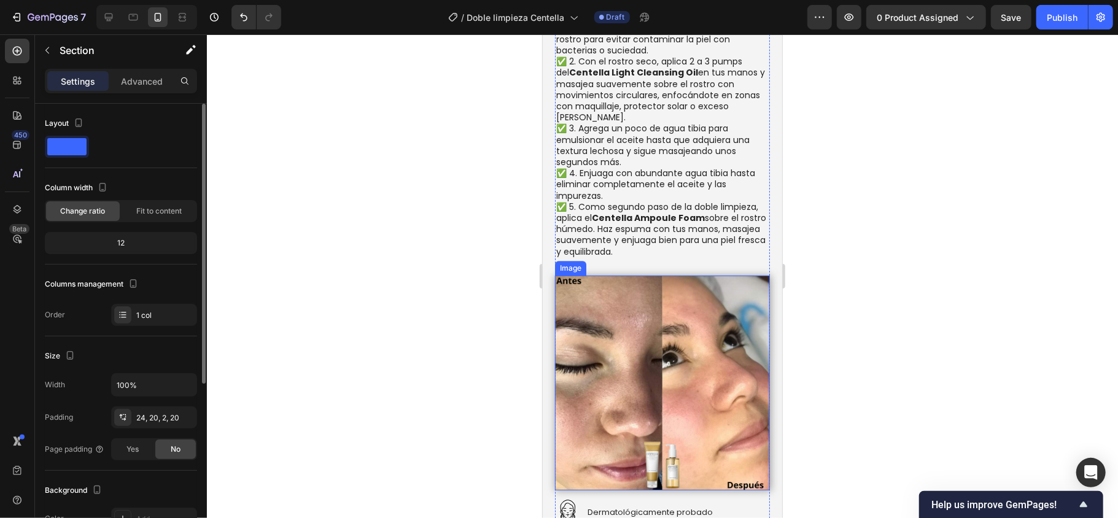
scroll to position [2655, 0]
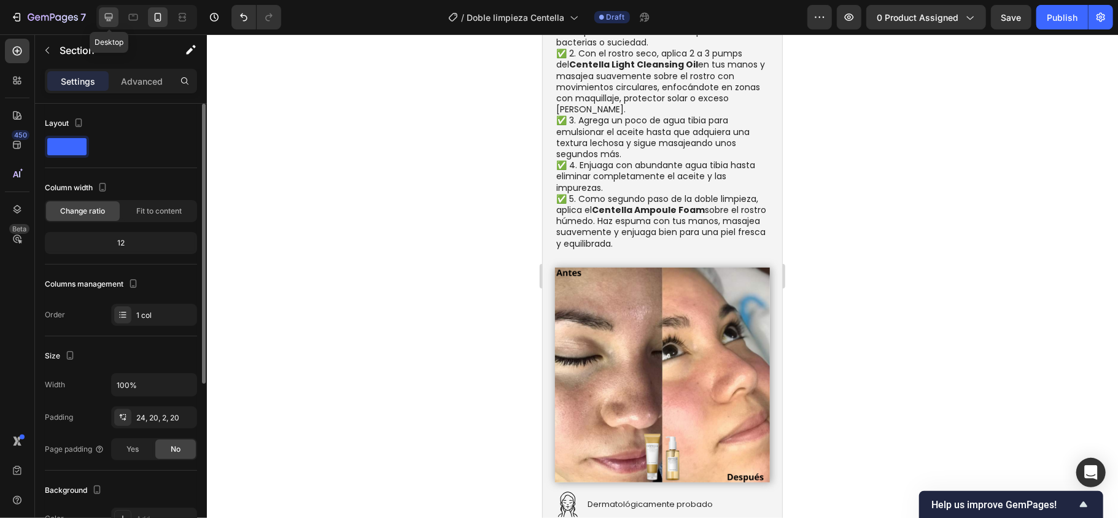
click at [114, 22] on icon at bounding box center [109, 17] width 12 height 12
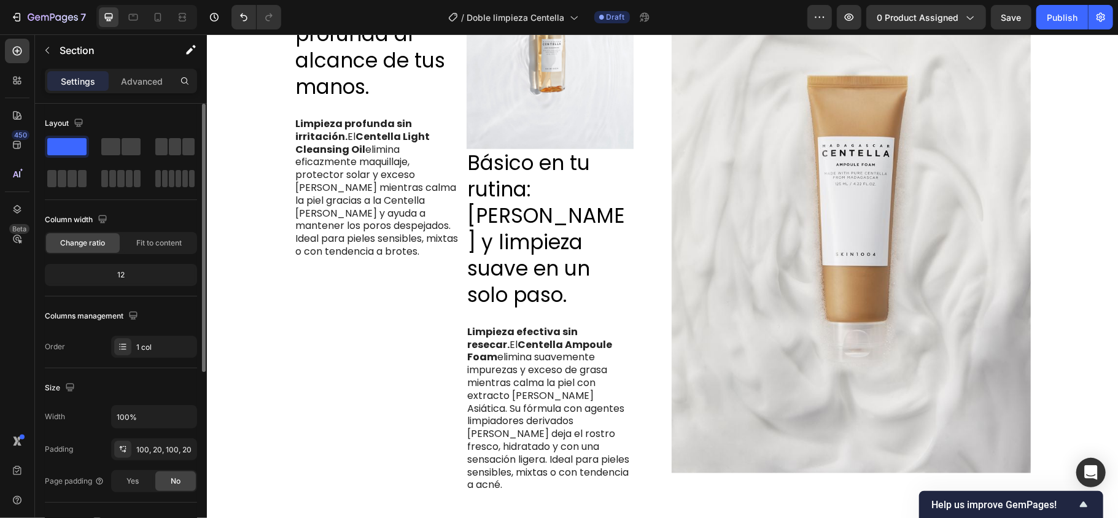
scroll to position [1053, 0]
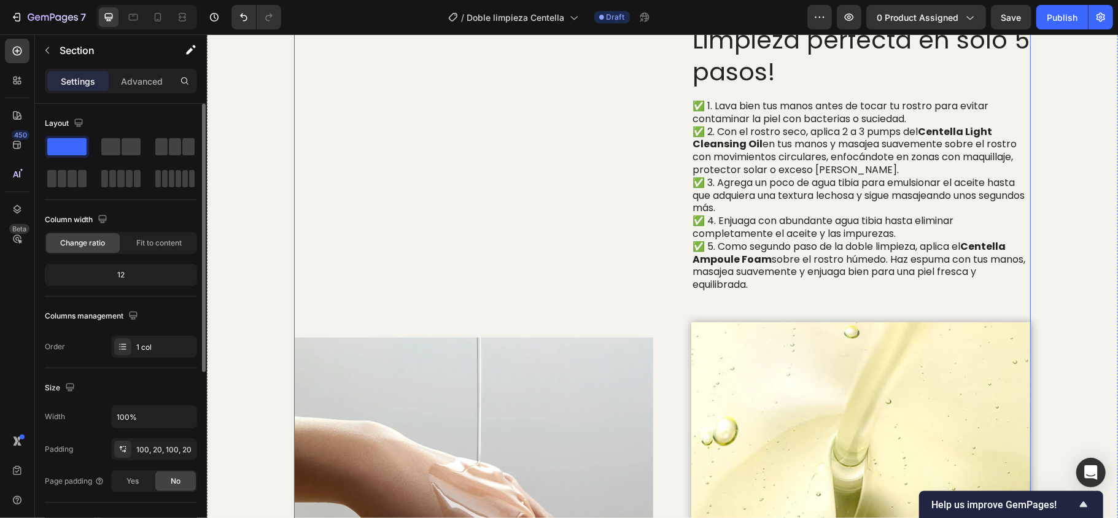
scroll to position [2691, 0]
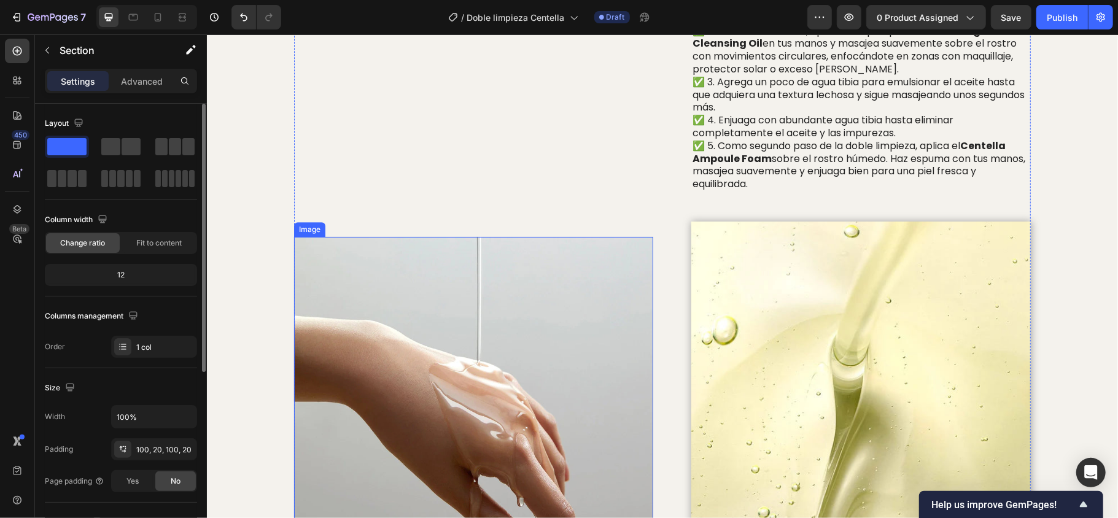
click at [466, 326] on img at bounding box center [473, 434] width 359 height 396
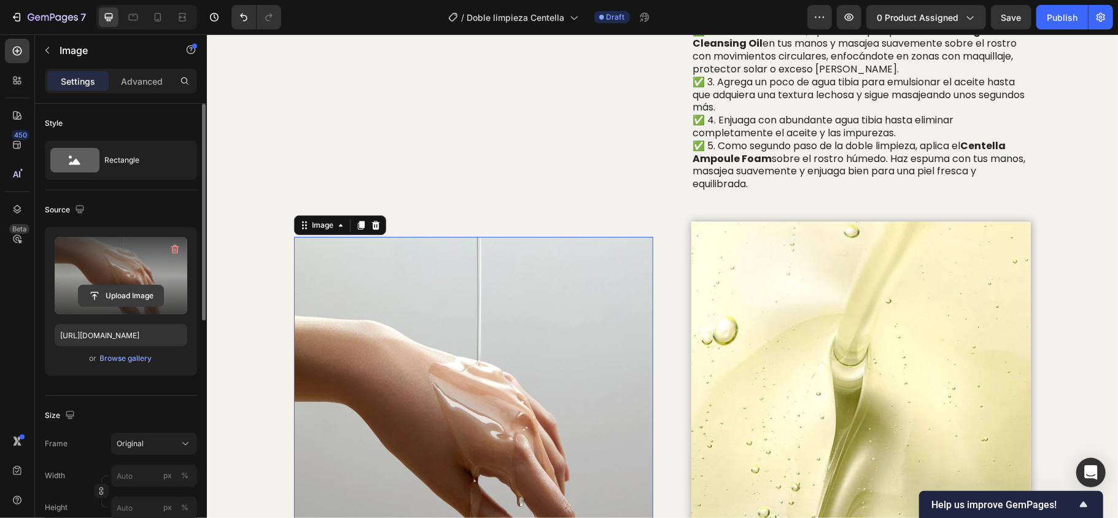
click at [129, 295] on input "file" at bounding box center [121, 296] width 85 height 21
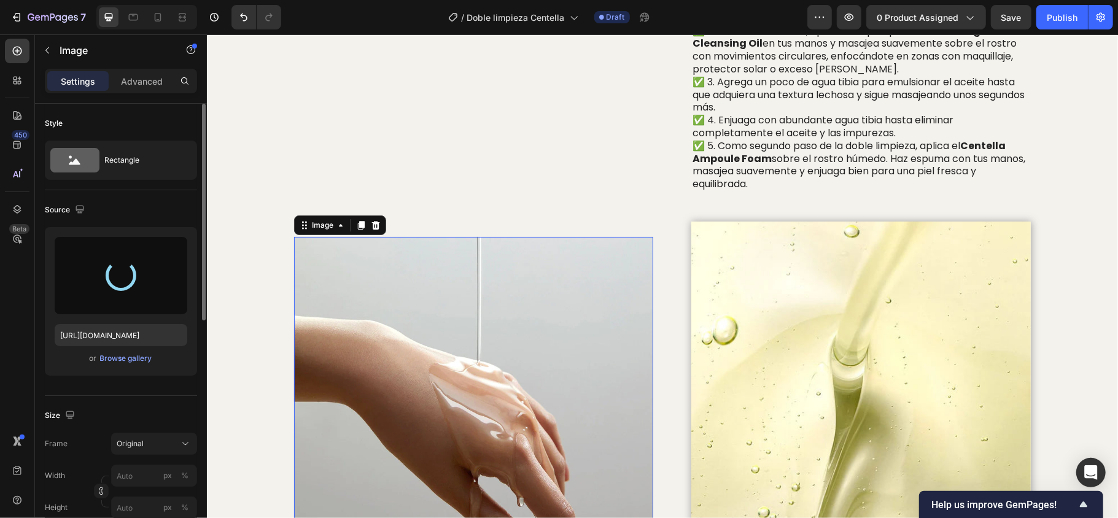
type input "[URL][DOMAIN_NAME]"
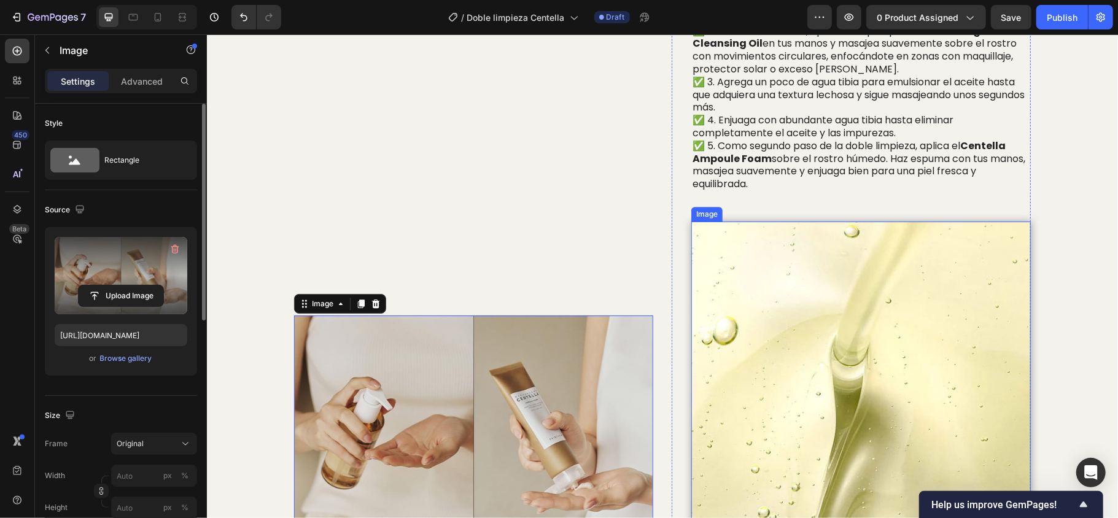
scroll to position [2770, 0]
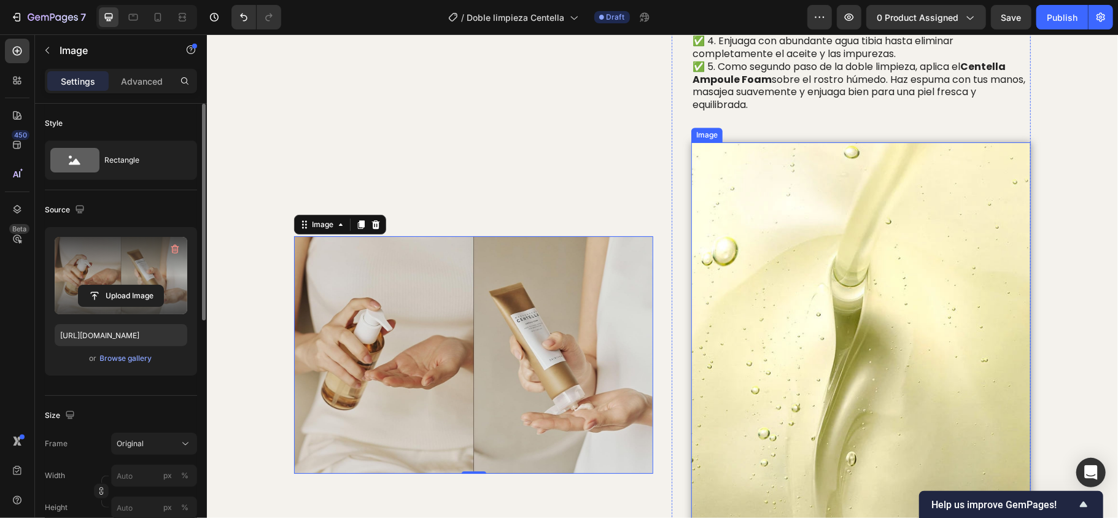
click at [873, 365] on img at bounding box center [861, 354] width 340 height 424
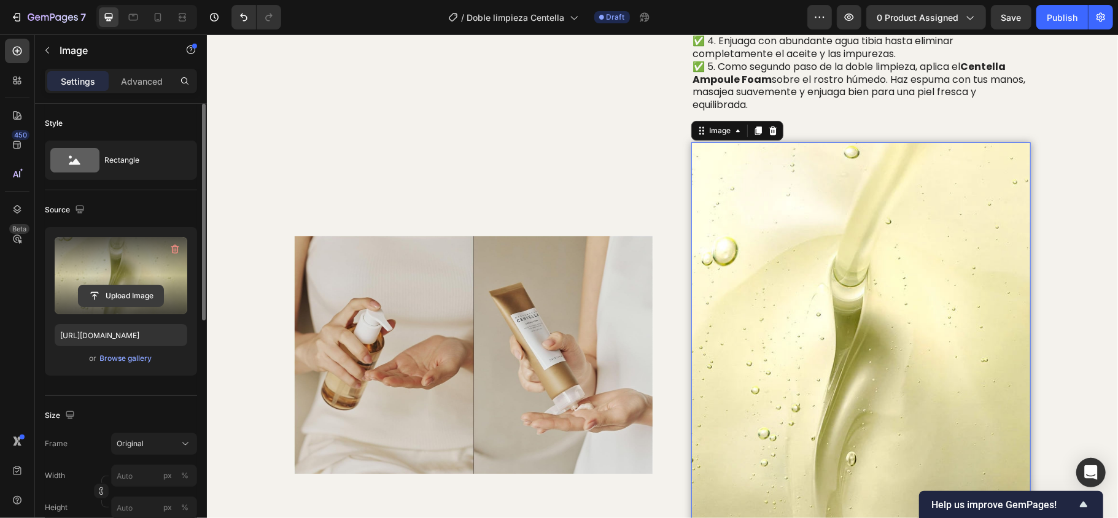
click at [112, 292] on input "file" at bounding box center [121, 296] width 85 height 21
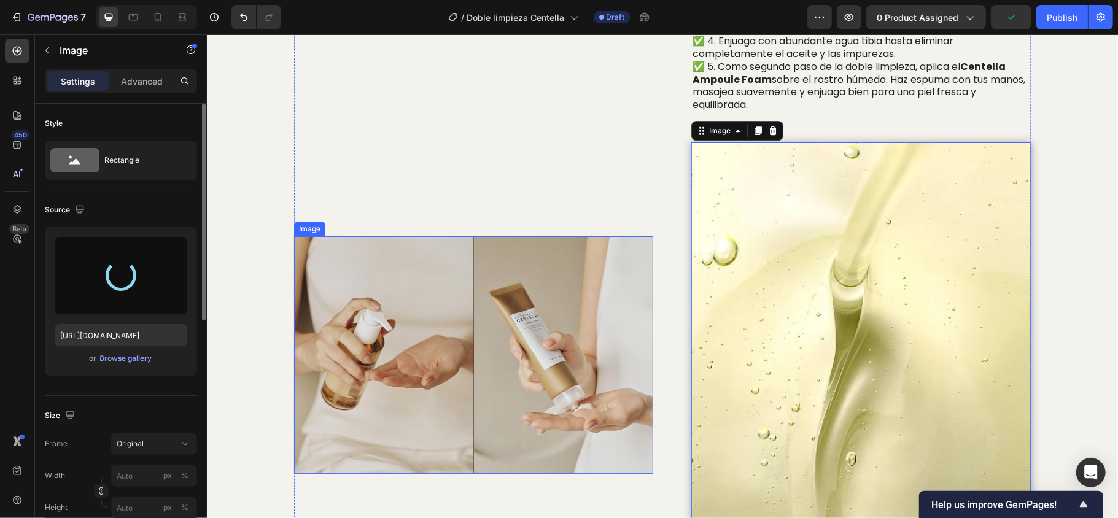
type input "https://cdn.shopify.com/s/files/1/0921/8310/1735/files/gempages_562482587914732…"
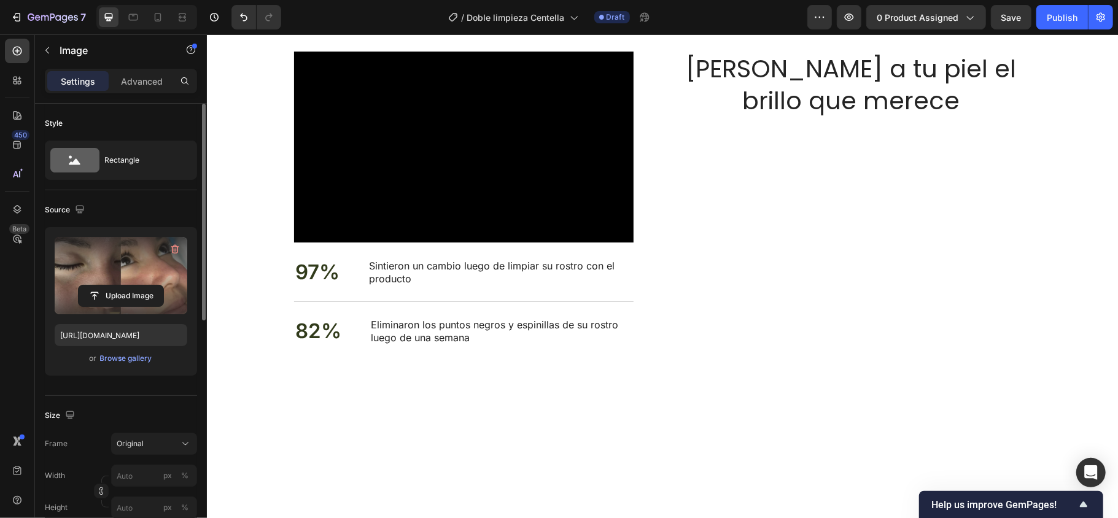
scroll to position [3357, 0]
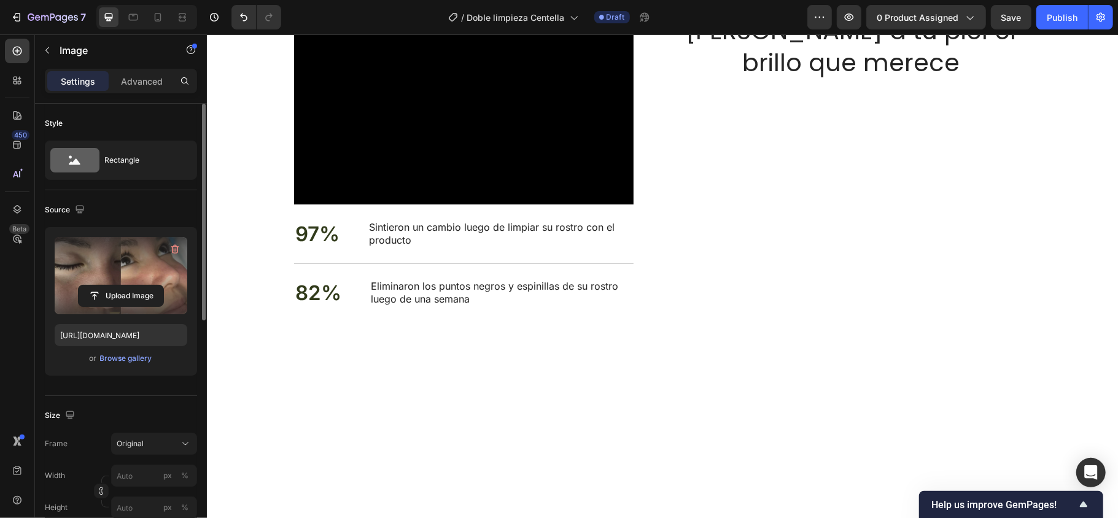
drag, startPoint x: 1316, startPoint y: 62, endPoint x: 633, endPoint y: 224, distance: 702.0
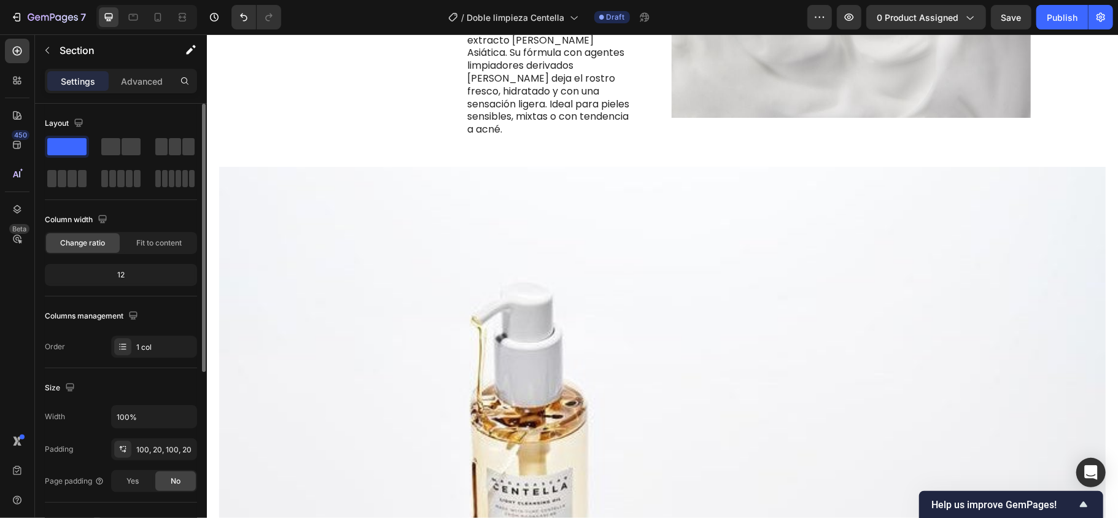
scroll to position [1392, 0]
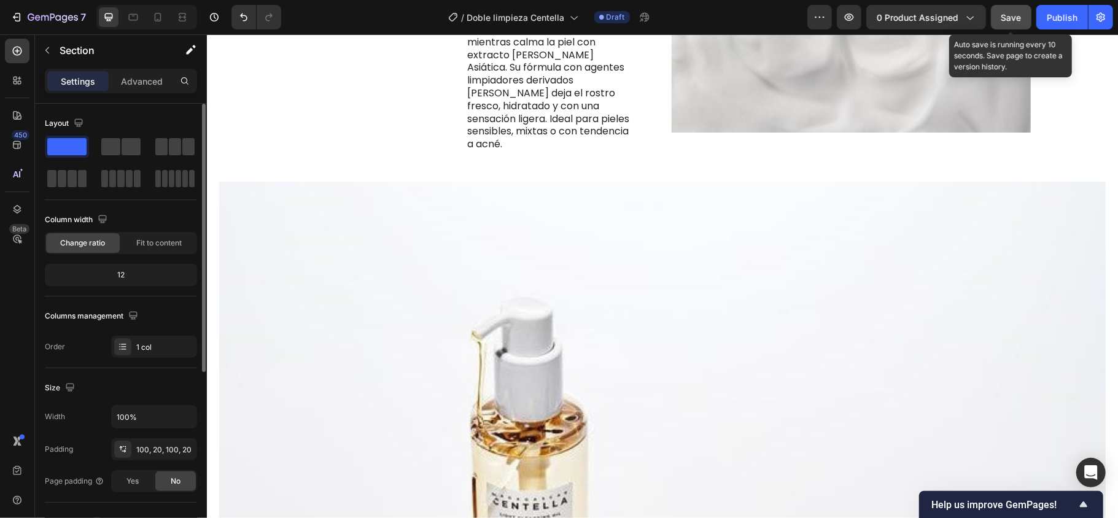
click at [1003, 18] on span "Save" at bounding box center [1012, 17] width 20 height 10
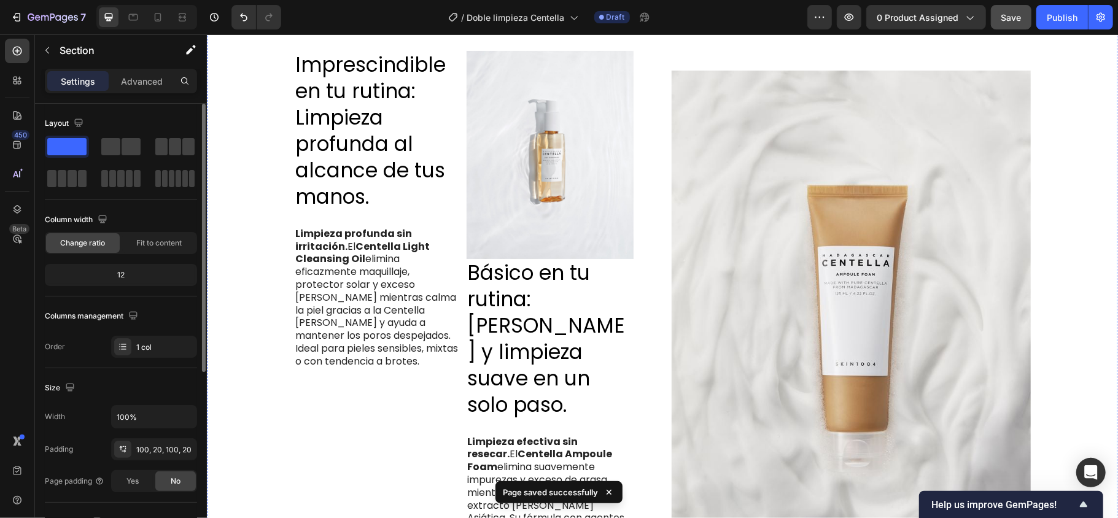
scroll to position [905, 0]
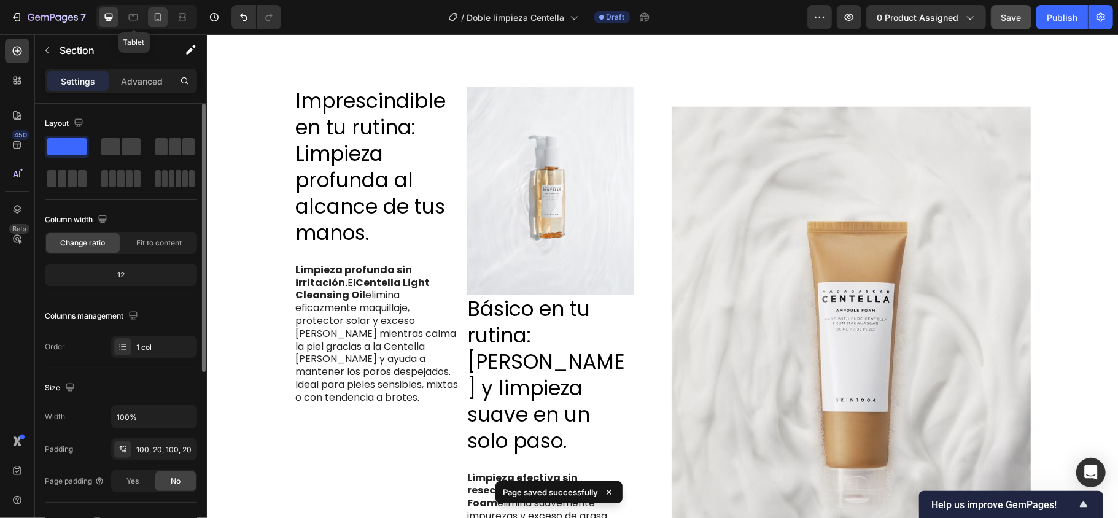
click at [153, 17] on icon at bounding box center [158, 17] width 12 height 12
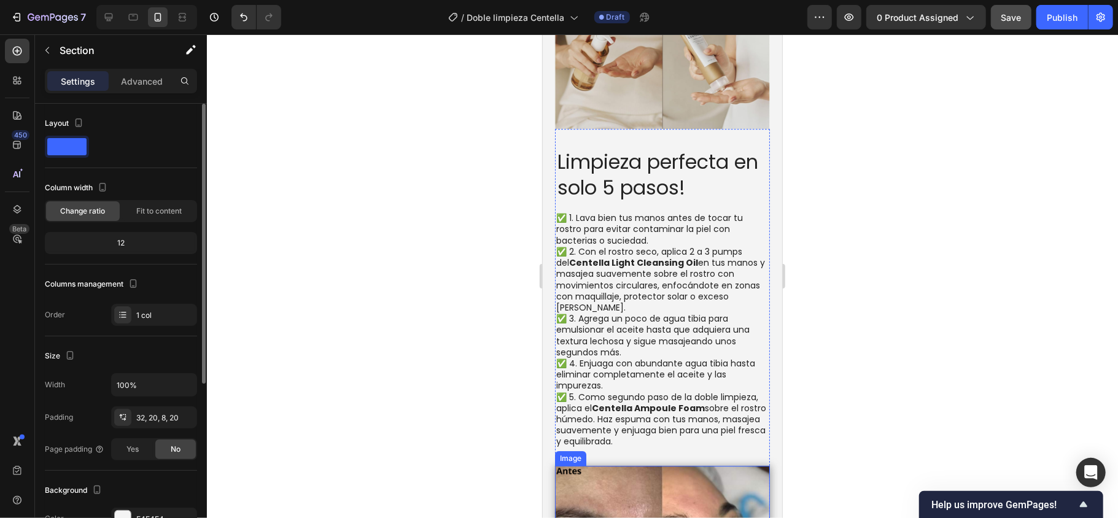
scroll to position [2423, 0]
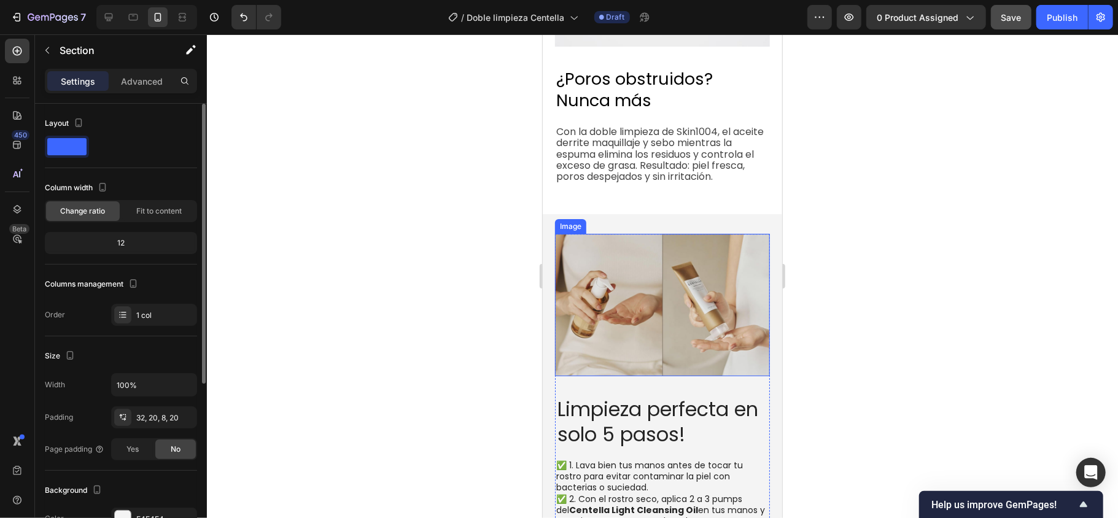
click at [747, 236] on img at bounding box center [662, 304] width 215 height 142
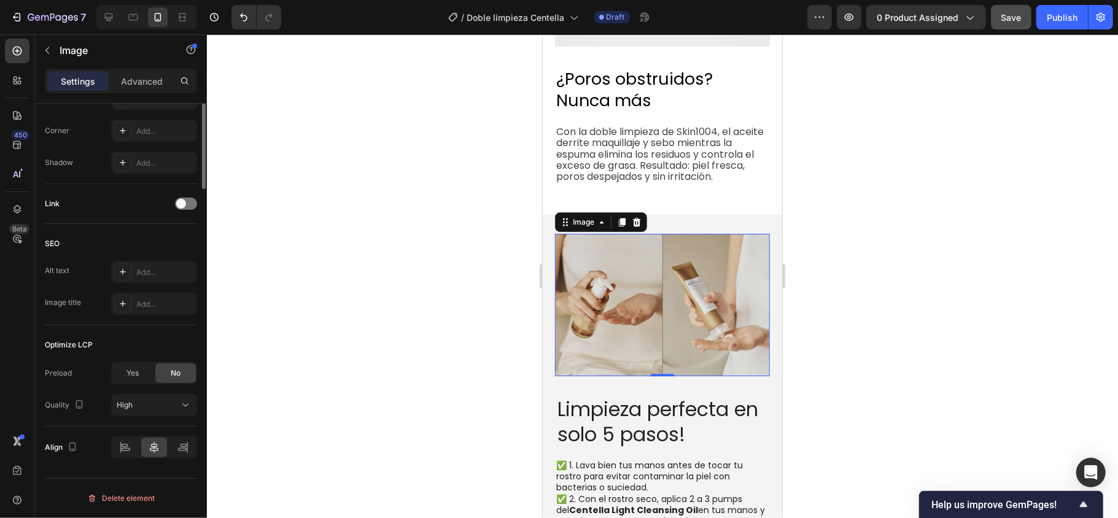
scroll to position [0, 0]
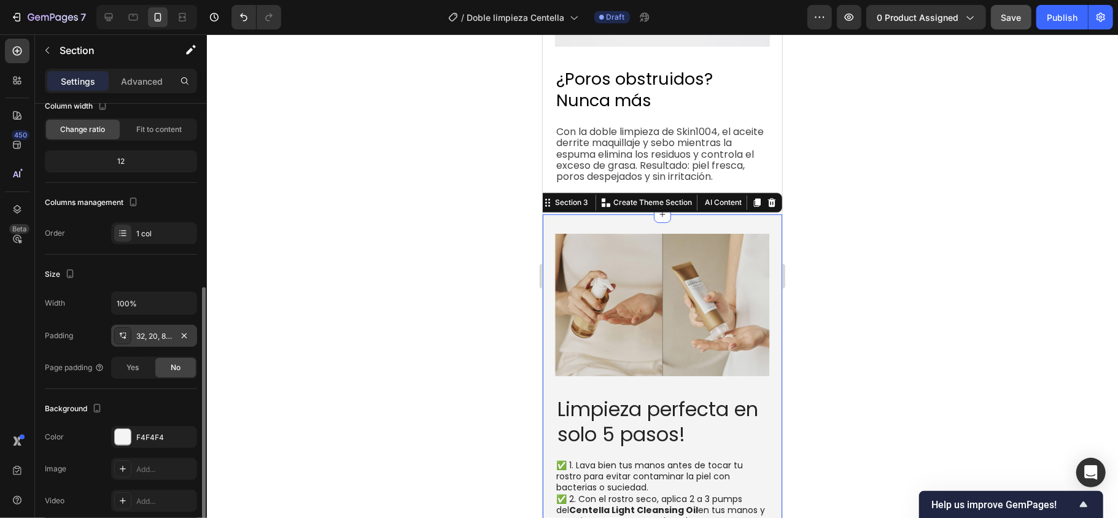
scroll to position [163, 0]
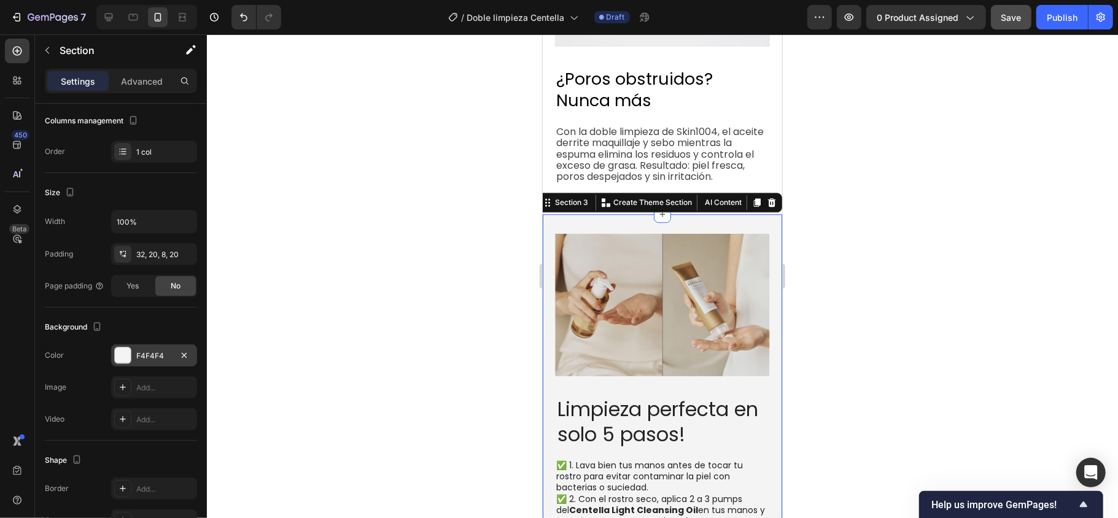
click at [119, 352] on div at bounding box center [123, 356] width 16 height 16
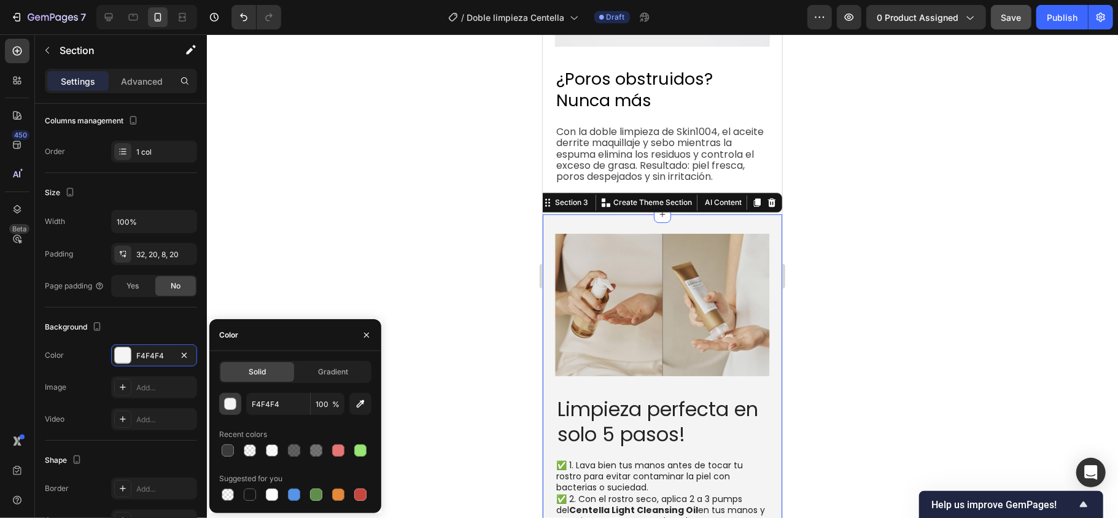
click at [230, 399] on div "button" at bounding box center [231, 405] width 12 height 12
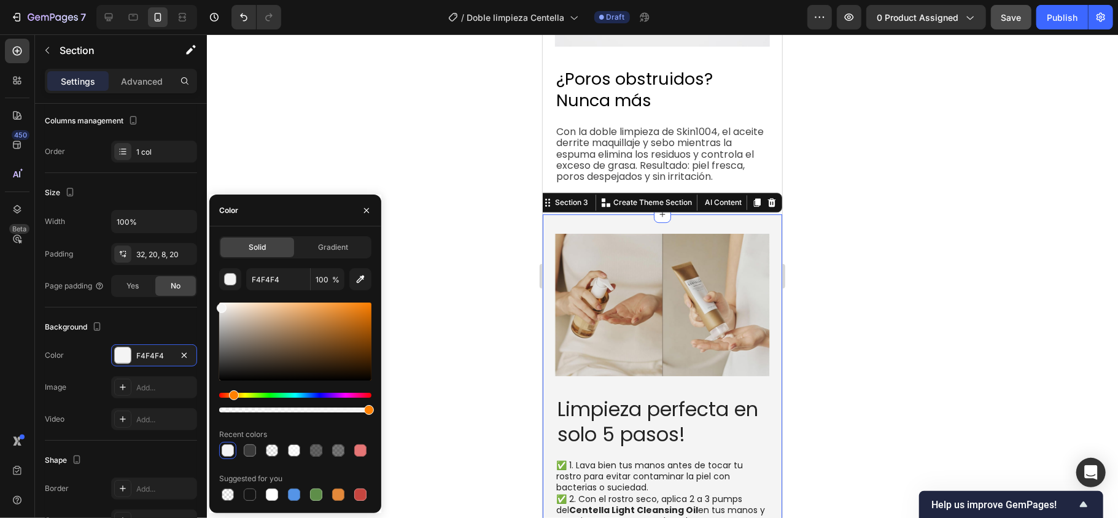
drag, startPoint x: 224, startPoint y: 396, endPoint x: 232, endPoint y: 396, distance: 8.6
click at [232, 396] on div "Hue" at bounding box center [234, 396] width 10 height 10
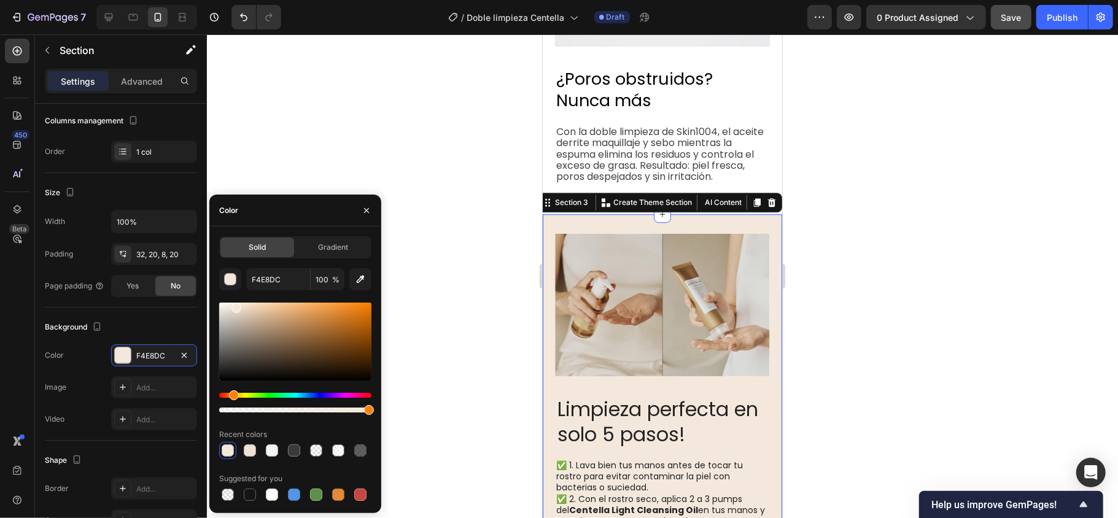
drag, startPoint x: 224, startPoint y: 310, endPoint x: 236, endPoint y: 305, distance: 13.0
click at [236, 305] on div at bounding box center [237, 308] width 10 height 10
click at [234, 392] on div "Hue" at bounding box center [235, 396] width 10 height 10
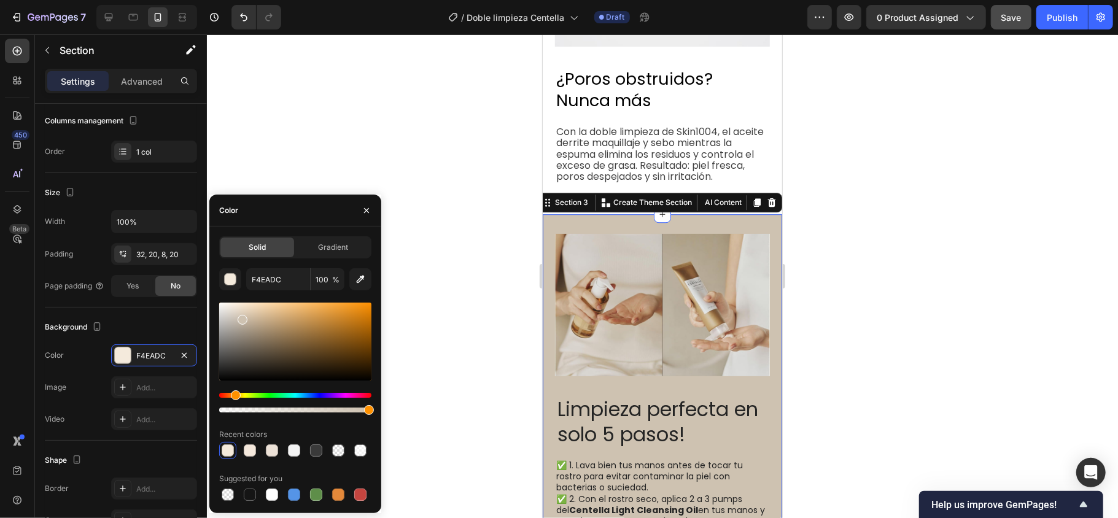
type input "CEC2B1"
drag, startPoint x: 237, startPoint y: 310, endPoint x: 241, endPoint y: 317, distance: 8.0
click at [241, 317] on div at bounding box center [243, 320] width 10 height 10
click at [470, 318] on div at bounding box center [662, 276] width 911 height 484
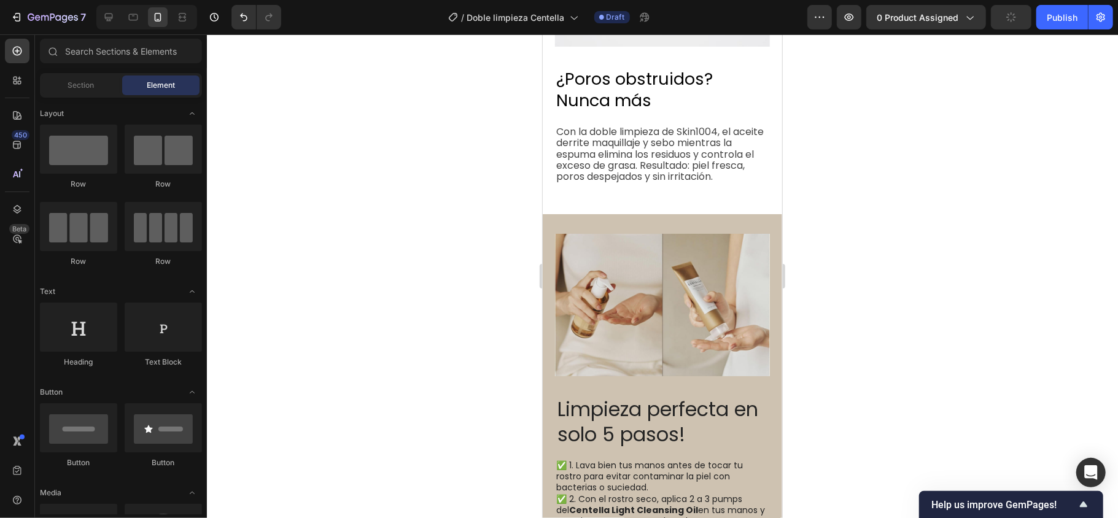
click at [470, 318] on div at bounding box center [662, 276] width 911 height 484
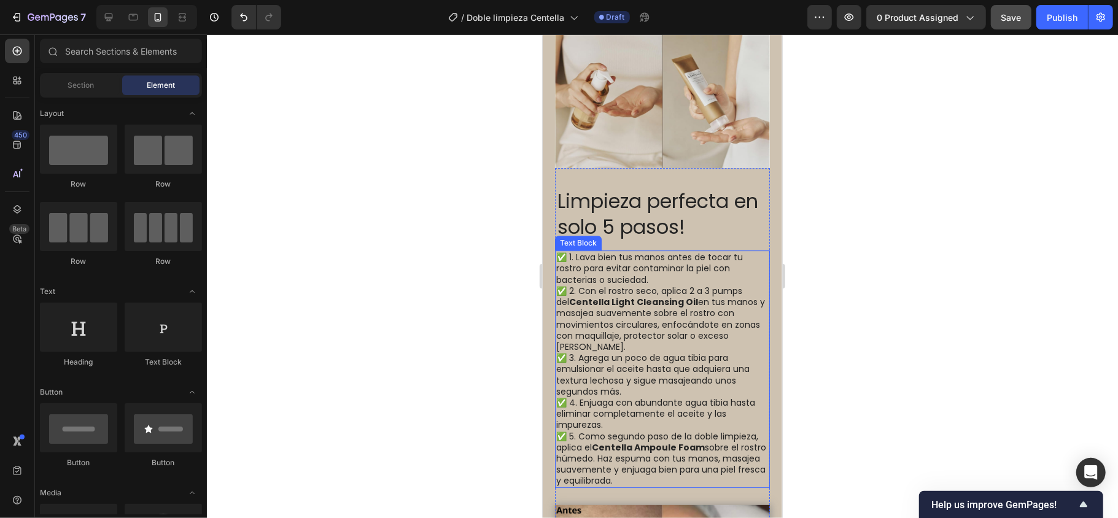
scroll to position [2423, 0]
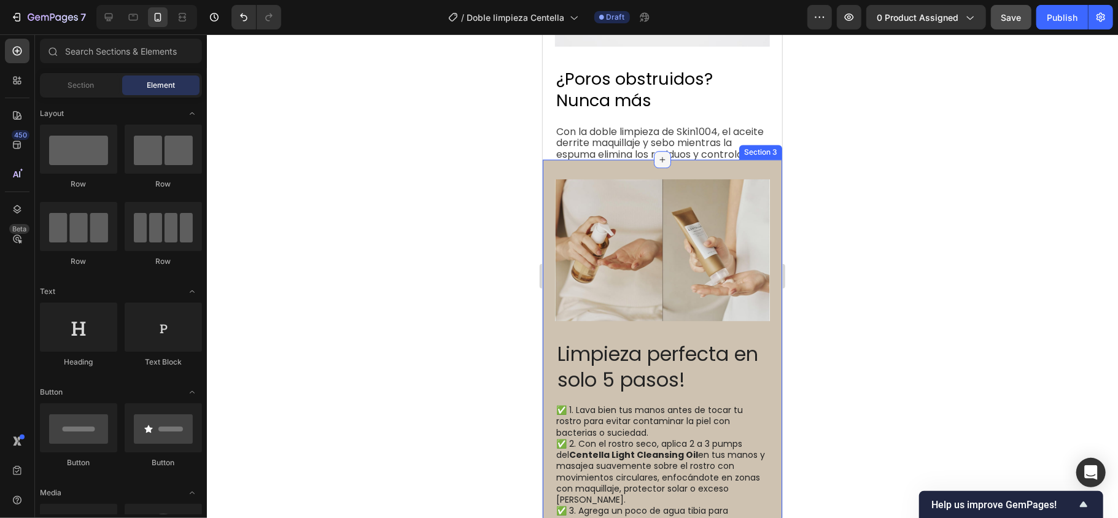
click at [657, 167] on div at bounding box center [662, 158] width 17 height 17
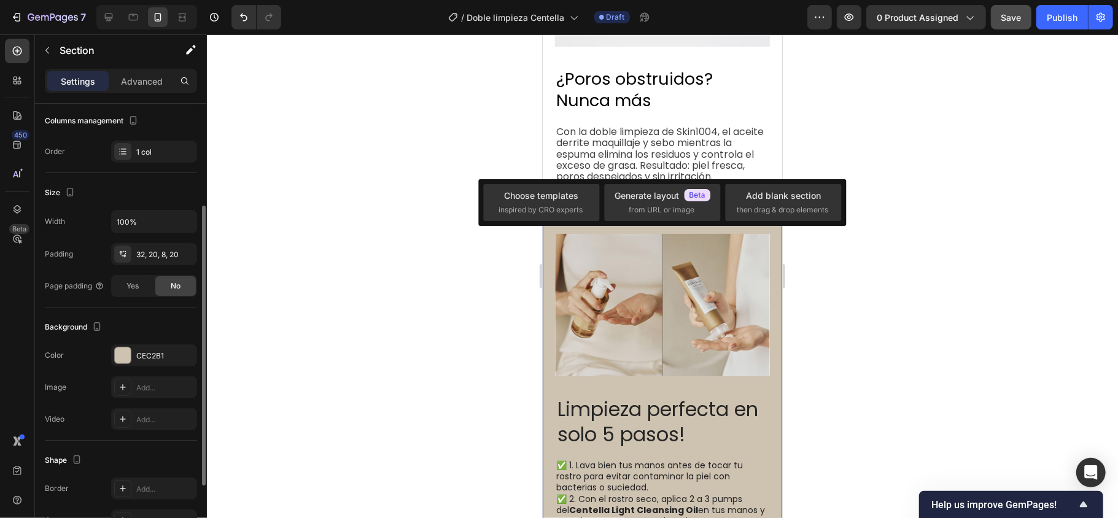
scroll to position [246, 0]
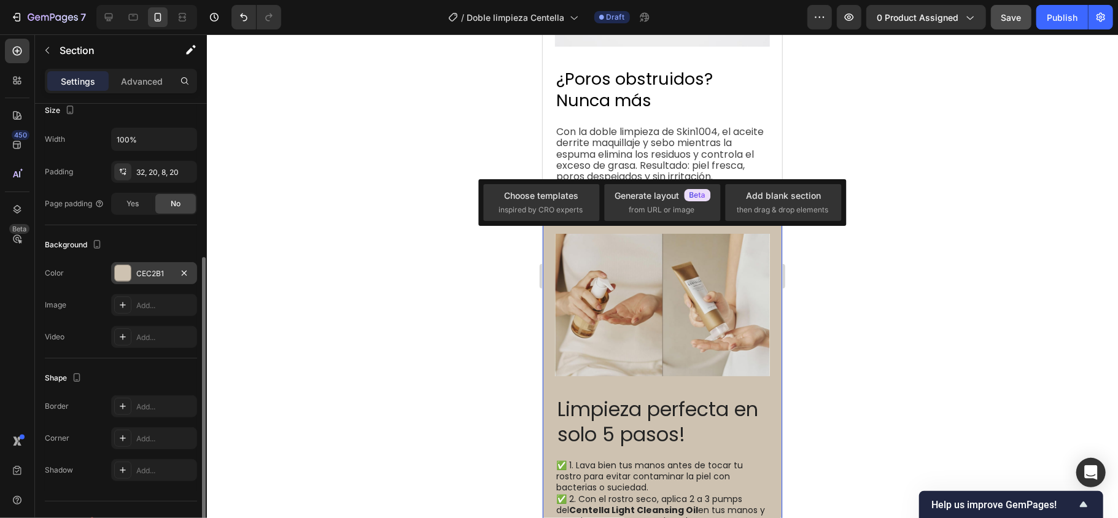
click at [136, 278] on div "CEC2B1" at bounding box center [154, 273] width 36 height 11
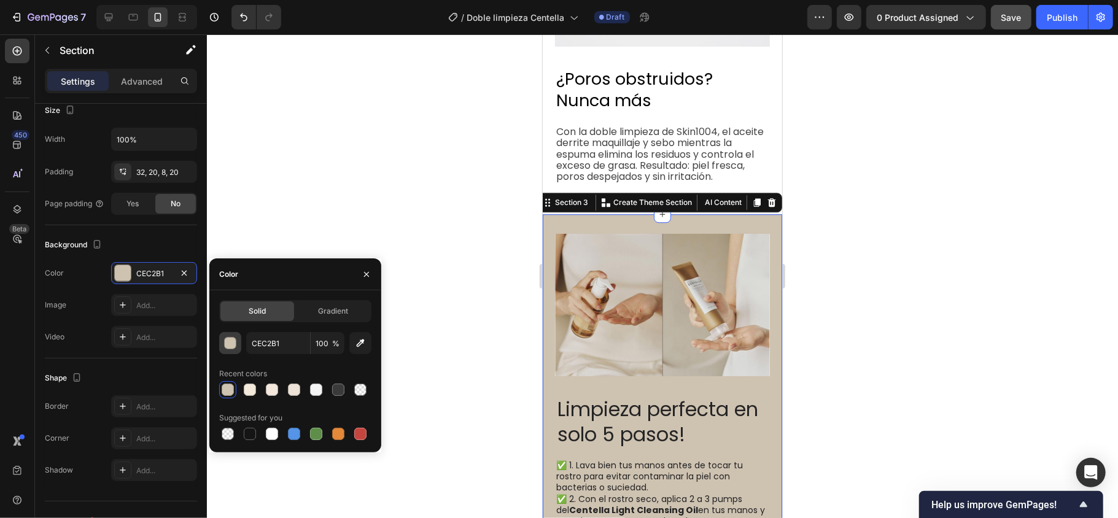
click at [230, 343] on div "button" at bounding box center [231, 344] width 12 height 12
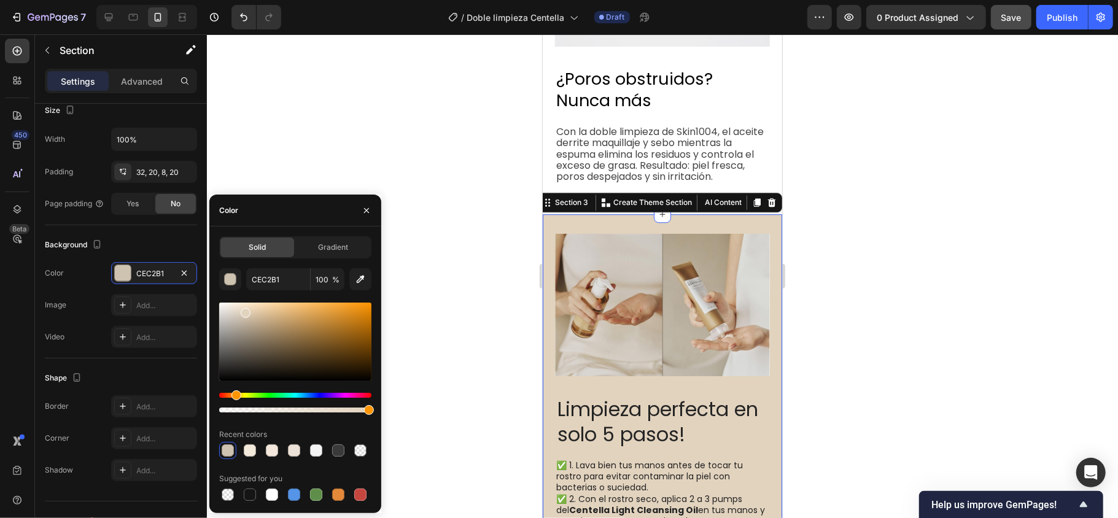
drag, startPoint x: 241, startPoint y: 322, endPoint x: 244, endPoint y: 311, distance: 11.7
click at [244, 311] on div at bounding box center [246, 313] width 10 height 10
type input "E2D3BE"
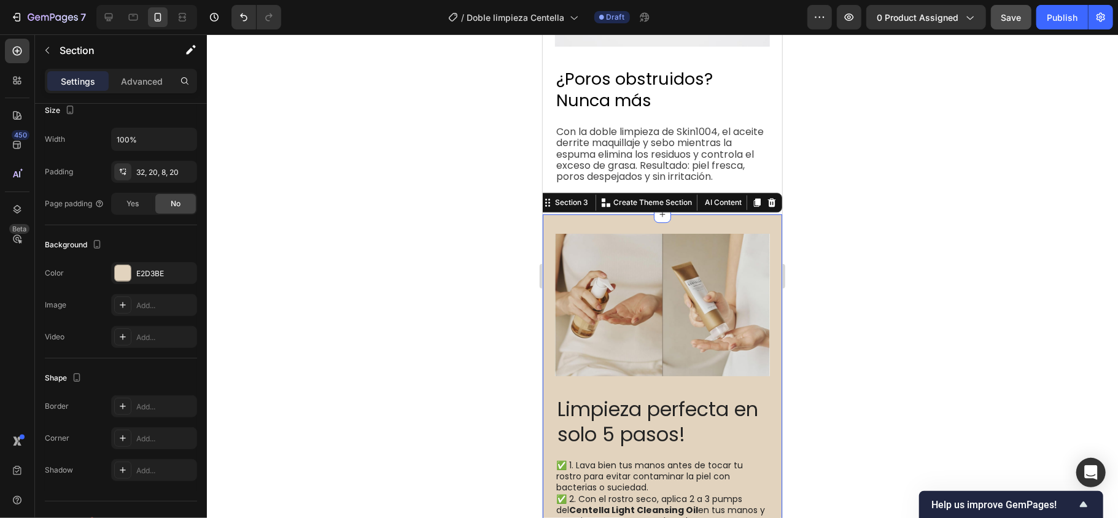
click at [426, 324] on div at bounding box center [662, 276] width 911 height 484
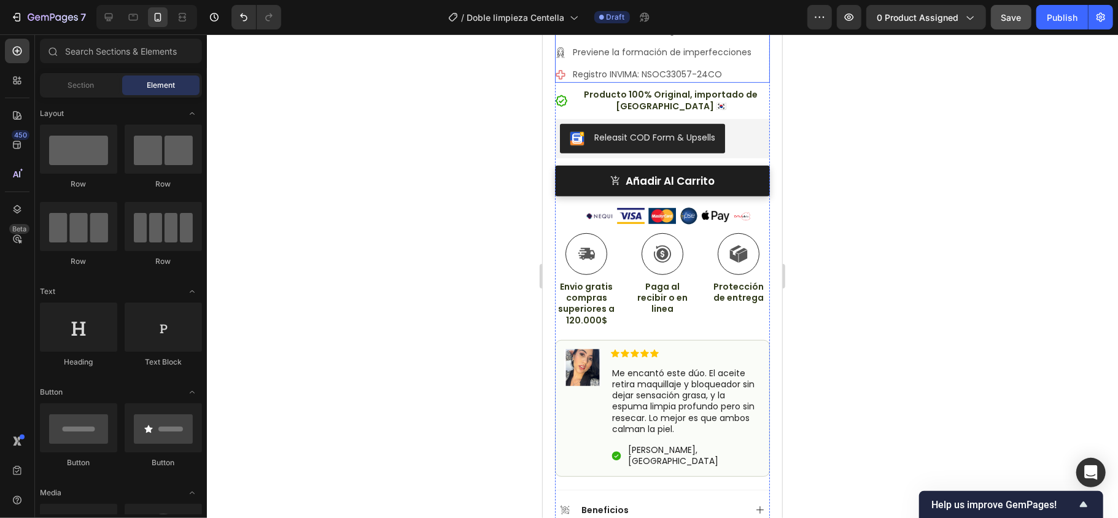
scroll to position [491, 0]
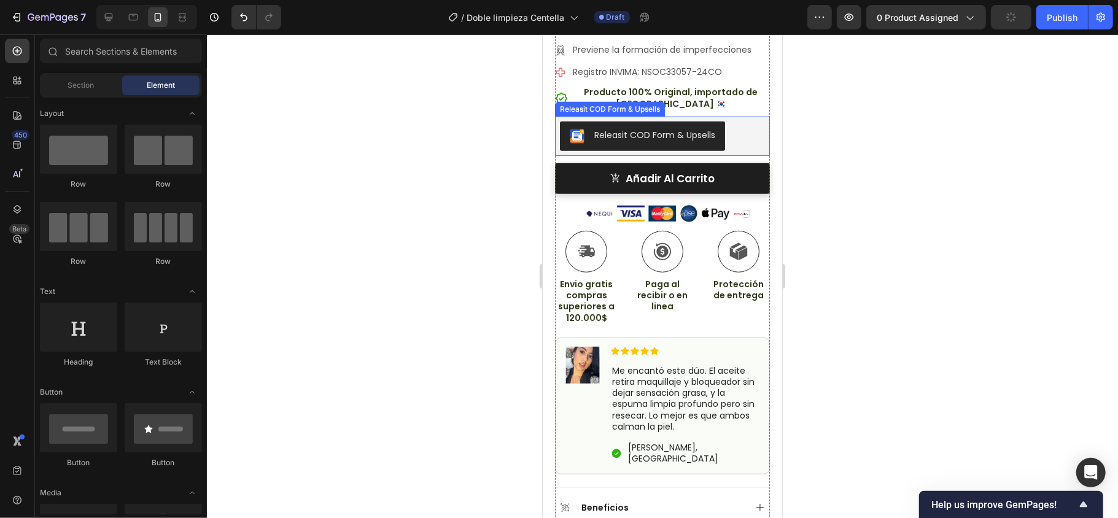
click at [738, 126] on div "Releasit COD Form & Upsells" at bounding box center [662, 135] width 205 height 29
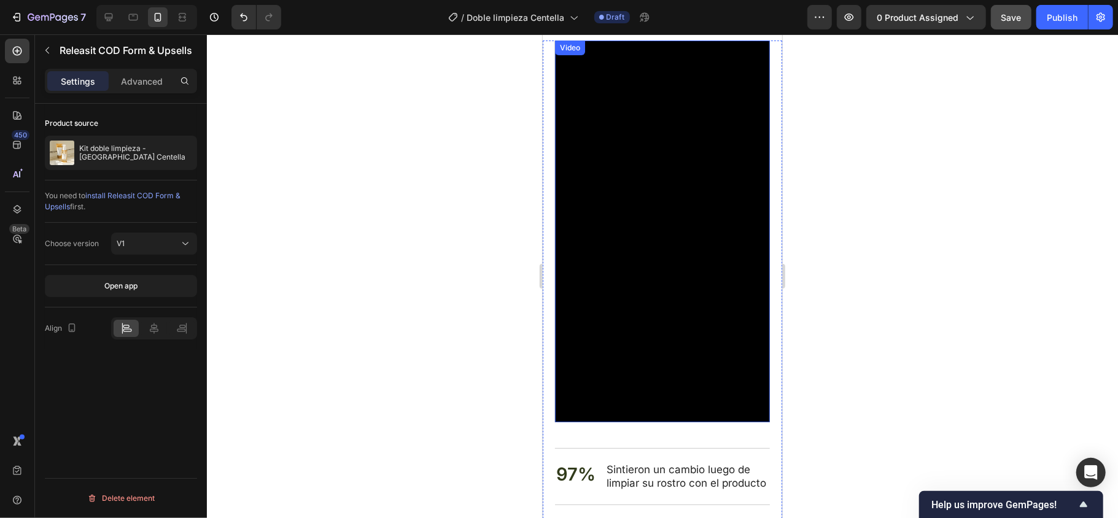
scroll to position [3603, 0]
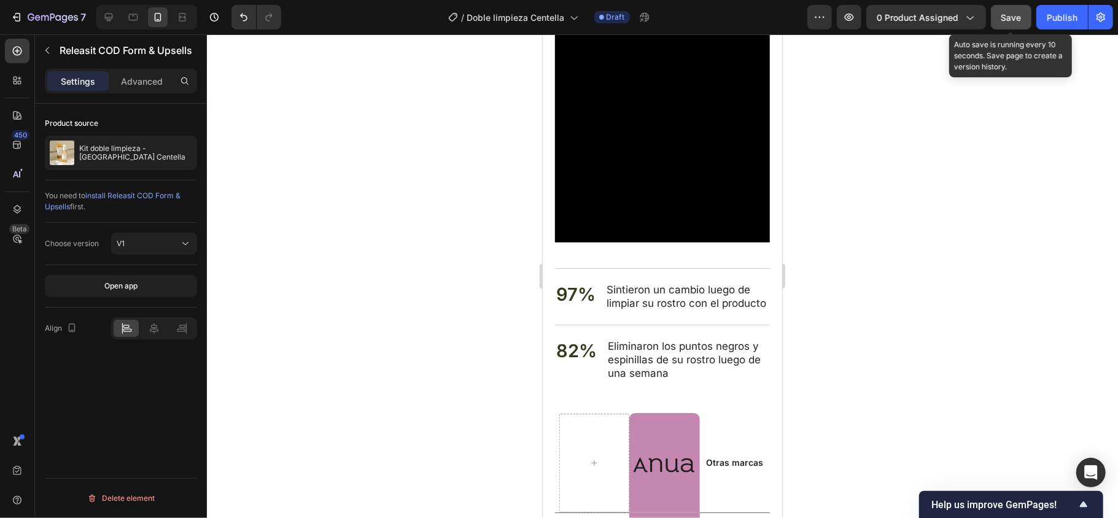
click at [1015, 14] on span "Save" at bounding box center [1012, 17] width 20 height 10
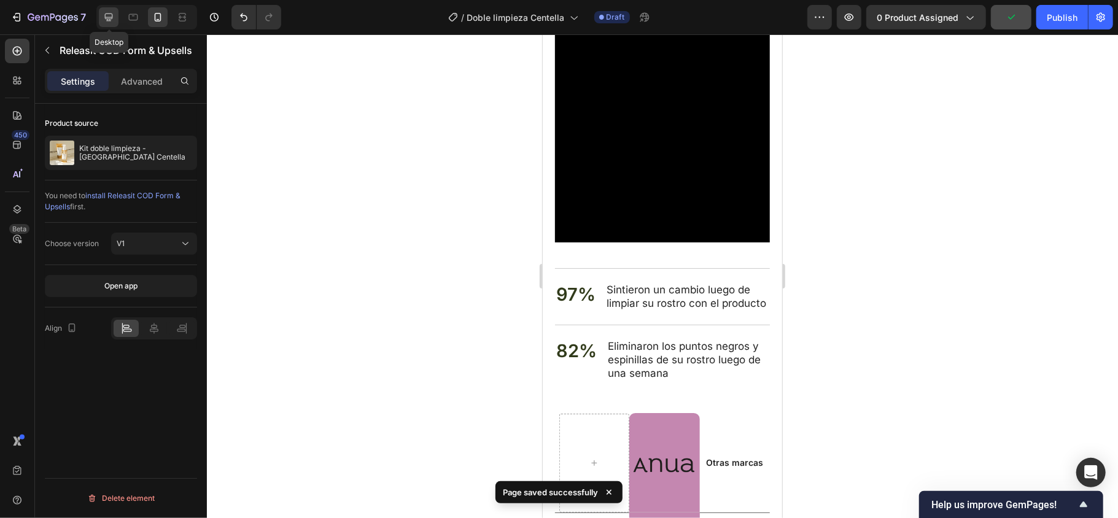
click at [109, 18] on icon at bounding box center [109, 17] width 12 height 12
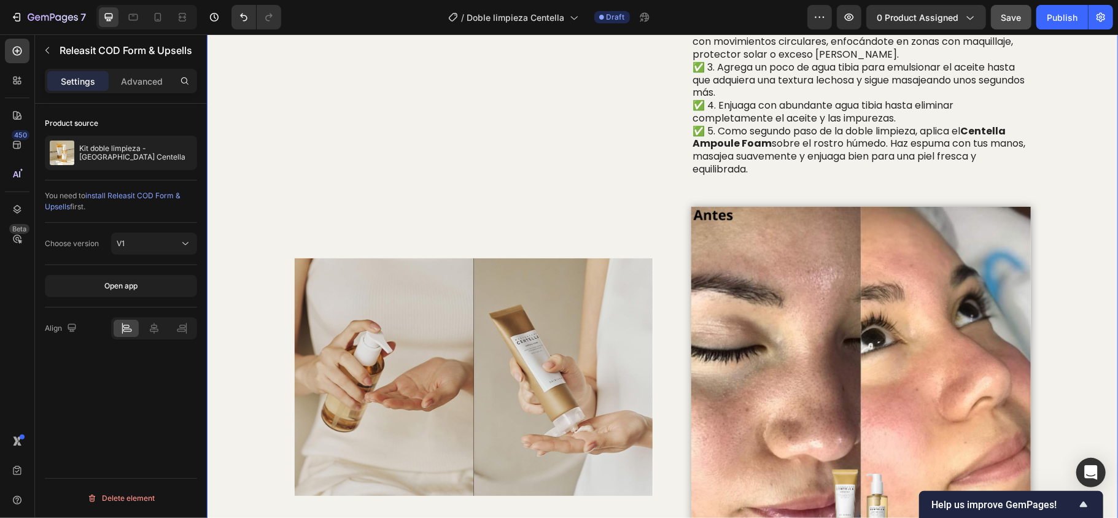
scroll to position [2512, 0]
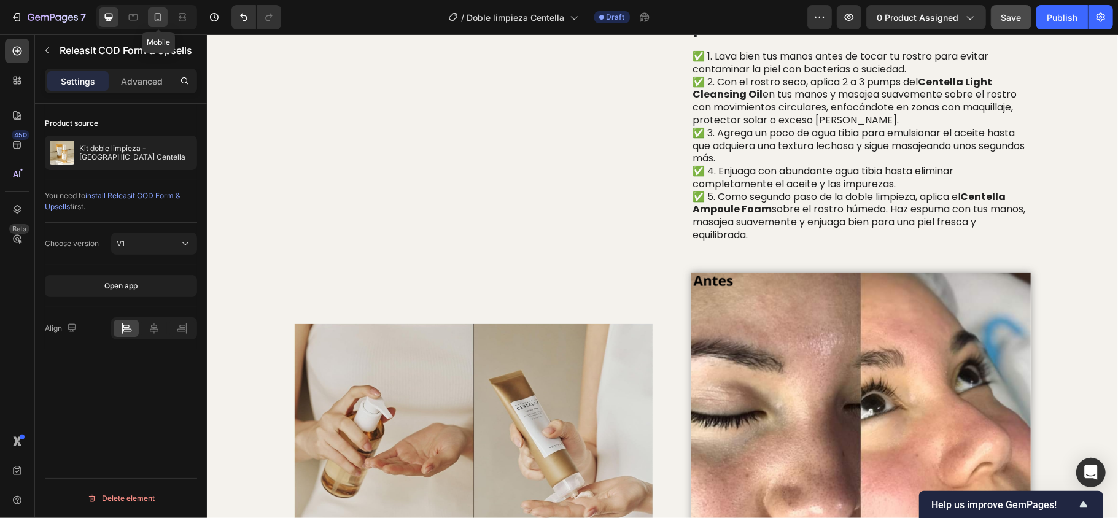
click at [154, 15] on icon at bounding box center [158, 17] width 12 height 12
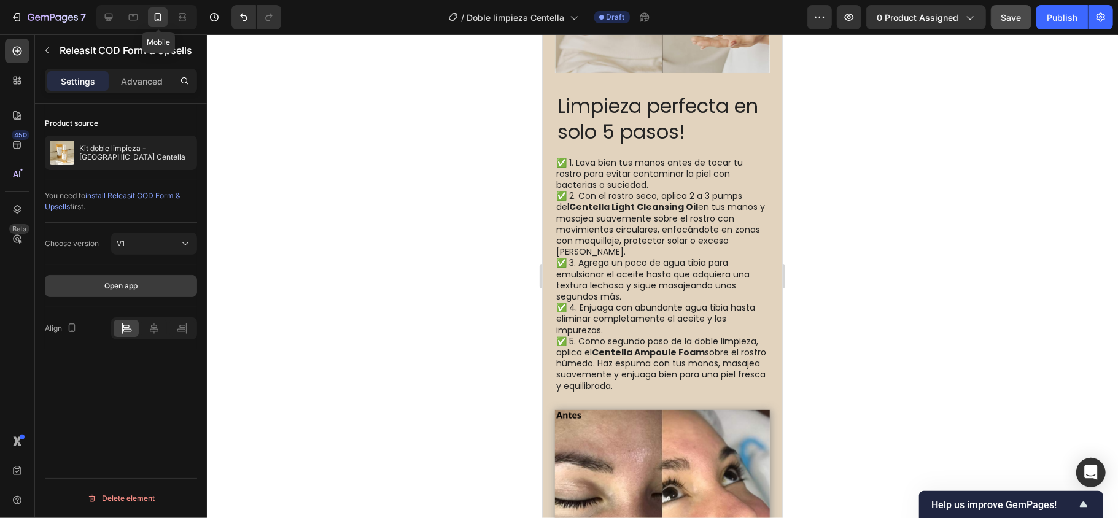
scroll to position [2513, 0]
click at [547, 372] on div "Image Limpieza perfecta en solo 5 pasos! Heading ✅ 1. Lava bien tus manos antes…" at bounding box center [662, 383] width 240 height 946
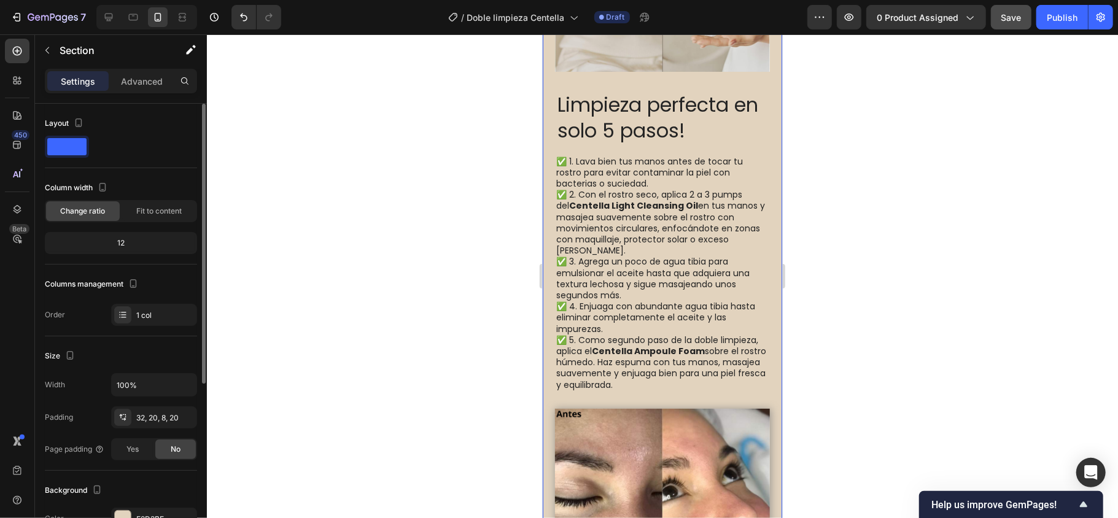
scroll to position [82, 0]
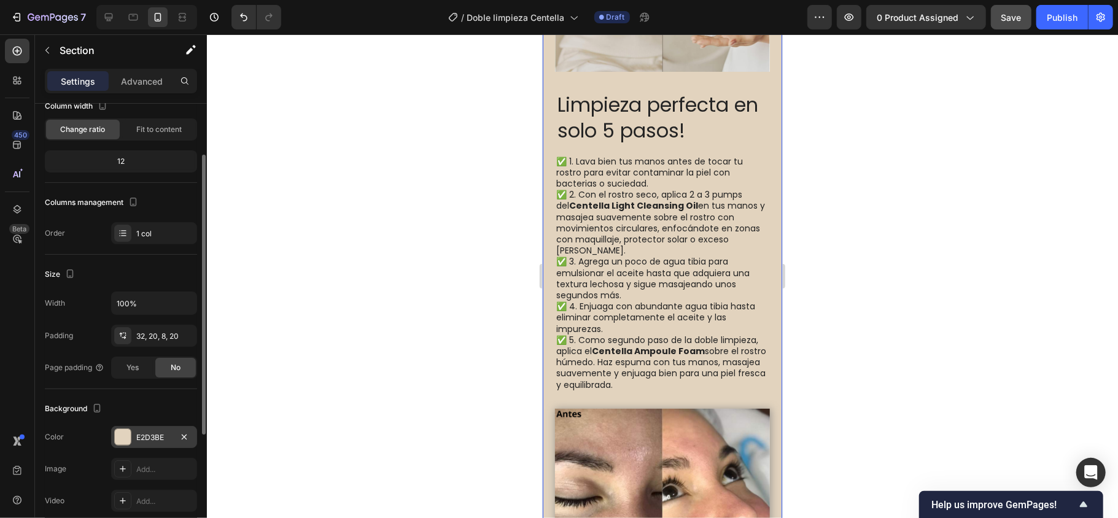
click at [138, 431] on div "E2D3BE" at bounding box center [154, 437] width 86 height 22
click at [340, 264] on div at bounding box center [662, 276] width 911 height 484
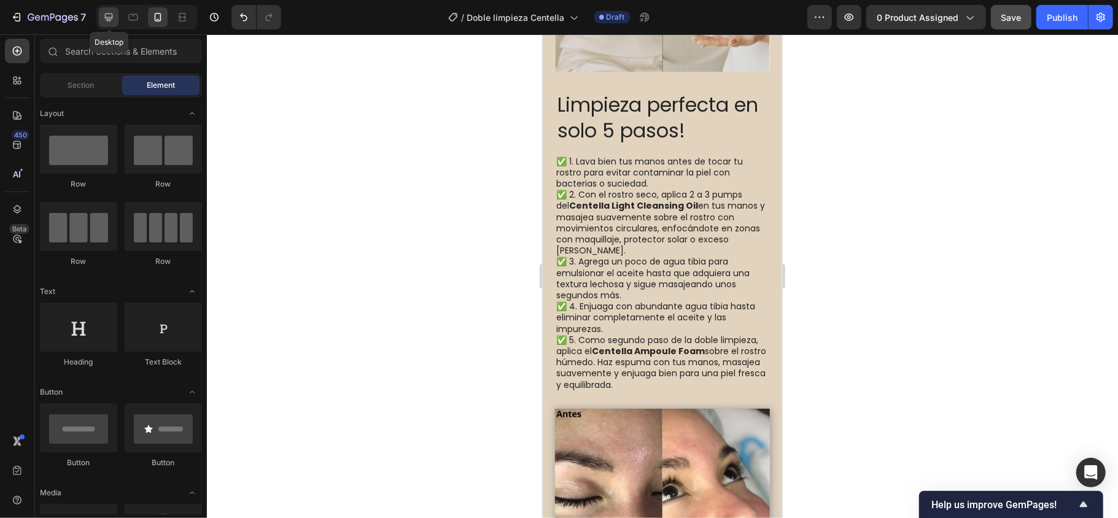
click at [107, 17] on icon at bounding box center [109, 18] width 8 height 8
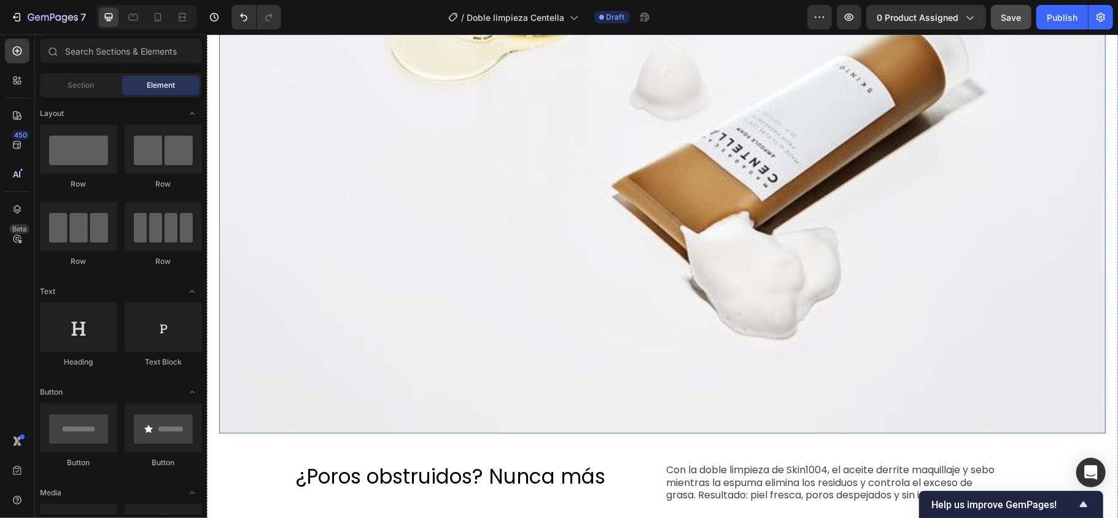
scroll to position [2396, 0]
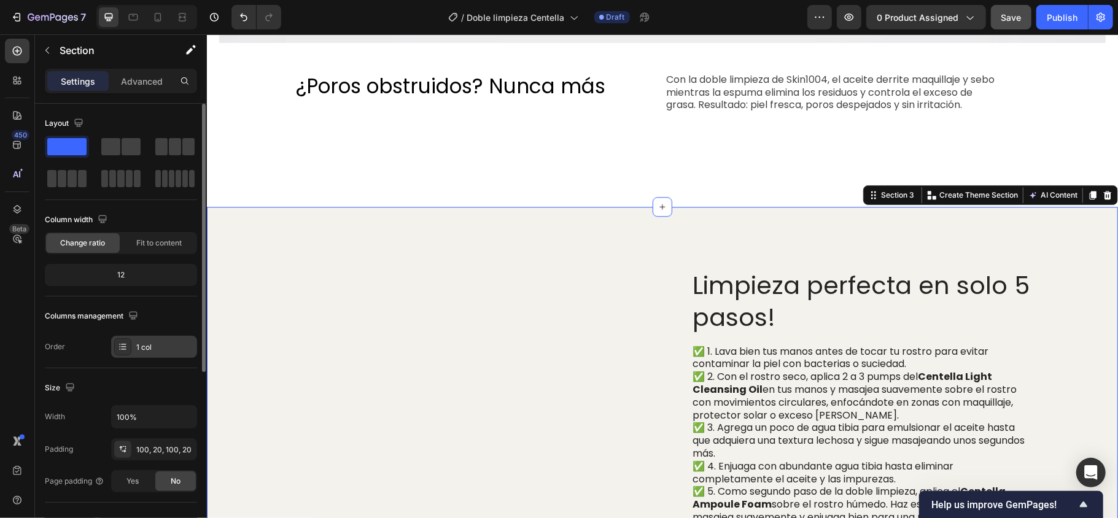
scroll to position [82, 0]
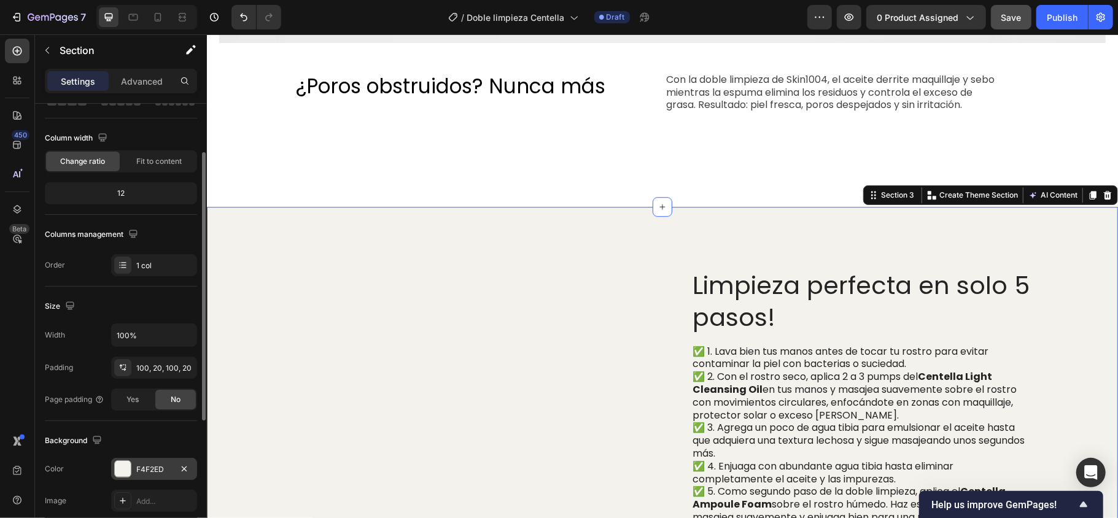
click at [123, 472] on div at bounding box center [123, 469] width 16 height 16
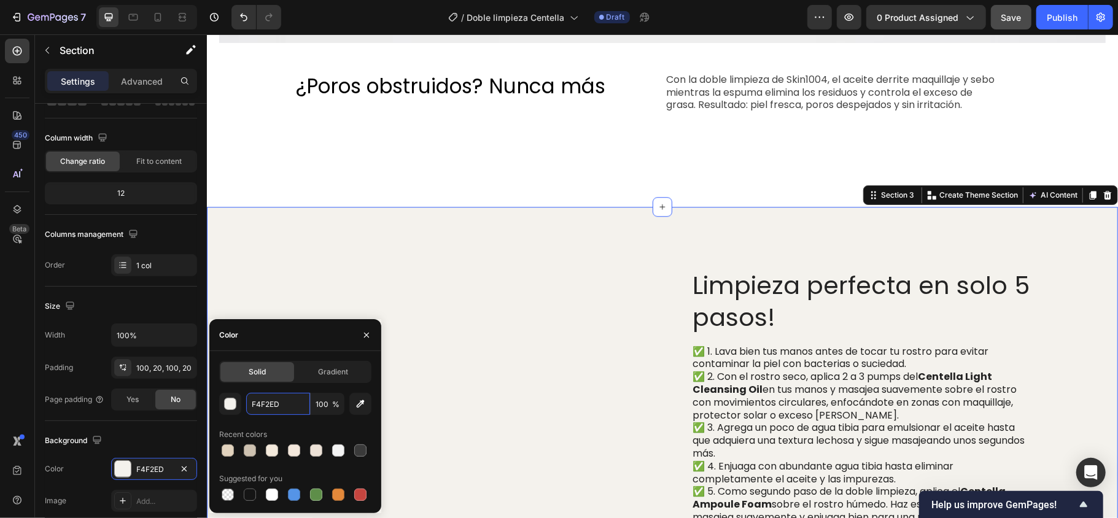
paste input "E2D3BE"
type input "E2D3BE"
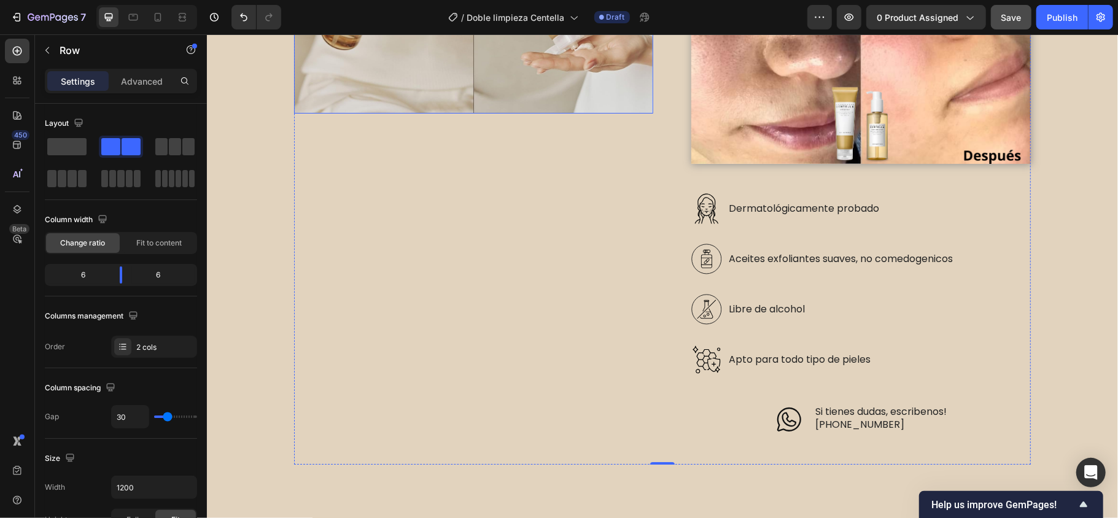
scroll to position [3379, 0]
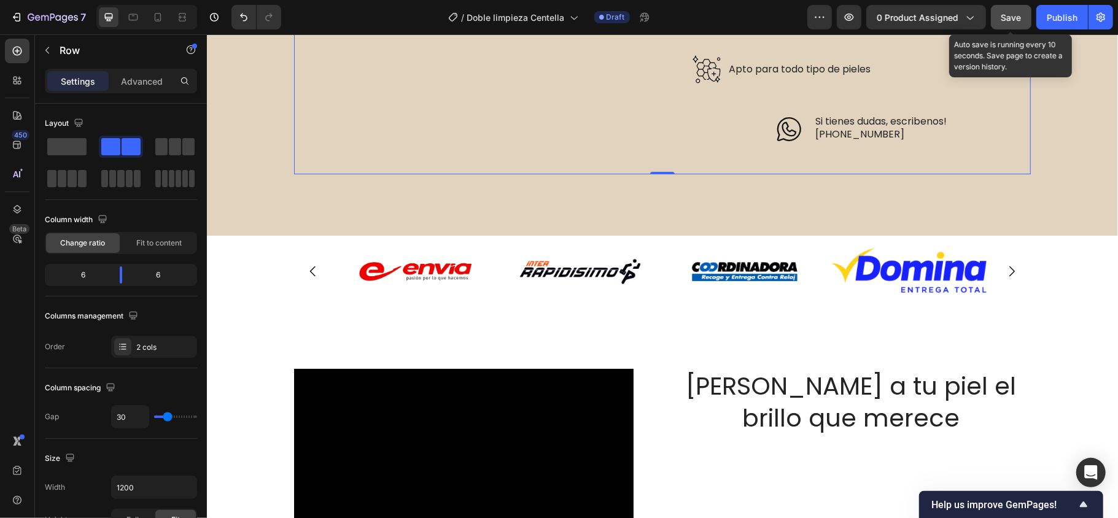
click at [1022, 11] on button "Save" at bounding box center [1011, 17] width 41 height 25
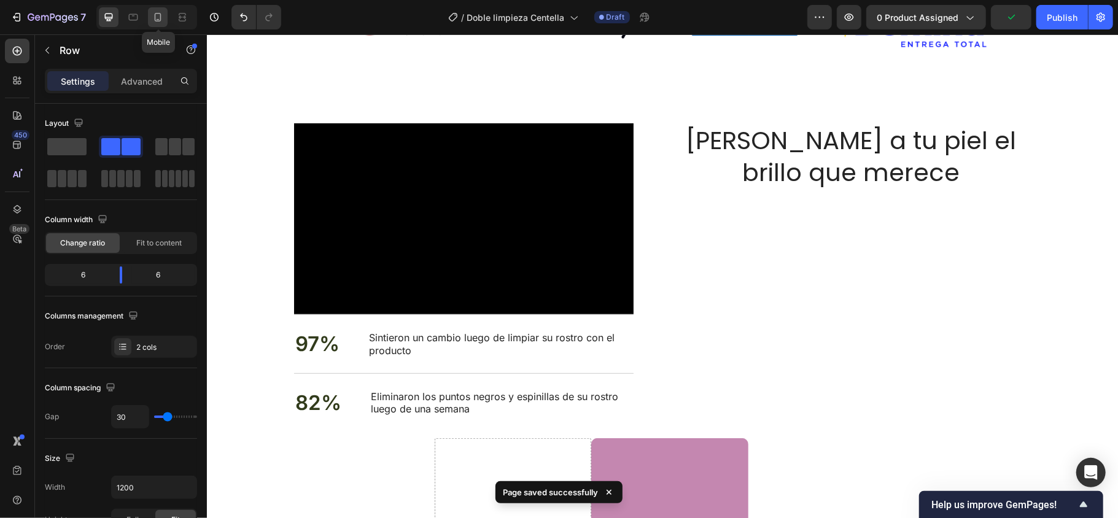
click at [161, 13] on icon at bounding box center [158, 17] width 12 height 12
type input "0"
type input "100%"
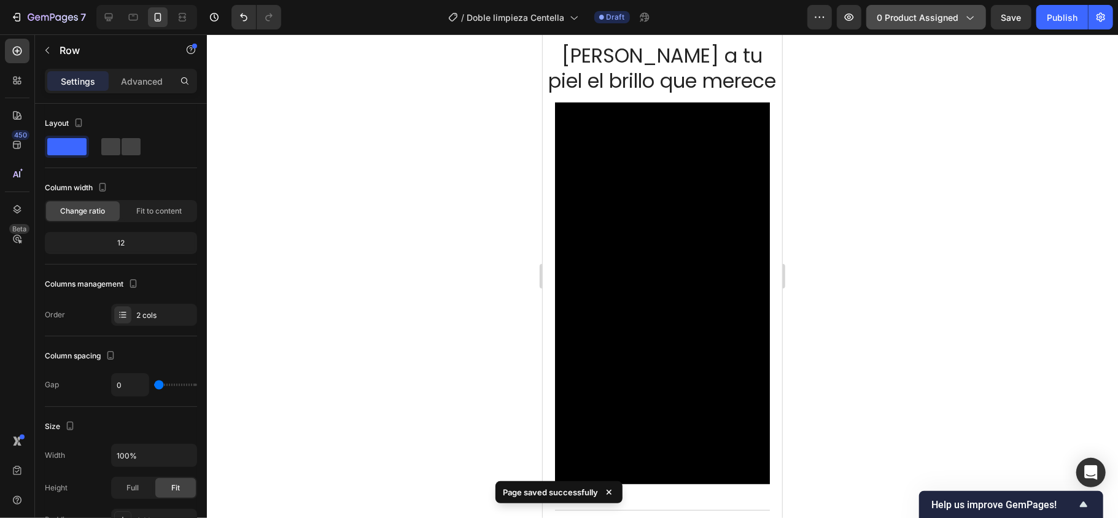
scroll to position [3605, 0]
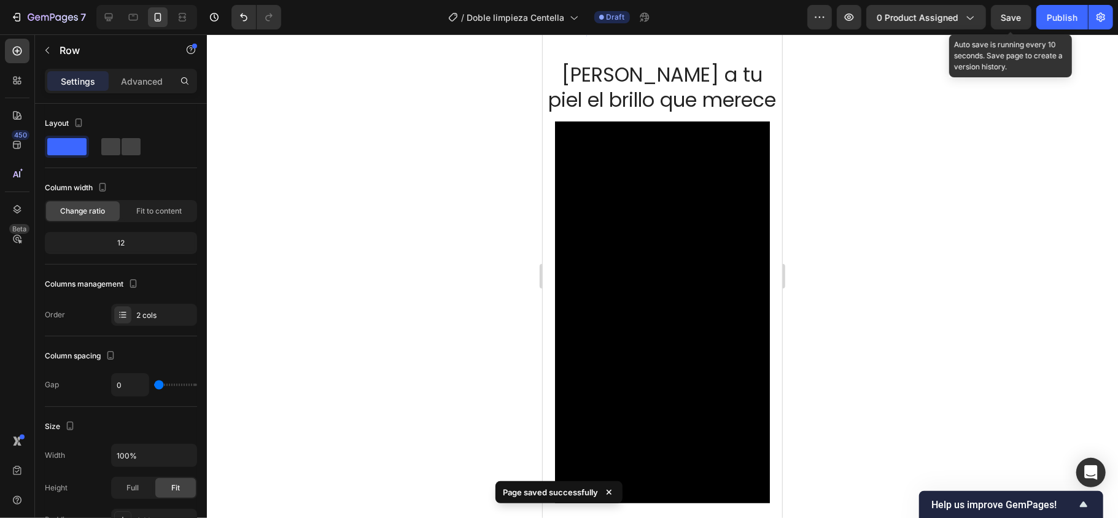
click at [1005, 15] on span "Save" at bounding box center [1012, 17] width 20 height 10
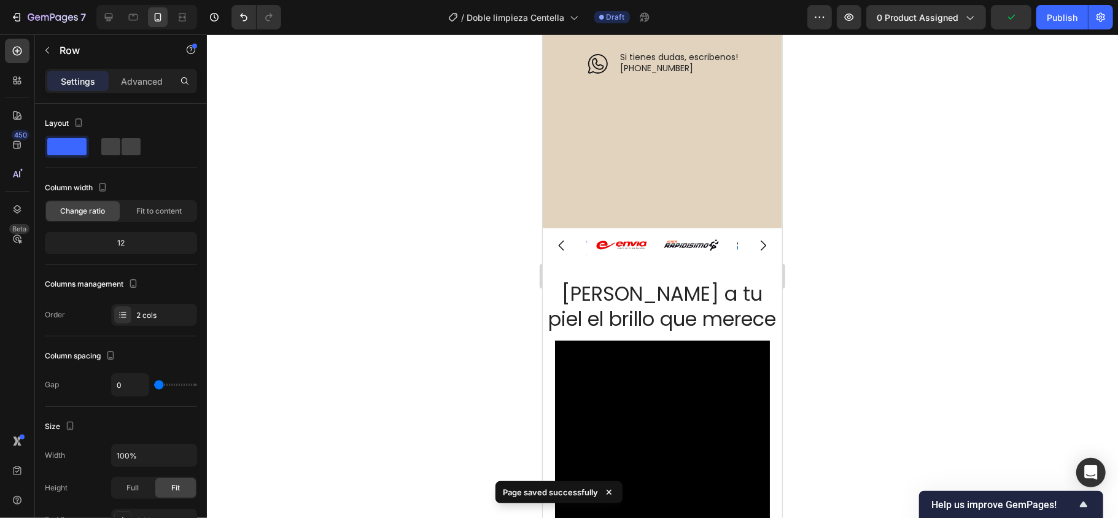
scroll to position [3360, 0]
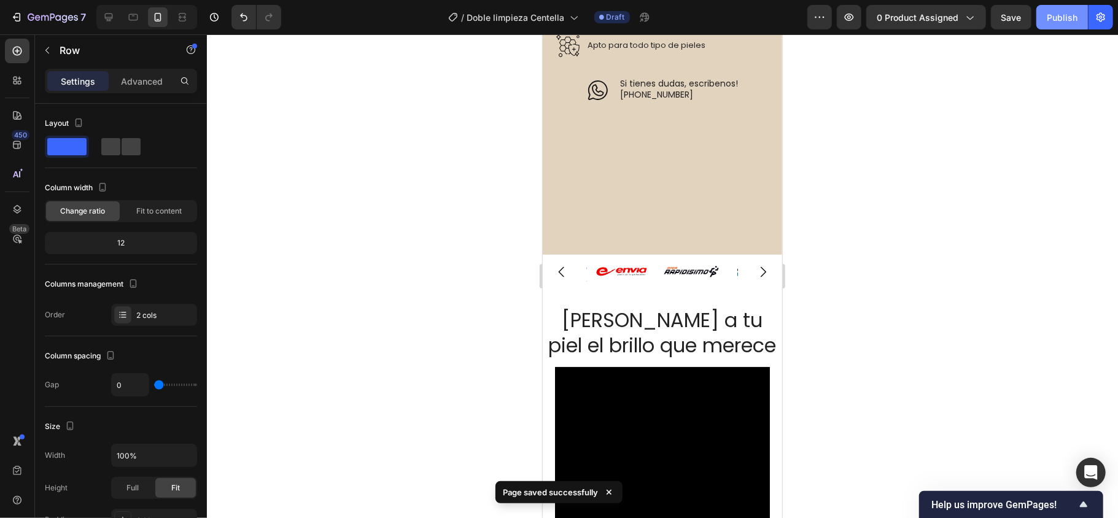
click at [1059, 18] on div "Publish" at bounding box center [1062, 17] width 31 height 13
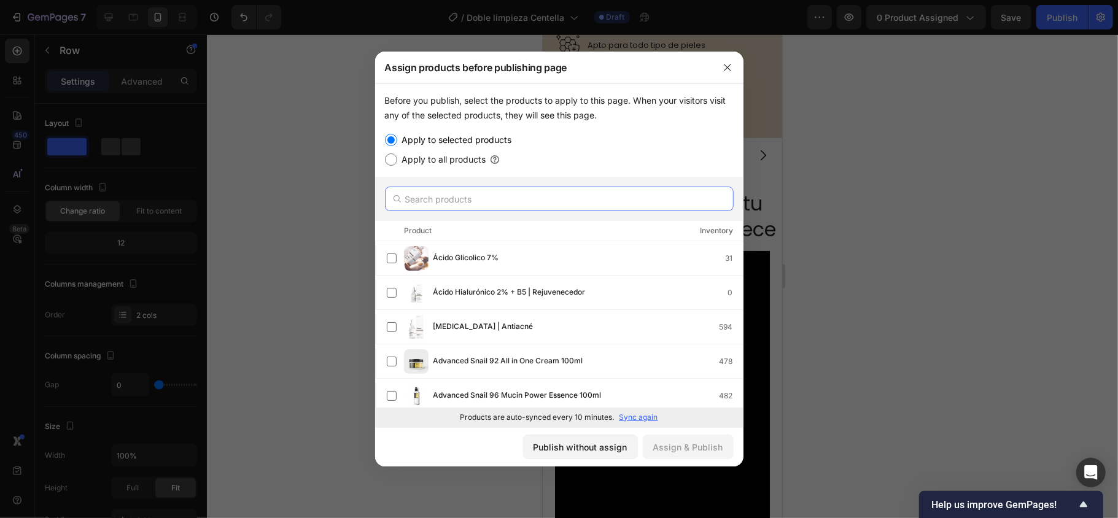
click at [652, 190] on input "text" at bounding box center [559, 199] width 349 height 25
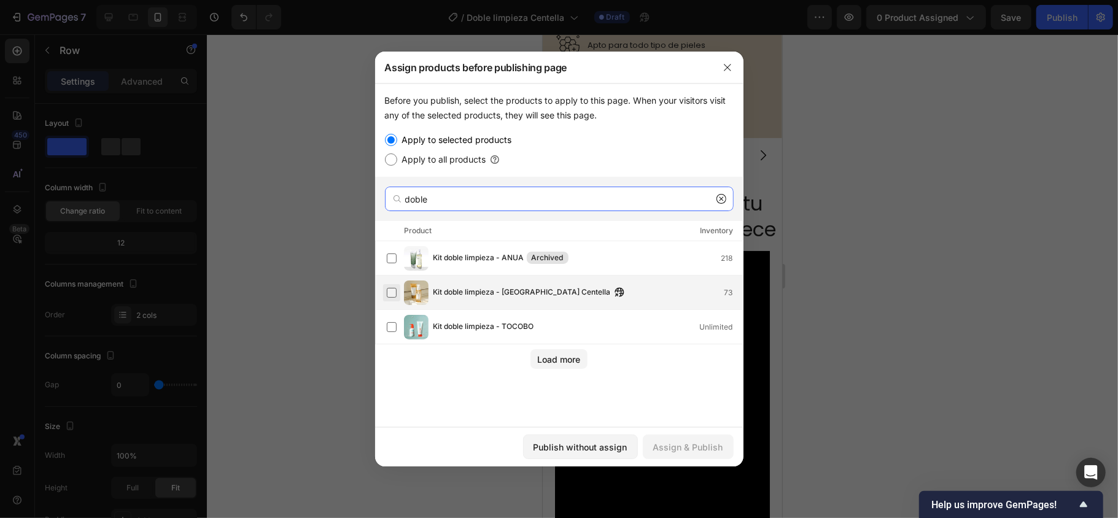
type input "doble"
click at [394, 291] on label at bounding box center [392, 293] width 10 height 10
click at [727, 63] on icon "button" at bounding box center [728, 68] width 10 height 10
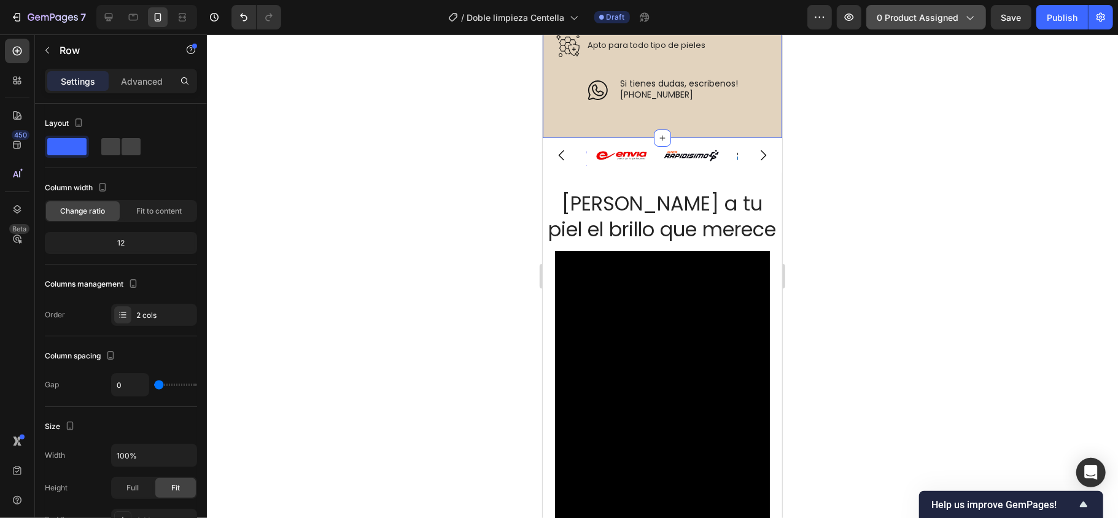
click at [969, 15] on icon "button" at bounding box center [970, 17] width 12 height 12
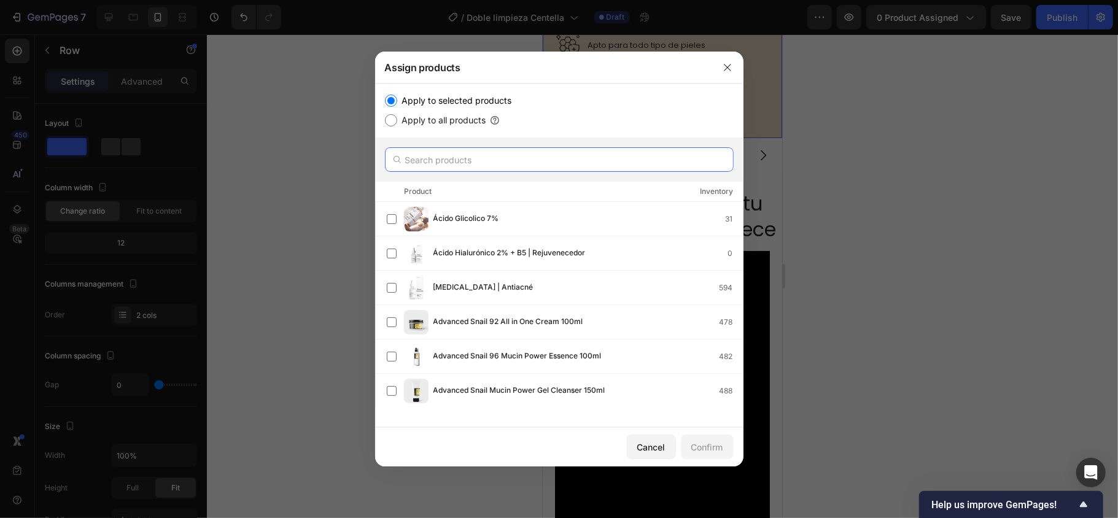
click at [537, 167] on input "text" at bounding box center [559, 159] width 349 height 25
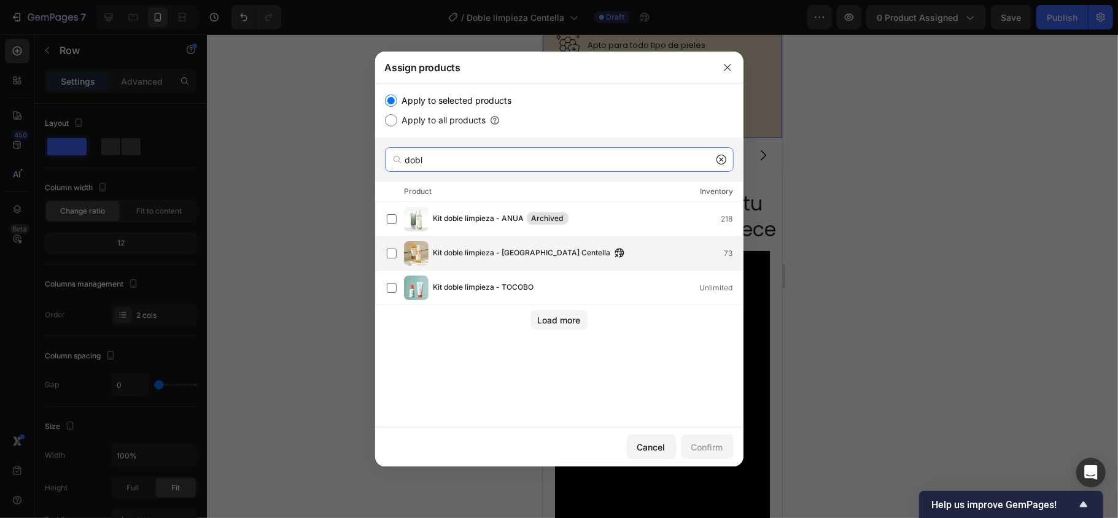
type input "dobl"
click at [512, 249] on span "Kit doble limpieza - [GEOGRAPHIC_DATA] Centella" at bounding box center [523, 254] width 178 height 14
click at [715, 441] on div "Confirm" at bounding box center [708, 447] width 32 height 13
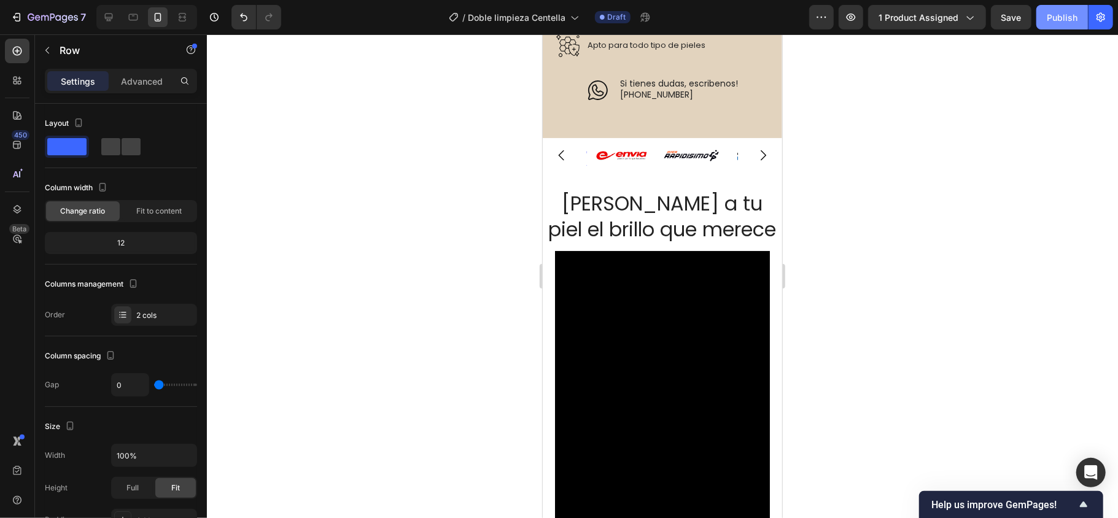
click at [1050, 11] on div "Publish" at bounding box center [1062, 17] width 31 height 13
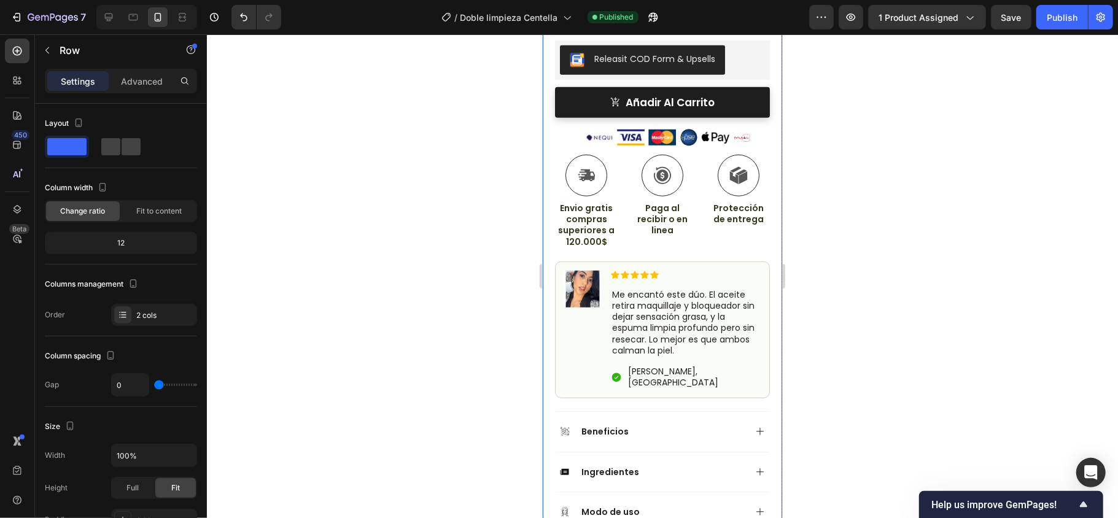
scroll to position [821, 0]
